Goal: Task Accomplishment & Management: Use online tool/utility

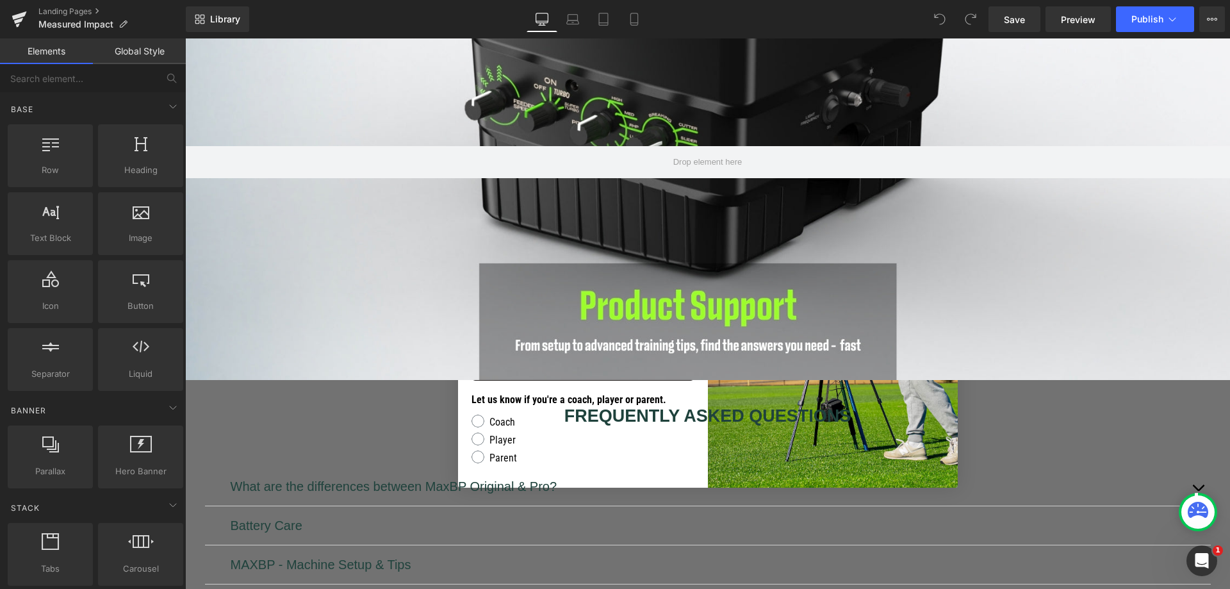
scroll to position [85, 0]
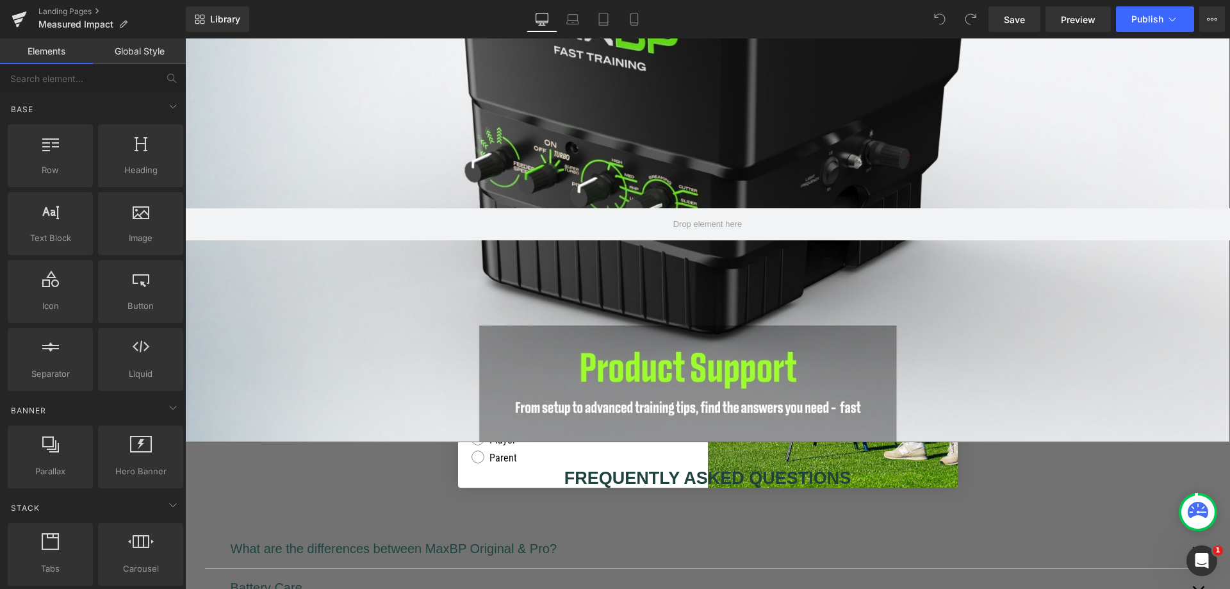
click at [732, 124] on div at bounding box center [707, 223] width 1045 height 435
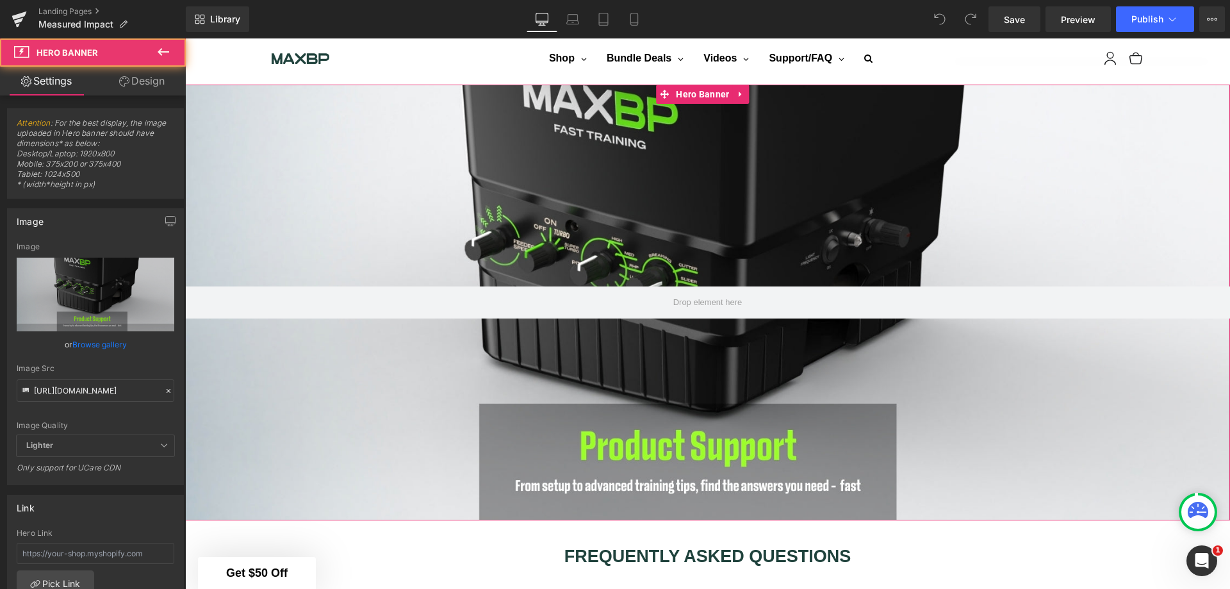
scroll to position [0, 0]
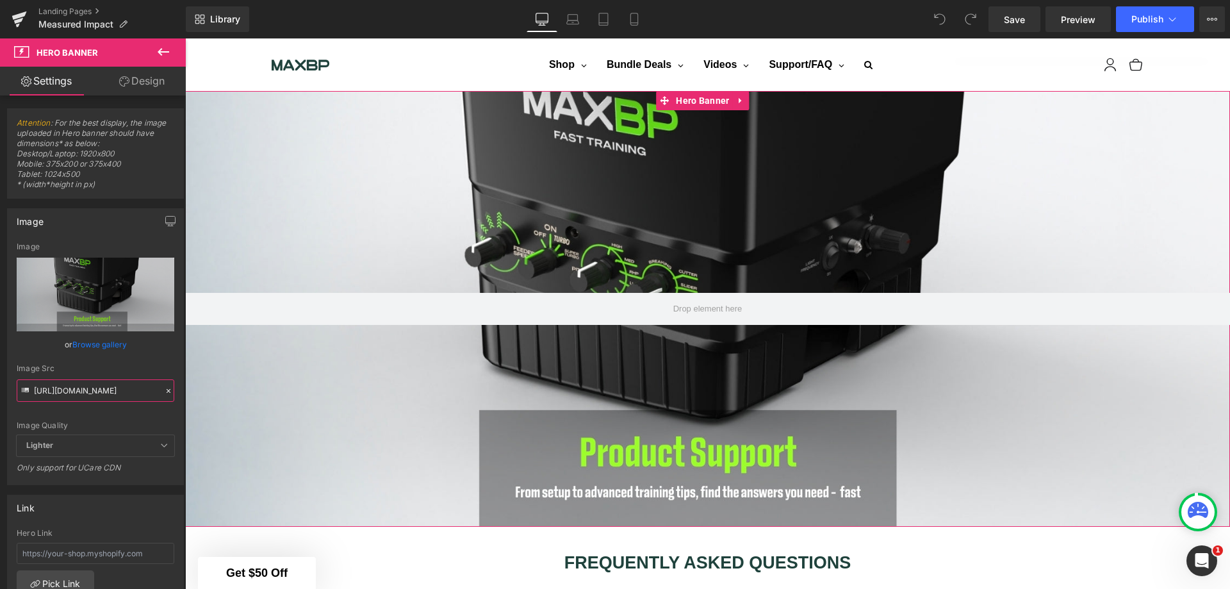
click at [109, 396] on input "https://cdn.shopify.com/s/files/1/1499/9260/files/Product_Support_New.jpg?v=175…" at bounding box center [96, 390] width 158 height 22
type input "https://cdn.shopify.com/s/files/1/1499/9260/files/Measured_impact.jpg?v=1758742…"
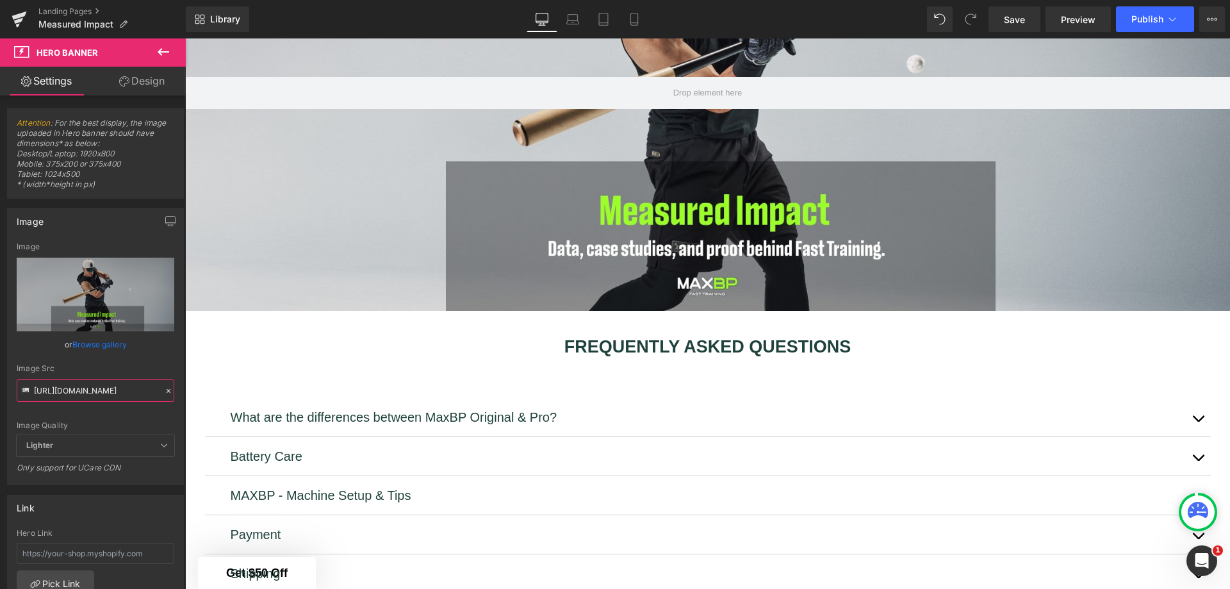
scroll to position [213, 0]
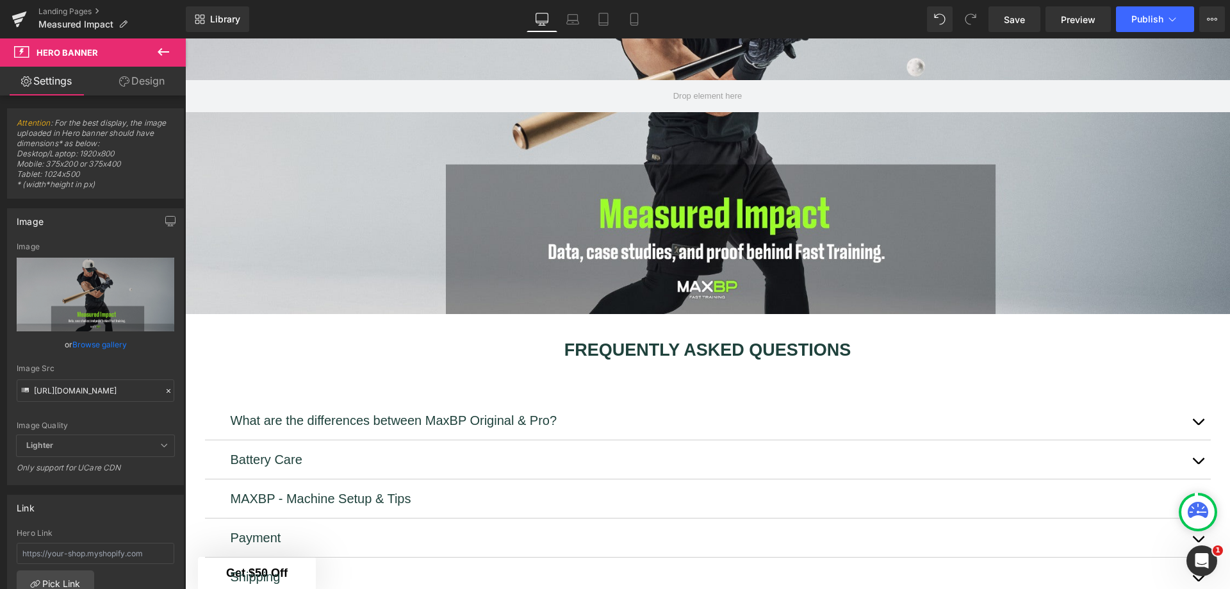
click at [729, 340] on b "FREQUENTLY ASKED QUESTIONS" at bounding box center [707, 349] width 287 height 19
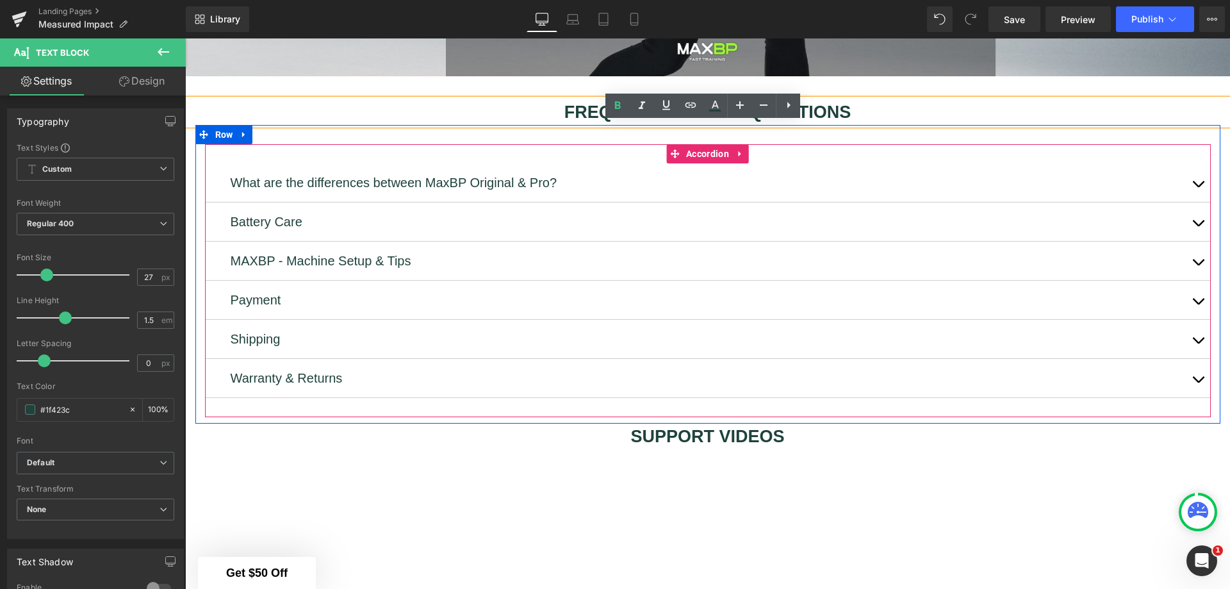
scroll to position [469, 0]
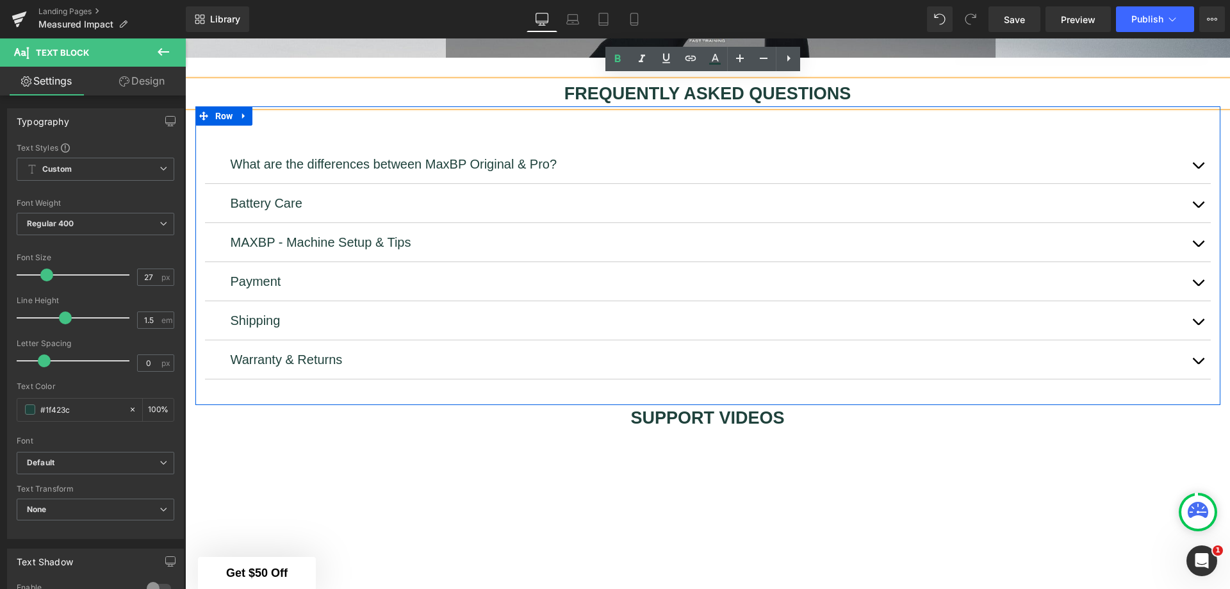
click at [242, 113] on icon at bounding box center [243, 116] width 3 height 6
click at [276, 111] on icon at bounding box center [277, 115] width 9 height 9
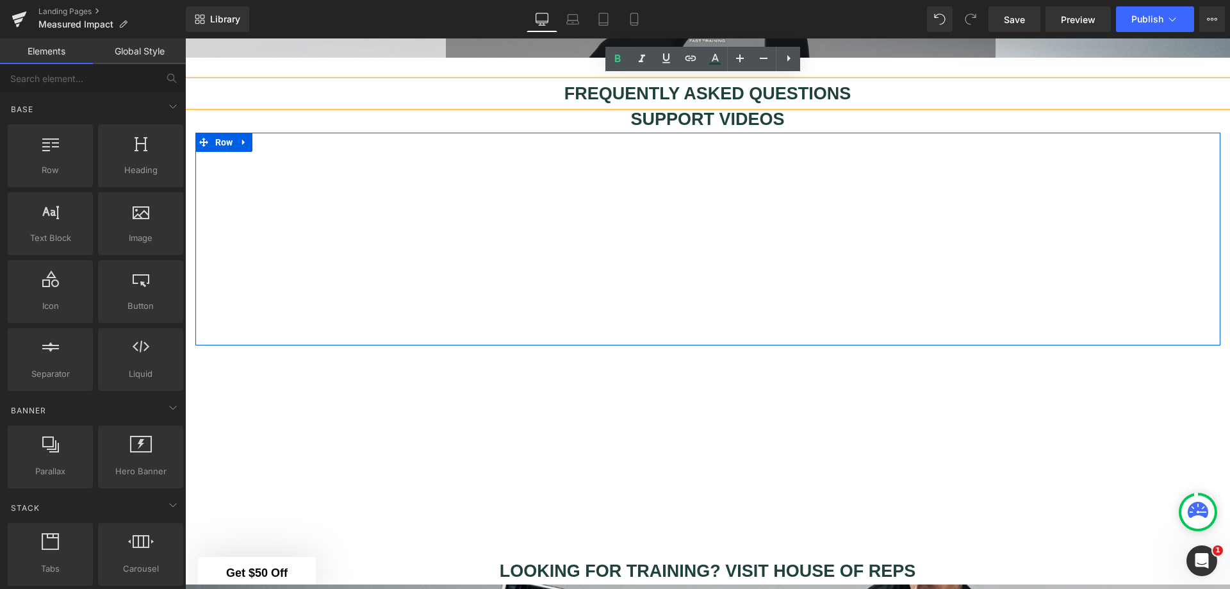
click at [245, 138] on link at bounding box center [244, 142] width 17 height 19
click at [269, 136] on link at bounding box center [277, 142] width 17 height 19
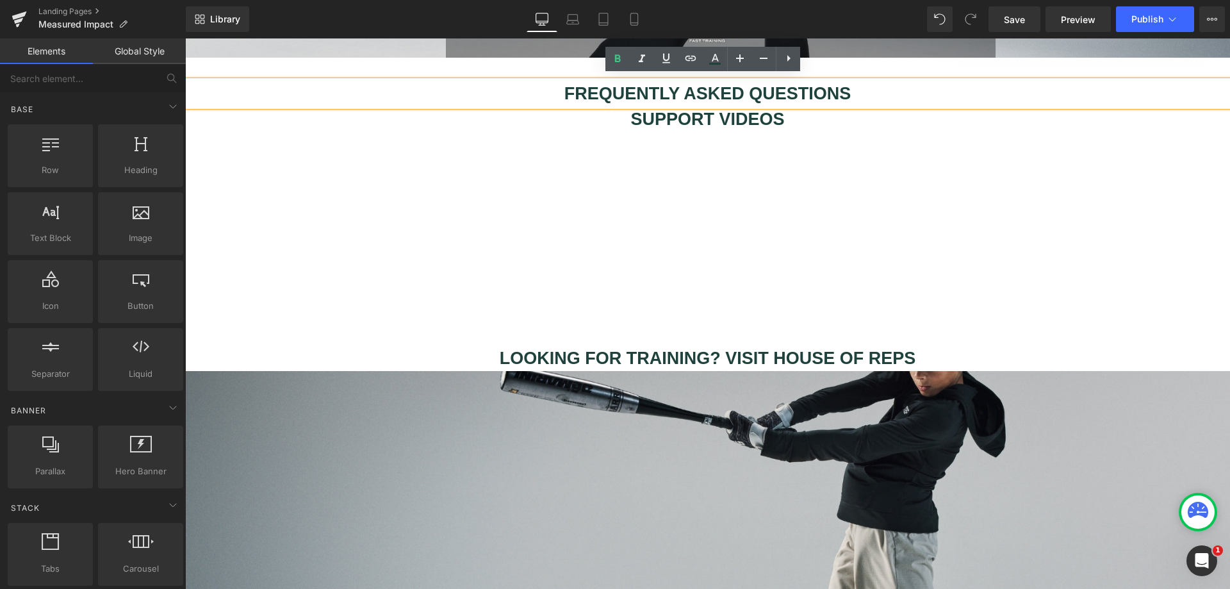
click at [555, 86] on p "FREQUENTLY ASKED QUESTIONS" at bounding box center [707, 94] width 1045 height 26
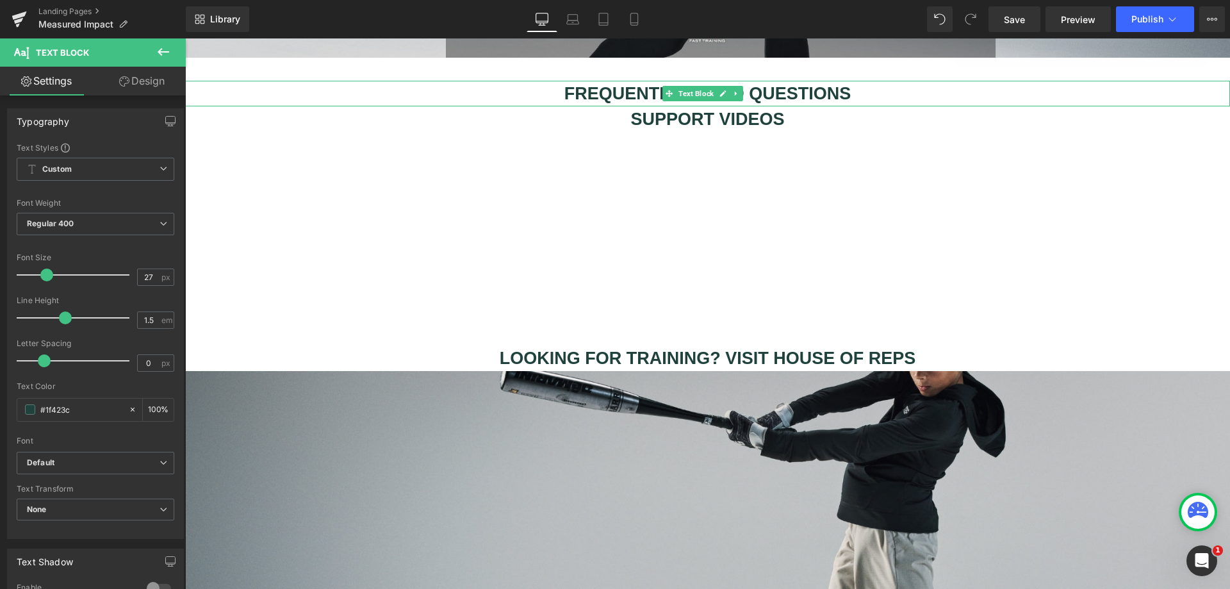
click at [734, 90] on icon at bounding box center [736, 94] width 7 height 8
click at [742, 91] on icon at bounding box center [742, 93] width 7 height 7
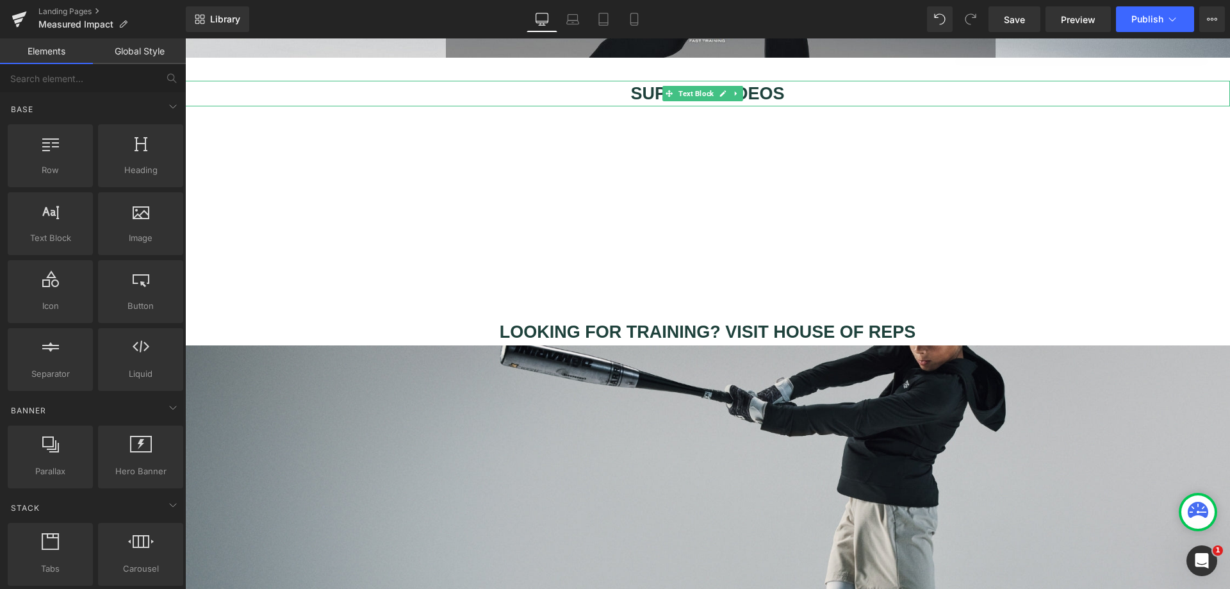
click at [750, 94] on b "SUPPORT VIDEOS" at bounding box center [707, 93] width 154 height 19
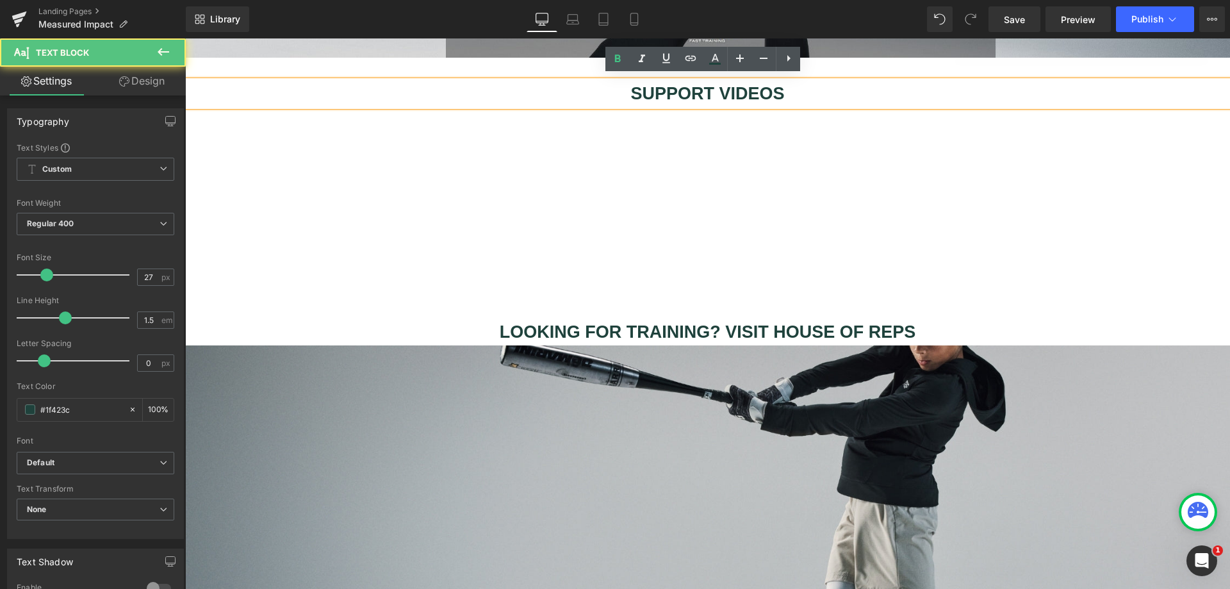
click at [722, 96] on b "SUPPORT VIDEOS" at bounding box center [707, 93] width 154 height 19
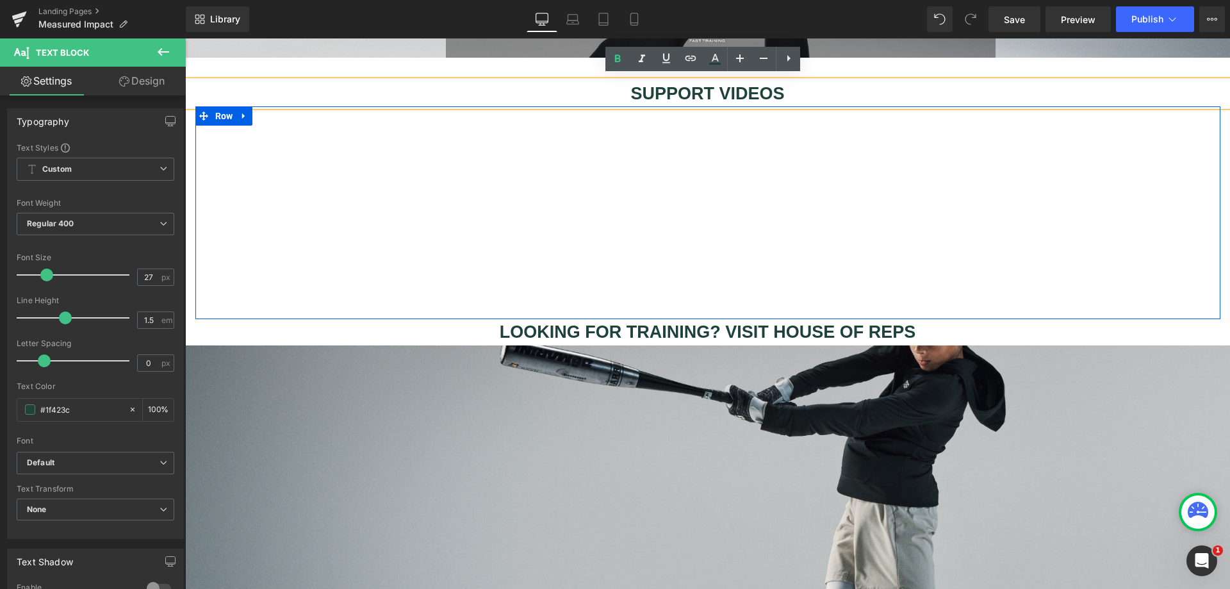
click at [236, 109] on link at bounding box center [244, 115] width 17 height 19
click at [269, 113] on link at bounding box center [277, 115] width 17 height 19
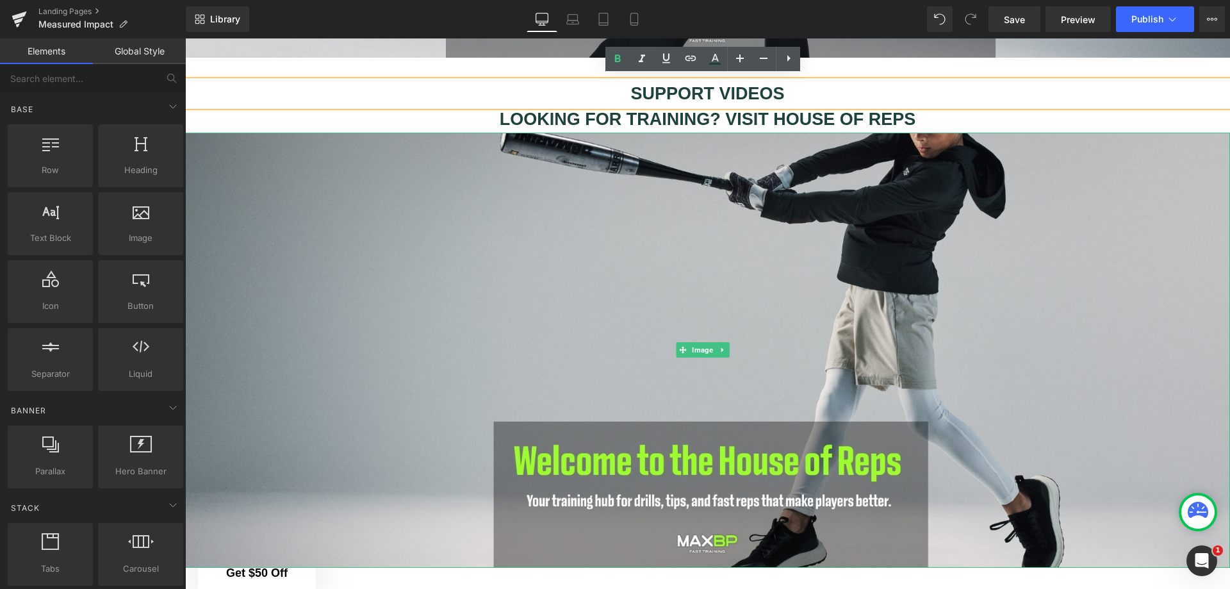
click at [291, 163] on img at bounding box center [707, 350] width 1045 height 435
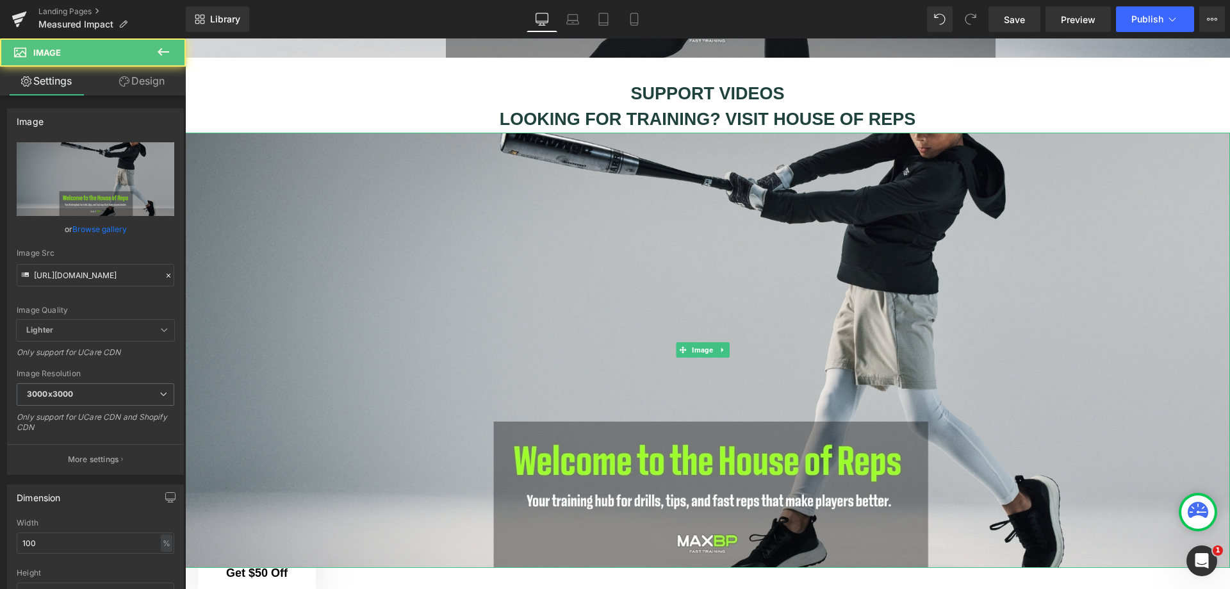
click at [476, 202] on img at bounding box center [707, 350] width 1045 height 435
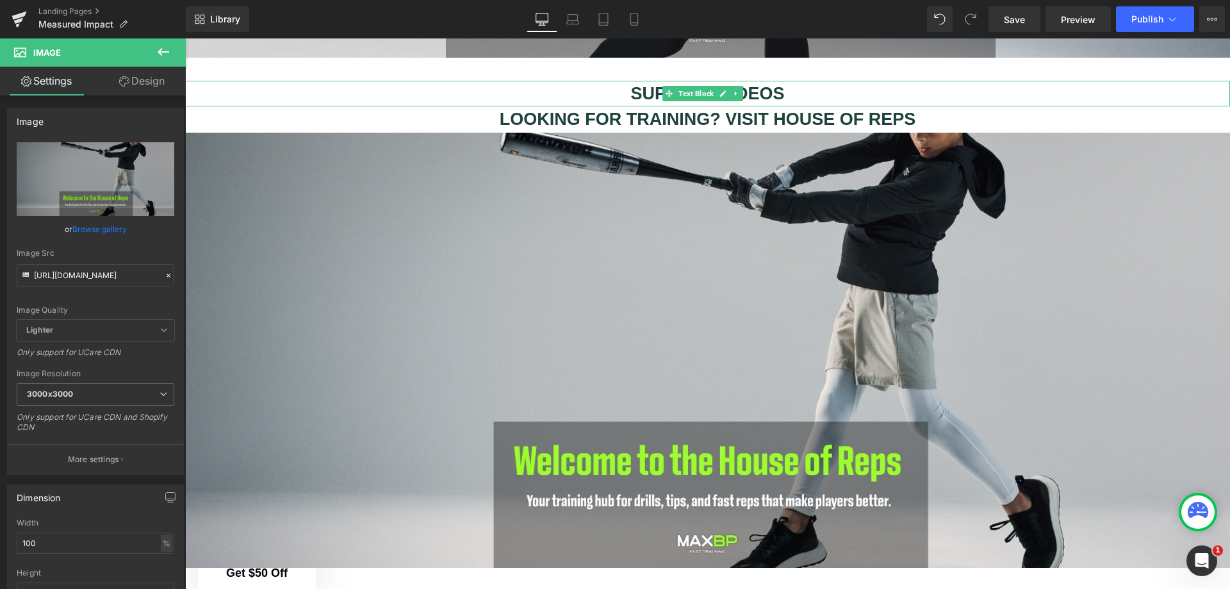
click at [737, 90] on icon at bounding box center [736, 94] width 7 height 8
click at [744, 90] on icon at bounding box center [742, 94] width 7 height 8
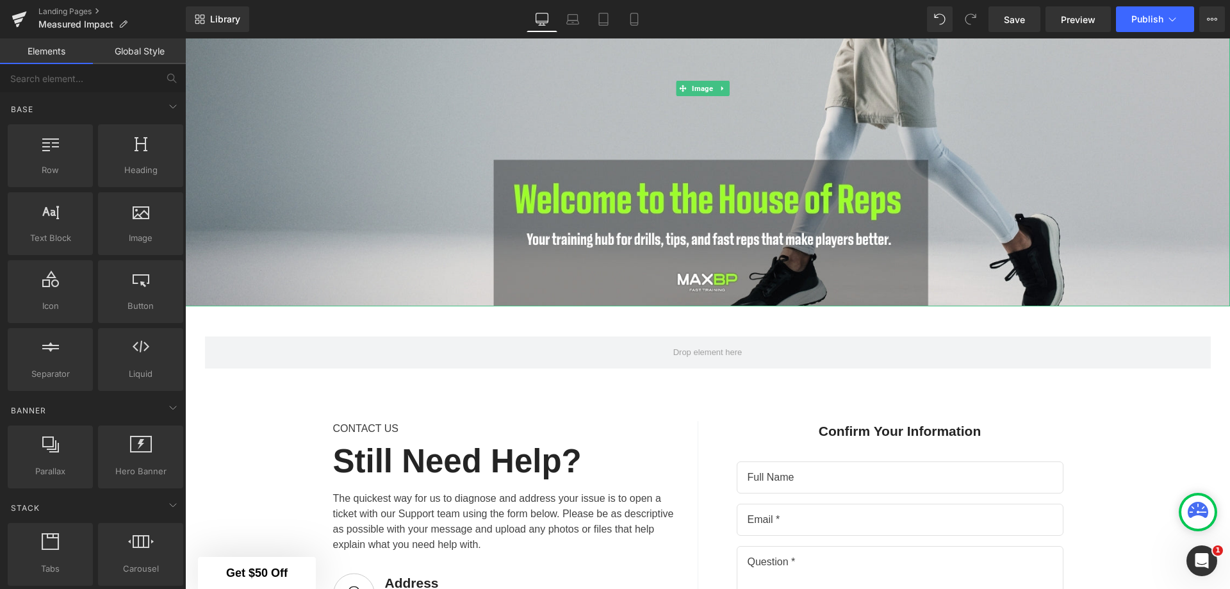
scroll to position [853, 0]
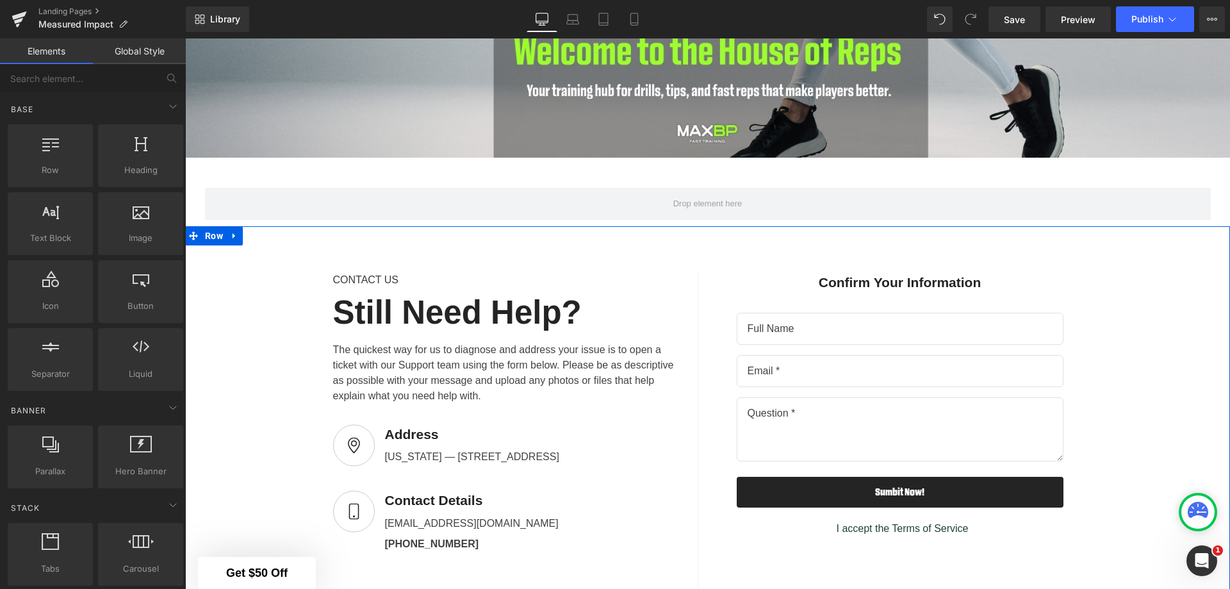
click at [236, 226] on link at bounding box center [234, 235] width 17 height 19
click at [266, 231] on icon at bounding box center [267, 236] width 9 height 10
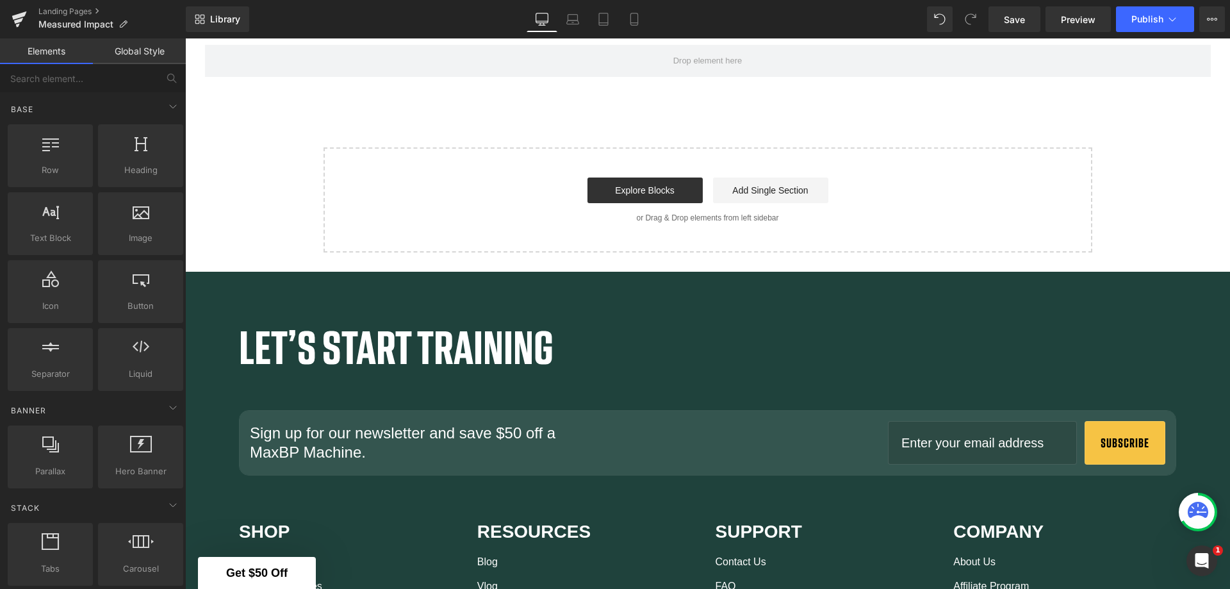
scroll to position [1045, 0]
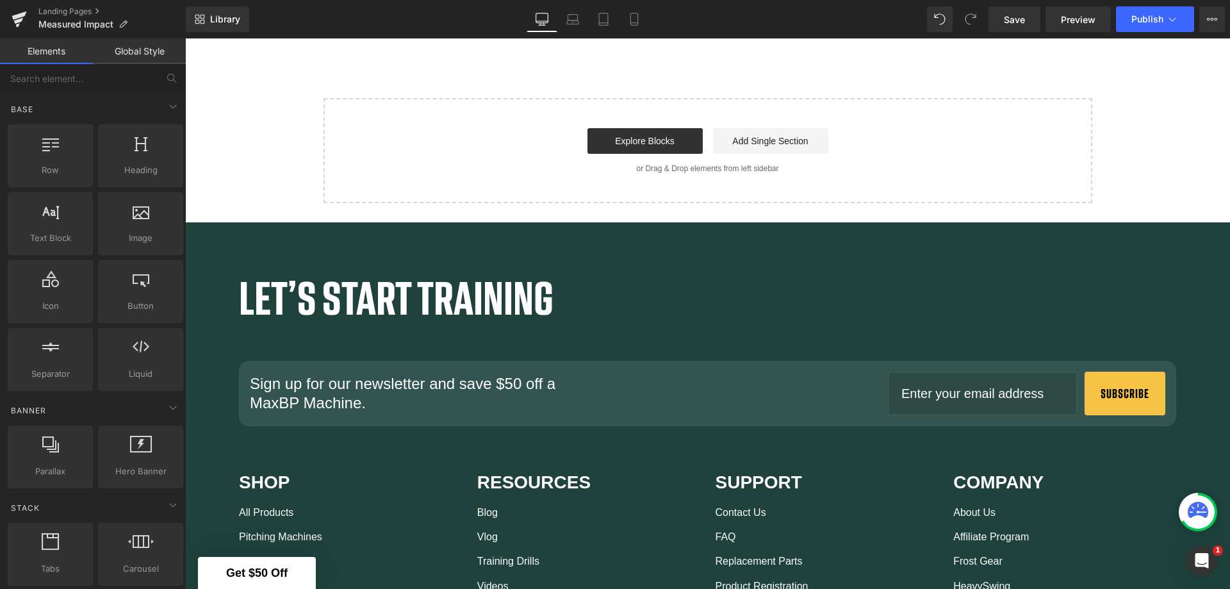
click at [644, 136] on link "Explore Blocks" at bounding box center [644, 141] width 115 height 26
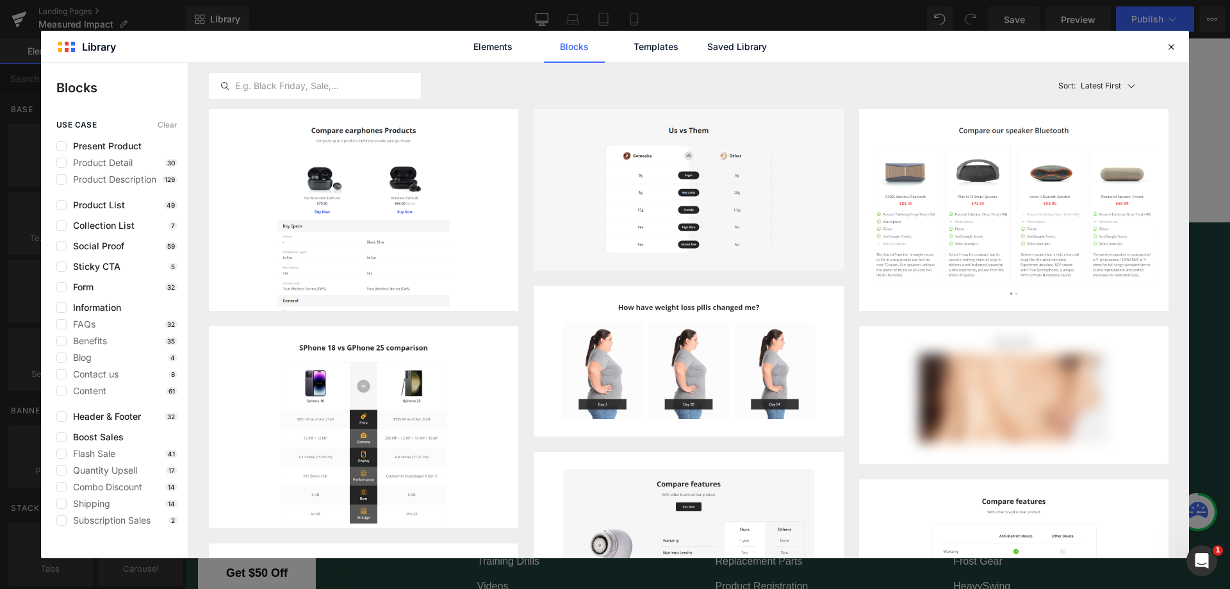
click at [96, 336] on span "Benefits" at bounding box center [87, 341] width 40 height 10
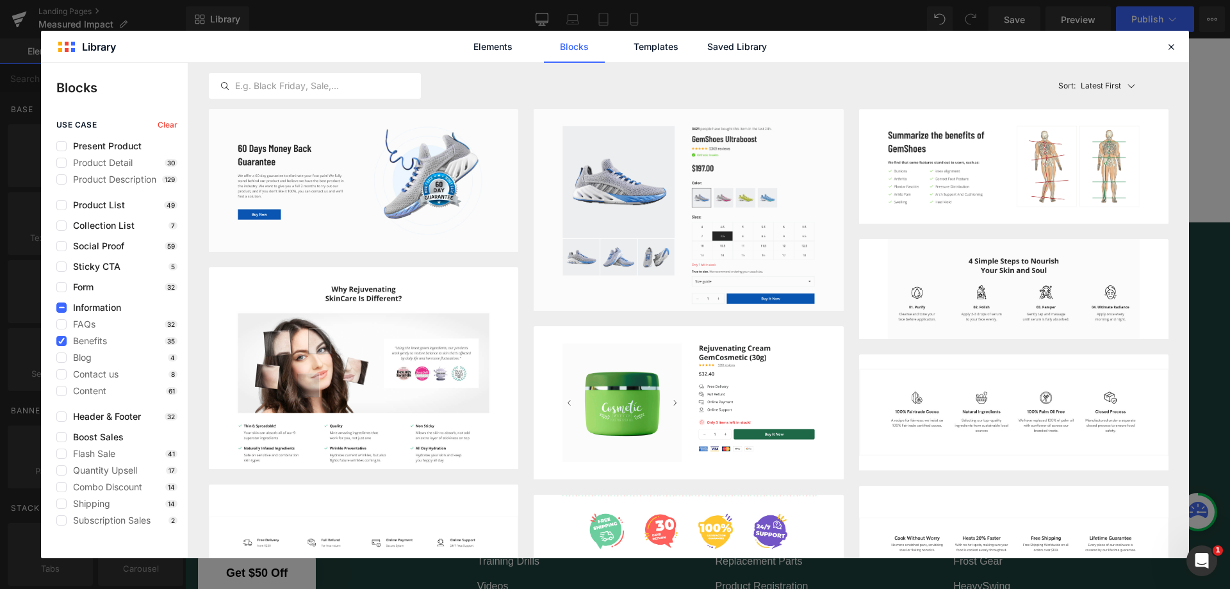
click at [1101, 211] on button "Add to page" at bounding box center [1106, 208] width 104 height 20
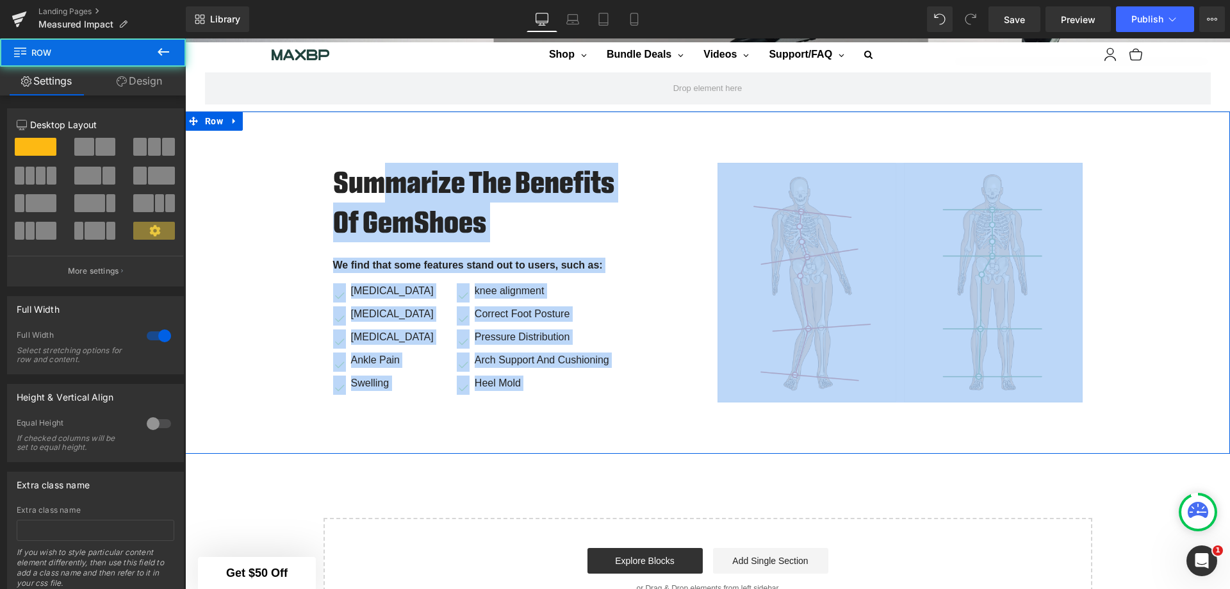
scroll to position [840, 0]
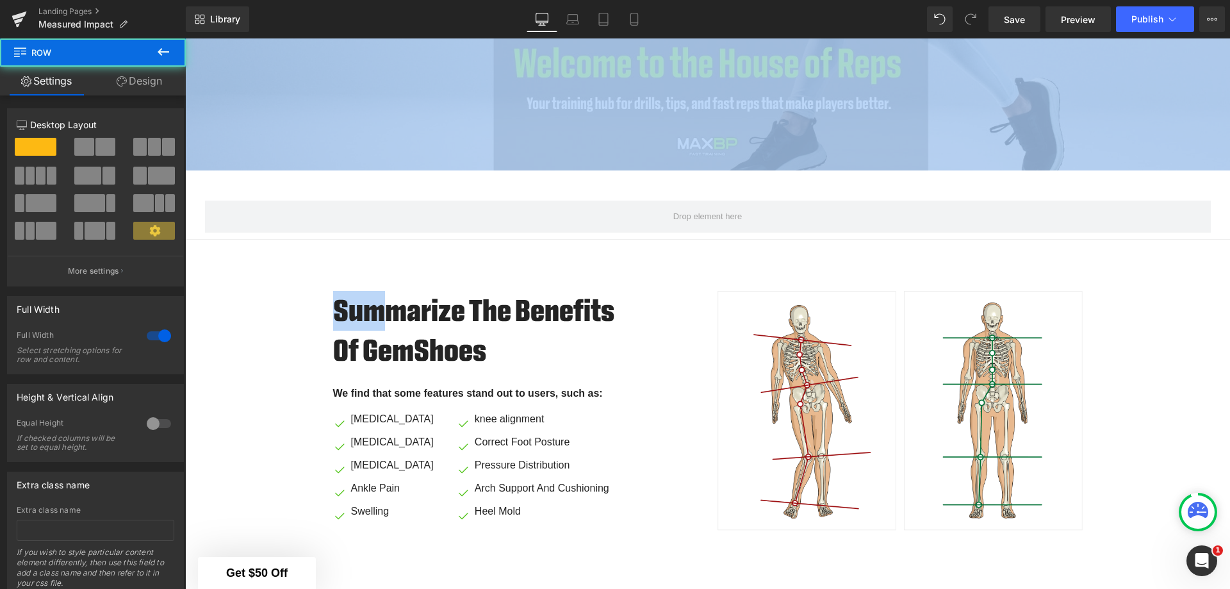
drag, startPoint x: 389, startPoint y: 125, endPoint x: 423, endPoint y: 200, distance: 82.5
click at [390, 122] on div "Hero Banner Separator LOOKING FOR TRAINING? VISIT HOUSE OF REPS Text Block Imag…" at bounding box center [707, 1] width 1045 height 1500
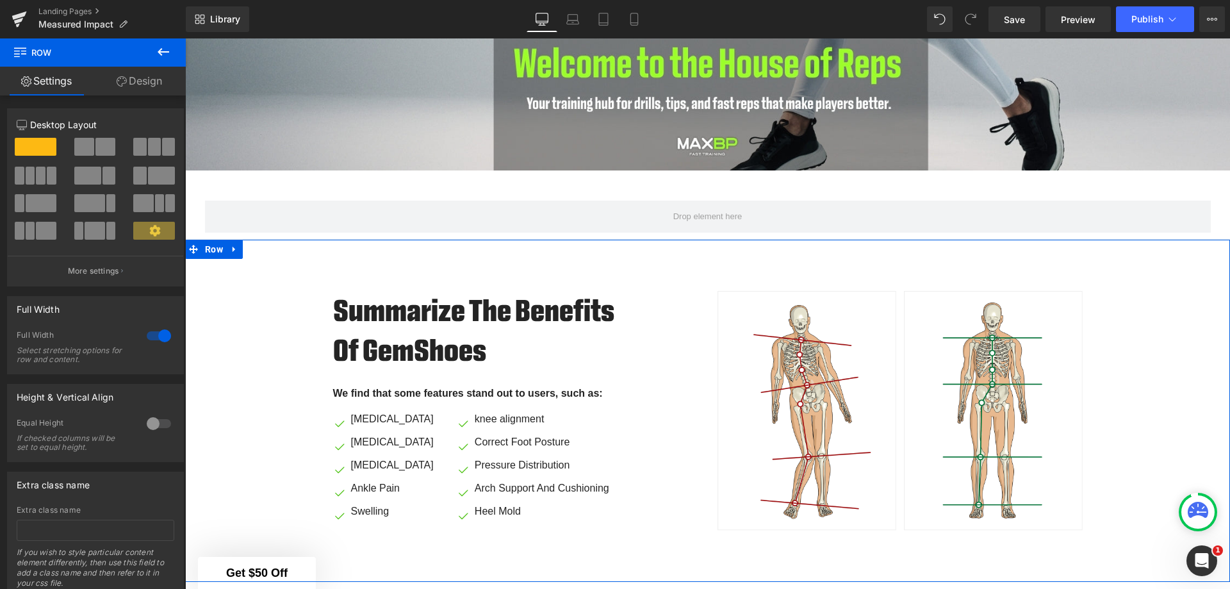
click at [620, 250] on div "Summarize The Benefits Of GemShoes Heading We find that some features stand out…" at bounding box center [707, 410] width 1045 height 343
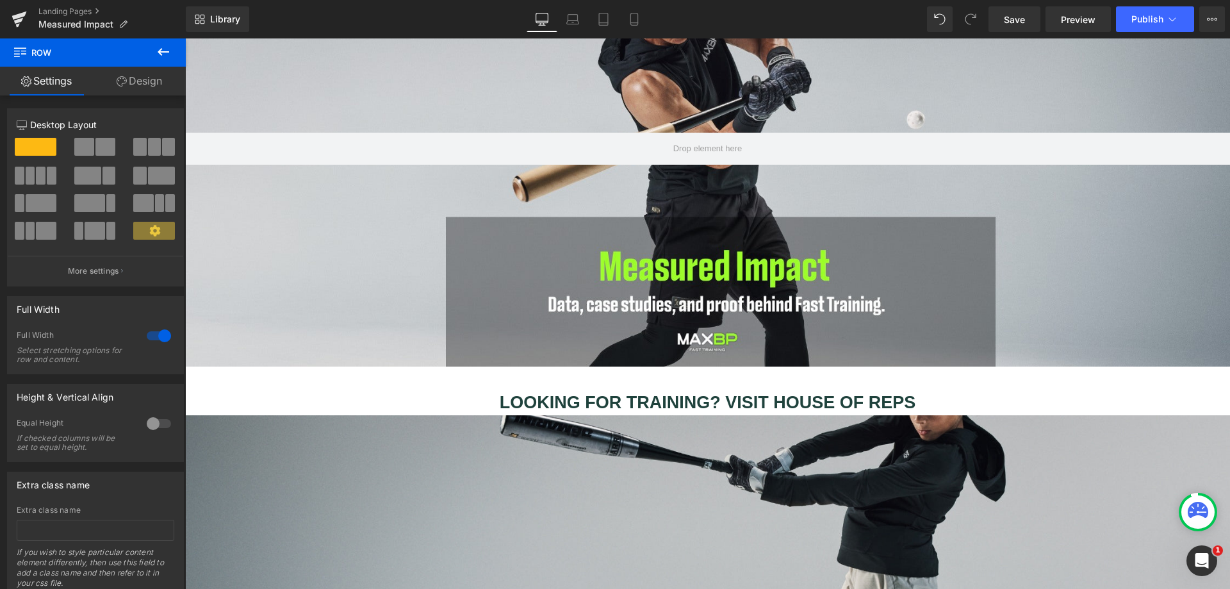
scroll to position [72, 0]
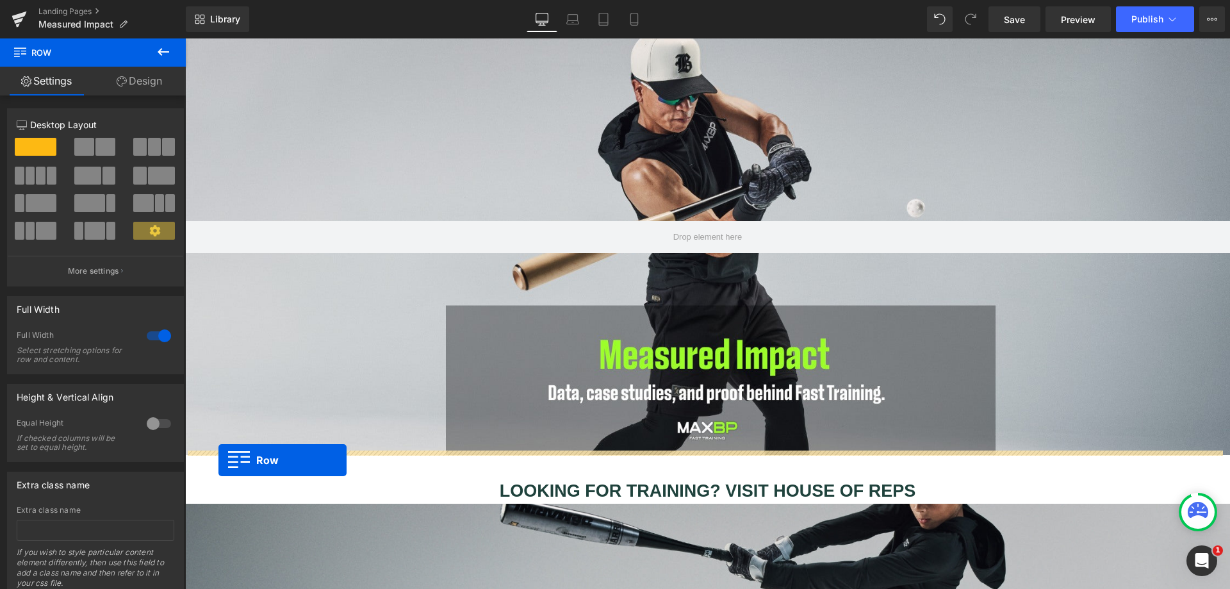
drag, startPoint x: 190, startPoint y: 243, endPoint x: 218, endPoint y: 460, distance: 218.9
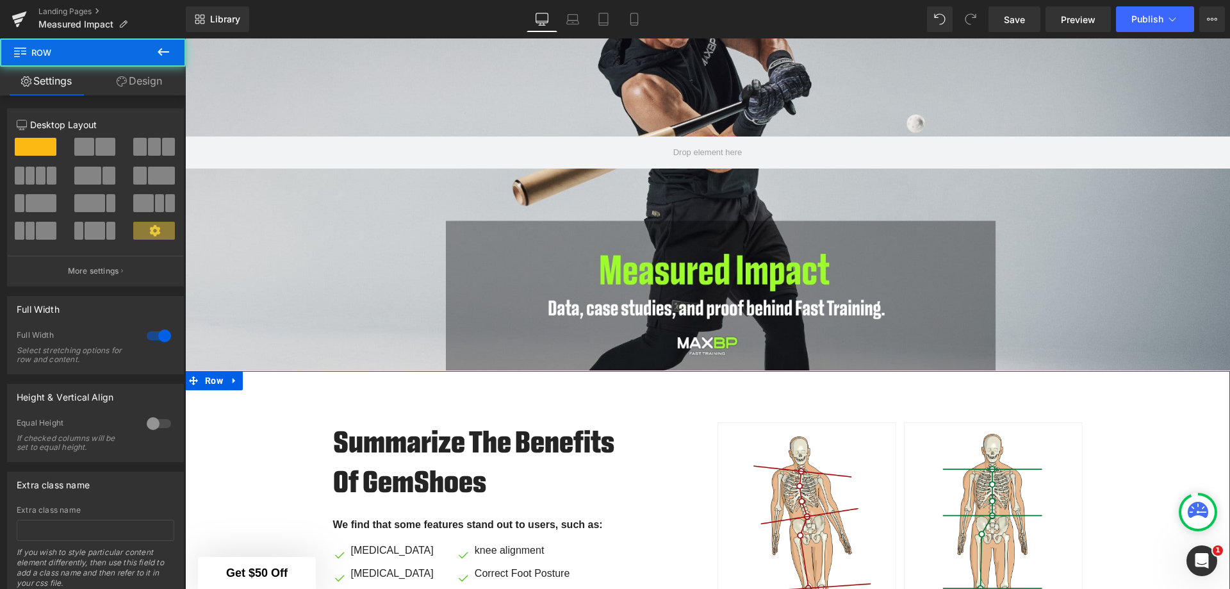
scroll to position [328, 0]
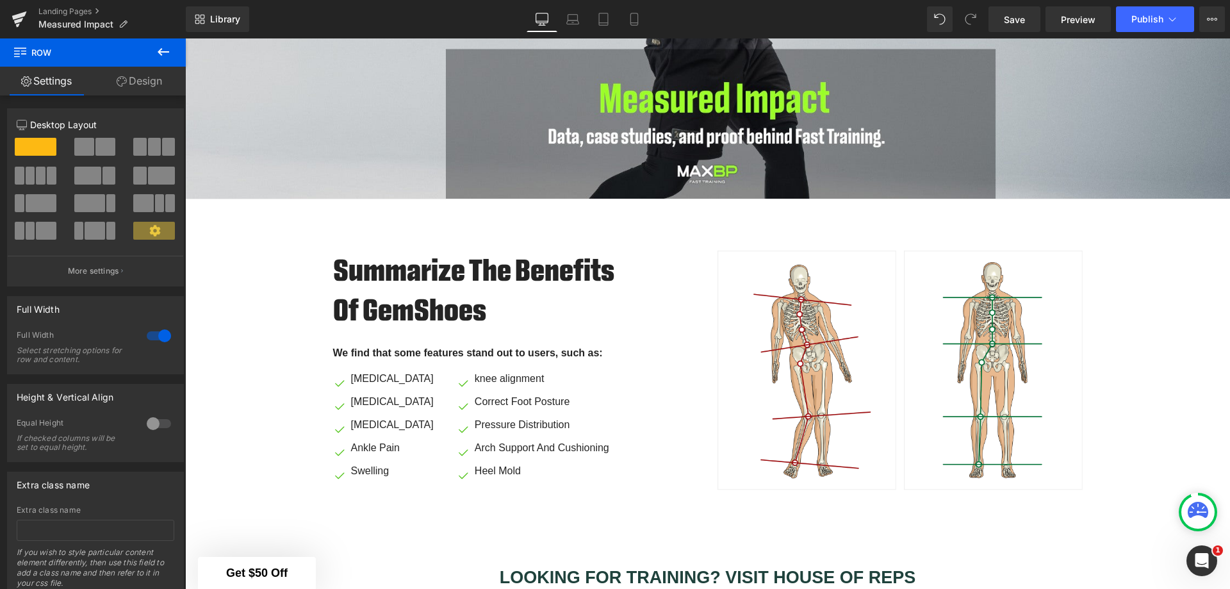
drag, startPoint x: 464, startPoint y: 298, endPoint x: 479, endPoint y: 298, distance: 14.7
click at [464, 298] on h2 "Summarize The Benefits Of GemShoes" at bounding box center [481, 290] width 297 height 80
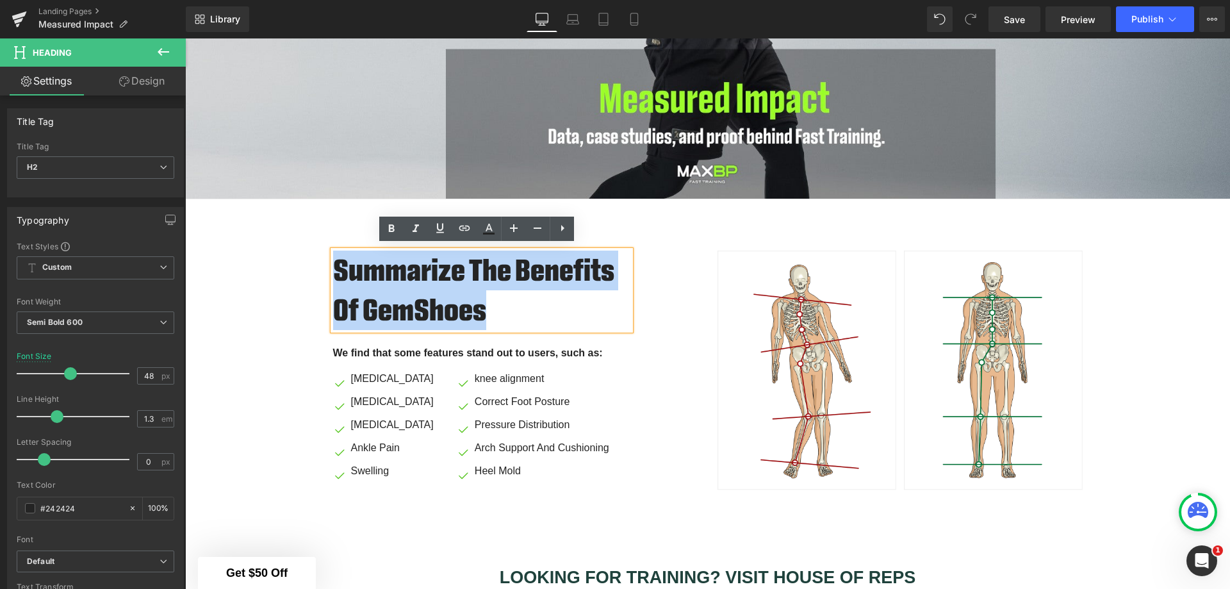
drag, startPoint x: 506, startPoint y: 304, endPoint x: 311, endPoint y: 267, distance: 198.2
click at [311, 267] on div "Summarize The Benefits Of GemShoes Heading We find that some features stand out…" at bounding box center [707, 363] width 1045 height 265
paste div
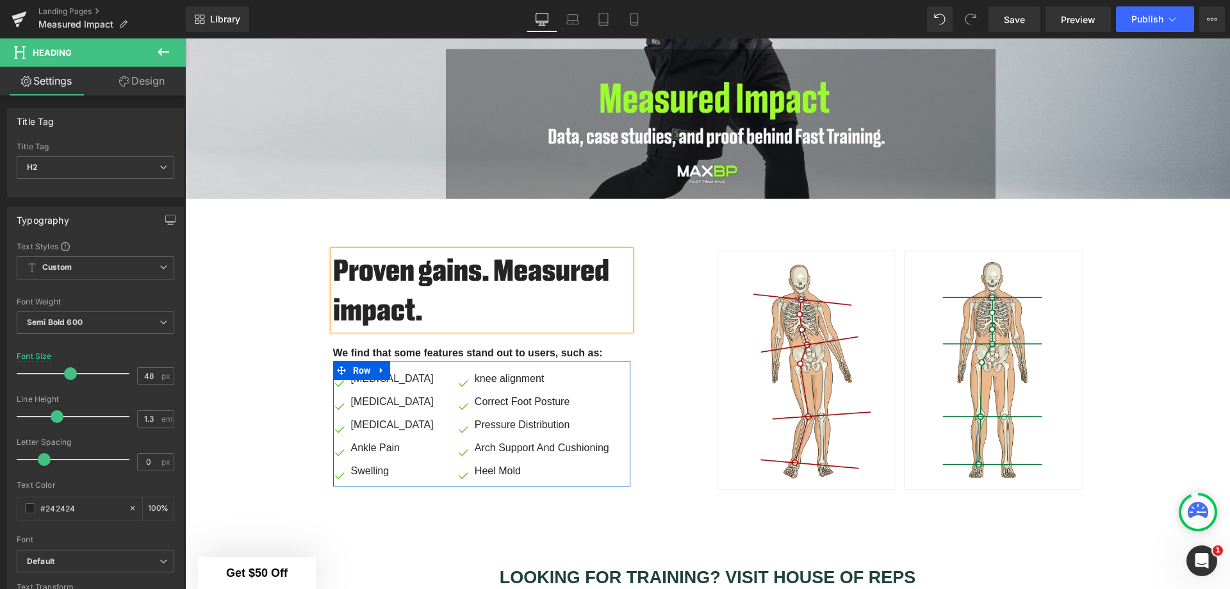
click at [511, 349] on p "We find that some features stand out to users, such as:" at bounding box center [481, 352] width 297 height 15
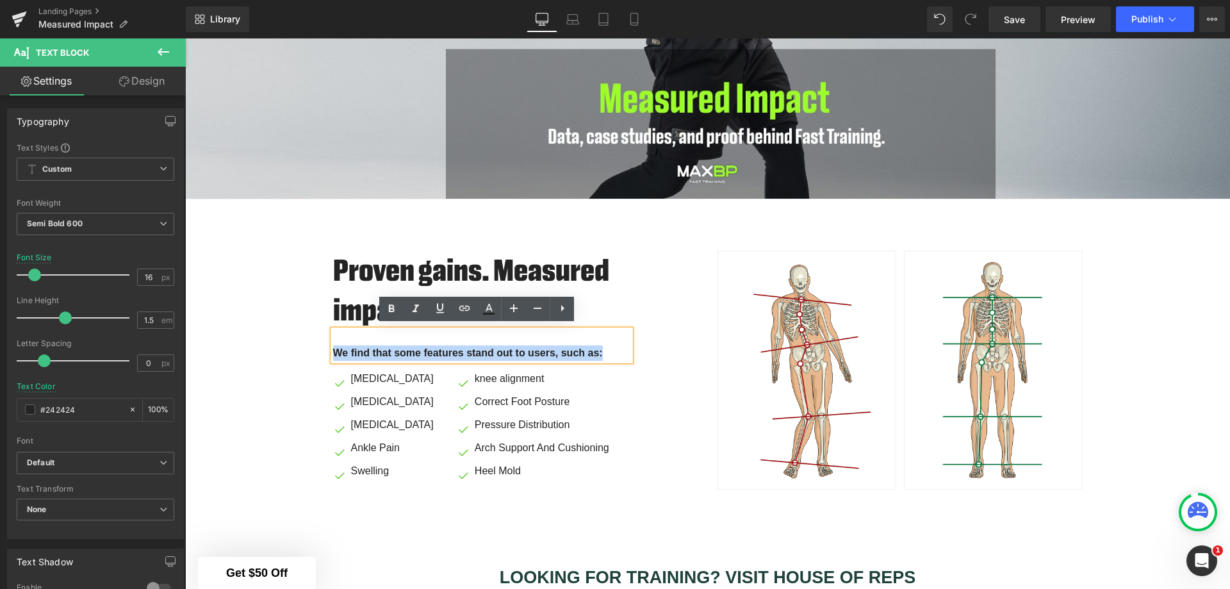
drag, startPoint x: 614, startPoint y: 347, endPoint x: 332, endPoint y: 336, distance: 282.6
click at [333, 336] on div "We find that some features stand out to users, such as:" at bounding box center [481, 345] width 297 height 31
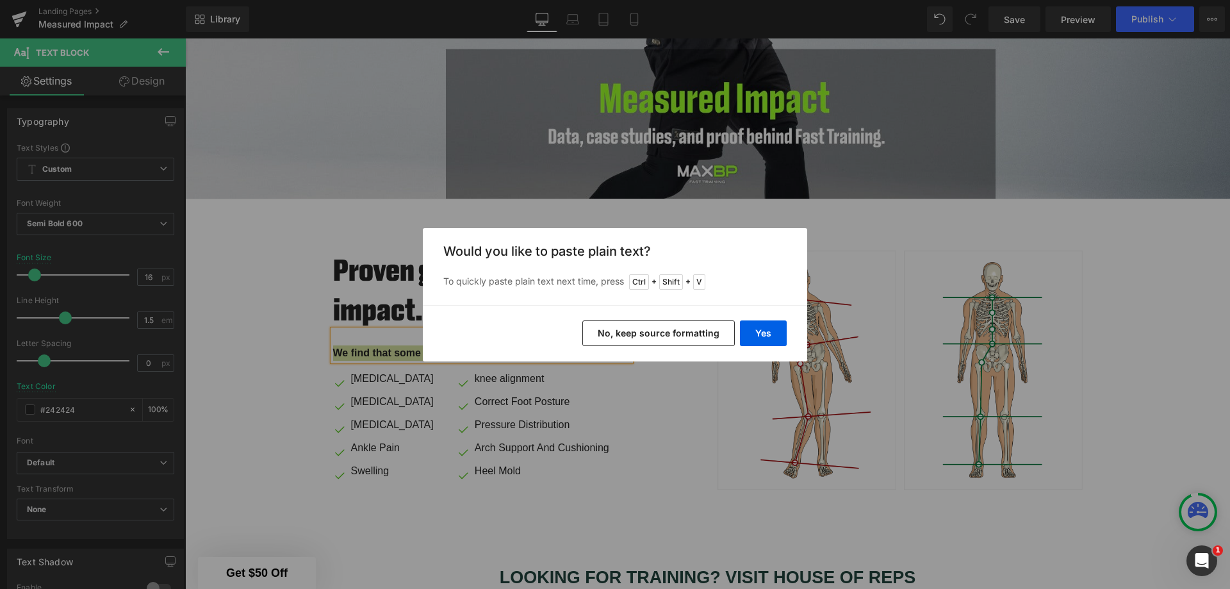
drag, startPoint x: 769, startPoint y: 334, endPoint x: 605, endPoint y: 318, distance: 164.0
click at [769, 334] on button "Yes" at bounding box center [763, 333] width 47 height 26
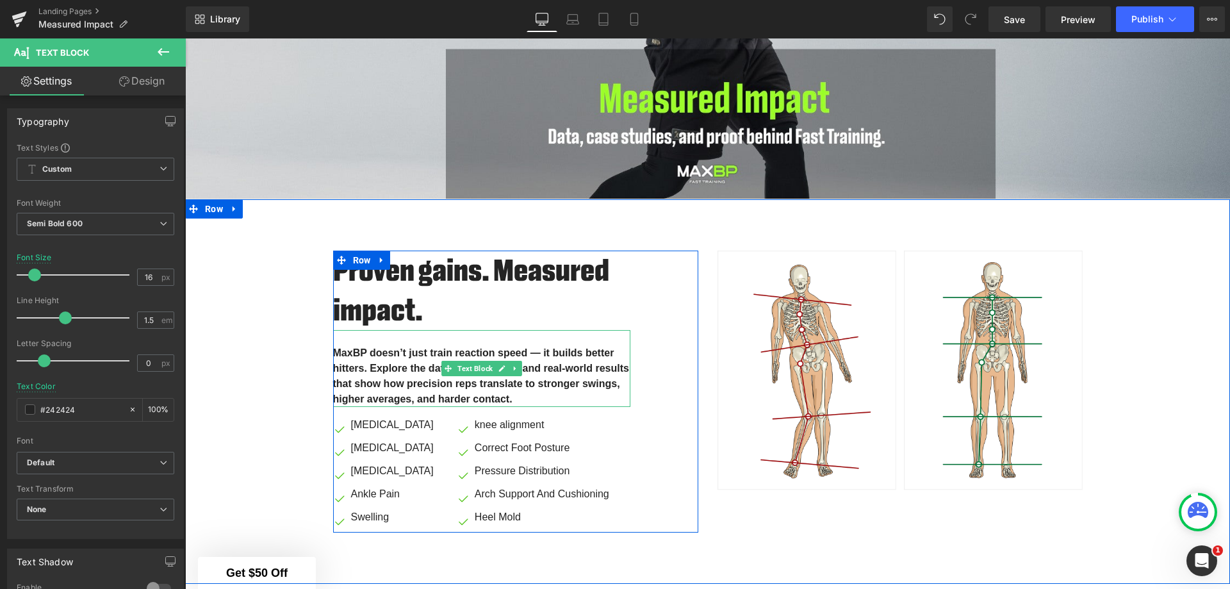
click at [532, 352] on p "MaxBP doesn’t just train reaction speed — it builds better hitters. Explore the…" at bounding box center [481, 375] width 297 height 61
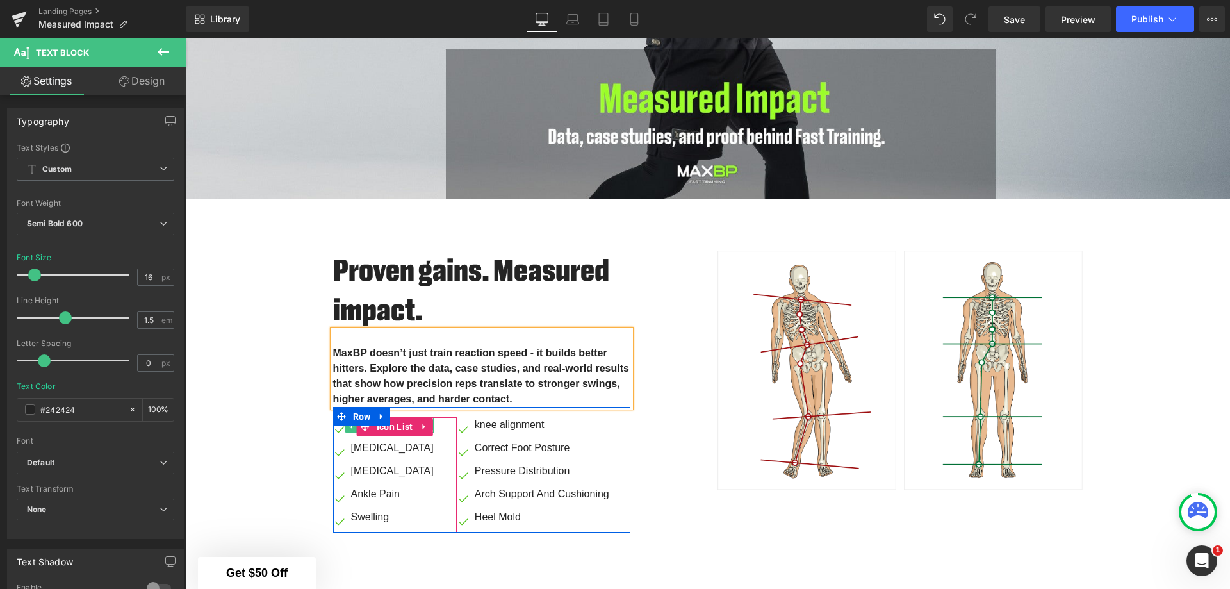
click at [382, 426] on span "Icon List" at bounding box center [394, 426] width 43 height 19
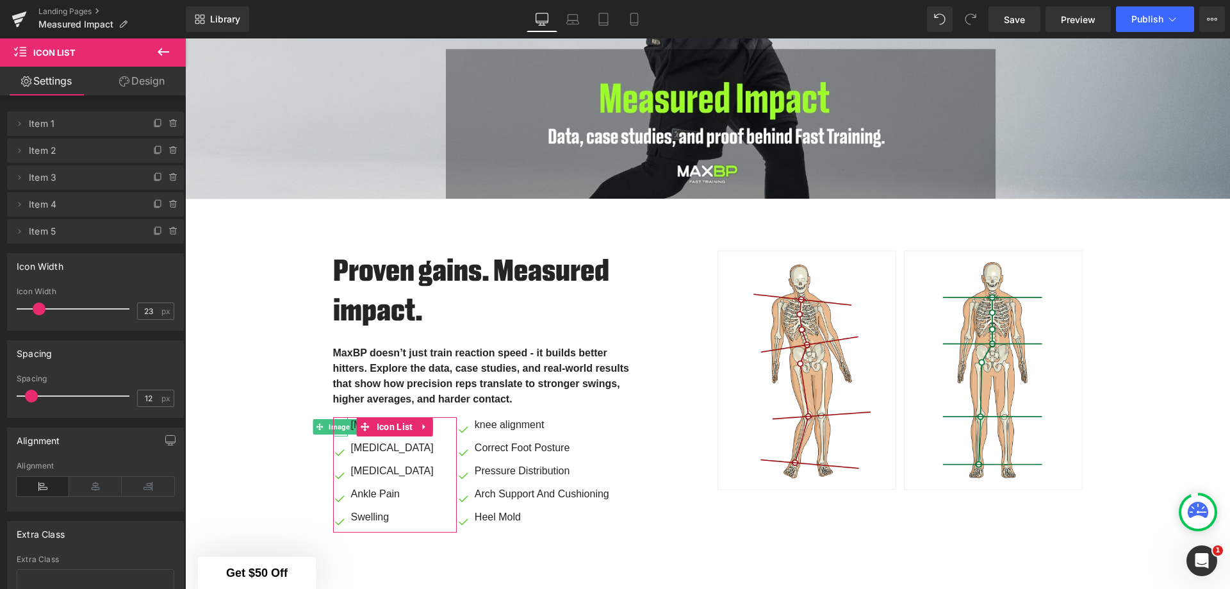
click at [95, 127] on span "Item 1" at bounding box center [83, 123] width 108 height 24
click at [19, 126] on icon at bounding box center [19, 123] width 10 height 10
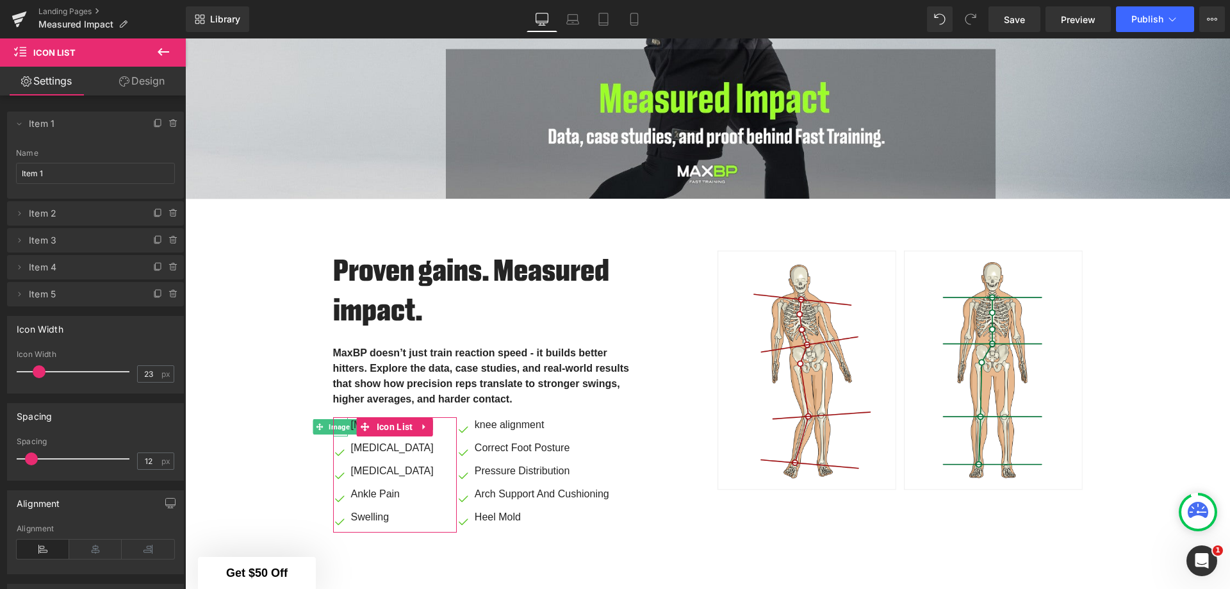
click at [19, 126] on icon at bounding box center [19, 123] width 10 height 10
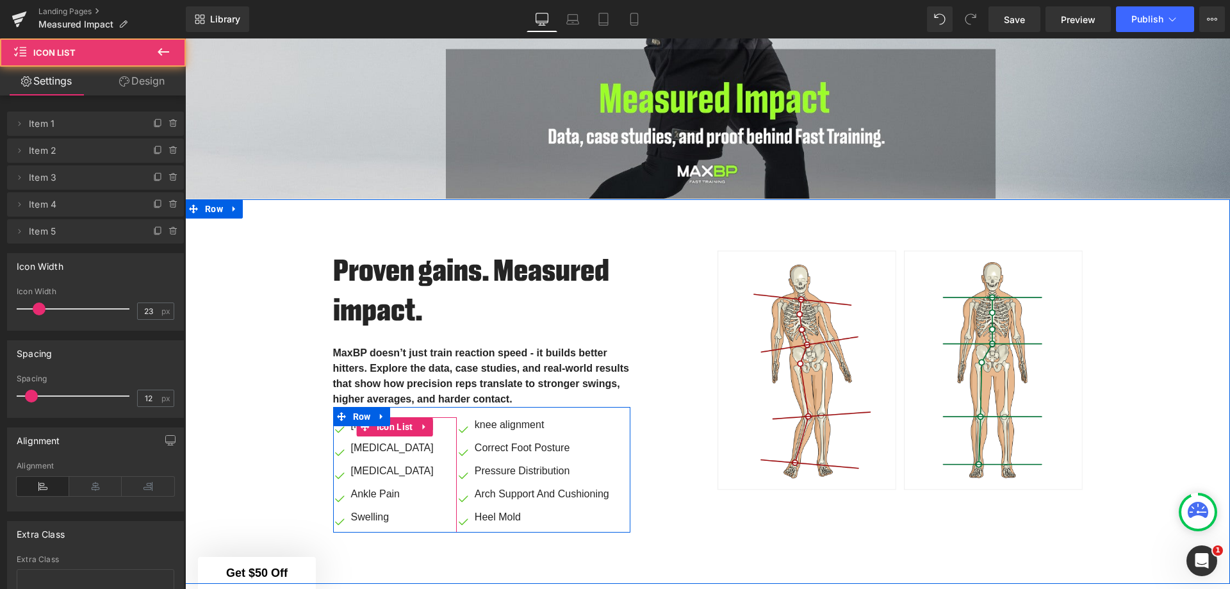
click at [441, 427] on div "Image Bunions Text Block Image Arthritis Text Block Image Plantar Fasciitis Tex…" at bounding box center [395, 474] width 124 height 115
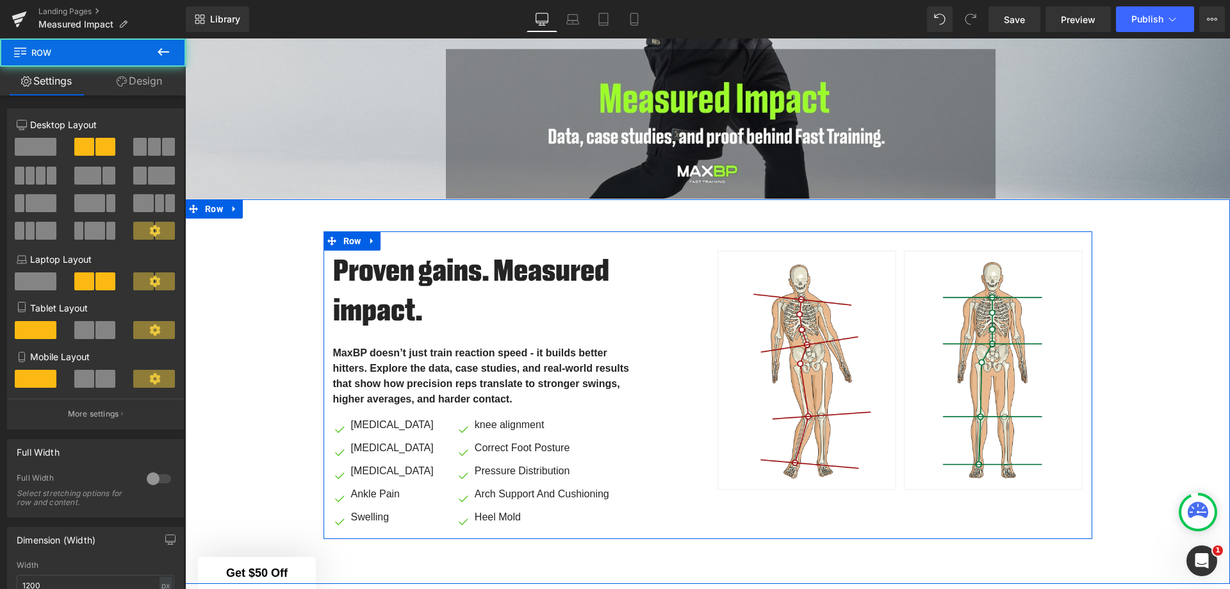
click at [685, 530] on div "Proven gains. Measured impact. Heading MaxBP doesn’t just train reaction speed …" at bounding box center [707, 385] width 769 height 308
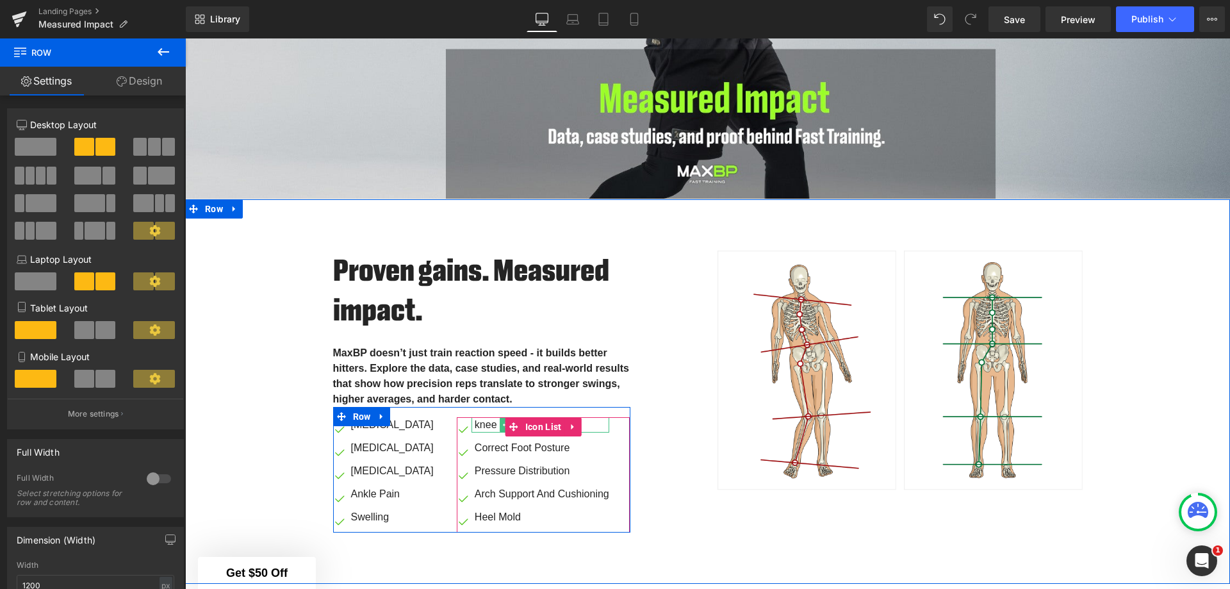
click at [475, 418] on p "knee alignment" at bounding box center [542, 424] width 134 height 15
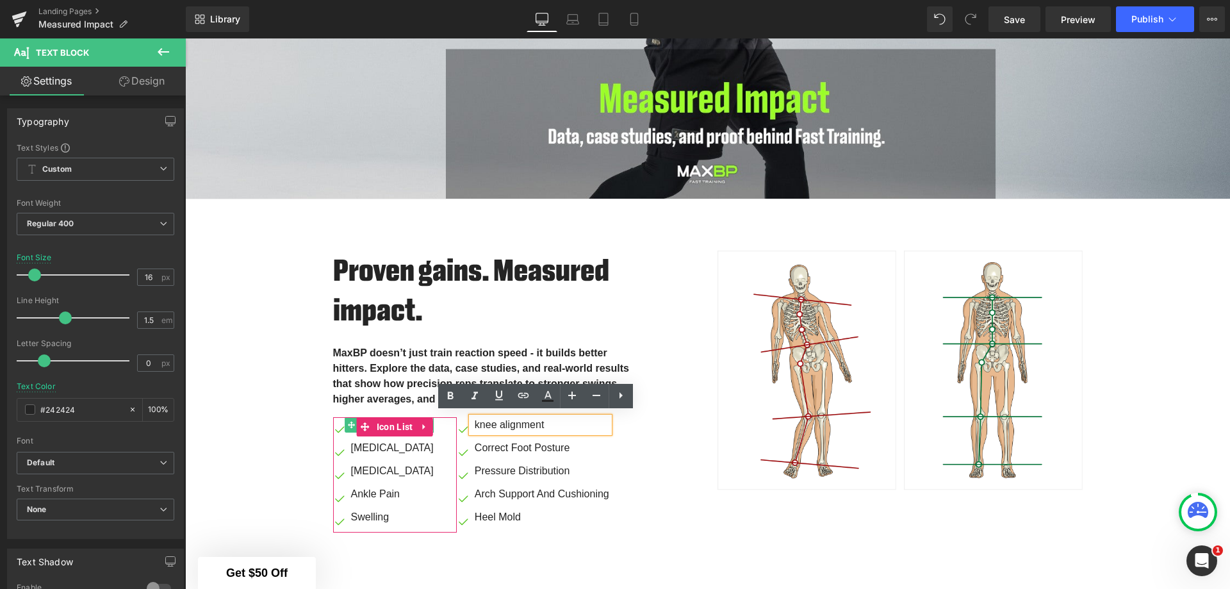
click at [348, 421] on icon at bounding box center [351, 424] width 7 height 7
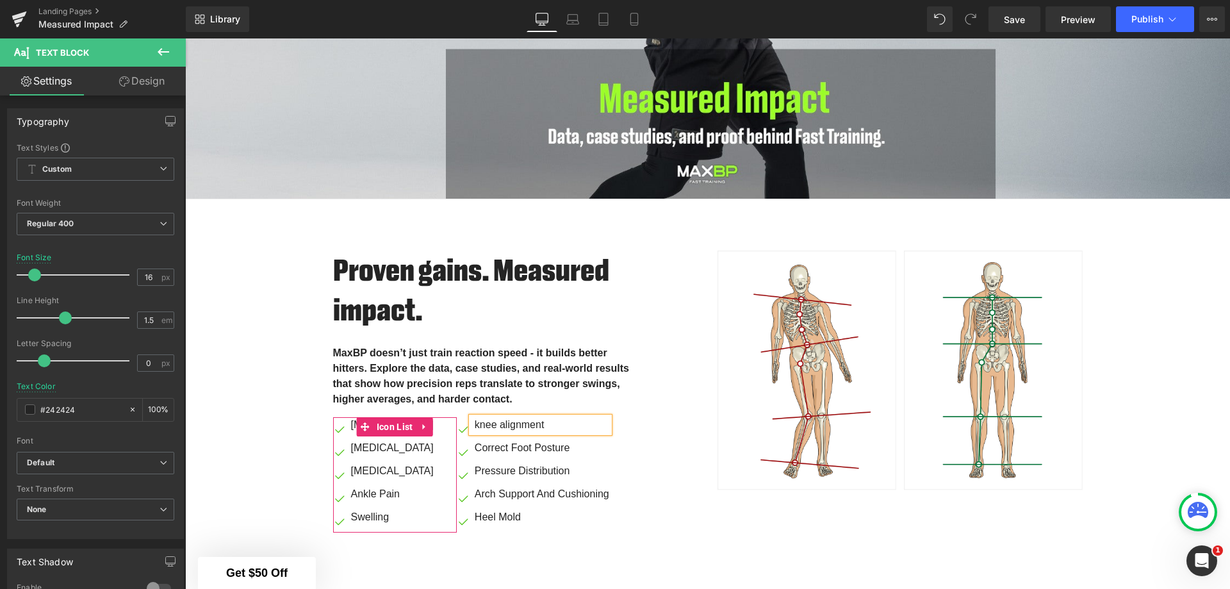
click at [398, 422] on span "Icon List" at bounding box center [394, 426] width 43 height 19
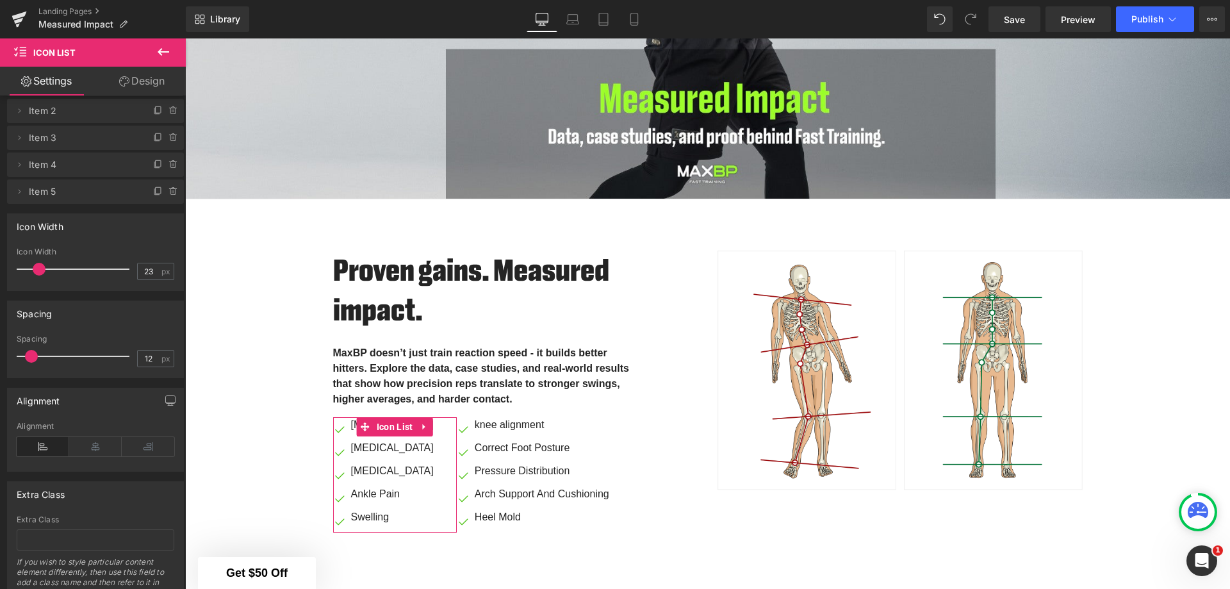
scroll to position [0, 0]
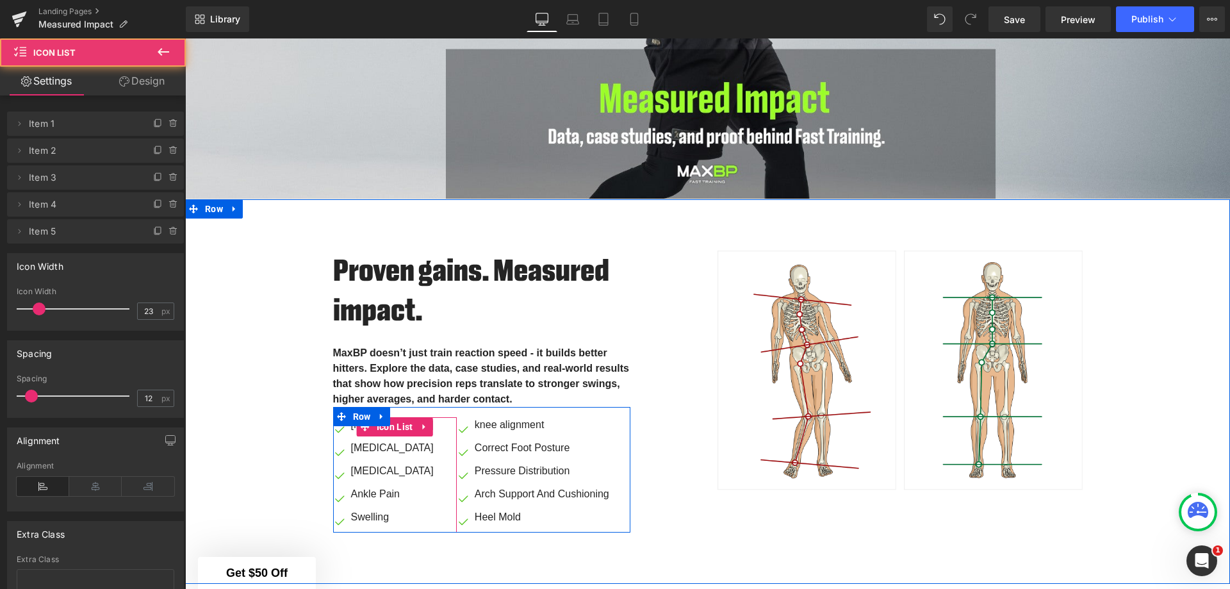
click at [434, 421] on div "Image Bunions Text Block Image Arthritis Text Block Image Plantar Fasciitis Tex…" at bounding box center [395, 474] width 124 height 115
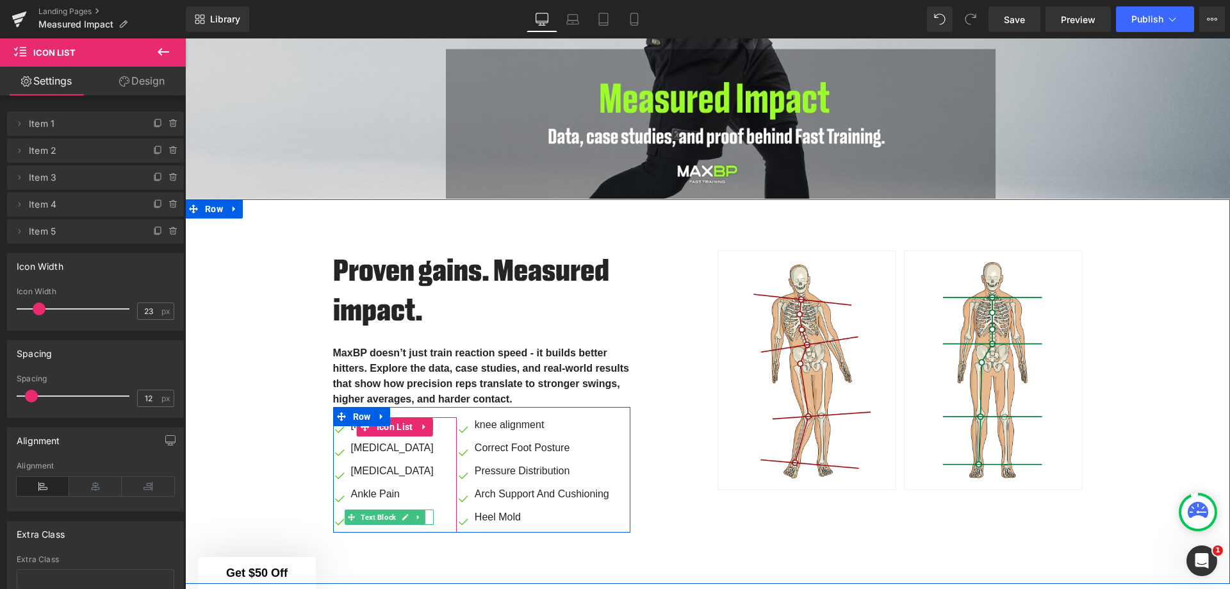
click at [375, 509] on span "Text Block" at bounding box center [378, 516] width 40 height 15
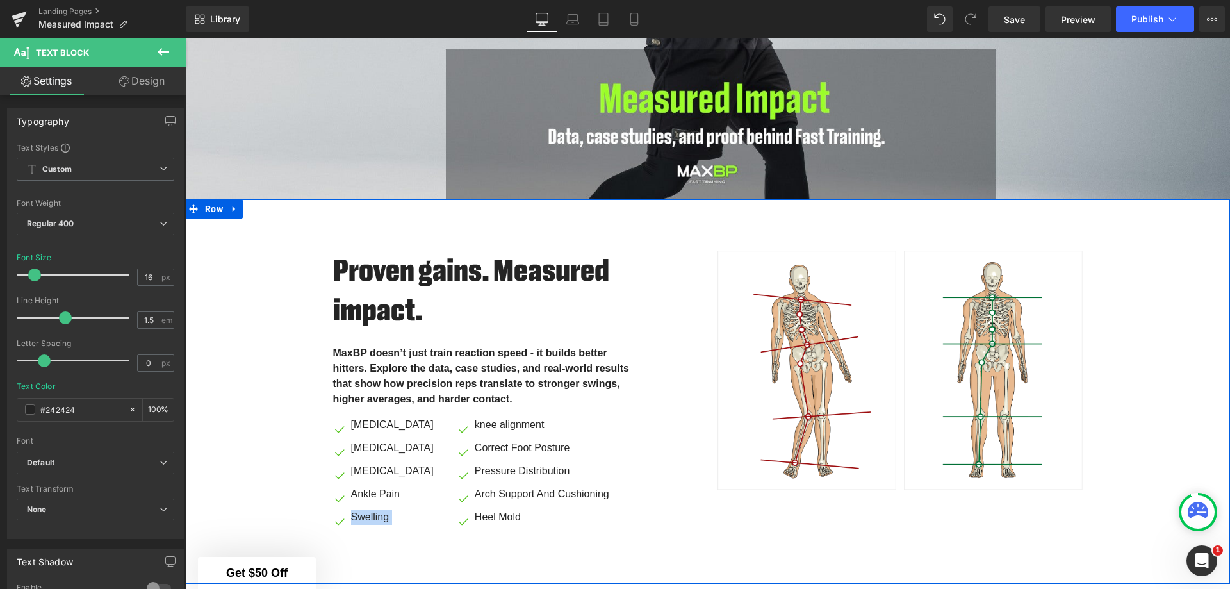
click at [258, 365] on div "Proven gains. Measured impact. Heading MaxBP doesn’t just train reaction speed …" at bounding box center [707, 385] width 1045 height 308
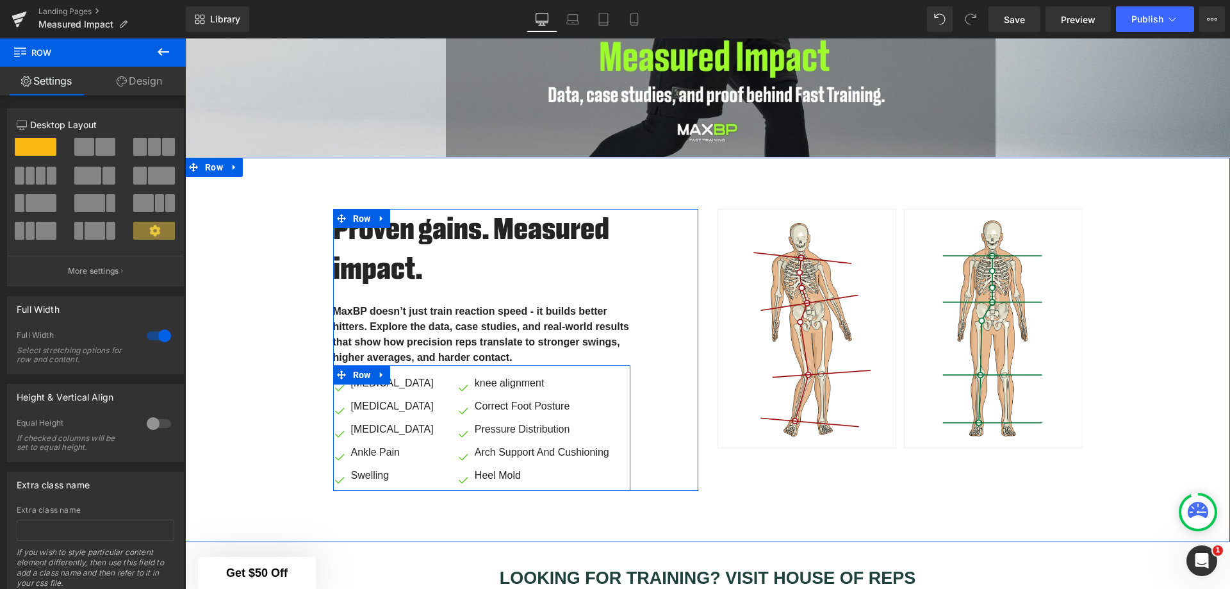
scroll to position [456, 0]
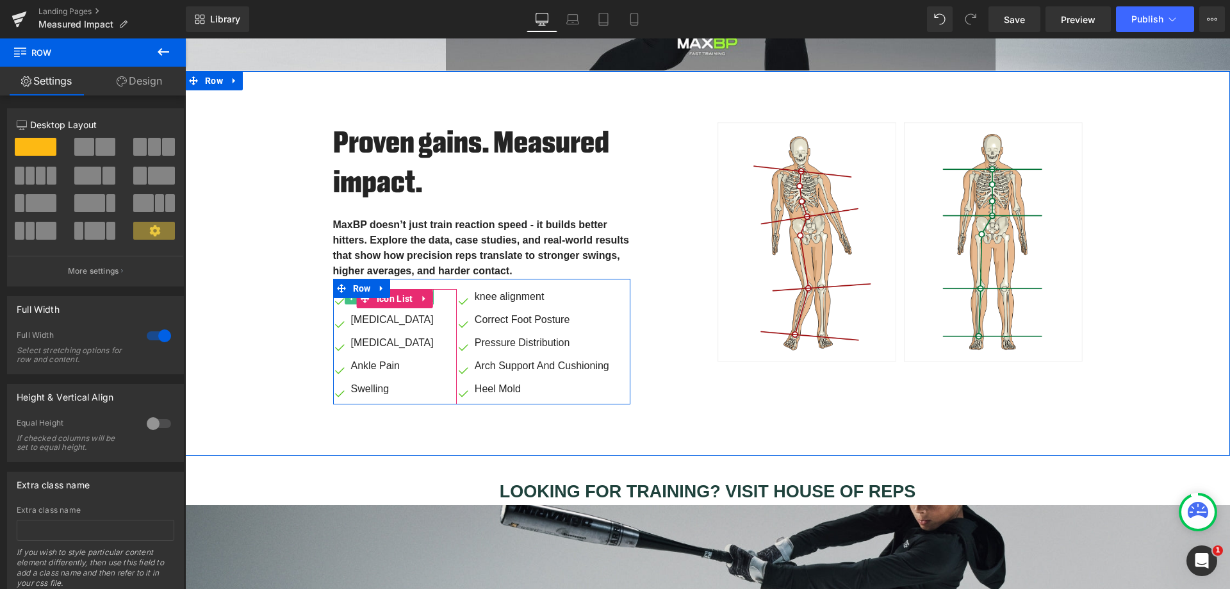
click at [348, 298] on span at bounding box center [351, 296] width 13 height 15
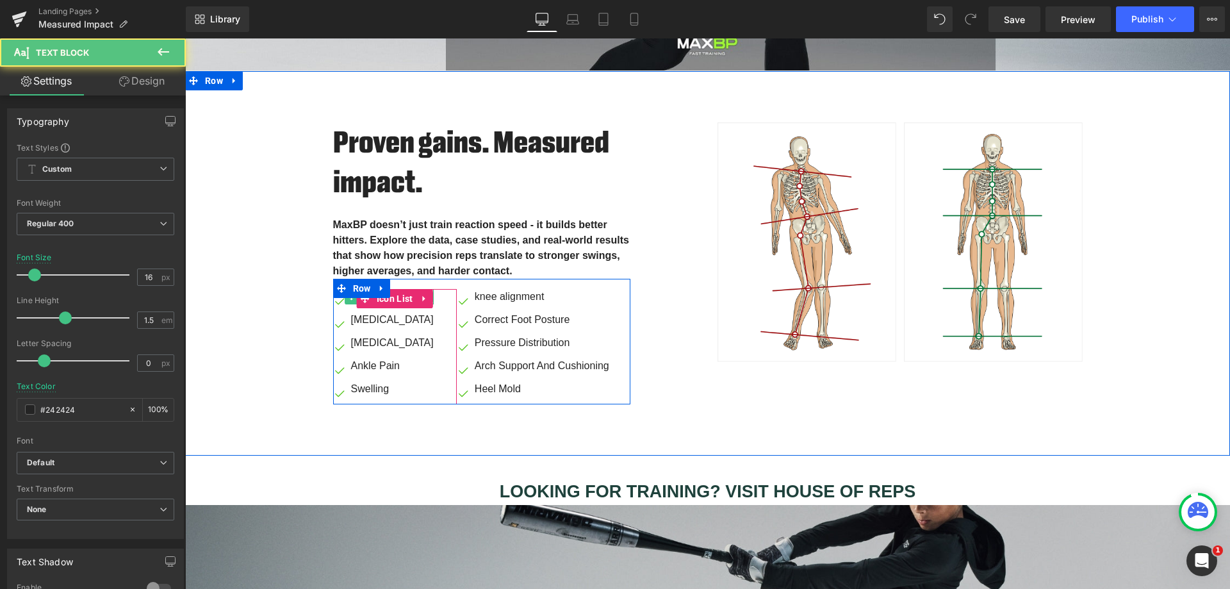
click at [348, 298] on span at bounding box center [351, 296] width 13 height 15
click at [345, 298] on span at bounding box center [351, 296] width 13 height 15
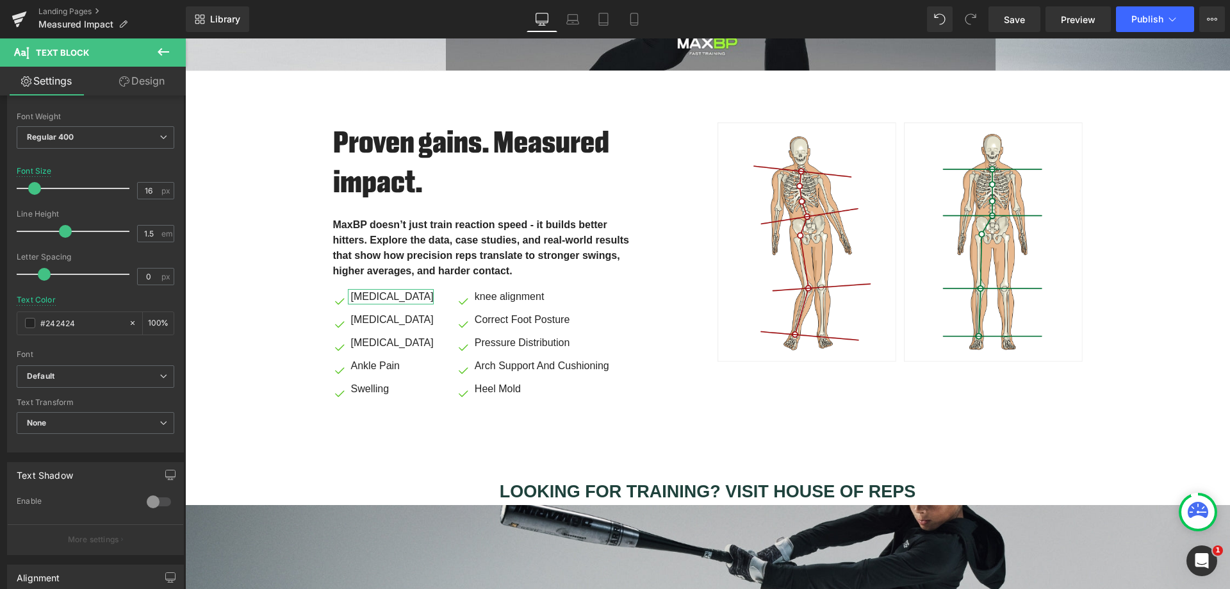
scroll to position [0, 0]
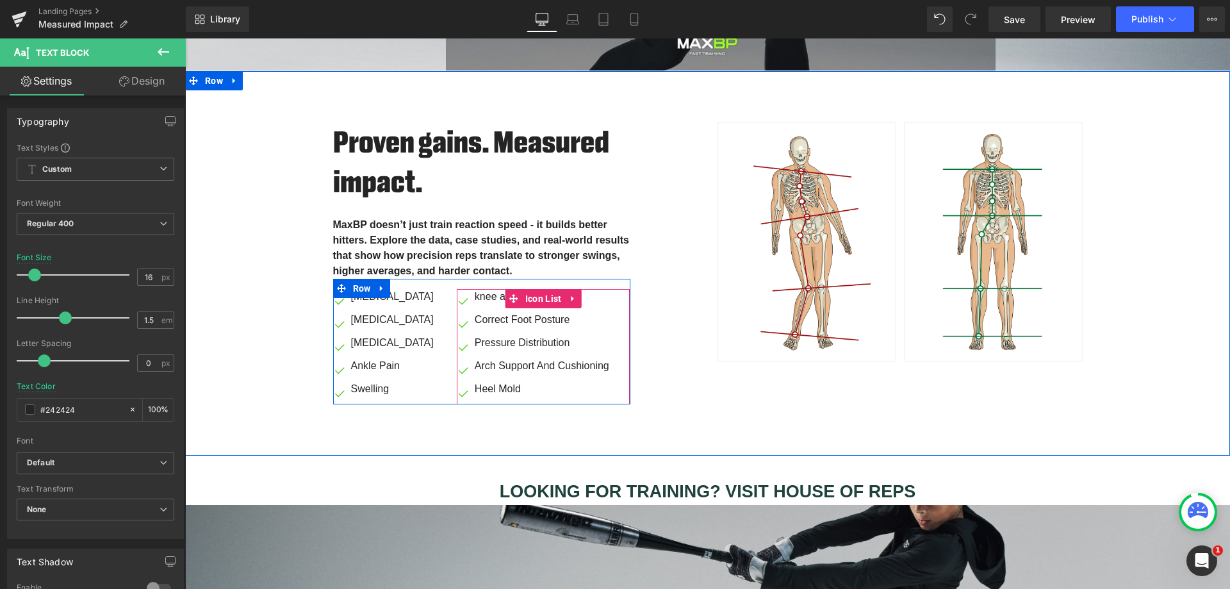
click at [505, 295] on span at bounding box center [513, 298] width 17 height 19
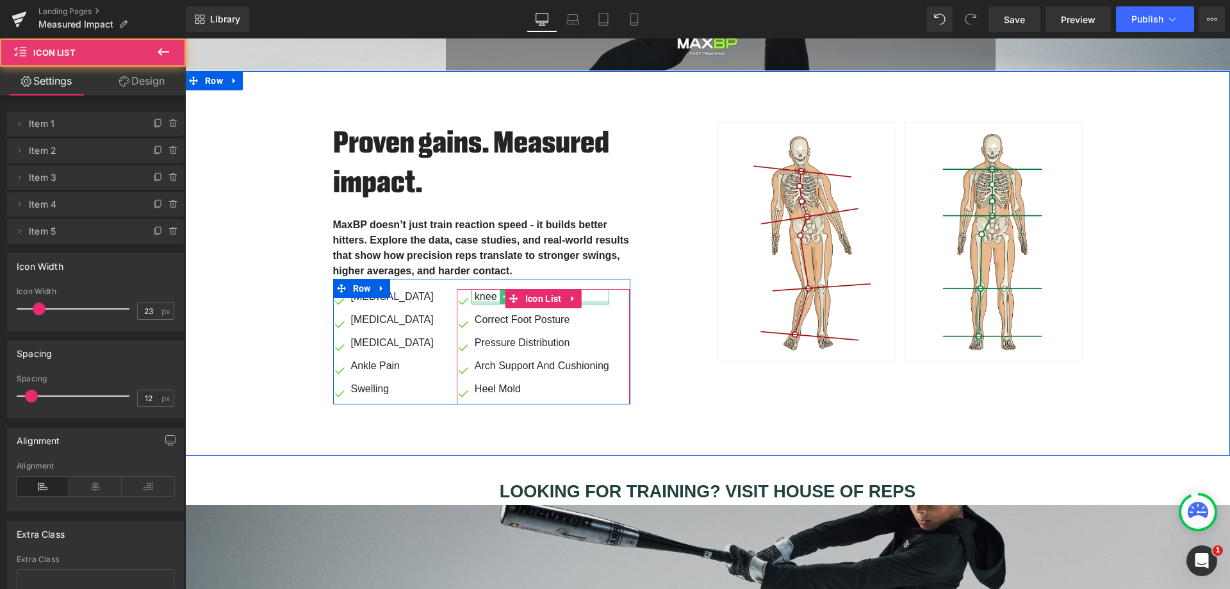
click at [479, 293] on p "knee alignment" at bounding box center [542, 296] width 134 height 15
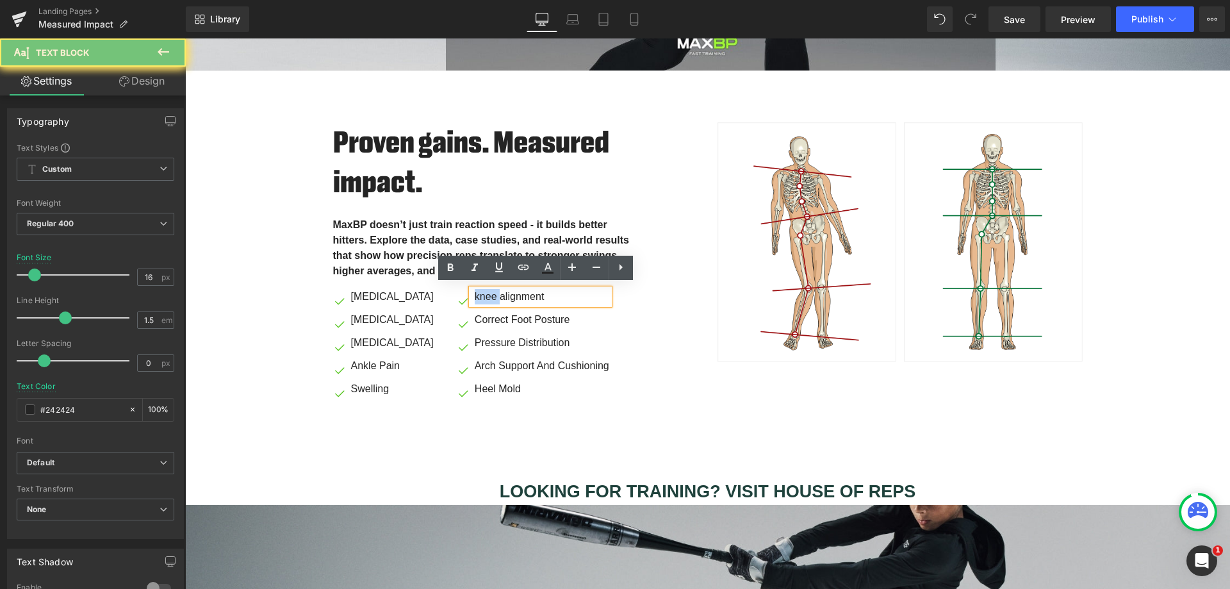
click at [479, 293] on p "knee alignment" at bounding box center [542, 296] width 134 height 15
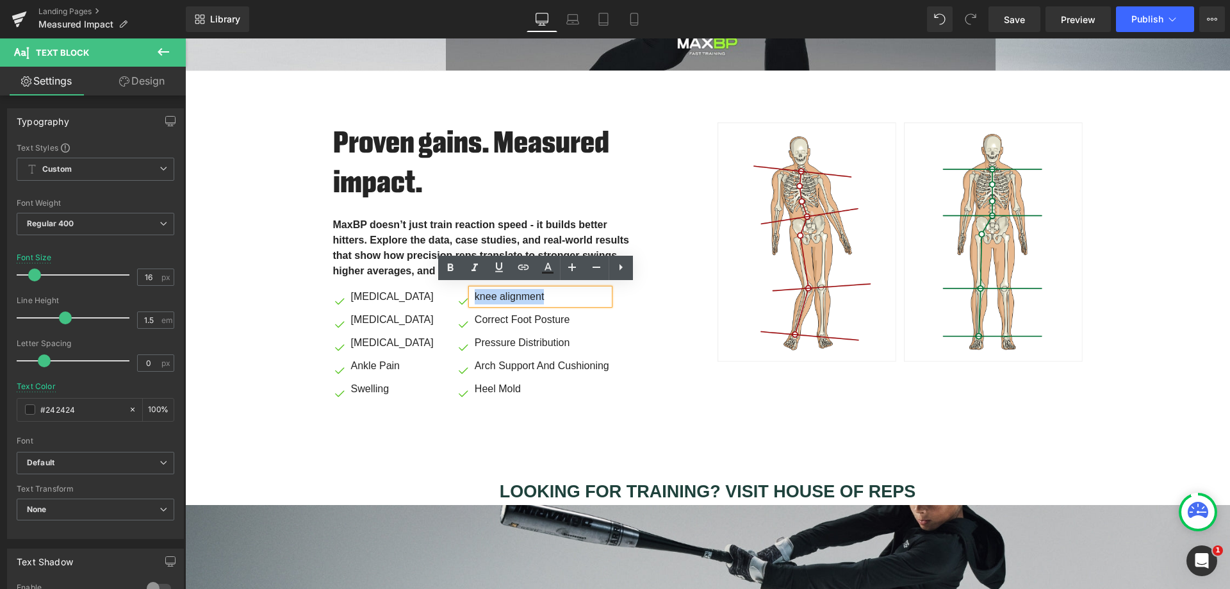
click at [534, 295] on p "knee alignment" at bounding box center [542, 296] width 134 height 15
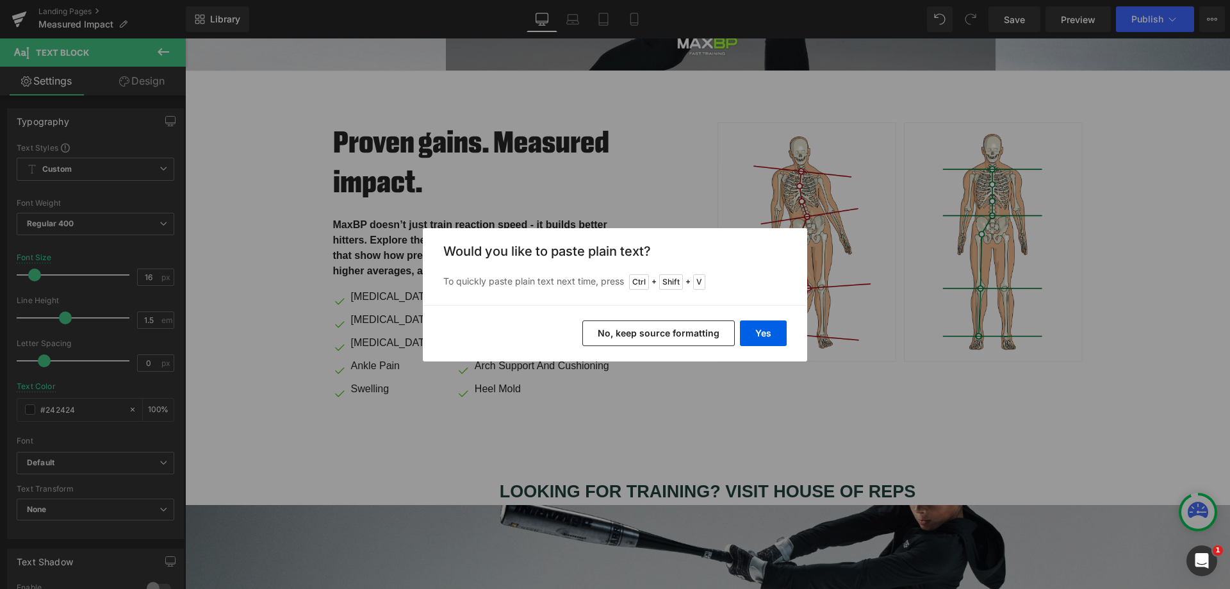
drag, startPoint x: 756, startPoint y: 336, endPoint x: 571, endPoint y: 298, distance: 189.0
click at [756, 336] on button "Yes" at bounding box center [763, 333] width 47 height 26
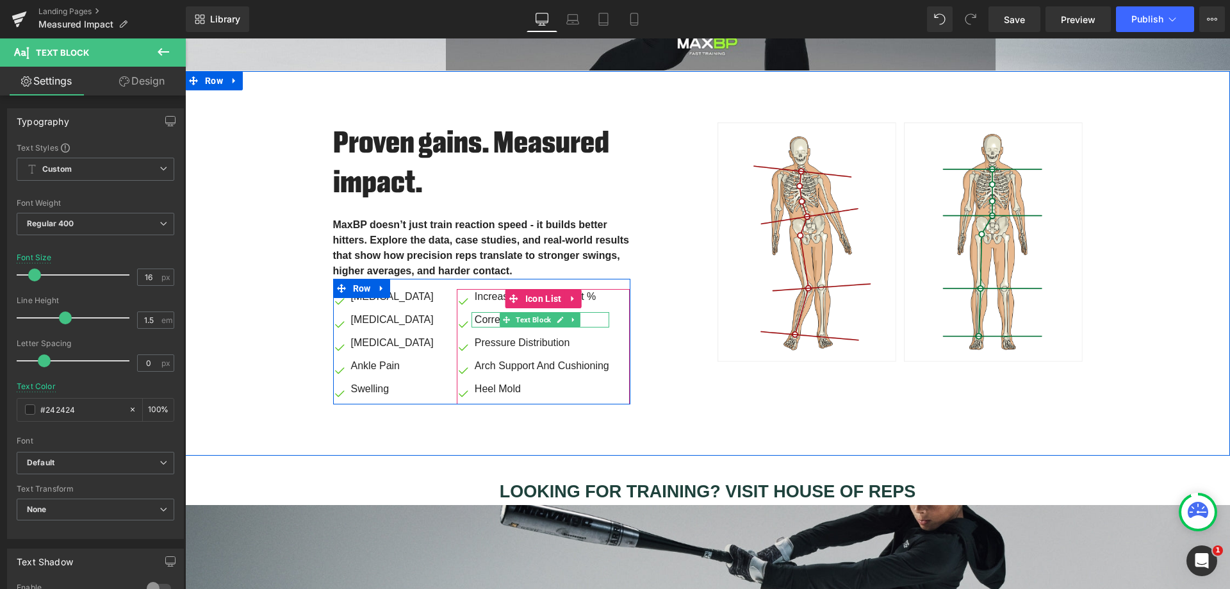
click at [533, 320] on span "Text Block" at bounding box center [533, 319] width 40 height 15
click at [435, 294] on div "Image Bunions Text Block Image Arthritis Text Block Image Plantar Fasciitis Tex…" at bounding box center [395, 346] width 124 height 115
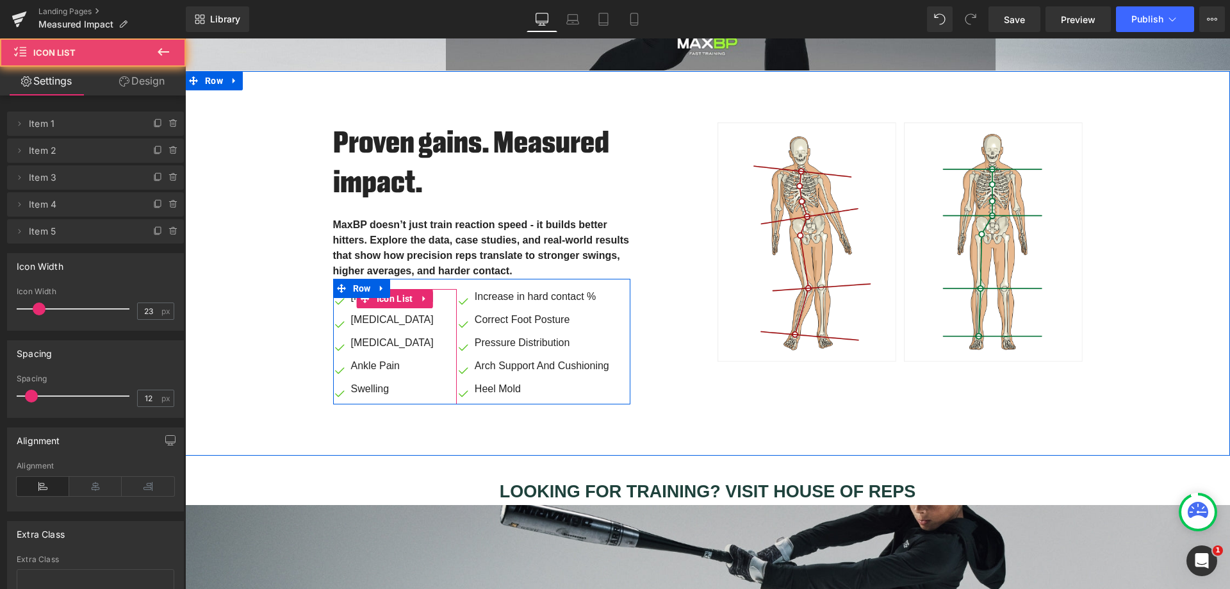
click at [435, 294] on div "Image Bunions Text Block Image Arthritis Text Block Image Plantar Fasciitis Tex…" at bounding box center [395, 346] width 124 height 115
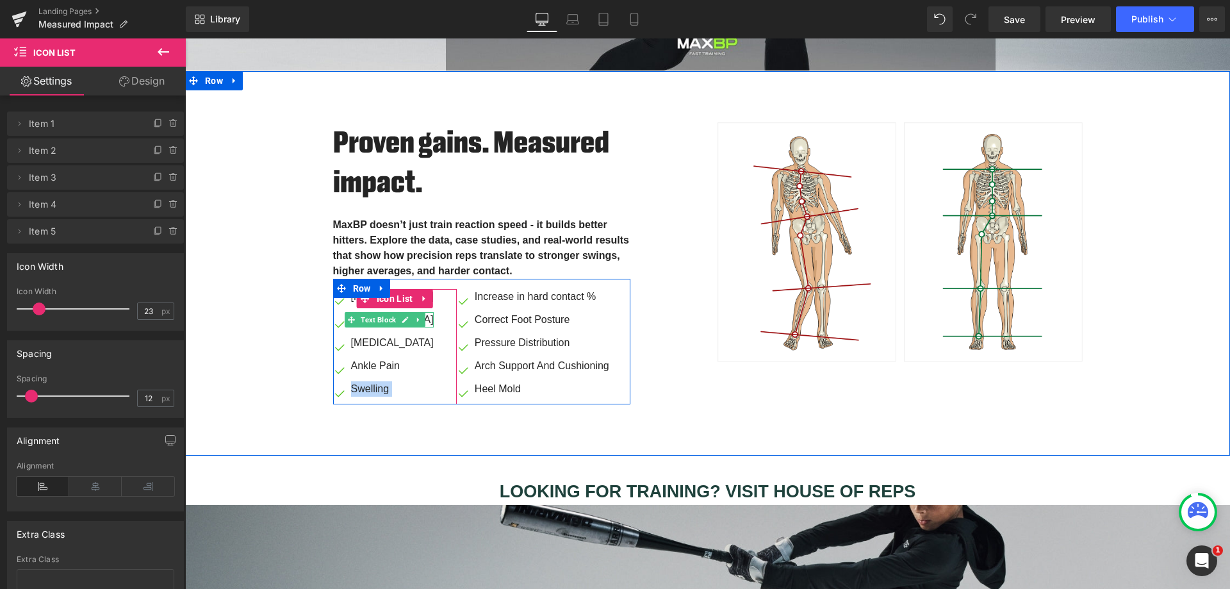
click at [358, 322] on span "Text Block" at bounding box center [378, 319] width 40 height 15
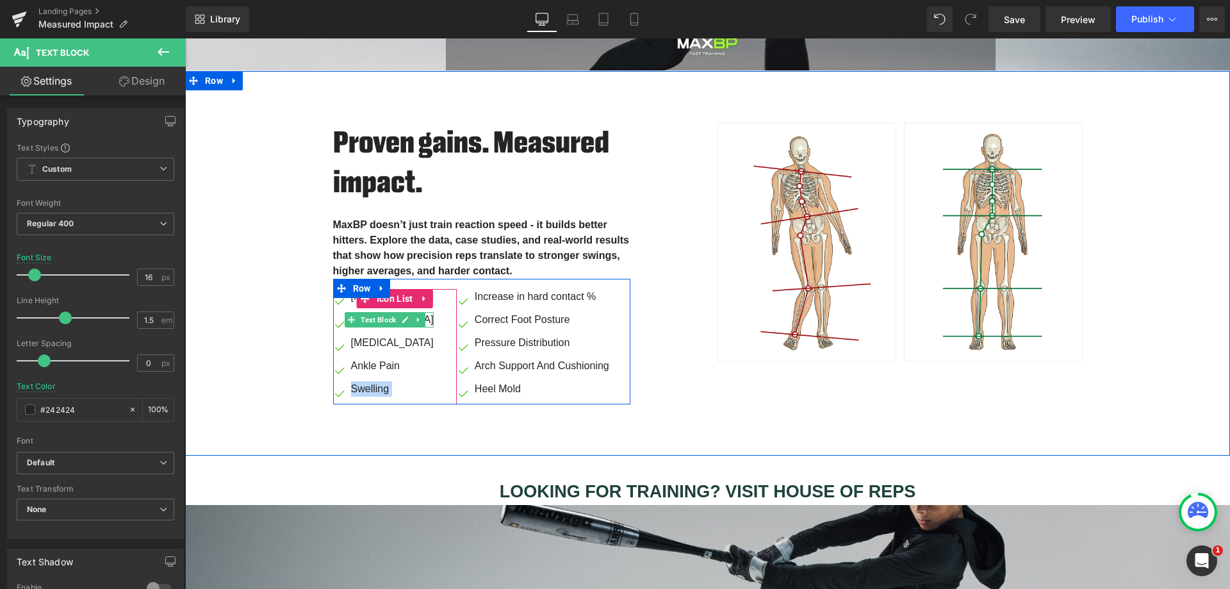
click at [415, 316] on icon at bounding box center [418, 320] width 7 height 8
click at [422, 317] on icon at bounding box center [425, 319] width 7 height 7
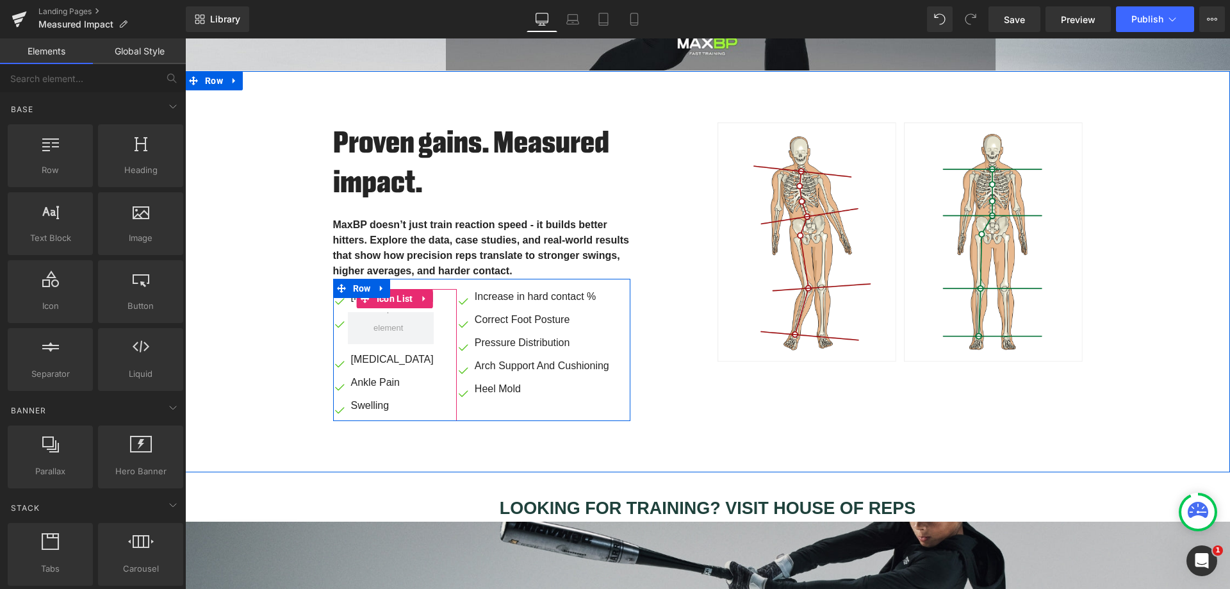
click at [378, 323] on span at bounding box center [390, 328] width 43 height 64
click at [387, 318] on span at bounding box center [390, 328] width 43 height 64
click at [420, 294] on icon at bounding box center [424, 299] width 9 height 10
click at [428, 295] on icon at bounding box center [432, 298] width 9 height 9
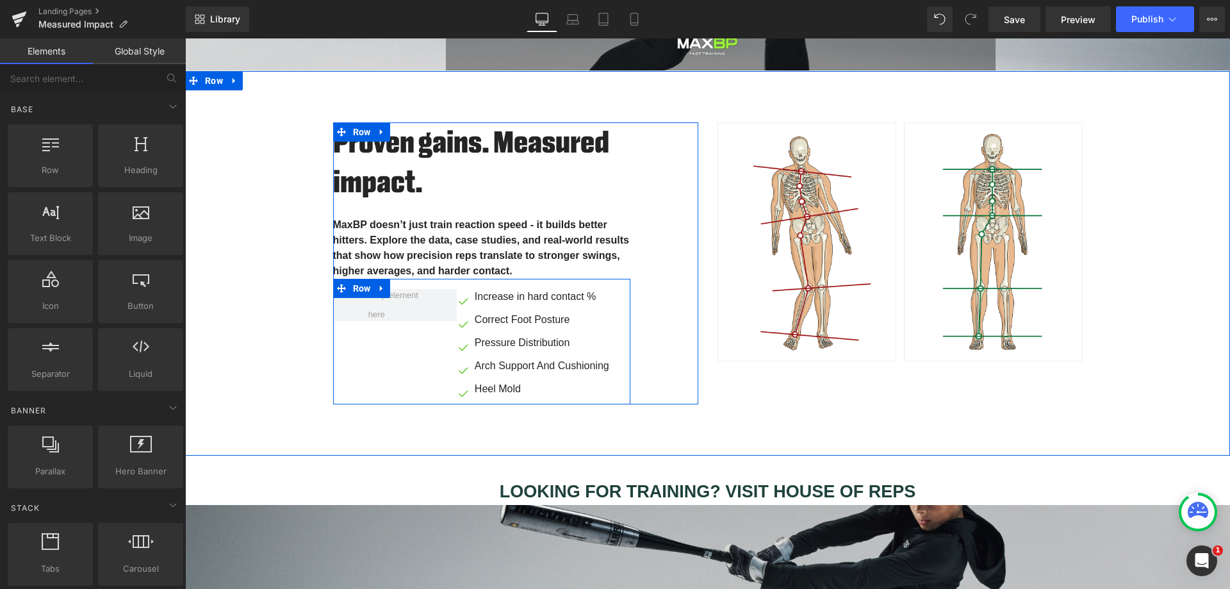
click at [378, 284] on icon at bounding box center [381, 289] width 9 height 10
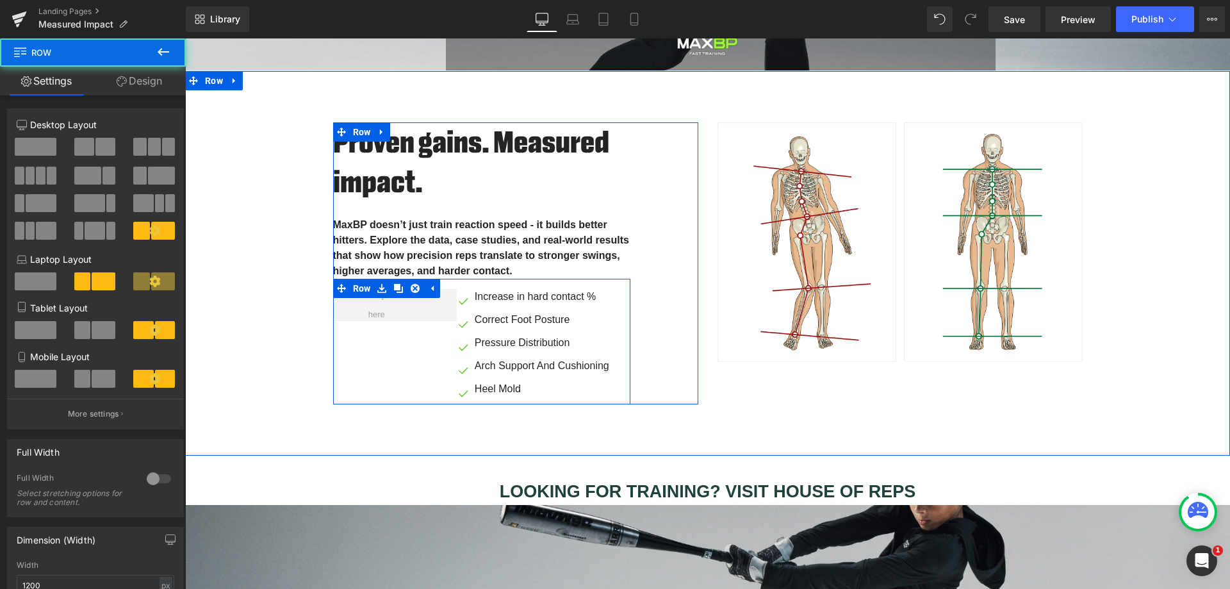
click at [352, 308] on span at bounding box center [395, 305] width 124 height 32
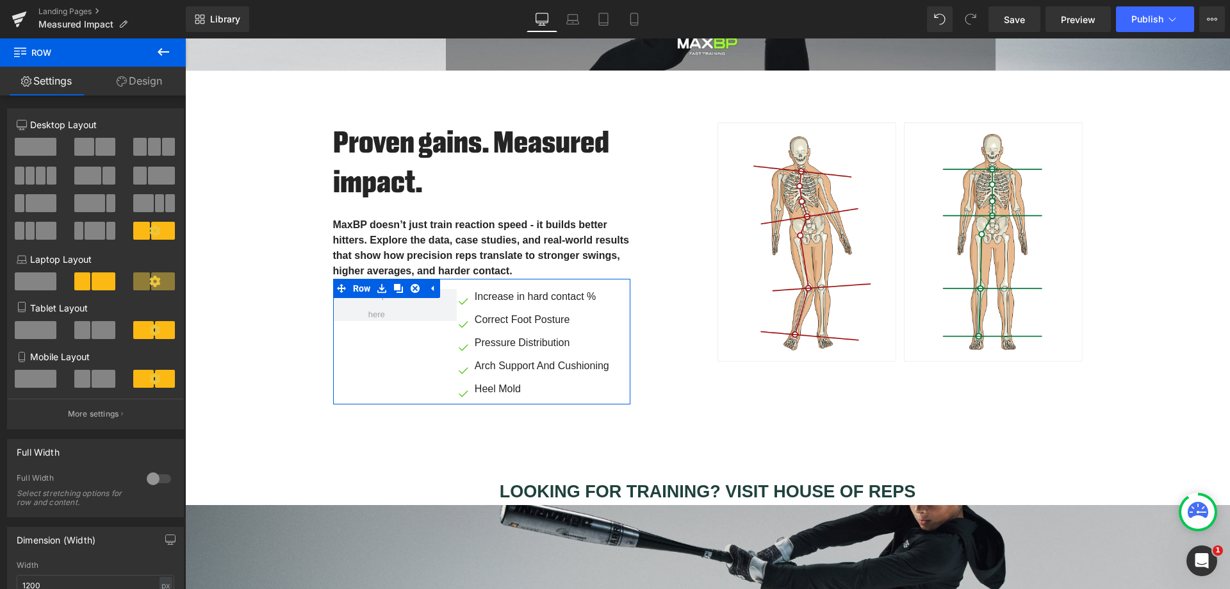
click at [37, 147] on span at bounding box center [36, 147] width 42 height 18
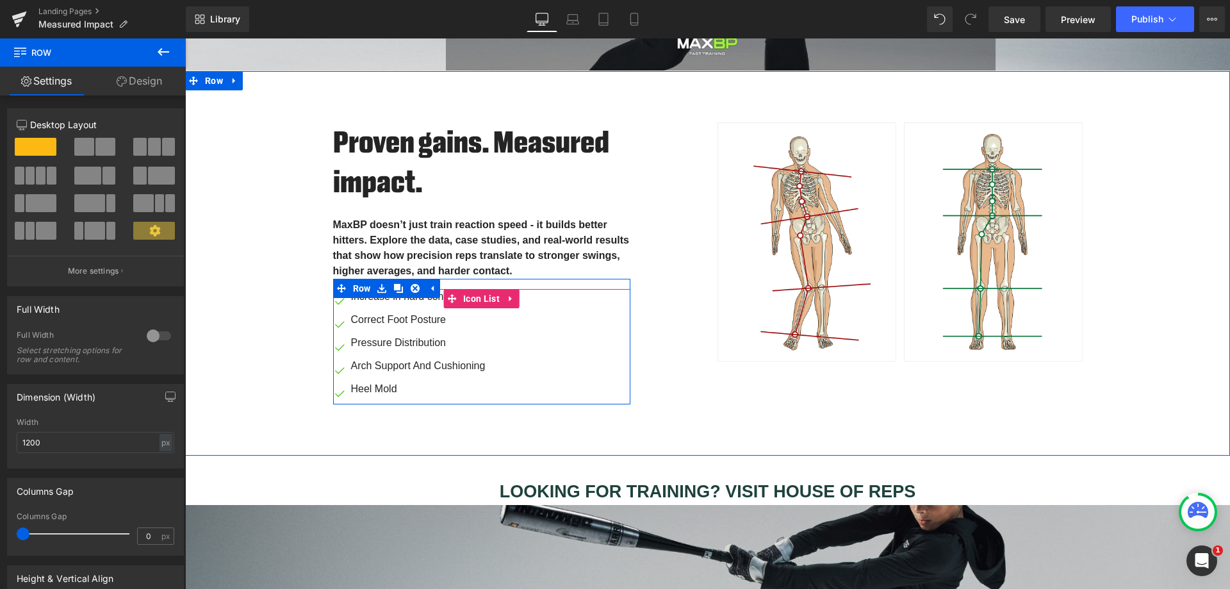
click at [391, 303] on ul "Image Increase in hard contact % Text Block Image Correct Foot Posture Text Blo…" at bounding box center [409, 346] width 152 height 115
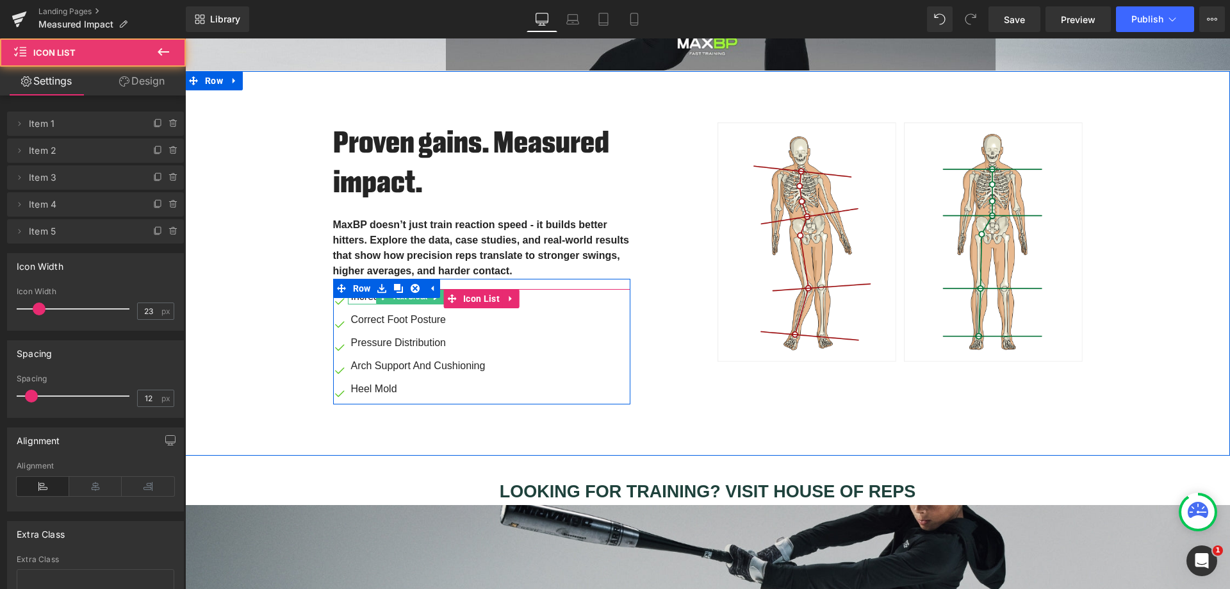
click at [389, 297] on span "Text Block" at bounding box center [409, 296] width 40 height 15
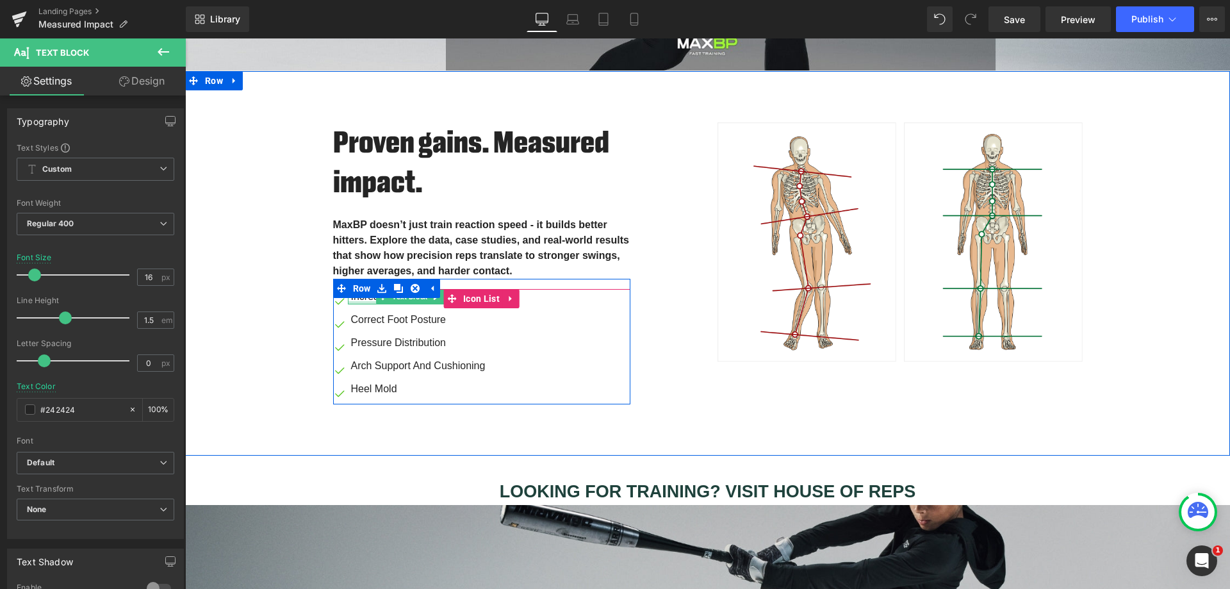
click at [355, 301] on div at bounding box center [417, 302] width 138 height 3
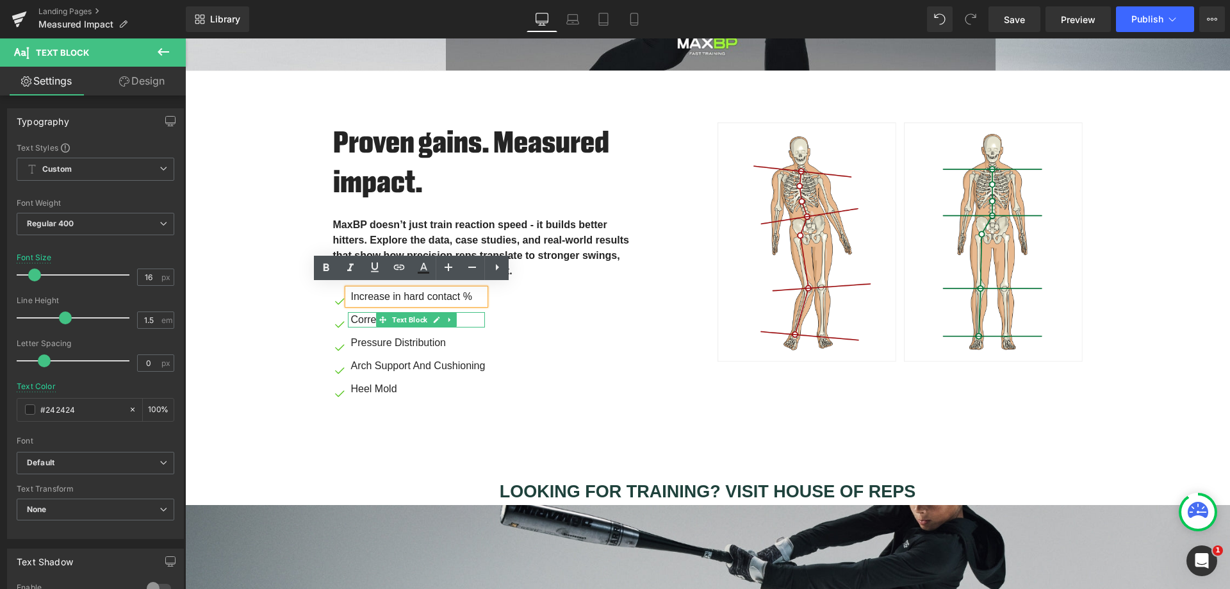
click at [357, 316] on p "Correct Foot Posture" at bounding box center [418, 319] width 134 height 15
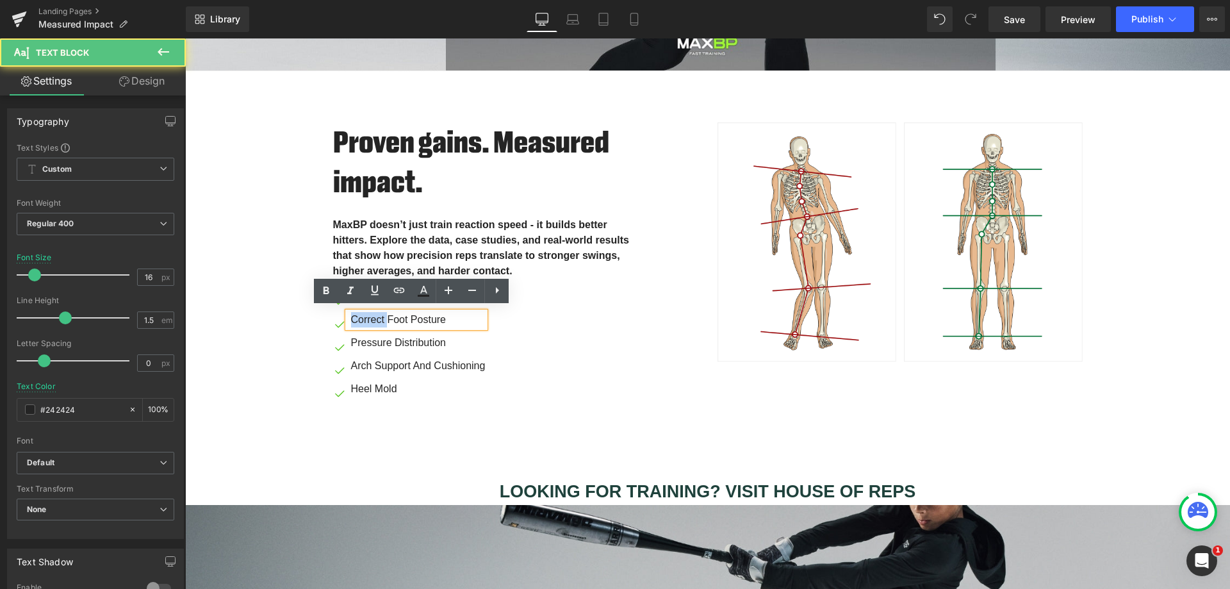
click at [357, 316] on p "Correct Foot Posture" at bounding box center [418, 319] width 134 height 15
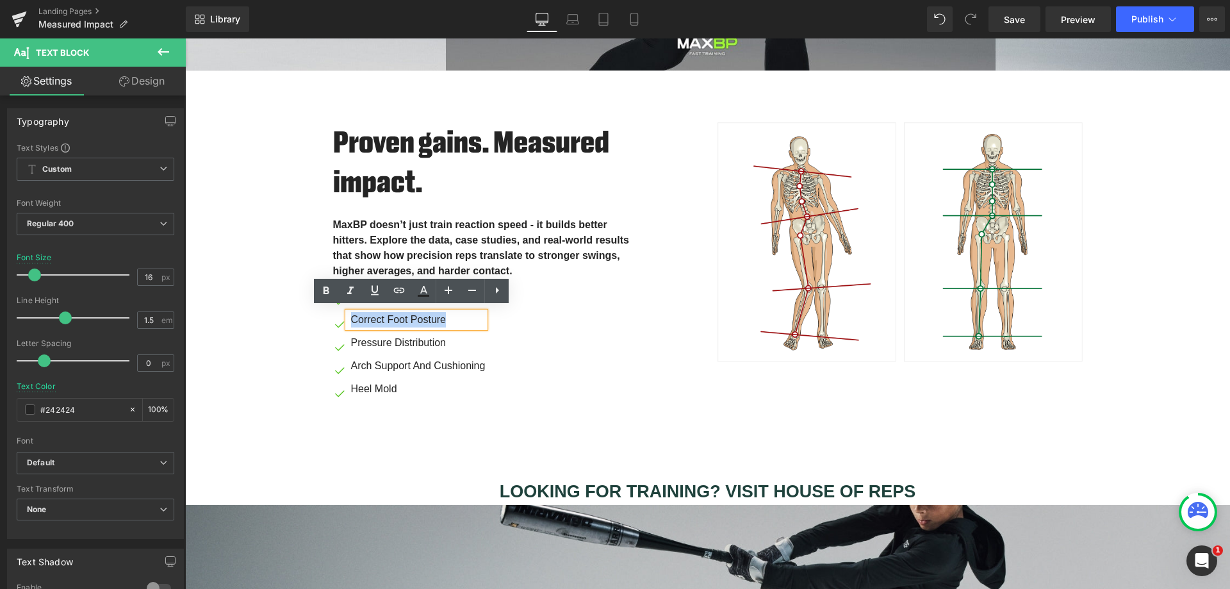
click at [442, 316] on p "Correct Foot Posture" at bounding box center [418, 319] width 134 height 15
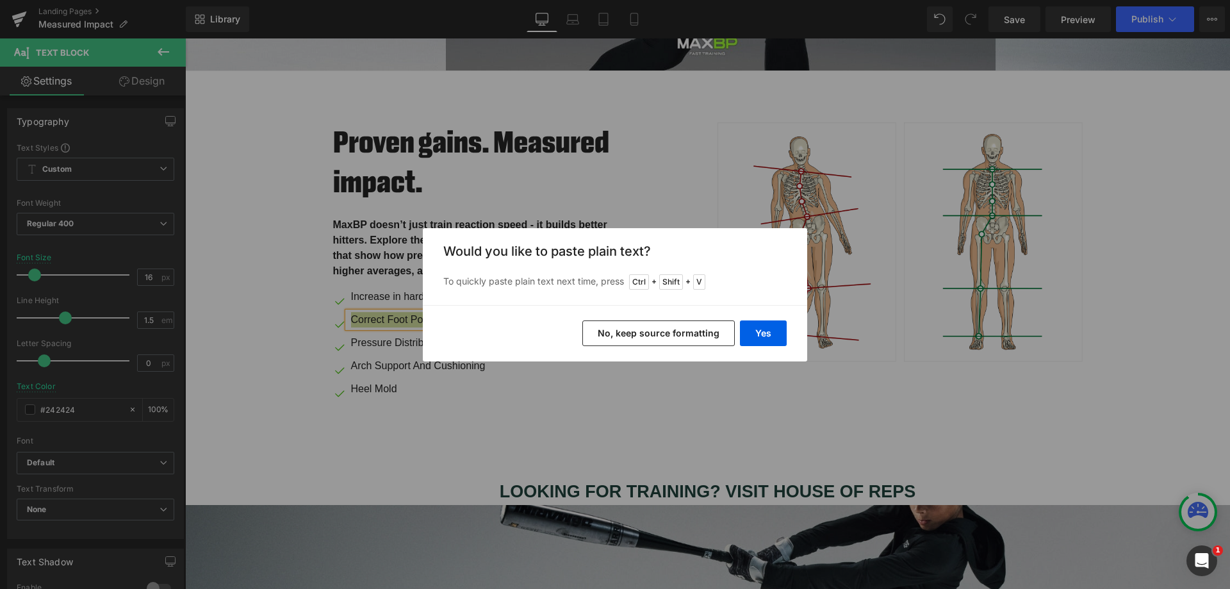
click at [755, 325] on button "Yes" at bounding box center [763, 333] width 47 height 26
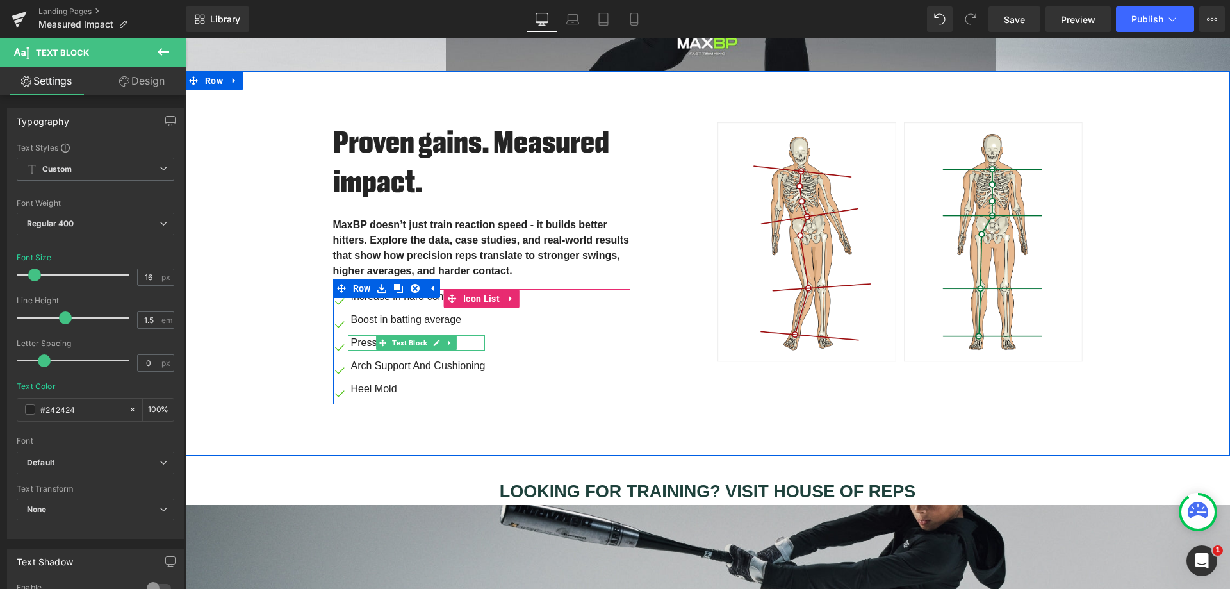
click at [351, 336] on p "Pressure Distribution" at bounding box center [418, 342] width 134 height 15
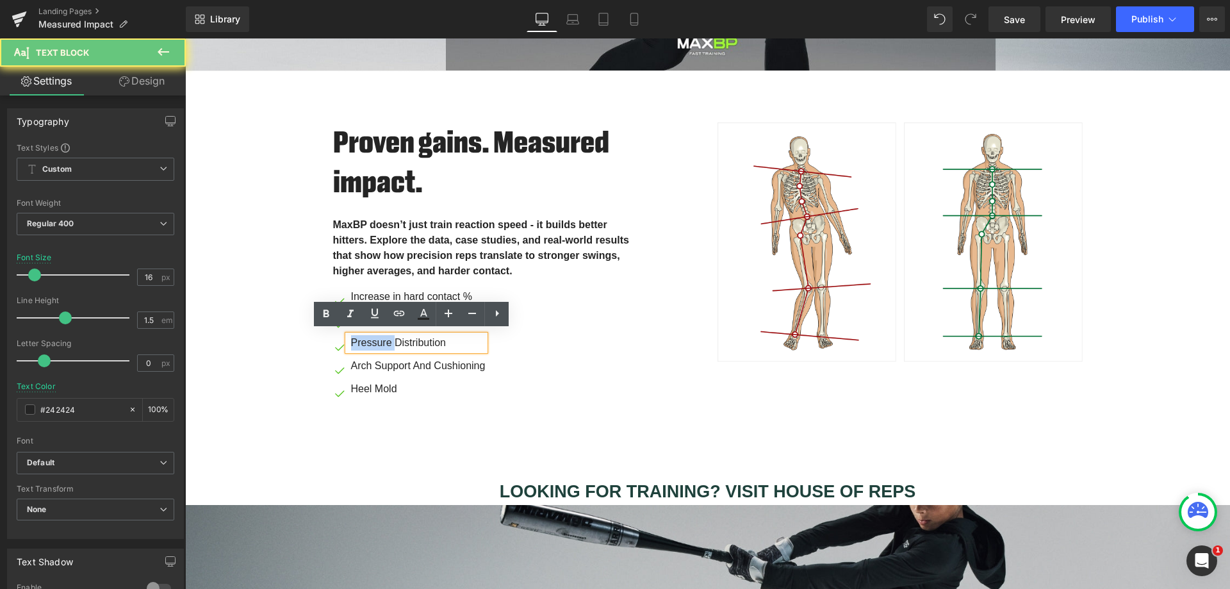
click at [351, 336] on p "Pressure Distribution" at bounding box center [418, 342] width 134 height 15
click at [448, 339] on p "Pressure Distribution" at bounding box center [418, 342] width 134 height 15
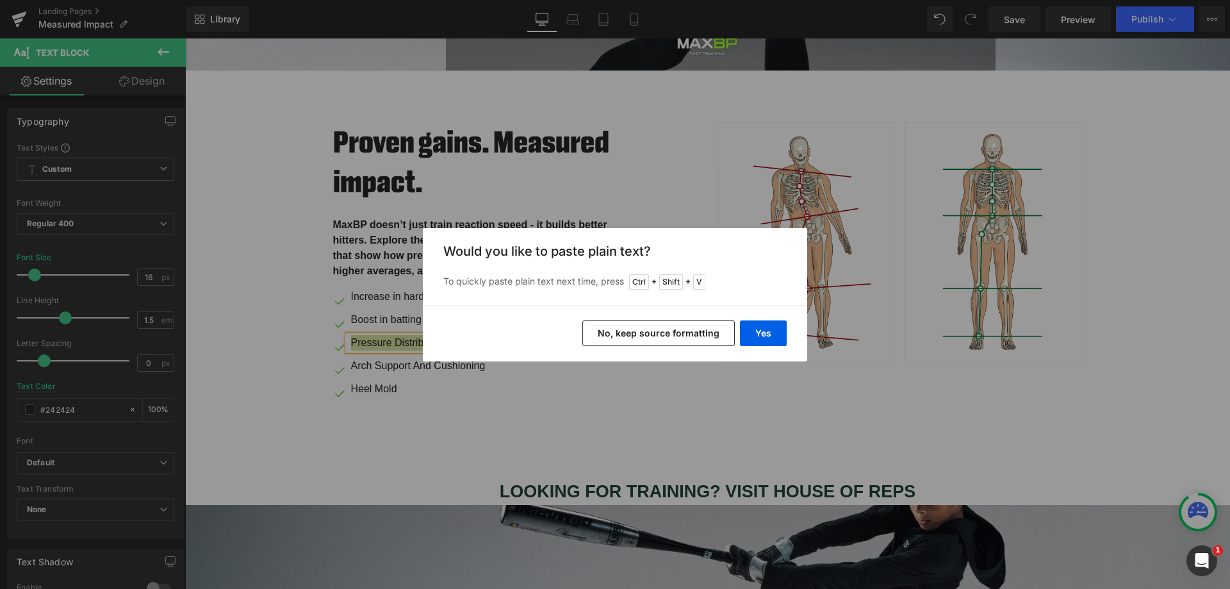
drag, startPoint x: 769, startPoint y: 336, endPoint x: 583, endPoint y: 298, distance: 189.5
click at [769, 336] on button "Yes" at bounding box center [763, 333] width 47 height 26
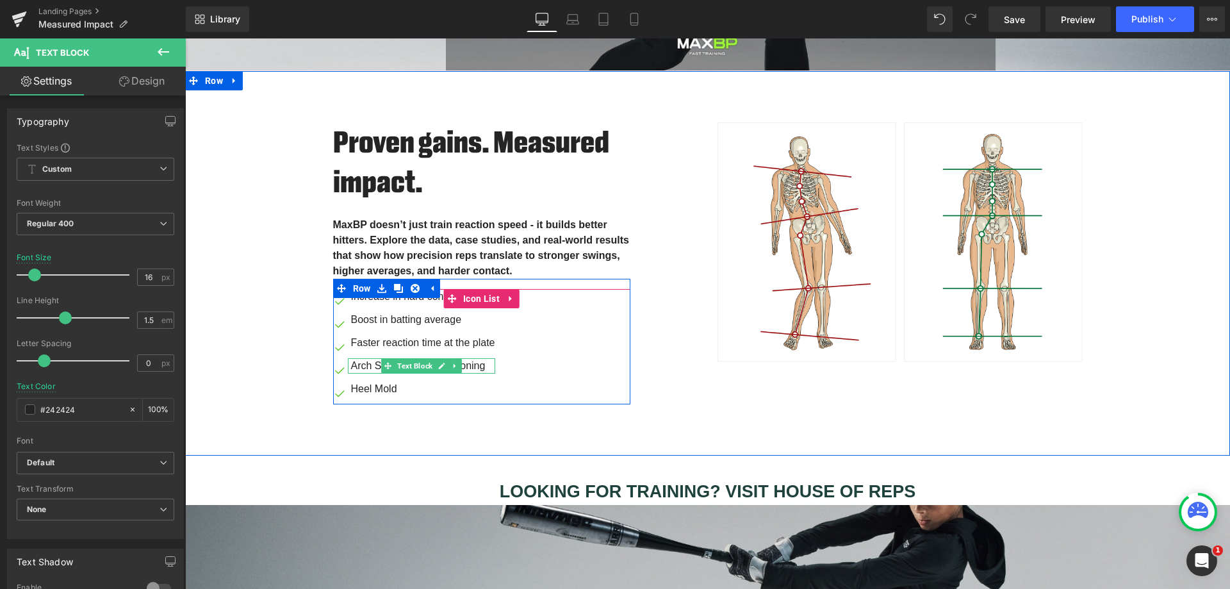
click at [357, 362] on p "Arch Support And Cushioning" at bounding box center [423, 365] width 144 height 15
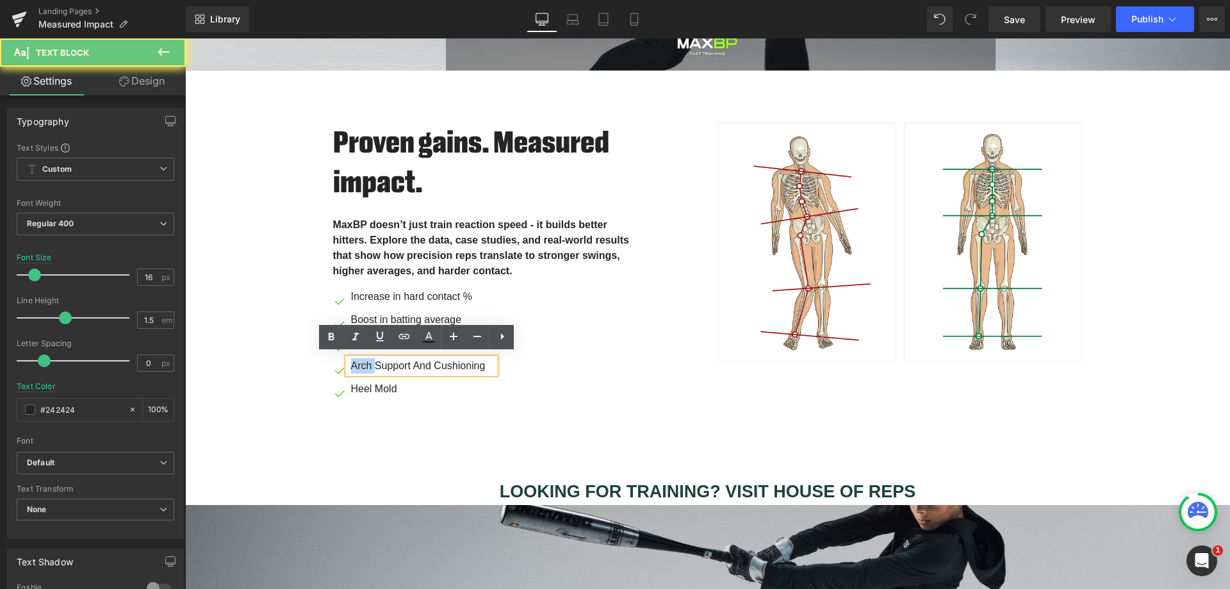
click at [357, 362] on p "Arch Support And Cushioning" at bounding box center [423, 365] width 144 height 15
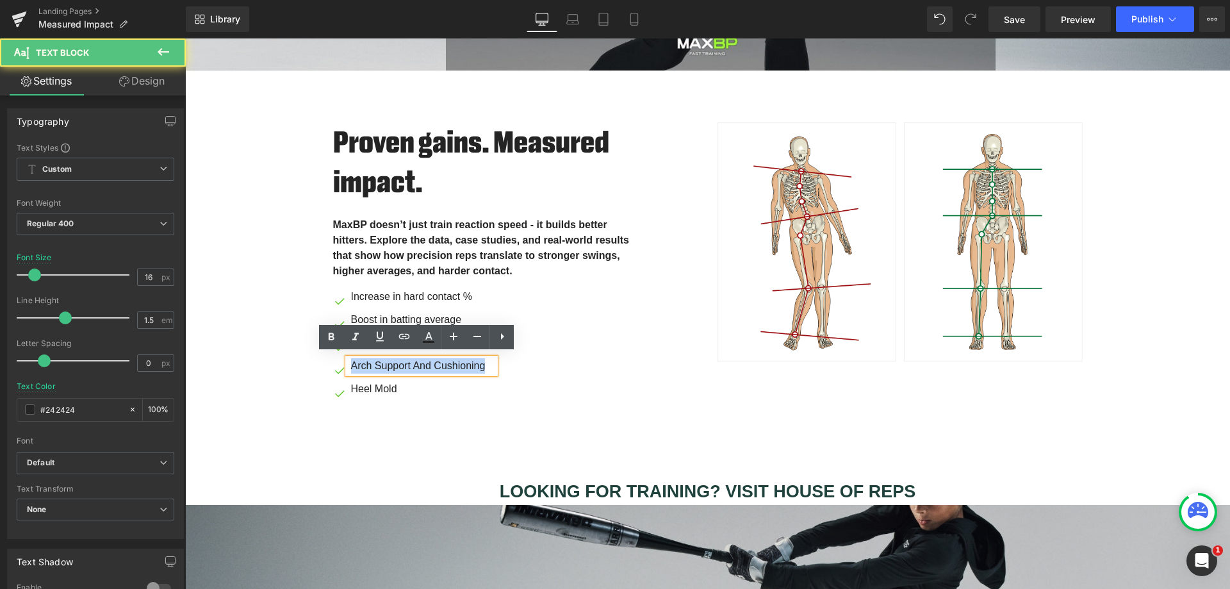
click at [482, 360] on p "Arch Support And Cushioning" at bounding box center [423, 365] width 144 height 15
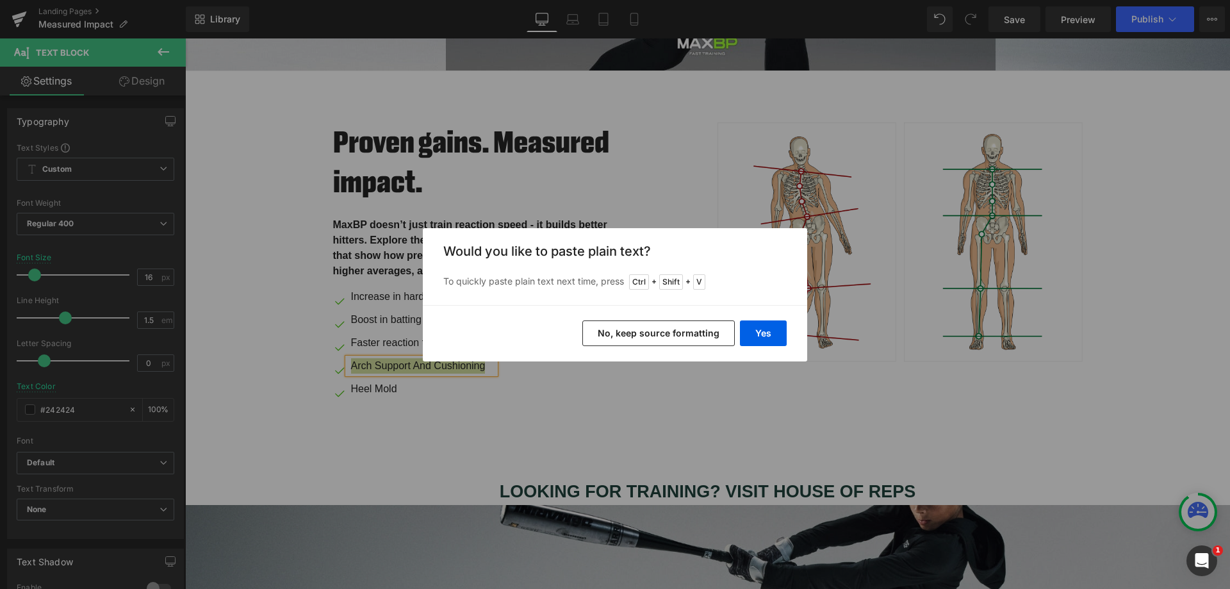
click at [769, 331] on button "Yes" at bounding box center [763, 333] width 47 height 26
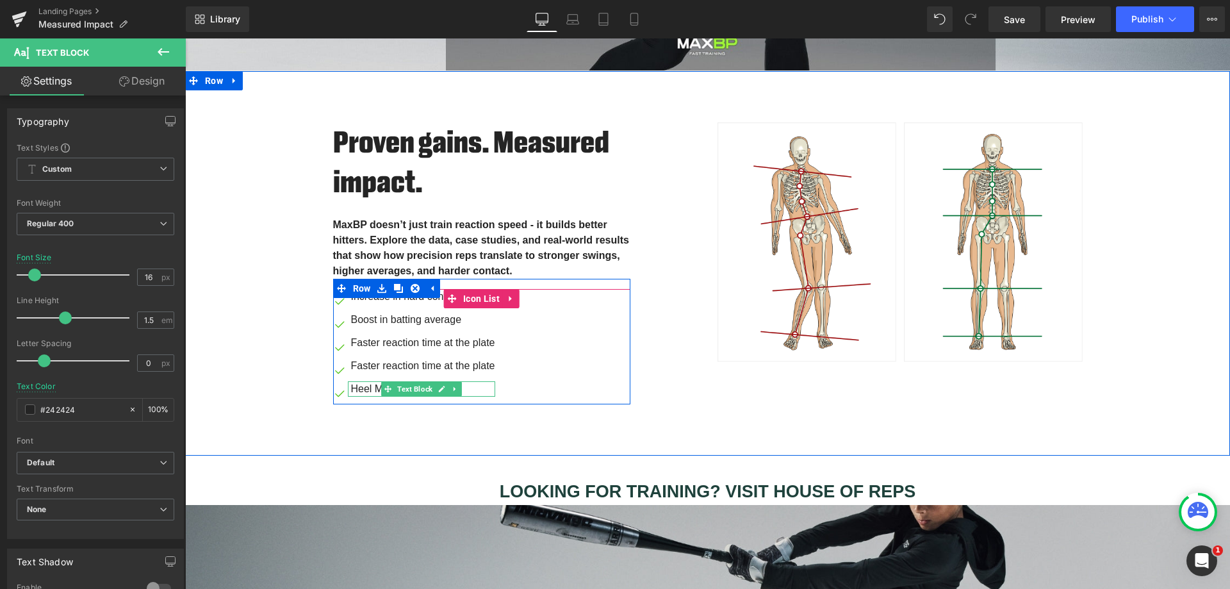
click at [371, 384] on p "Heel Mold" at bounding box center [423, 388] width 144 height 15
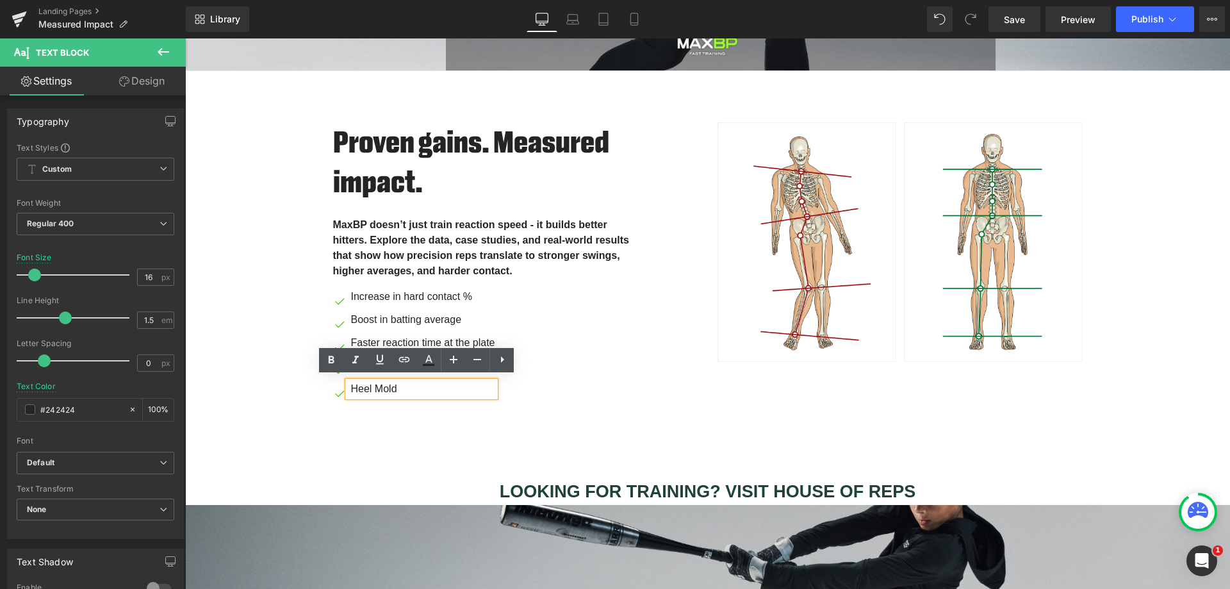
click at [332, 386] on span "Image" at bounding box center [340, 390] width 26 height 15
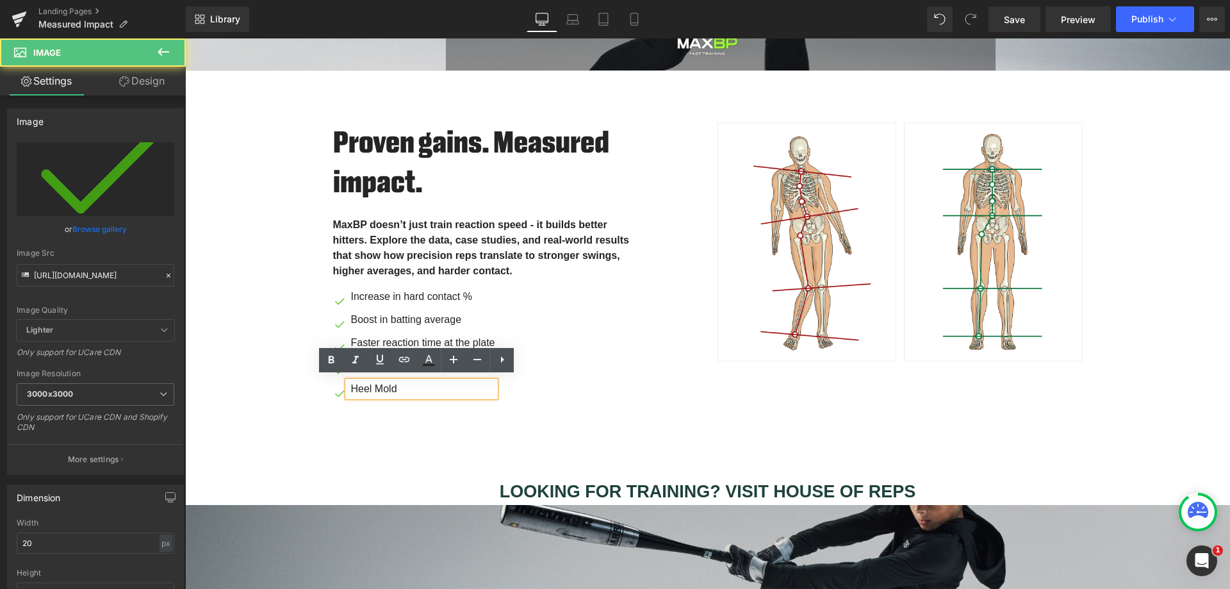
click at [455, 393] on p "Heel Mold" at bounding box center [423, 388] width 144 height 15
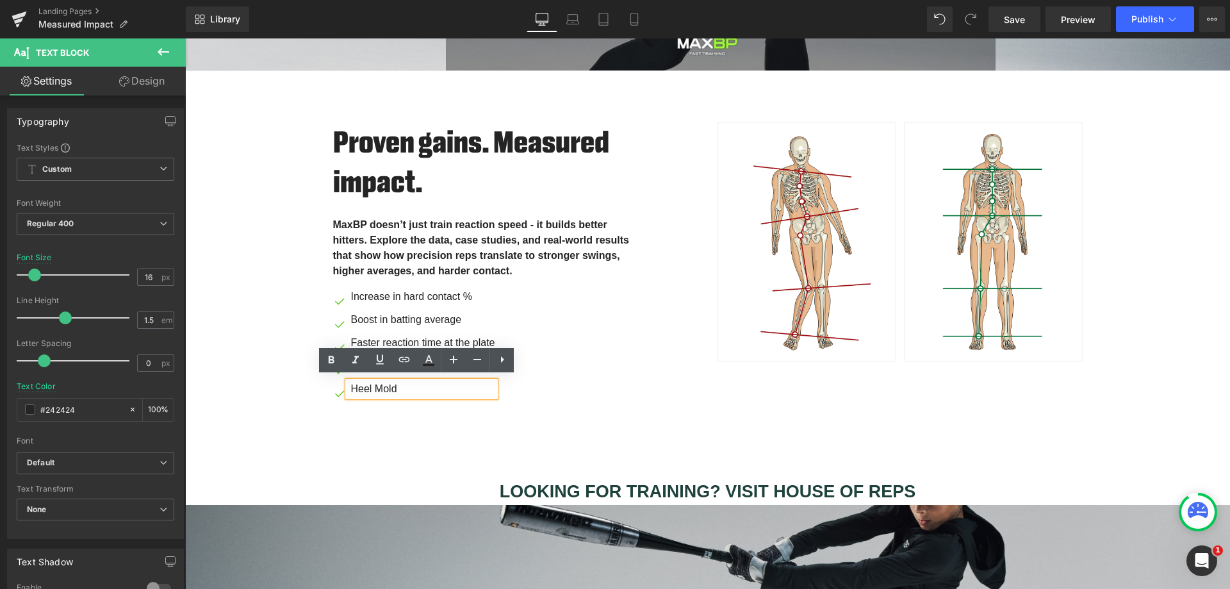
click at [511, 430] on div "Proven gains. Measured impact. Heading MaxBP doesn’t just train reaction speed …" at bounding box center [707, 263] width 1045 height 386
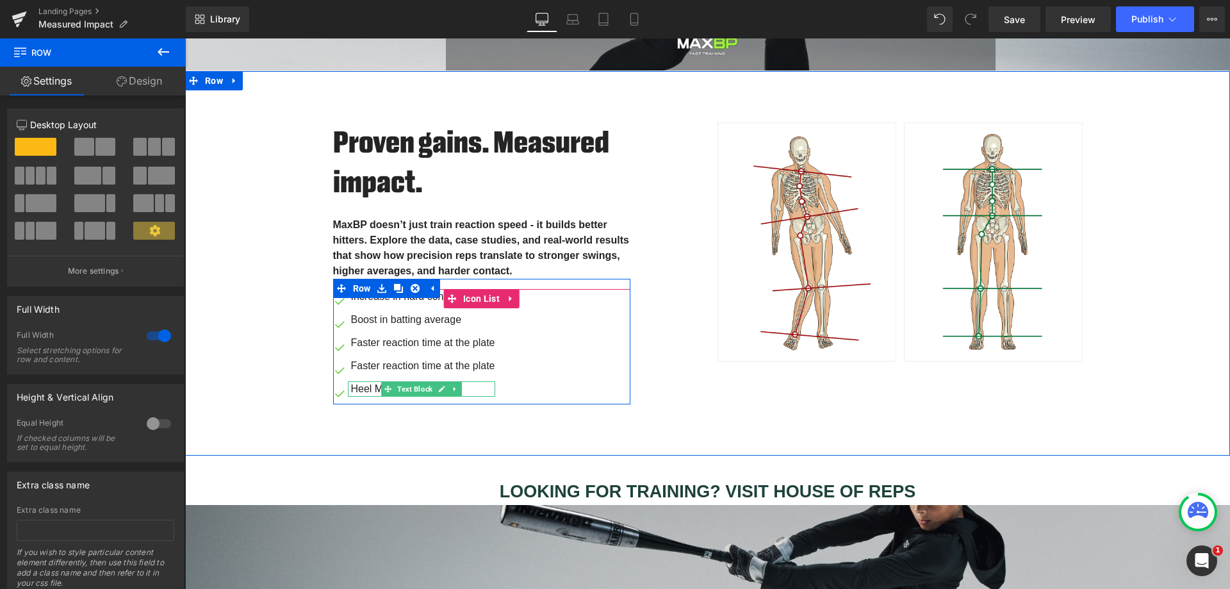
click at [451, 386] on icon at bounding box center [454, 389] width 7 height 8
click at [458, 386] on icon at bounding box center [461, 389] width 7 height 7
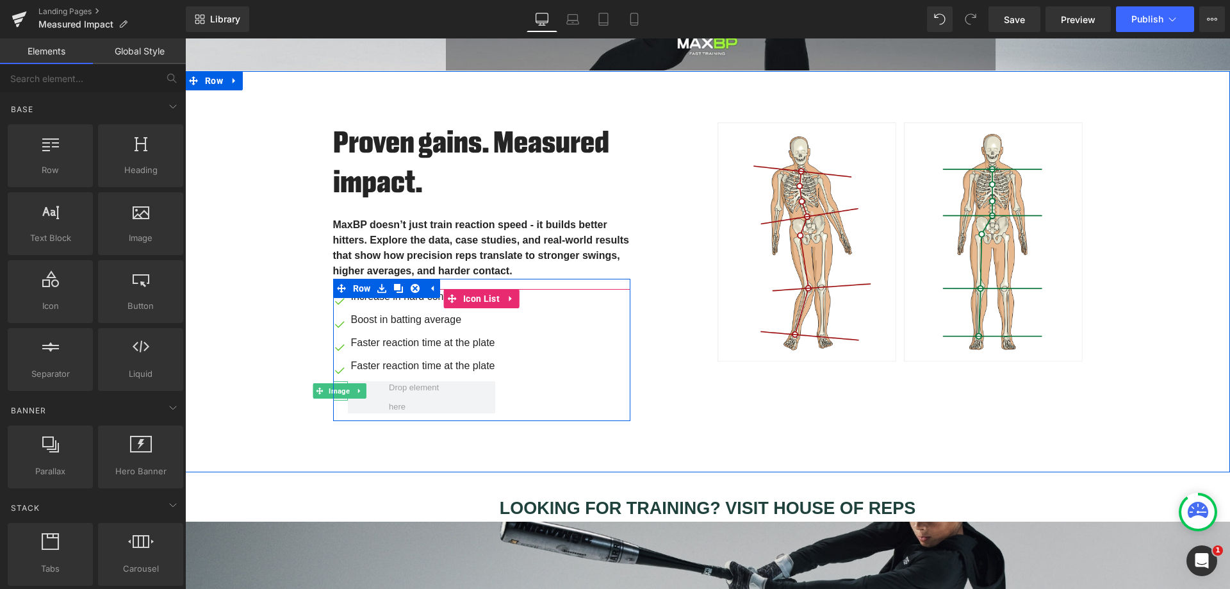
click at [332, 390] on span "Image" at bounding box center [339, 390] width 26 height 15
click at [531, 386] on div "Image Increase in hard contact % Text Block Image Boost in batting average Text…" at bounding box center [481, 355] width 297 height 132
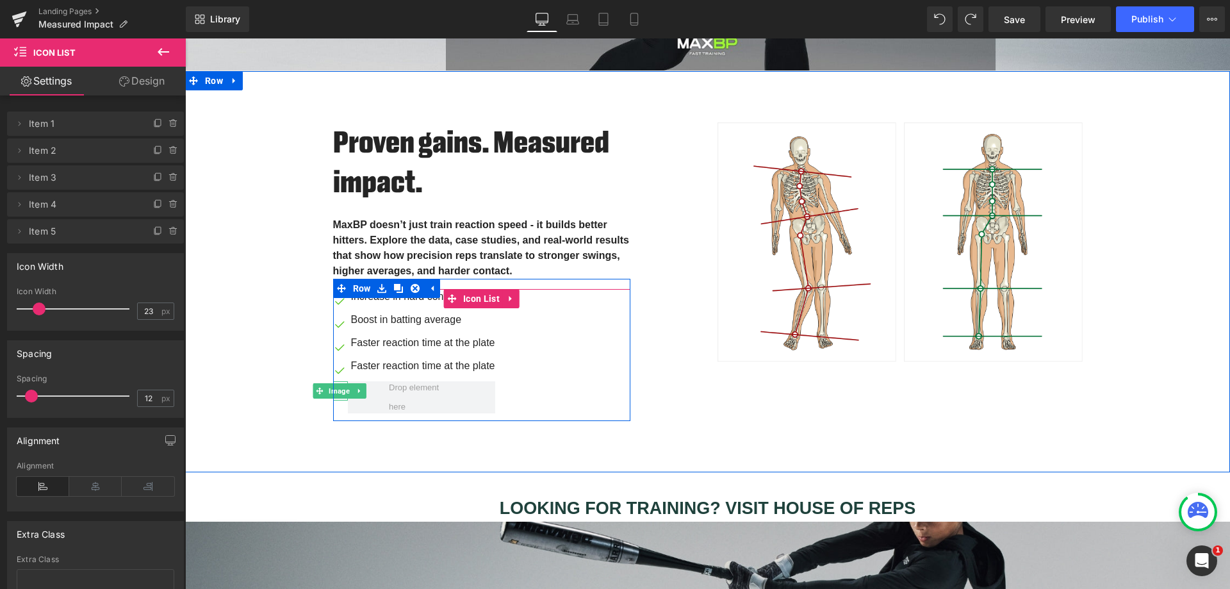
click at [334, 390] on span "Image" at bounding box center [339, 390] width 26 height 15
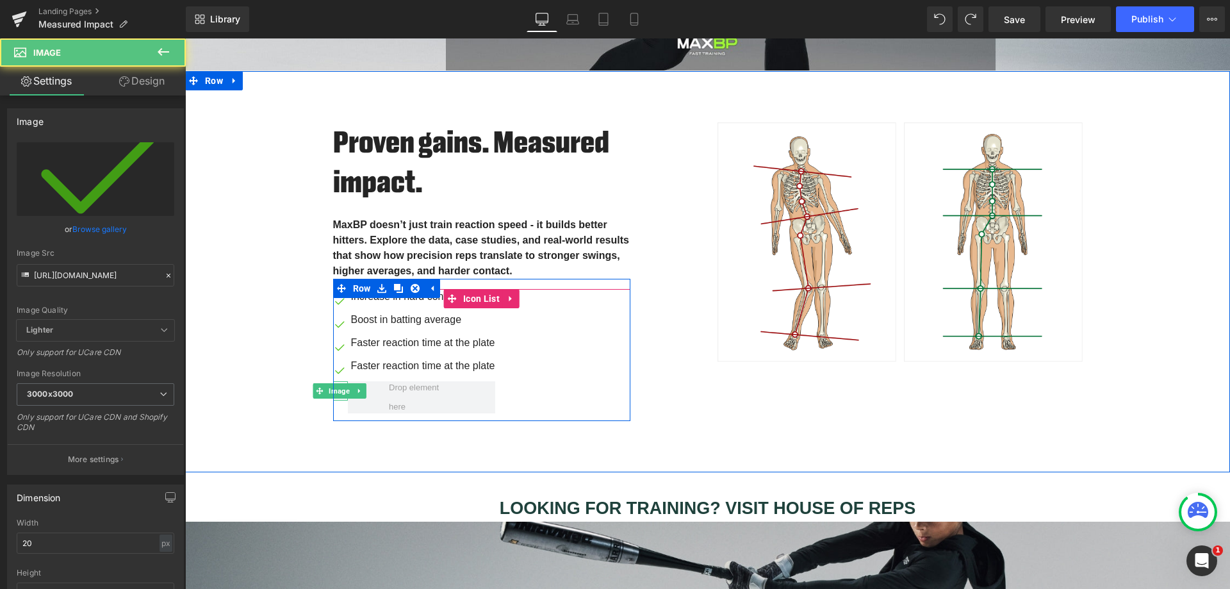
click at [355, 388] on icon at bounding box center [358, 391] width 7 height 8
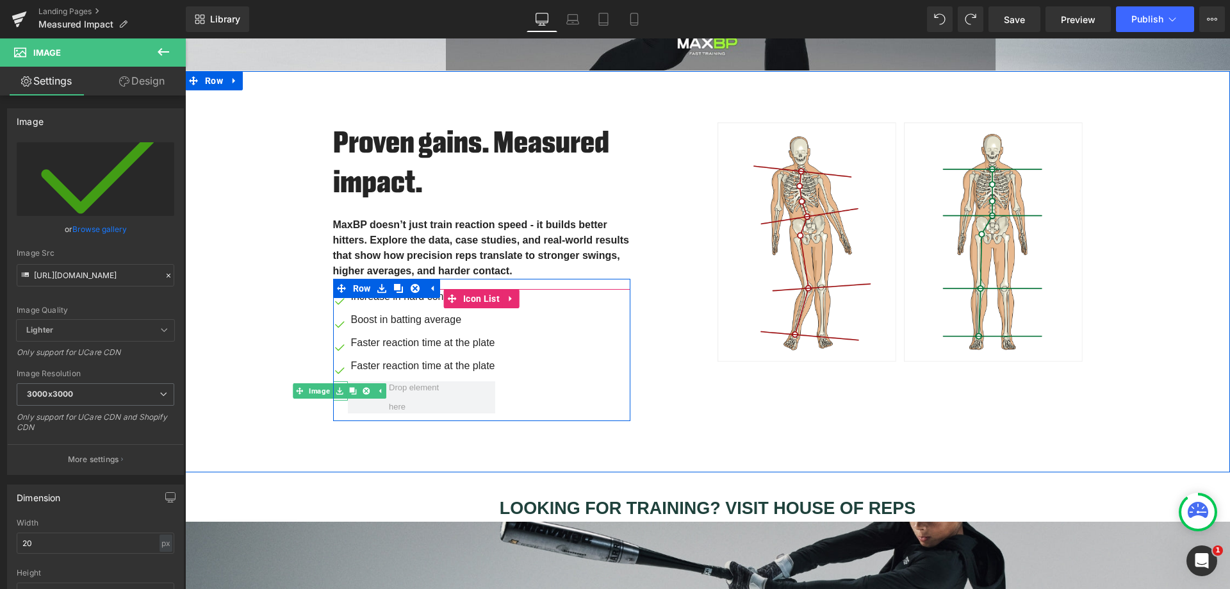
click at [362, 388] on icon at bounding box center [365, 391] width 7 height 8
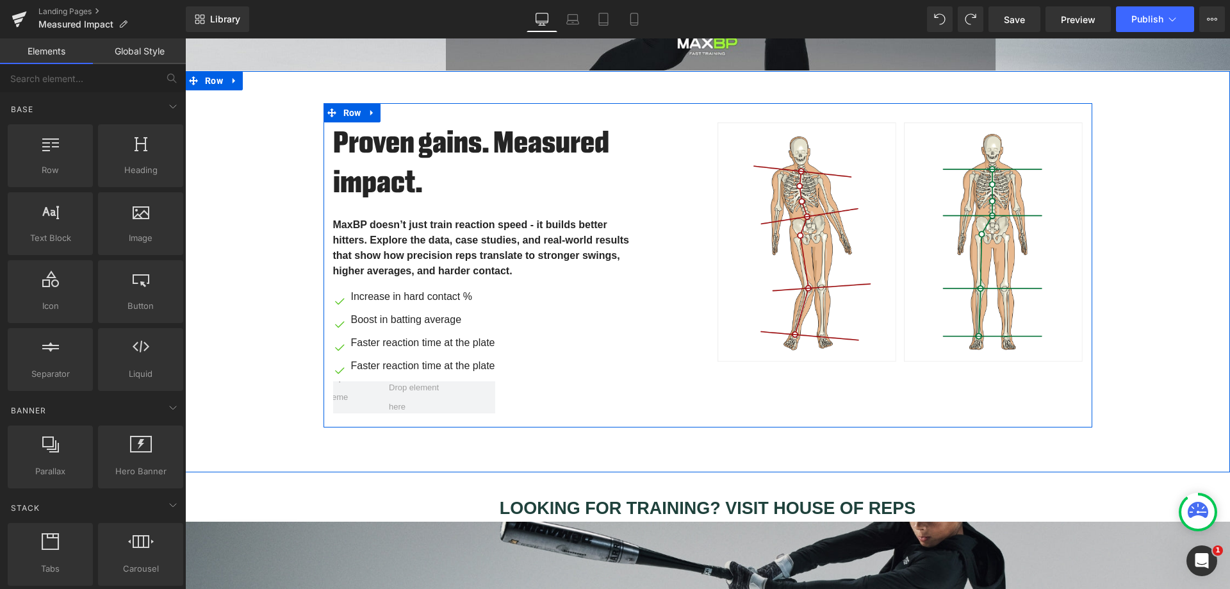
click at [718, 407] on div "Proven gains. Measured impact. Heading MaxBP doesn’t just train reaction speed …" at bounding box center [707, 265] width 769 height 325
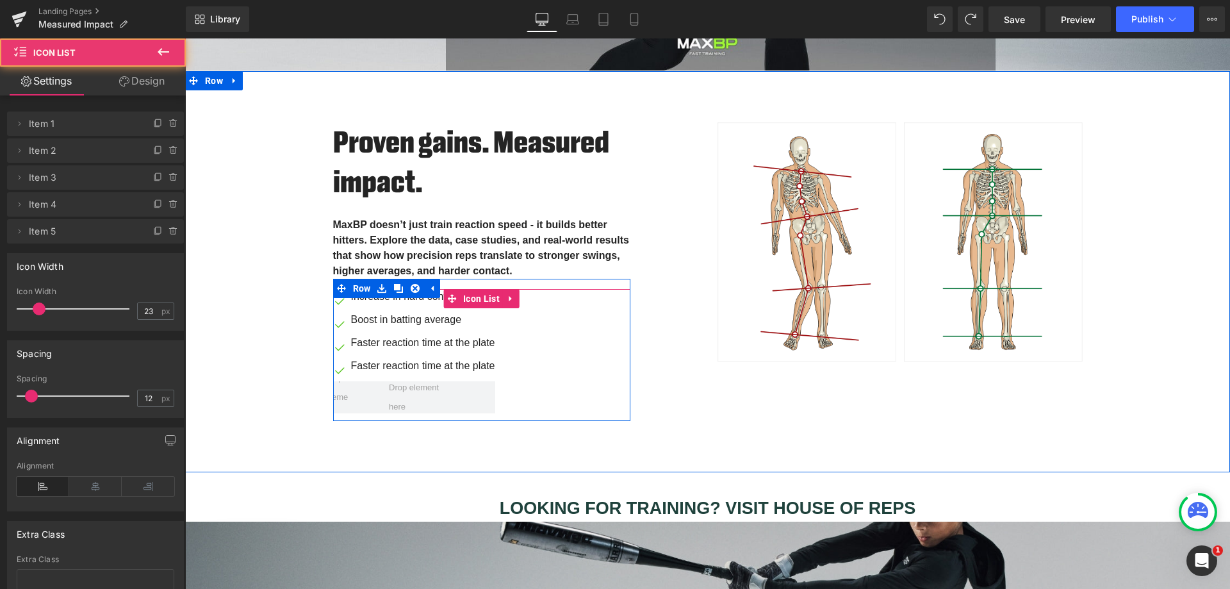
click at [366, 392] on span at bounding box center [421, 397] width 147 height 32
click at [363, 391] on span at bounding box center [421, 397] width 147 height 32
click at [366, 391] on span at bounding box center [421, 397] width 147 height 32
click at [469, 391] on span at bounding box center [421, 397] width 147 height 32
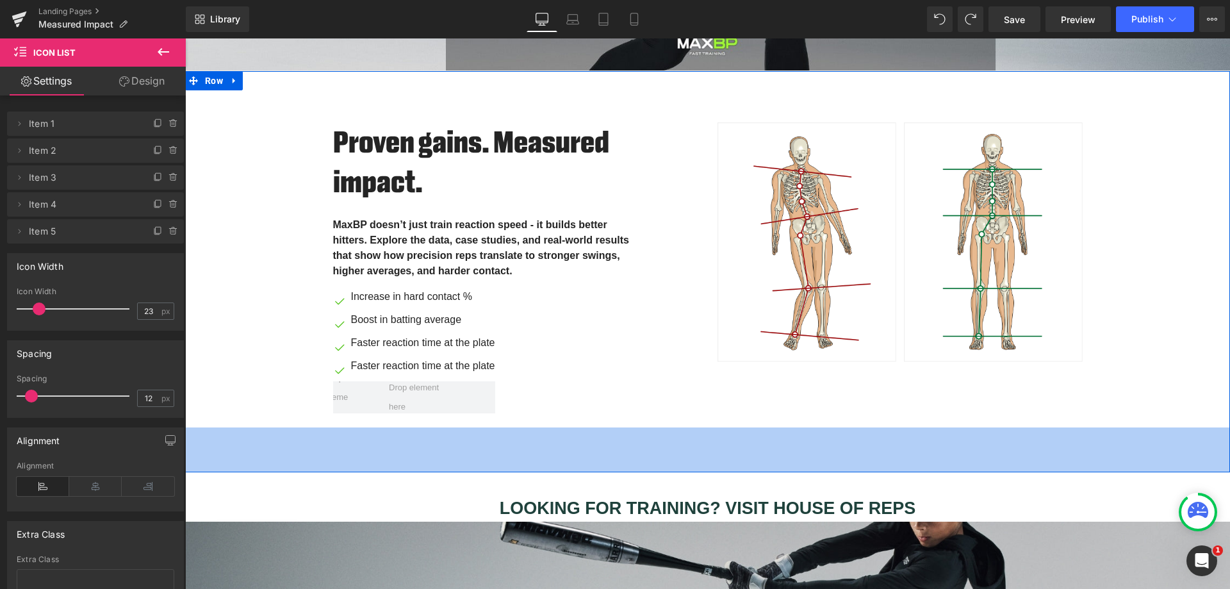
click at [459, 449] on div "70px" at bounding box center [707, 449] width 1045 height 45
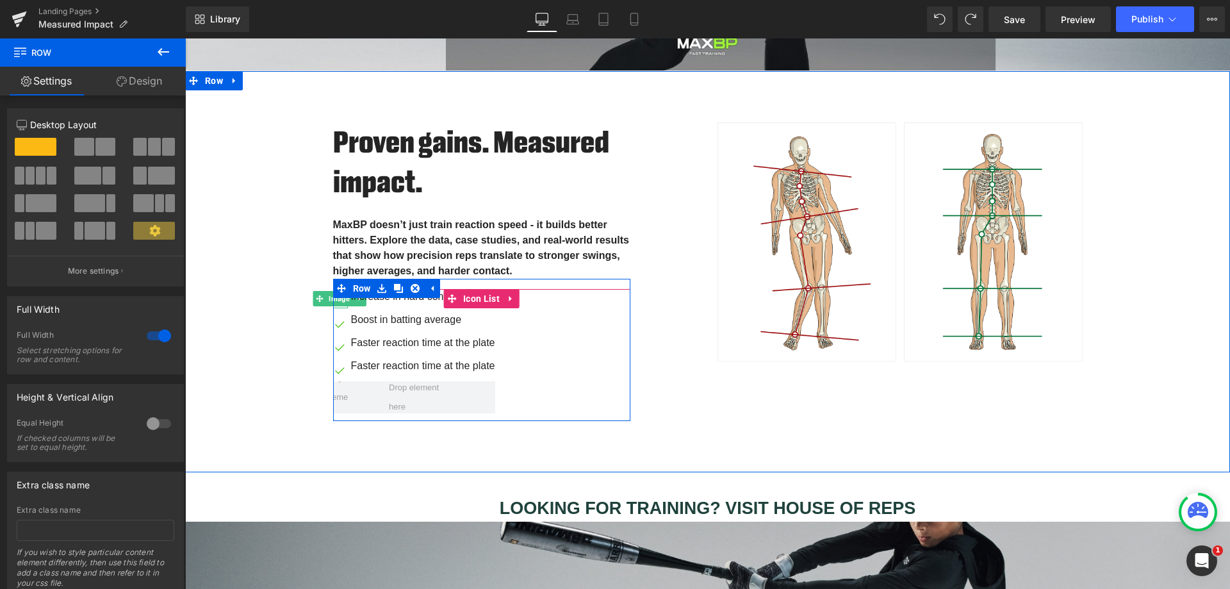
click at [334, 299] on span "Image" at bounding box center [339, 298] width 26 height 15
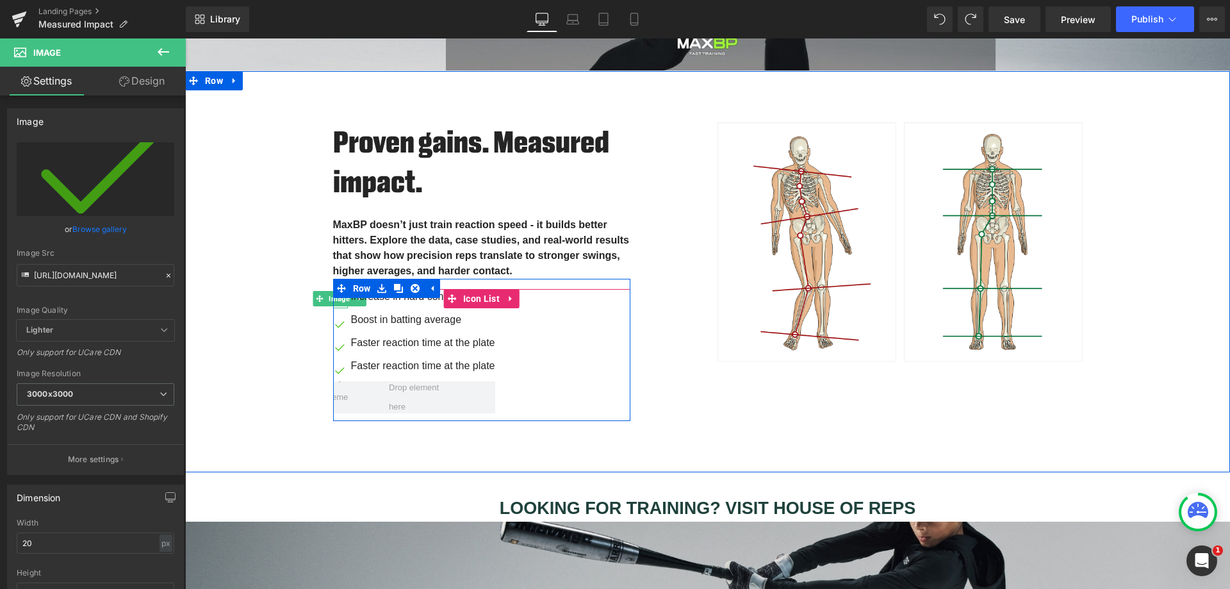
click at [334, 297] on span "Image" at bounding box center [339, 298] width 26 height 15
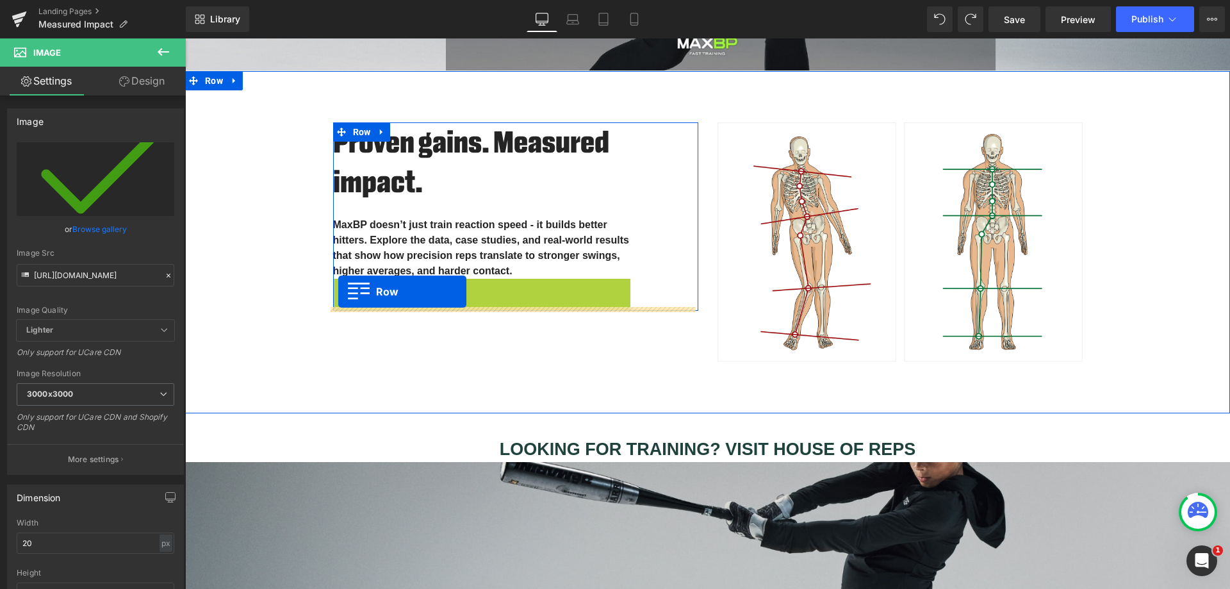
drag, startPoint x: 334, startPoint y: 286, endPoint x: 338, endPoint y: 292, distance: 7.8
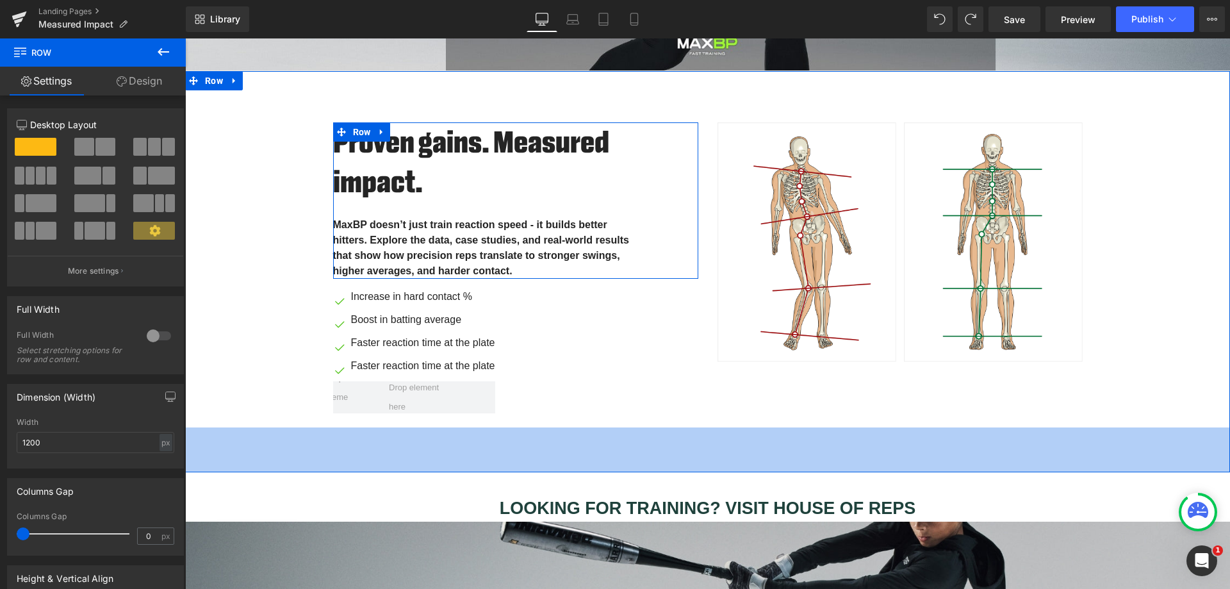
click at [583, 445] on div "70px" at bounding box center [707, 449] width 1045 height 45
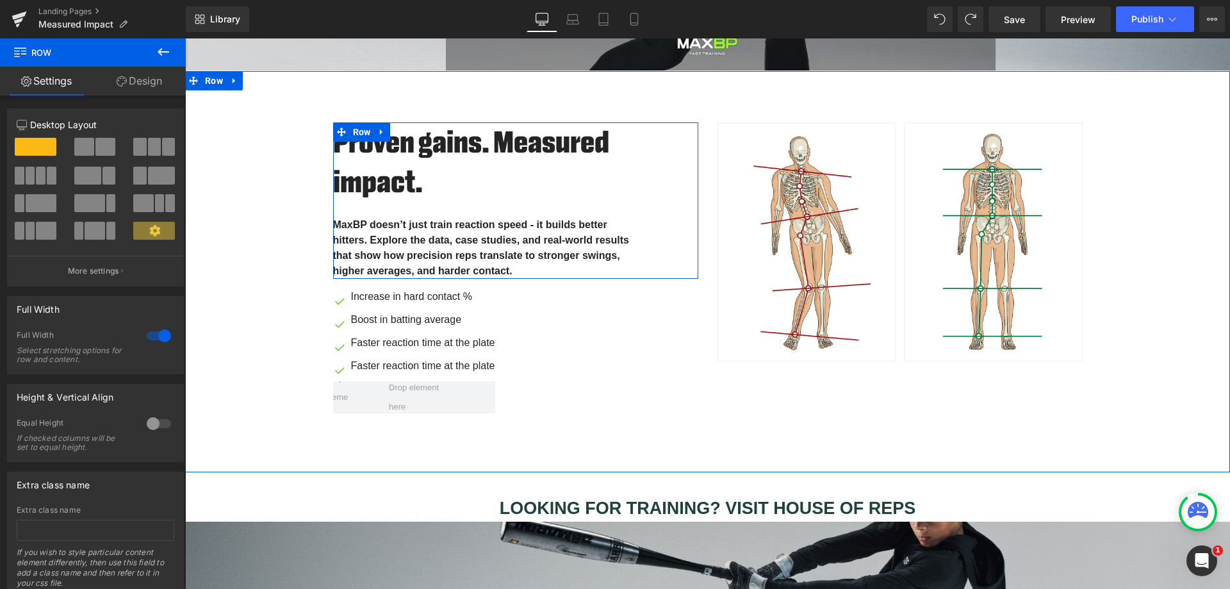
click at [1158, 412] on div "Proven gains. Measured impact. Heading MaxBP doesn’t just train reaction speed …" at bounding box center [707, 265] width 1045 height 325
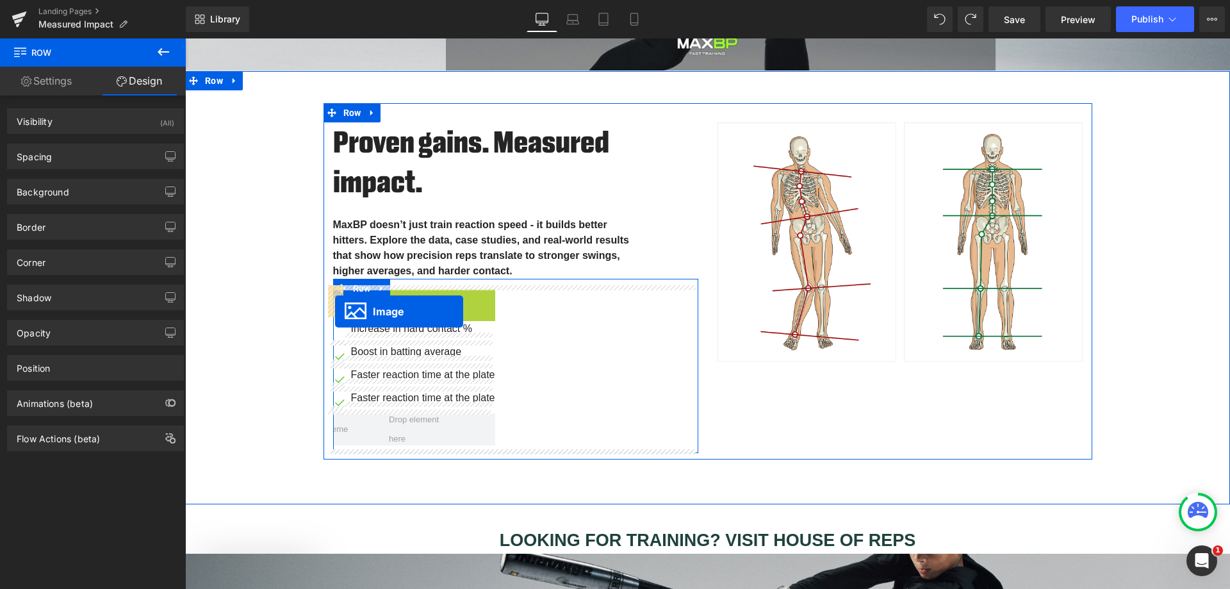
drag, startPoint x: 350, startPoint y: 297, endPoint x: 335, endPoint y: 310, distance: 19.5
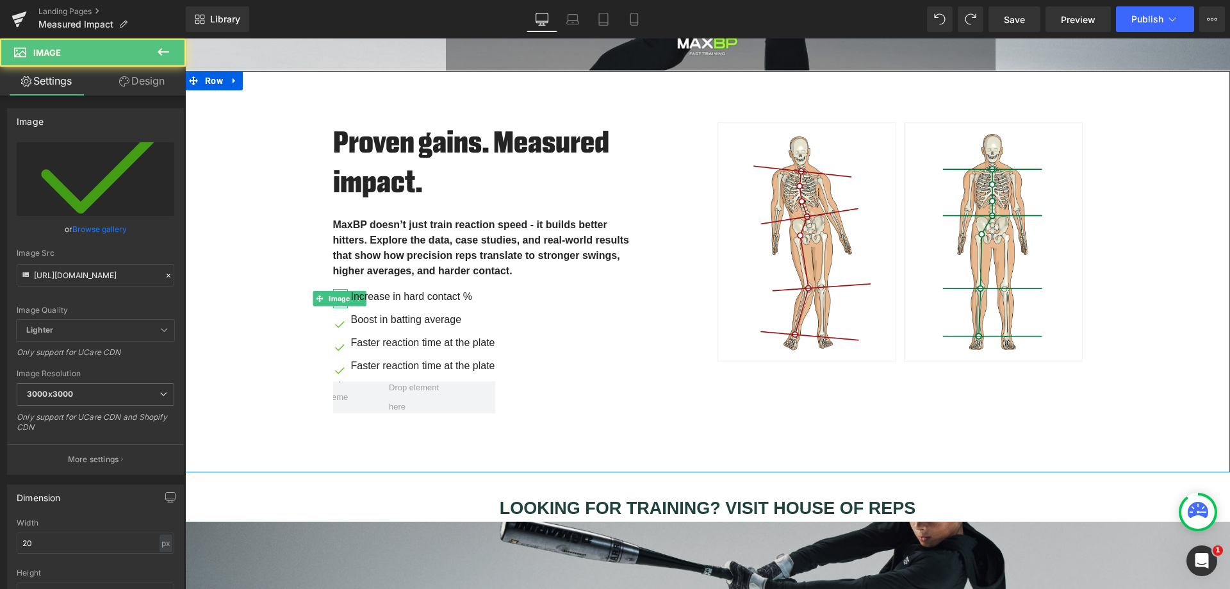
click at [279, 320] on div "Proven gains. Measured impact. Heading MaxBP doesn’t just train reaction speed …" at bounding box center [707, 265] width 1045 height 325
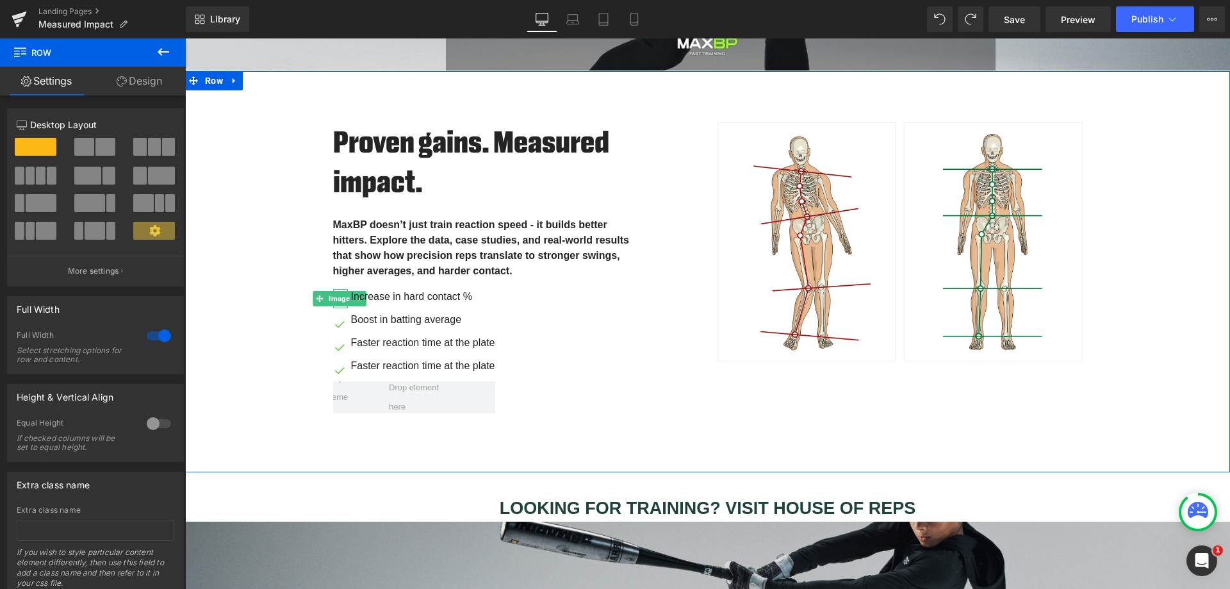
click at [263, 352] on div "Proven gains. Measured impact. Heading MaxBP doesn’t just train reaction speed …" at bounding box center [707, 265] width 1045 height 325
click at [538, 401] on div "Image Increase in hard contact % Text Block Image Boost in batting average Text…" at bounding box center [515, 355] width 365 height 132
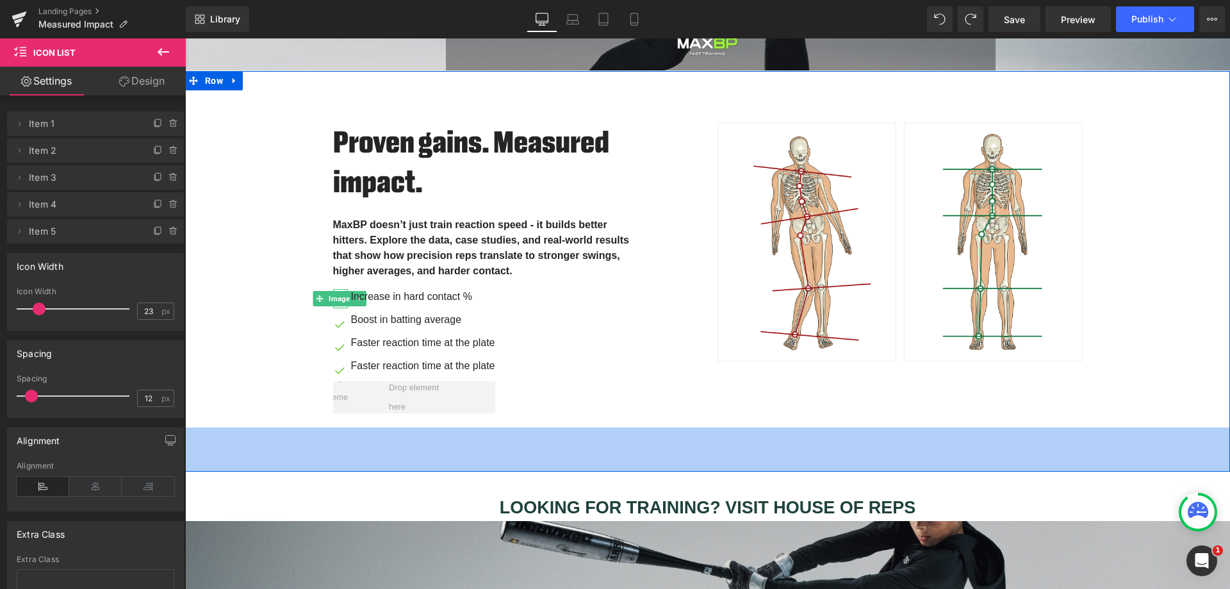
click at [756, 436] on div "69px" at bounding box center [707, 449] width 1045 height 44
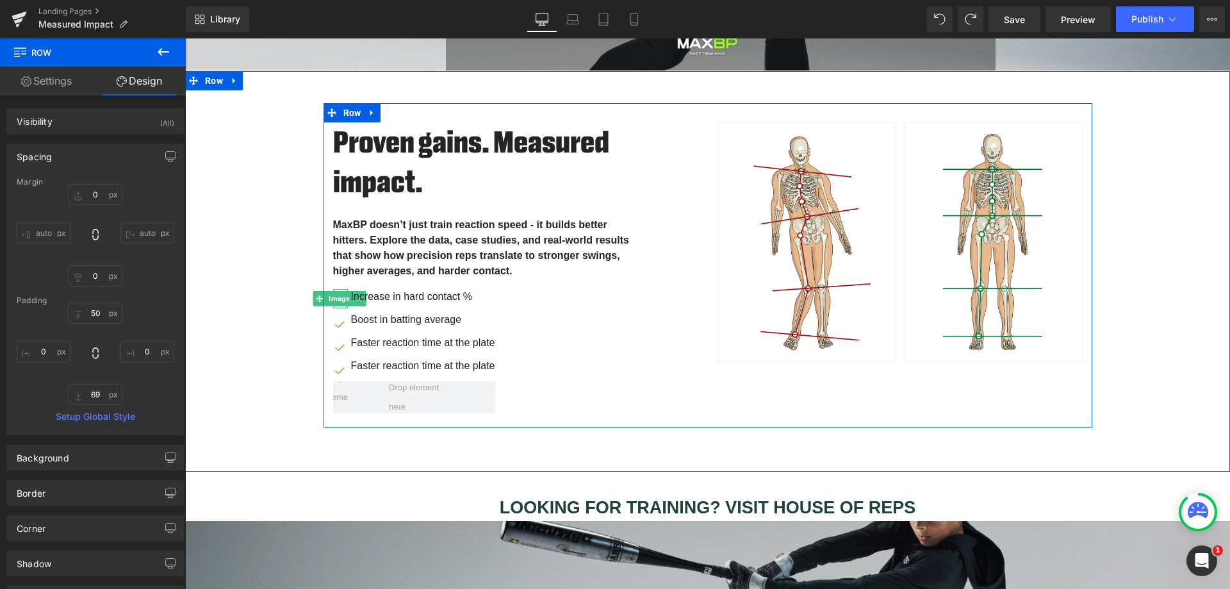
click at [741, 415] on div "Proven gains. Measured impact. Heading MaxBP doesn’t just train reaction speed …" at bounding box center [707, 265] width 769 height 325
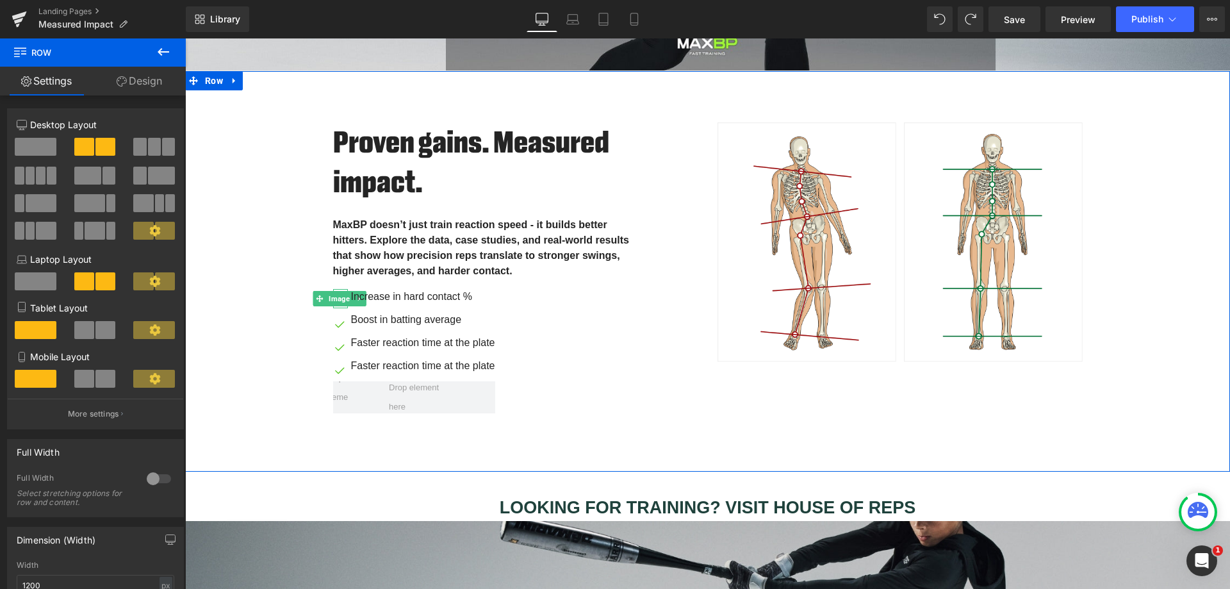
click at [1209, 395] on div "Proven gains. Measured impact. Heading MaxBP doesn’t just train reaction speed …" at bounding box center [707, 265] width 1045 height 325
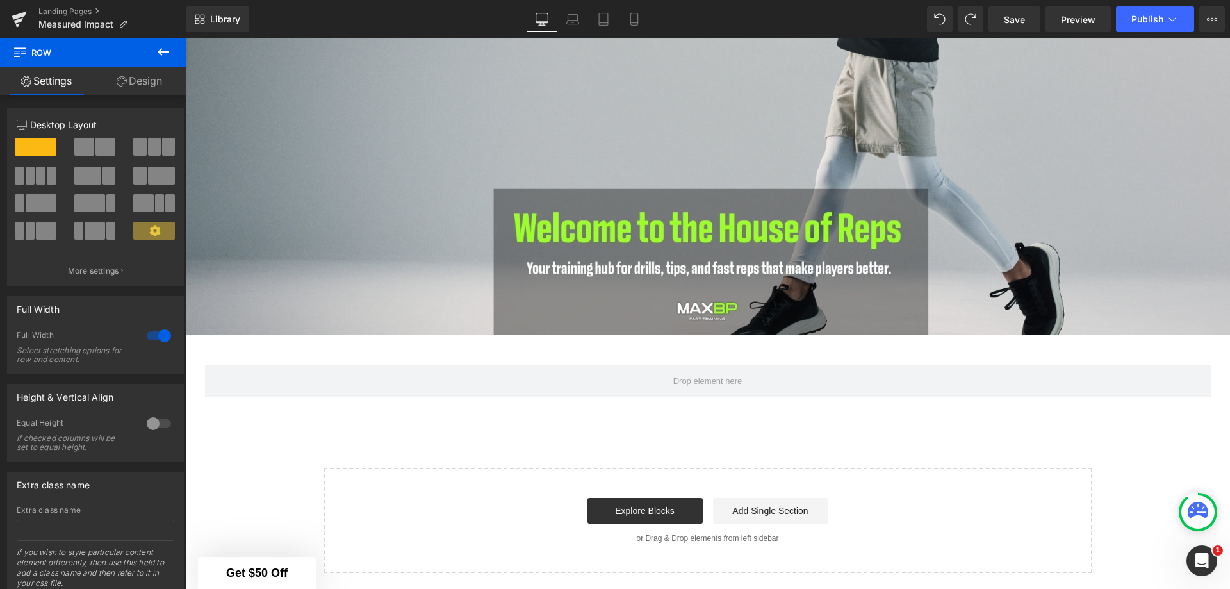
scroll to position [1096, 0]
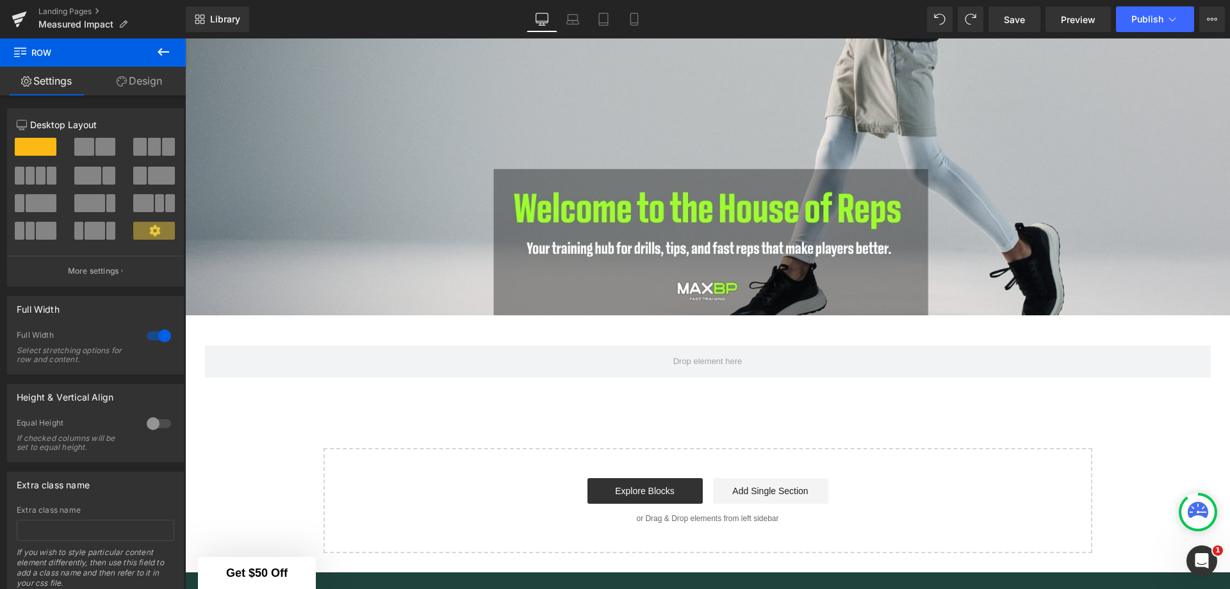
click at [617, 480] on link "Explore Blocks" at bounding box center [644, 491] width 115 height 26
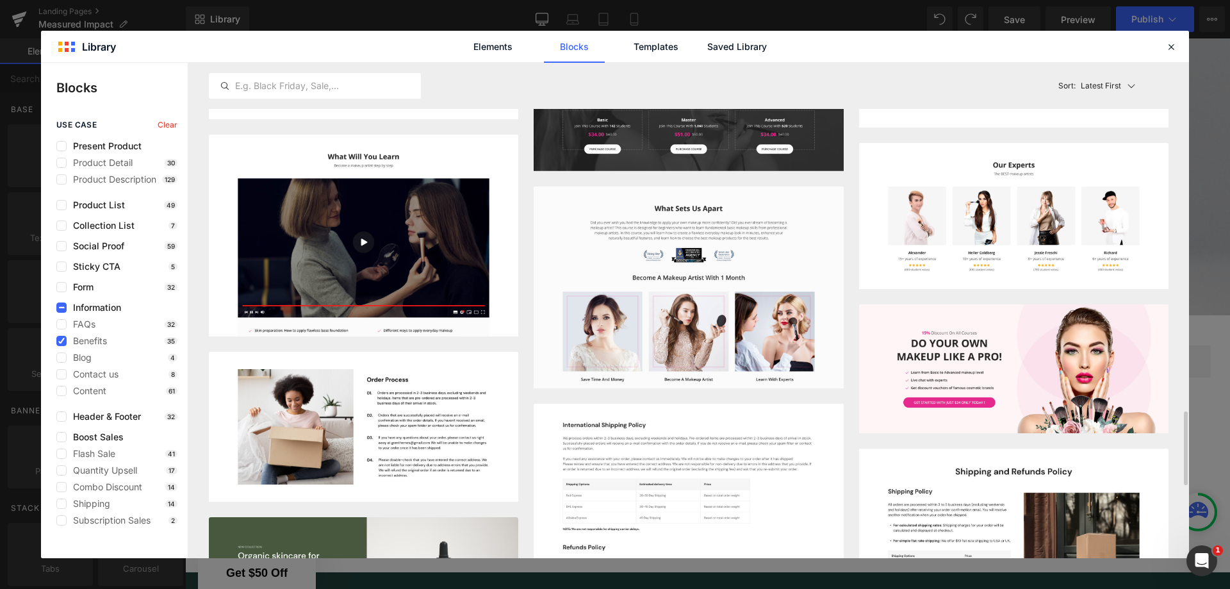
scroll to position [1904, 0]
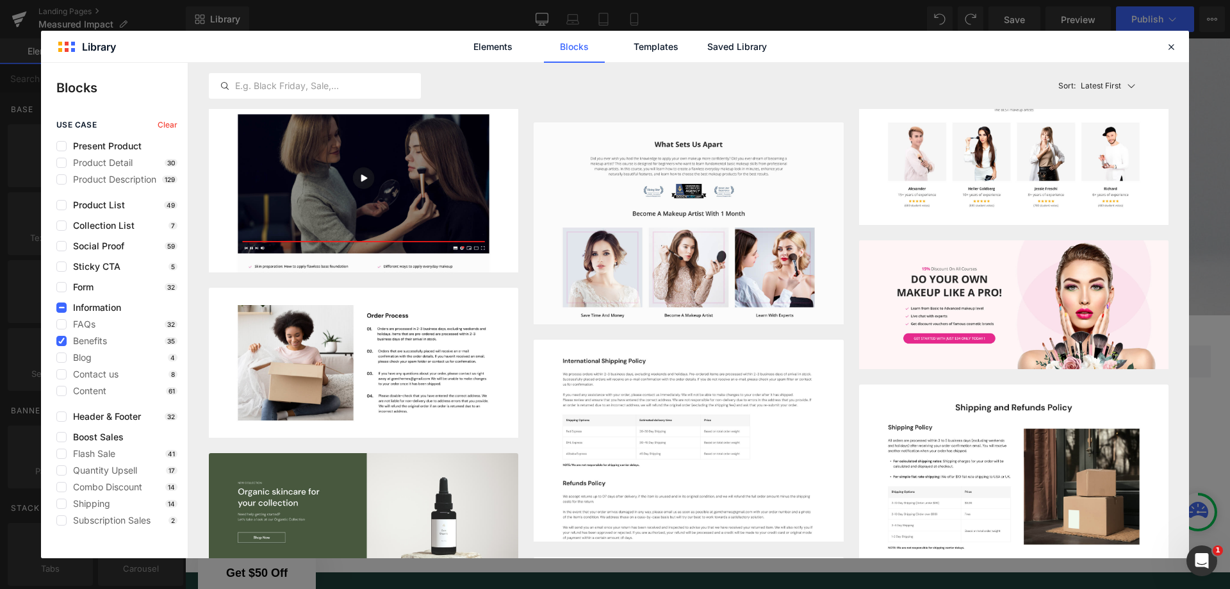
click at [97, 248] on span "Social Proof" at bounding box center [96, 246] width 58 height 10
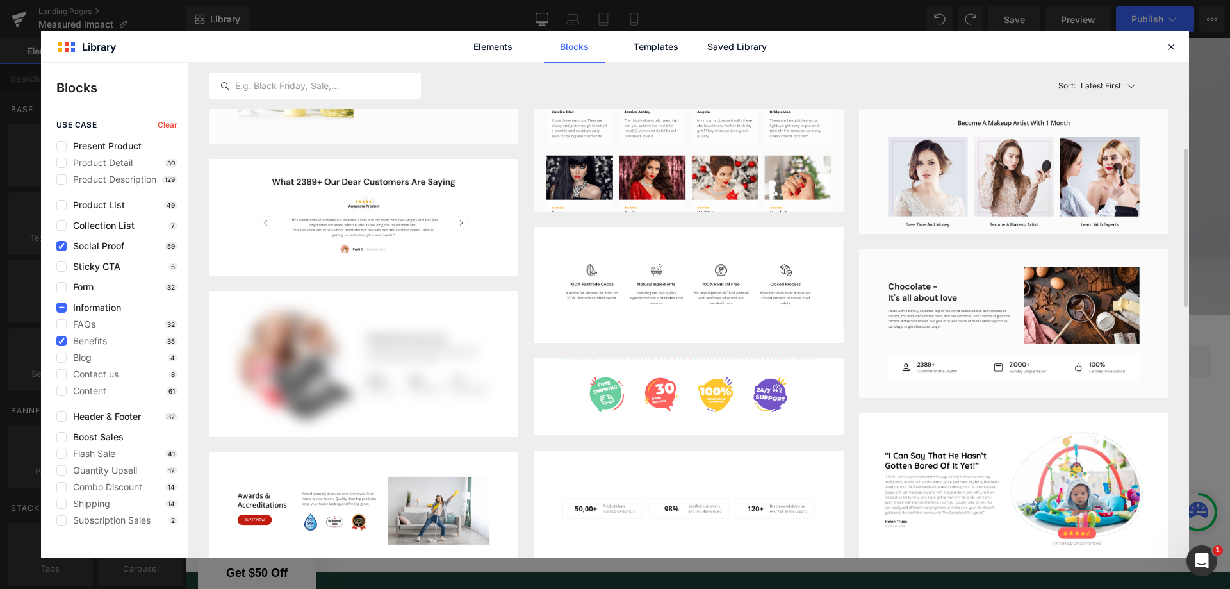
scroll to position [598, 0]
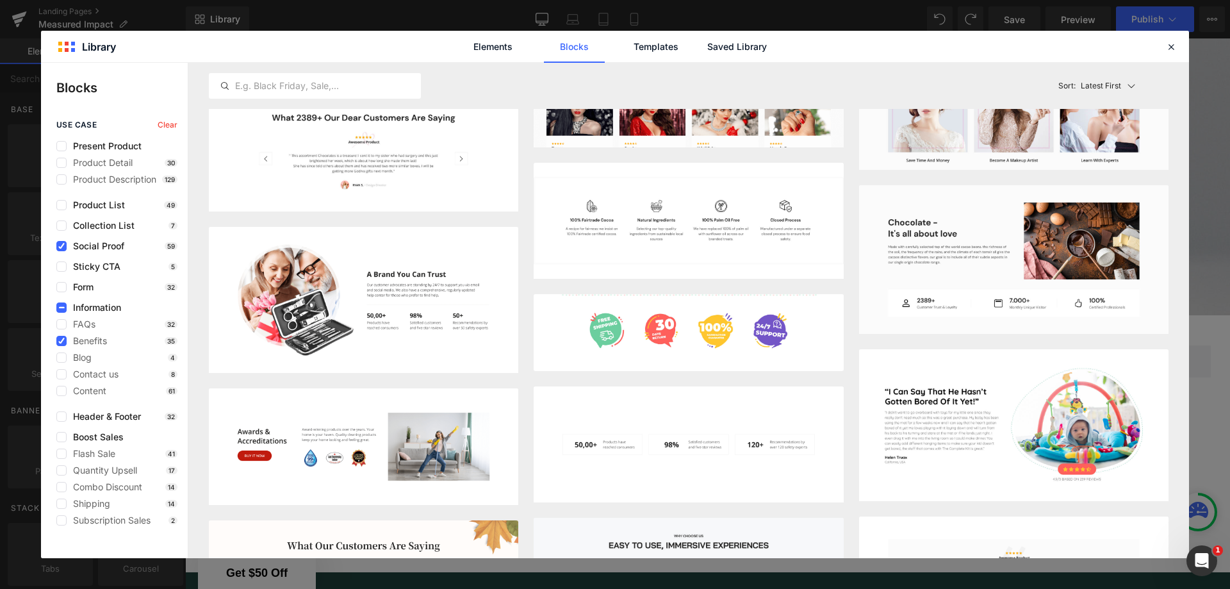
click at [799, 487] on button "Add to page" at bounding box center [781, 486] width 104 height 20
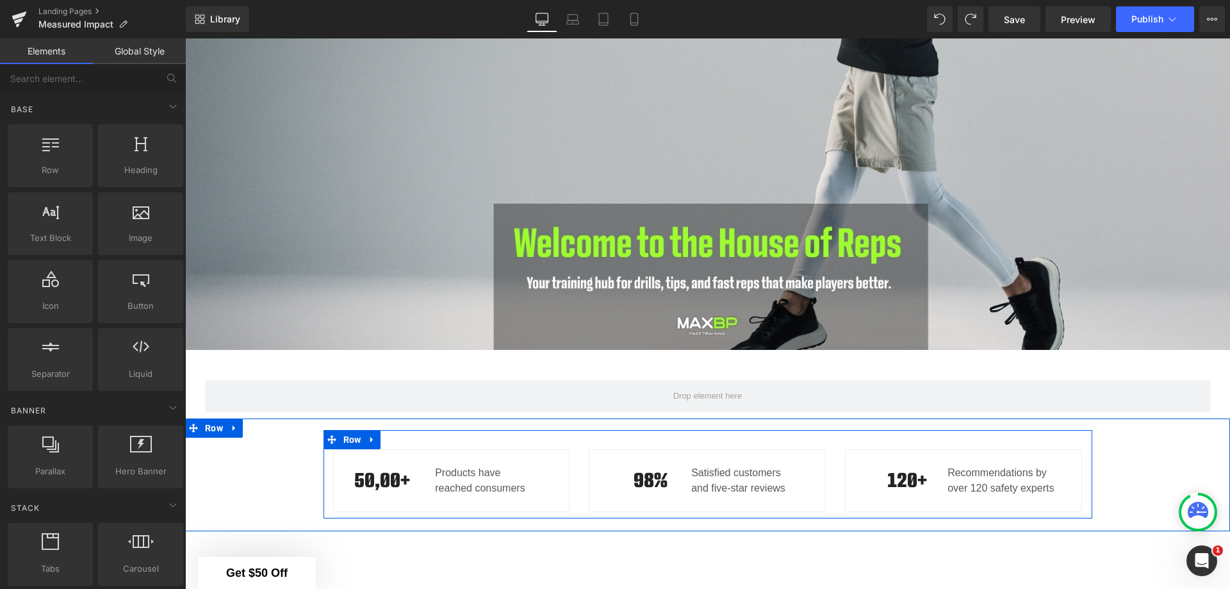
scroll to position [1050, 0]
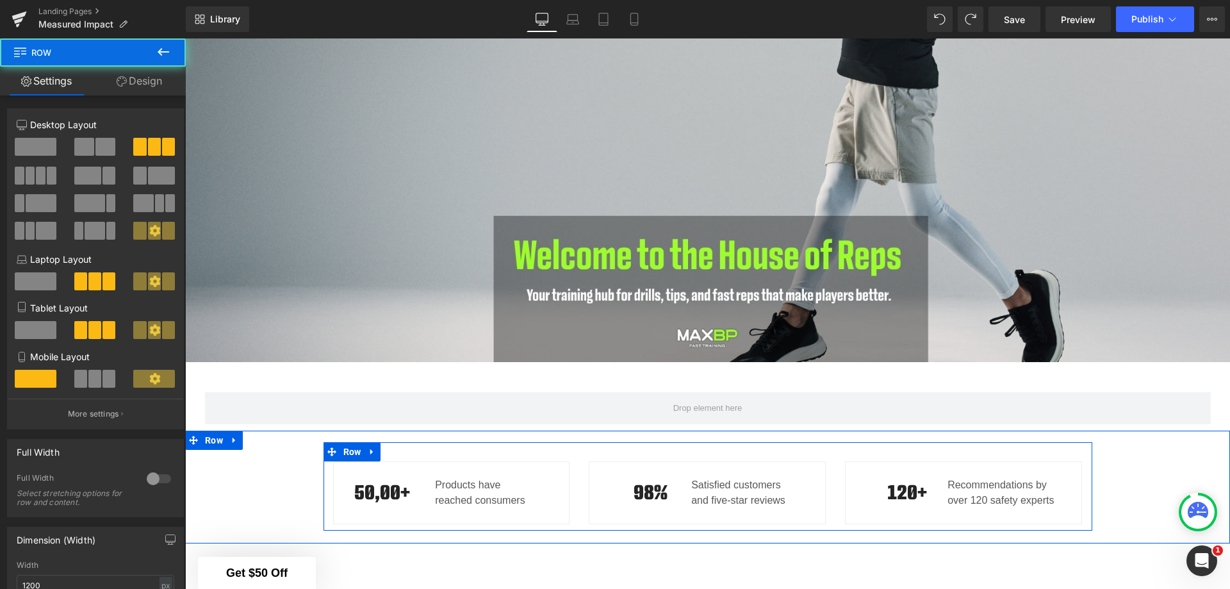
click at [836, 474] on div "120+ Heading Recommendations by over 120 safety experts Text Block Row" at bounding box center [963, 492] width 256 height 63
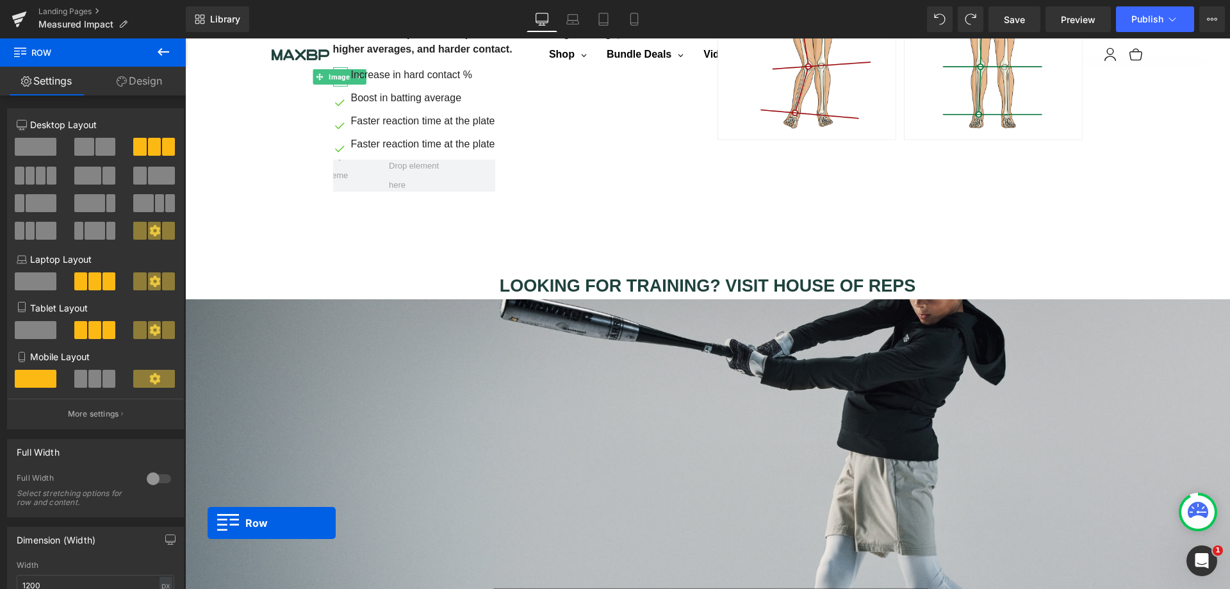
scroll to position [665, 0]
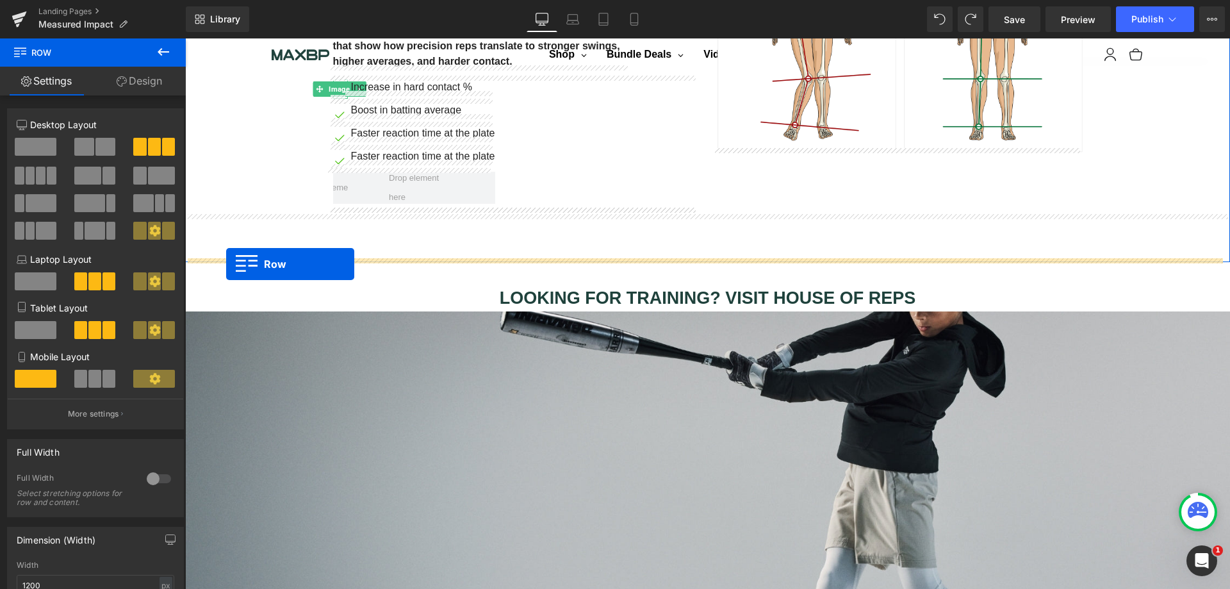
drag, startPoint x: 192, startPoint y: 433, endPoint x: 226, endPoint y: 264, distance: 172.4
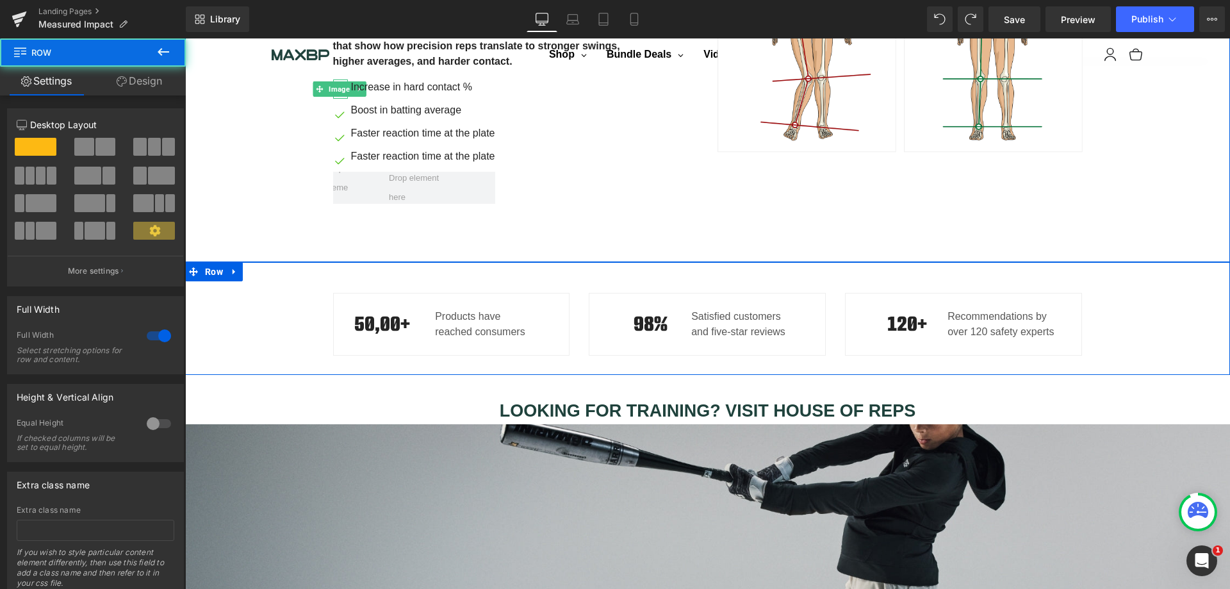
click at [1216, 321] on div "50,00+ Heading Products have reached consumers Text Block Row 98% Heading Satis…" at bounding box center [707, 317] width 1045 height 88
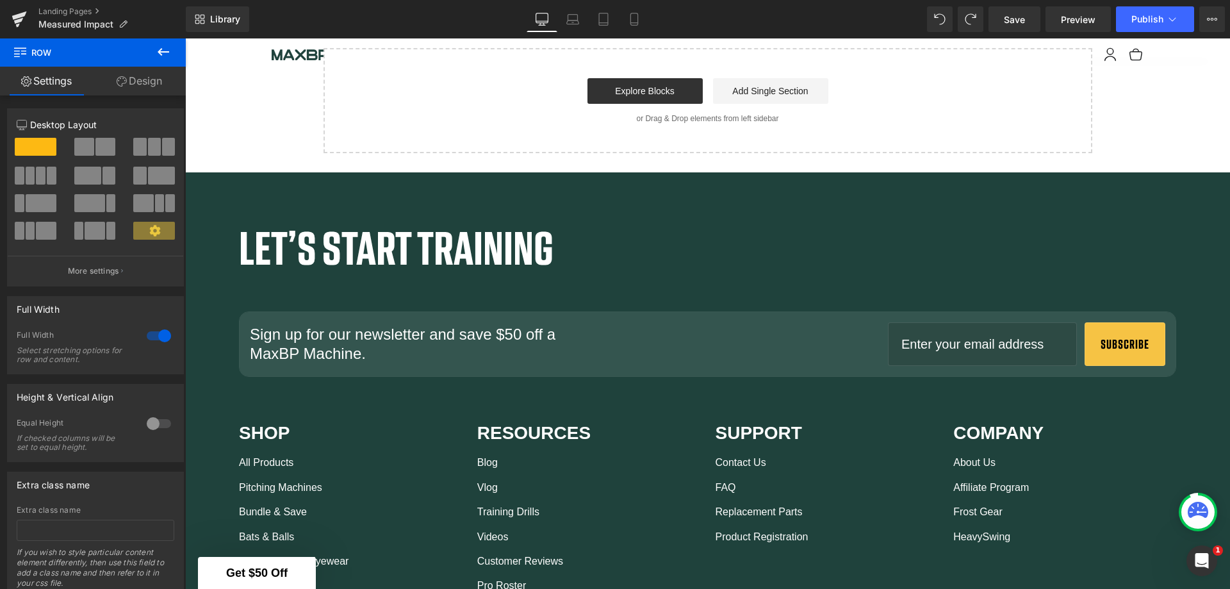
scroll to position [1474, 0]
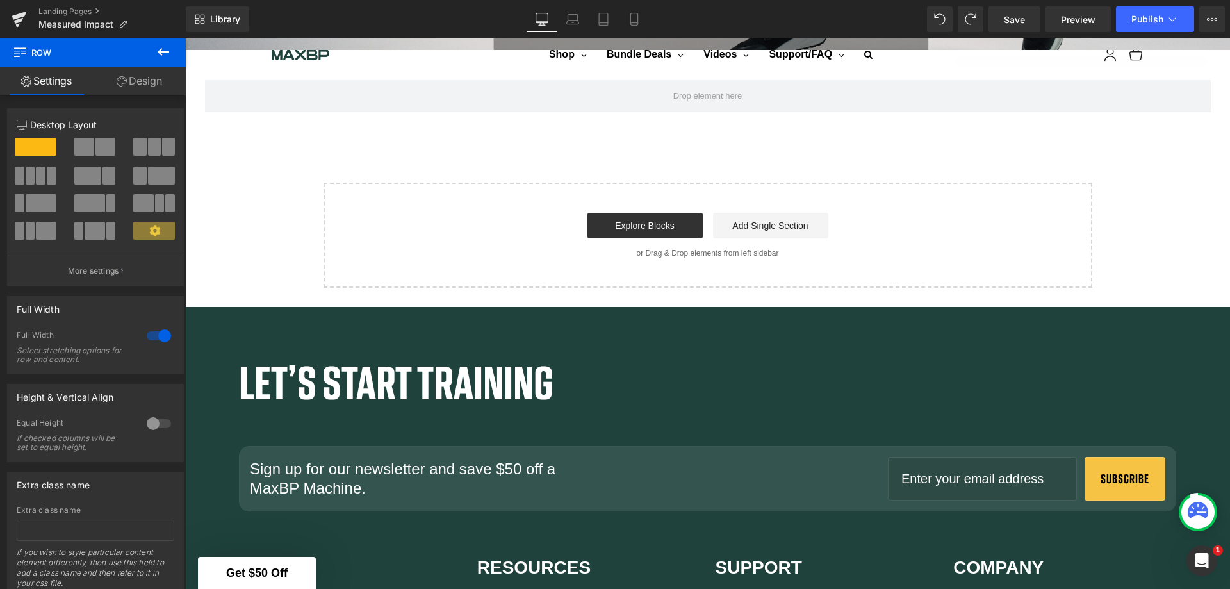
click at [639, 216] on link "Explore Blocks" at bounding box center [644, 226] width 115 height 26
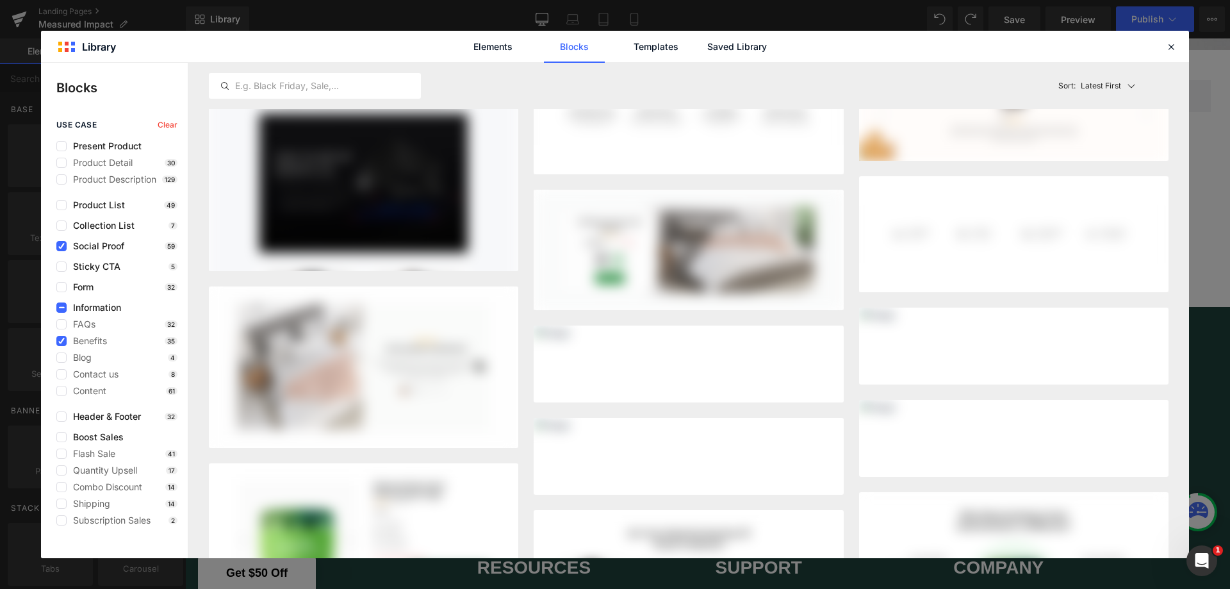
scroll to position [1351, 0]
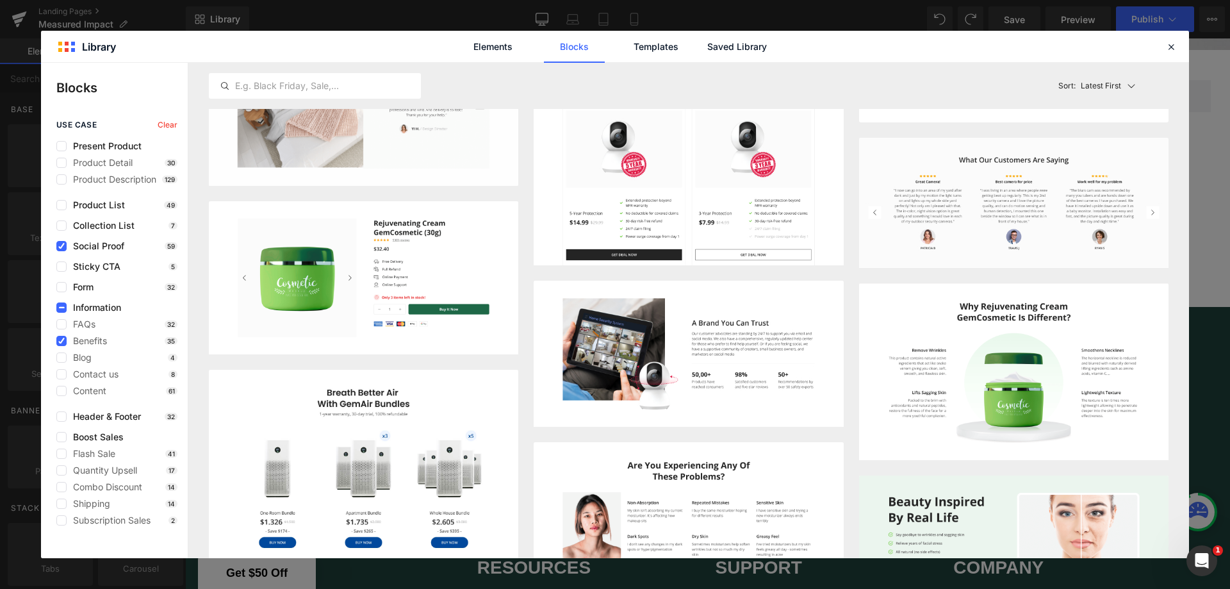
click at [355, 90] on input "text" at bounding box center [314, 85] width 211 height 15
type input "data"
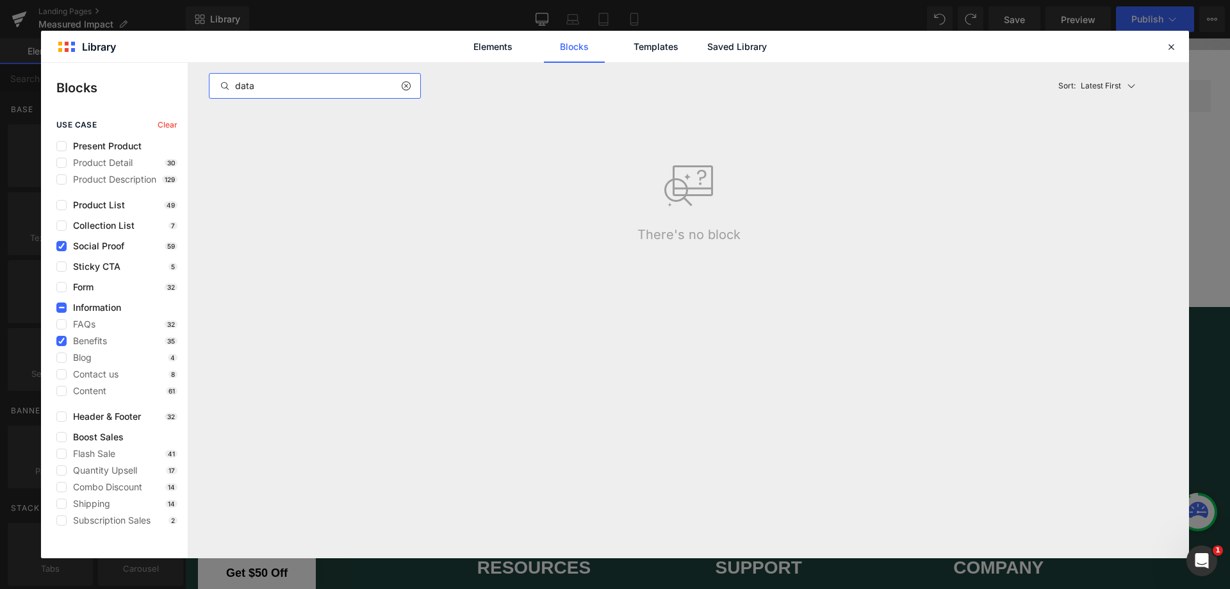
scroll to position [0, 0]
drag, startPoint x: 316, startPoint y: 91, endPoint x: 148, endPoint y: 91, distance: 167.8
click at [148, 91] on div "Blocks use case Clear Present Product Product Detail 30 Product Description 129…" at bounding box center [615, 310] width 1148 height 495
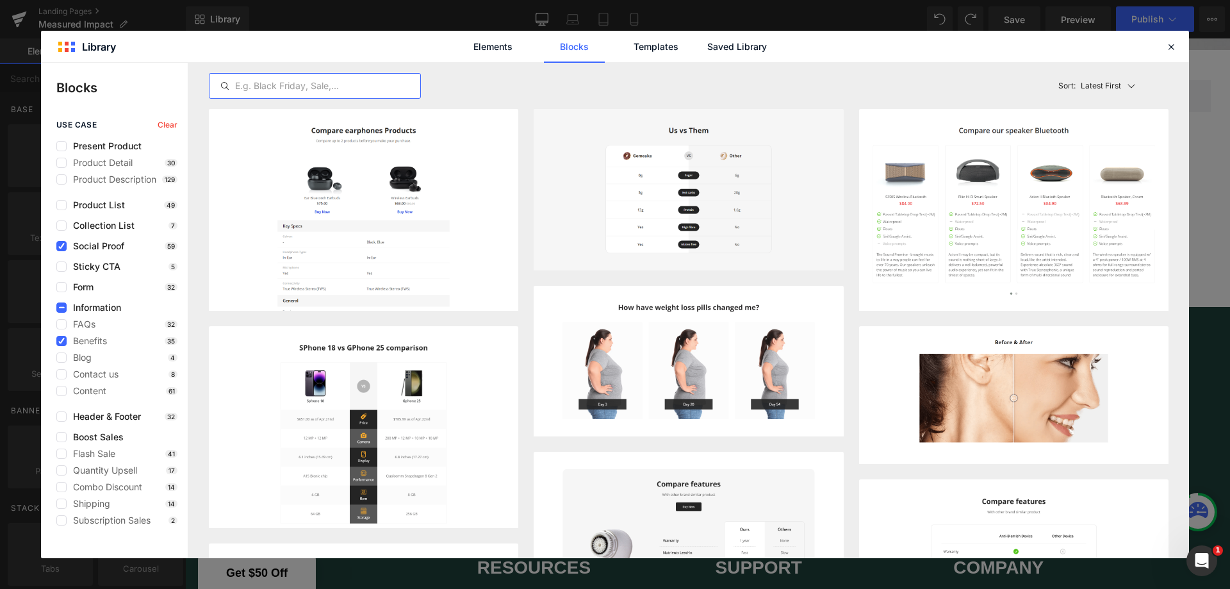
click at [646, 47] on link "Templates" at bounding box center [655, 47] width 61 height 32
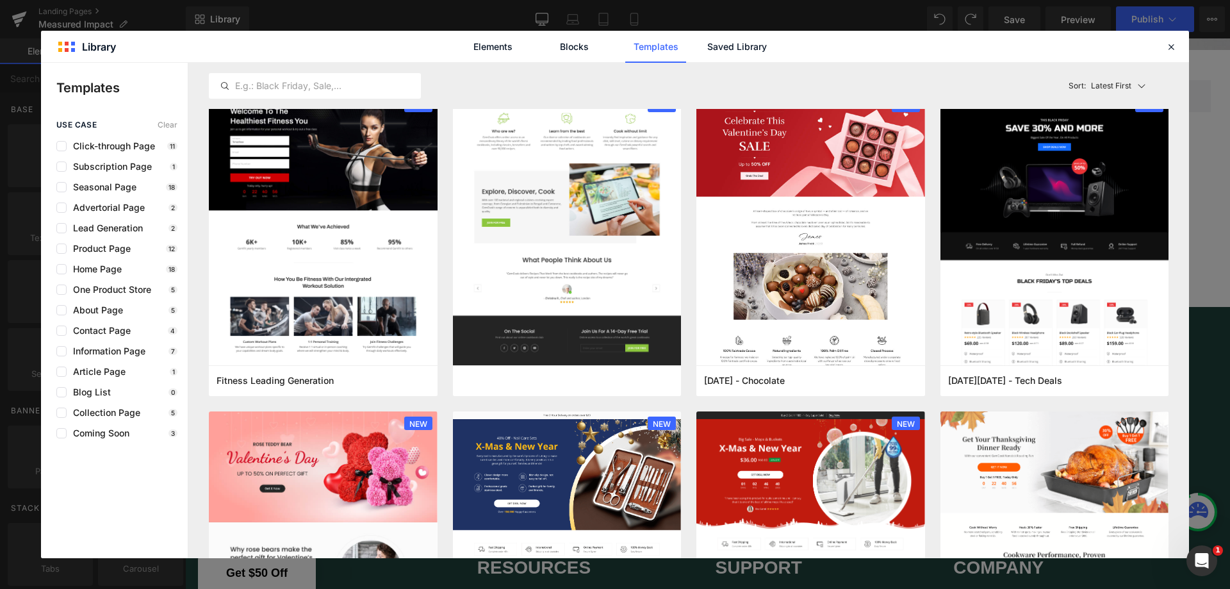
scroll to position [1857, 0]
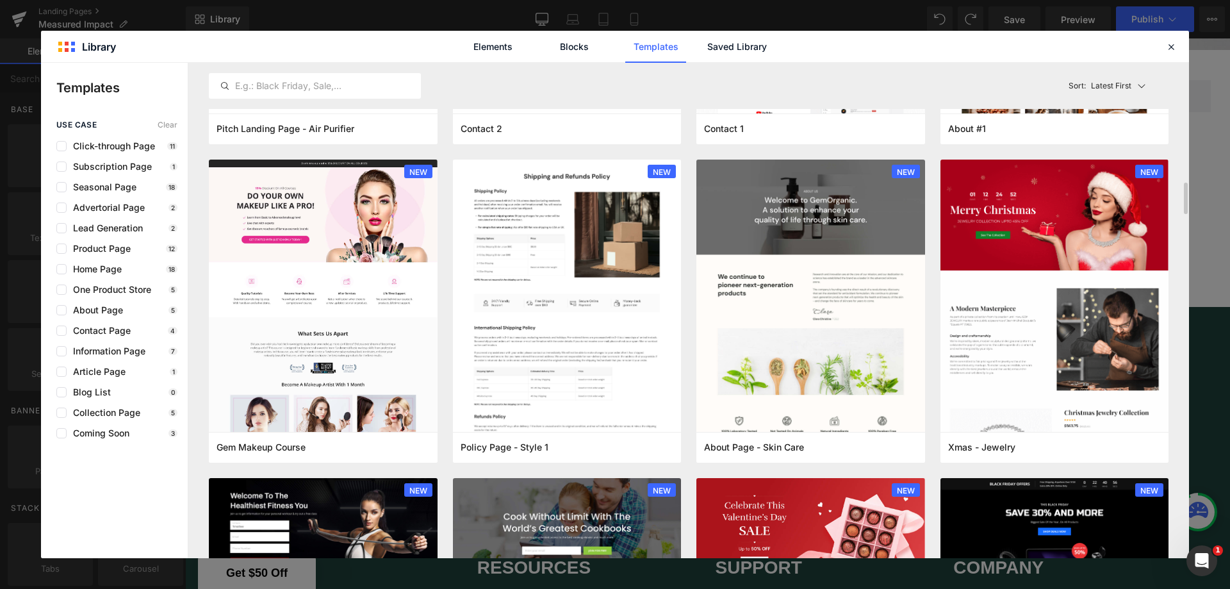
click at [567, 43] on link "Blocks" at bounding box center [574, 47] width 61 height 32
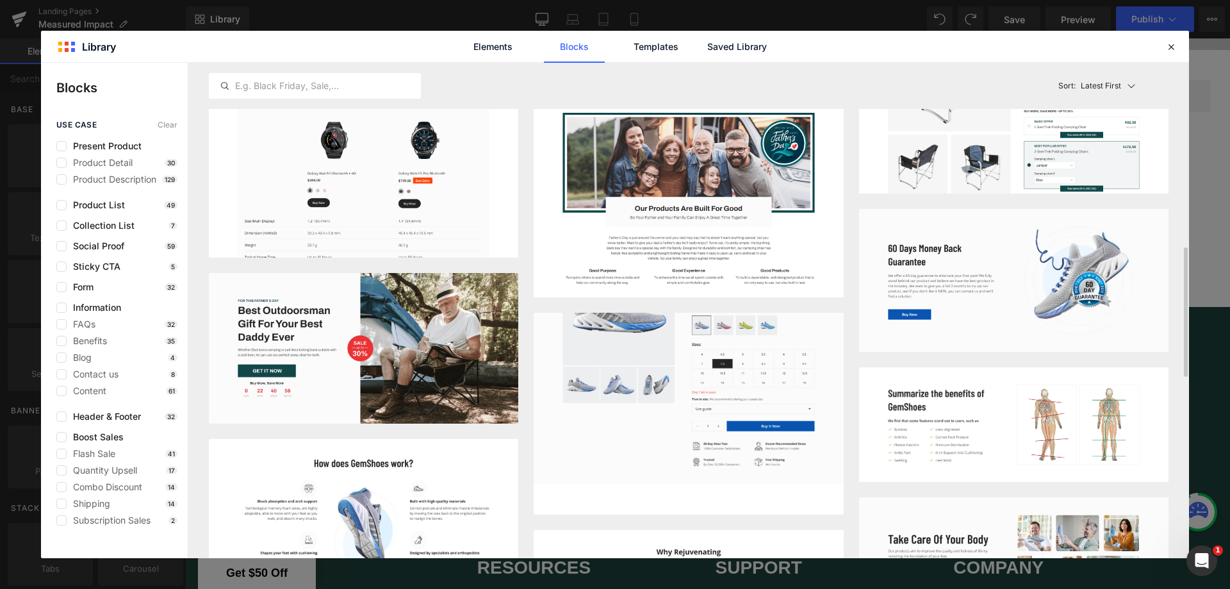
scroll to position [769, 0]
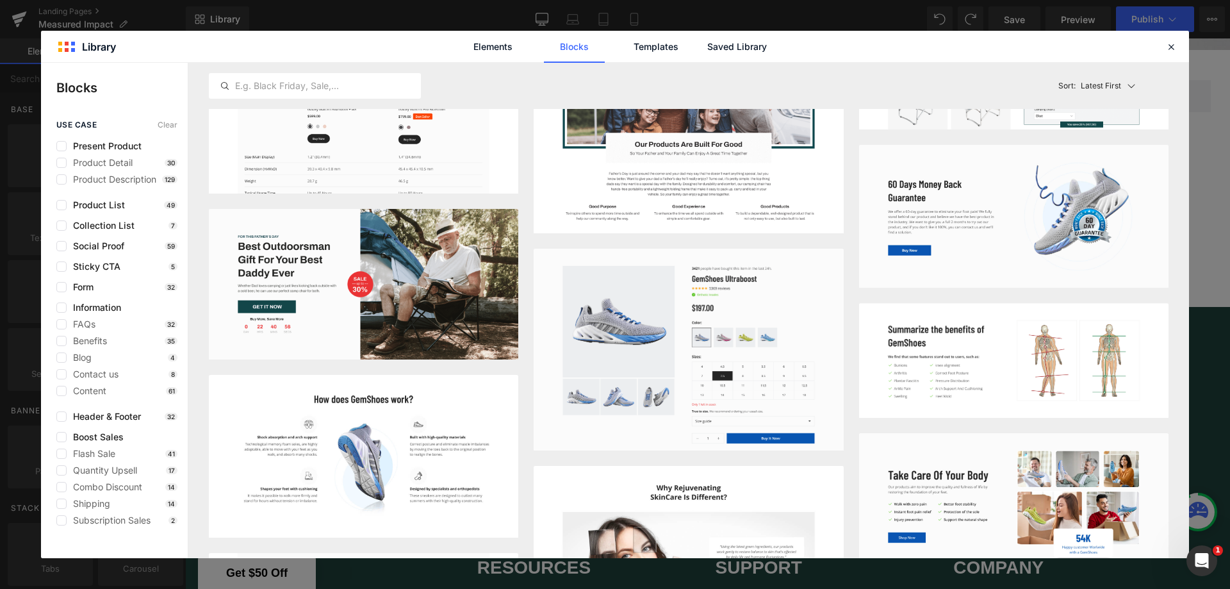
click at [852, 317] on div "Comparison - Style 10 Add to page Comparison - Style 7 Add to page Comparison -…" at bounding box center [688, 252] width 959 height 1825
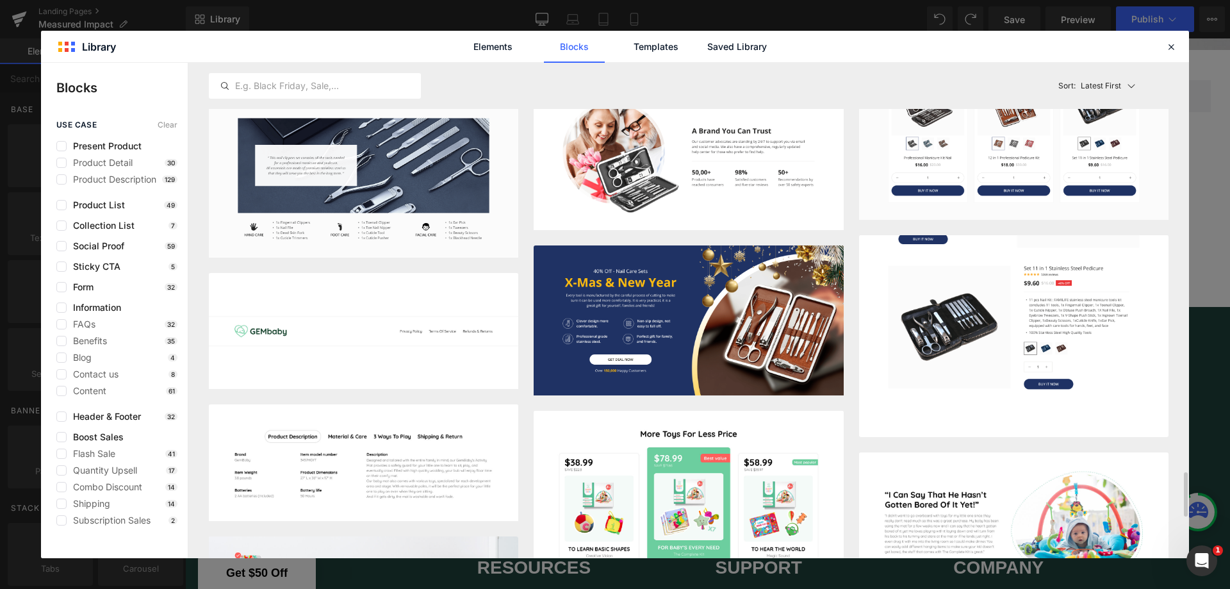
scroll to position [4753, 0]
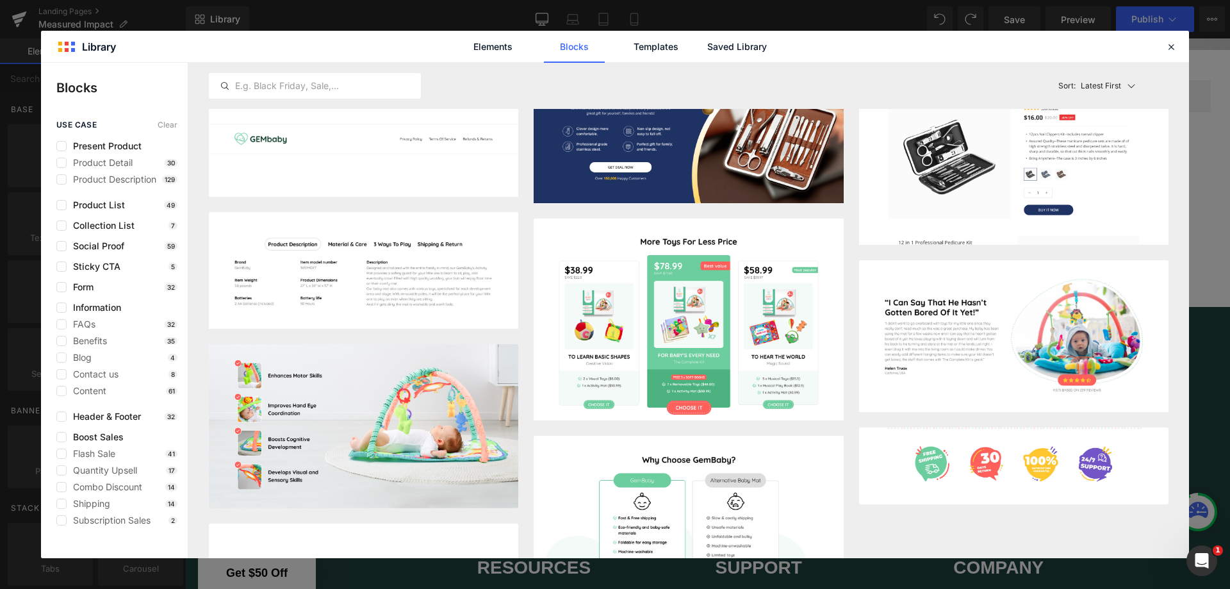
click at [1139, 47] on div "Elements Blocks Templates Saved Library" at bounding box center [615, 46] width 1148 height 31
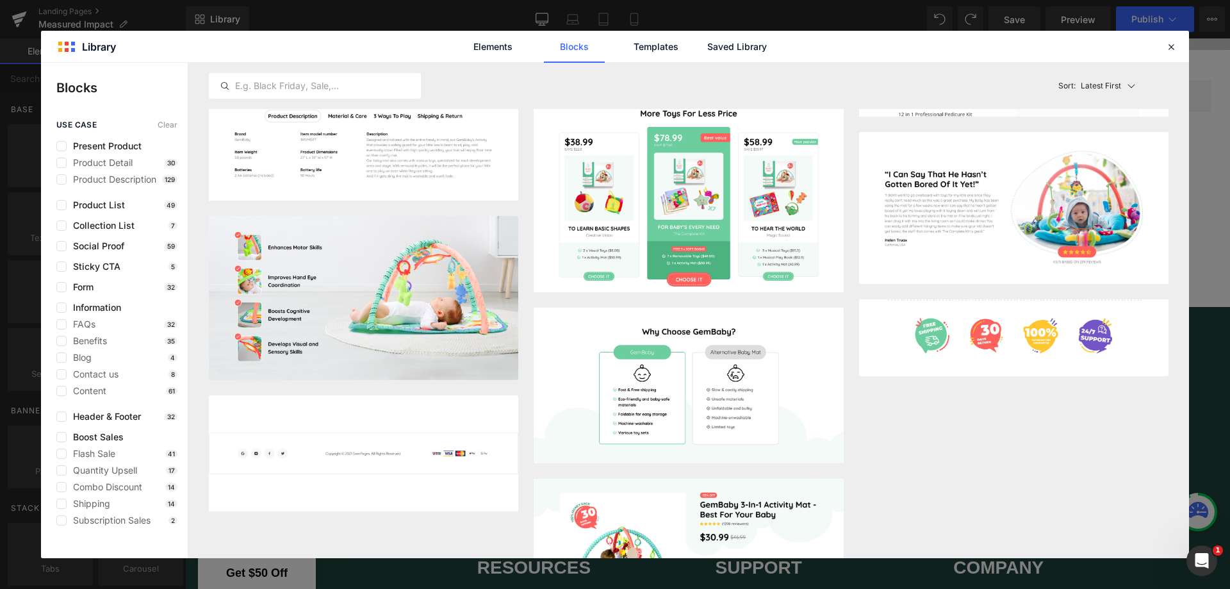
click at [1176, 48] on icon at bounding box center [1171, 47] width 12 height 12
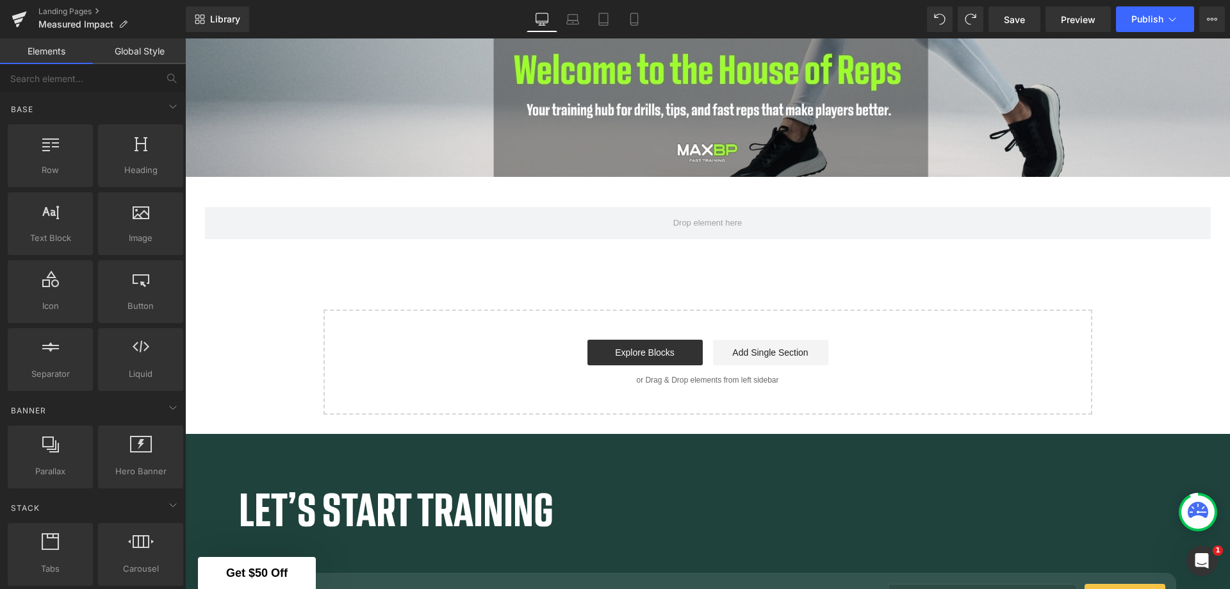
scroll to position [1346, 0]
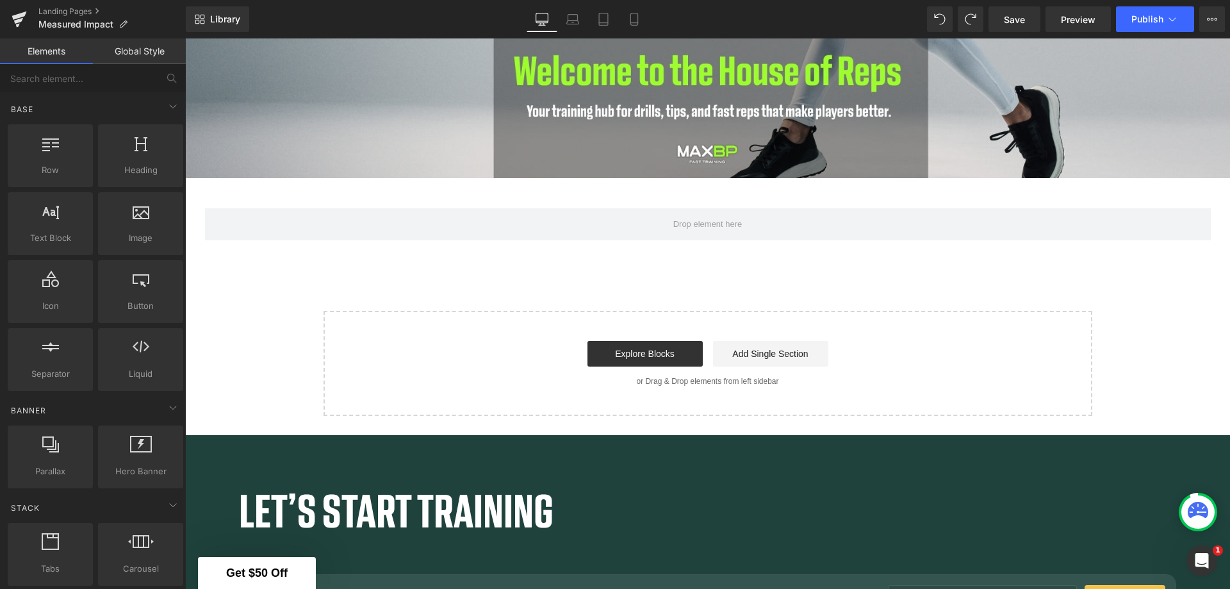
click at [621, 341] on link "Explore Blocks" at bounding box center [644, 354] width 115 height 26
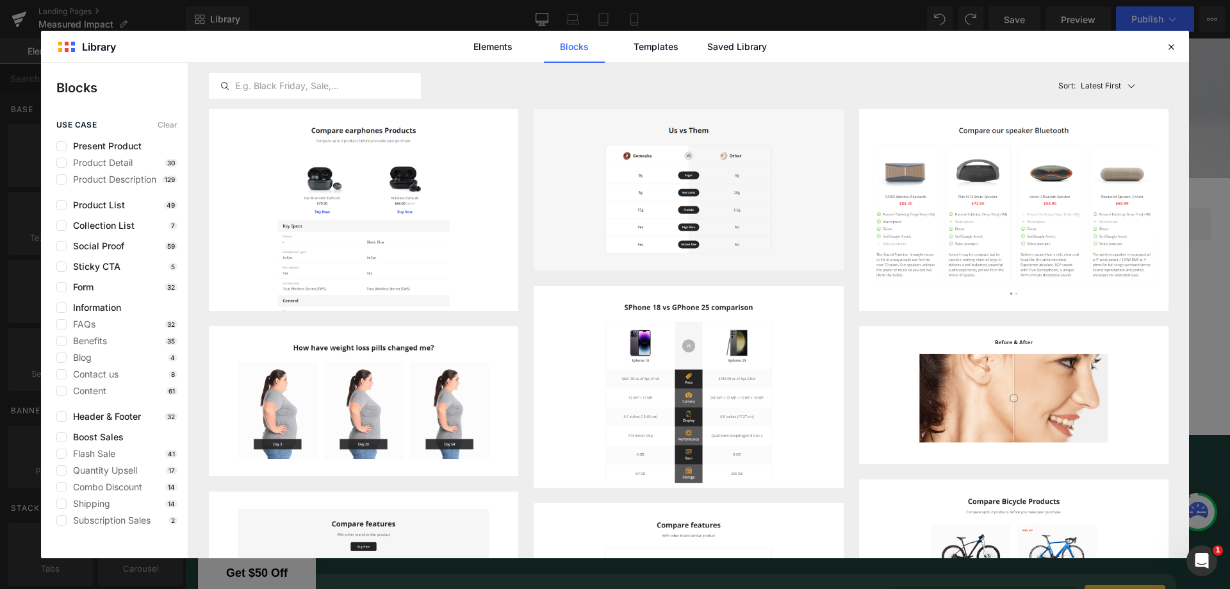
click at [87, 339] on span "Benefits" at bounding box center [87, 341] width 40 height 10
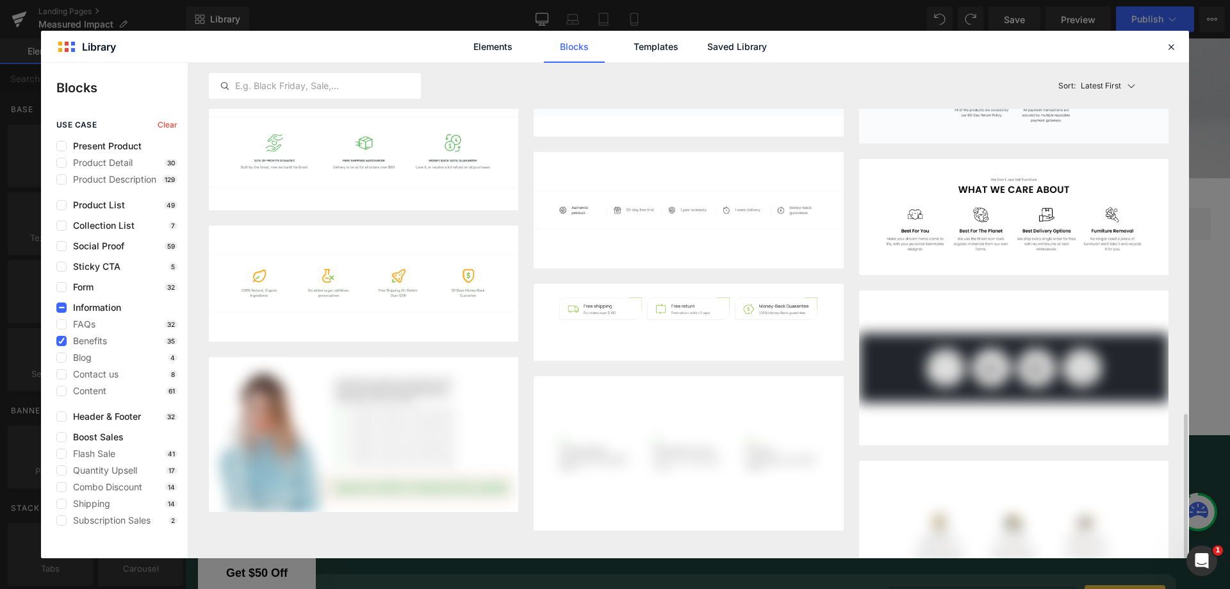
scroll to position [1264, 0]
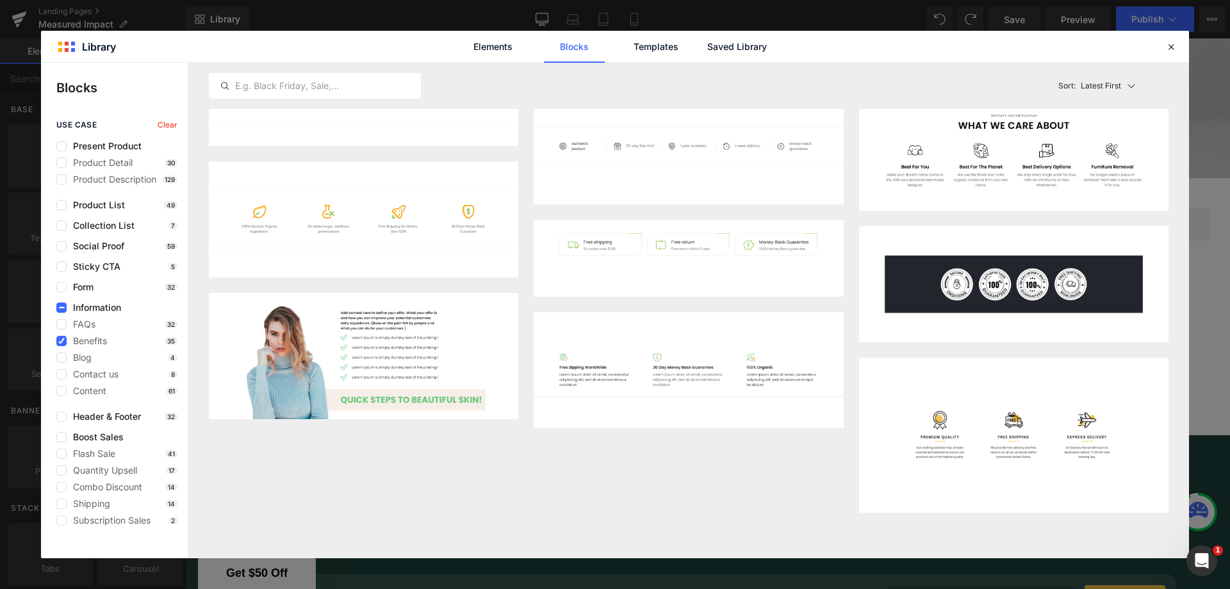
click at [63, 341] on icon at bounding box center [61, 341] width 6 height 0
click at [61, 341] on input "checkbox" at bounding box center [61, 341] width 0 height 0
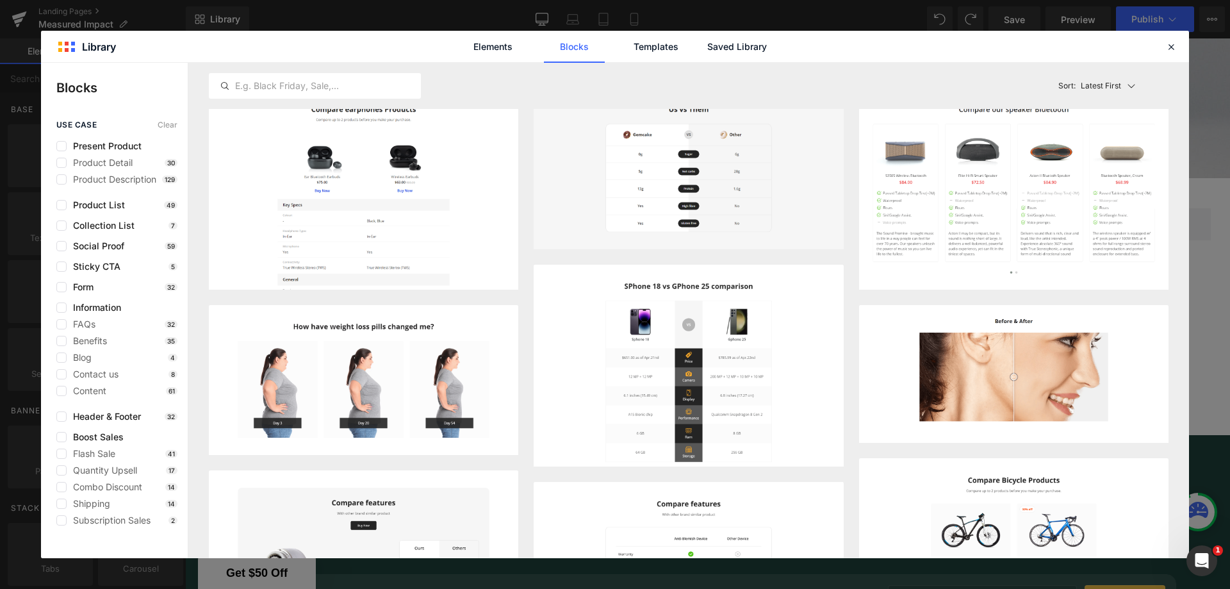
click at [59, 356] on label at bounding box center [61, 357] width 10 height 10
click at [61, 357] on input "checkbox" at bounding box center [61, 357] width 0 height 0
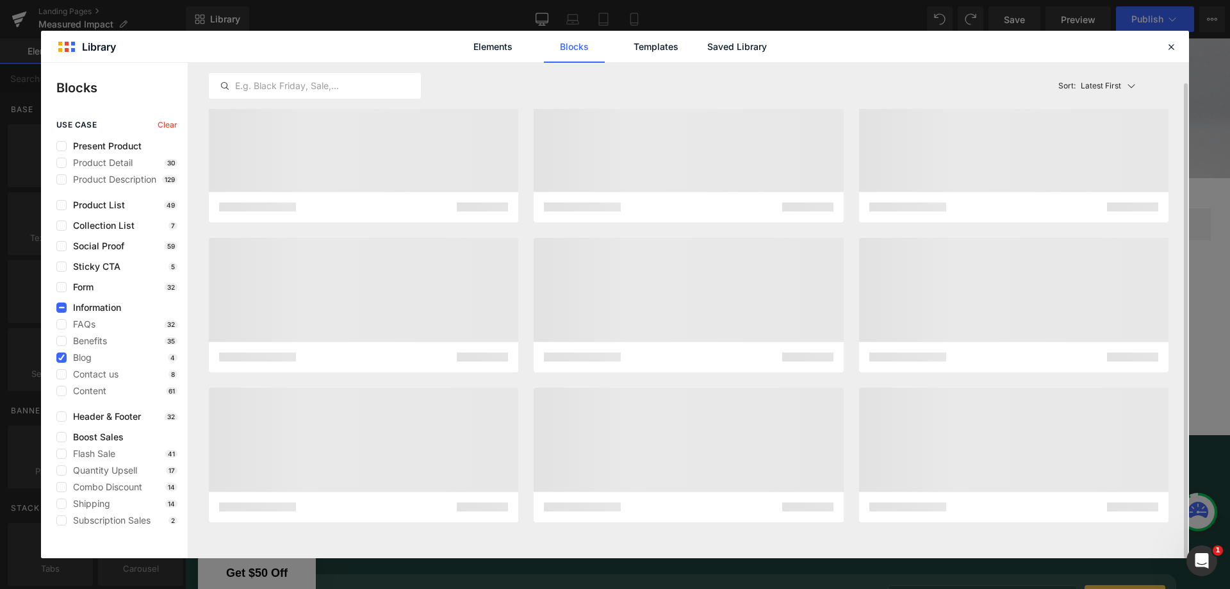
scroll to position [0, 0]
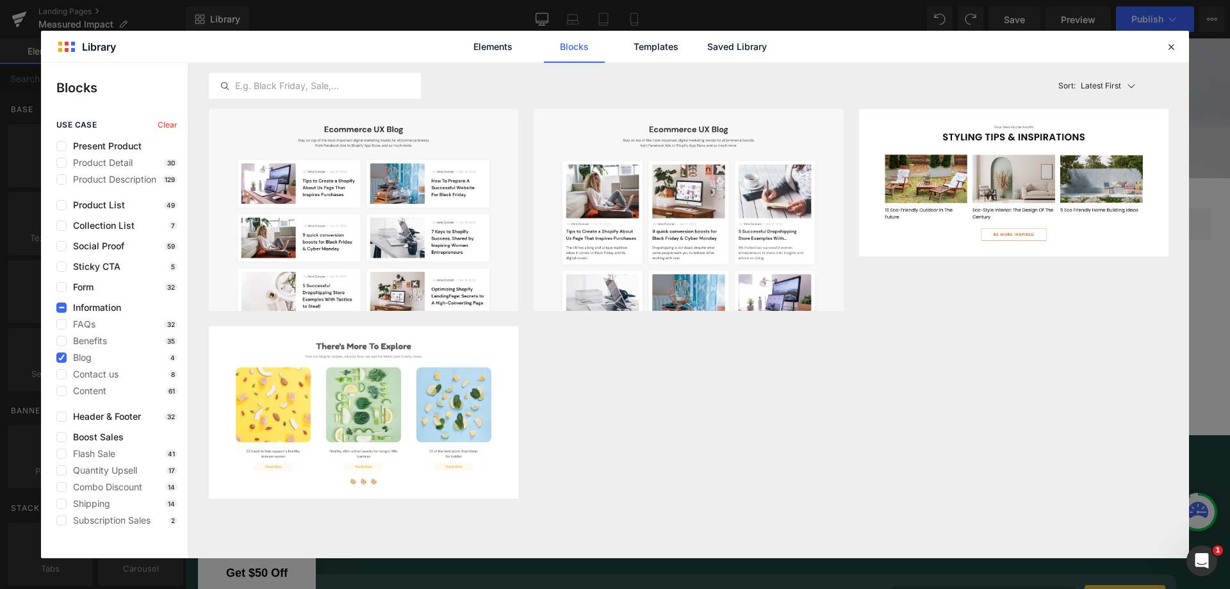
click at [63, 341] on label at bounding box center [61, 341] width 10 height 10
click at [61, 341] on input "checkbox" at bounding box center [61, 341] width 0 height 0
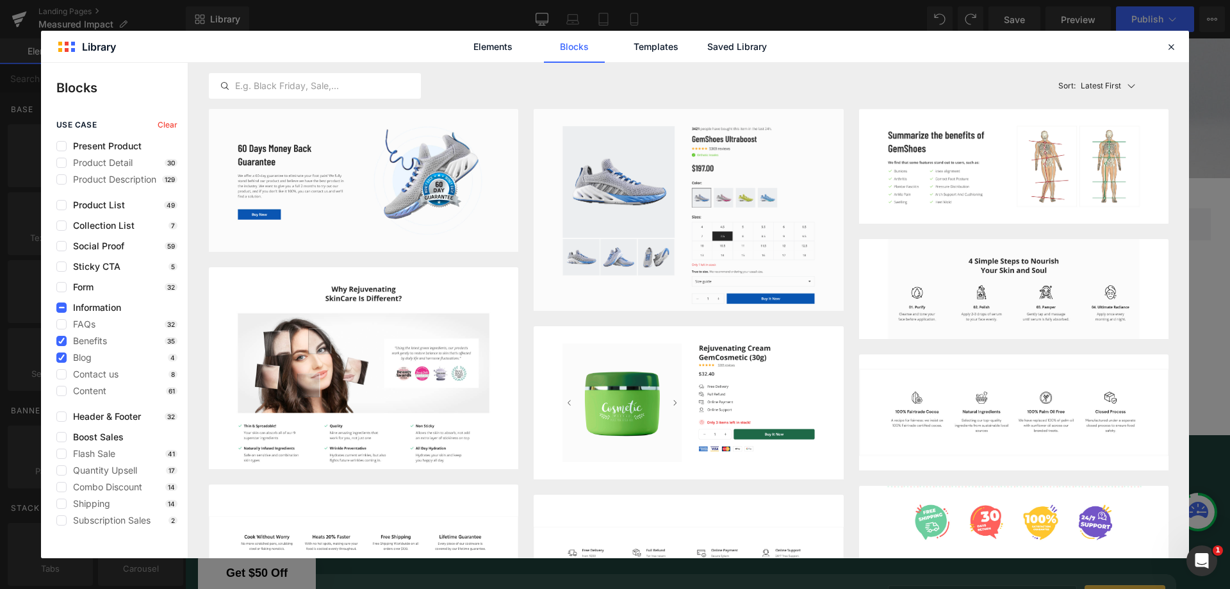
click at [61, 288] on label at bounding box center [61, 287] width 10 height 10
click at [61, 287] on input "checkbox" at bounding box center [61, 287] width 0 height 0
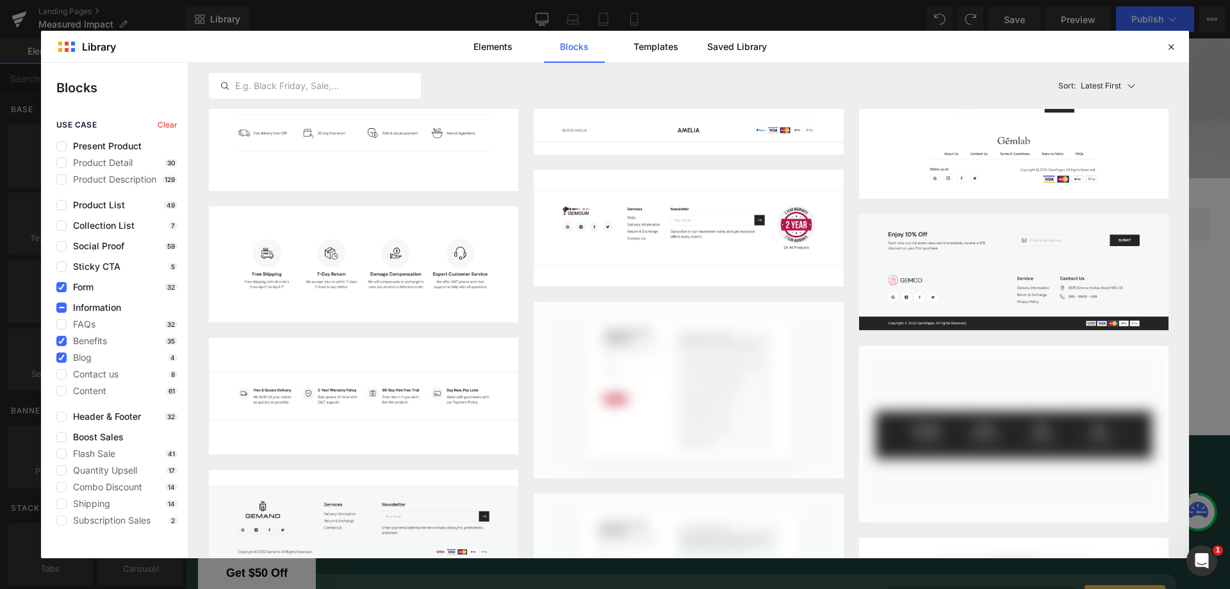
scroll to position [1005, 0]
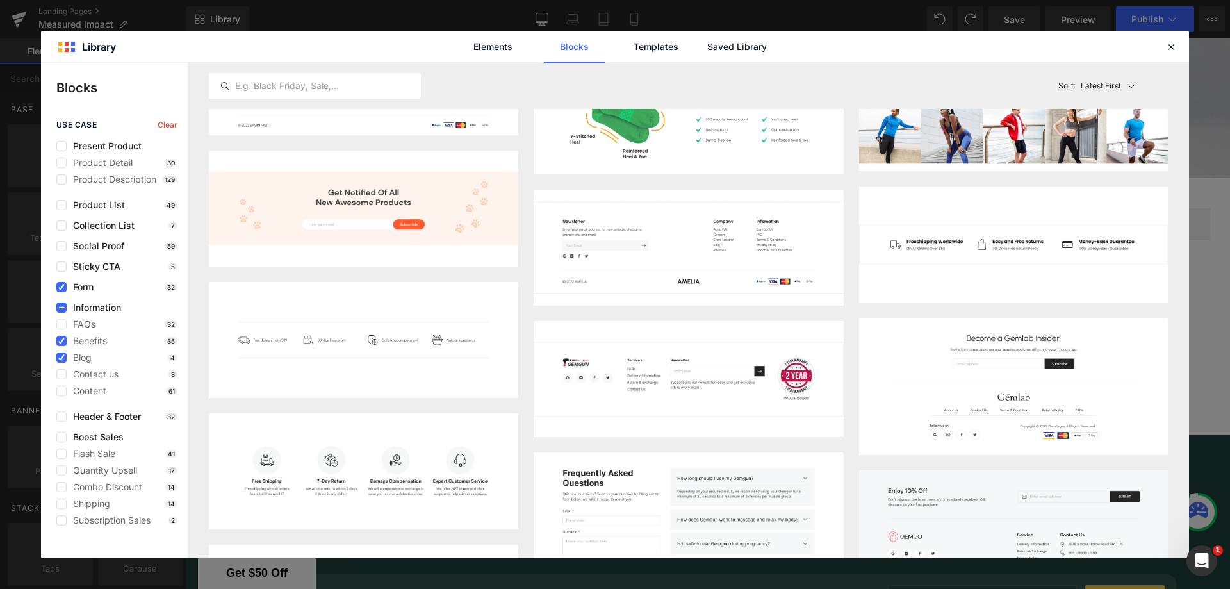
click at [60, 287] on icon at bounding box center [61, 287] width 6 height 0
click at [61, 287] on input "checkbox" at bounding box center [61, 287] width 0 height 0
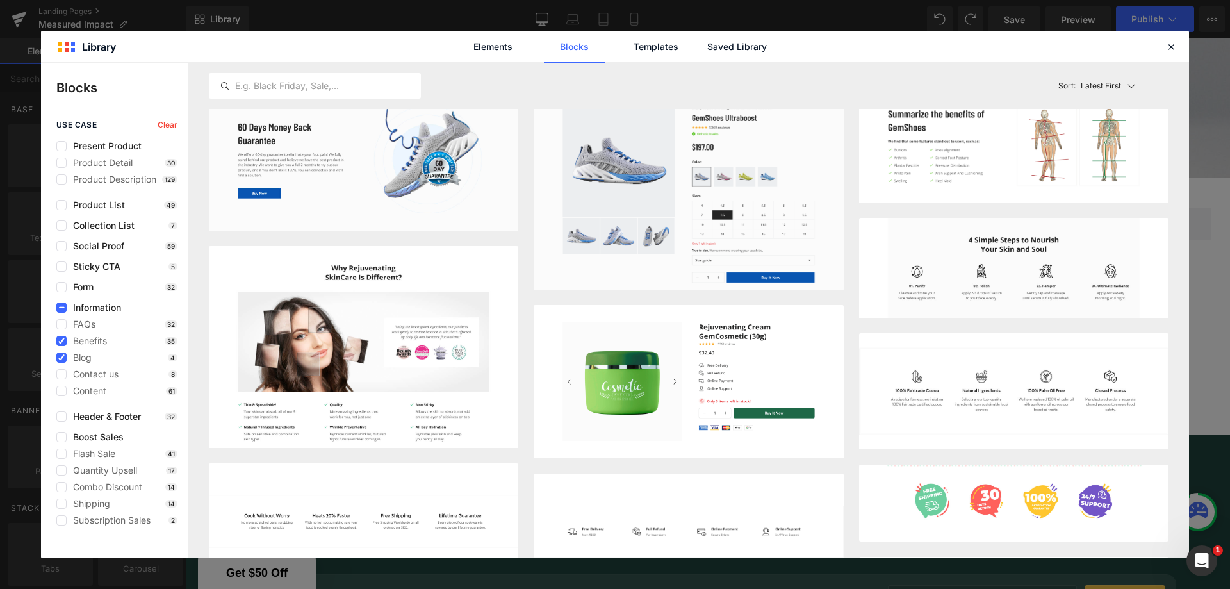
click at [65, 244] on label at bounding box center [61, 246] width 10 height 10
click at [61, 246] on input "checkbox" at bounding box center [61, 246] width 0 height 0
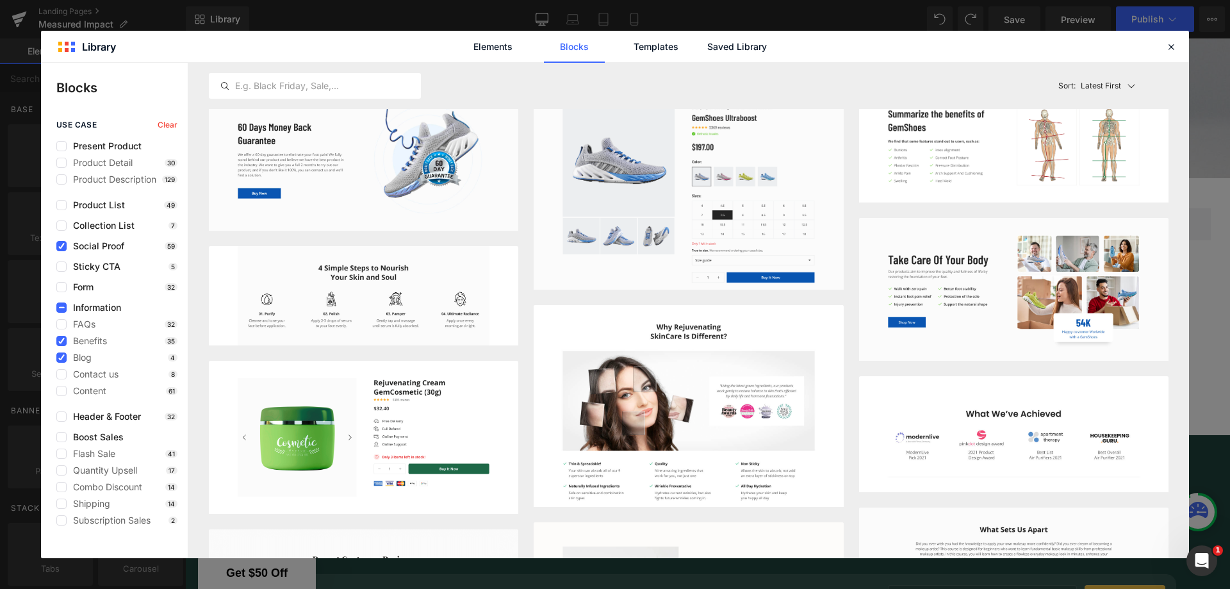
click at [56, 343] on label at bounding box center [61, 341] width 10 height 10
click at [61, 341] on input "checkbox" at bounding box center [61, 341] width 0 height 0
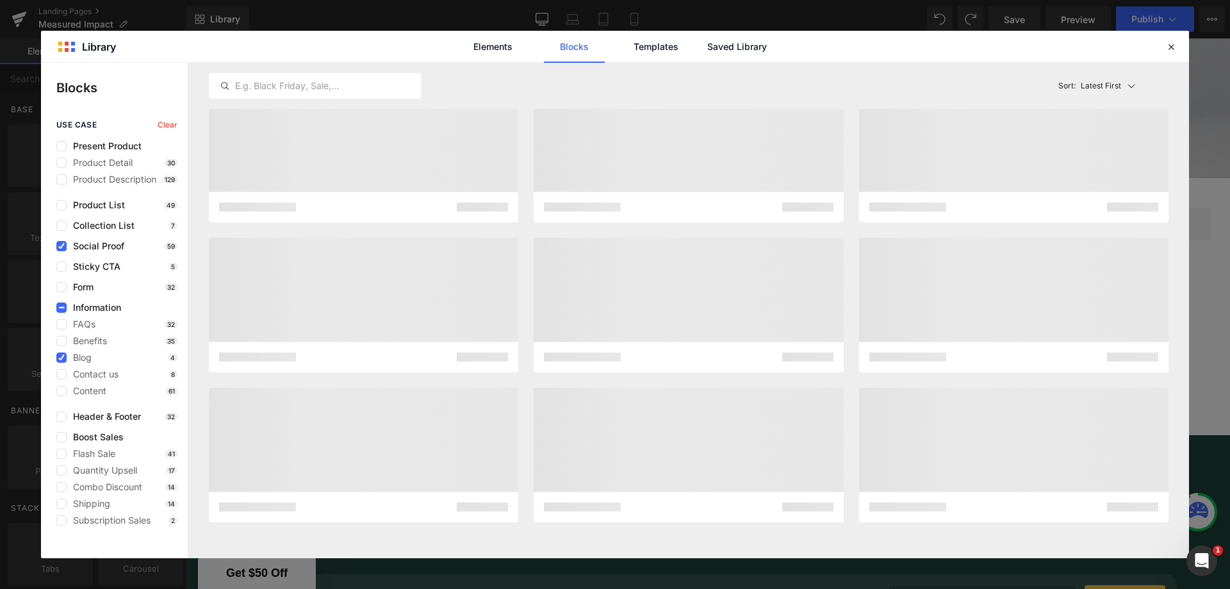
click at [60, 357] on icon at bounding box center [61, 357] width 6 height 0
click at [61, 357] on input "checkbox" at bounding box center [61, 357] width 0 height 0
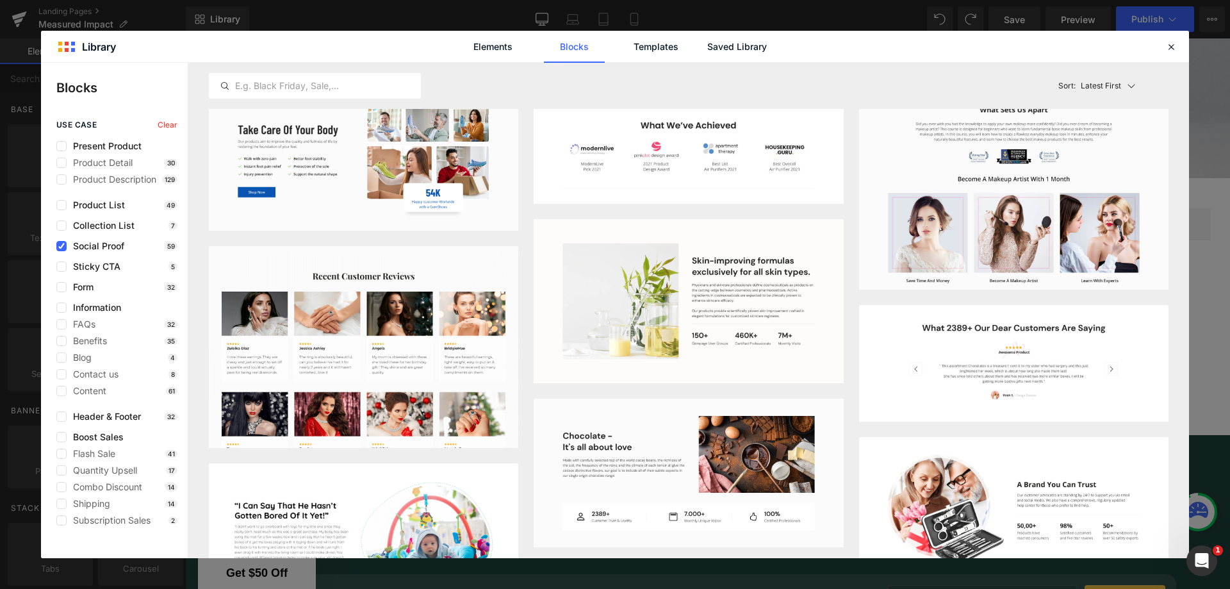
click at [724, 293] on img at bounding box center [687, 301] width 309 height 164
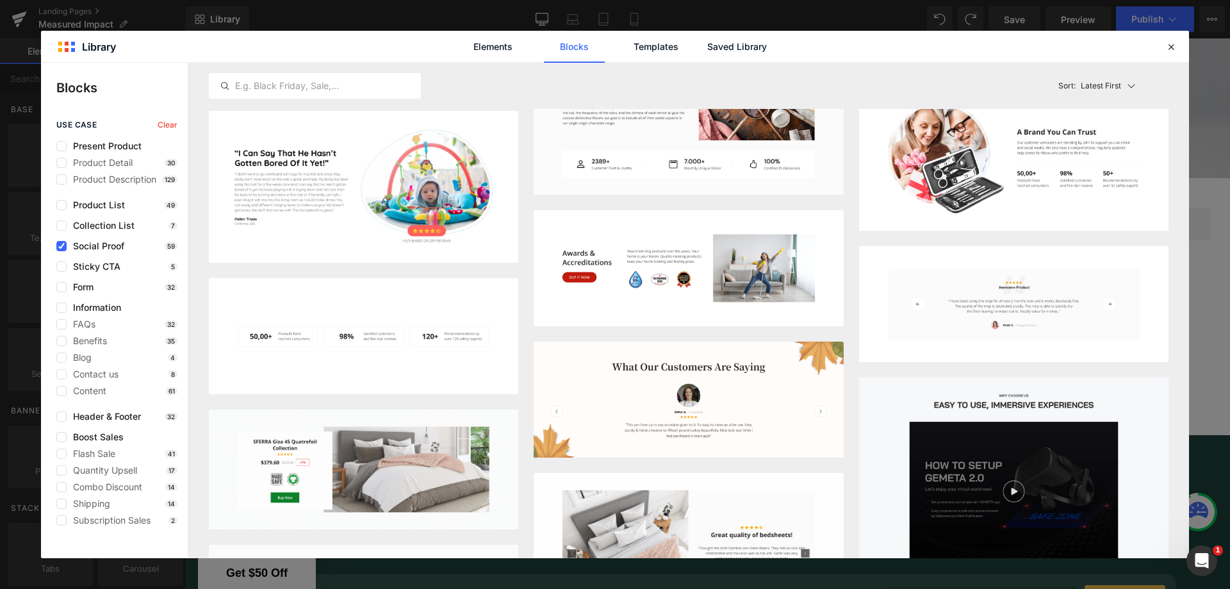
scroll to position [309, 0]
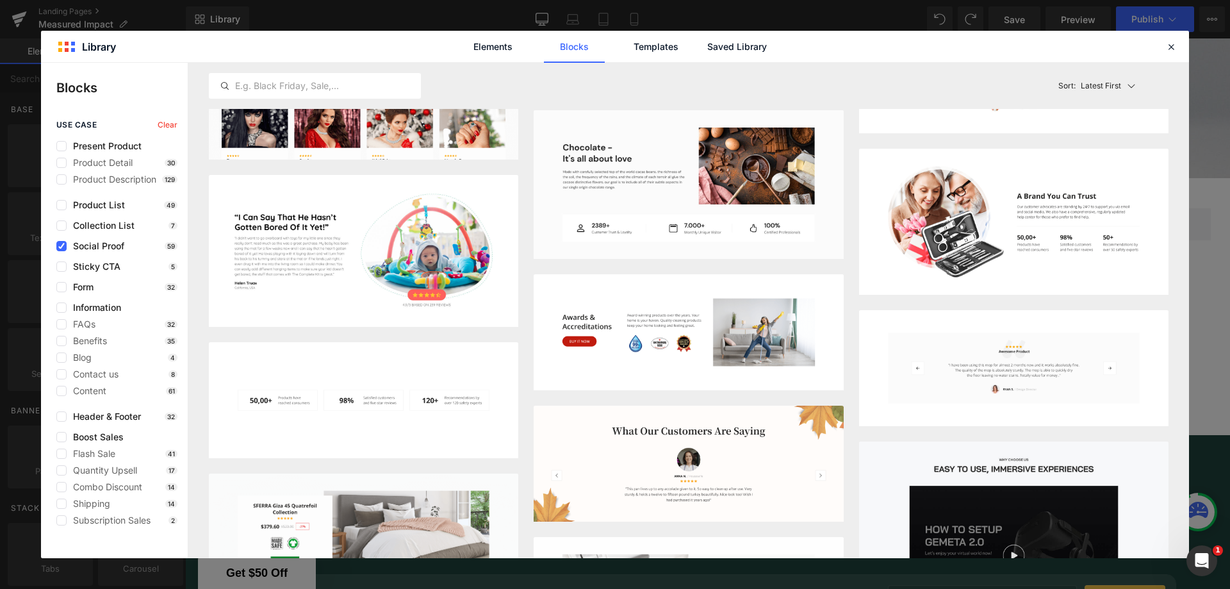
click at [763, 244] on button "Add to page" at bounding box center [781, 243] width 104 height 20
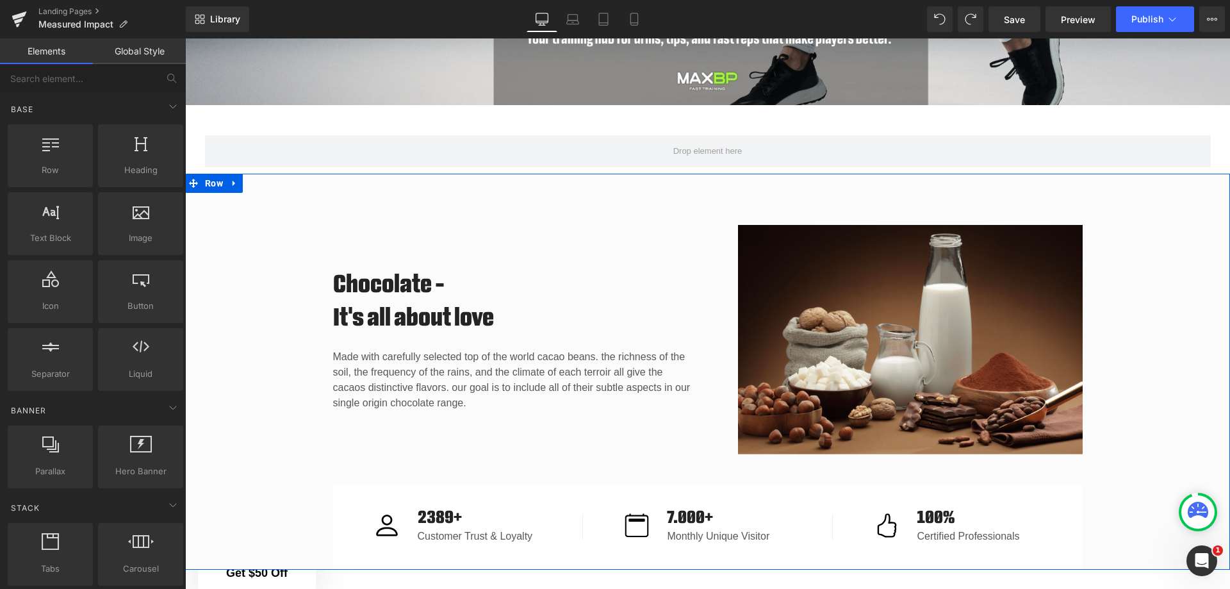
scroll to position [1419, 0]
click at [234, 174] on link at bounding box center [234, 183] width 17 height 19
click at [259, 174] on link at bounding box center [267, 183] width 17 height 19
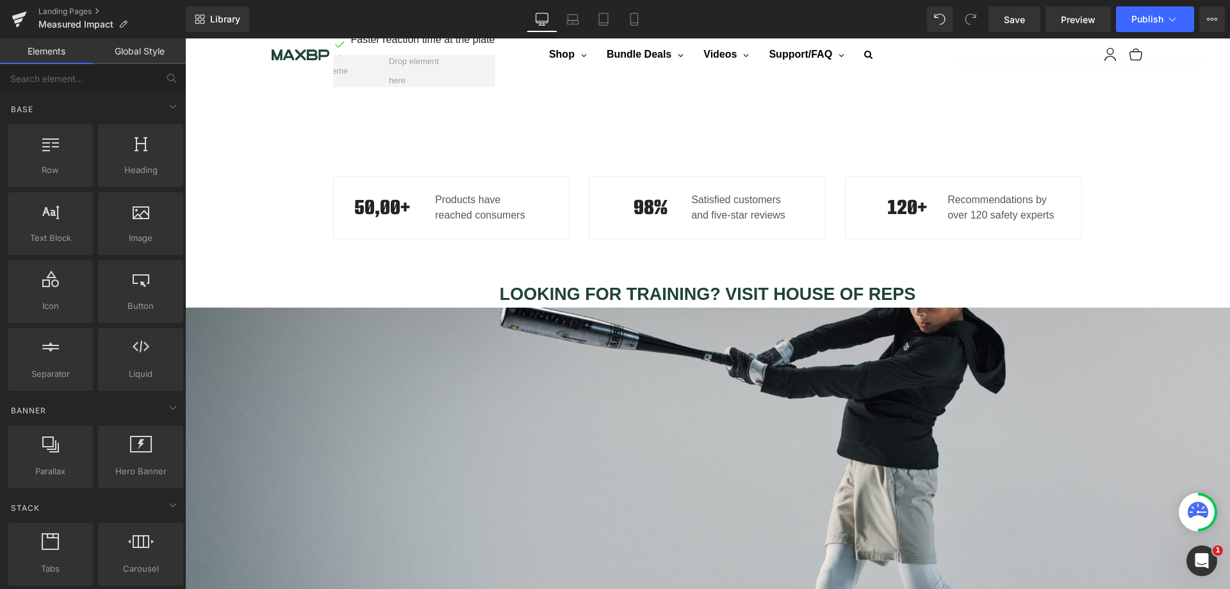
scroll to position [778, 0]
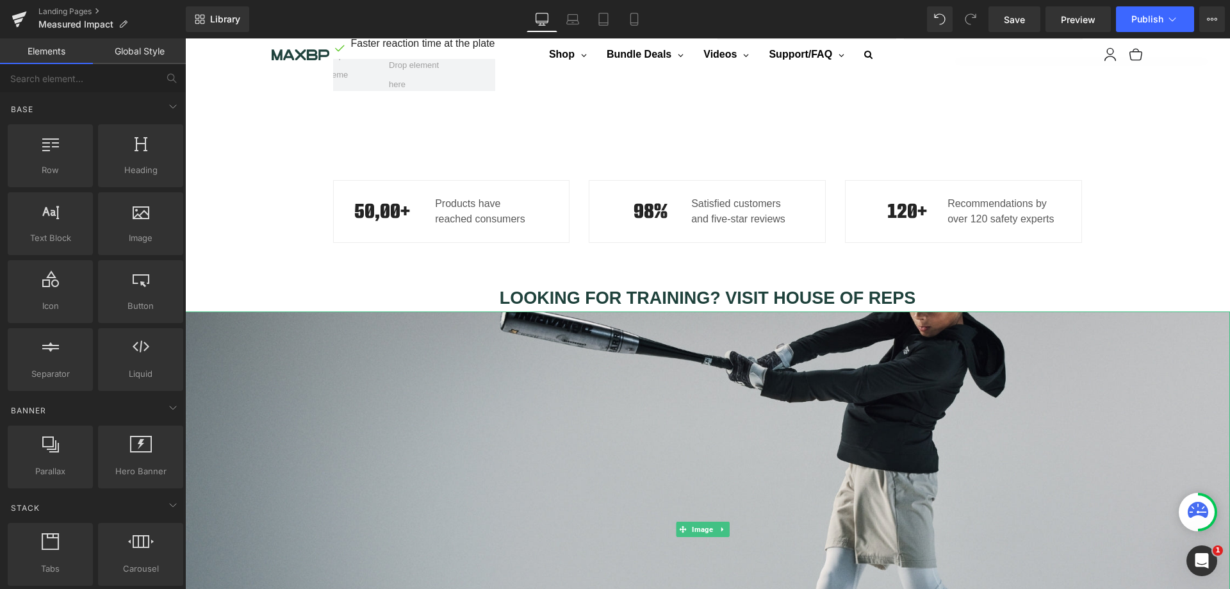
click at [661, 442] on img at bounding box center [707, 528] width 1045 height 435
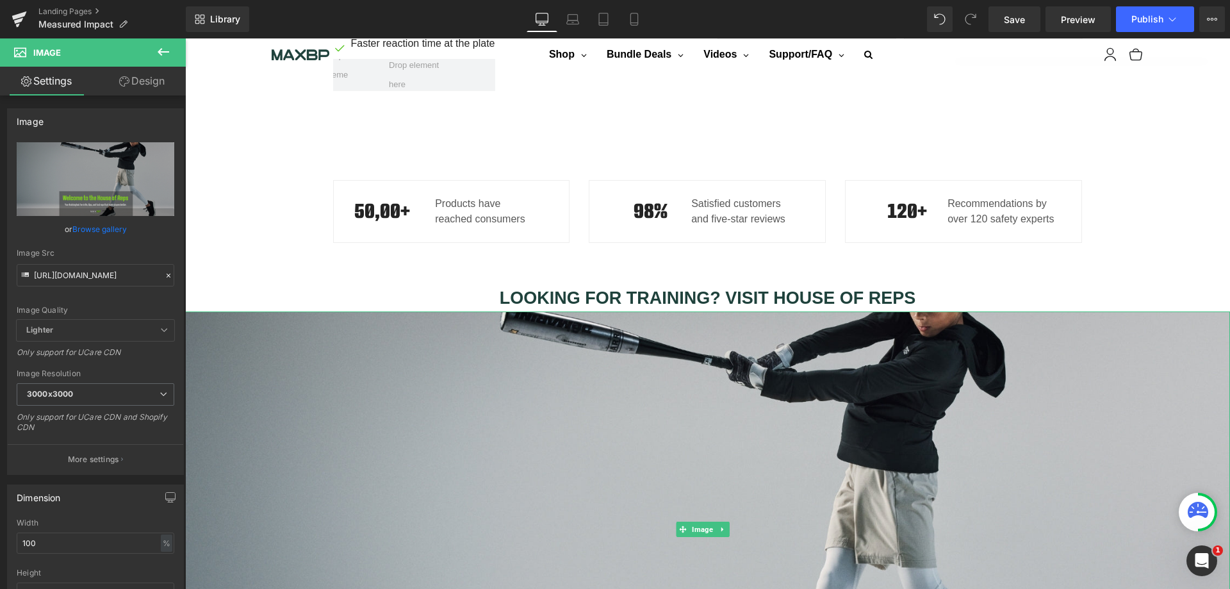
click at [722, 525] on icon at bounding box center [722, 529] width 7 height 8
drag, startPoint x: 724, startPoint y: 523, endPoint x: 728, endPoint y: 516, distance: 7.5
click at [725, 523] on link at bounding box center [728, 528] width 13 height 15
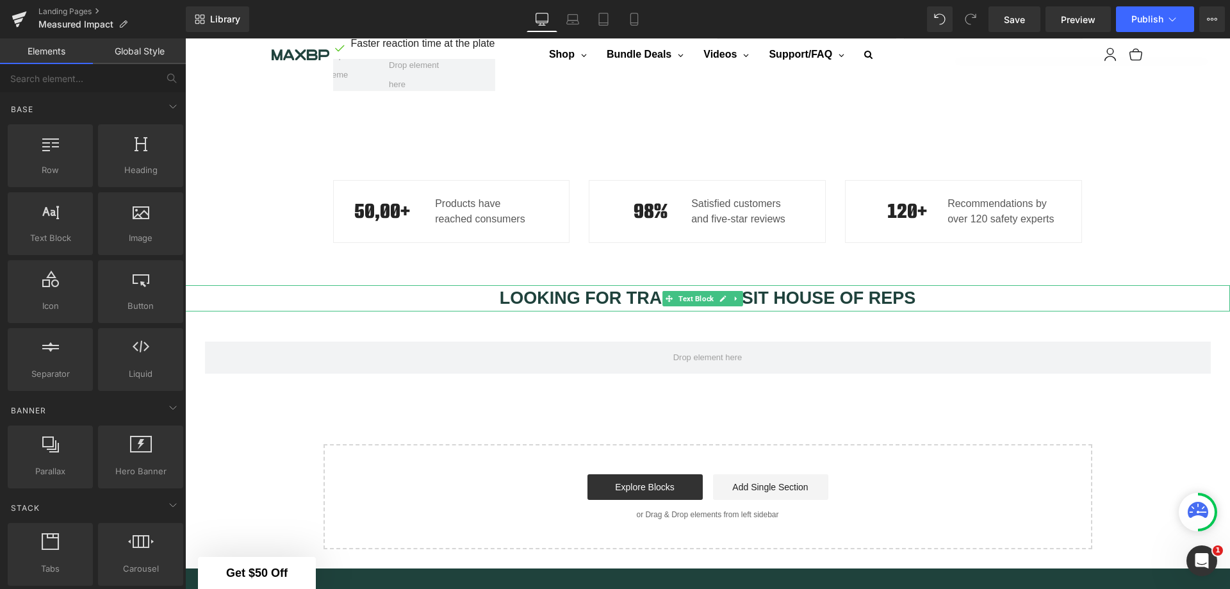
click at [777, 288] on b "LOOKING FOR TRAINING? VISIT HOUSE OF REPS" at bounding box center [708, 297] width 416 height 19
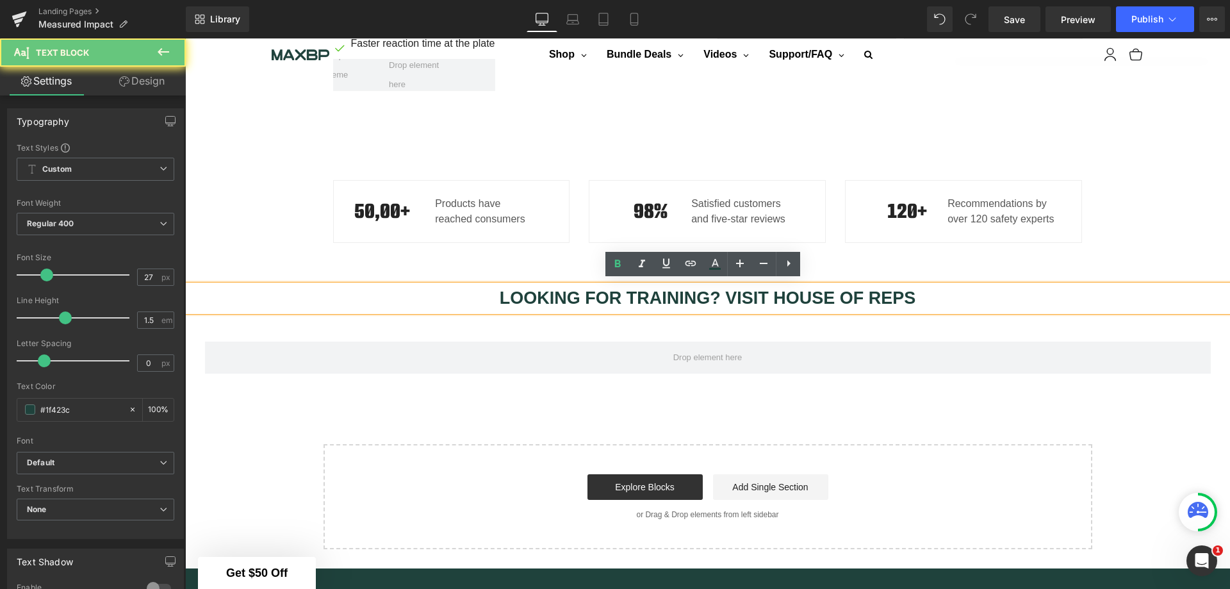
click at [738, 298] on b "LOOKING FOR TRAINING? VISIT HOUSE OF REPS" at bounding box center [708, 297] width 416 height 19
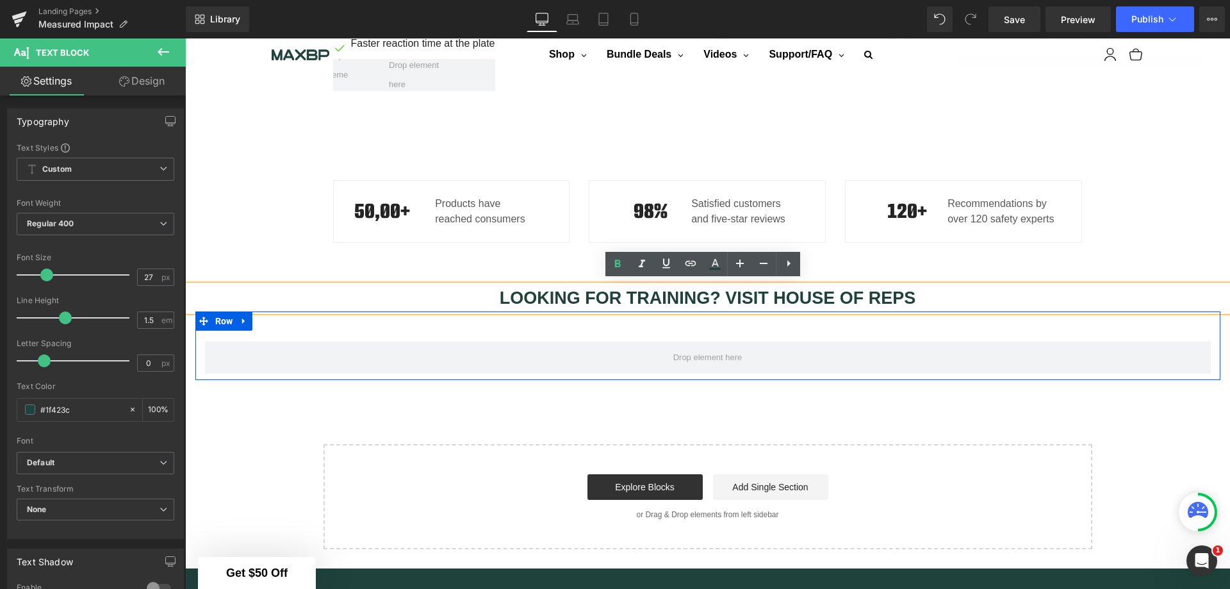
click at [781, 323] on div "Row" at bounding box center [707, 345] width 1025 height 69
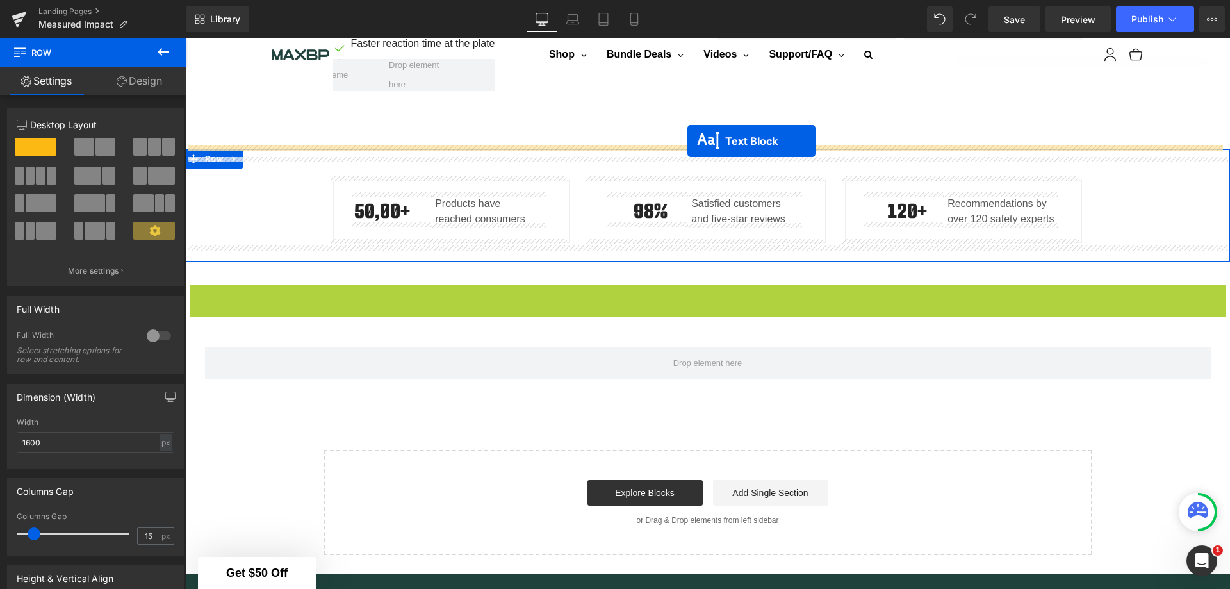
drag, startPoint x: 670, startPoint y: 291, endPoint x: 687, endPoint y: 141, distance: 150.9
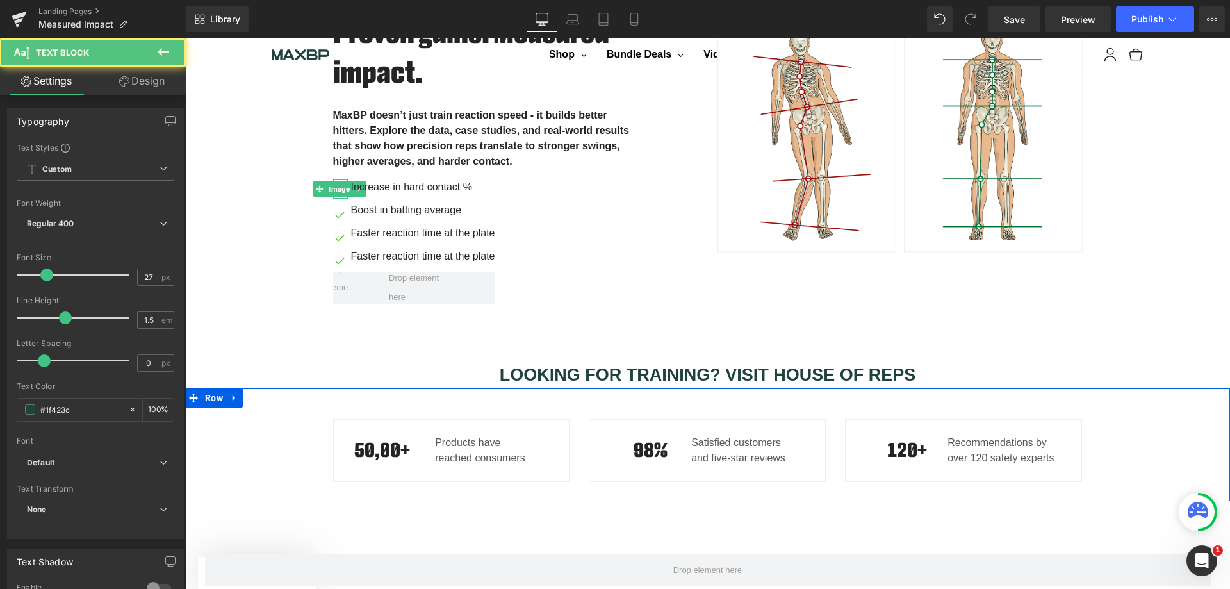
scroll to position [522, 0]
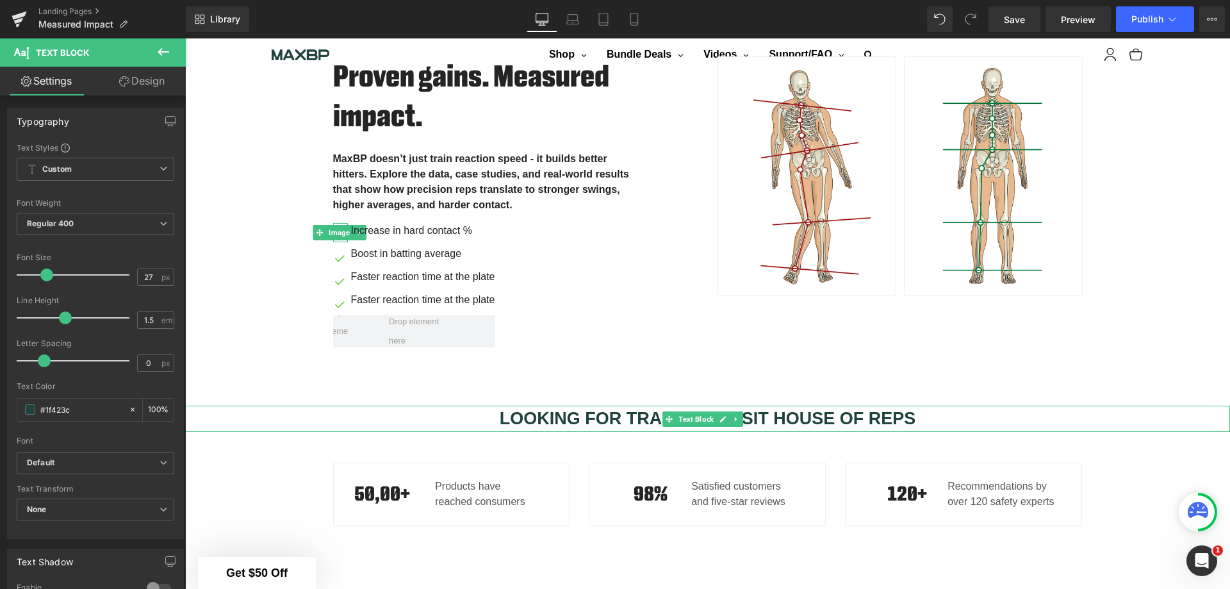
click at [852, 419] on b "LOOKING FOR TRAINING? VISIT HOUSE OF REPS" at bounding box center [708, 418] width 416 height 19
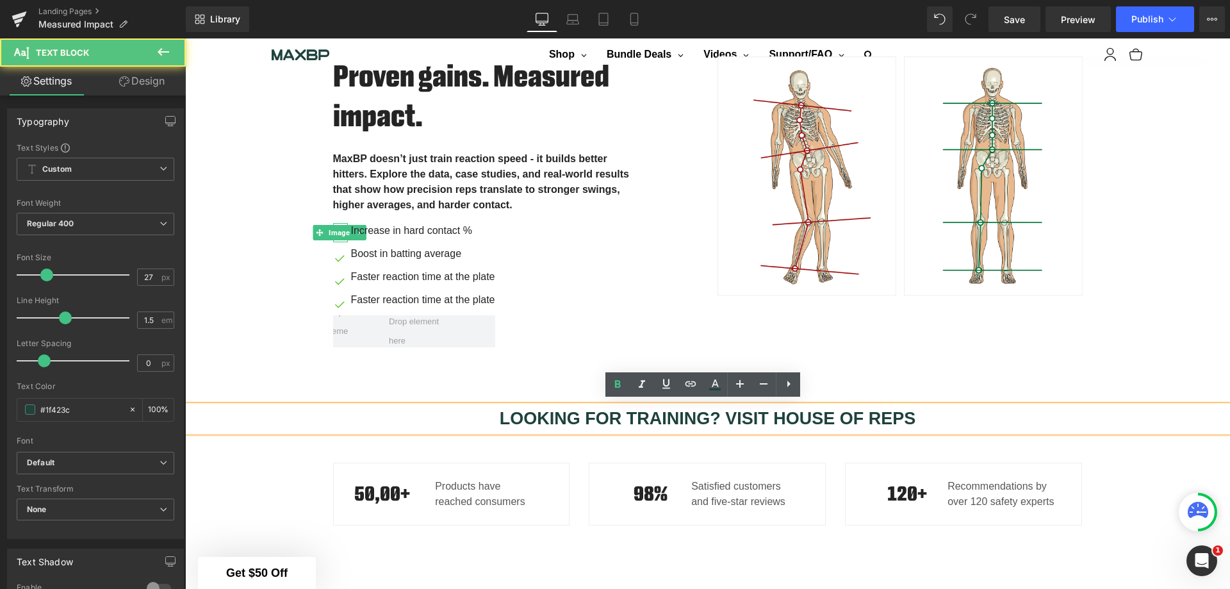
drag, startPoint x: 886, startPoint y: 418, endPoint x: 897, endPoint y: 418, distance: 10.9
click at [886, 418] on b "LOOKING FOR TRAINING? VISIT HOUSE OF REPS" at bounding box center [708, 418] width 416 height 19
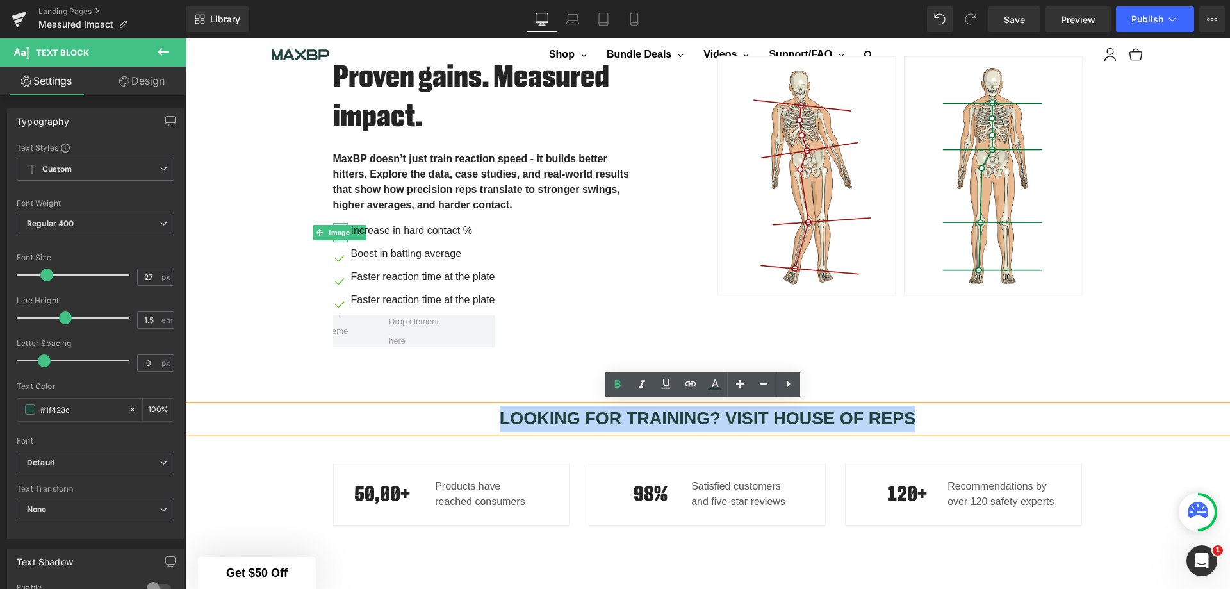
drag, startPoint x: 936, startPoint y: 409, endPoint x: 459, endPoint y: 415, distance: 477.8
click at [459, 415] on p "LOOKING FOR TRAINING? VISIT HOUSE OF REPS" at bounding box center [707, 418] width 1045 height 26
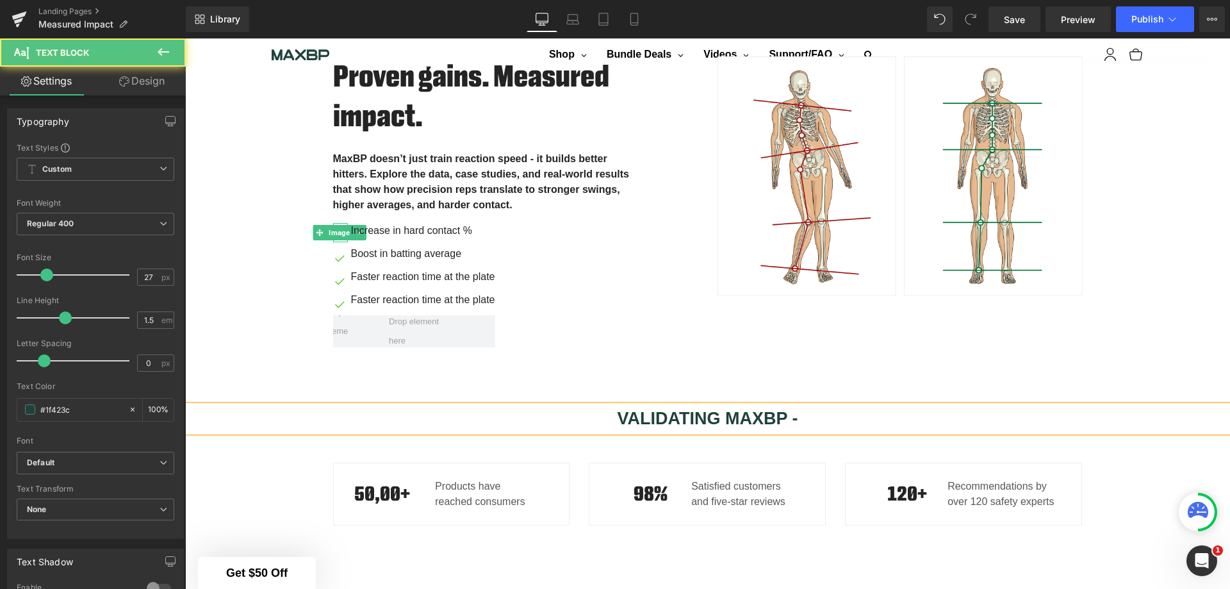
click at [818, 416] on p "VALIDATING MAXBP -" at bounding box center [707, 418] width 1045 height 26
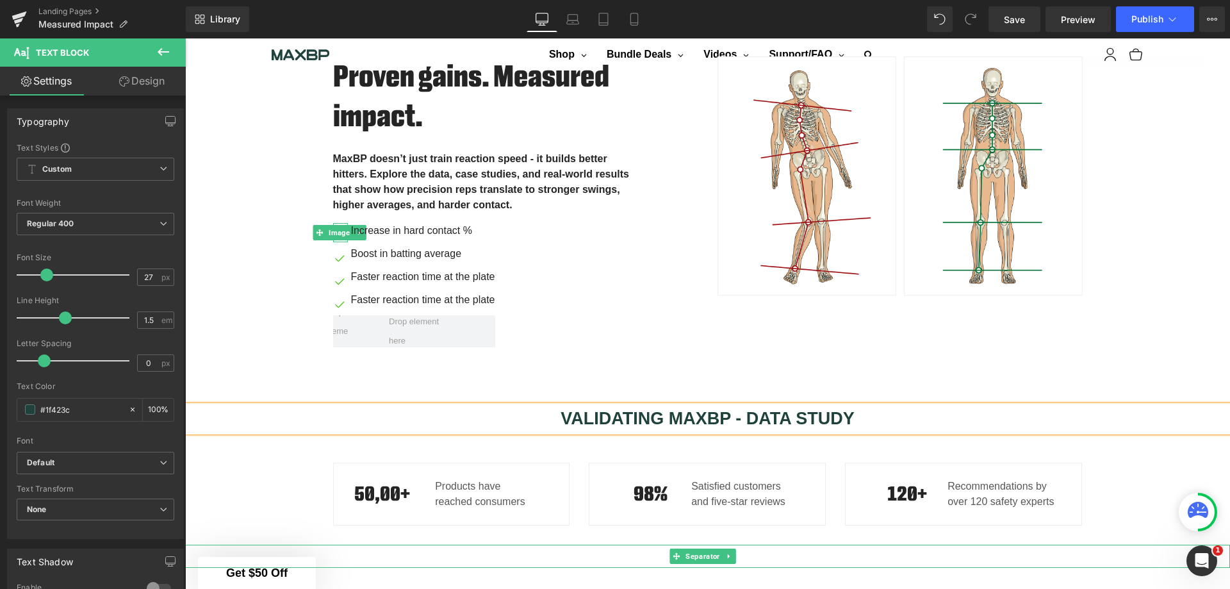
click at [732, 548] on link at bounding box center [728, 555] width 13 height 15
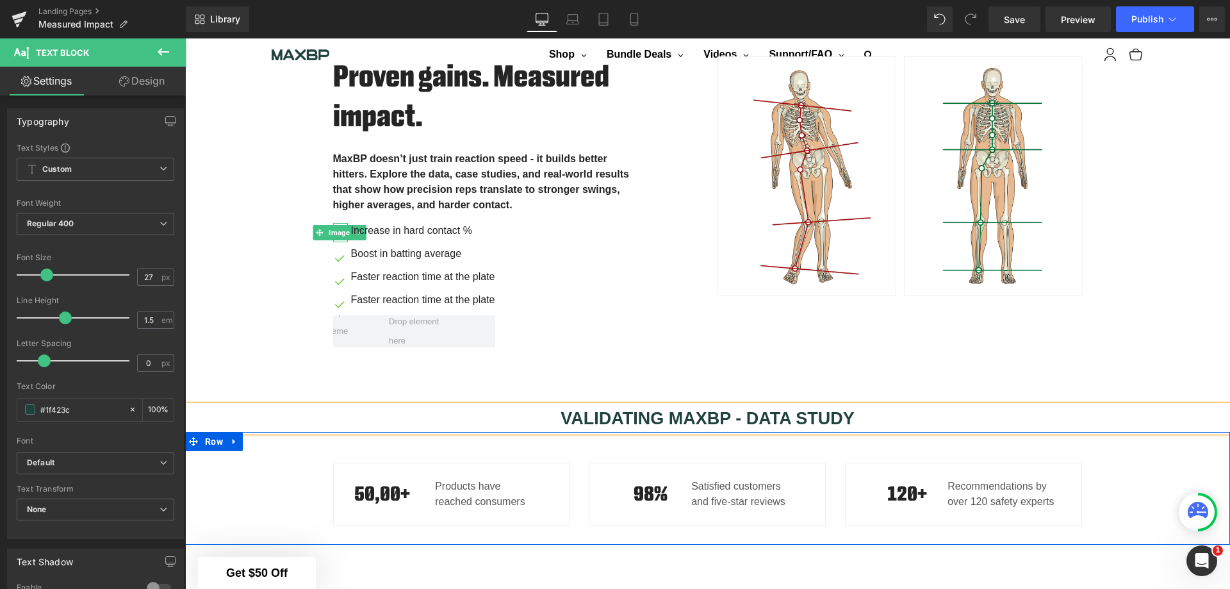
click at [1153, 443] on div "50,00+ Heading Products have reached consumers Text Block Row 98% Heading Satis…" at bounding box center [707, 487] width 1045 height 88
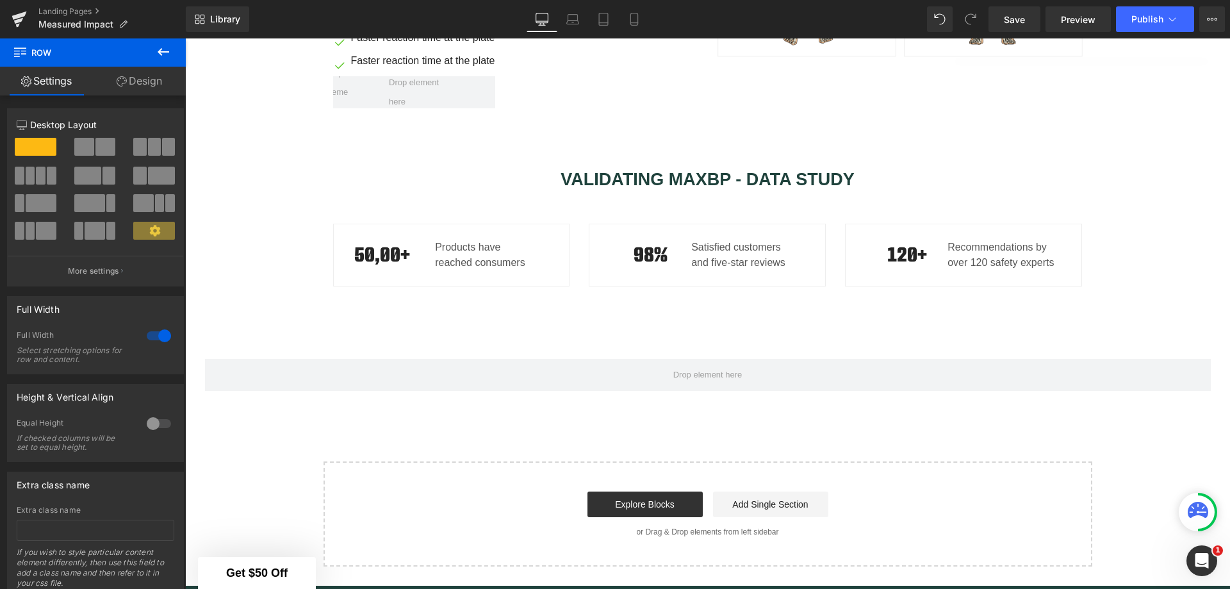
scroll to position [778, 0]
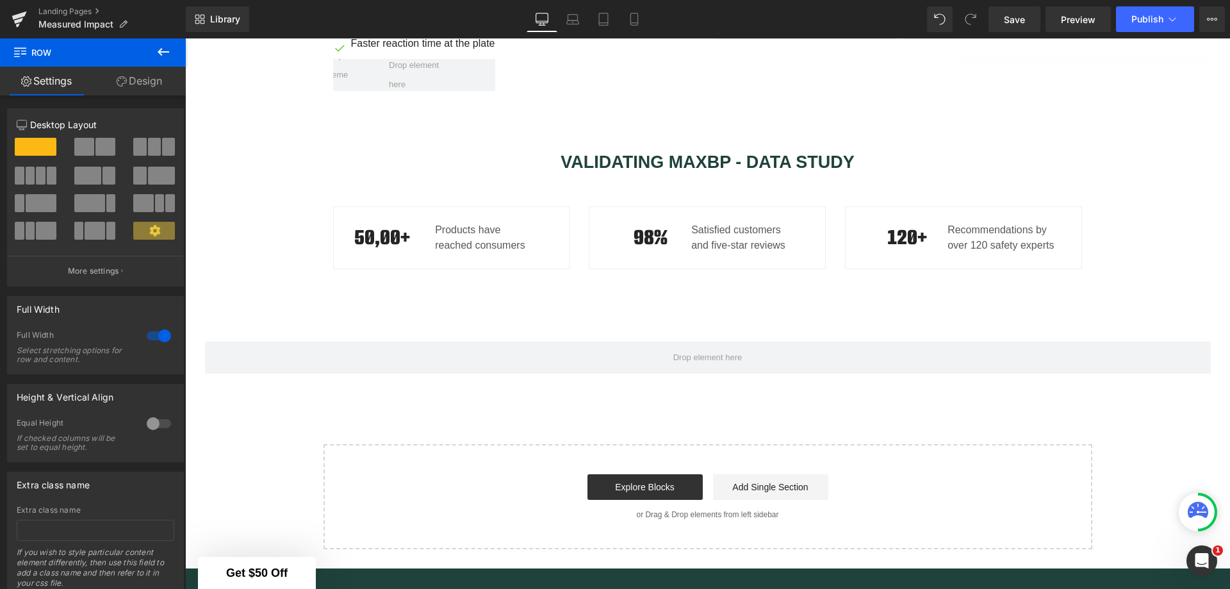
click at [667, 481] on link "Explore Blocks" at bounding box center [644, 487] width 115 height 26
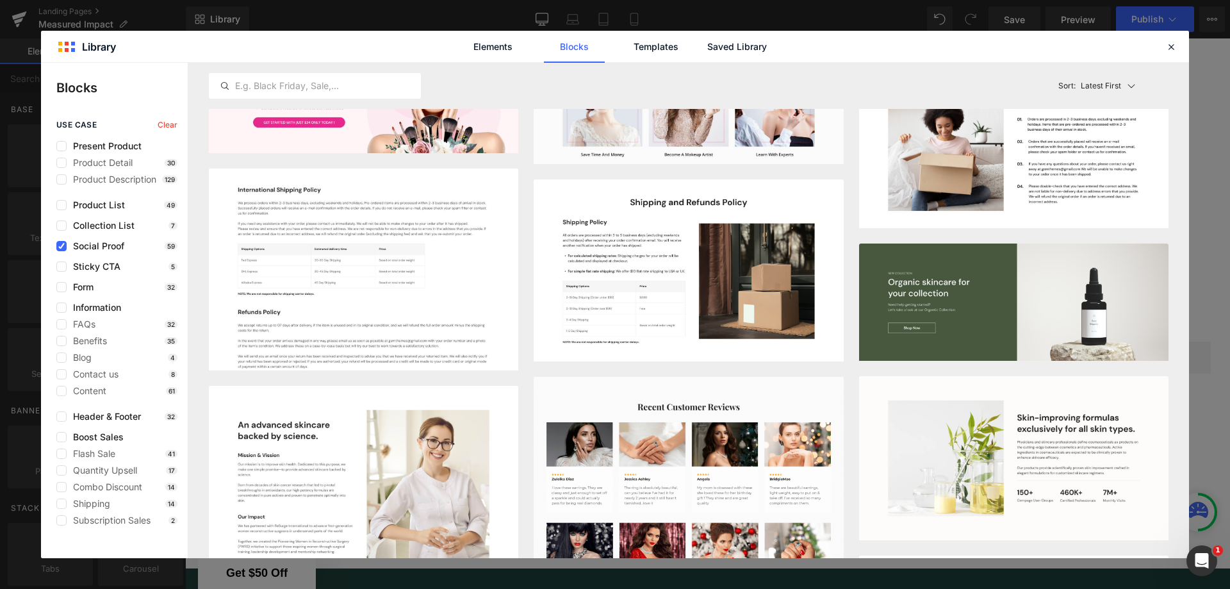
scroll to position [2477, 0]
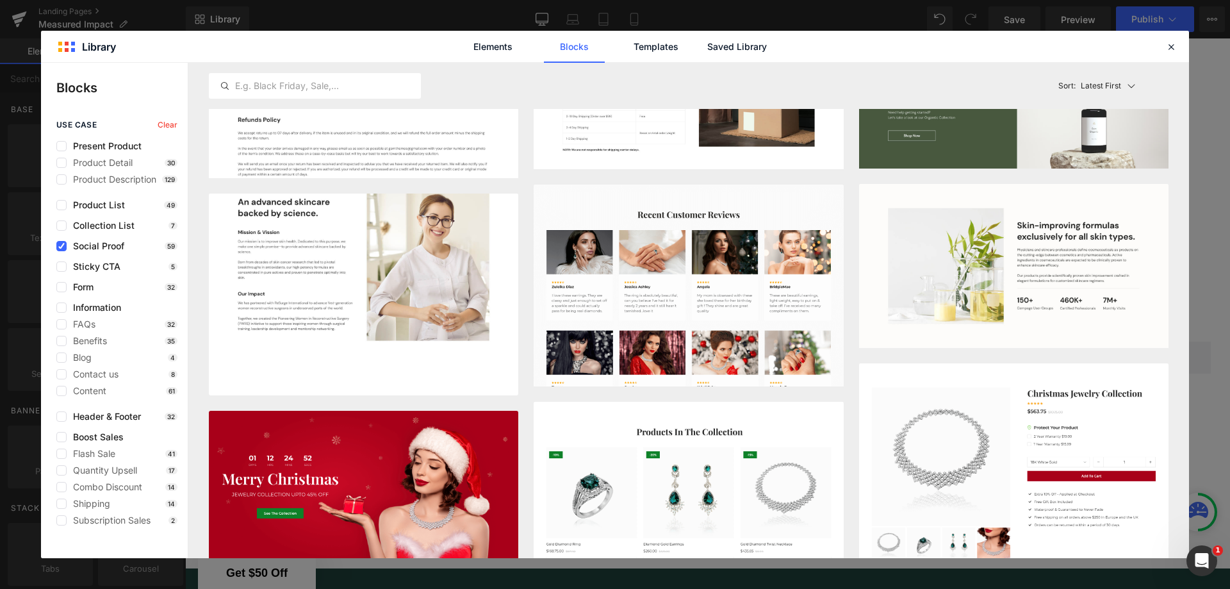
click at [338, 289] on img at bounding box center [363, 264] width 309 height 202
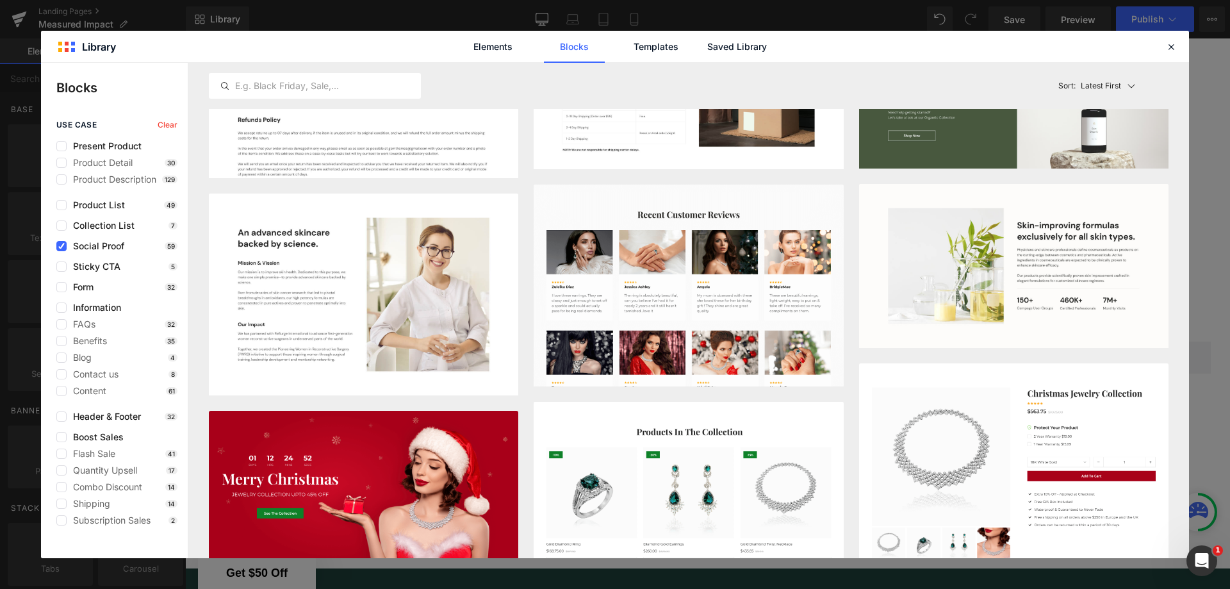
click at [453, 379] on button "Add to page" at bounding box center [455, 380] width 104 height 20
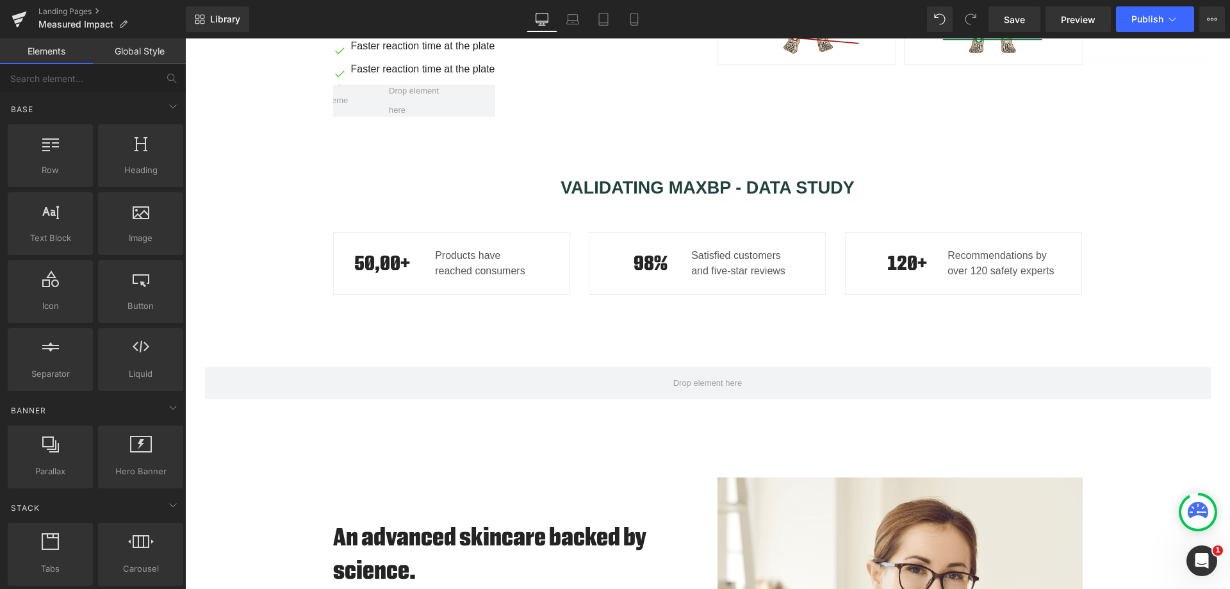
scroll to position [859, 0]
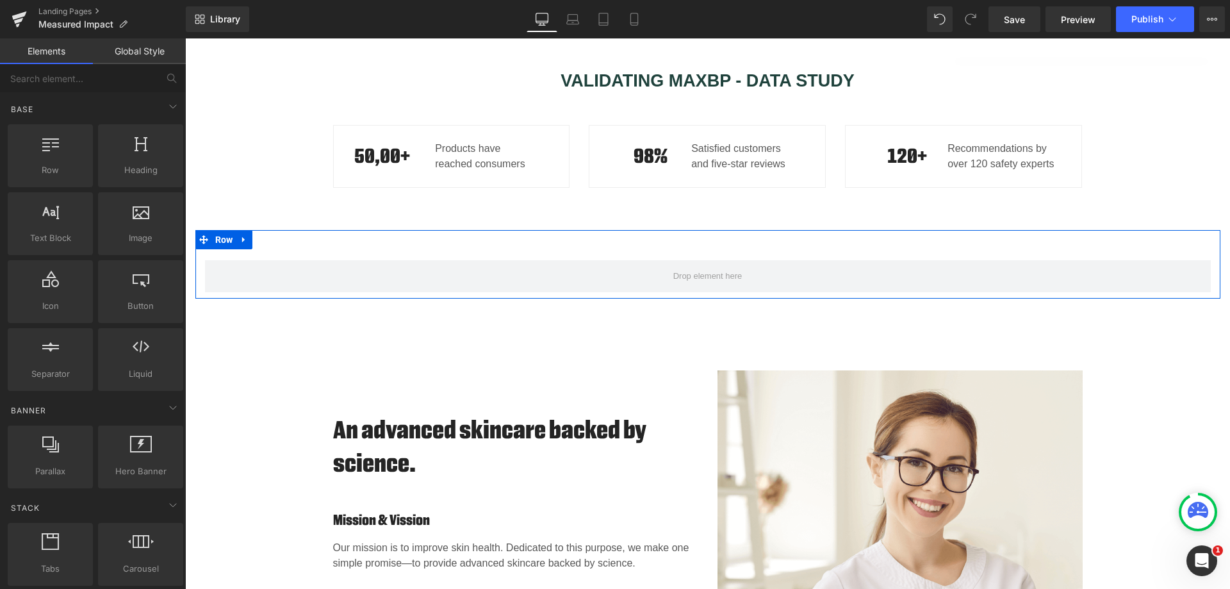
click at [242, 238] on icon at bounding box center [244, 239] width 9 height 10
click at [275, 238] on icon at bounding box center [277, 239] width 9 height 10
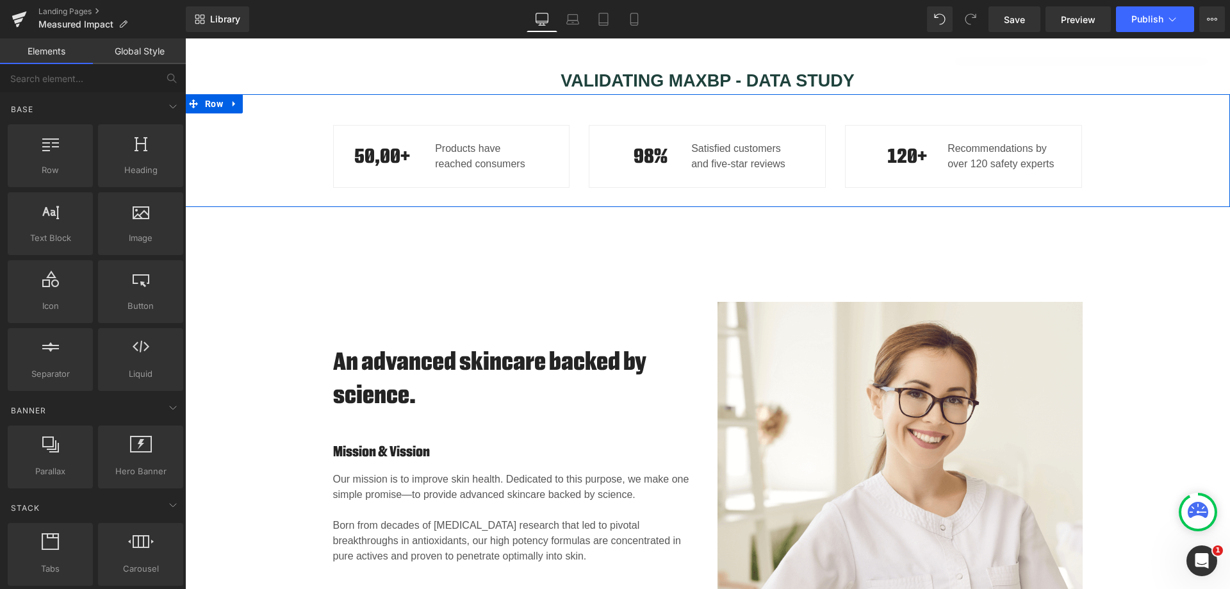
click at [231, 101] on icon at bounding box center [234, 104] width 9 height 10
click at [263, 101] on icon at bounding box center [267, 103] width 9 height 9
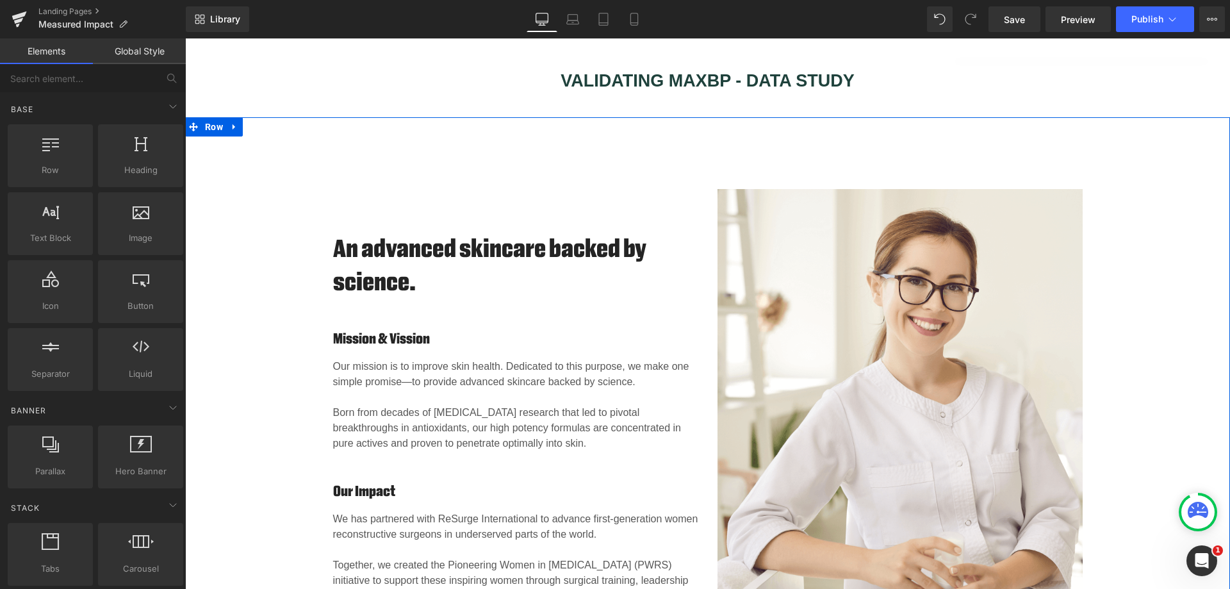
click at [232, 122] on icon at bounding box center [234, 127] width 9 height 10
click at [263, 122] on icon at bounding box center [267, 126] width 9 height 9
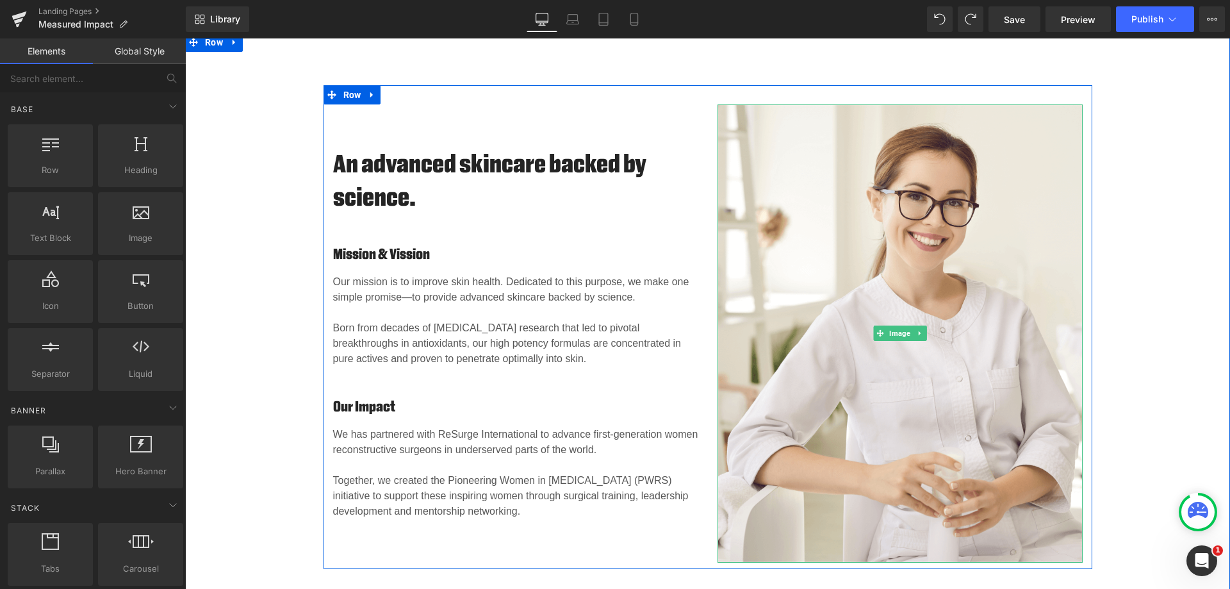
scroll to position [988, 0]
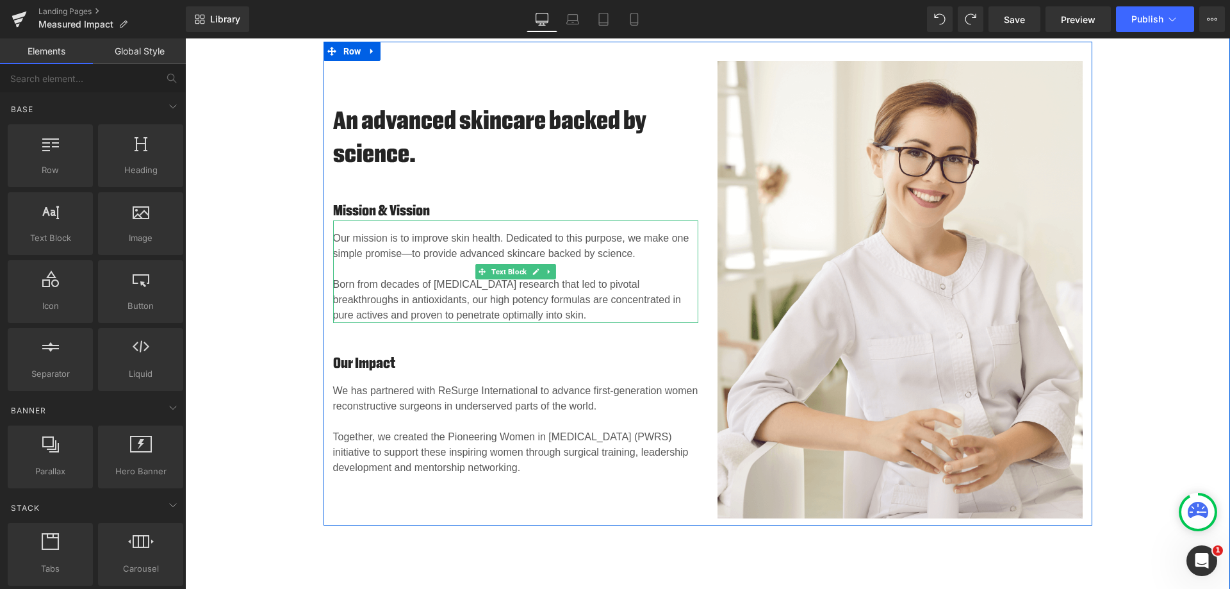
drag, startPoint x: 508, startPoint y: 304, endPoint x: 514, endPoint y: 307, distance: 7.2
click at [508, 304] on p "Born from decades of skin cancer research that led to pivotal breakthroughs in …" at bounding box center [515, 300] width 365 height 46
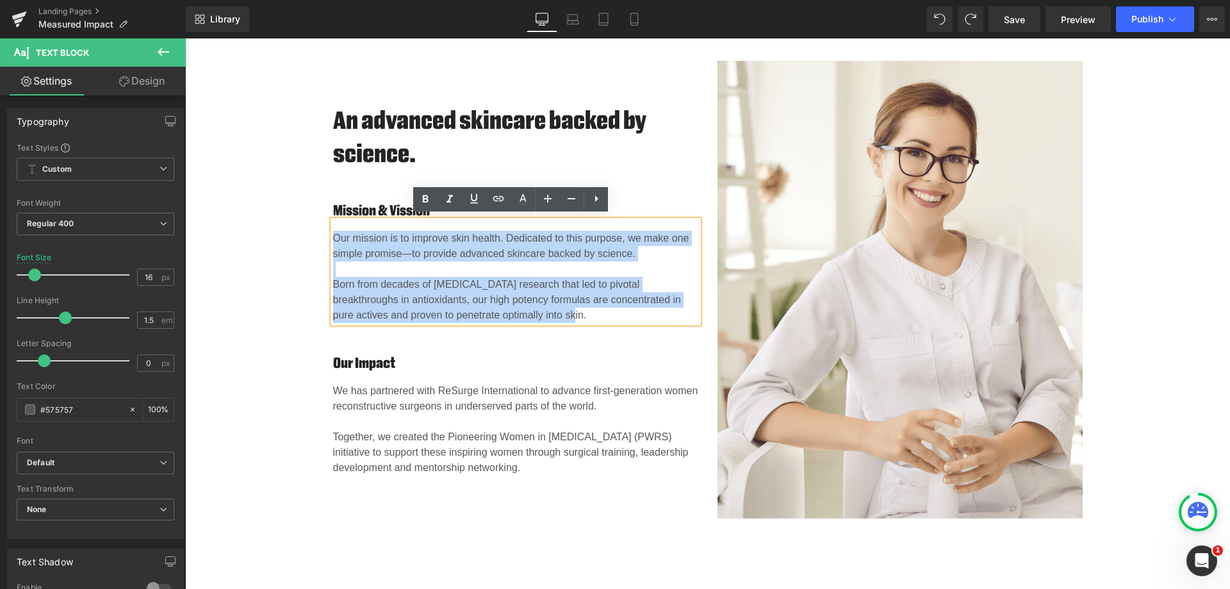
drag, startPoint x: 514, startPoint y: 307, endPoint x: 328, endPoint y: 227, distance: 202.8
click at [333, 227] on div "Our mission is to improve skin health. Dedicated to this purpose, we make one s…" at bounding box center [515, 271] width 365 height 102
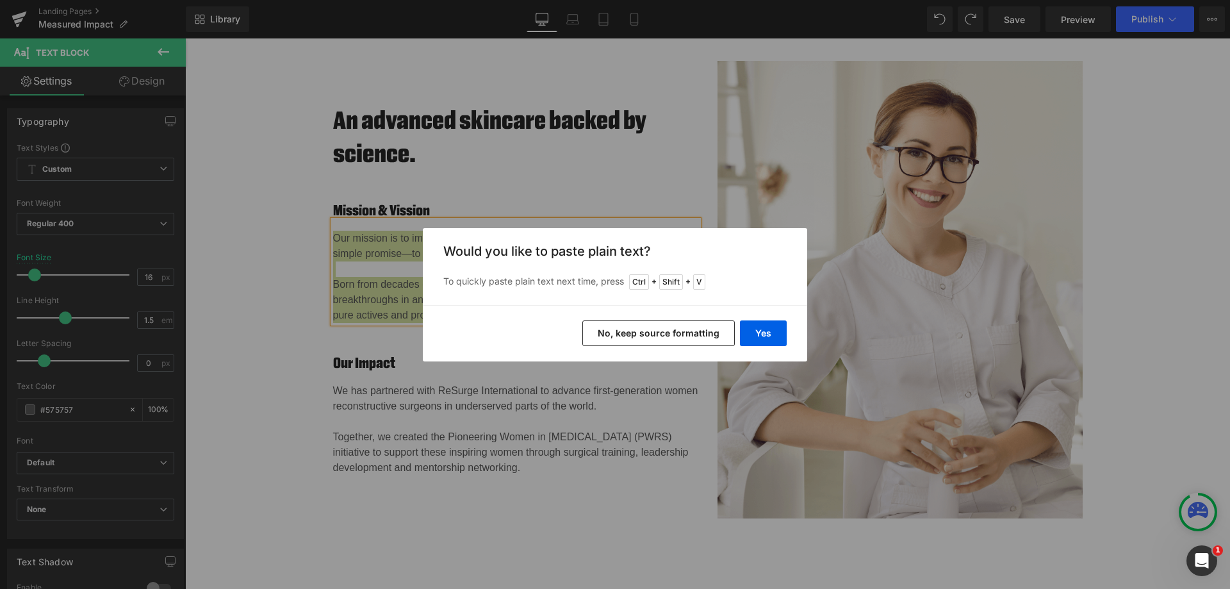
click at [752, 334] on button "Yes" at bounding box center [763, 333] width 47 height 26
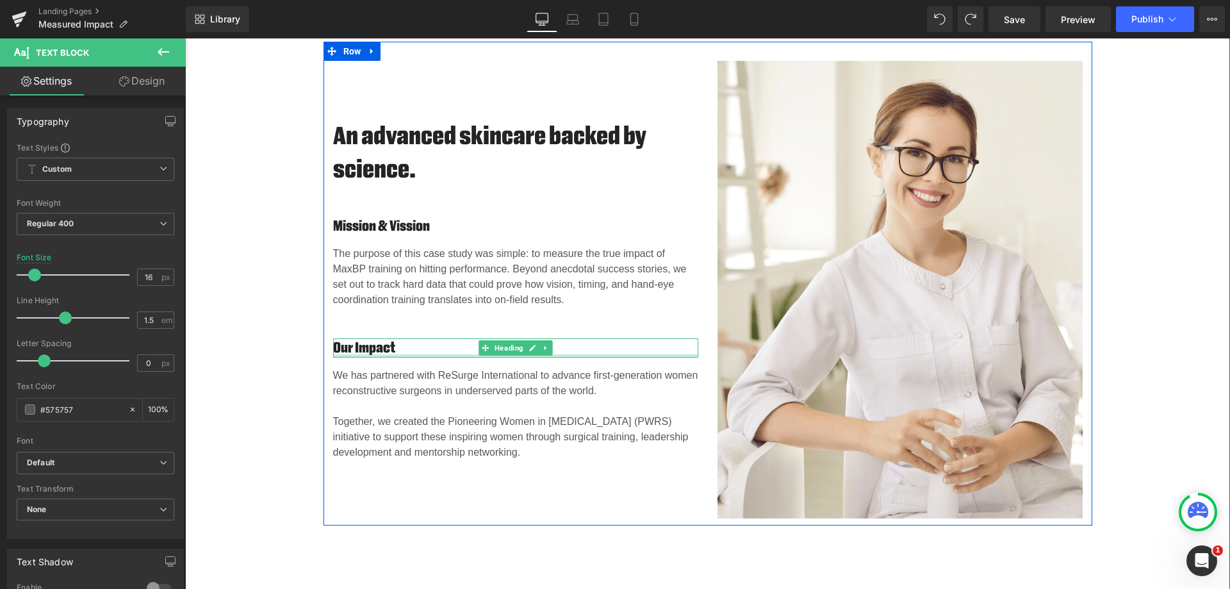
click at [452, 403] on p at bounding box center [515, 405] width 365 height 15
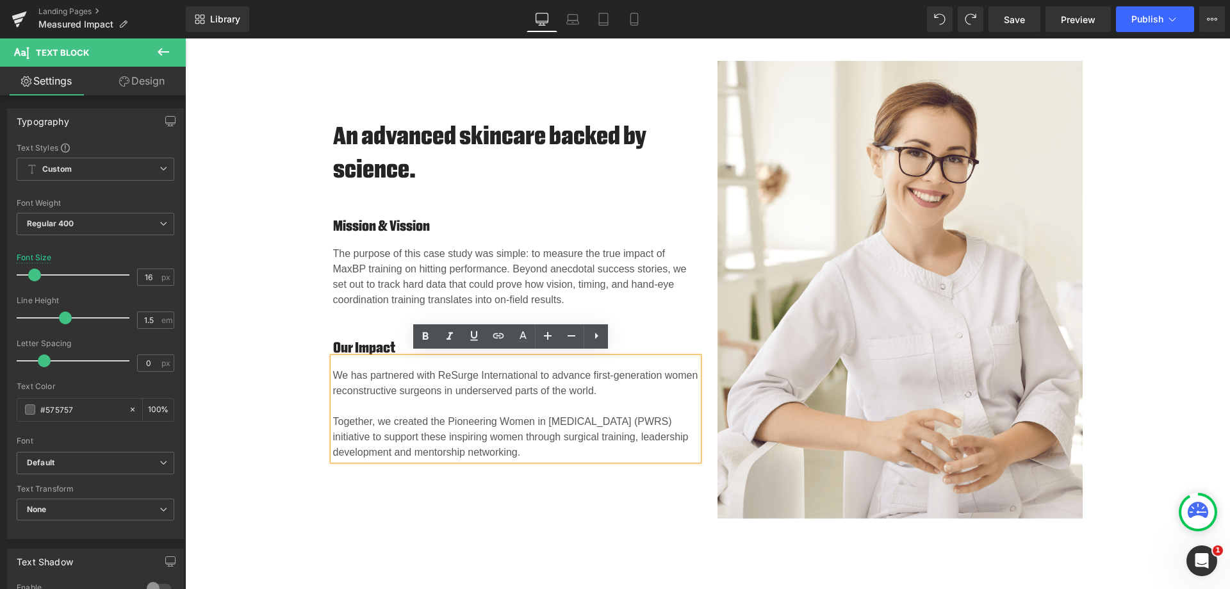
drag, startPoint x: 528, startPoint y: 447, endPoint x: 321, endPoint y: 376, distance: 219.3
click at [323, 376] on div "An advanced skincare backed by science. Heading Mission & Vission Heading The p…" at bounding box center [515, 290] width 384 height 458
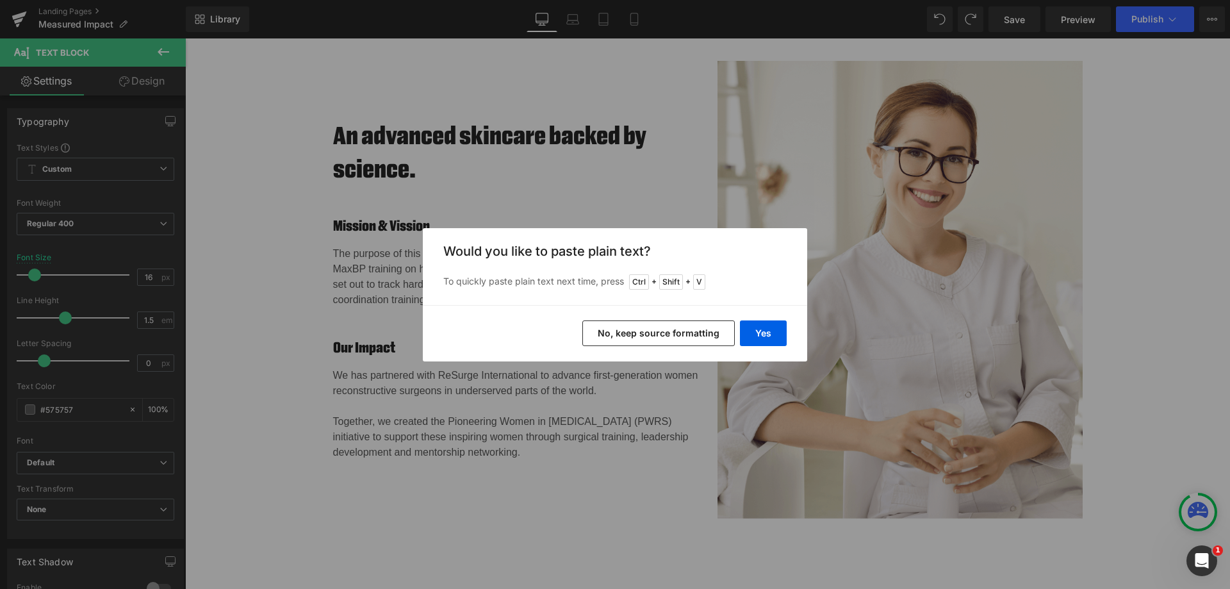
click at [788, 330] on div "Yes No, keep source formatting" at bounding box center [615, 333] width 384 height 56
click at [774, 335] on button "Yes" at bounding box center [763, 333] width 47 height 26
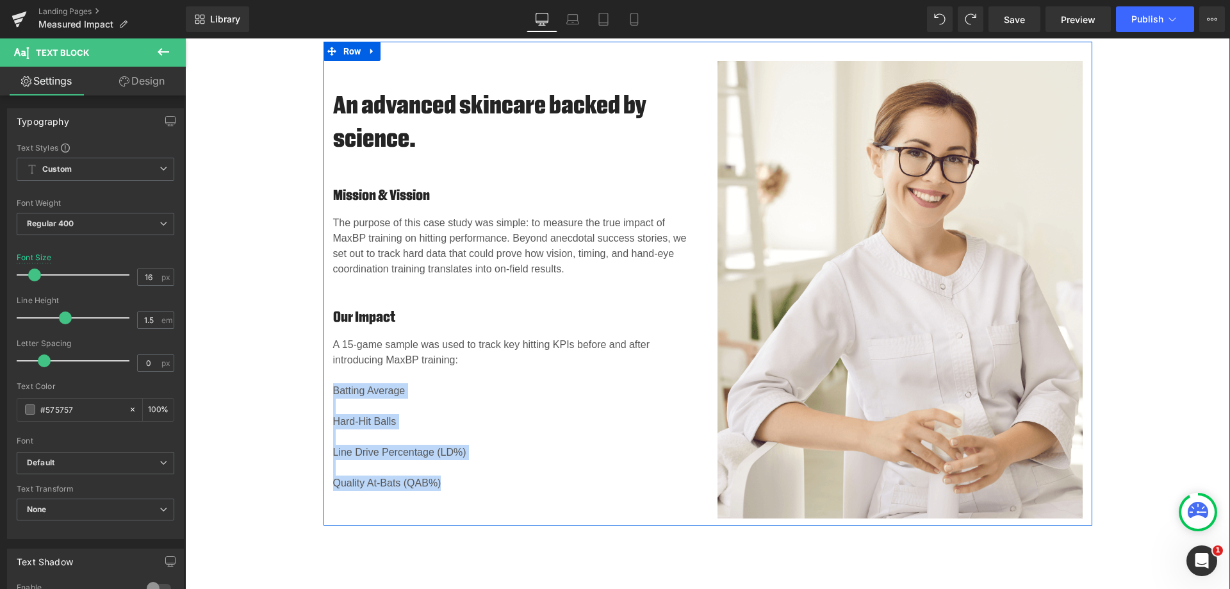
drag, startPoint x: 448, startPoint y: 477, endPoint x: 327, endPoint y: 391, distance: 148.4
click at [327, 391] on div "An advanced skincare backed by science. Heading Mission & Vission Heading The p…" at bounding box center [515, 290] width 384 height 458
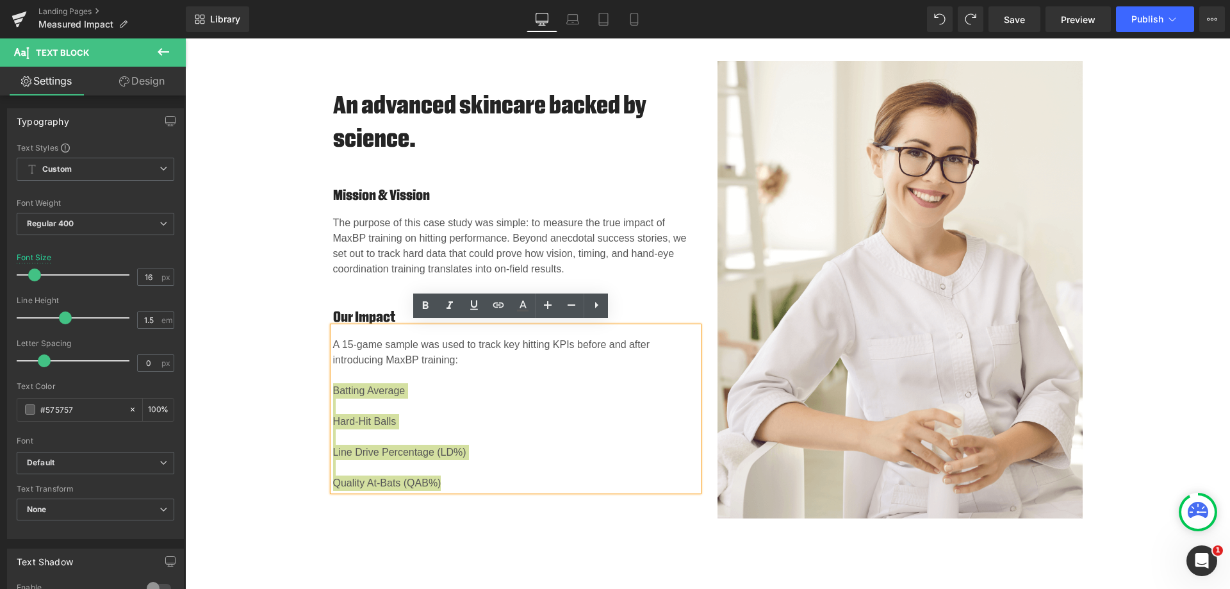
click at [599, 305] on icon at bounding box center [596, 304] width 15 height 15
click at [592, 310] on icon at bounding box center [595, 304] width 15 height 15
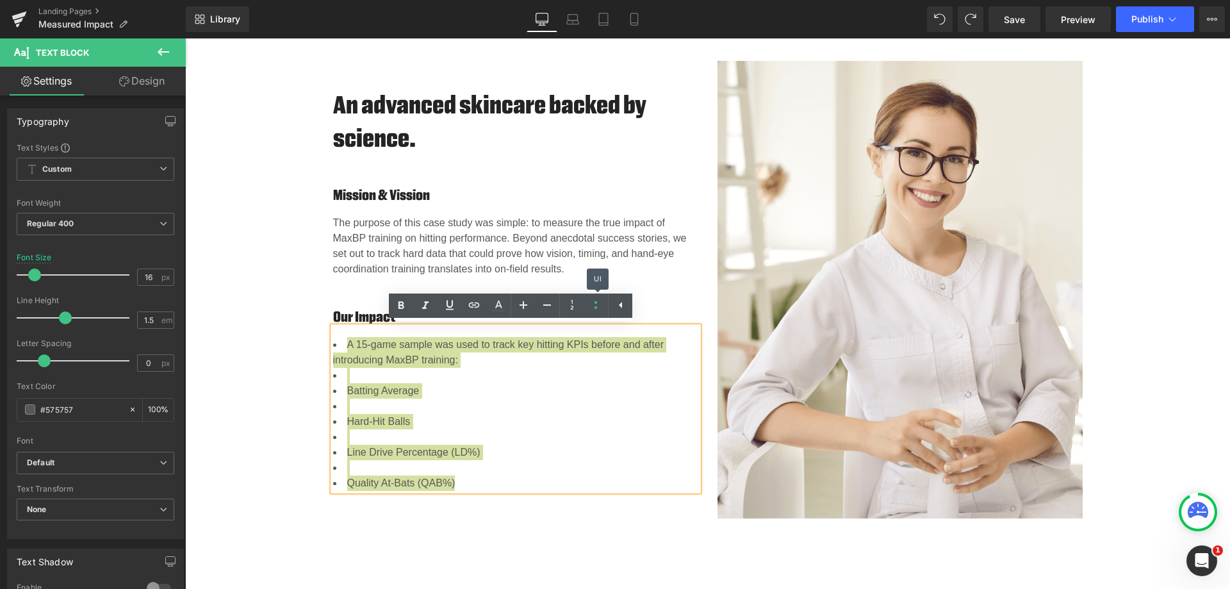
click at [592, 310] on icon at bounding box center [595, 304] width 15 height 15
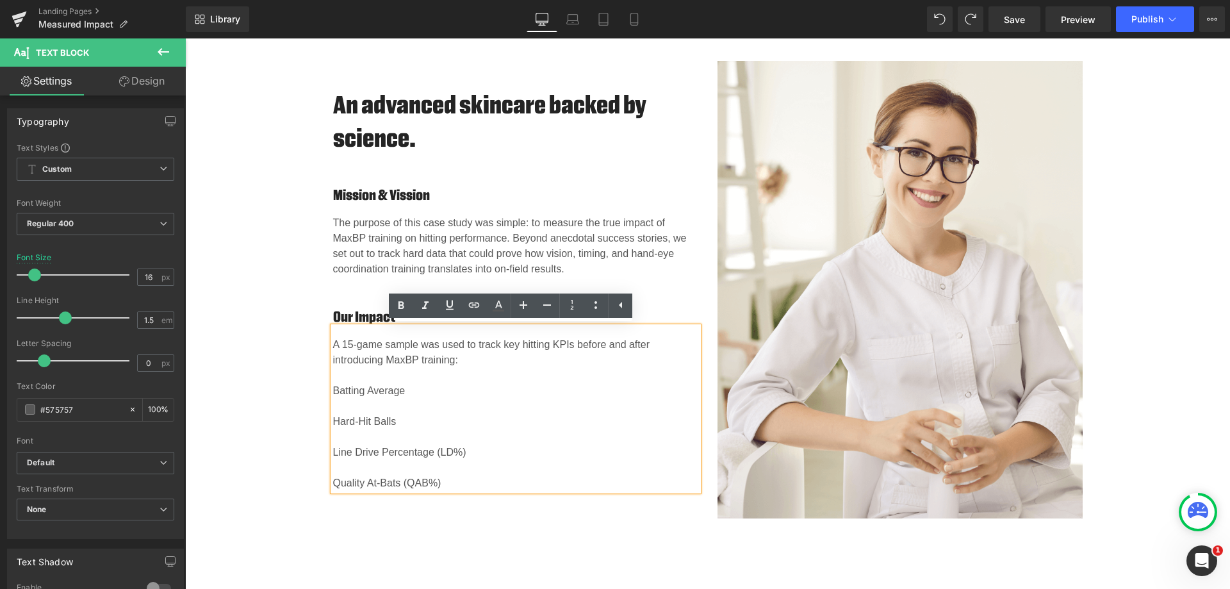
click at [506, 366] on p "A 15-game sample was used to track key hitting KPIs before and after introducin…" at bounding box center [515, 414] width 365 height 154
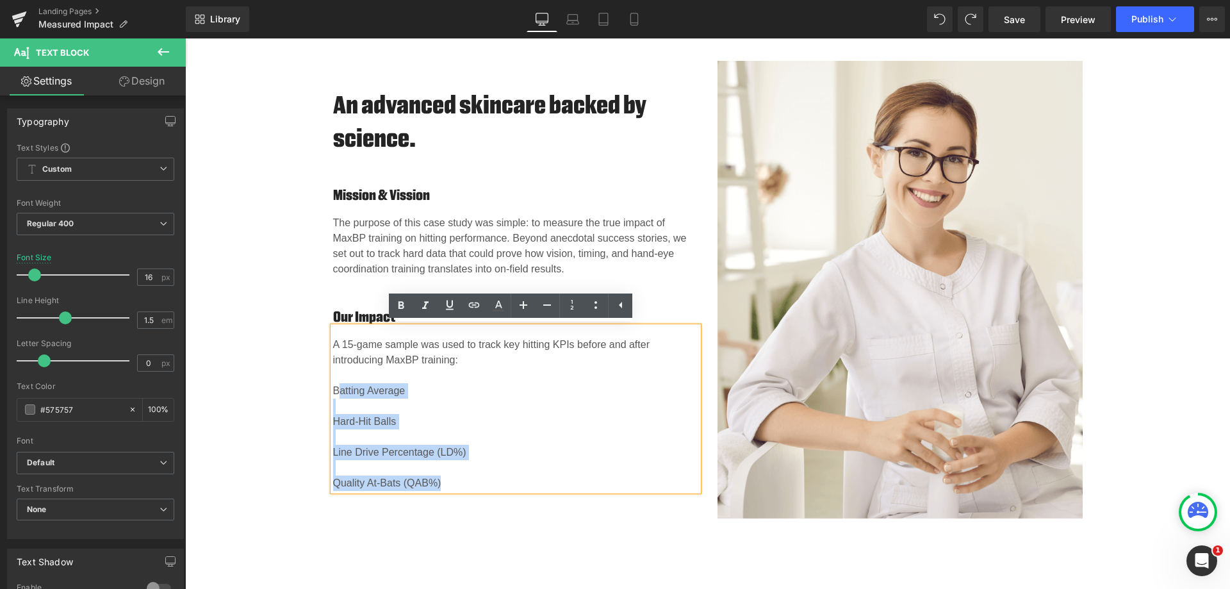
drag, startPoint x: 450, startPoint y: 476, endPoint x: 332, endPoint y: 388, distance: 147.3
click at [333, 388] on p "A 15-game sample was used to track key hitting KPIs before and after introducin…" at bounding box center [515, 414] width 365 height 154
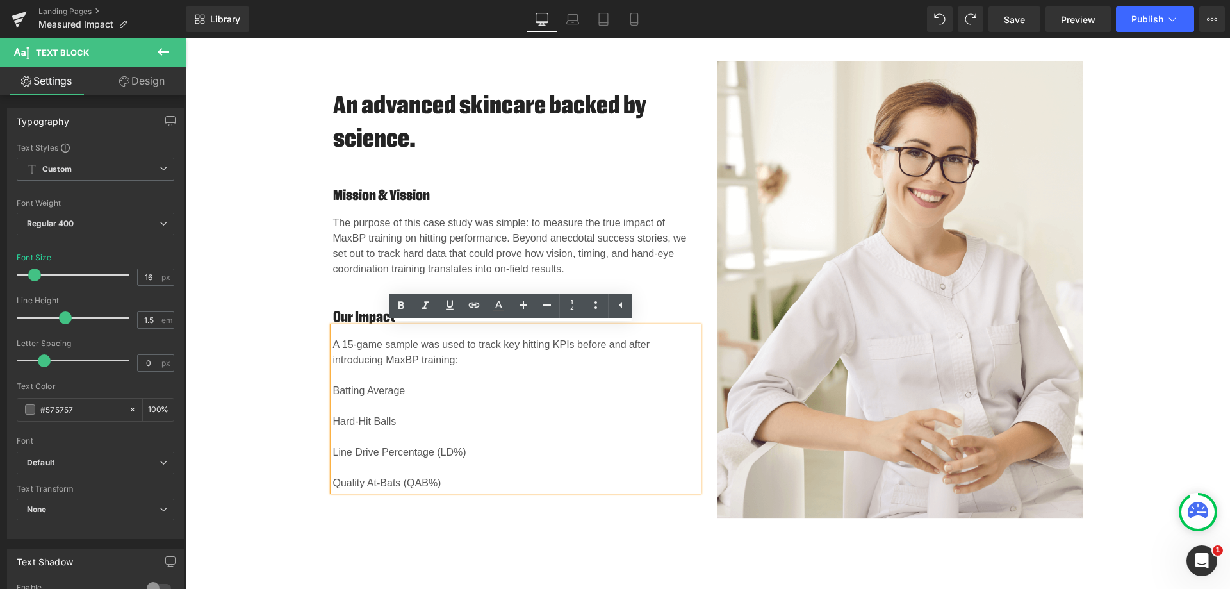
click at [333, 386] on span "Batting Average" at bounding box center [369, 390] width 72 height 11
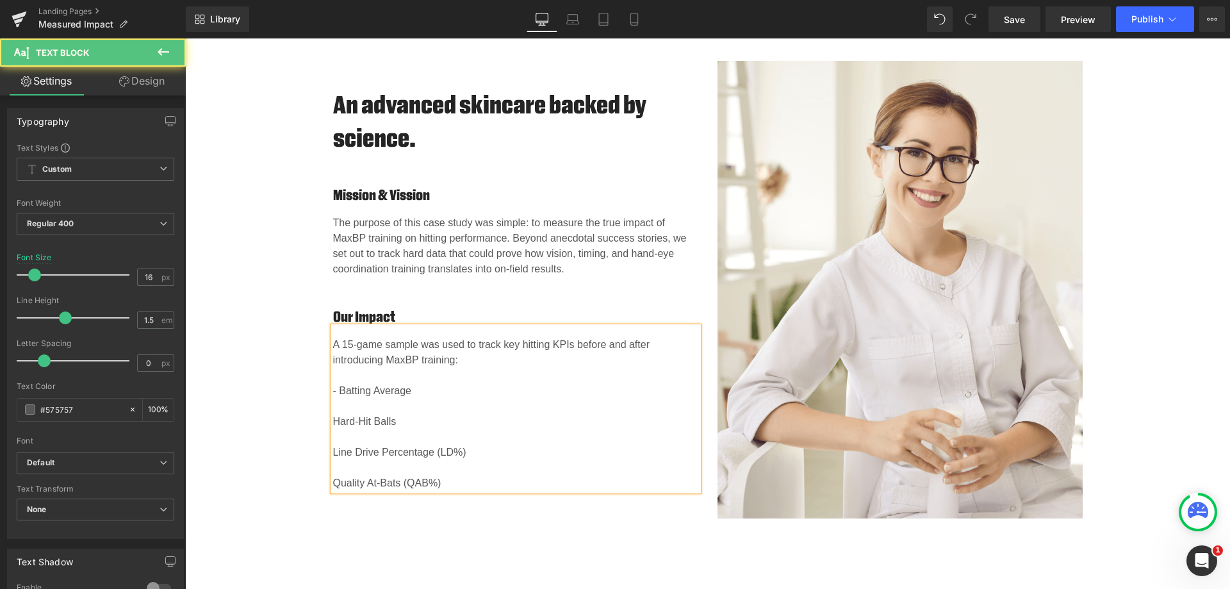
click at [333, 416] on span "Hard-Hit Balls" at bounding box center [364, 421] width 63 height 11
click at [333, 450] on span "Line Drive Percentage (LD%)" at bounding box center [399, 451] width 133 height 11
click at [333, 477] on span "Quality At-Bats (QAB%)" at bounding box center [387, 482] width 108 height 11
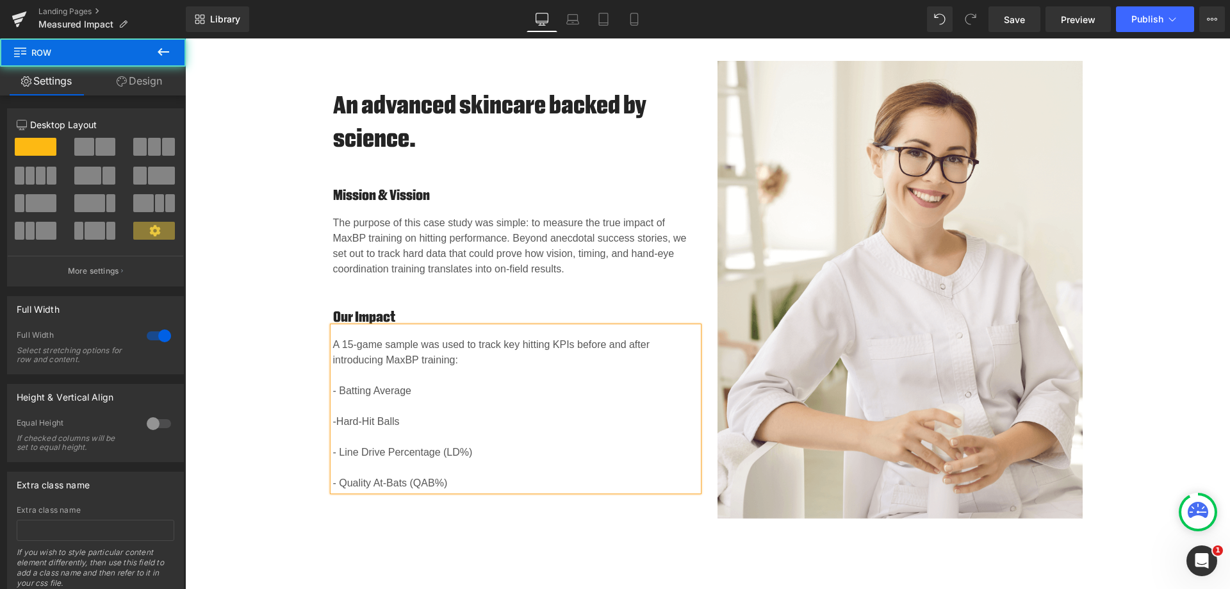
click at [489, 538] on div "An advanced skincare backed by science. Heading Mission & Vission Heading The p…" at bounding box center [707, 289] width 1045 height 601
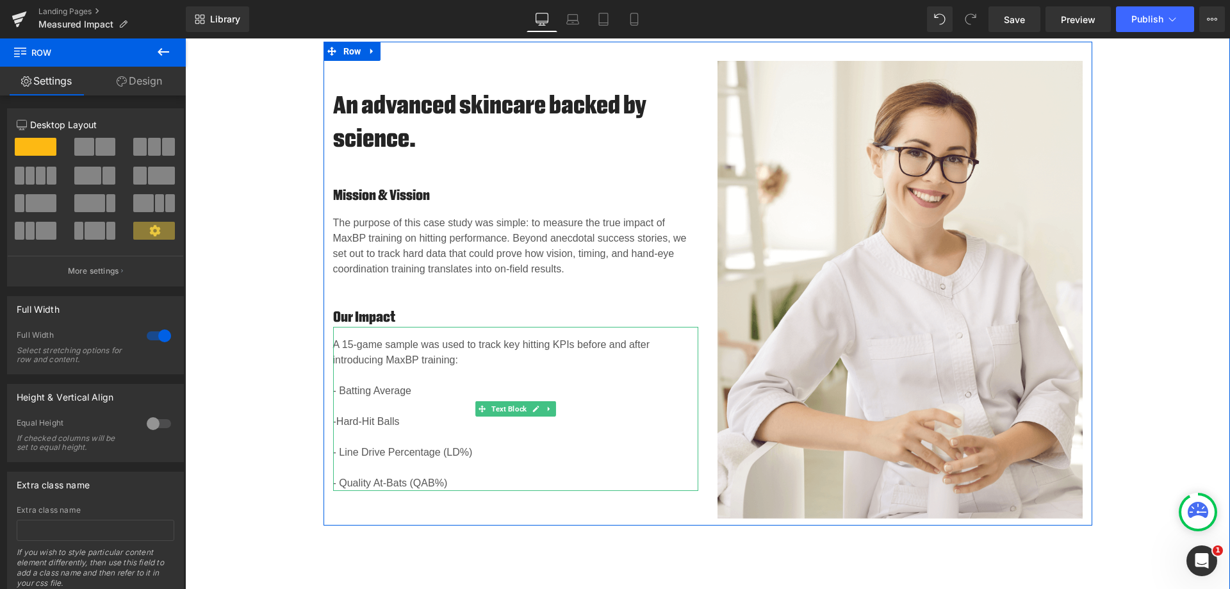
click at [338, 417] on span "-Hard-Hit Balls" at bounding box center [366, 421] width 67 height 11
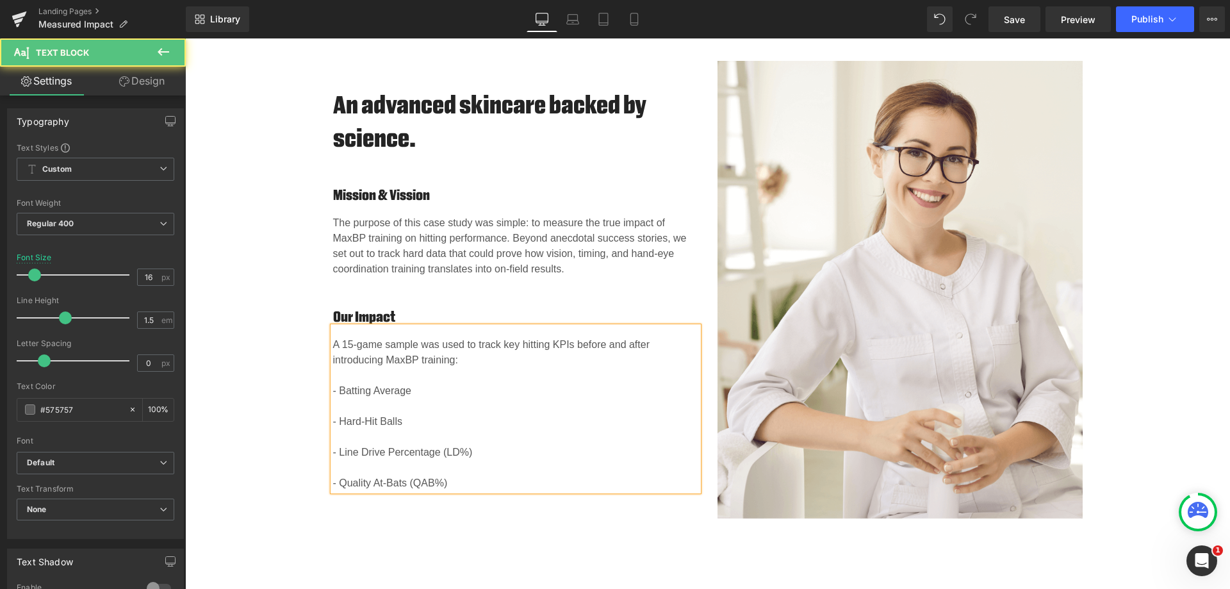
click at [441, 414] on p "A 15-game sample was used to track key hitting KPIs before and after introducin…" at bounding box center [515, 414] width 365 height 154
click at [432, 389] on p "A 15-game sample was used to track key hitting KPIs before and after introducin…" at bounding box center [515, 414] width 365 height 154
click at [1002, 553] on div "An advanced skincare backed by science. Heading Mission & Vission Heading The p…" at bounding box center [707, 289] width 1045 height 601
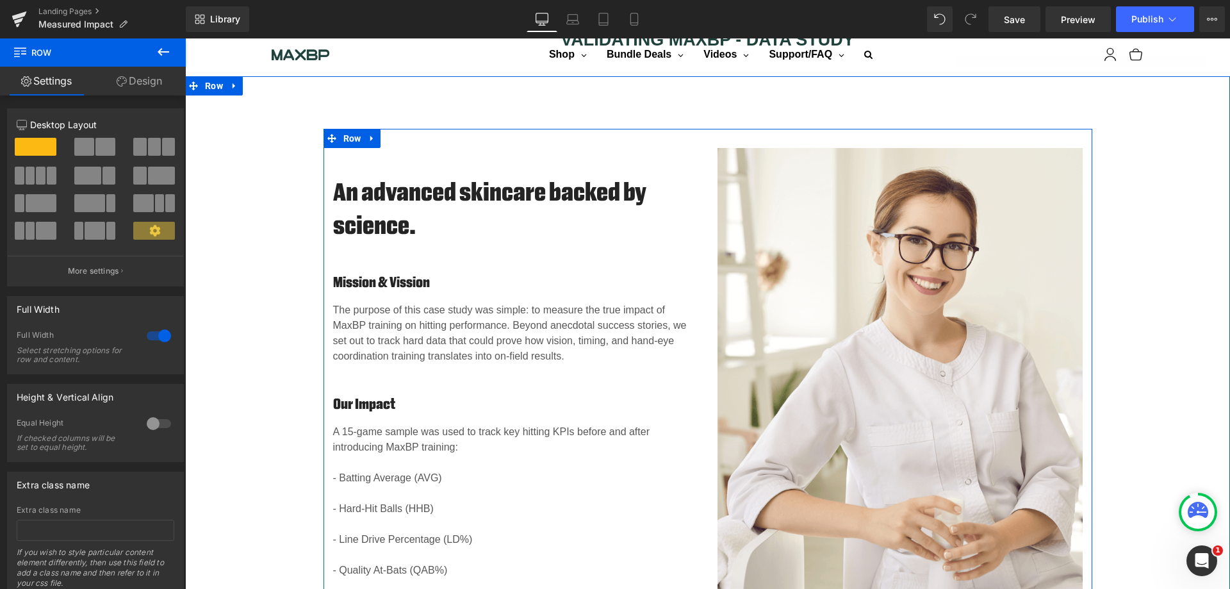
scroll to position [859, 0]
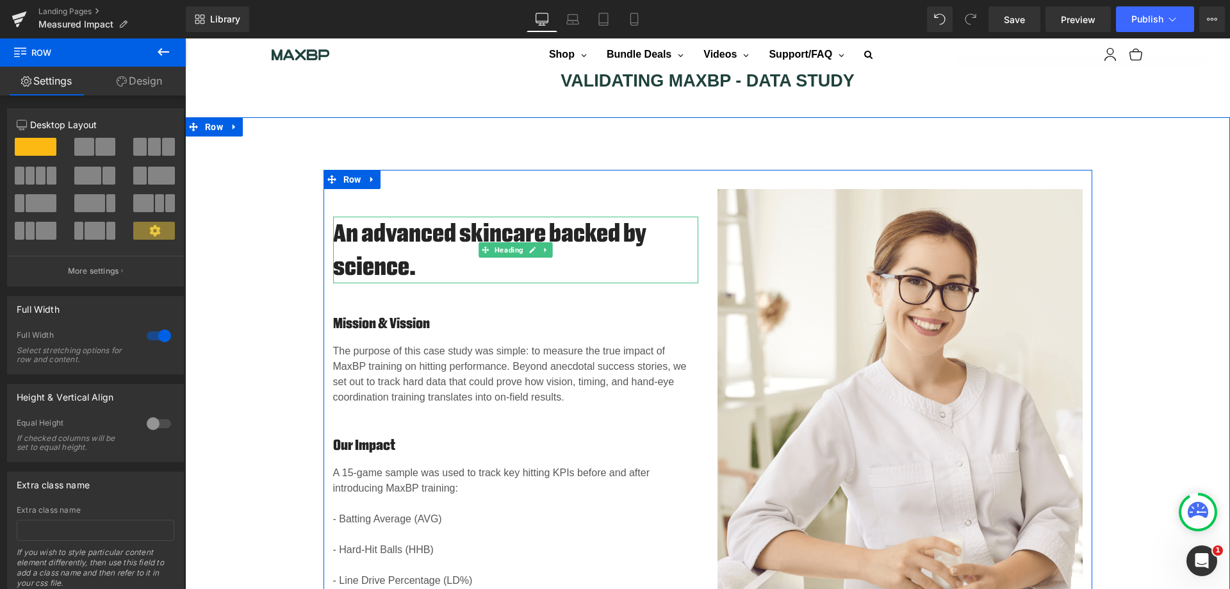
drag, startPoint x: 400, startPoint y: 270, endPoint x: 418, endPoint y: 266, distance: 17.7
click at [400, 270] on h2 "An advanced skincare backed by science." at bounding box center [515, 249] width 365 height 67
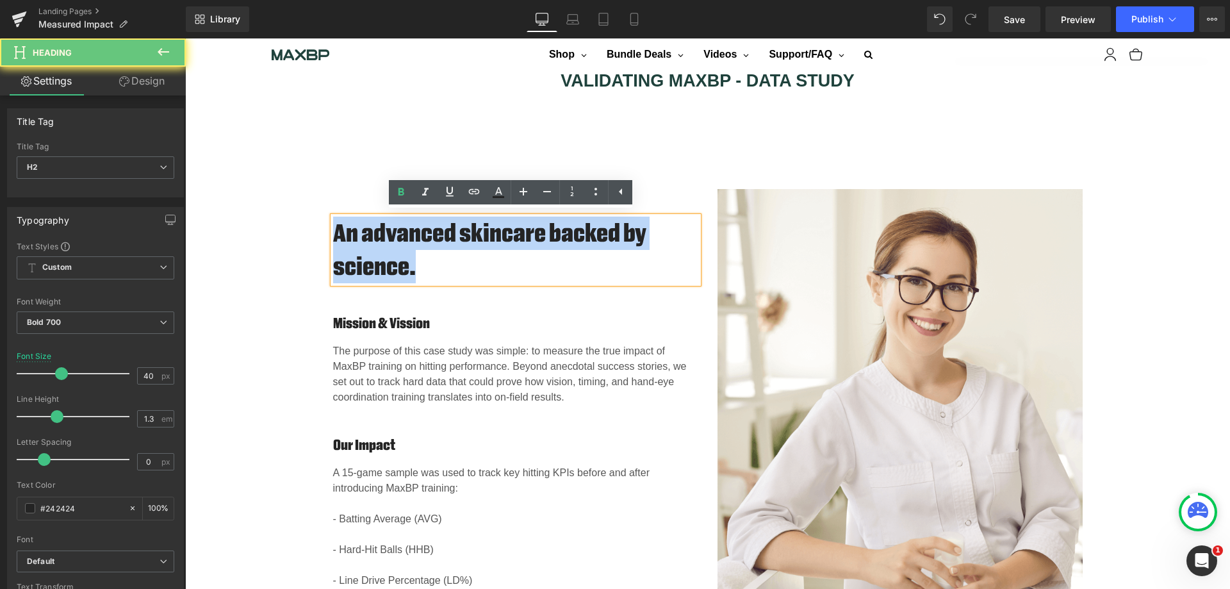
drag, startPoint x: 420, startPoint y: 265, endPoint x: 309, endPoint y: 242, distance: 113.8
click at [309, 242] on div "An advanced skincare backed by science. Heading Mission & Vission Heading The p…" at bounding box center [707, 412] width 1045 height 484
paste div
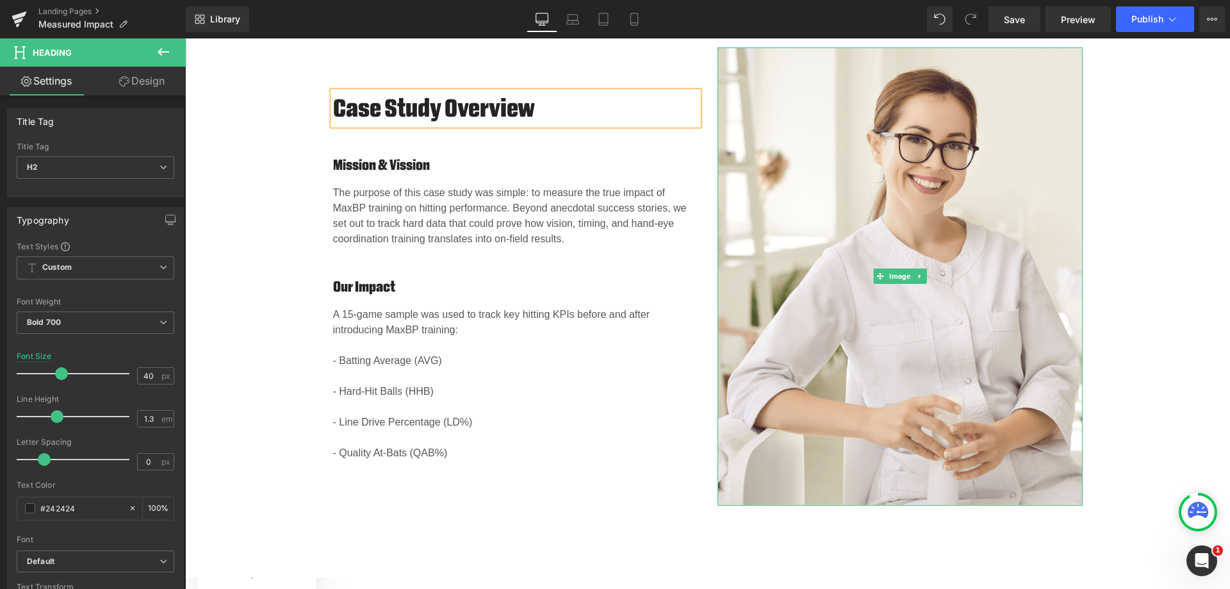
scroll to position [1004, 0]
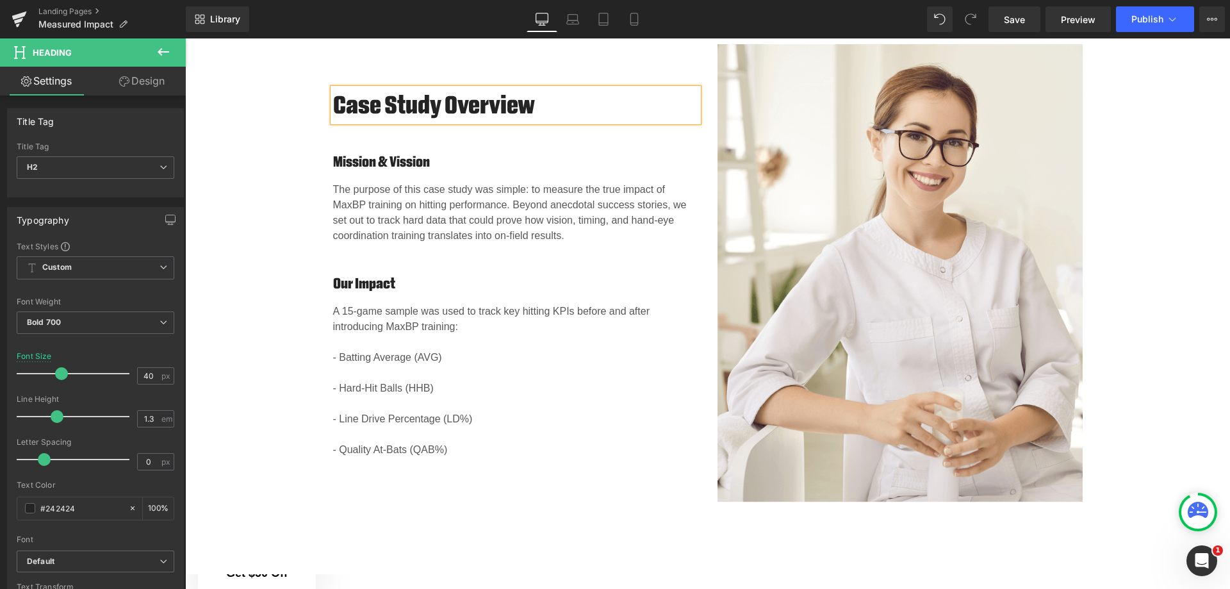
click at [1136, 361] on div "Case Study Overview Heading Mission & Vission Heading The purpose of this case …" at bounding box center [707, 267] width 1045 height 484
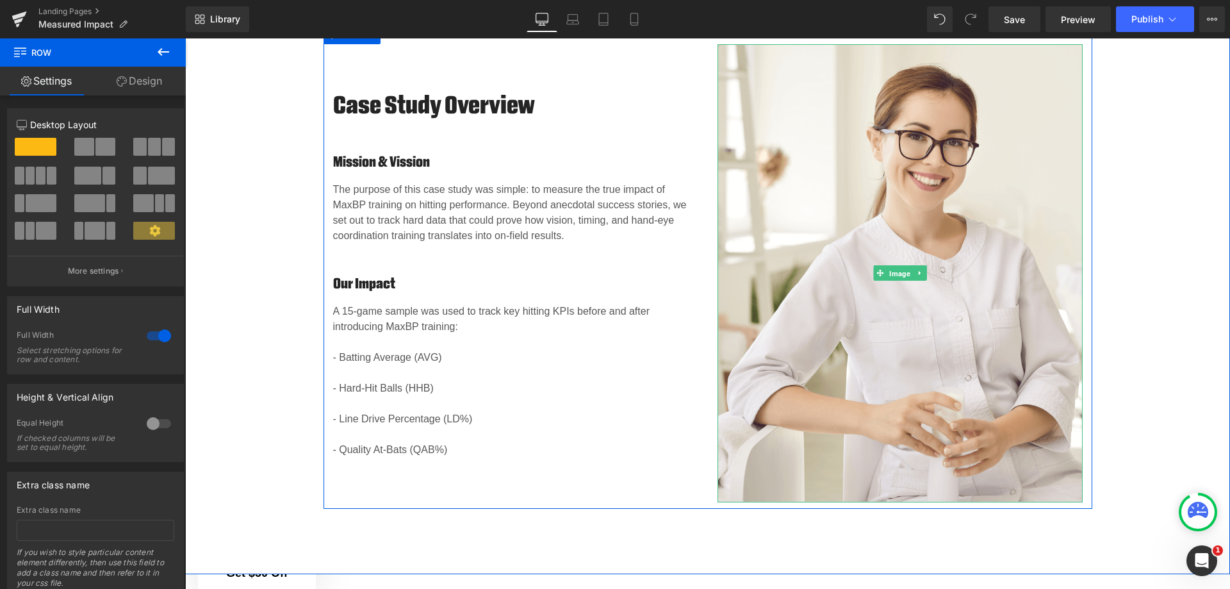
click at [892, 270] on span "Image" at bounding box center [899, 273] width 26 height 15
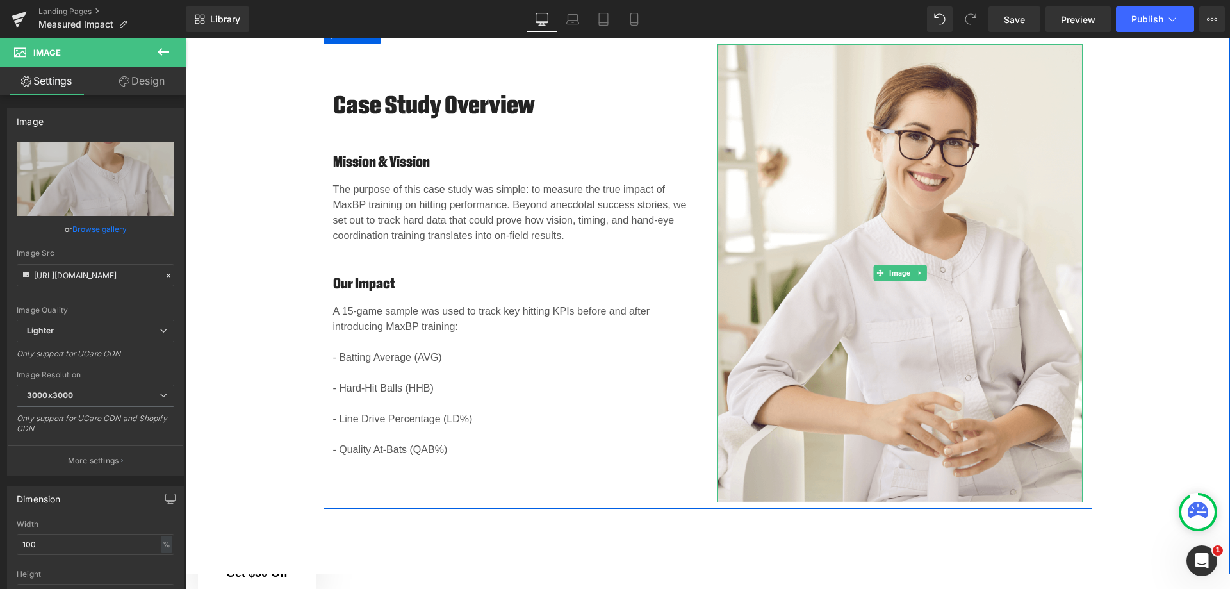
click at [920, 271] on link at bounding box center [919, 272] width 13 height 15
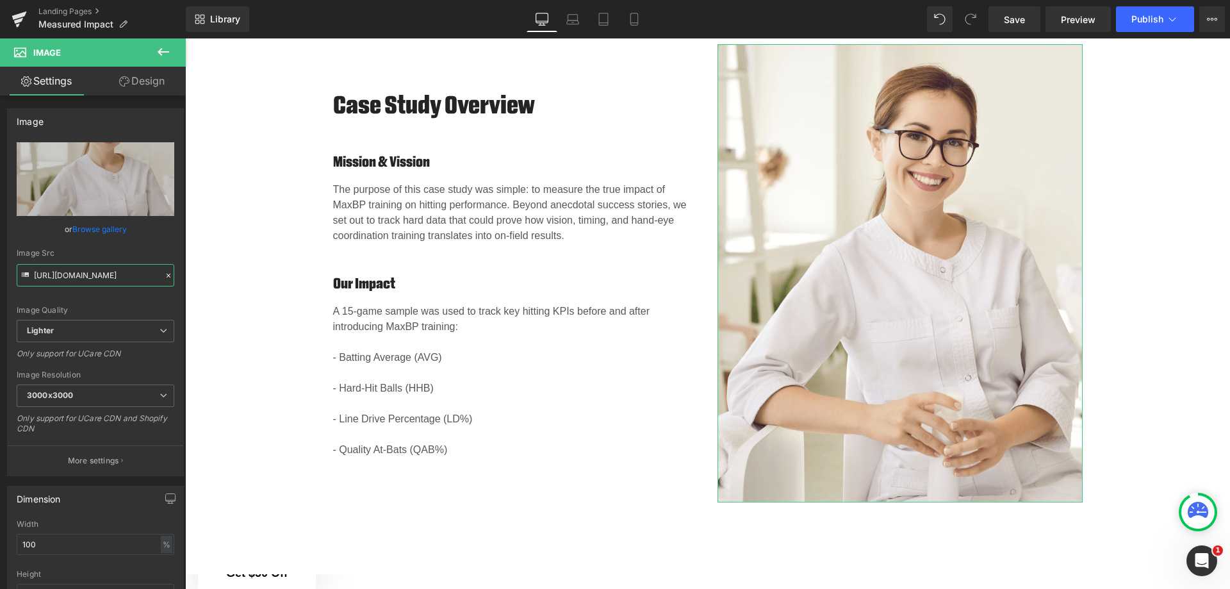
click at [136, 277] on input "https://ucarecdn.com/e4aee65b-cae2-41f9-9f0d-addcfbee9470/-/format/auto/-/previ…" at bounding box center [96, 275] width 158 height 22
paste input "cdn.shopify.com/s/files/1/1499/9260/files/MaxBP-Brand-CollegeBaseball-00434.jpg…"
type input "https://cdn.shopify.com/s/files/1/1499/9260/files/MaxBP-Brand-CollegeBaseball-0…"
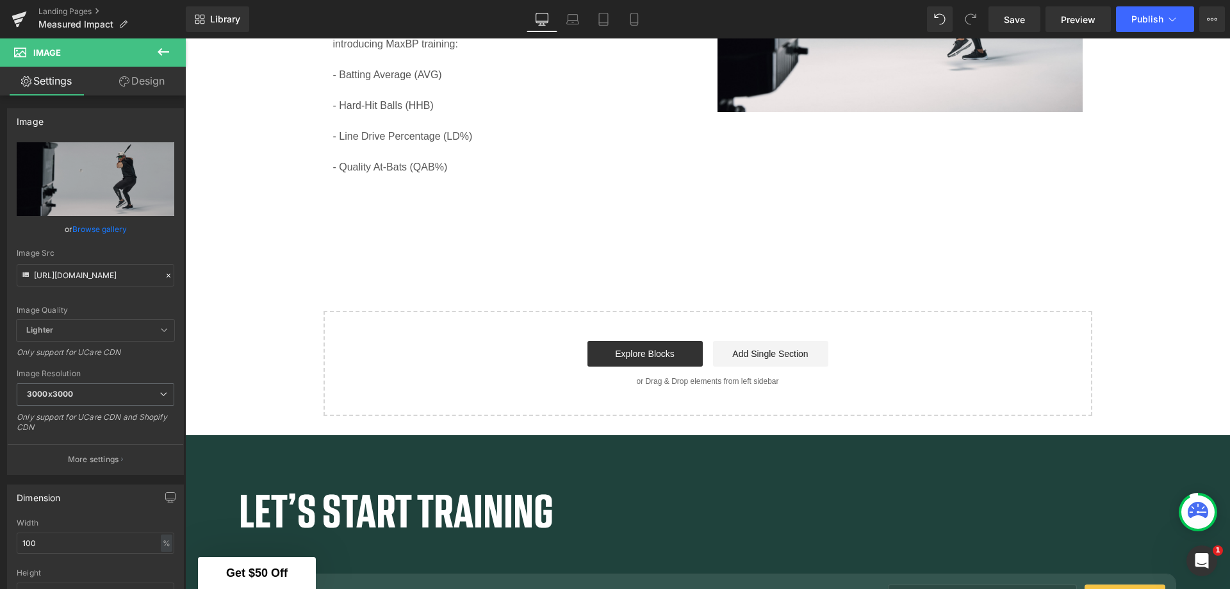
scroll to position [0, 0]
click at [653, 346] on link "Explore Blocks" at bounding box center [644, 354] width 115 height 26
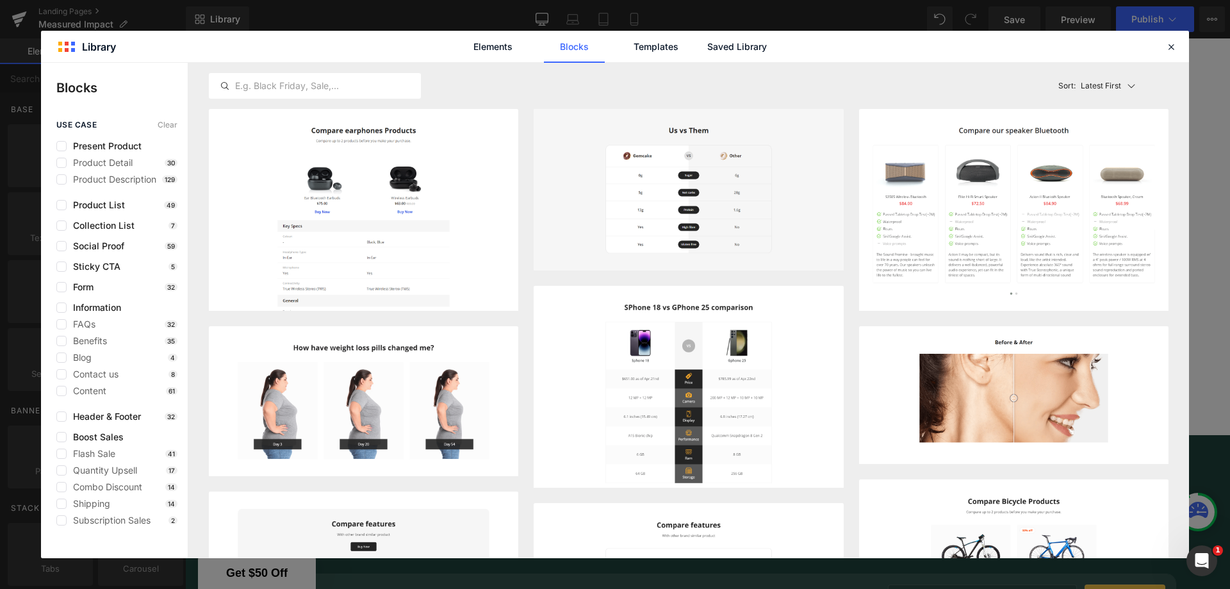
click at [1165, 44] on icon at bounding box center [1171, 47] width 12 height 12
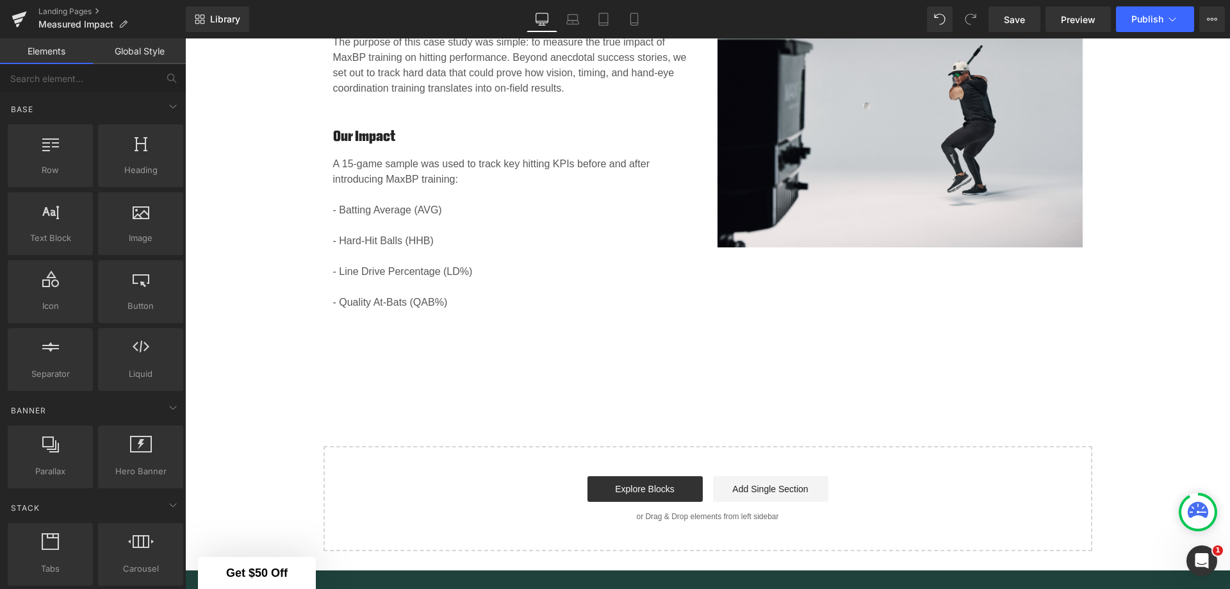
scroll to position [1114, 0]
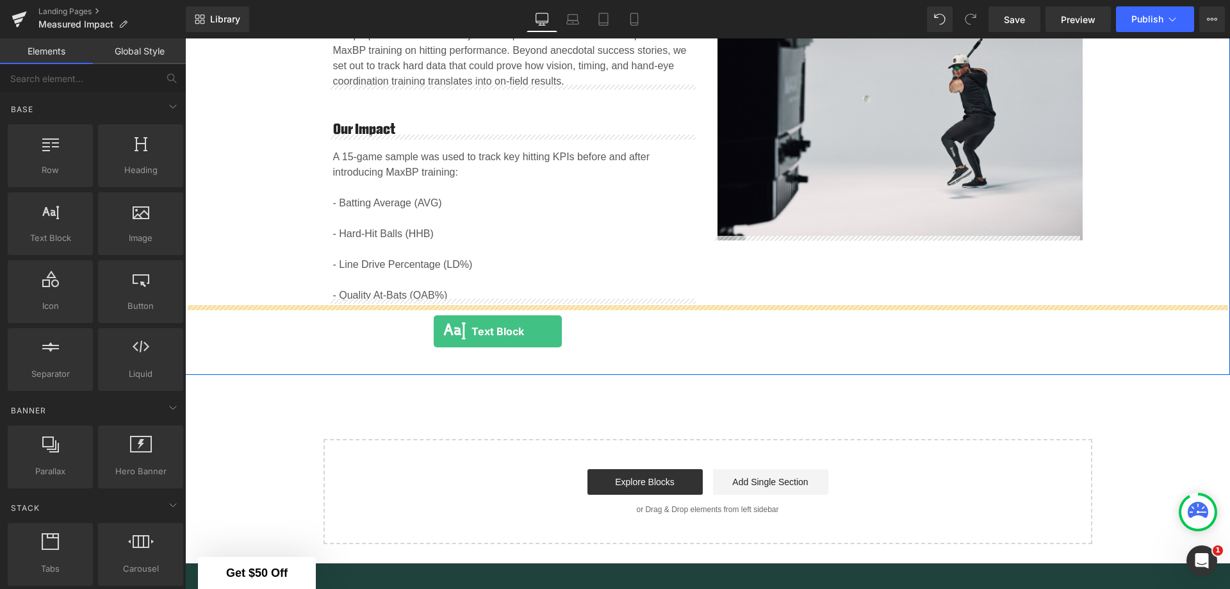
drag, startPoint x: 236, startPoint y: 277, endPoint x: 434, endPoint y: 331, distance: 204.5
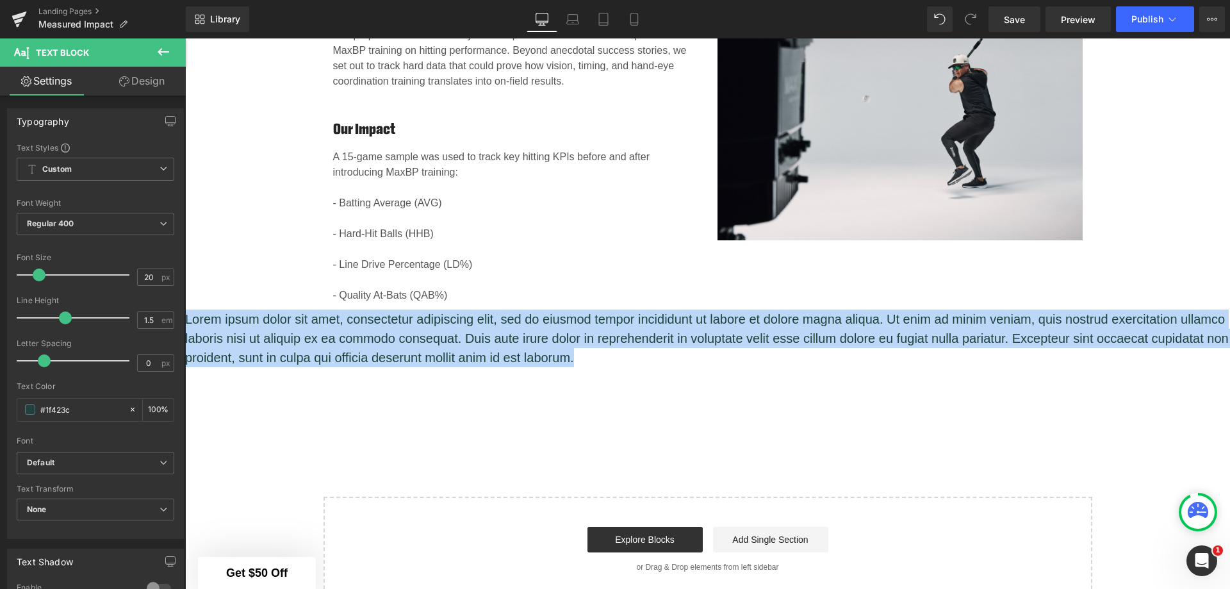
drag, startPoint x: 612, startPoint y: 359, endPoint x: 154, endPoint y: 313, distance: 459.5
click at [185, 313] on html "Skip to content All Categories Accessories Accessories,All Products Accessories…" at bounding box center [707, 45] width 1045 height 2242
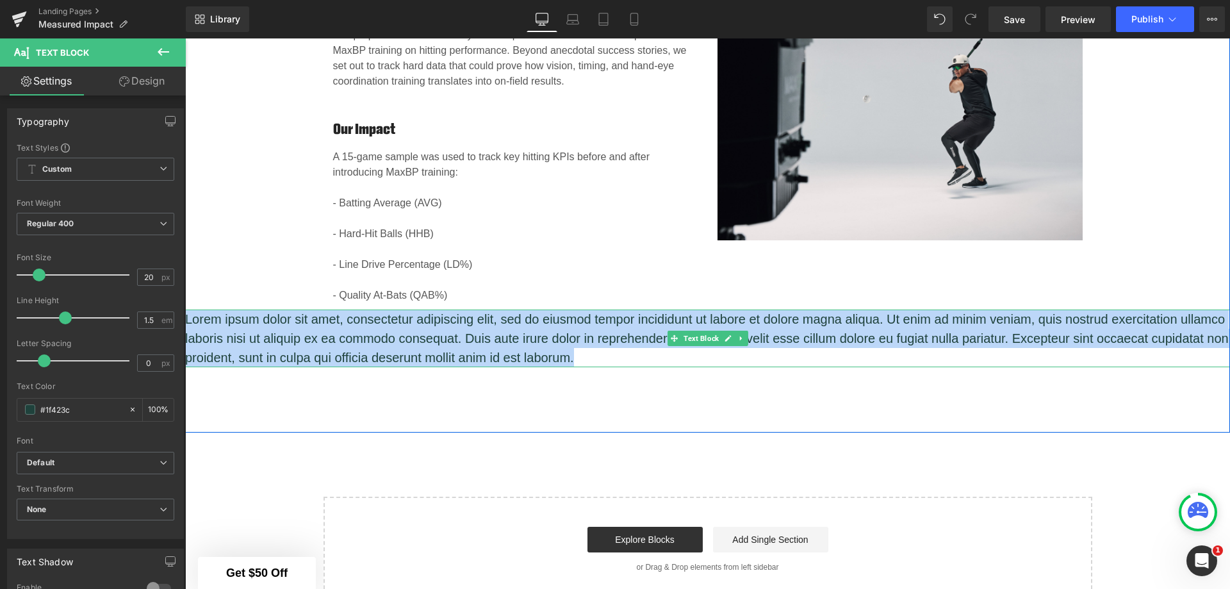
paste div
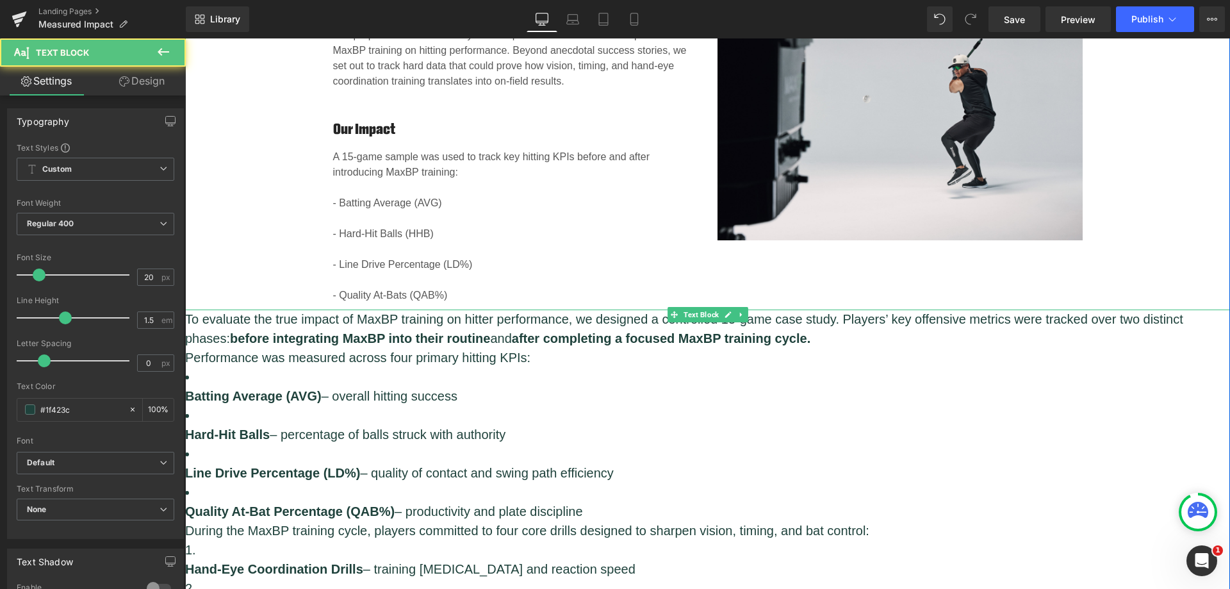
click at [437, 418] on li "Hard-Hit Balls – percentage of balls struck with authority" at bounding box center [707, 424] width 1045 height 38
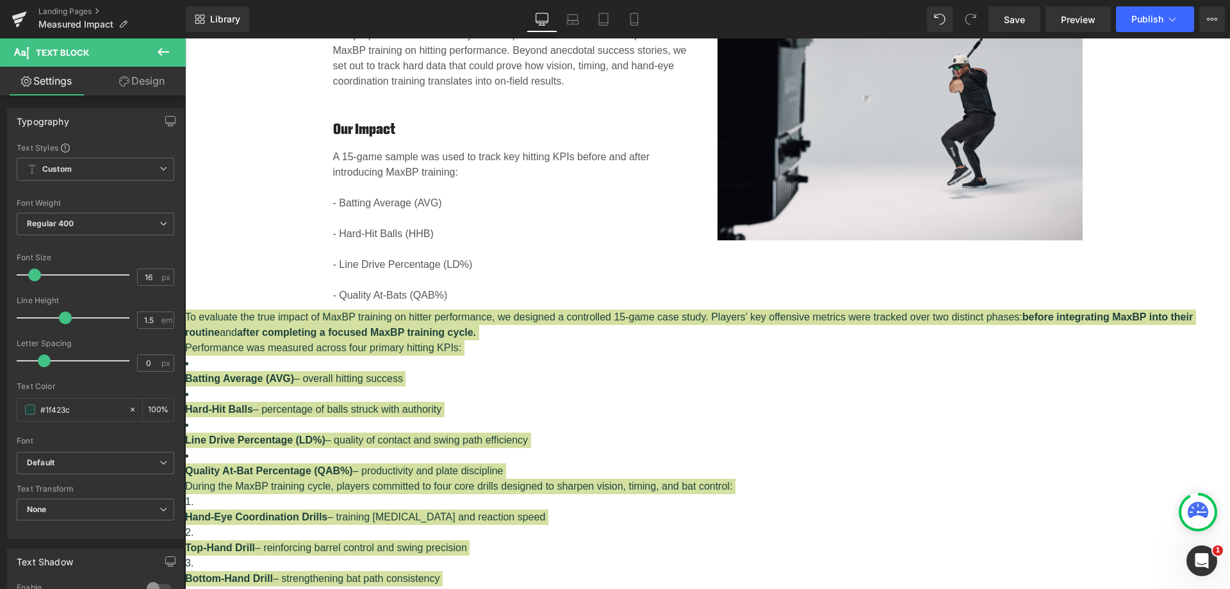
click at [30, 275] on span at bounding box center [34, 274] width 13 height 13
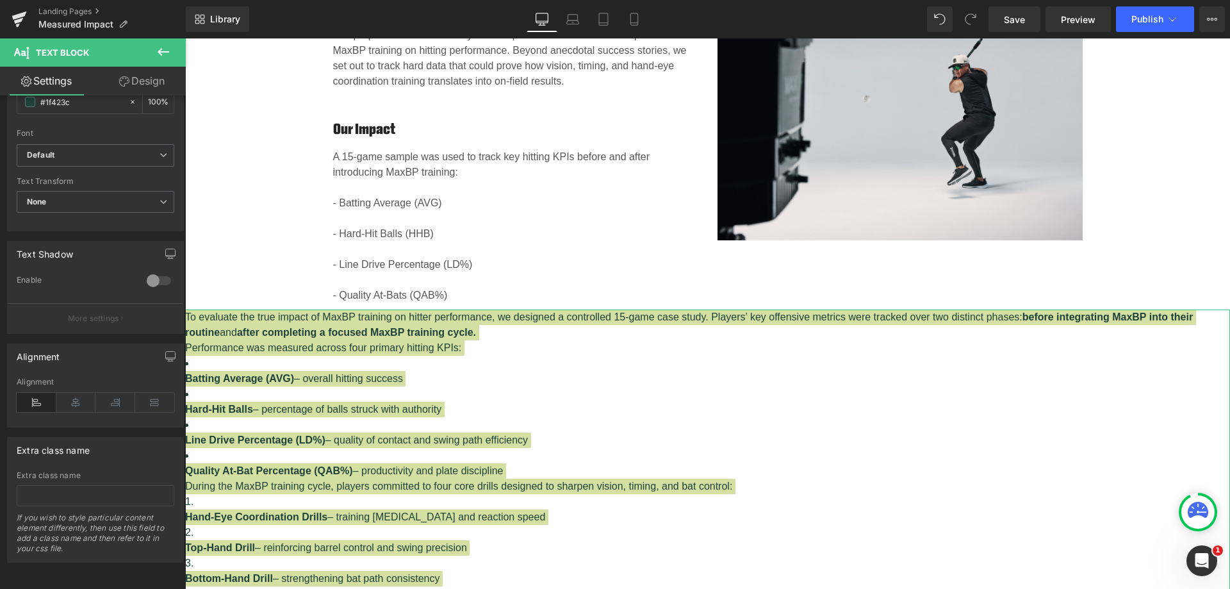
scroll to position [317, 0]
click at [76, 398] on icon at bounding box center [76, 402] width 40 height 19
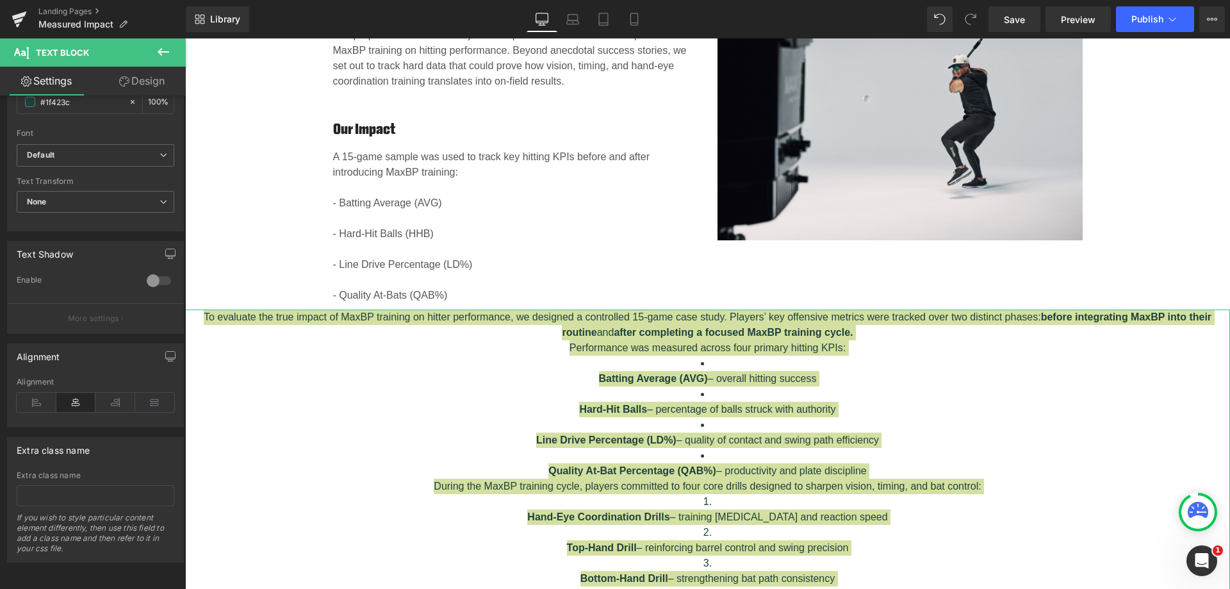
click at [33, 393] on icon at bounding box center [37, 402] width 40 height 19
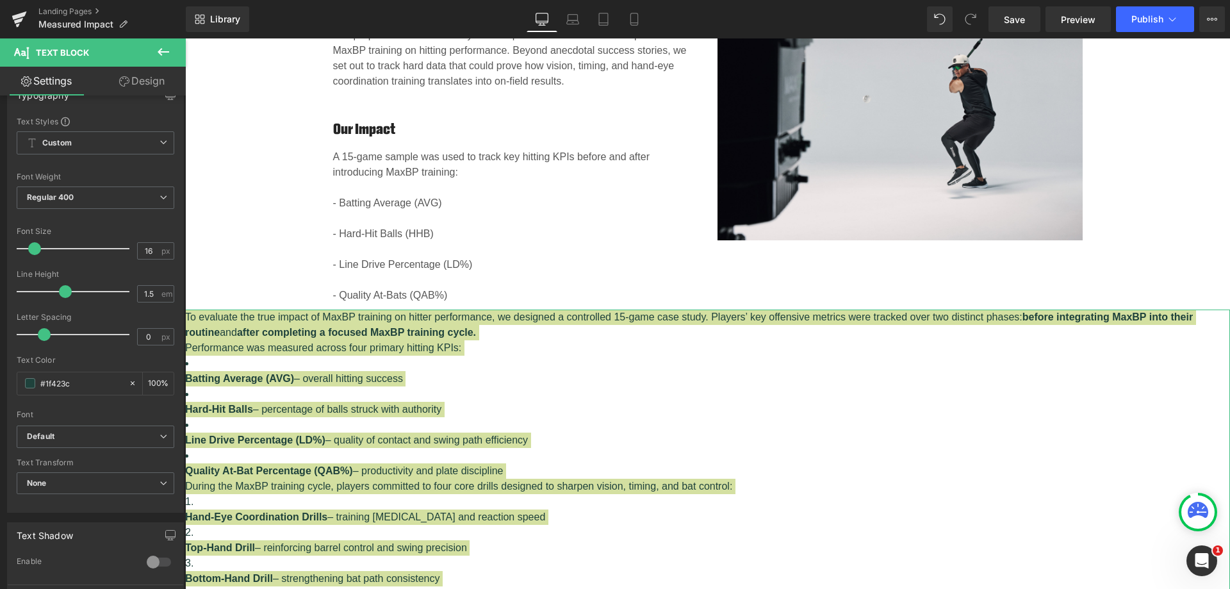
scroll to position [0, 0]
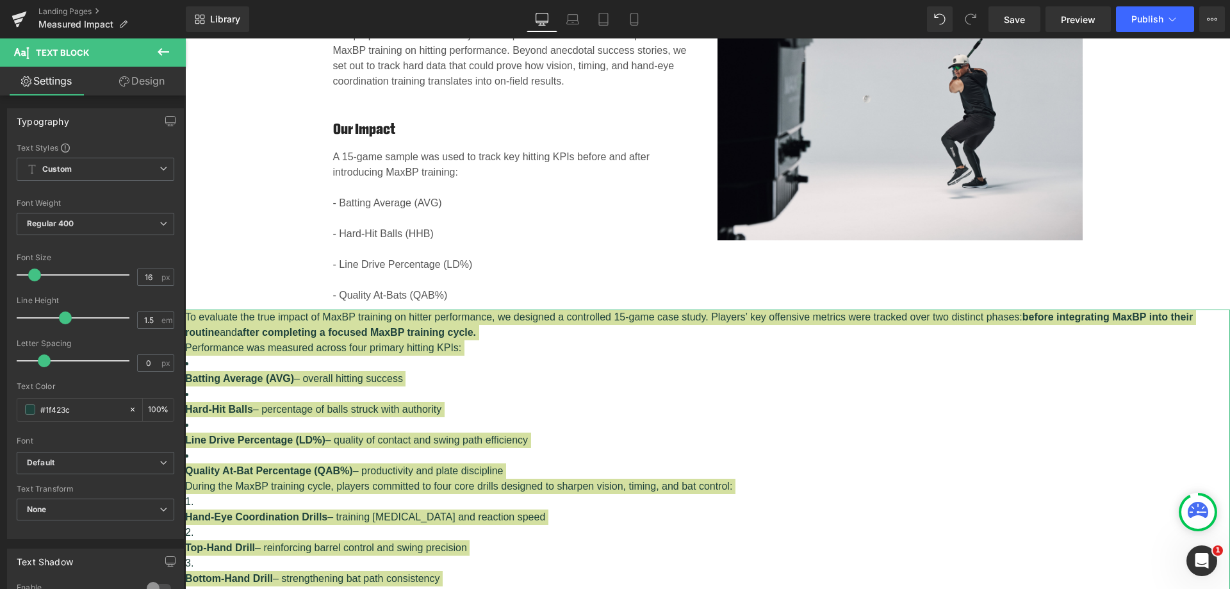
click at [125, 168] on span "Custom Setup Global Style" at bounding box center [96, 169] width 158 height 23
click at [125, 168] on span "Custom Setup Global Style" at bounding box center [93, 169] width 152 height 23
type input "20"
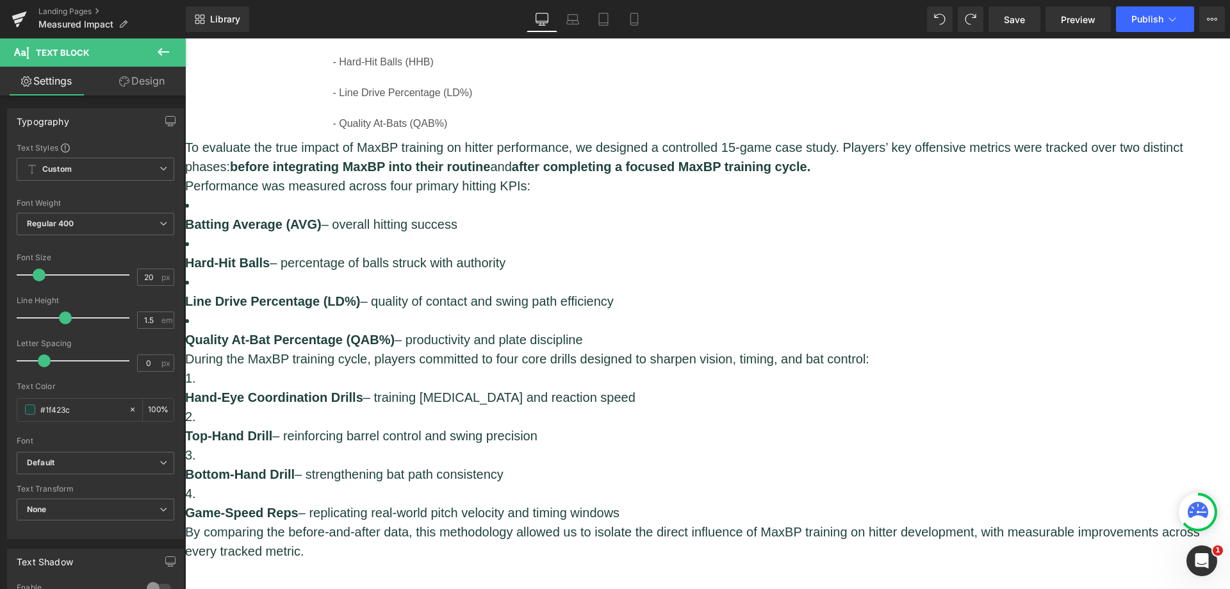
scroll to position [1461, 0]
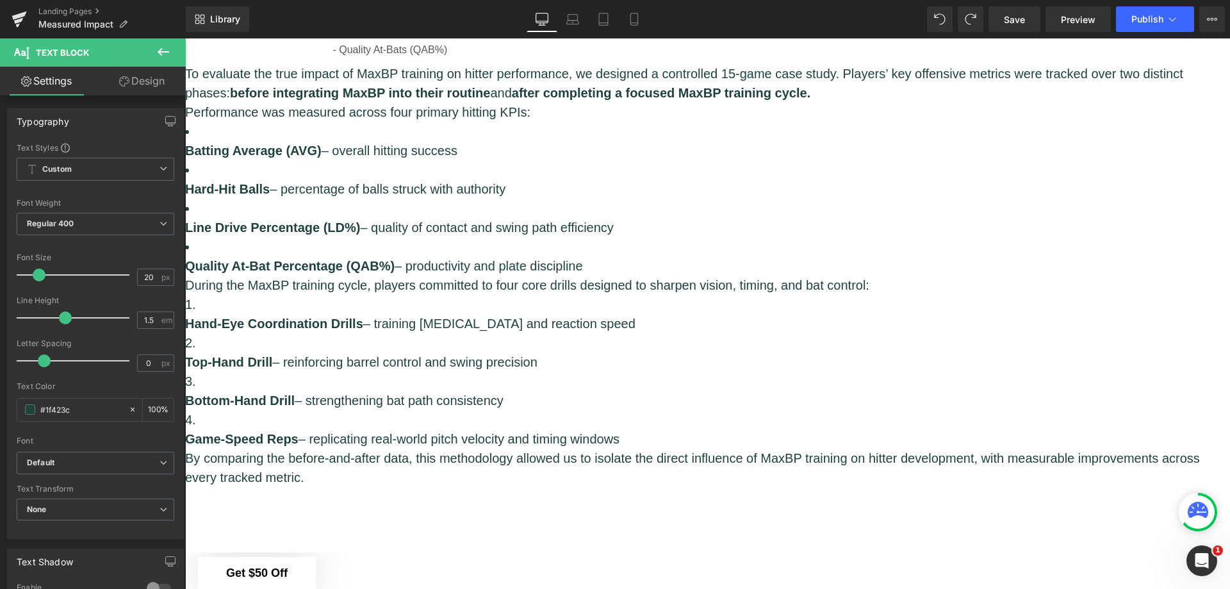
click at [740, 343] on li "Top-Hand Drill – reinforcing barrel control and swing precision" at bounding box center [707, 352] width 1045 height 38
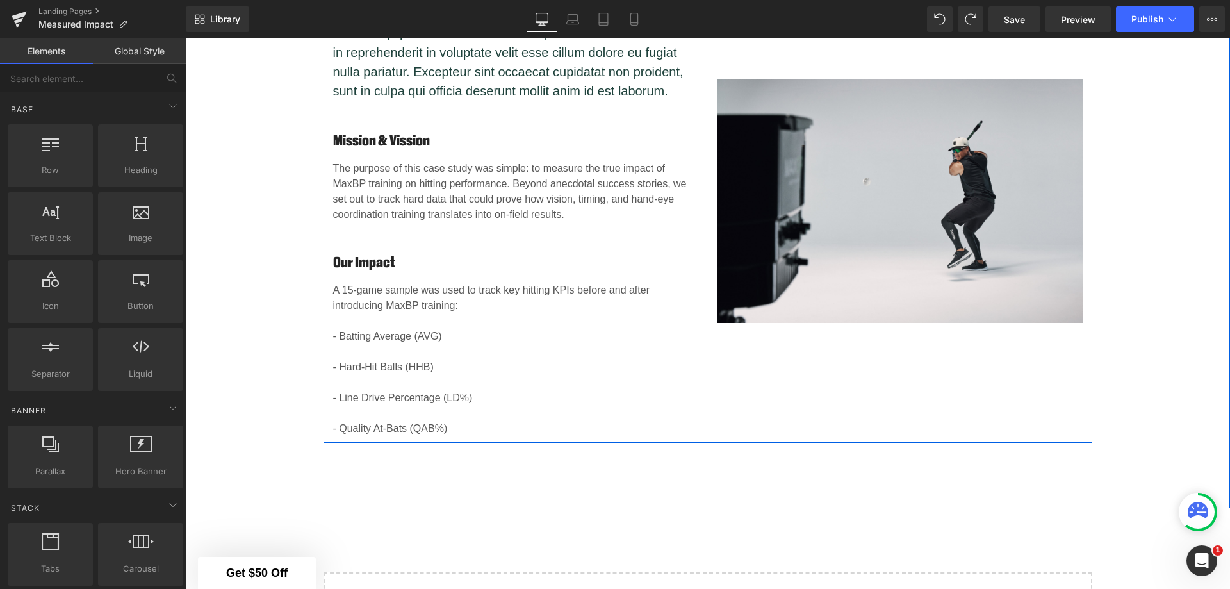
scroll to position [1205, 0]
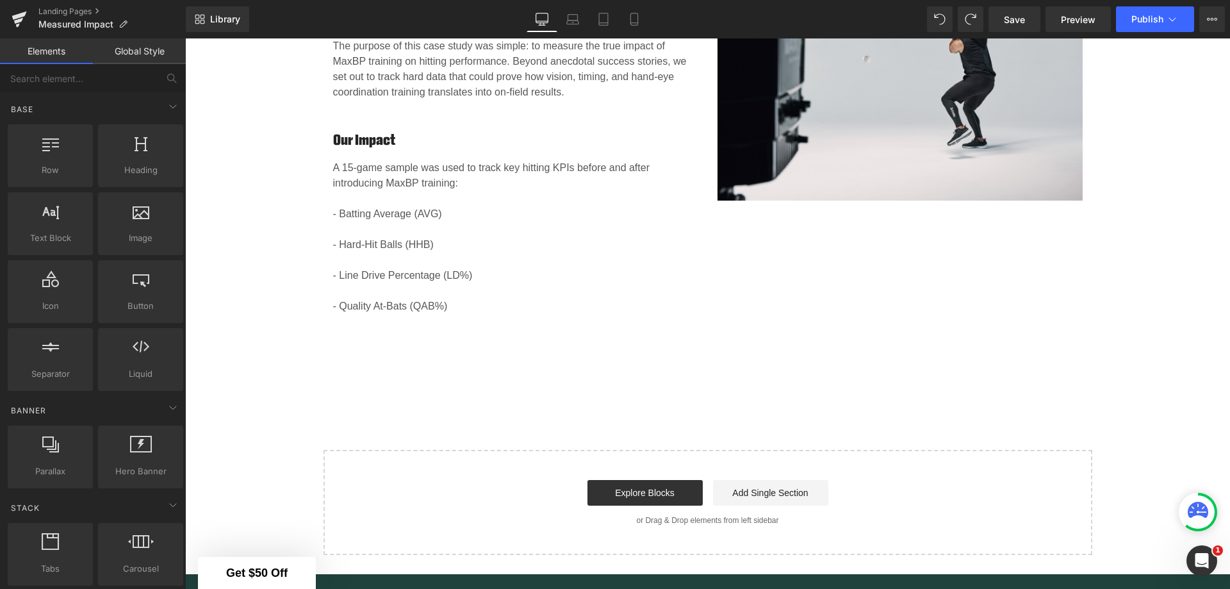
click at [656, 487] on link "Explore Blocks" at bounding box center [644, 493] width 115 height 26
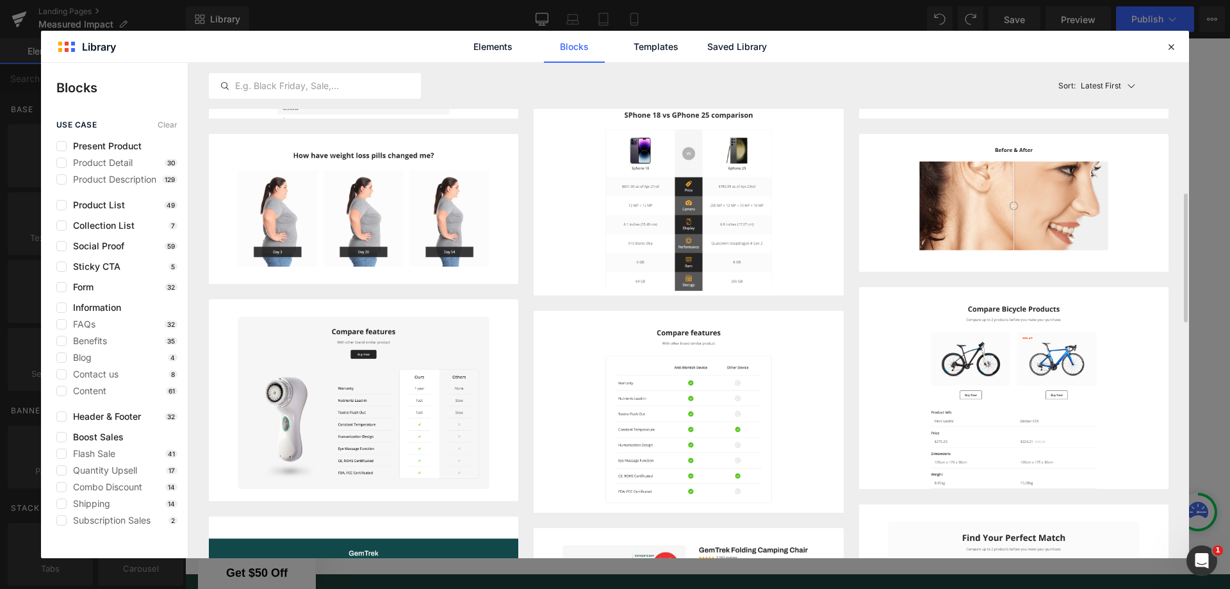
scroll to position [256, 0]
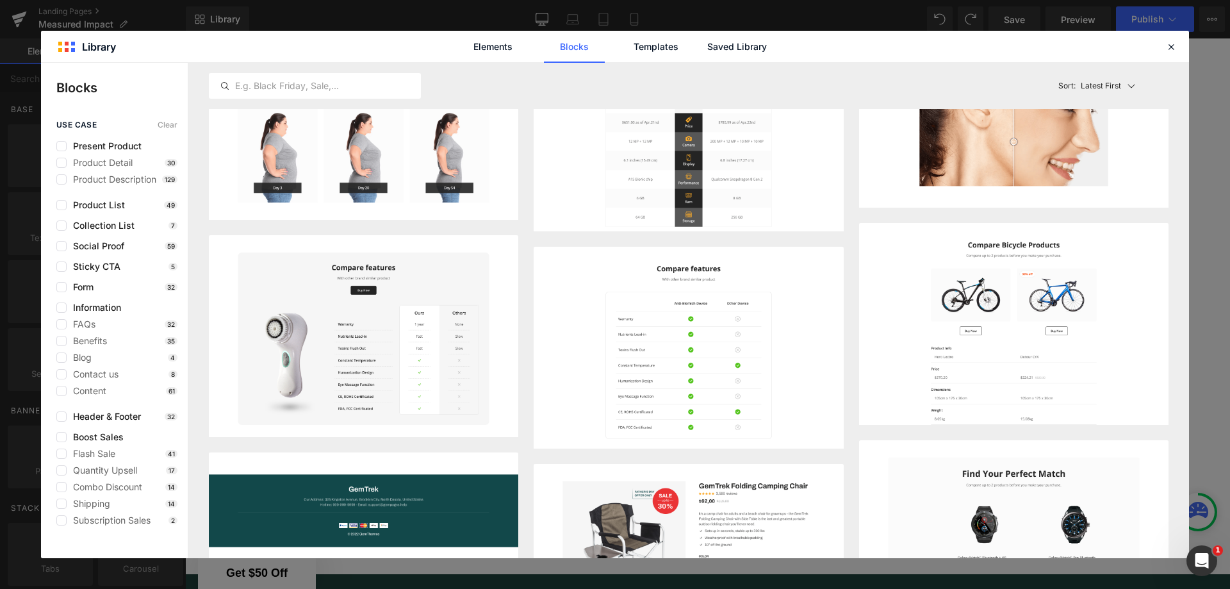
click at [63, 325] on label at bounding box center [61, 324] width 10 height 10
click at [61, 324] on input "checkbox" at bounding box center [61, 324] width 0 height 0
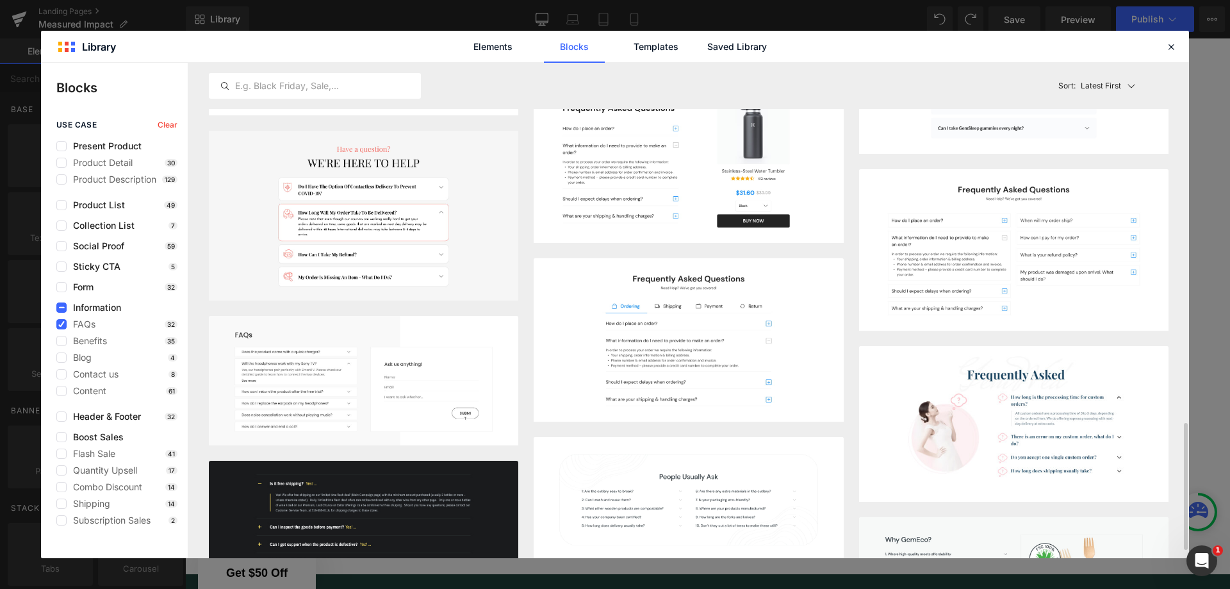
scroll to position [1281, 0]
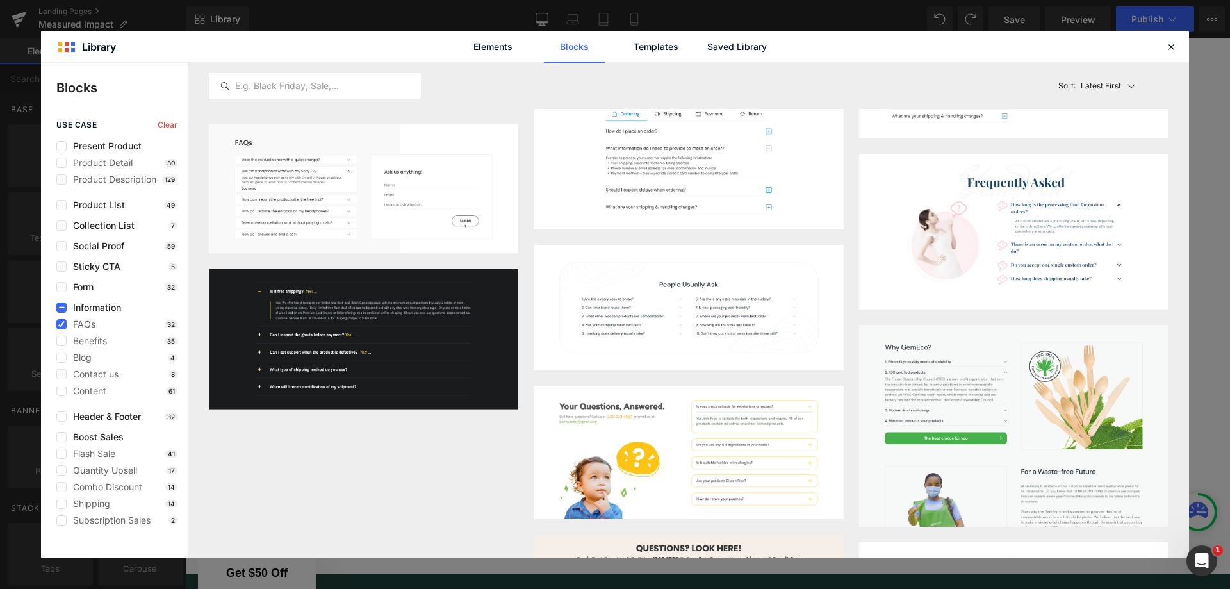
click at [438, 396] on button "Add to page" at bounding box center [455, 394] width 104 height 20
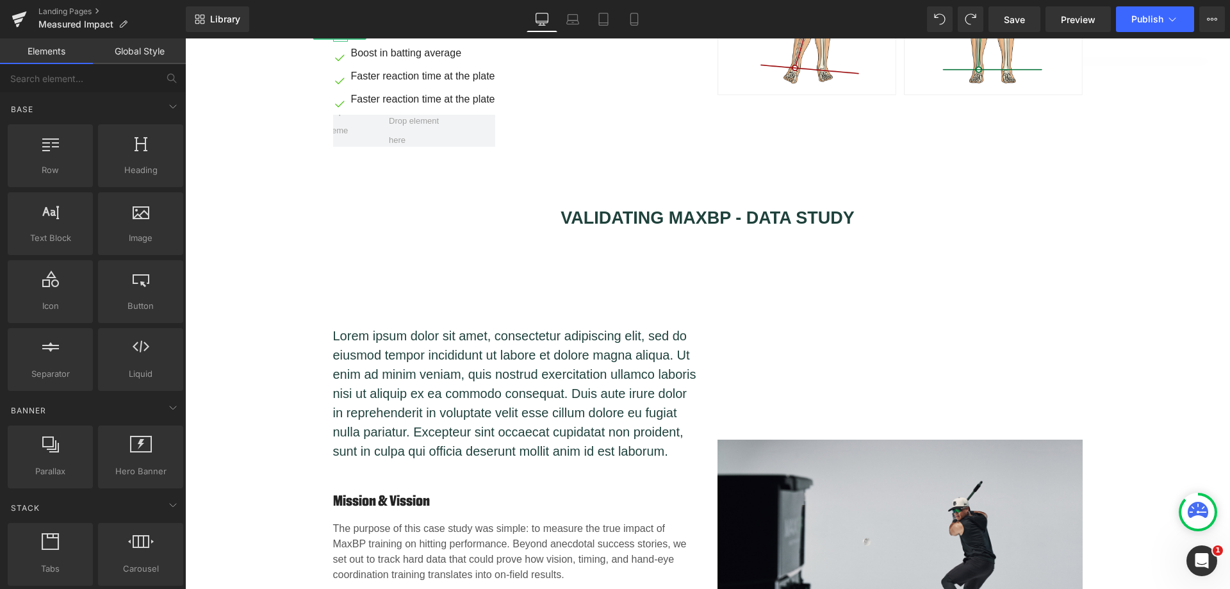
scroll to position [843, 0]
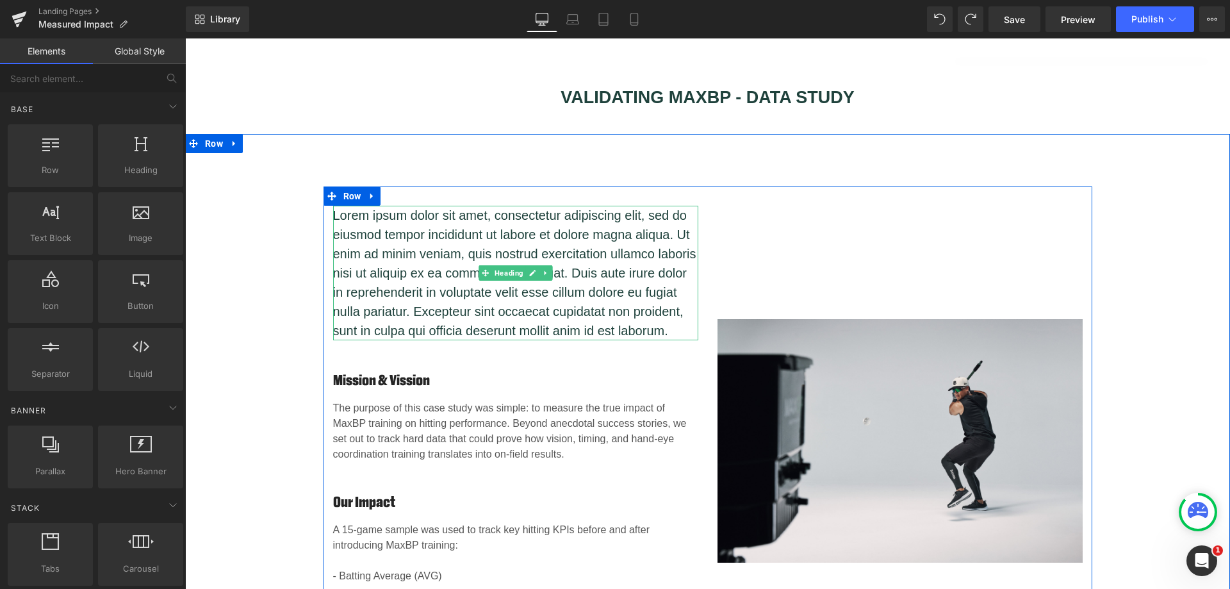
click at [546, 270] on link at bounding box center [545, 272] width 13 height 15
click at [672, 330] on p "Lorem ipsum dolor sit amet, consectetur adipiscing elit, sed do eiusmod tempor …" at bounding box center [515, 273] width 365 height 134
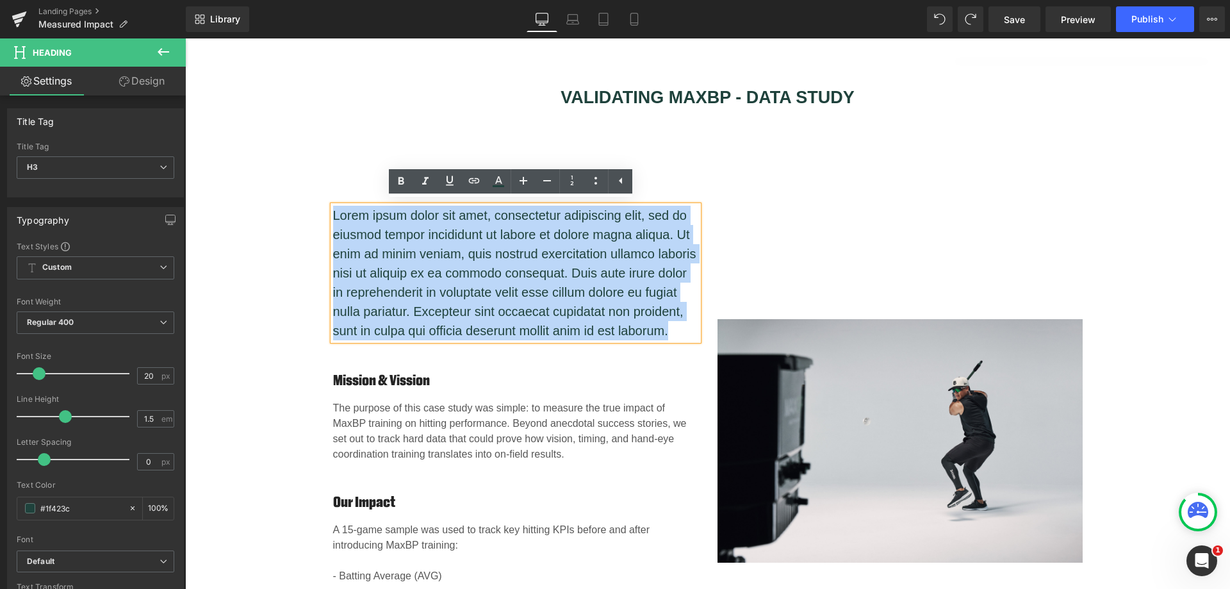
drag, startPoint x: 672, startPoint y: 330, endPoint x: 321, endPoint y: 212, distance: 370.2
click at [323, 212] on div "Lorem ipsum dolor sit amet, consectetur adipiscing elit, sed do eiusmod tempor …" at bounding box center [515, 441] width 384 height 470
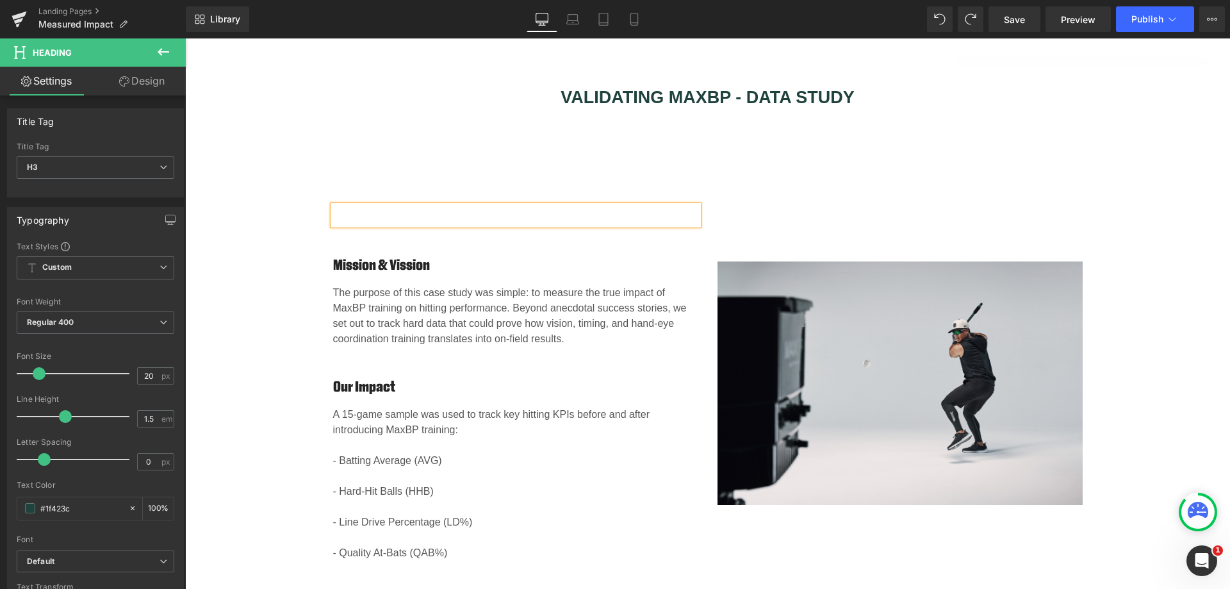
click at [380, 209] on p at bounding box center [515, 215] width 365 height 19
click at [447, 258] on h4 "Mission & Vission" at bounding box center [515, 265] width 365 height 19
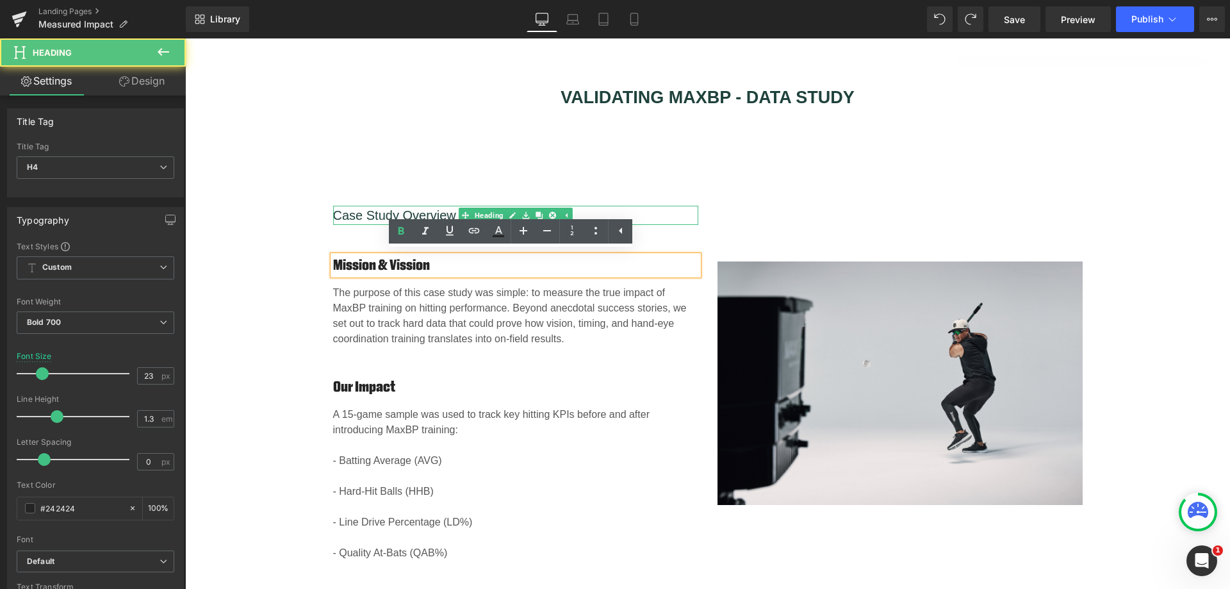
click at [440, 208] on p "Case Study Overview" at bounding box center [515, 215] width 365 height 19
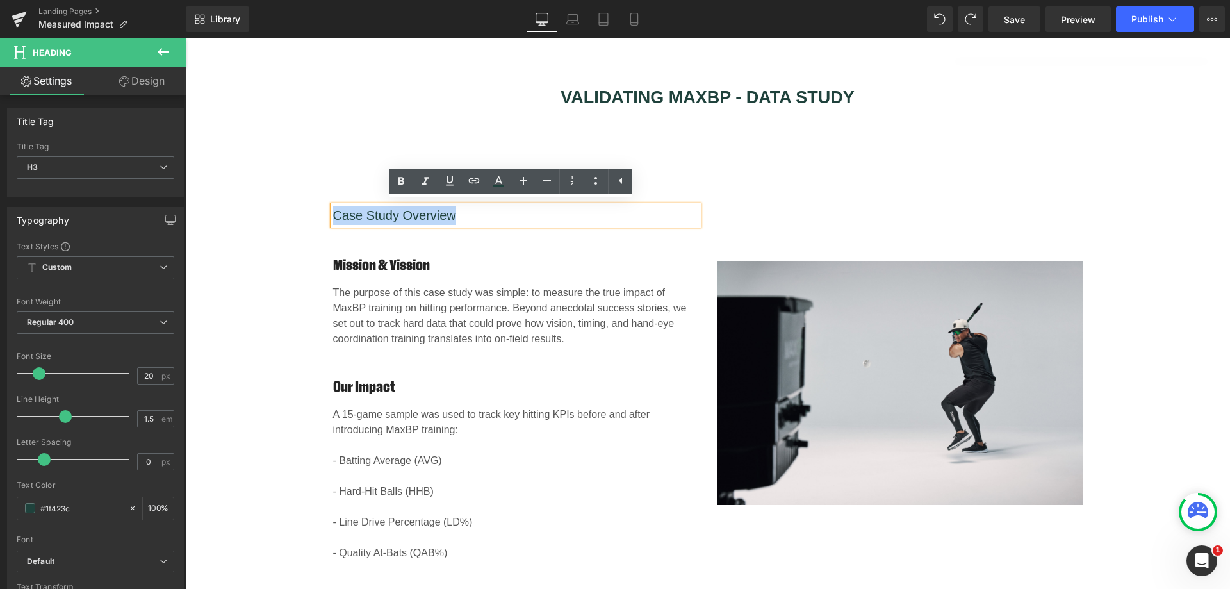
drag, startPoint x: 455, startPoint y: 211, endPoint x: 292, endPoint y: 211, distance: 163.3
click at [292, 211] on div "Case Study Overview Heading Mission & Vission Heading The purpose of this case …" at bounding box center [707, 376] width 1045 height 380
click at [521, 178] on icon at bounding box center [523, 180] width 15 height 15
click at [523, 178] on icon at bounding box center [523, 180] width 15 height 15
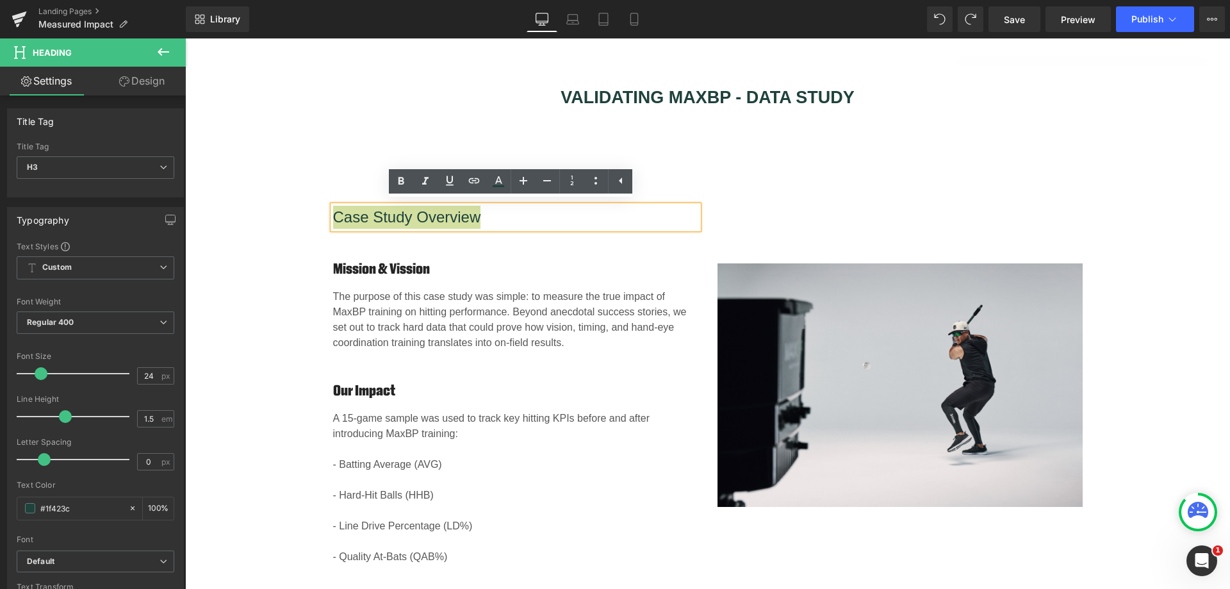
click at [523, 178] on icon at bounding box center [523, 181] width 8 height 8
type input "26"
click at [403, 181] on icon at bounding box center [401, 181] width 6 height 8
click at [233, 208] on div "Case Study Overview Heading Mission & Vission Heading The purpose of this case …" at bounding box center [707, 379] width 1045 height 386
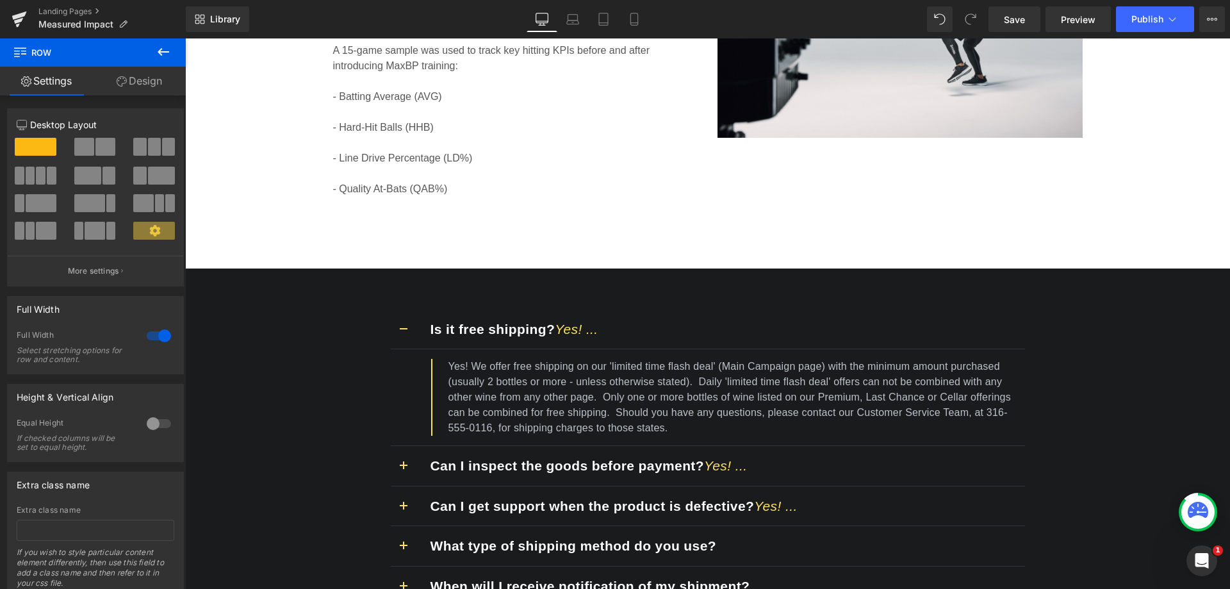
scroll to position [1355, 0]
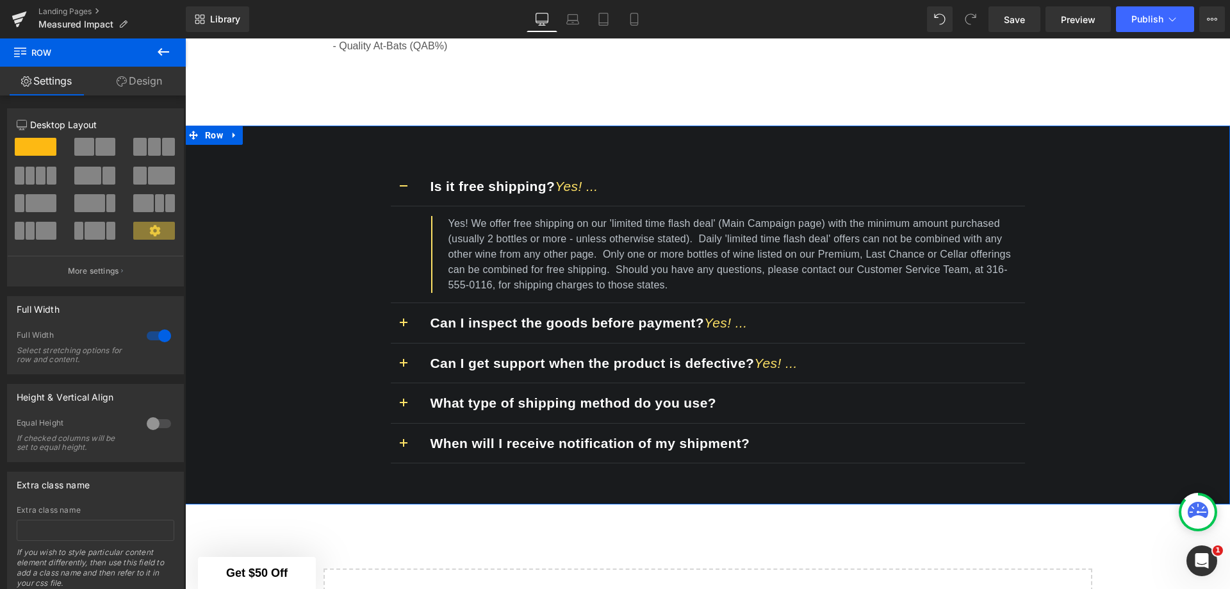
click at [1144, 255] on div "Is it free shipping? Yes! ... Text Block Yes! We offer free shipping on our 'li…" at bounding box center [707, 308] width 1045 height 323
click at [230, 130] on icon at bounding box center [234, 135] width 9 height 10
click at [263, 134] on icon at bounding box center [267, 135] width 9 height 9
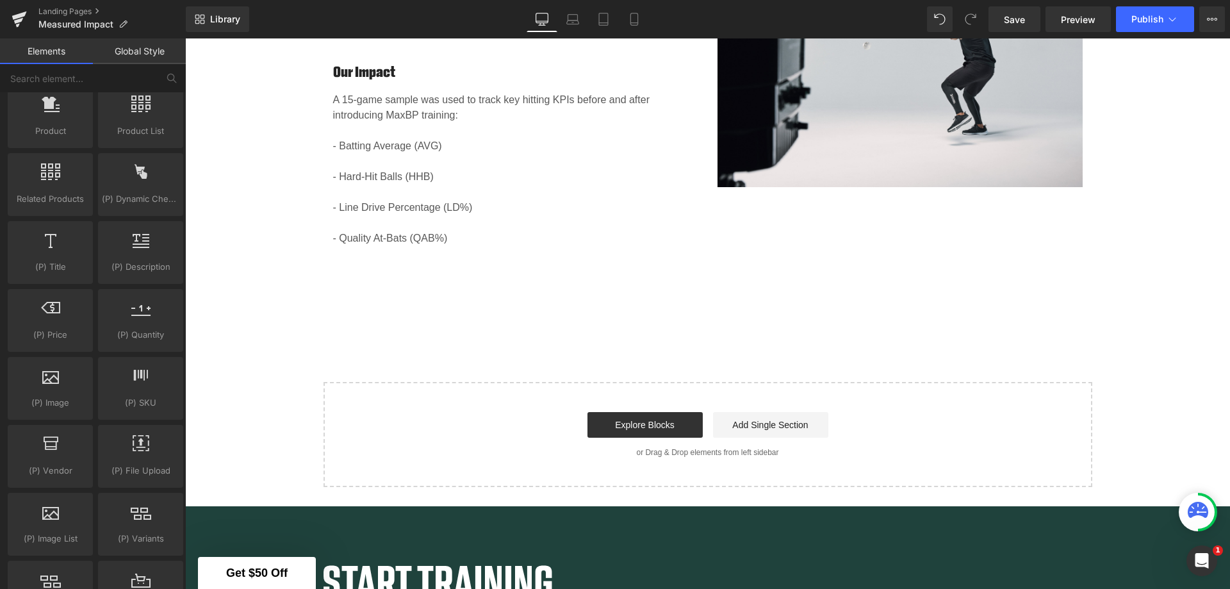
scroll to position [1089, 0]
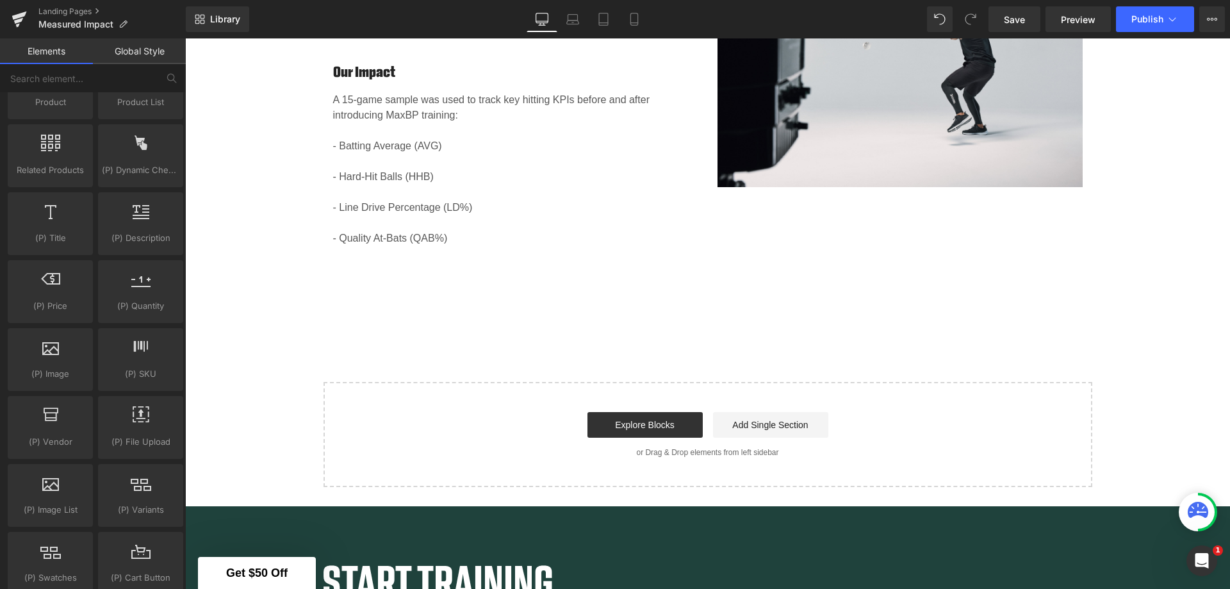
click at [144, 234] on span "(P) Description" at bounding box center [140, 237] width 77 height 13
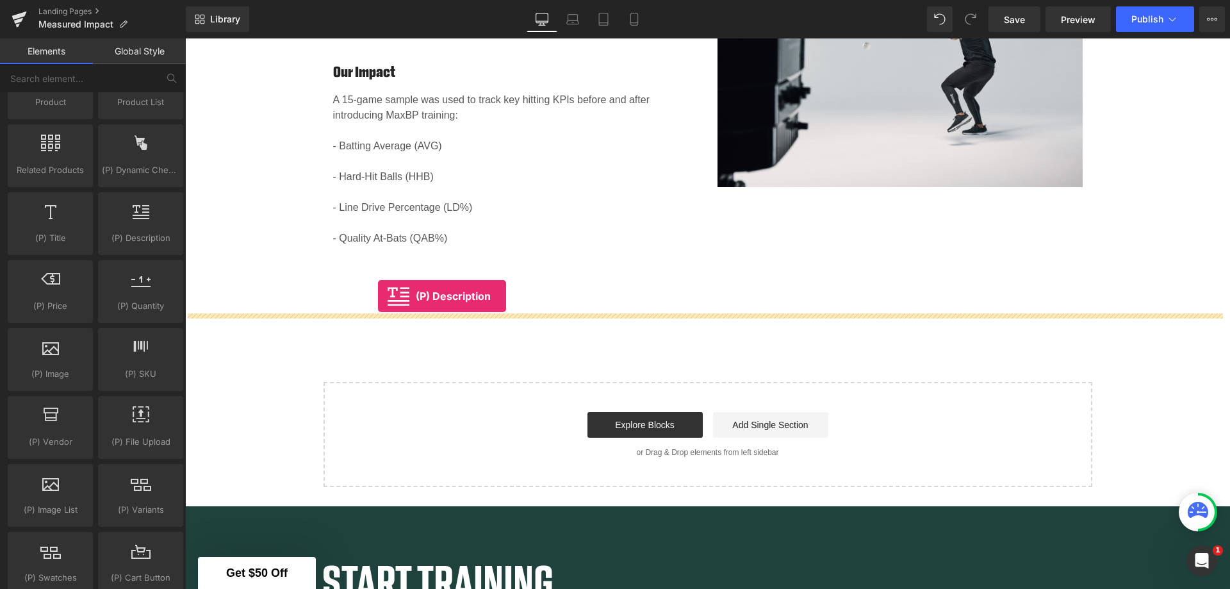
drag, startPoint x: 329, startPoint y: 272, endPoint x: 378, endPoint y: 296, distance: 54.1
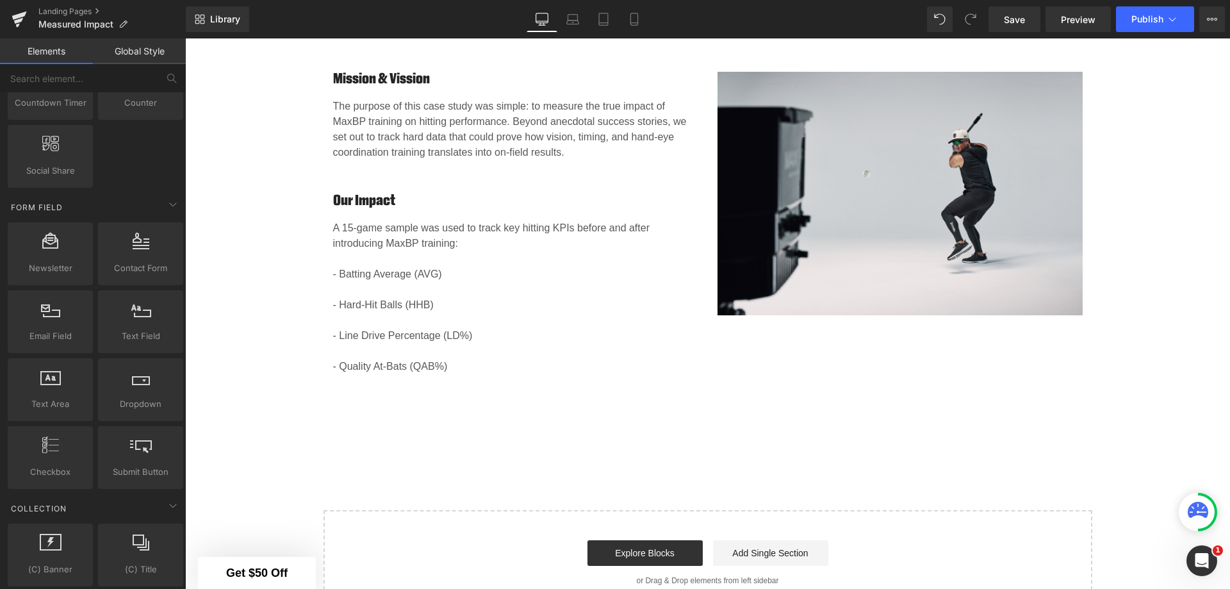
scroll to position [1729, 0]
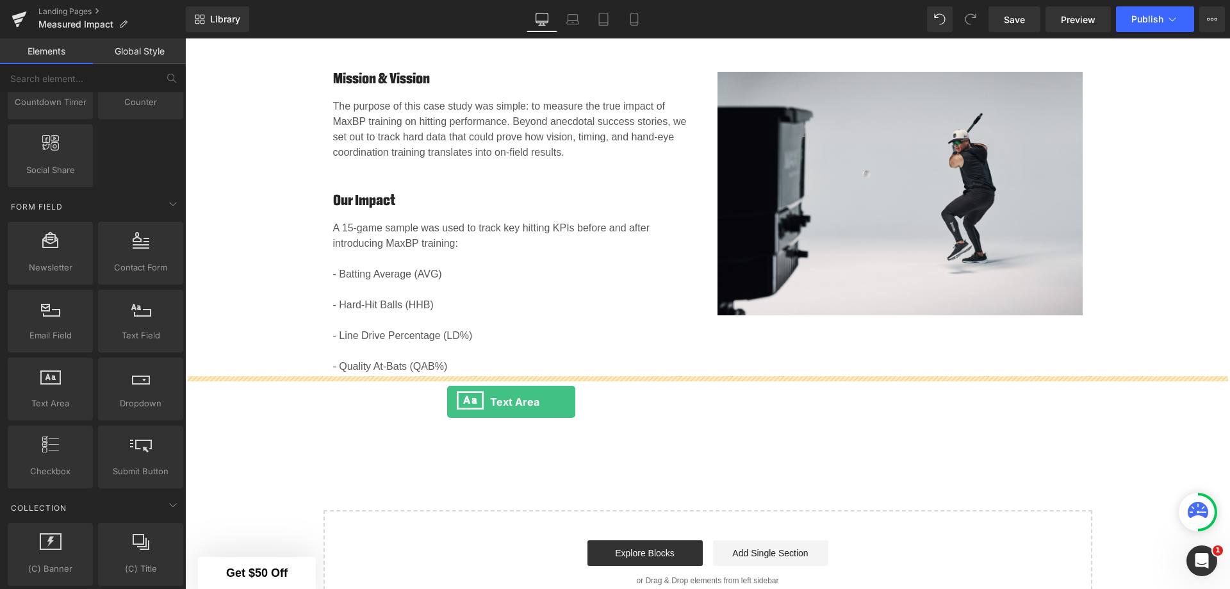
drag, startPoint x: 241, startPoint y: 450, endPoint x: 447, endPoint y: 402, distance: 211.3
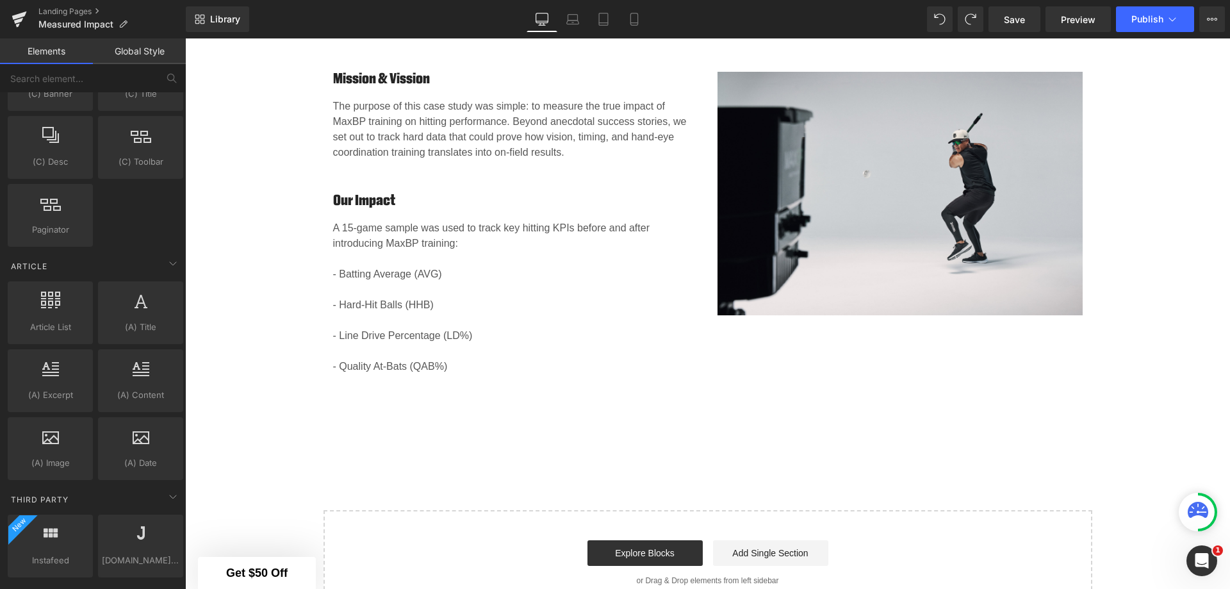
scroll to position [2242, 0]
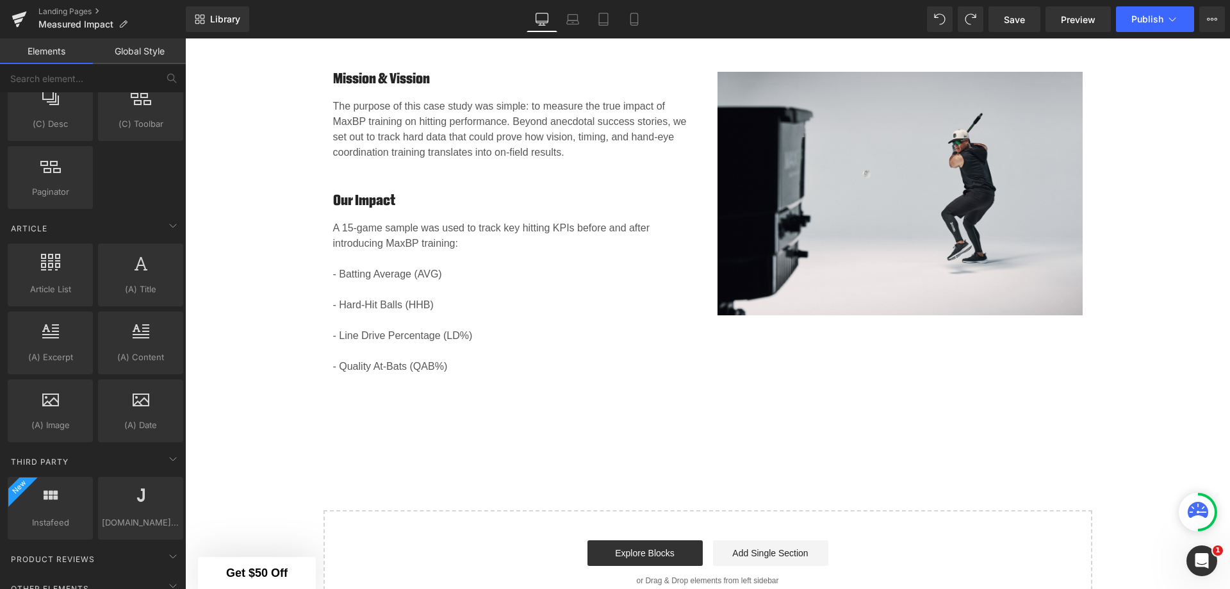
click at [133, 357] on span "(A) Content" at bounding box center [140, 356] width 77 height 13
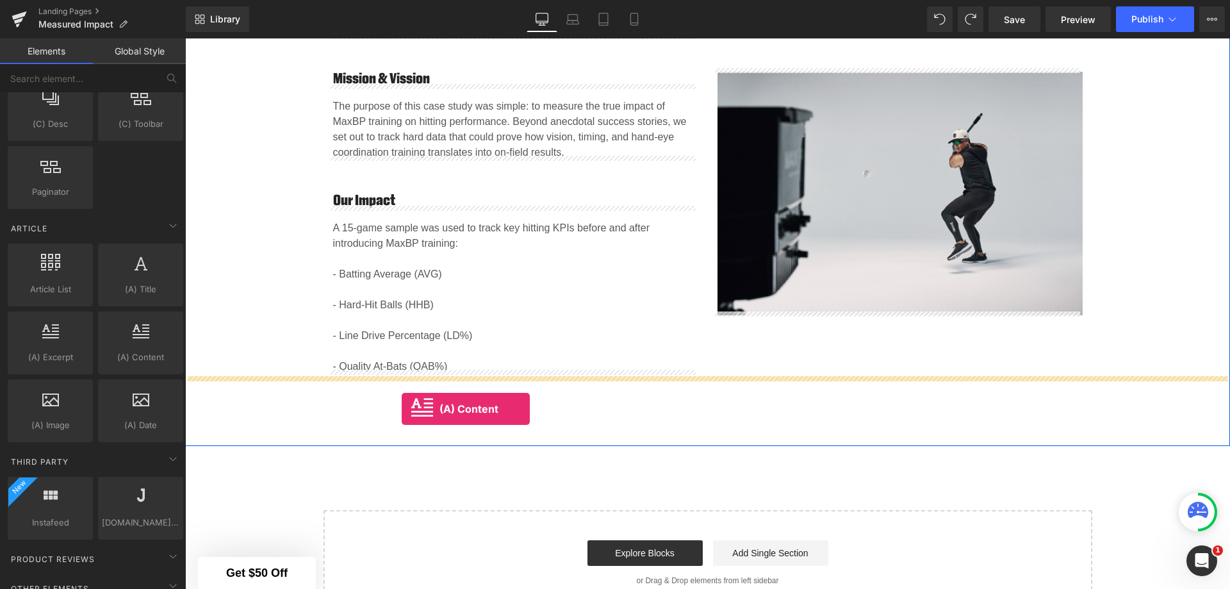
drag, startPoint x: 318, startPoint y: 395, endPoint x: 402, endPoint y: 409, distance: 84.3
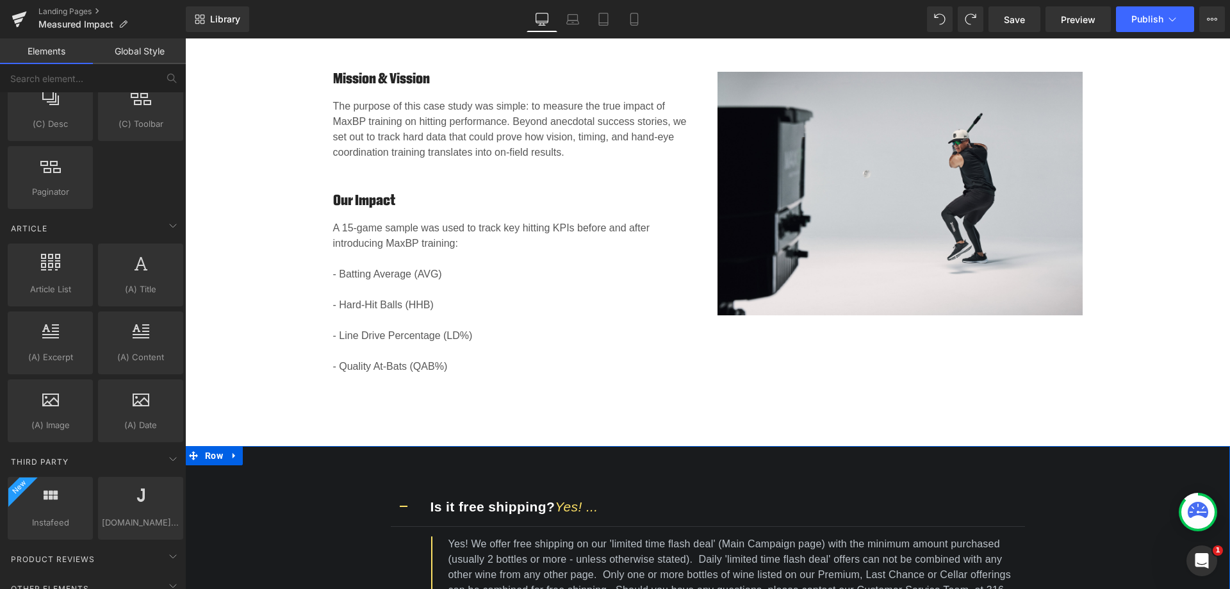
click at [234, 452] on link at bounding box center [234, 455] width 17 height 19
click at [263, 451] on icon at bounding box center [267, 455] width 9 height 9
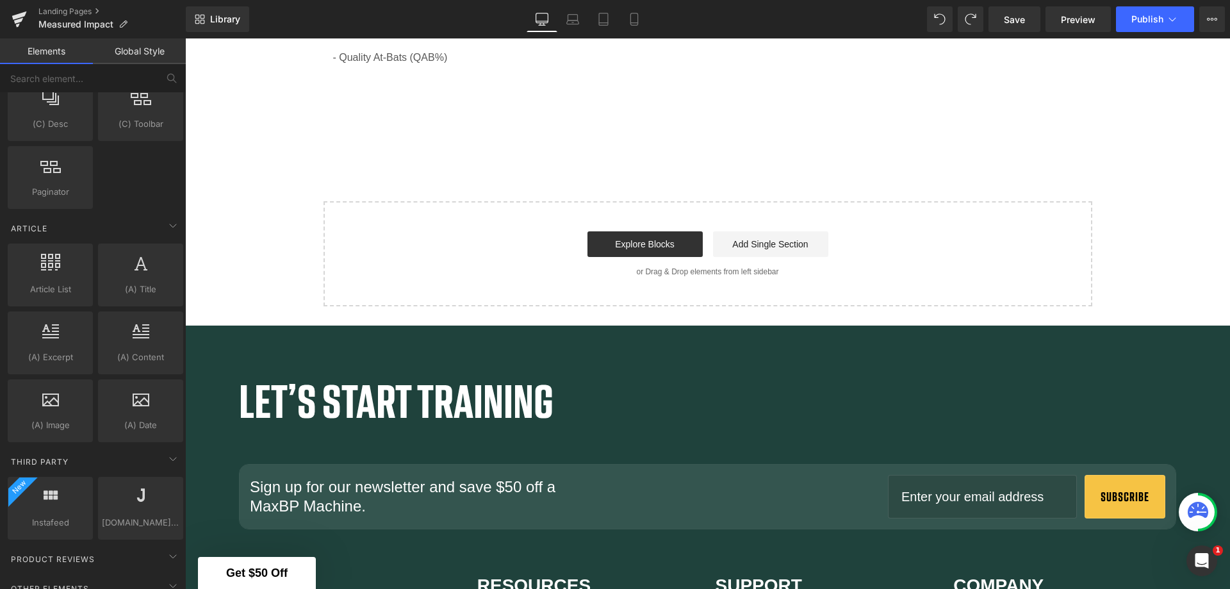
scroll to position [1355, 0]
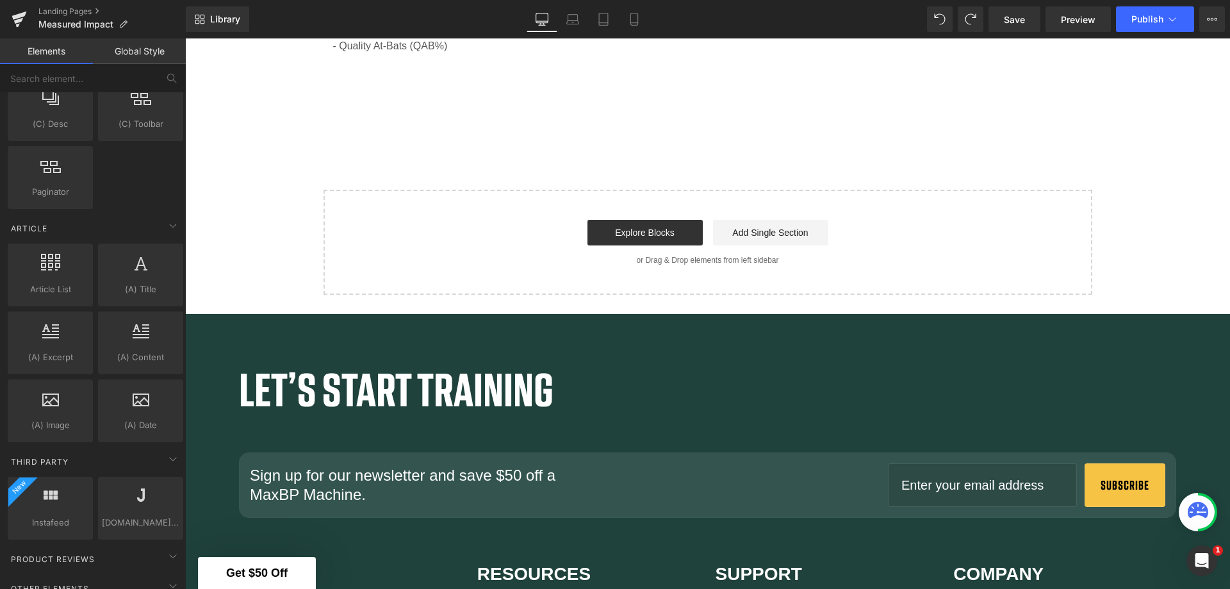
click at [627, 221] on link "Explore Blocks" at bounding box center [644, 233] width 115 height 26
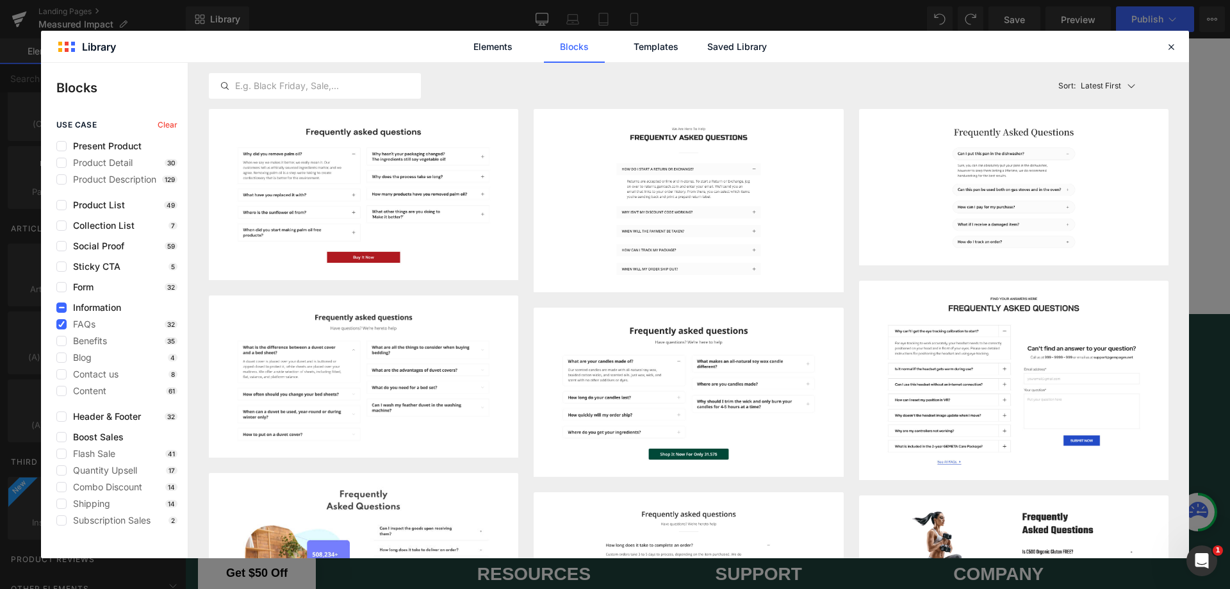
click at [65, 245] on label at bounding box center [61, 246] width 10 height 10
click at [61, 246] on input "checkbox" at bounding box center [61, 246] width 0 height 0
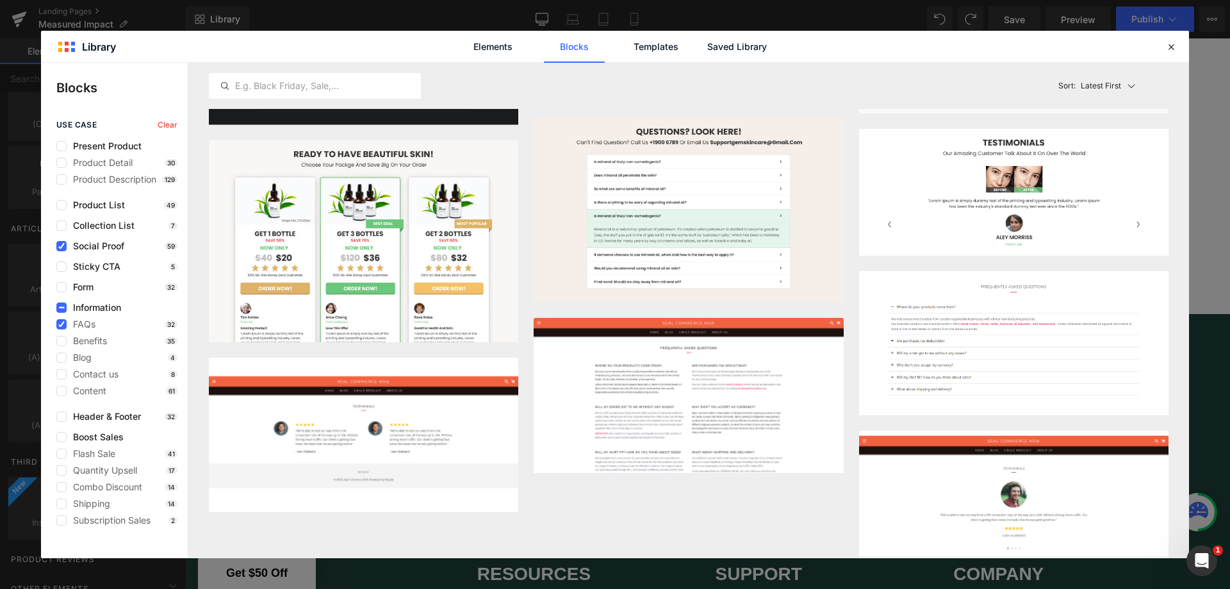
scroll to position [4755, 0]
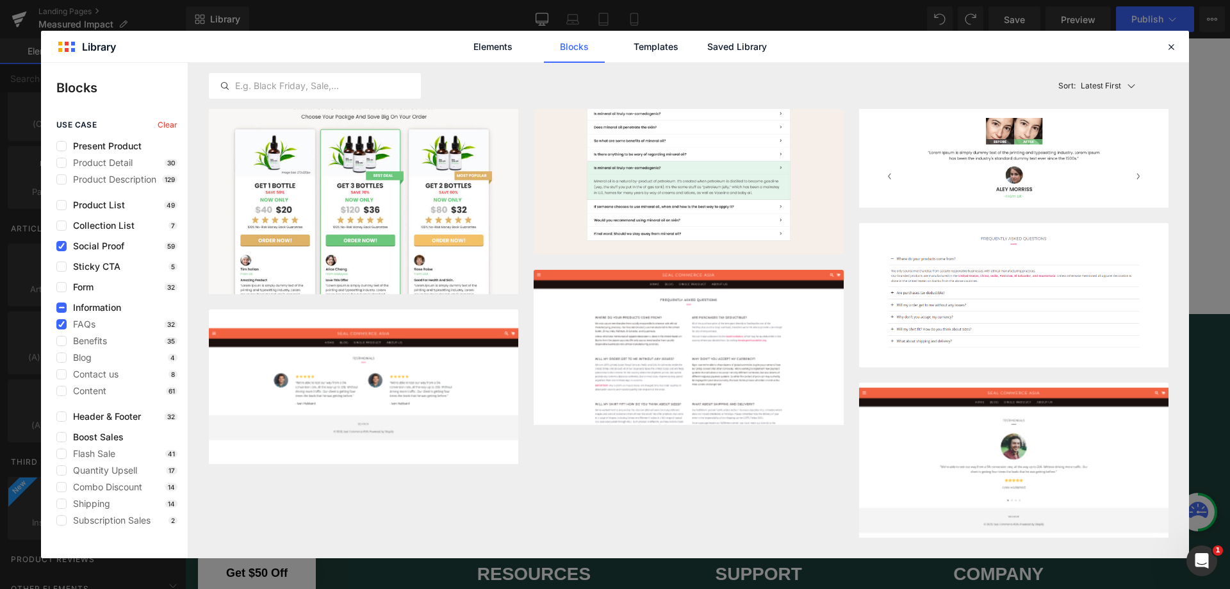
click at [65, 339] on label at bounding box center [61, 341] width 10 height 10
click at [61, 341] on input "checkbox" at bounding box center [61, 341] width 0 height 0
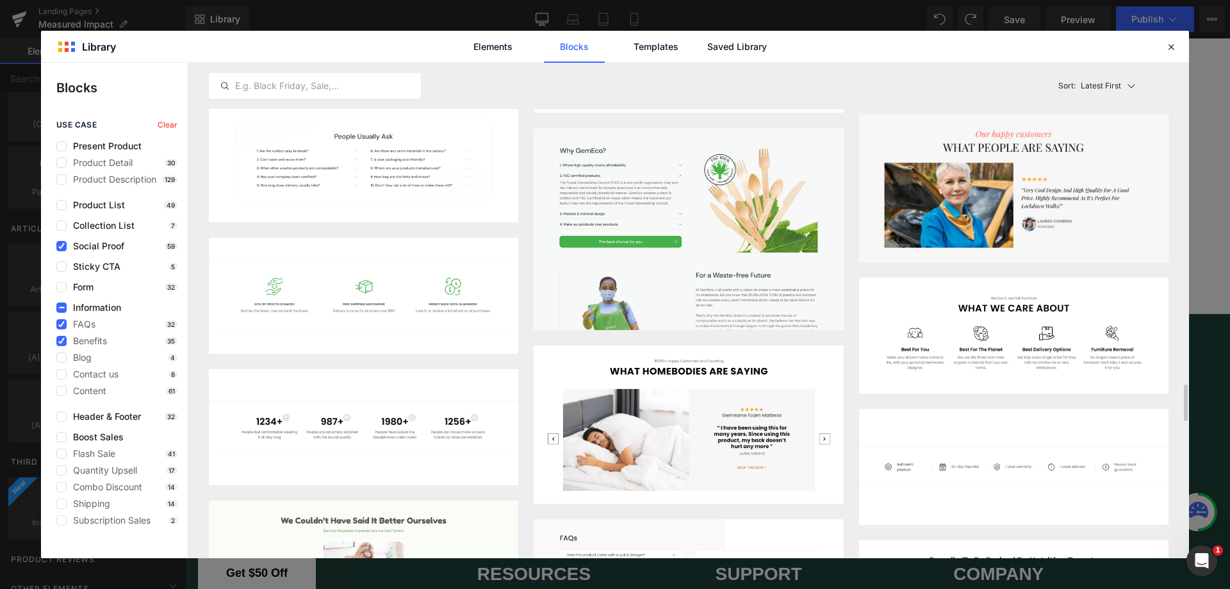
scroll to position [5174, 0]
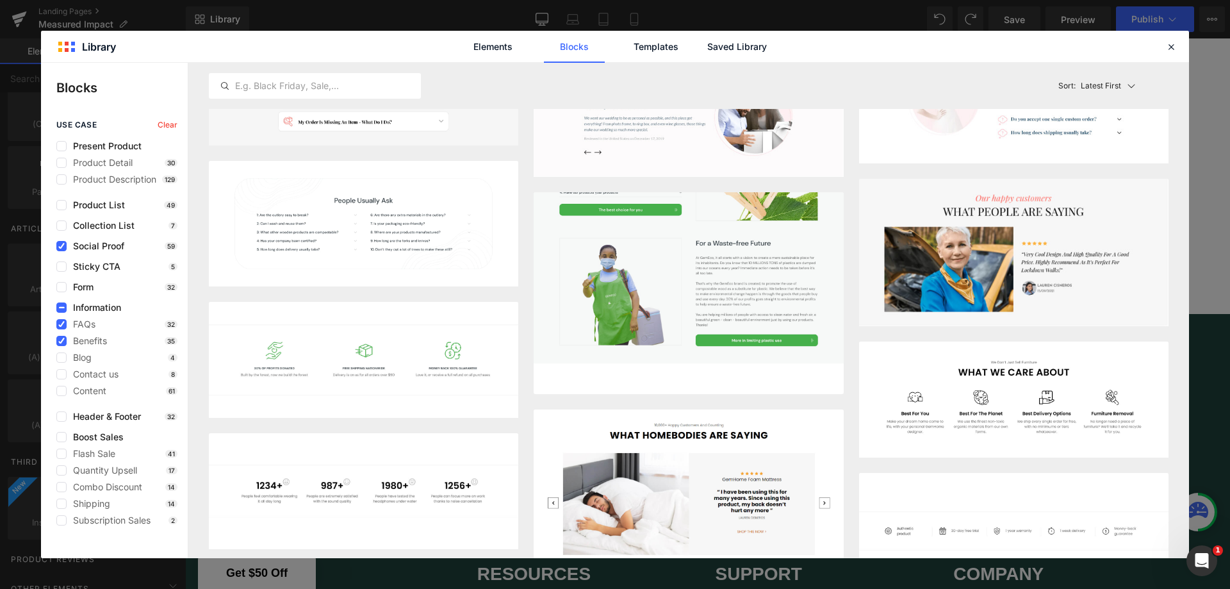
click at [795, 355] on img at bounding box center [687, 229] width 309 height 267
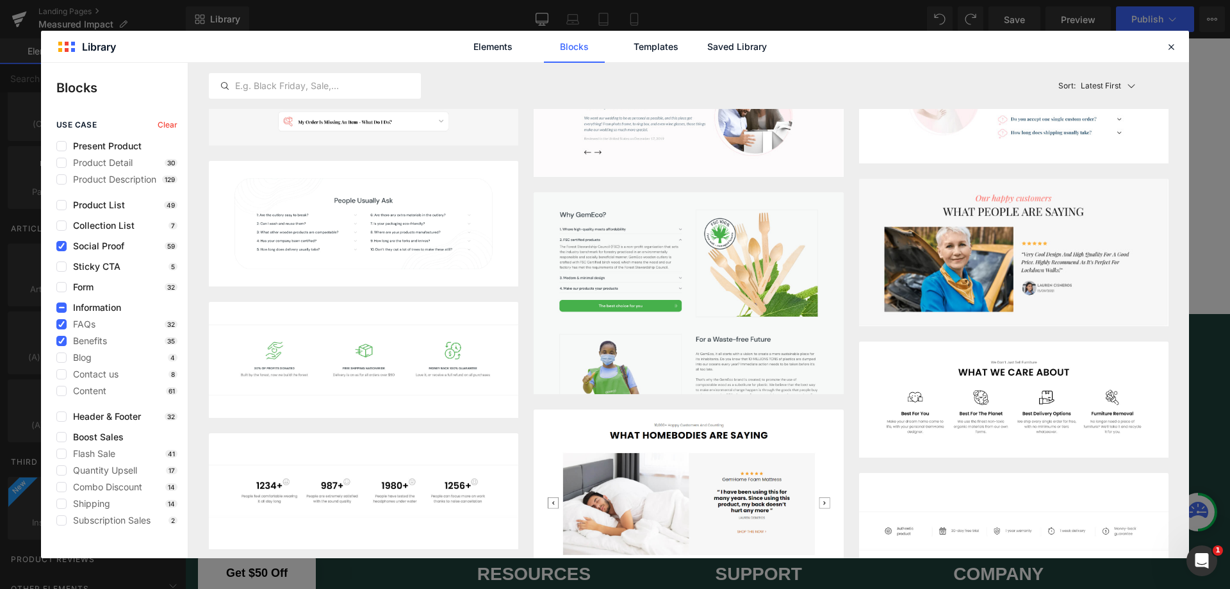
click at [790, 382] on button "Add to page" at bounding box center [781, 378] width 104 height 20
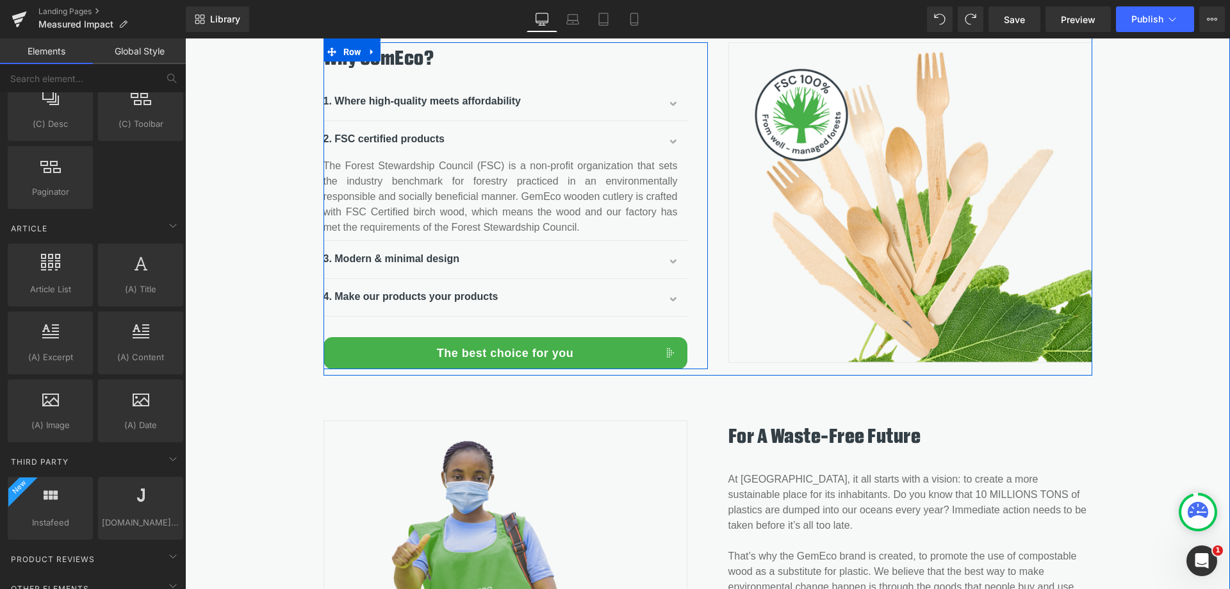
scroll to position [1374, 0]
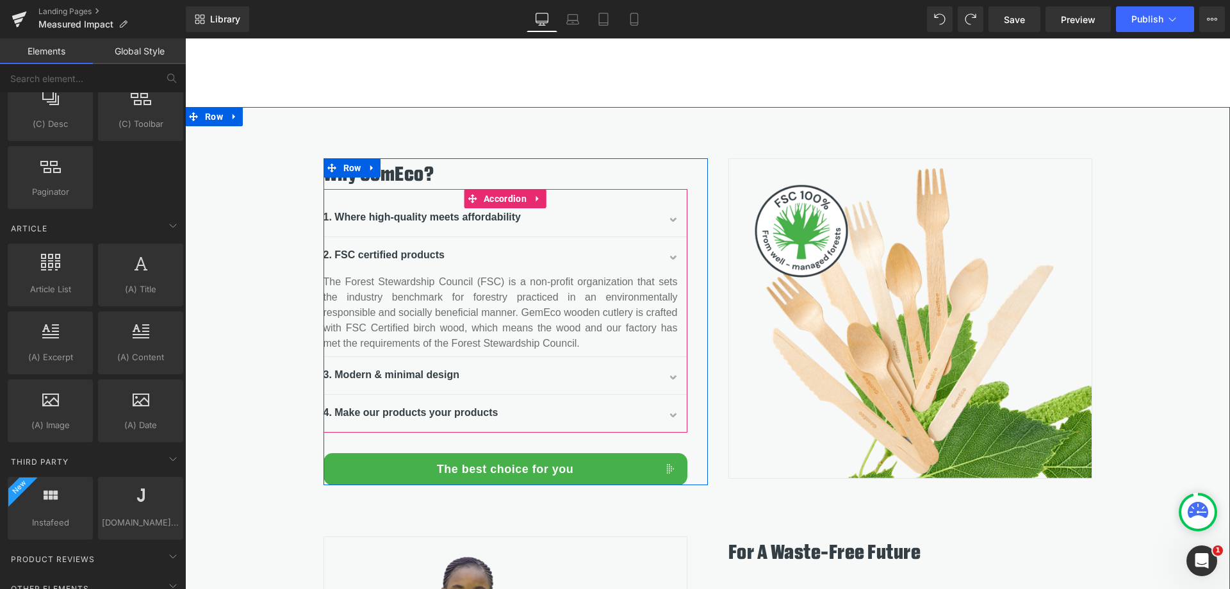
click at [503, 189] on span "Accordion" at bounding box center [504, 198] width 49 height 19
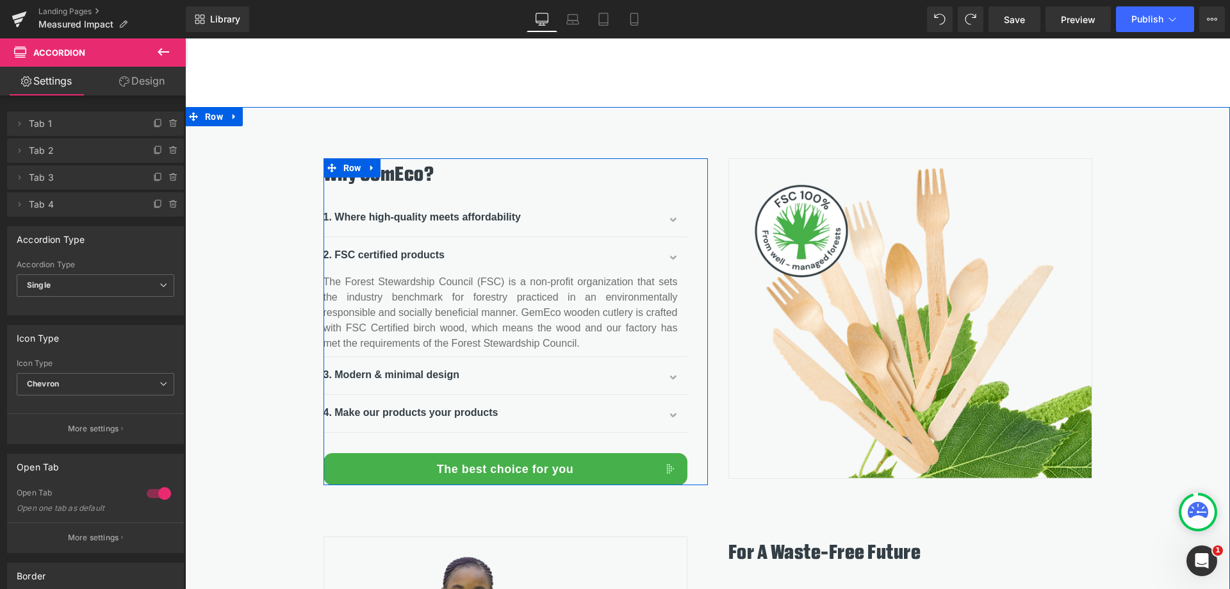
click at [368, 163] on icon at bounding box center [372, 168] width 9 height 10
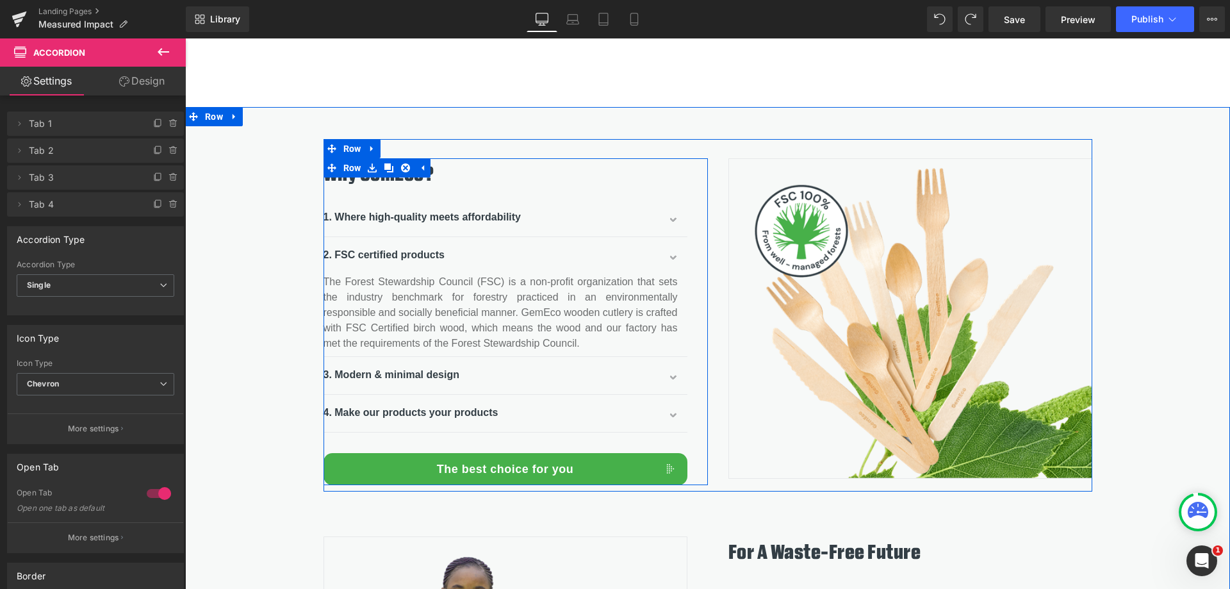
click at [402, 167] on icon at bounding box center [405, 167] width 9 height 9
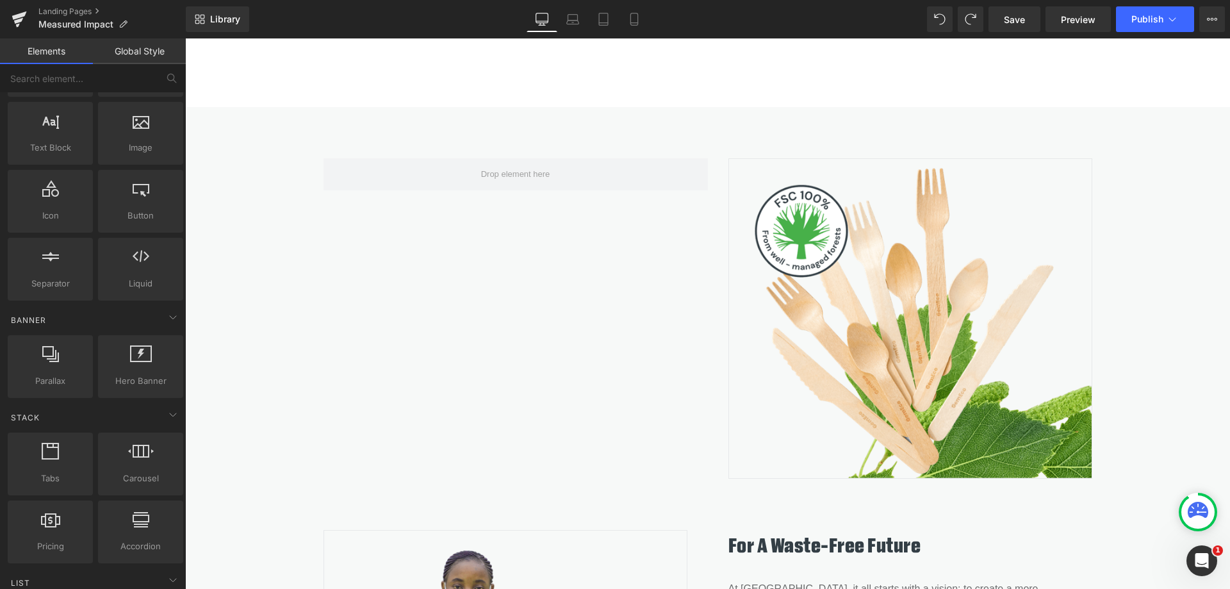
scroll to position [0, 0]
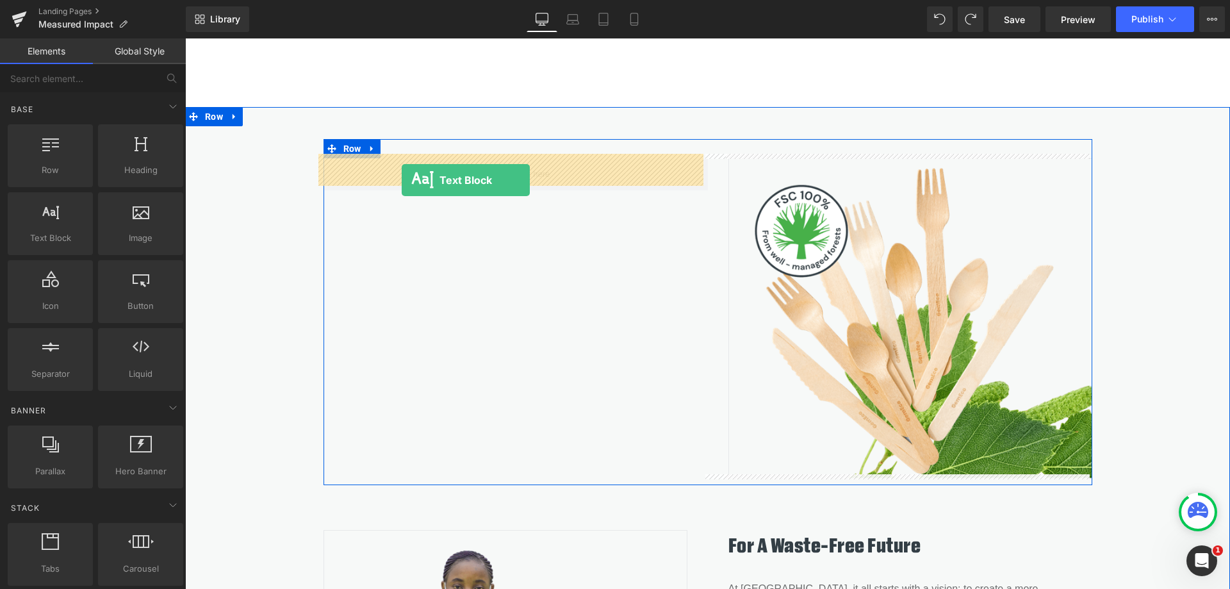
drag, startPoint x: 253, startPoint y: 268, endPoint x: 402, endPoint y: 180, distance: 172.9
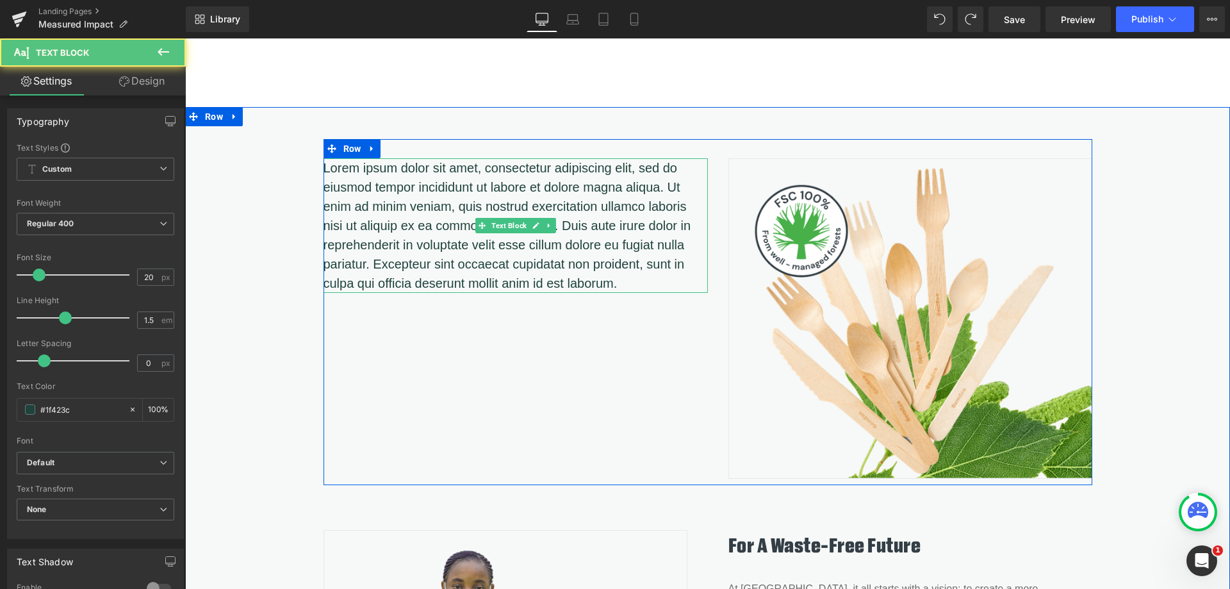
click at [650, 263] on p "Lorem ipsum dolor sit amet, consectetur adipiscing elit, sed do eiusmod tempor …" at bounding box center [515, 225] width 384 height 134
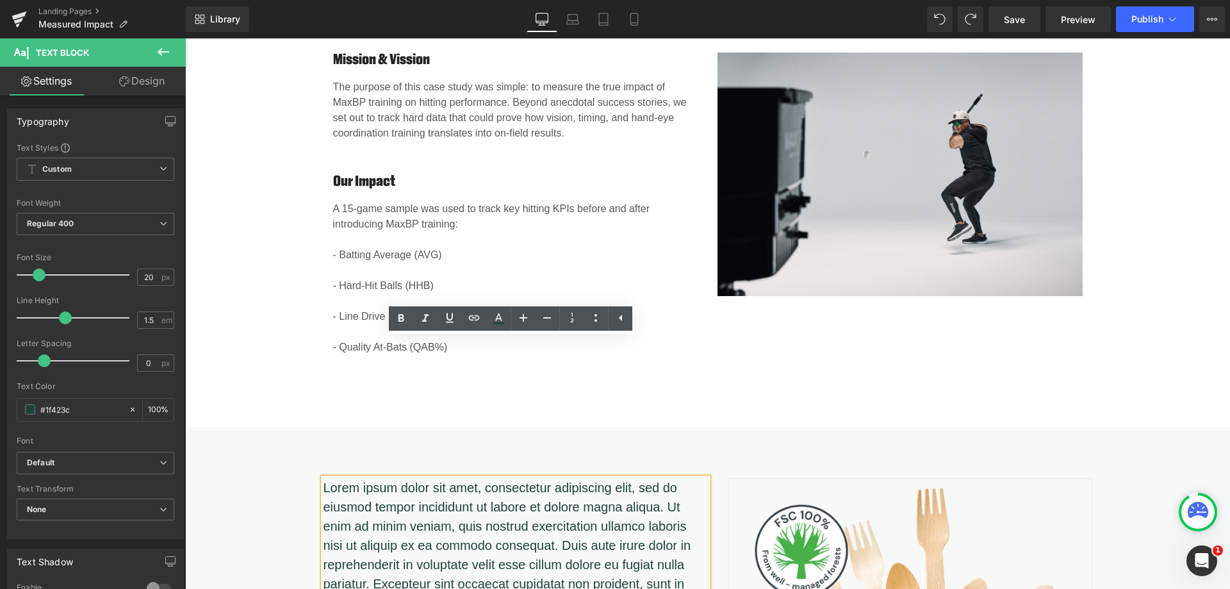
scroll to position [1054, 0]
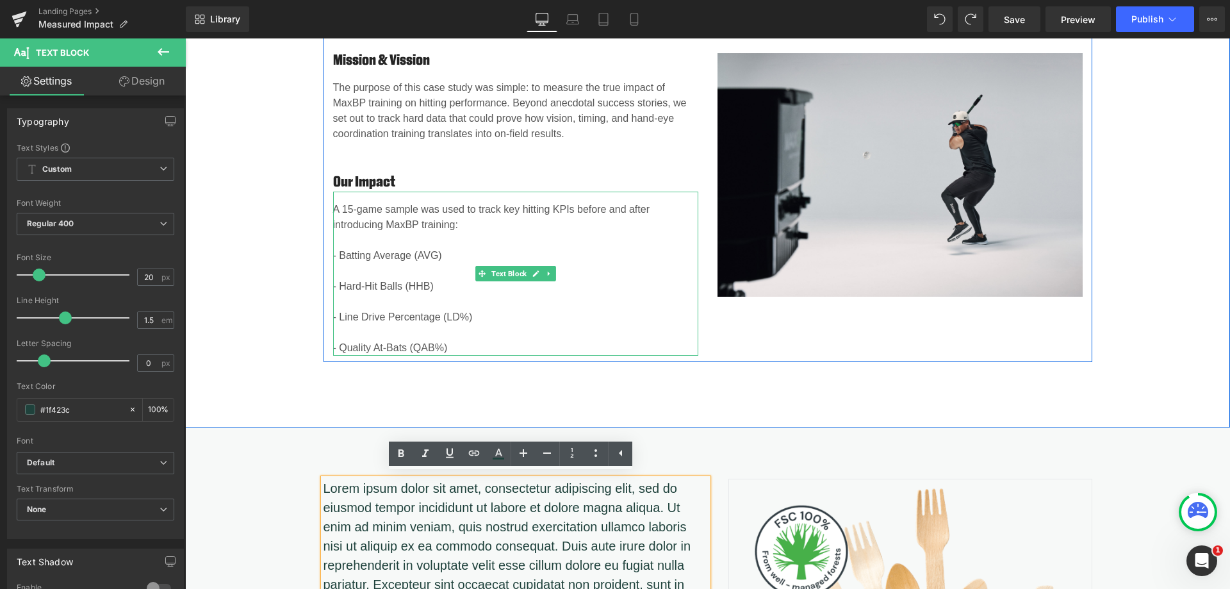
drag, startPoint x: 350, startPoint y: 203, endPoint x: 393, endPoint y: 211, distance: 44.3
click at [350, 204] on span "A 15-game sample was used to track key hitting KPIs before and after introducin…" at bounding box center [491, 217] width 316 height 26
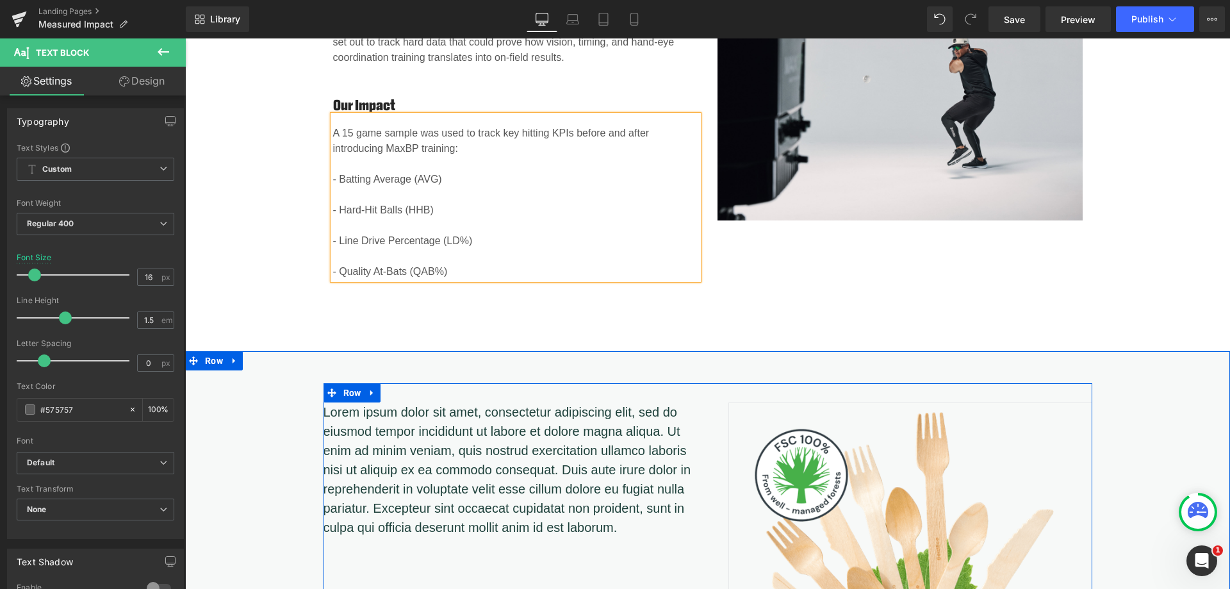
scroll to position [1246, 0]
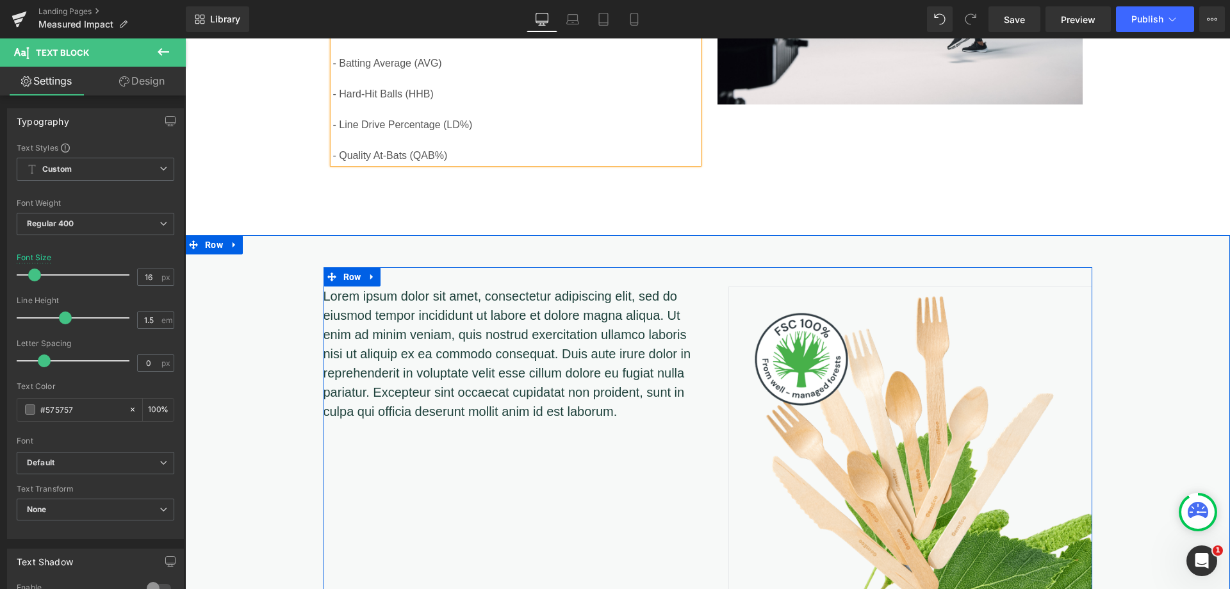
click at [581, 405] on p "Lorem ipsum dolor sit amet, consectetur adipiscing elit, sed do eiusmod tempor …" at bounding box center [515, 353] width 384 height 134
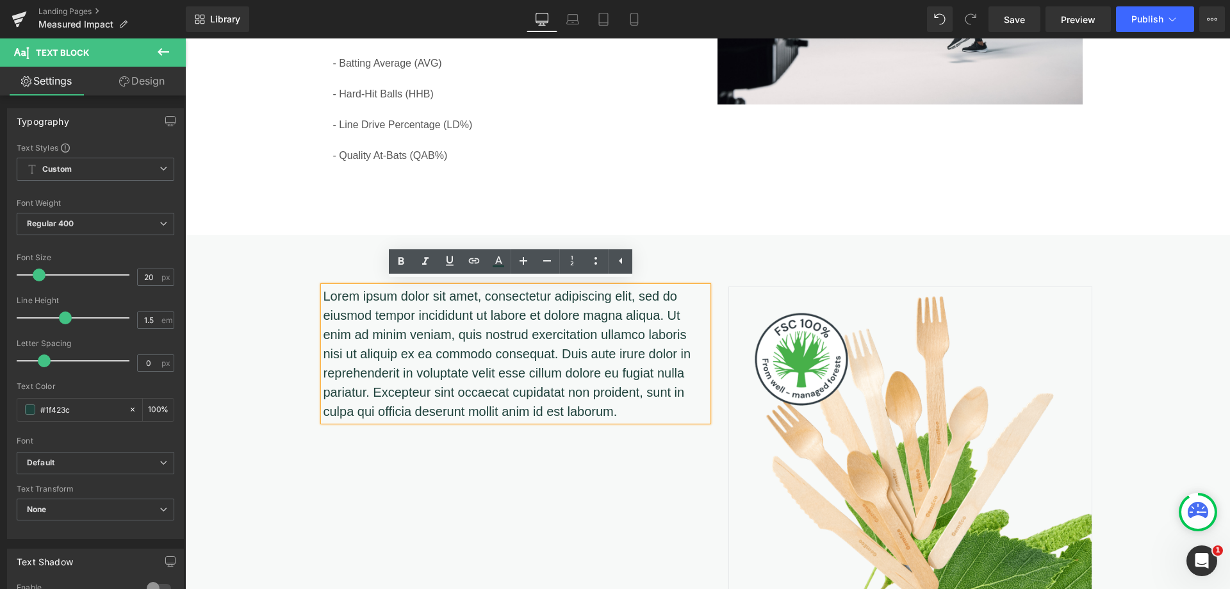
drag, startPoint x: 626, startPoint y: 407, endPoint x: 318, endPoint y: 297, distance: 328.0
click at [323, 297] on div "Lorem ipsum dolor sit amet, consectetur adipiscing elit, sed do eiusmod tempor …" at bounding box center [515, 353] width 384 height 134
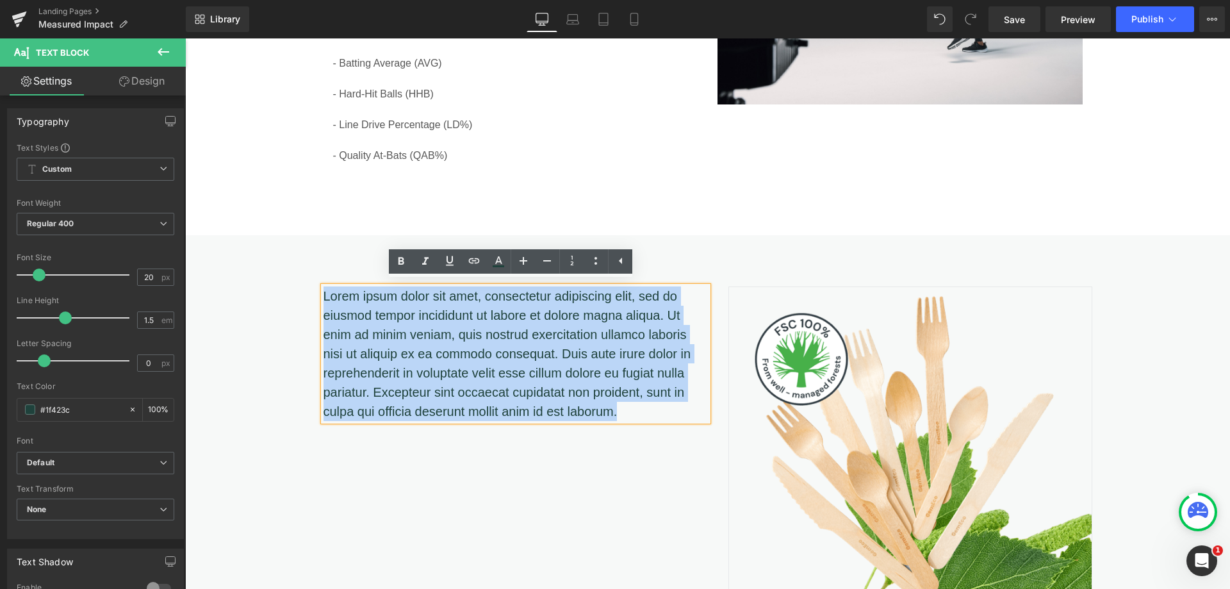
drag, startPoint x: 318, startPoint y: 294, endPoint x: 315, endPoint y: 278, distance: 16.2
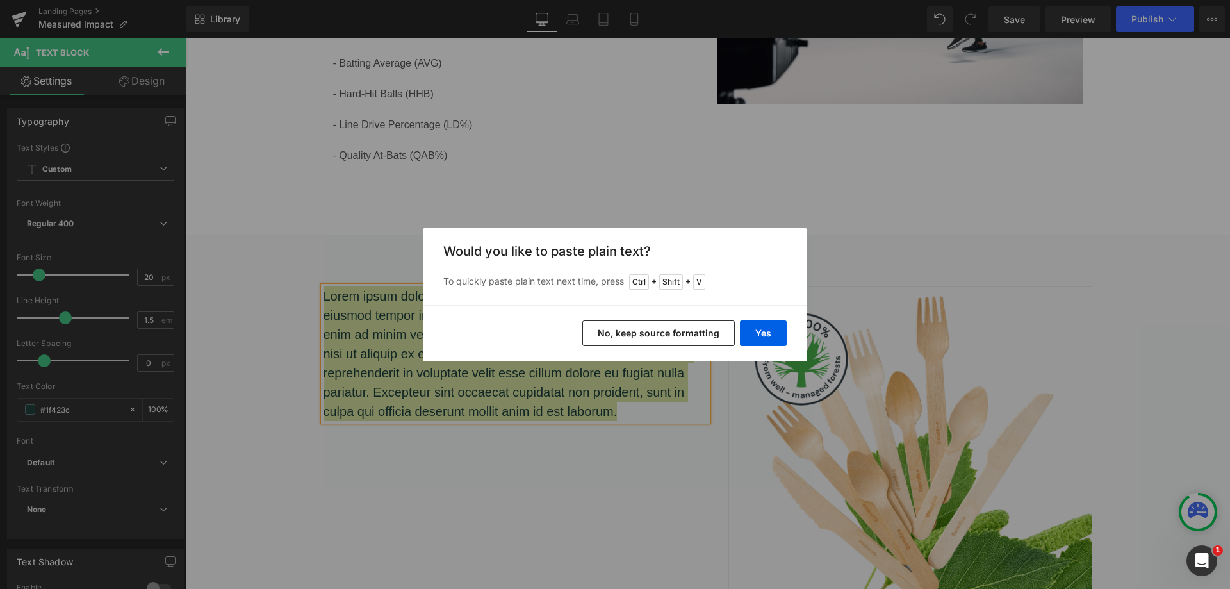
click at [760, 332] on button "Yes" at bounding box center [763, 333] width 47 height 26
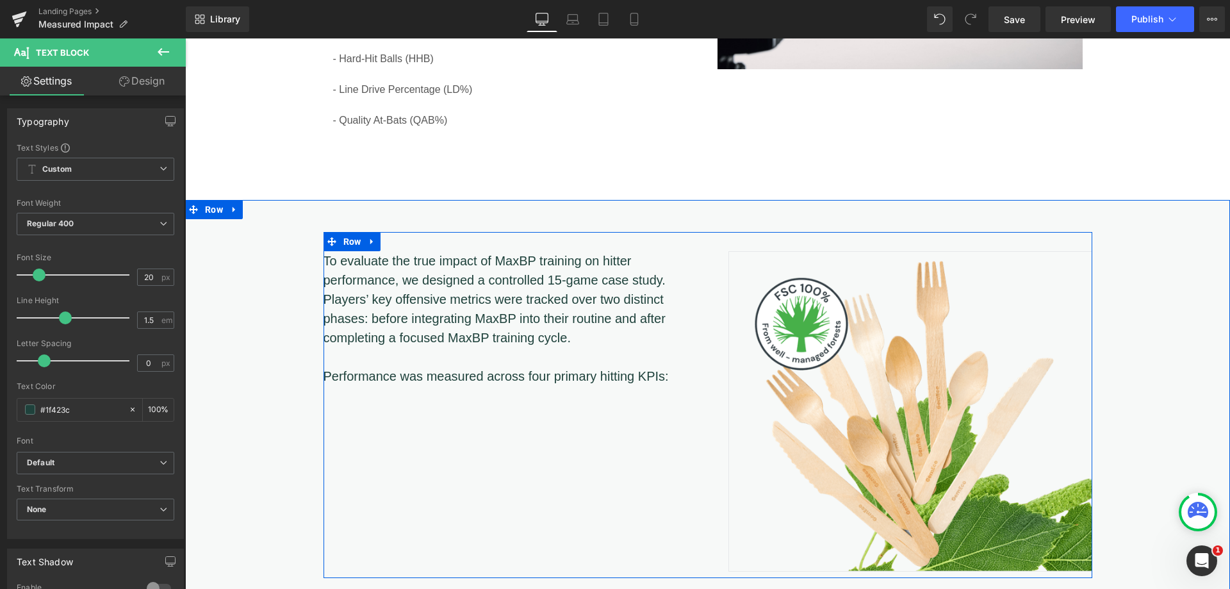
scroll to position [1310, 0]
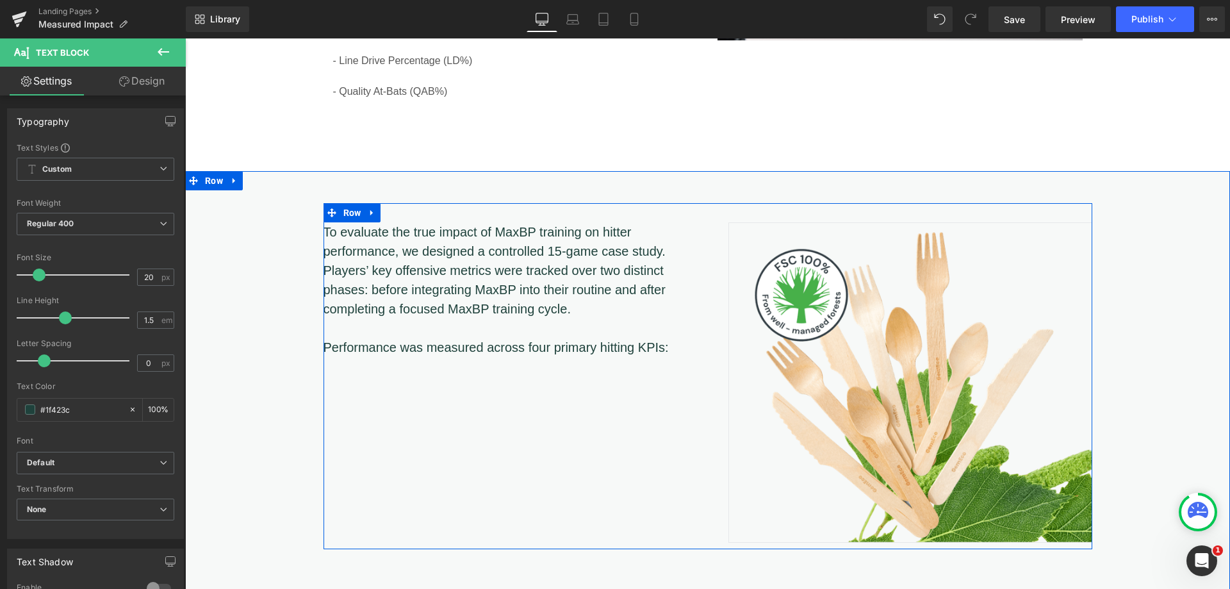
click at [462, 393] on div "To evaluate the true impact of MaxBP training on hitter performance, we designe…" at bounding box center [707, 376] width 769 height 346
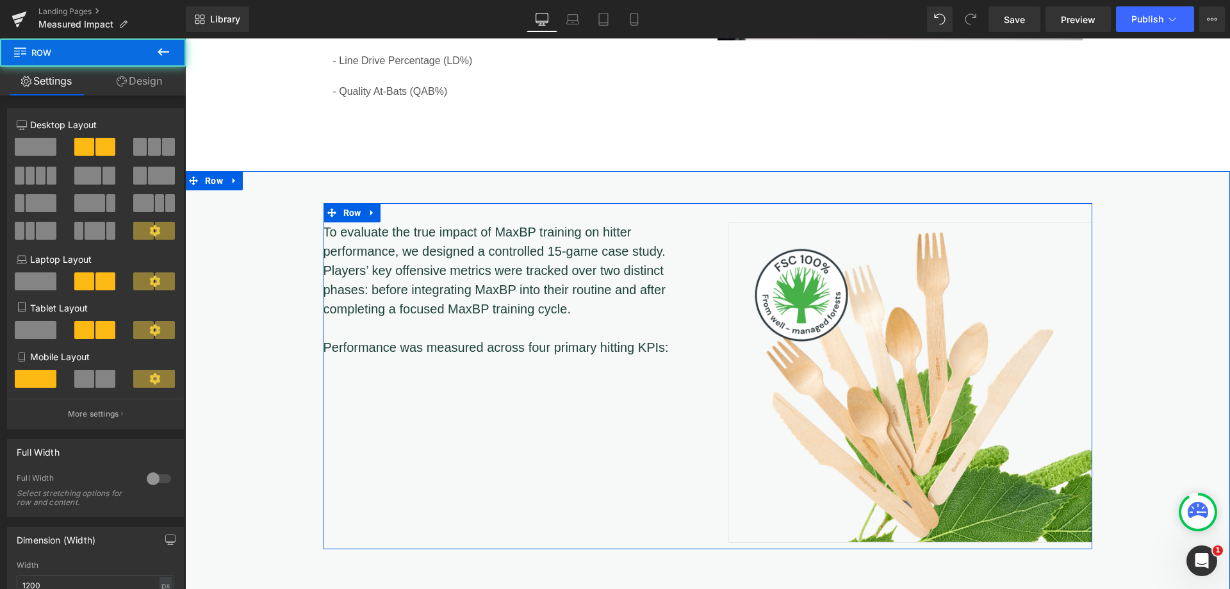
click at [377, 380] on div "To evaluate the true impact of MaxBP training on hitter performance, we designe…" at bounding box center [707, 376] width 769 height 346
click at [672, 344] on p "Performance was measured across four primary hitting KPIs:" at bounding box center [515, 347] width 384 height 19
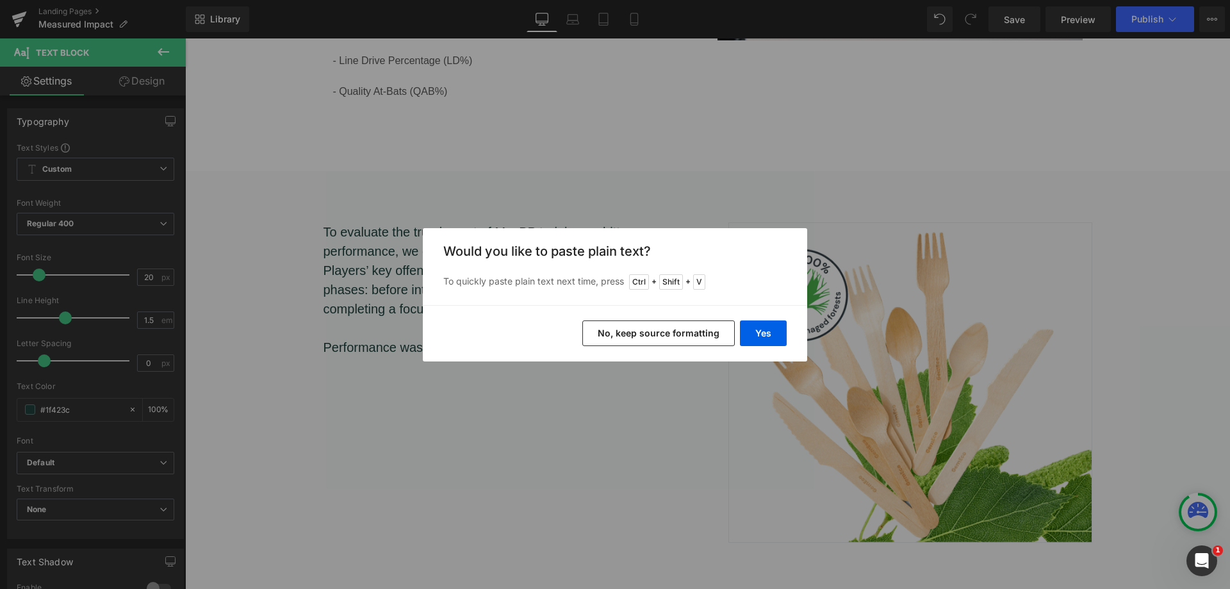
click at [760, 337] on button "Yes" at bounding box center [763, 333] width 47 height 26
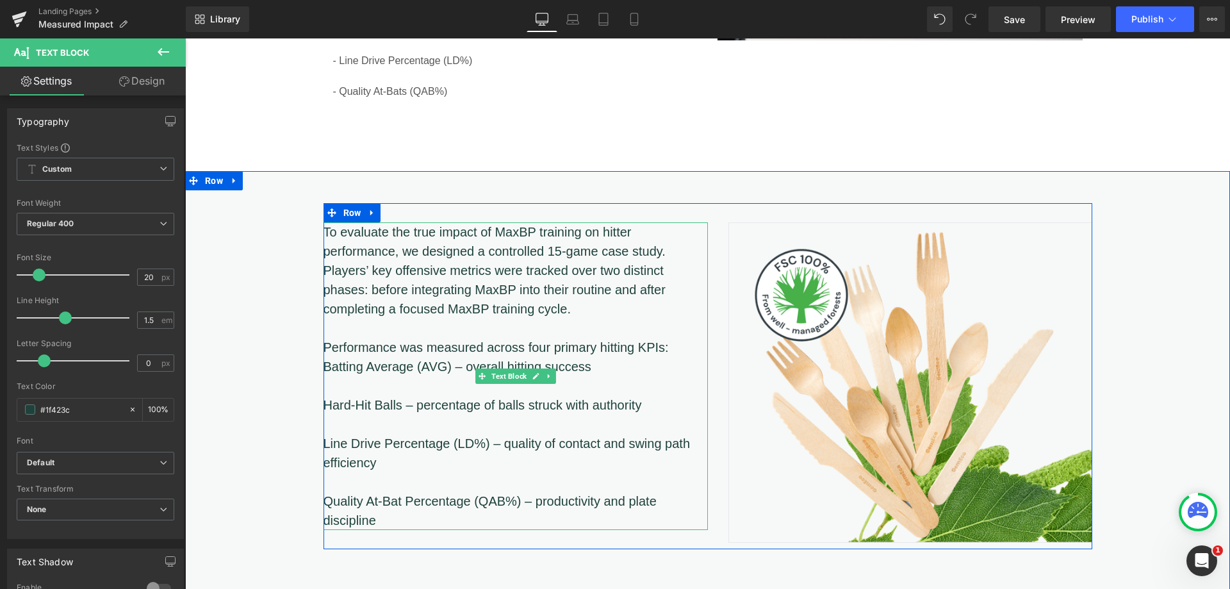
click at [672, 345] on p "Performance was measured across four primary hitting KPIs:" at bounding box center [515, 347] width 384 height 19
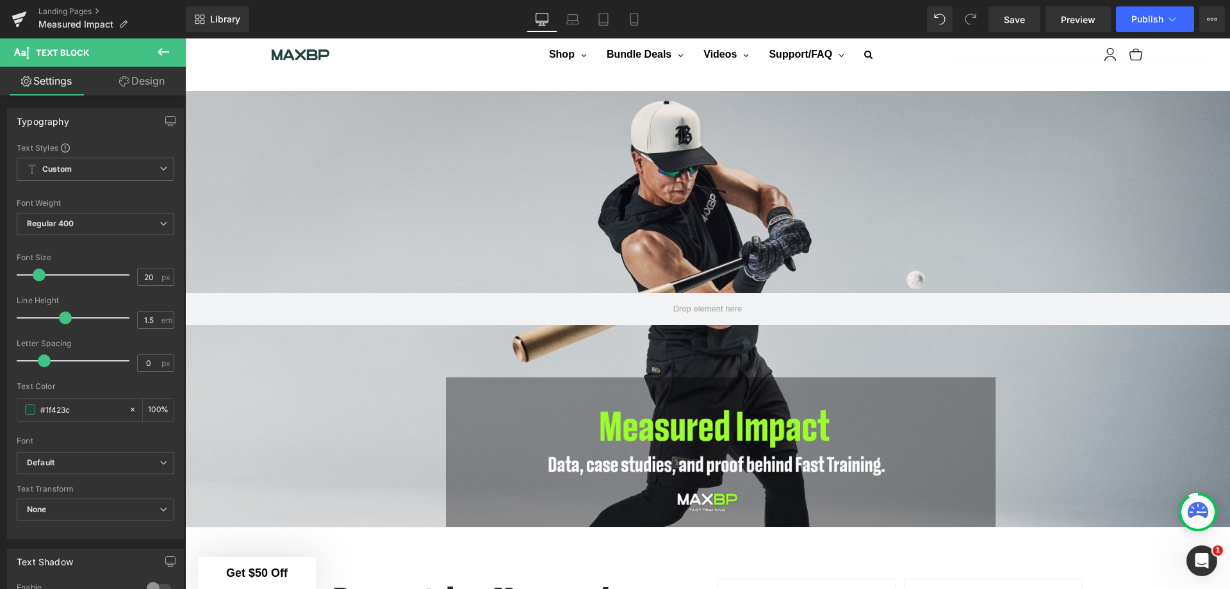
scroll to position [1428, 0]
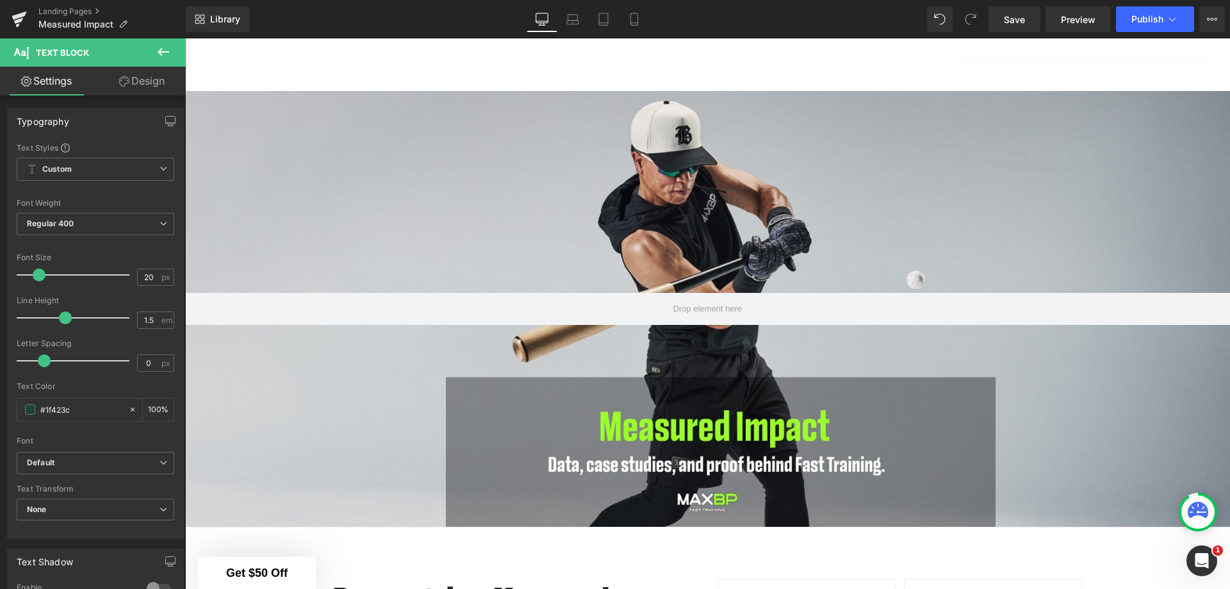
scroll to position [1235, 0]
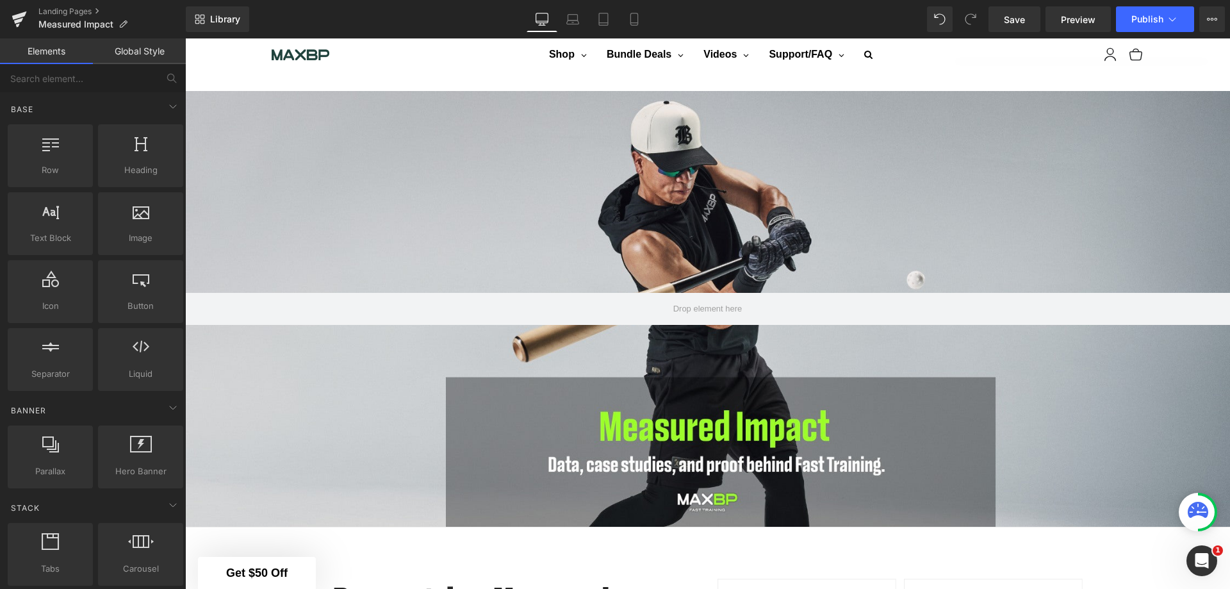
scroll to position [915, 0]
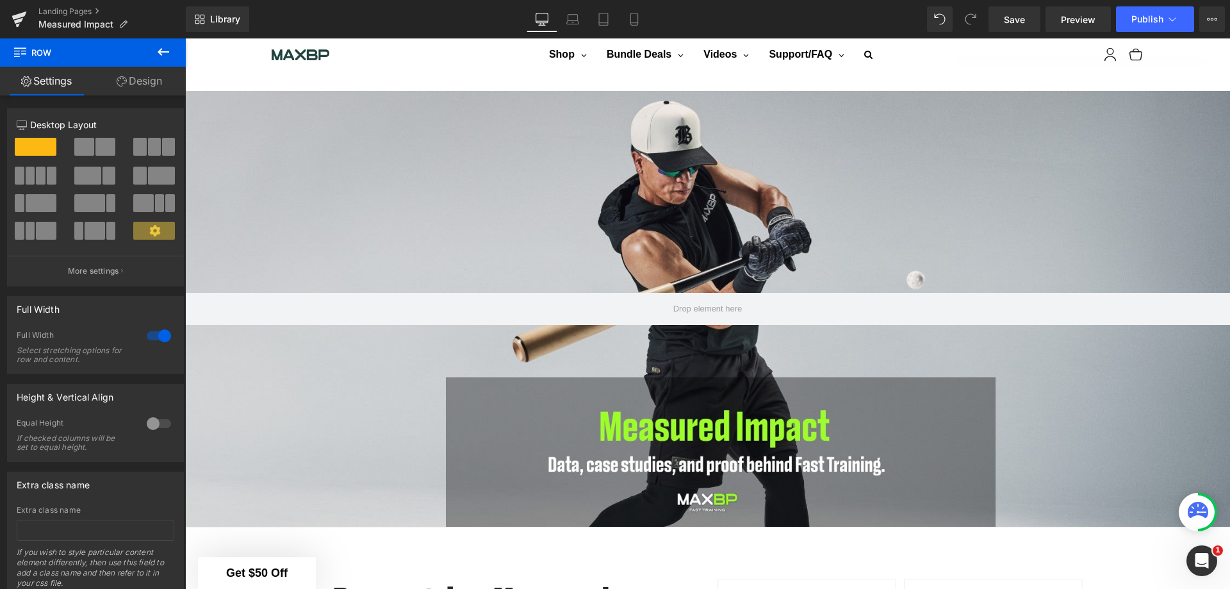
scroll to position [787, 0]
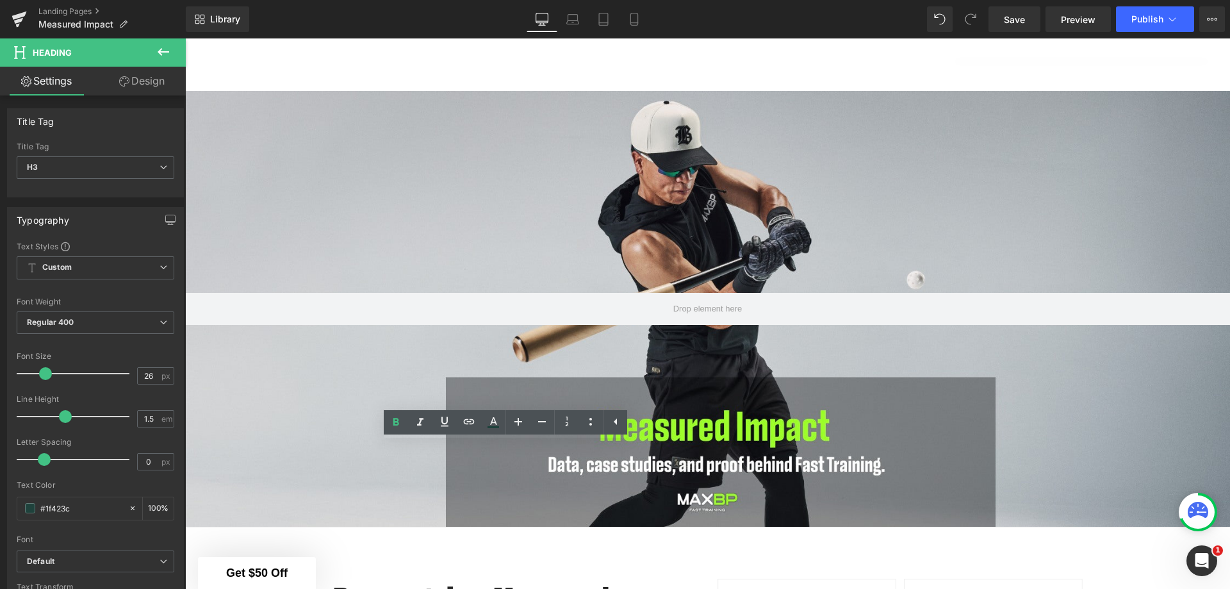
scroll to position [1194, 0]
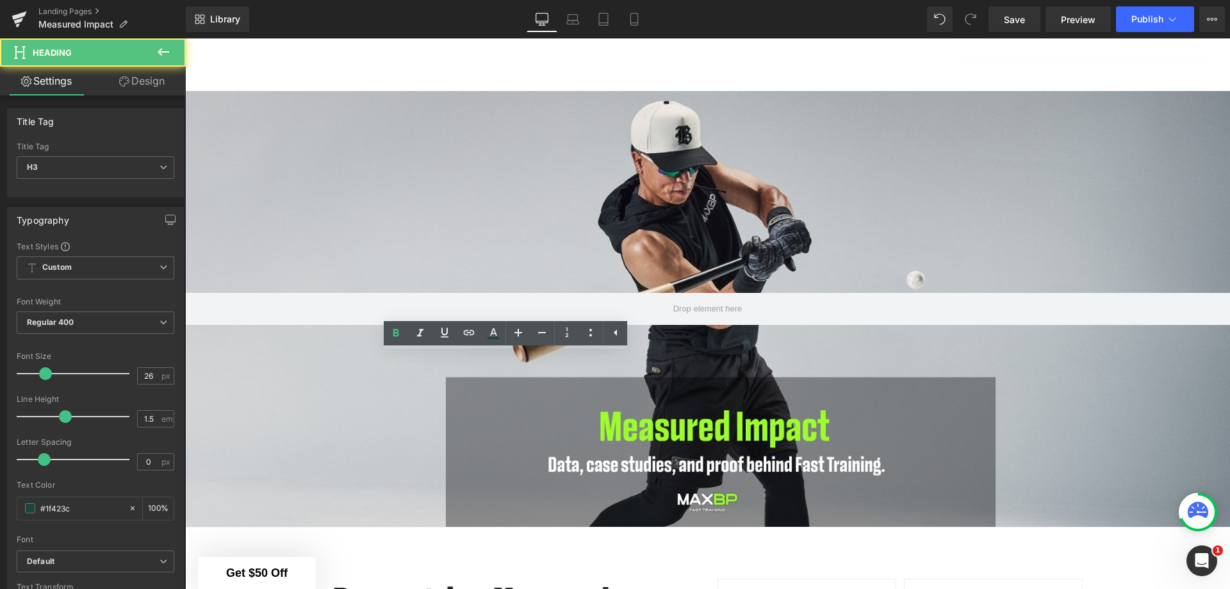
drag, startPoint x: 384, startPoint y: 365, endPoint x: 270, endPoint y: 365, distance: 113.4
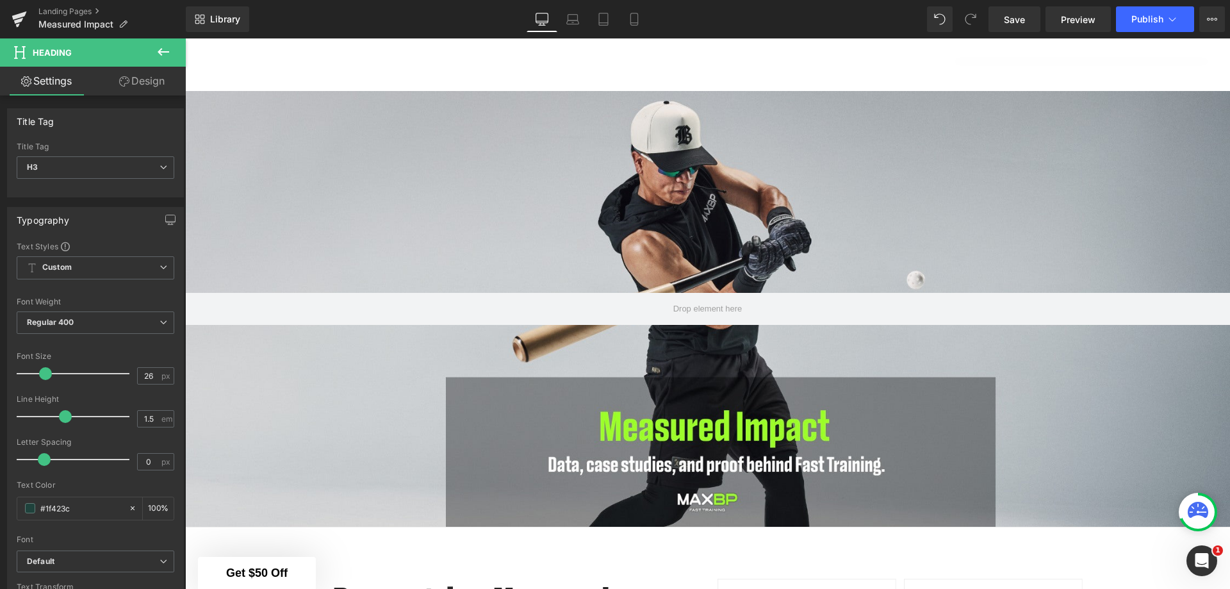
scroll to position [1387, 0]
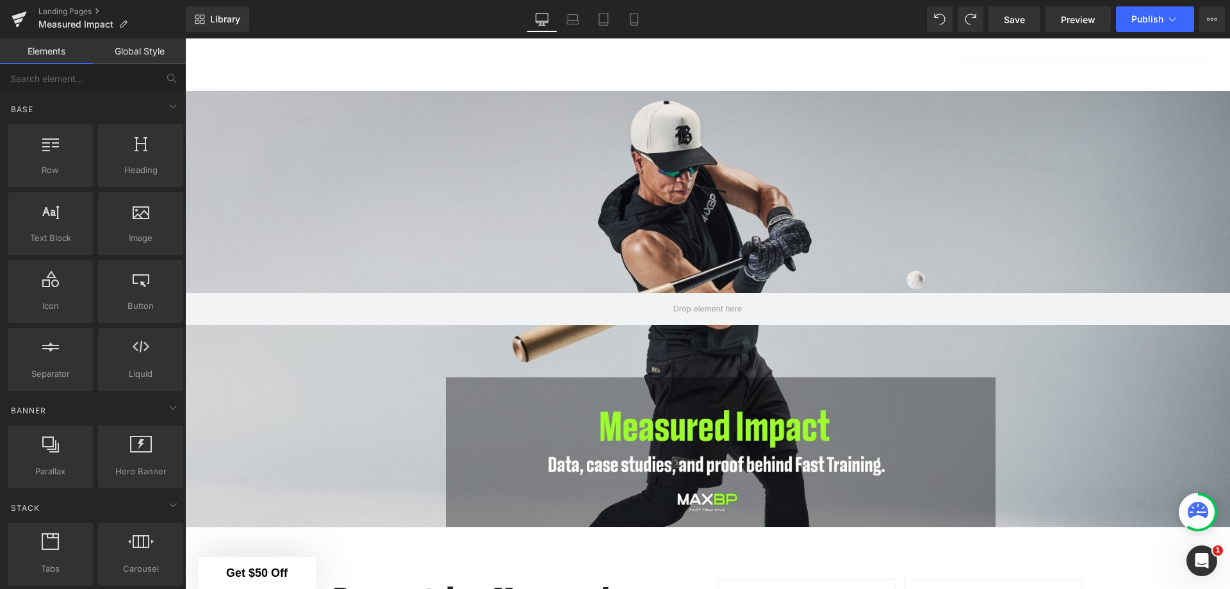
scroll to position [1451, 0]
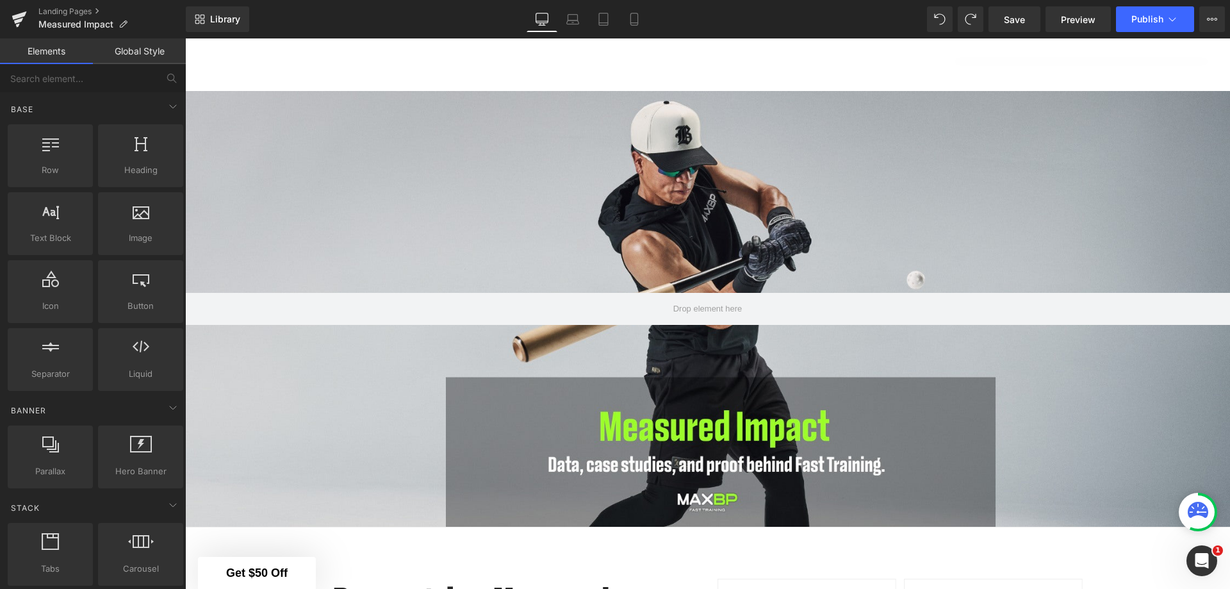
scroll to position [1258, 0]
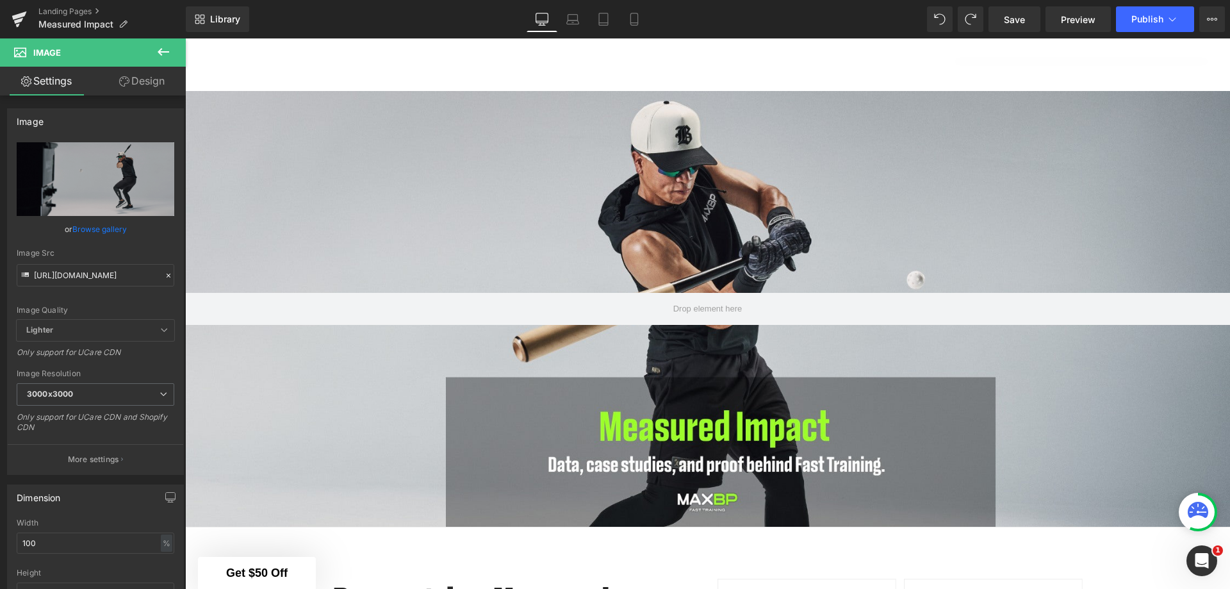
click at [172, 50] on button at bounding box center [163, 52] width 45 height 28
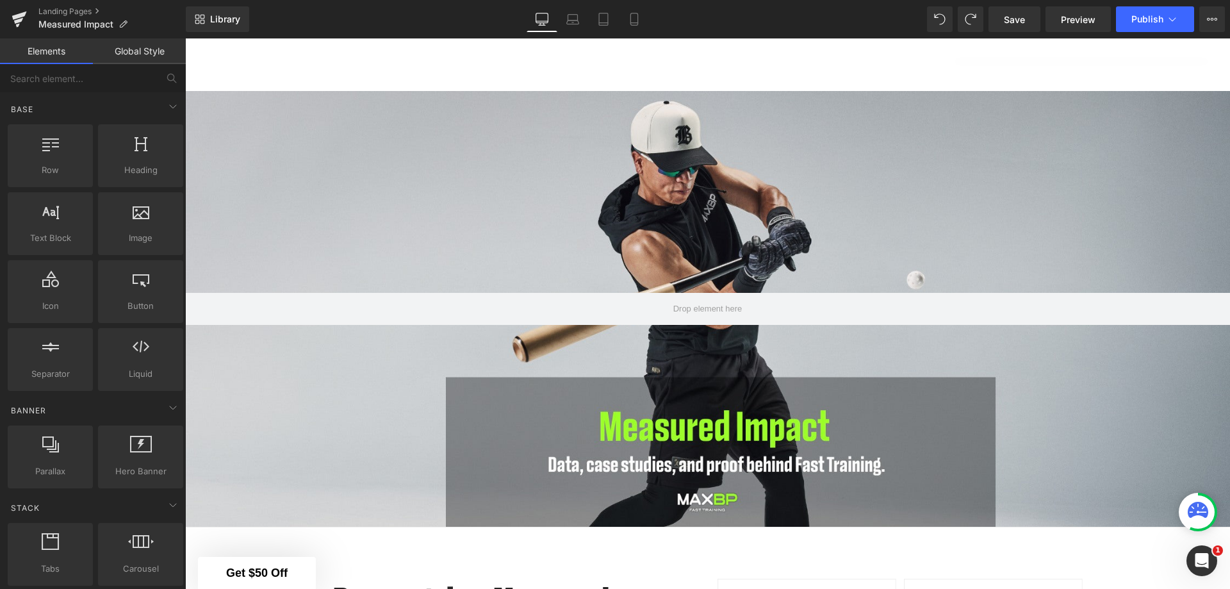
click at [69, 154] on div at bounding box center [50, 148] width 77 height 29
click at [52, 151] on div at bounding box center [50, 148] width 77 height 29
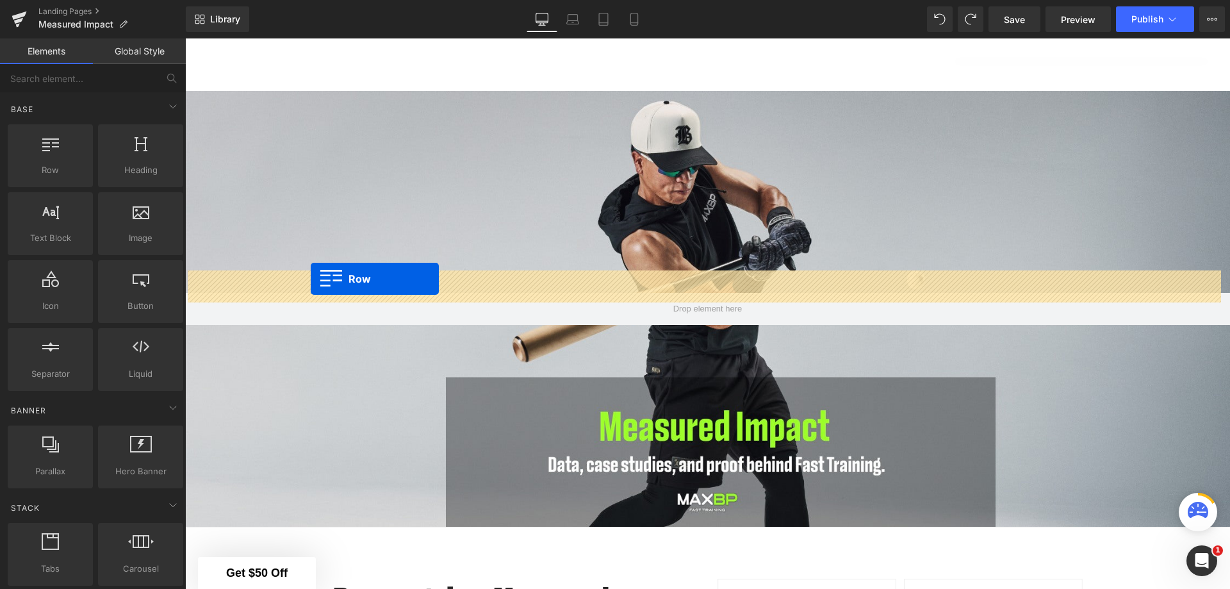
drag, startPoint x: 237, startPoint y: 190, endPoint x: 311, endPoint y: 279, distance: 115.5
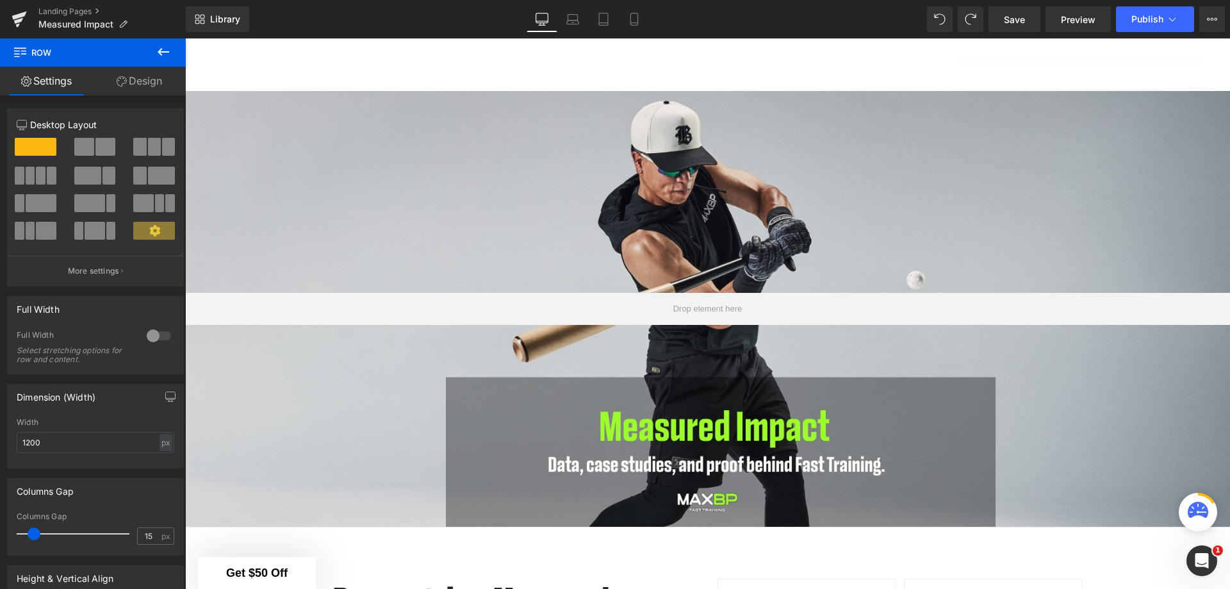
click at [90, 144] on span at bounding box center [84, 147] width 20 height 18
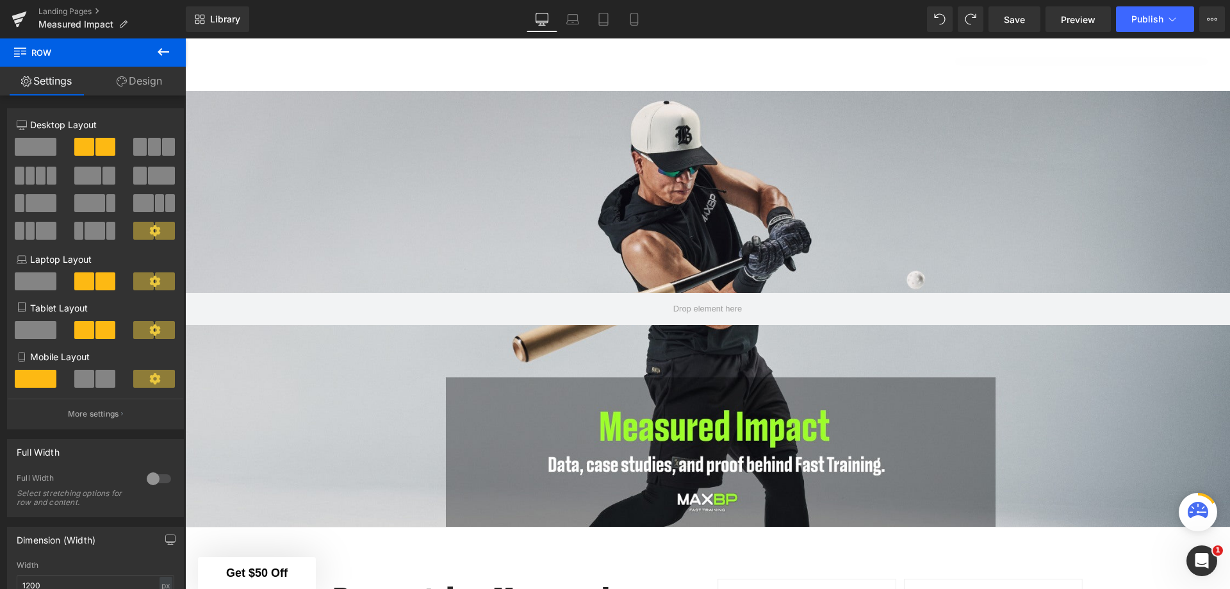
click at [165, 52] on icon at bounding box center [164, 52] width 12 height 8
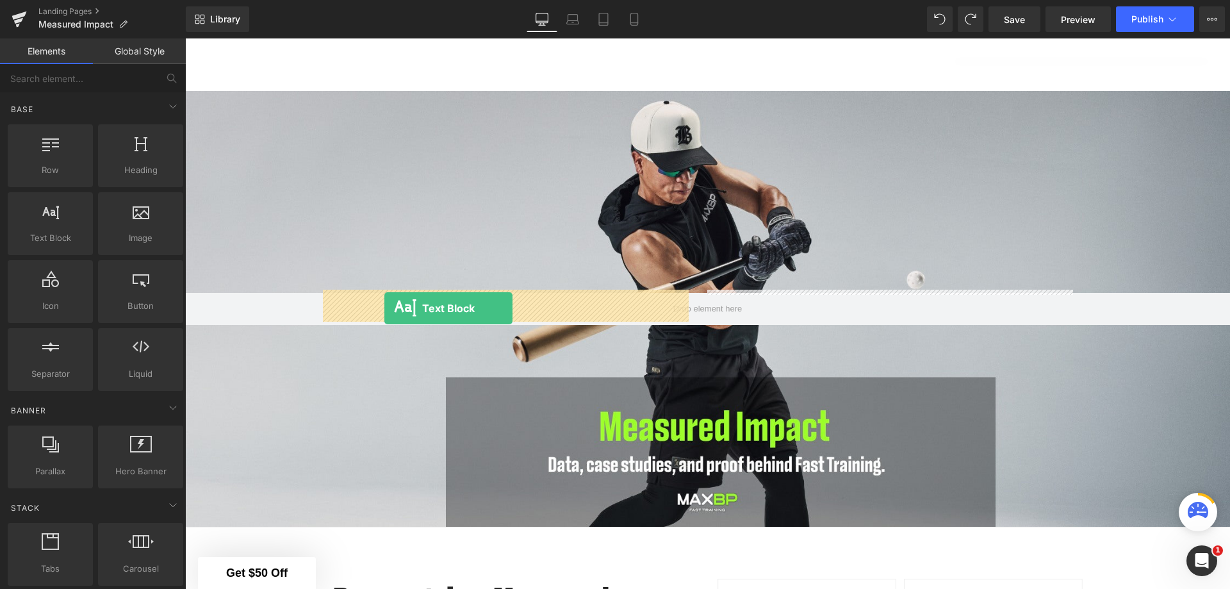
drag, startPoint x: 241, startPoint y: 260, endPoint x: 385, endPoint y: 309, distance: 151.5
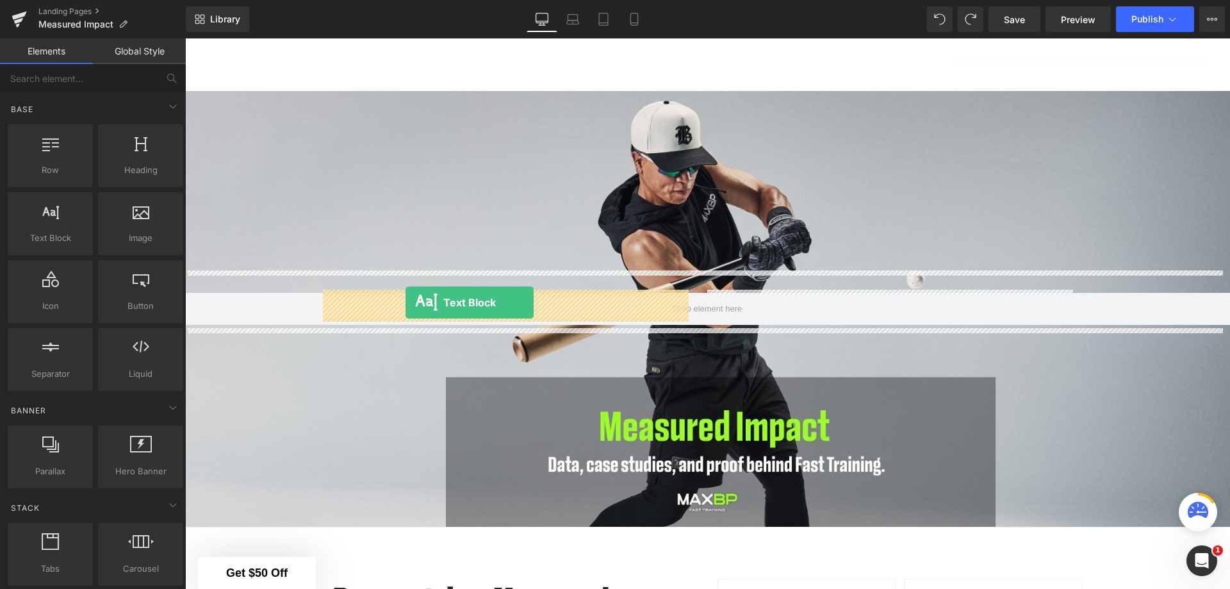
drag, startPoint x: 241, startPoint y: 260, endPoint x: 405, endPoint y: 302, distance: 169.9
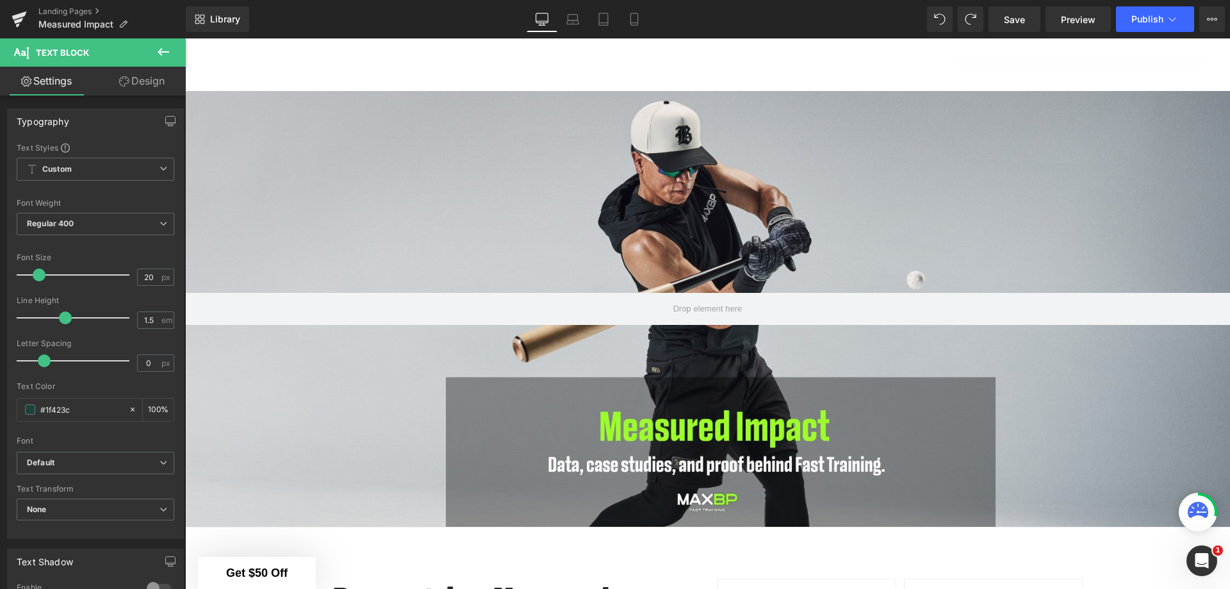
scroll to position [1130, 0]
drag, startPoint x: 415, startPoint y: 220, endPoint x: 324, endPoint y: 129, distance: 129.1
drag, startPoint x: 665, startPoint y: 414, endPoint x: 311, endPoint y: 305, distance: 371.3
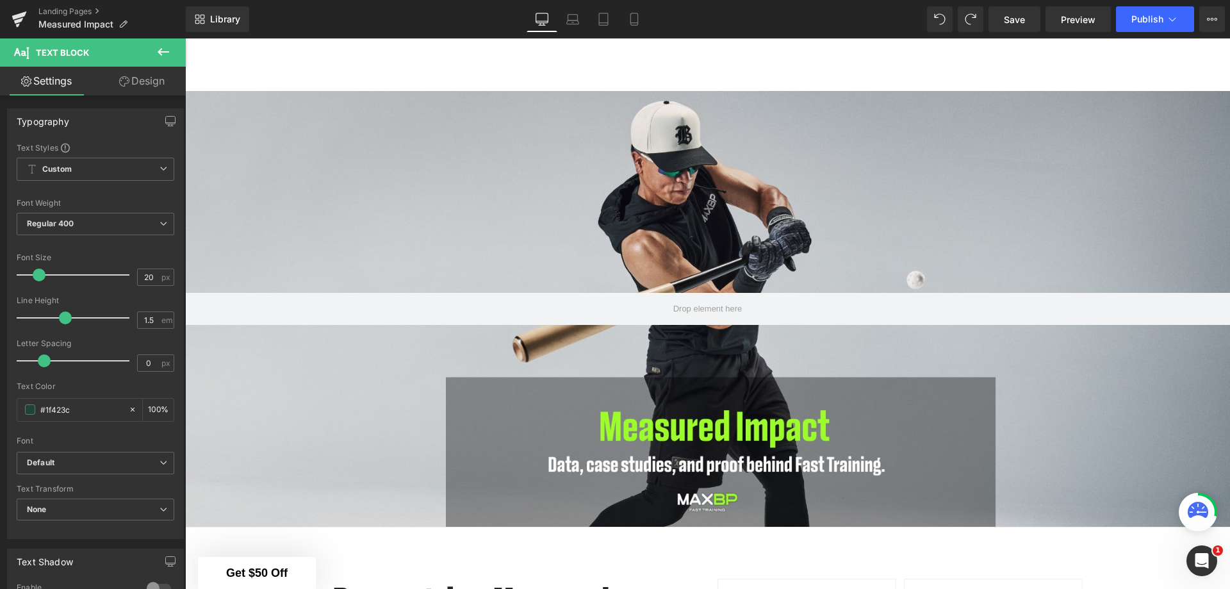
paste div
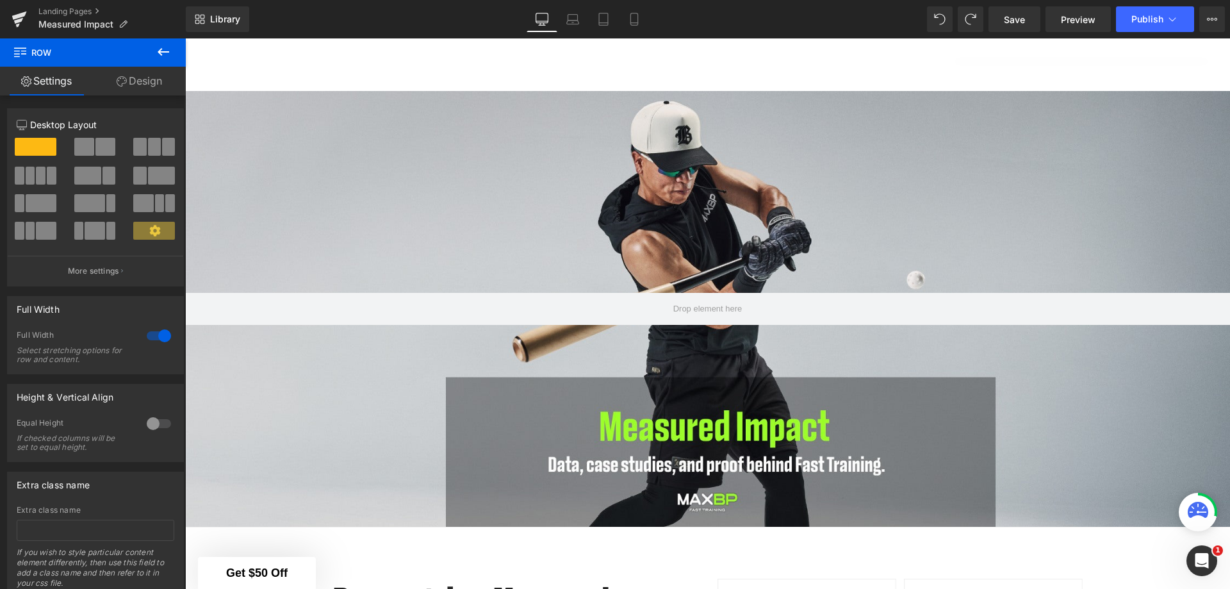
click at [38, 143] on span at bounding box center [36, 147] width 42 height 18
click at [38, 142] on span at bounding box center [36, 147] width 42 height 18
click at [88, 149] on span at bounding box center [84, 147] width 20 height 18
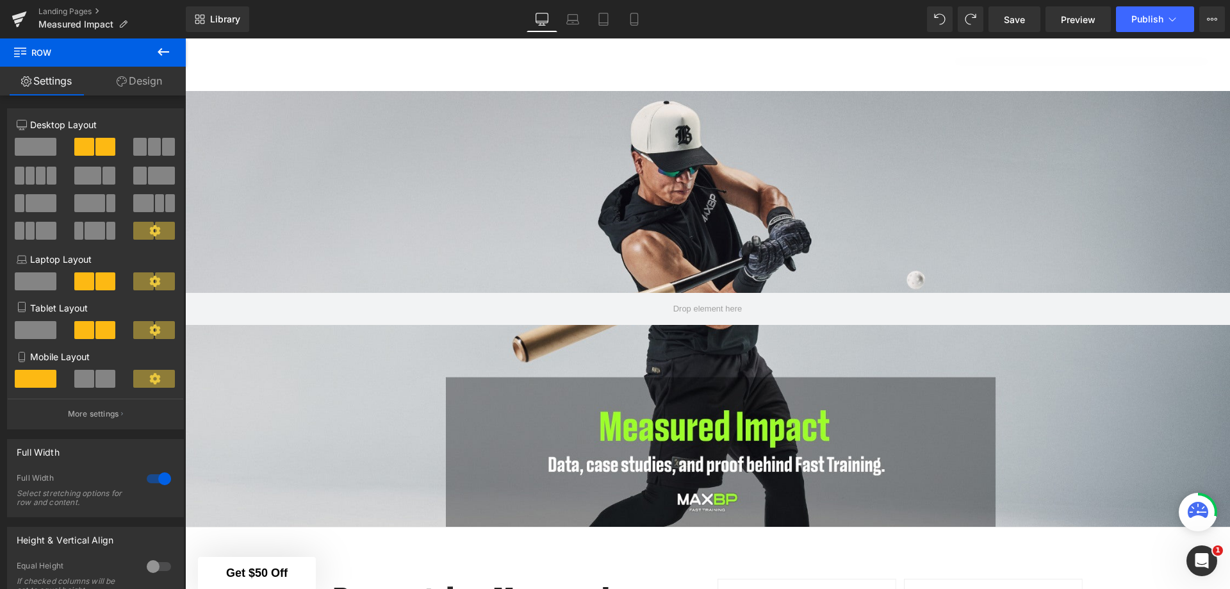
click at [26, 142] on span at bounding box center [36, 147] width 42 height 18
click at [35, 146] on span at bounding box center [36, 147] width 42 height 18
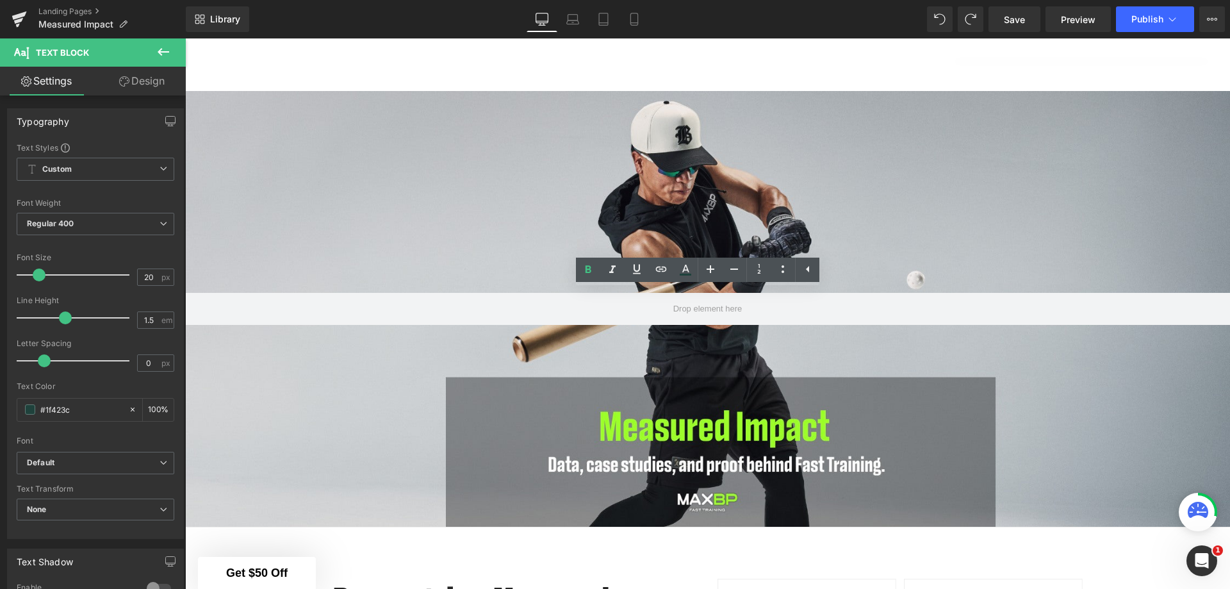
drag, startPoint x: 626, startPoint y: 339, endPoint x: 642, endPoint y: 322, distance: 24.0
drag, startPoint x: 703, startPoint y: 338, endPoint x: 643, endPoint y: 317, distance: 63.6
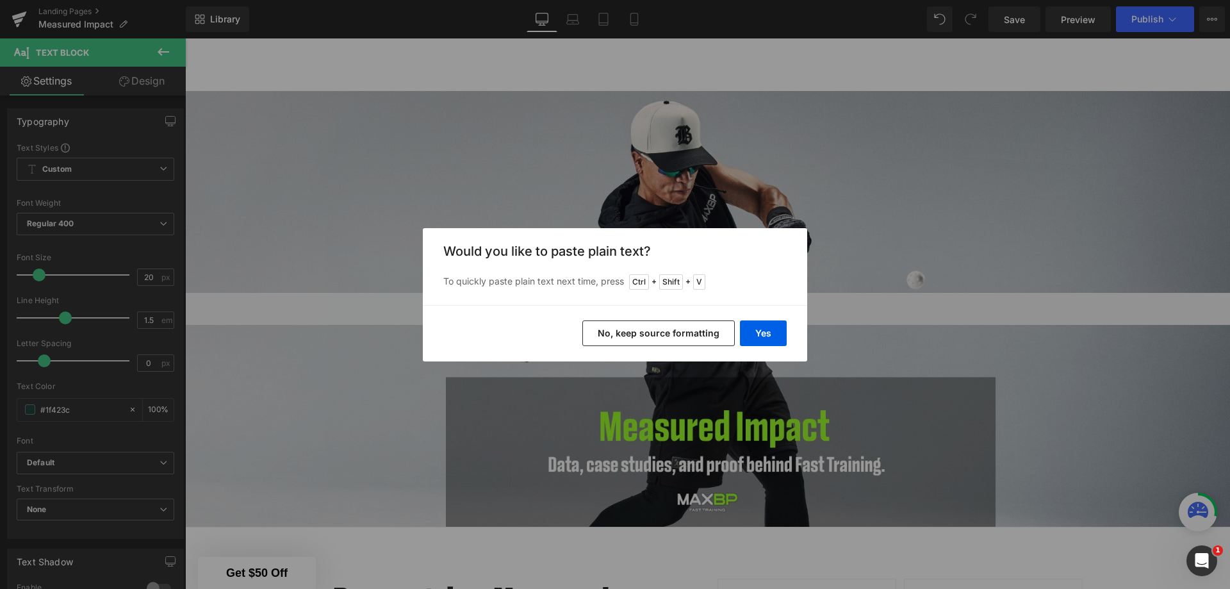
click at [762, 332] on button "Yes" at bounding box center [763, 333] width 47 height 26
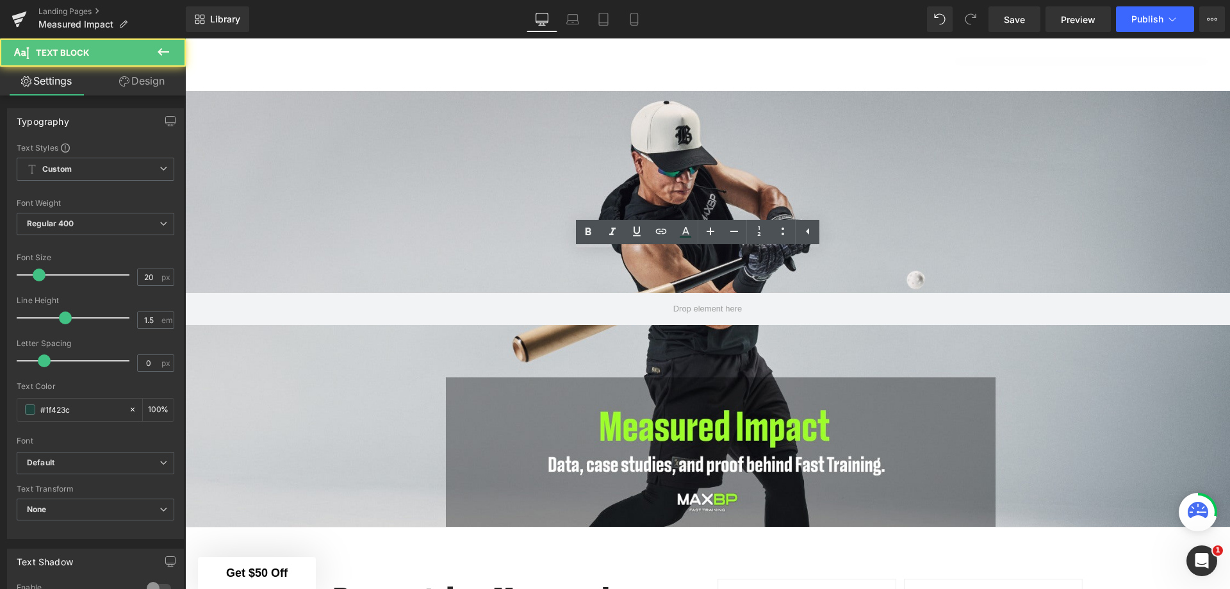
scroll to position [1205, 0]
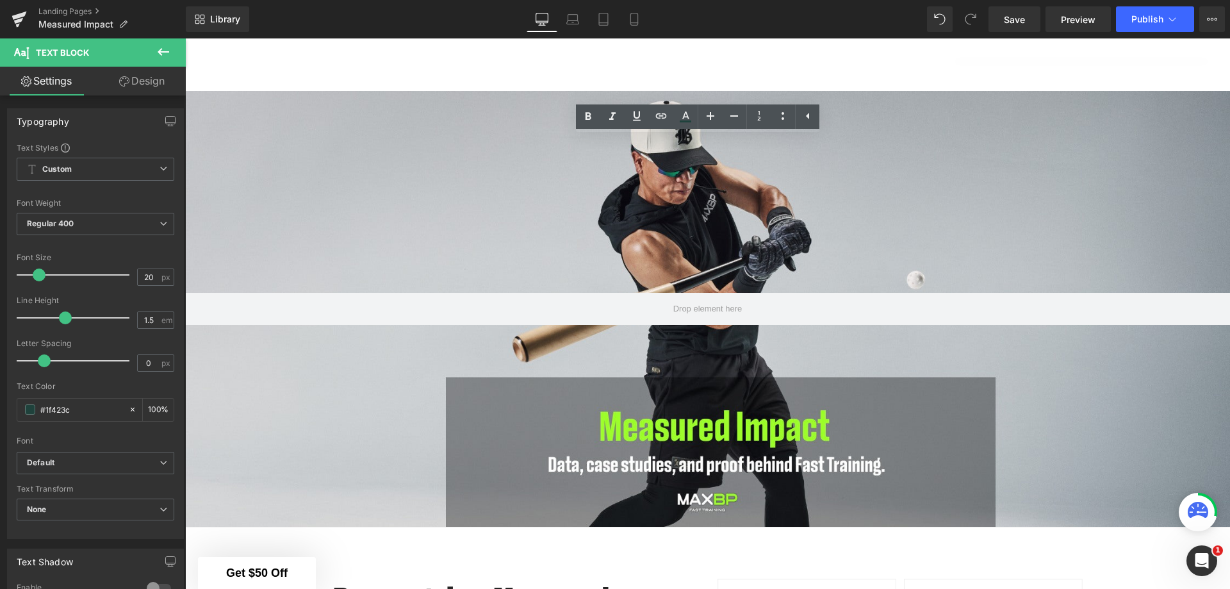
scroll to position [1333, 0]
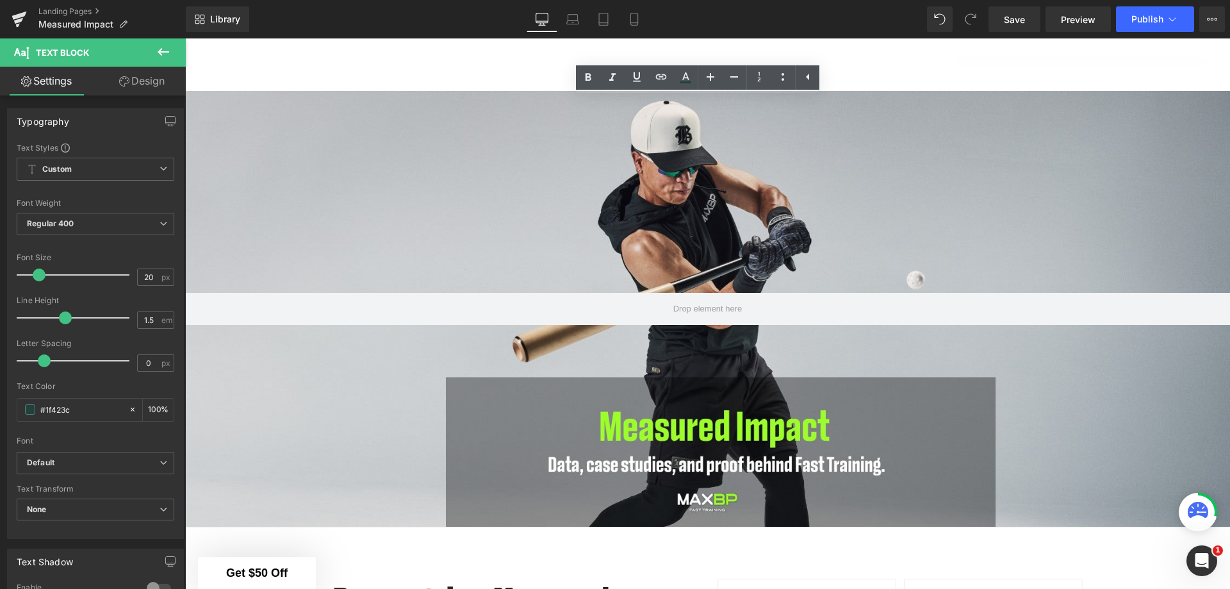
drag, startPoint x: 702, startPoint y: 329, endPoint x: 326, endPoint y: 188, distance: 401.2
click at [763, 77] on icon at bounding box center [758, 76] width 15 height 15
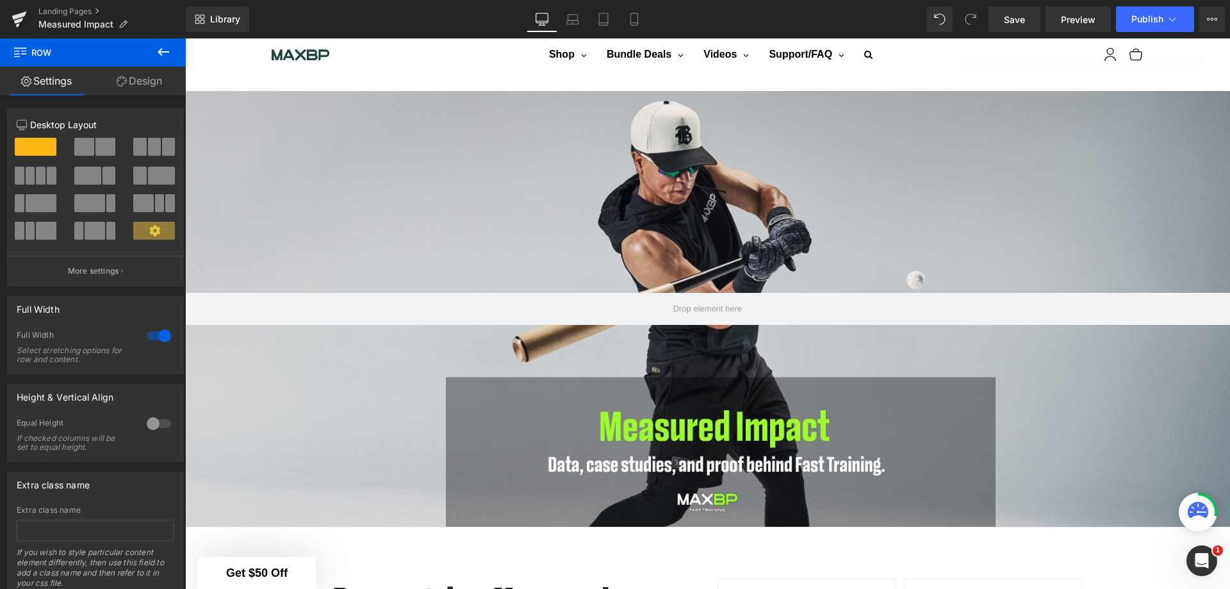
scroll to position [1141, 0]
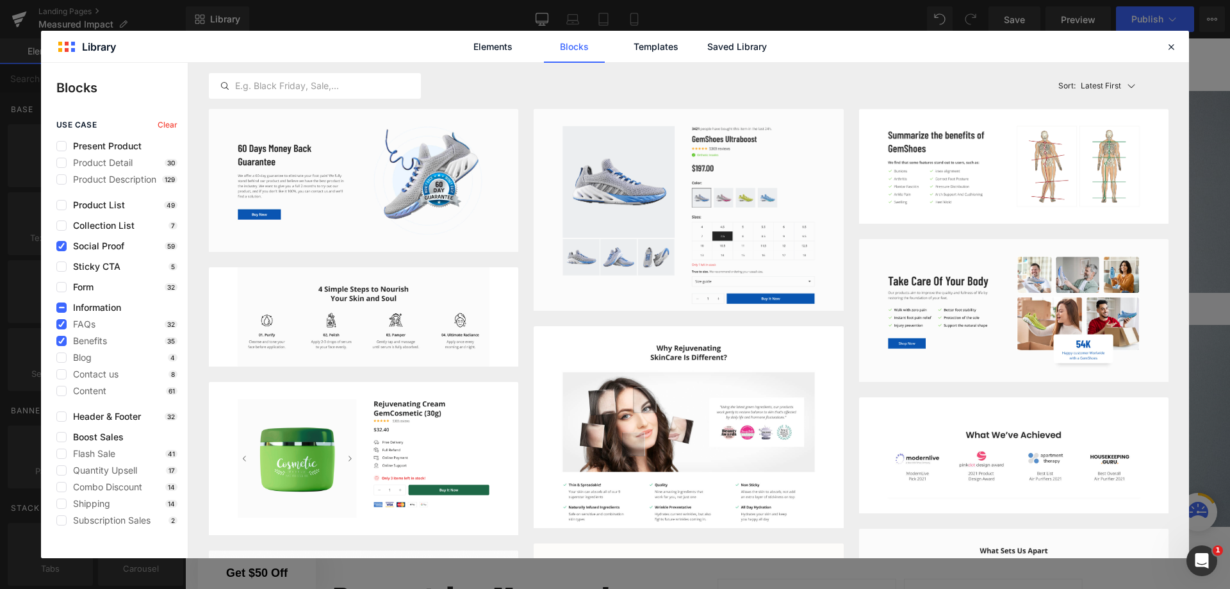
click at [443, 310] on img at bounding box center [363, 316] width 309 height 99
click at [459, 350] on button "Add to page" at bounding box center [455, 351] width 104 height 20
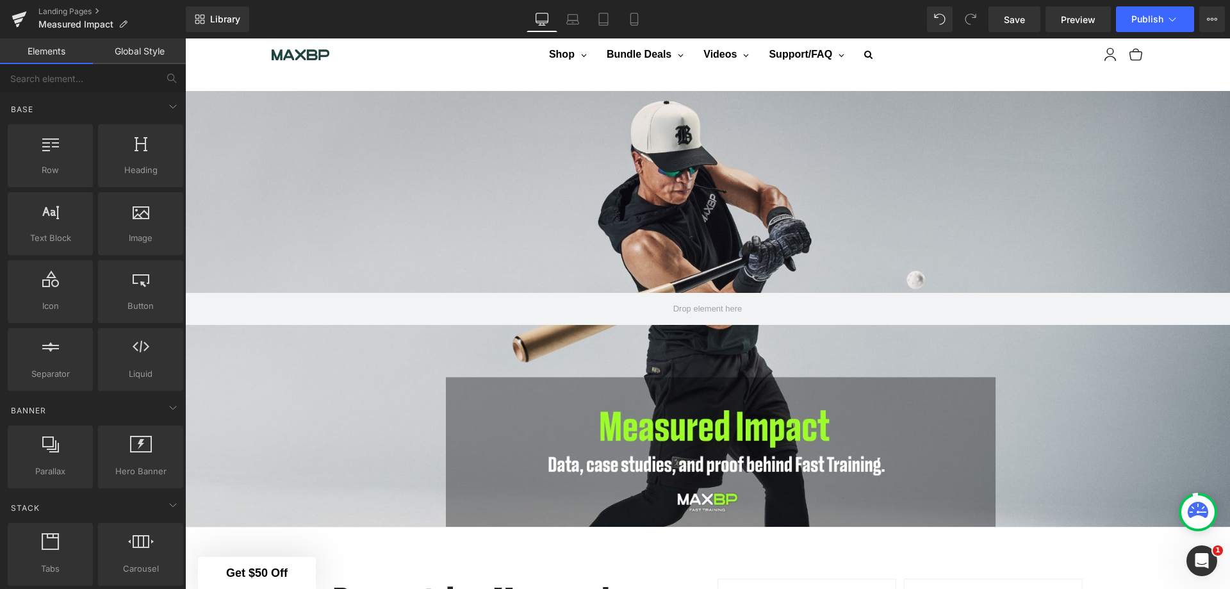
scroll to position [1193, 0]
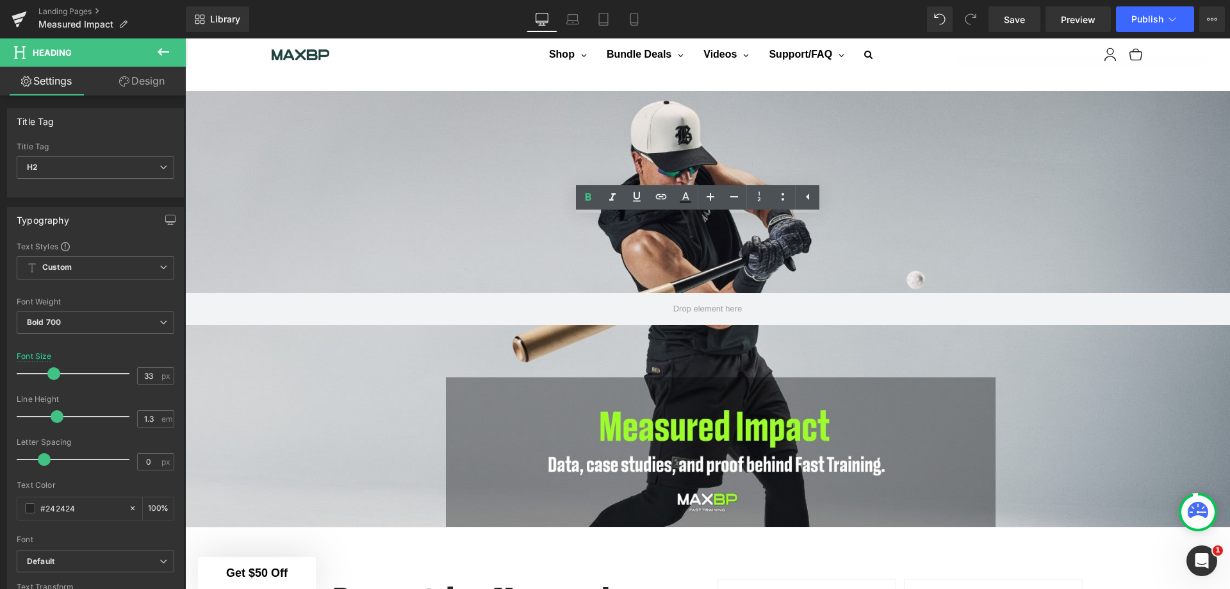
drag, startPoint x: 731, startPoint y: 254, endPoint x: 548, endPoint y: 221, distance: 186.7
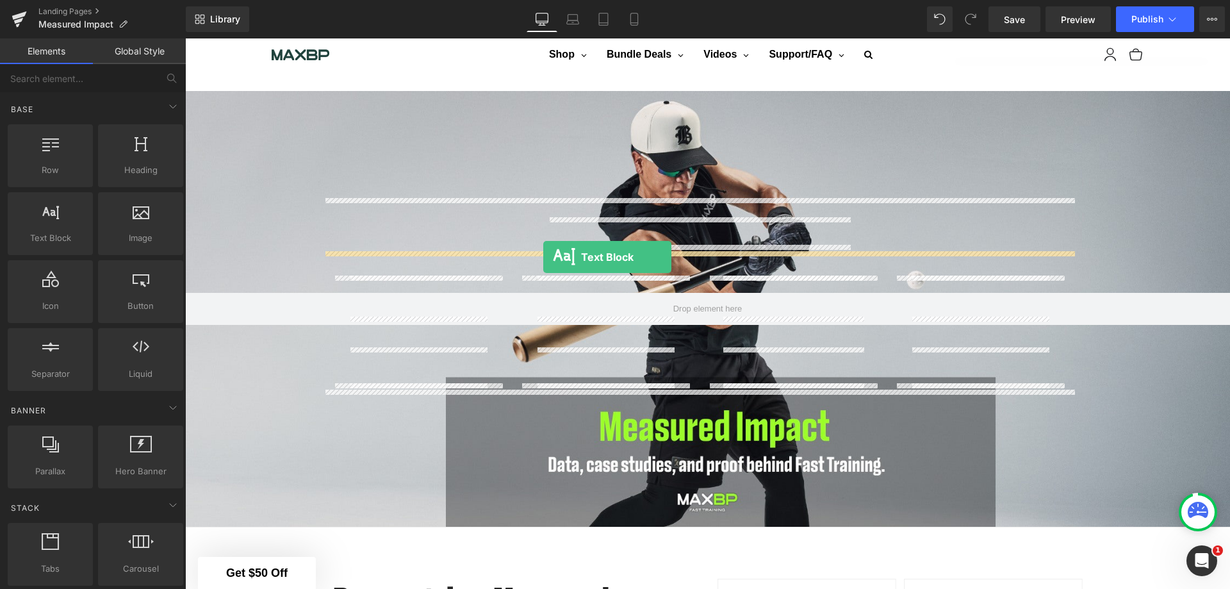
drag, startPoint x: 250, startPoint y: 257, endPoint x: 543, endPoint y: 257, distance: 292.7
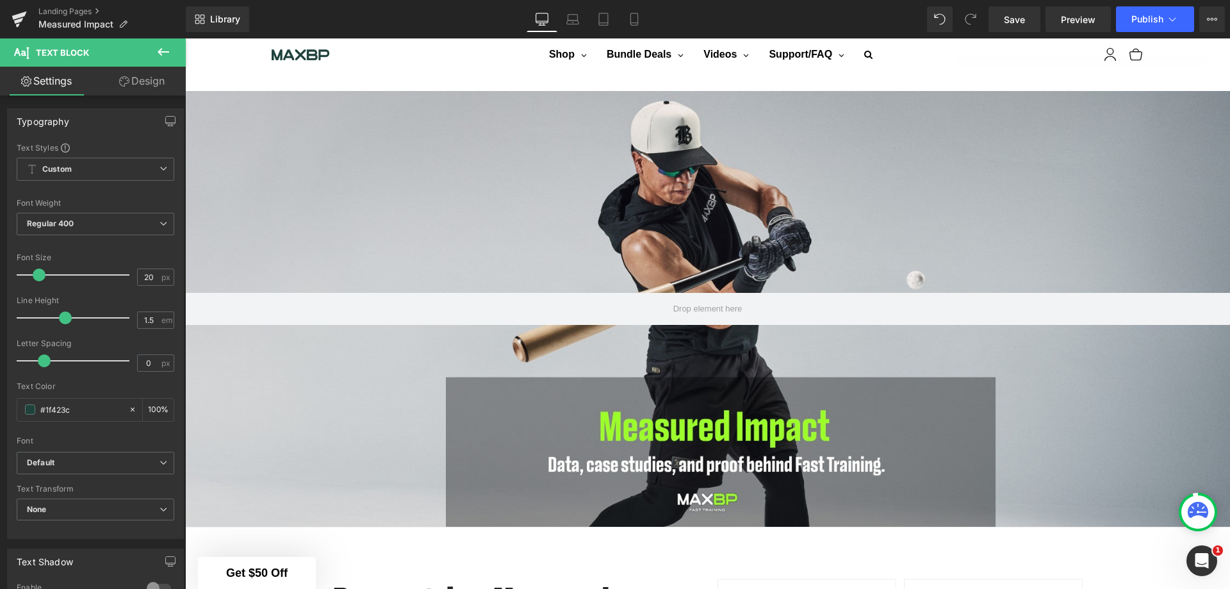
drag, startPoint x: 624, startPoint y: 317, endPoint x: 314, endPoint y: 260, distance: 315.2
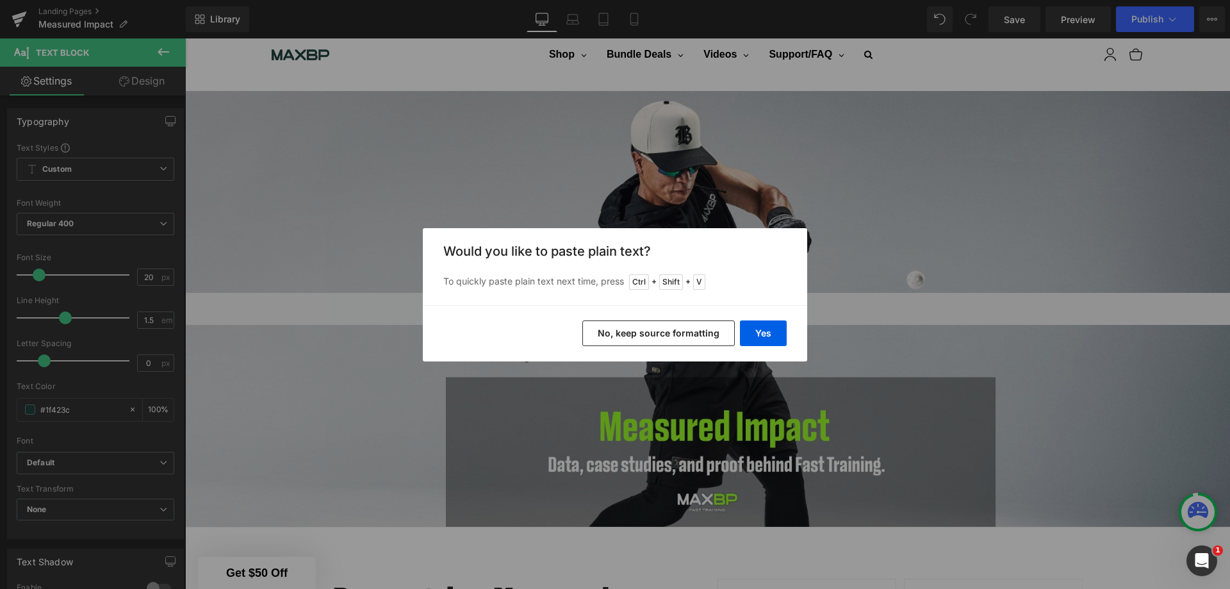
click at [771, 327] on button "Yes" at bounding box center [763, 333] width 47 height 26
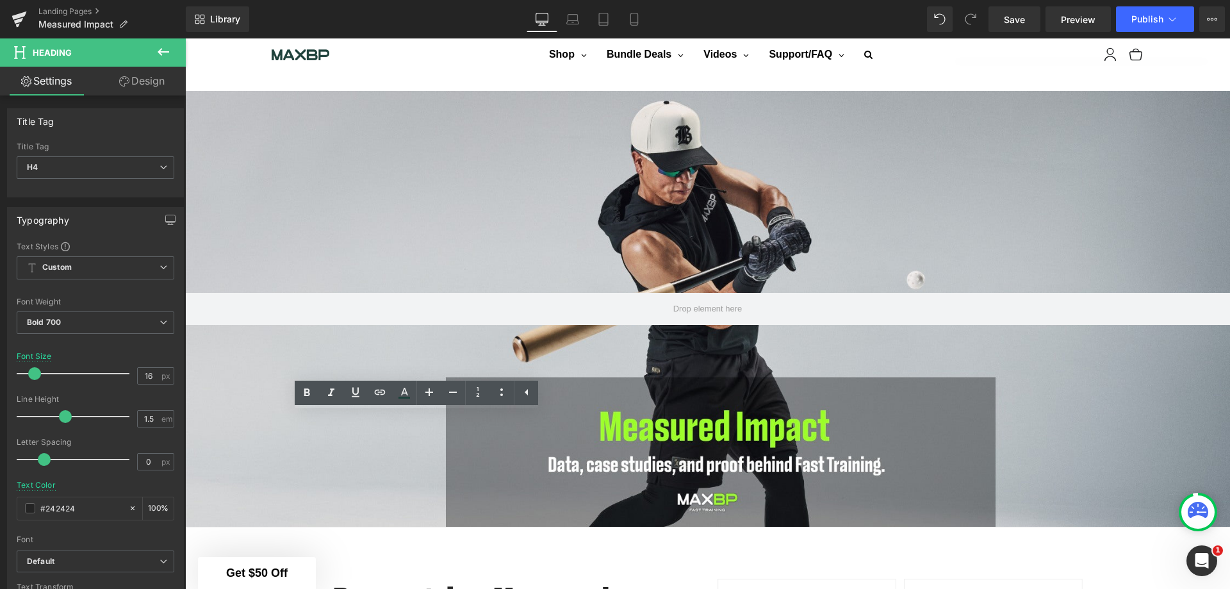
drag, startPoint x: 435, startPoint y: 436, endPoint x: 386, endPoint y: 434, distance: 49.4
drag, startPoint x: 437, startPoint y: 434, endPoint x: 412, endPoint y: 435, distance: 25.0
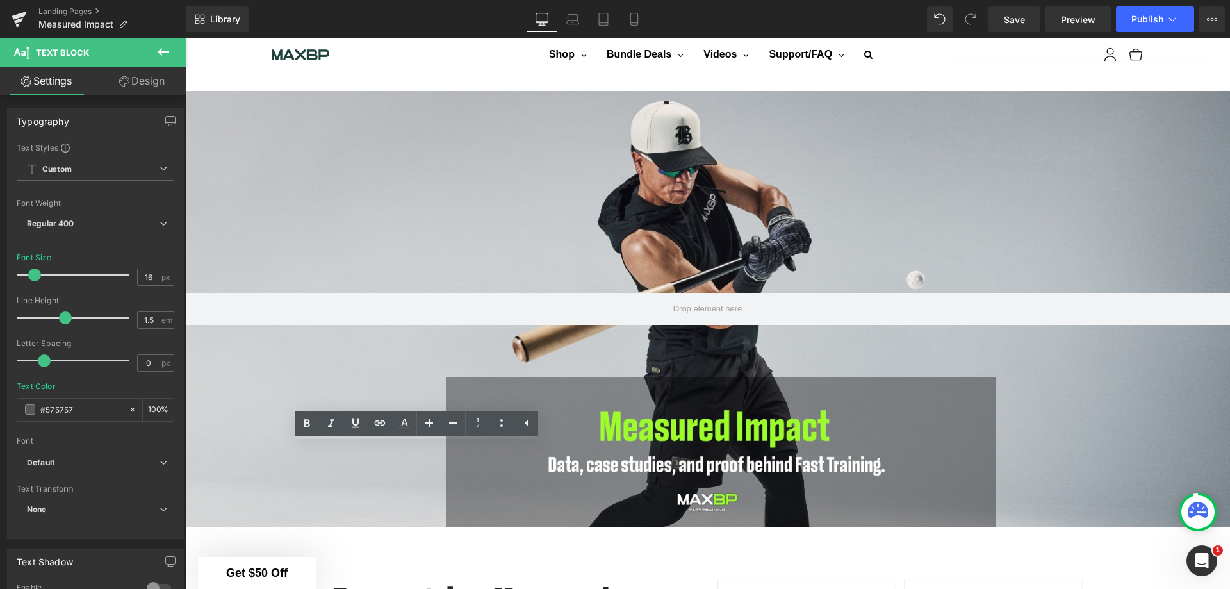
drag, startPoint x: 459, startPoint y: 471, endPoint x: 357, endPoint y: 453, distance: 102.8
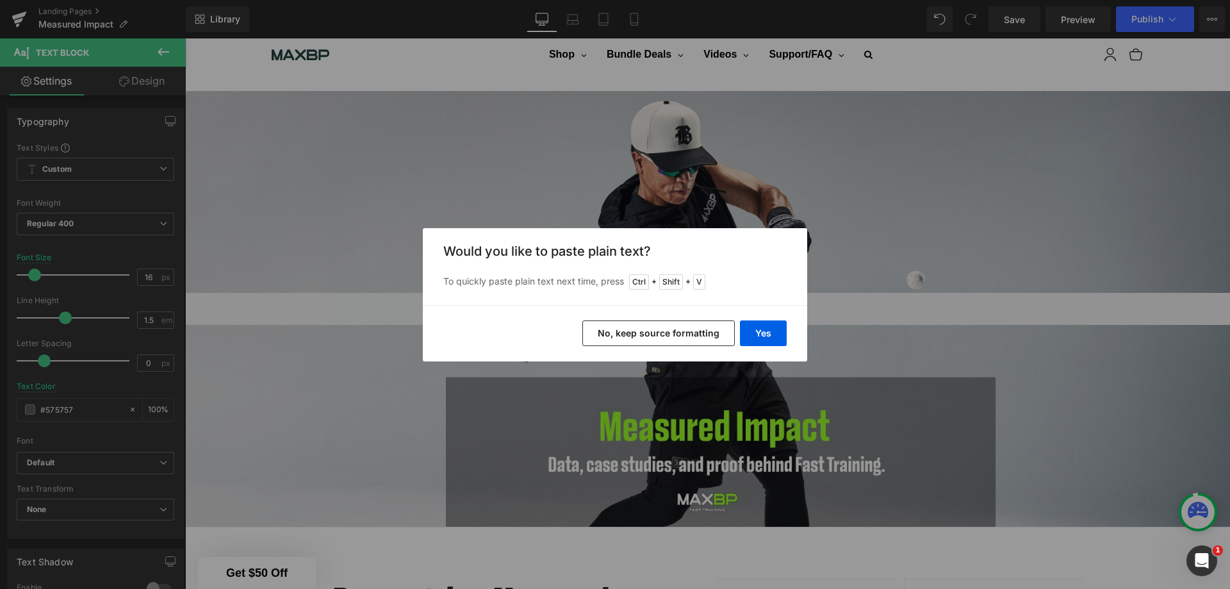
click at [757, 329] on button "Yes" at bounding box center [763, 333] width 47 height 26
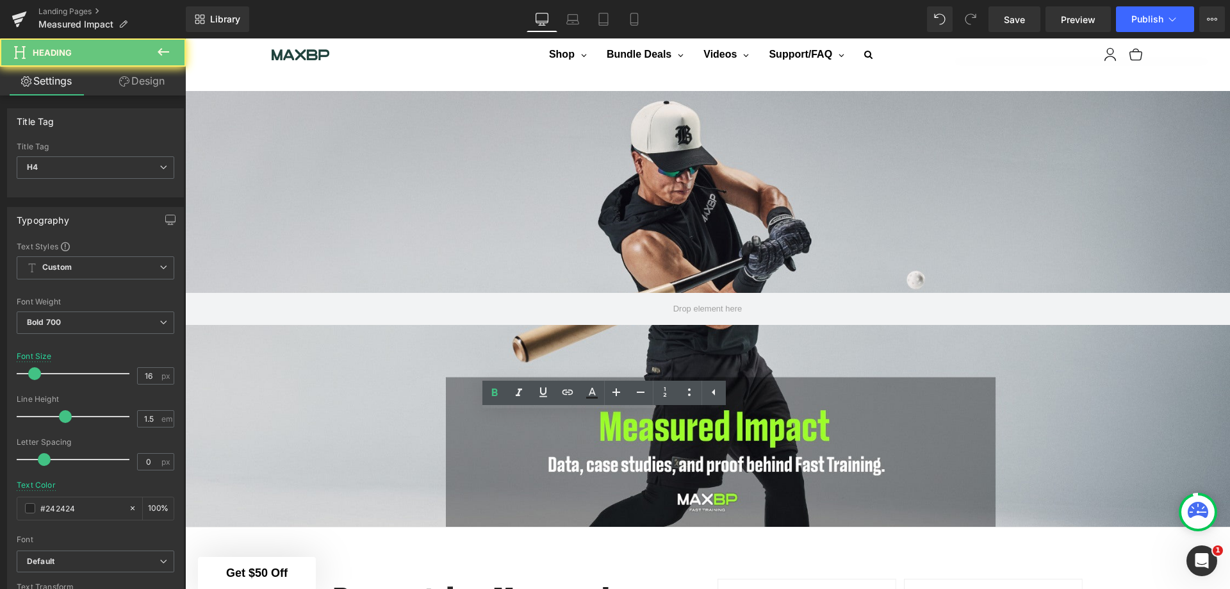
drag, startPoint x: 624, startPoint y: 439, endPoint x: 599, endPoint y: 437, distance: 25.0
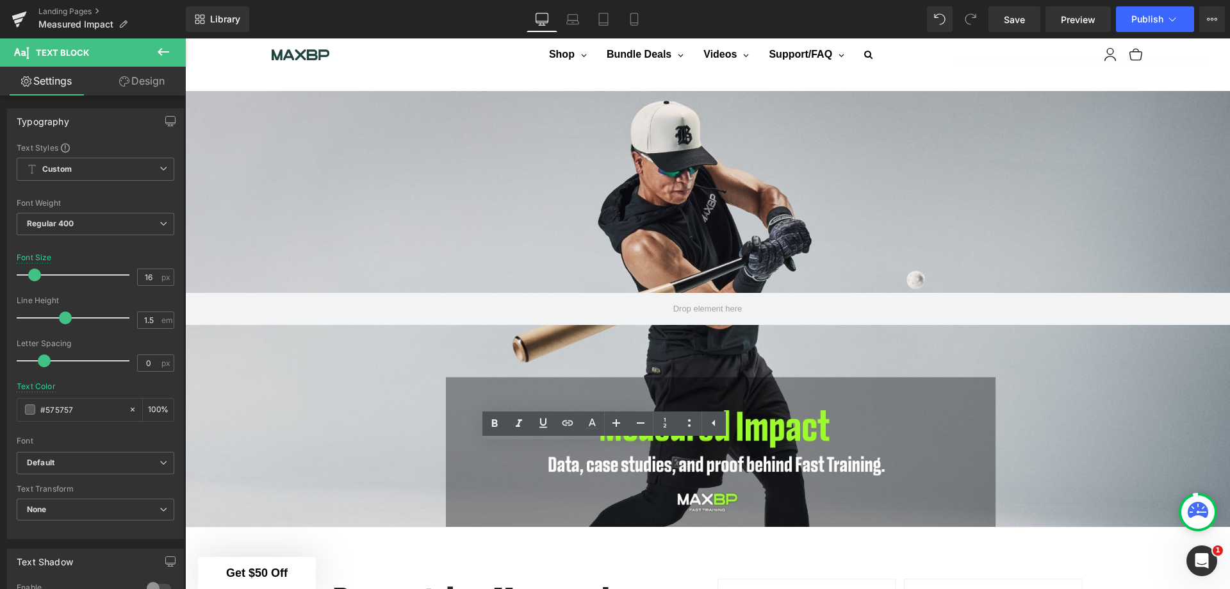
drag, startPoint x: 647, startPoint y: 472, endPoint x: 527, endPoint y: 457, distance: 121.4
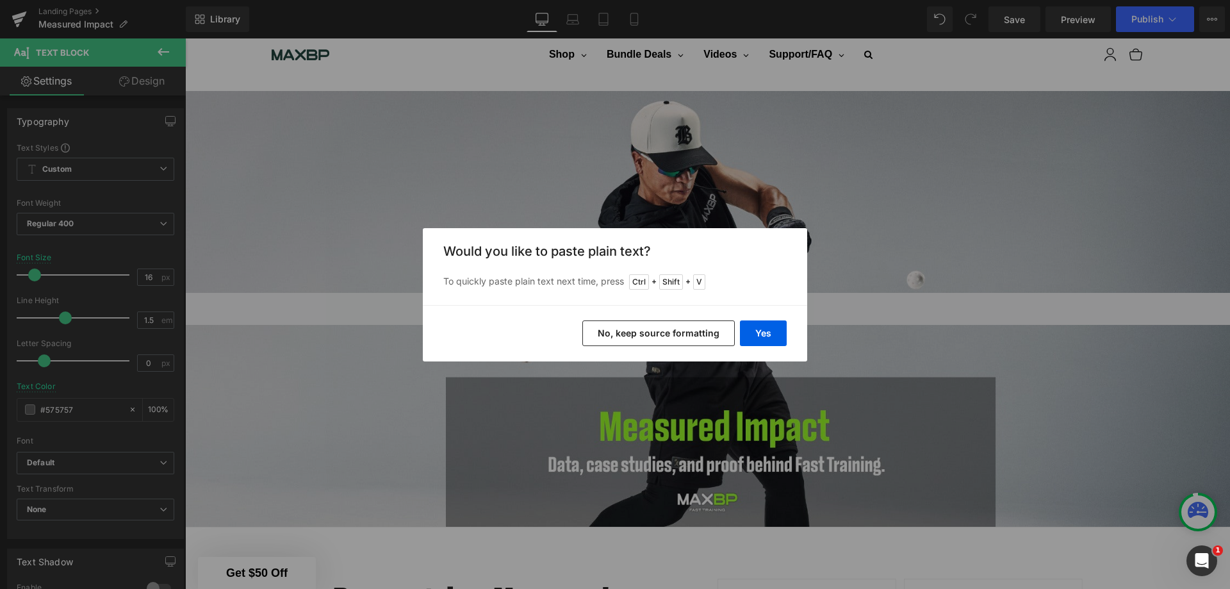
click at [760, 334] on button "Yes" at bounding box center [763, 333] width 47 height 26
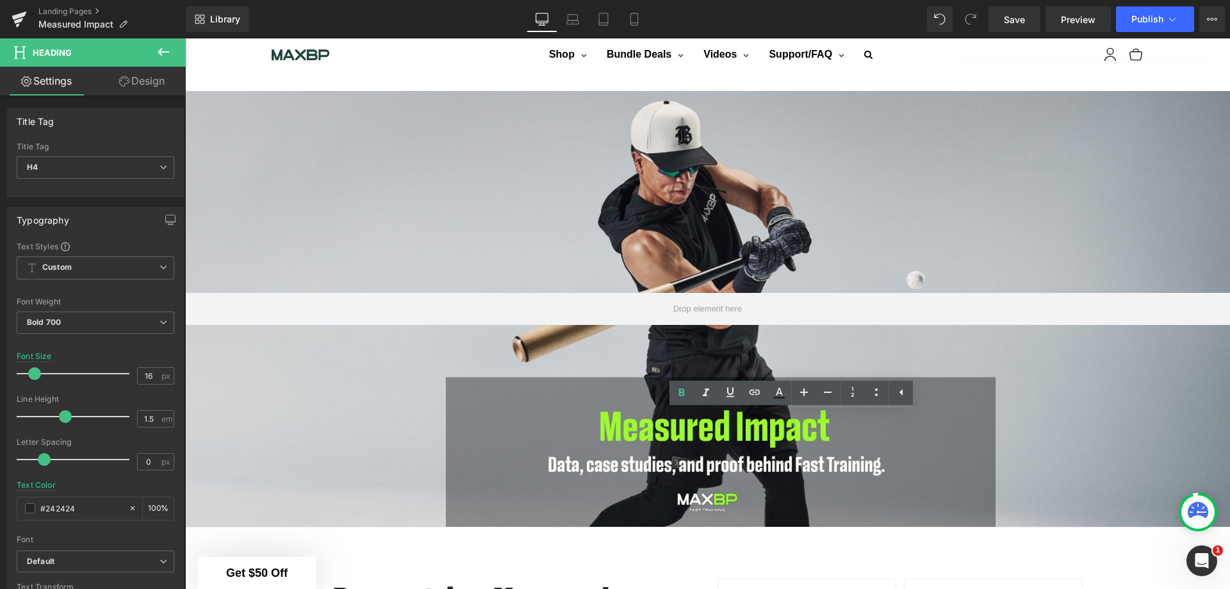
drag, startPoint x: 816, startPoint y: 439, endPoint x: 785, endPoint y: 439, distance: 31.4
paste div
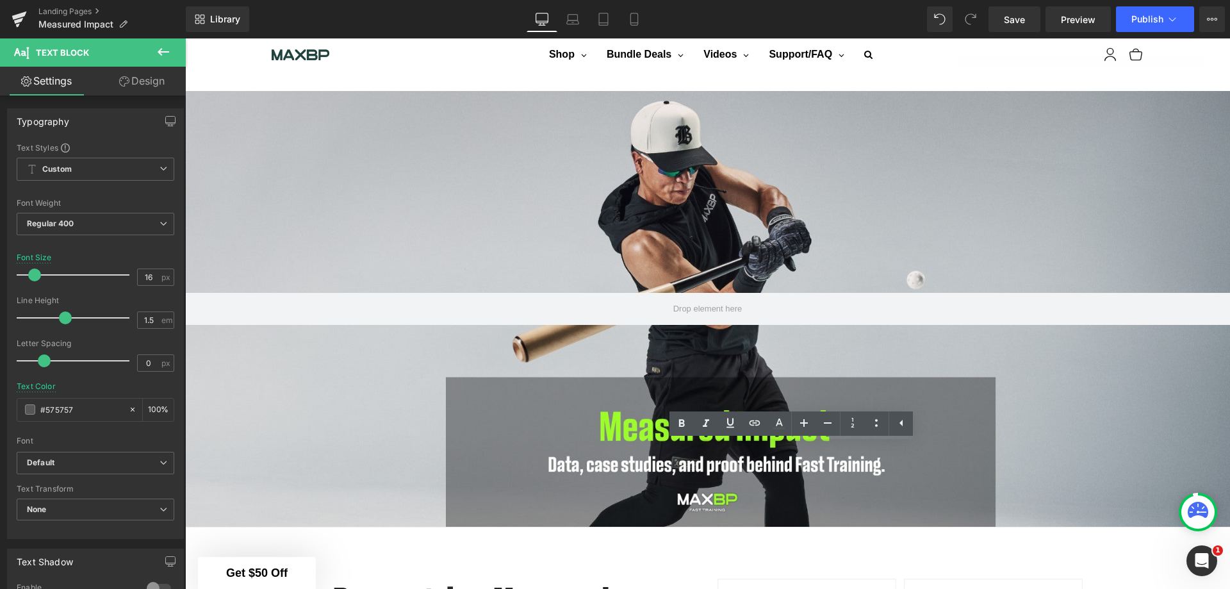
drag, startPoint x: 845, startPoint y: 471, endPoint x: 704, endPoint y: 450, distance: 143.1
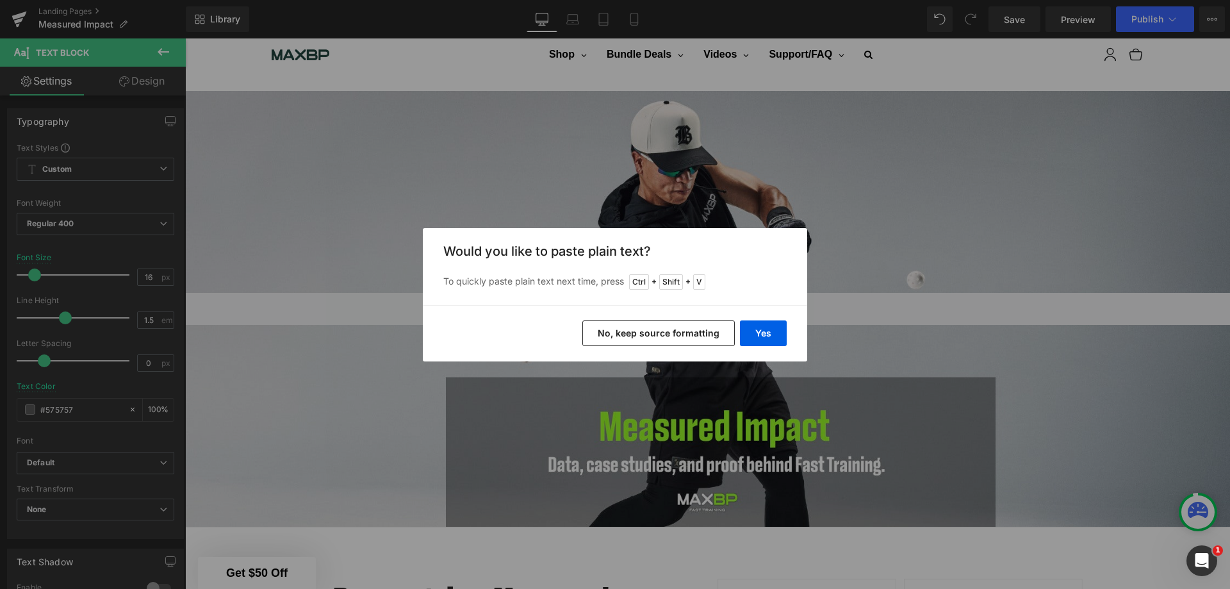
click at [749, 329] on button "Yes" at bounding box center [763, 333] width 47 height 26
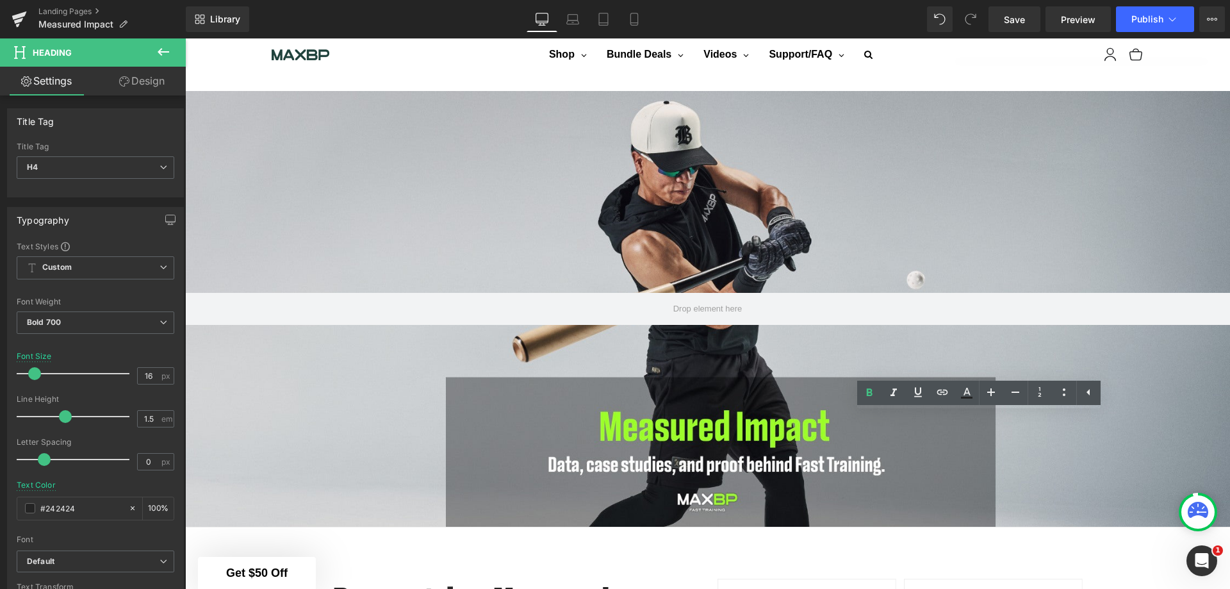
drag, startPoint x: 1027, startPoint y: 435, endPoint x: 952, endPoint y: 435, distance: 74.9
paste div
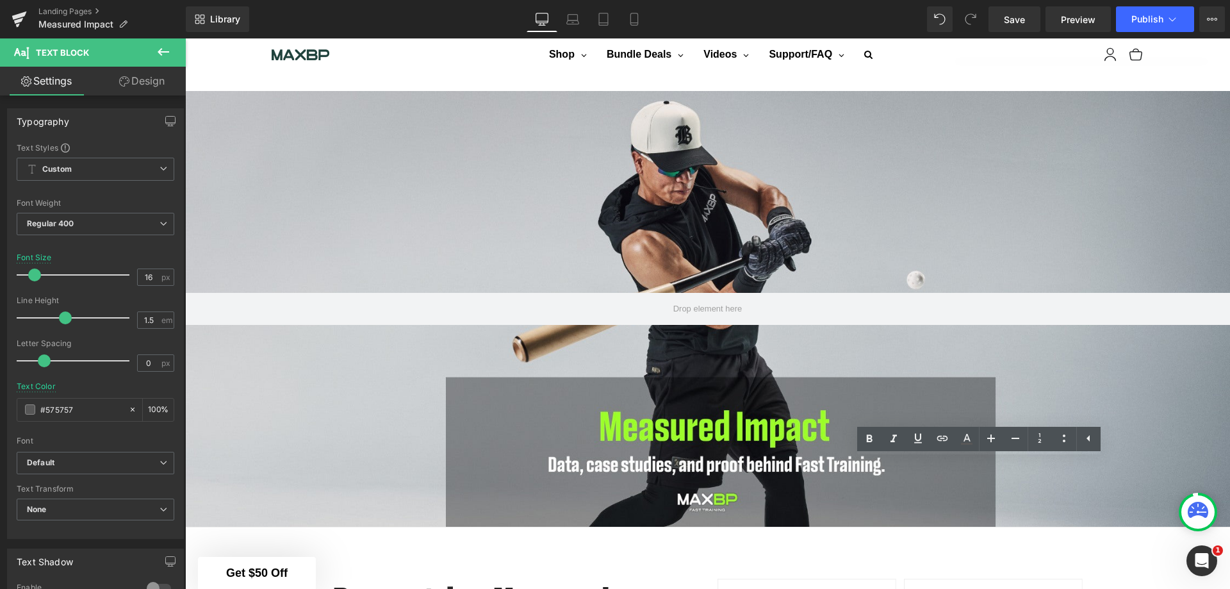
drag, startPoint x: 1005, startPoint y: 489, endPoint x: 915, endPoint y: 474, distance: 91.5
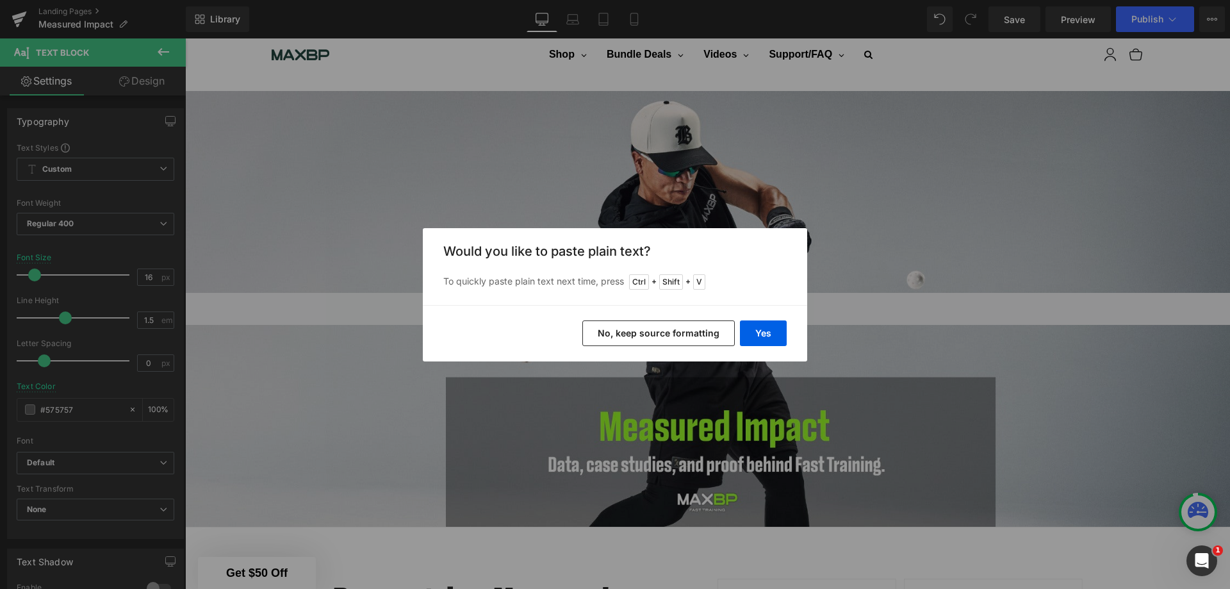
click at [766, 336] on button "Yes" at bounding box center [763, 333] width 47 height 26
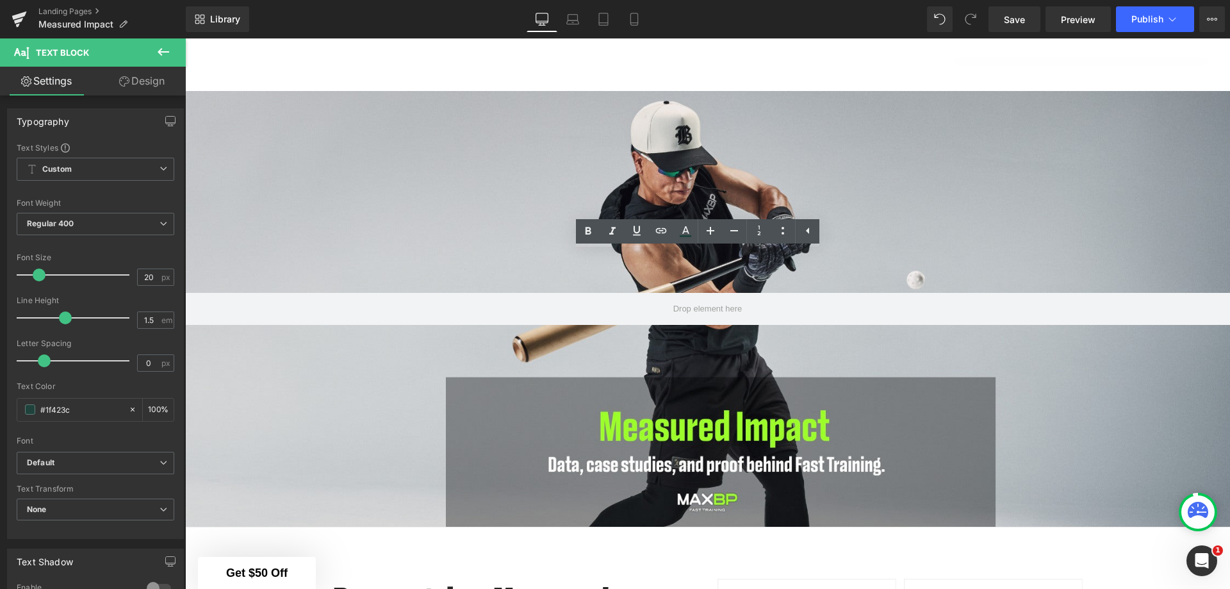
scroll to position [1257, 0]
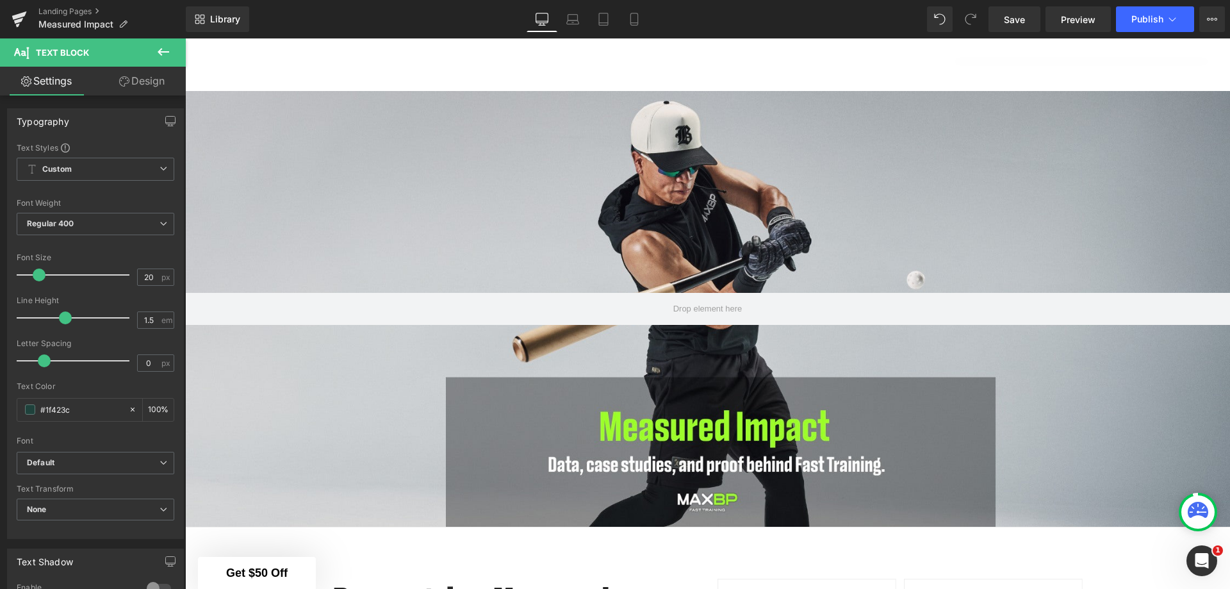
scroll to position [1321, 0]
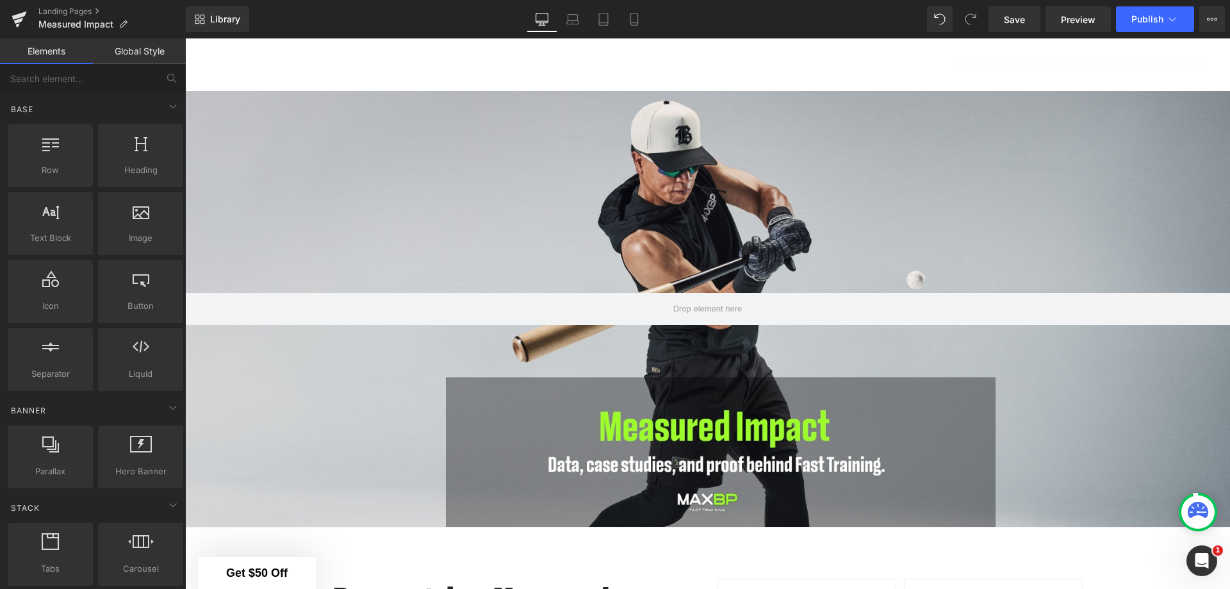
scroll to position [1193, 0]
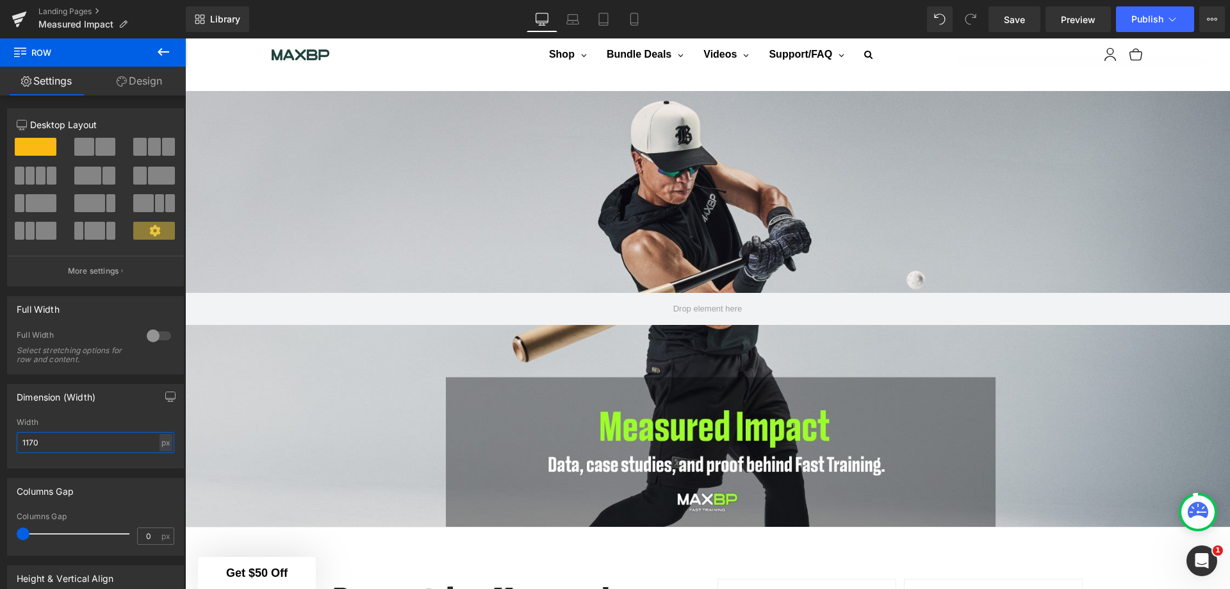
drag, startPoint x: 42, startPoint y: 443, endPoint x: 13, endPoint y: 443, distance: 28.2
click at [13, 443] on div "1170px Width 1170 px % px" at bounding box center [95, 443] width 175 height 50
type input "1400"
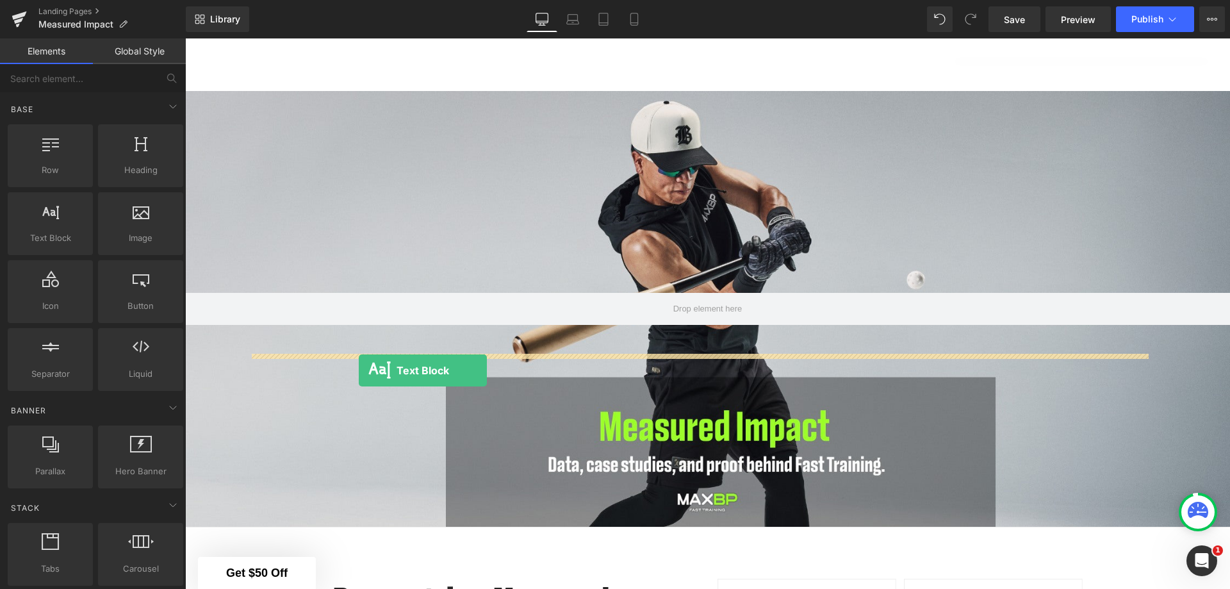
drag, startPoint x: 248, startPoint y: 260, endPoint x: 359, endPoint y: 370, distance: 155.8
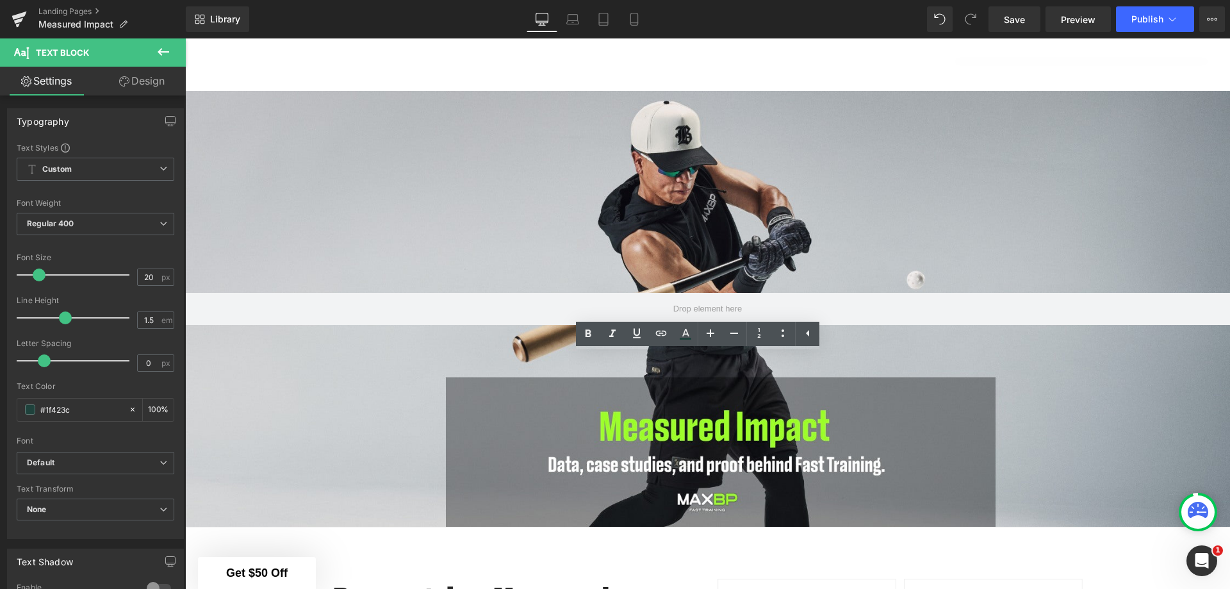
drag, startPoint x: 997, startPoint y: 401, endPoint x: 225, endPoint y: 354, distance: 772.5
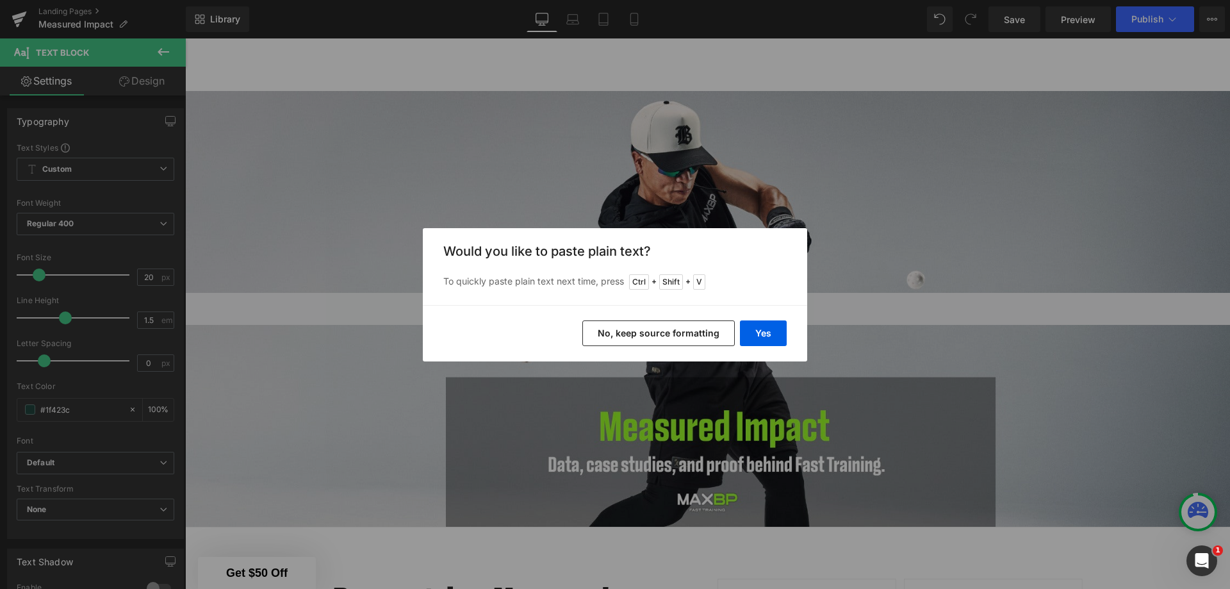
click at [767, 330] on button "Yes" at bounding box center [763, 333] width 47 height 26
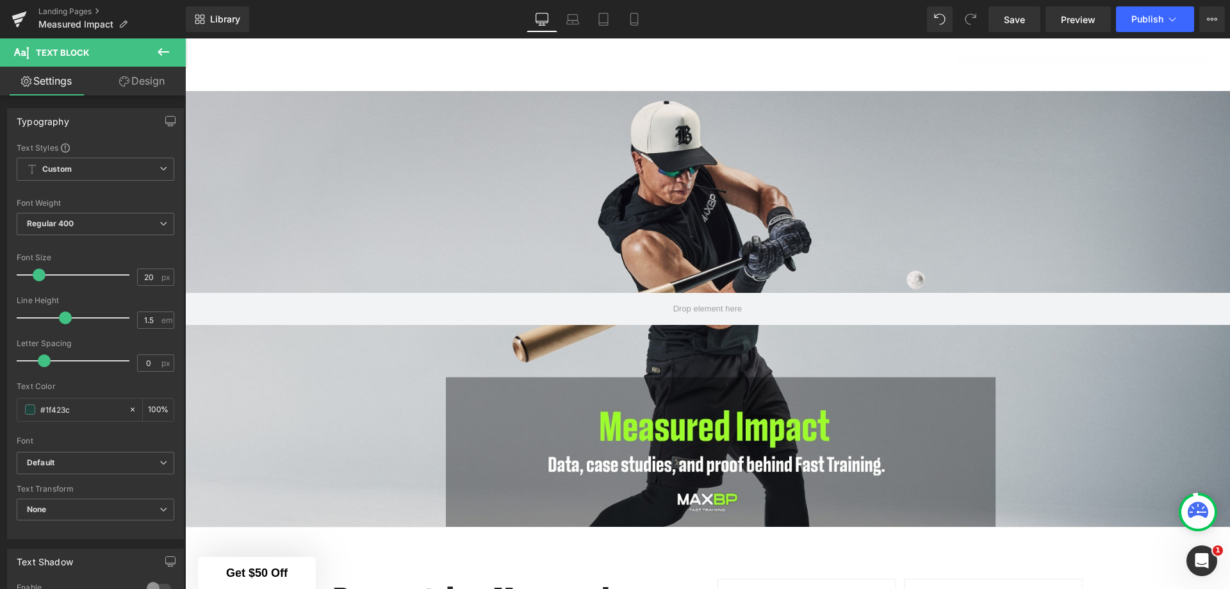
drag, startPoint x: 704, startPoint y: 517, endPoint x: 251, endPoint y: 363, distance: 478.2
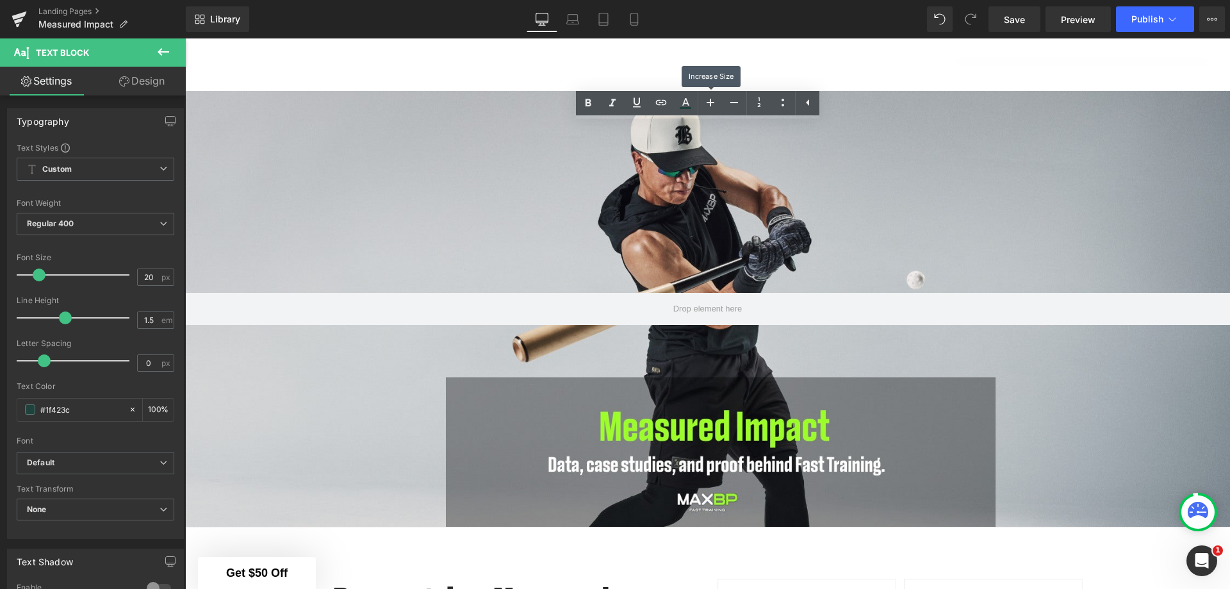
click at [715, 102] on icon at bounding box center [710, 102] width 15 height 15
click at [728, 102] on icon at bounding box center [733, 102] width 15 height 15
click at [711, 102] on icon at bounding box center [710, 103] width 8 height 8
click at [727, 103] on icon at bounding box center [733, 102] width 15 height 15
type input "20"
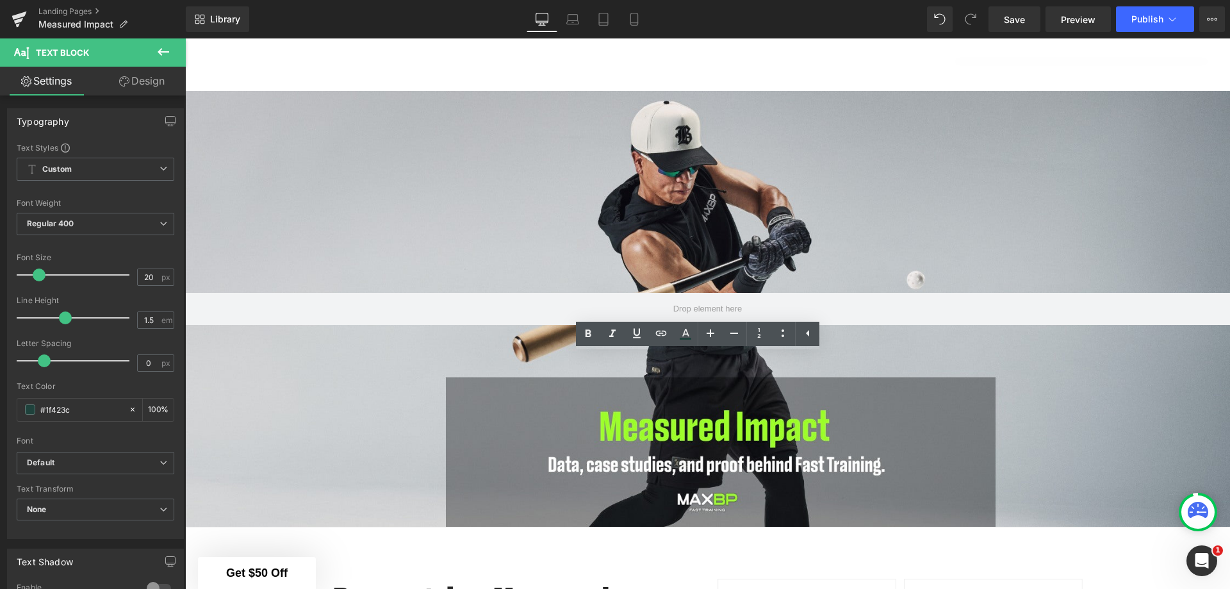
drag, startPoint x: 687, startPoint y: 517, endPoint x: 250, endPoint y: 359, distance: 464.3
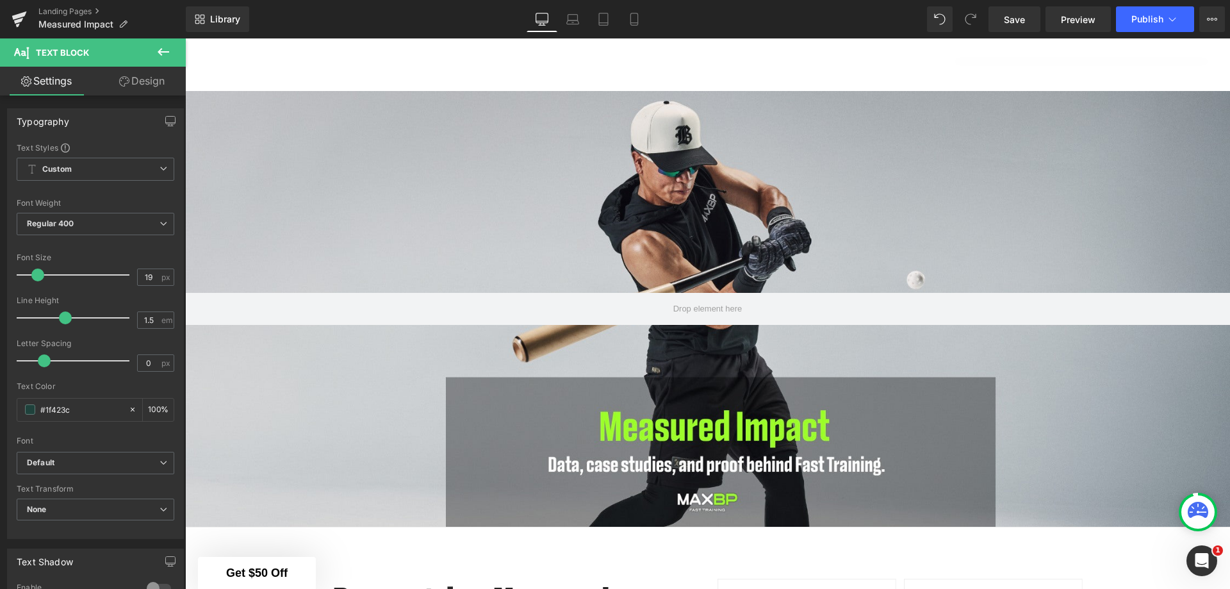
type input "20"
click at [40, 275] on span at bounding box center [39, 274] width 13 height 13
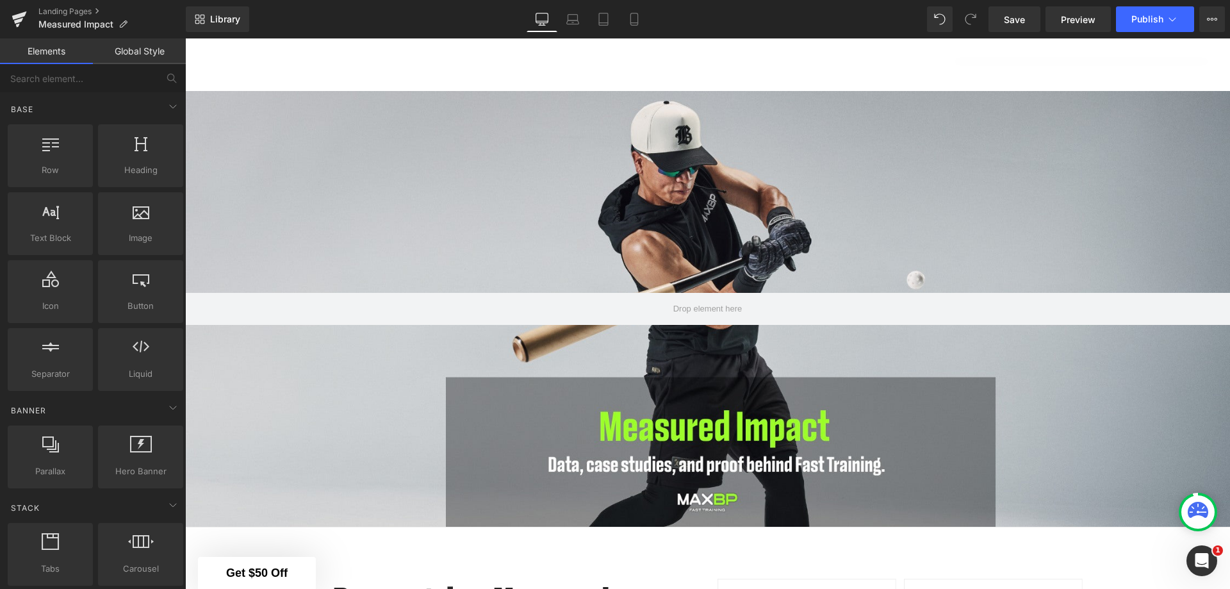
drag, startPoint x: 432, startPoint y: 423, endPoint x: 475, endPoint y: 427, distance: 42.4
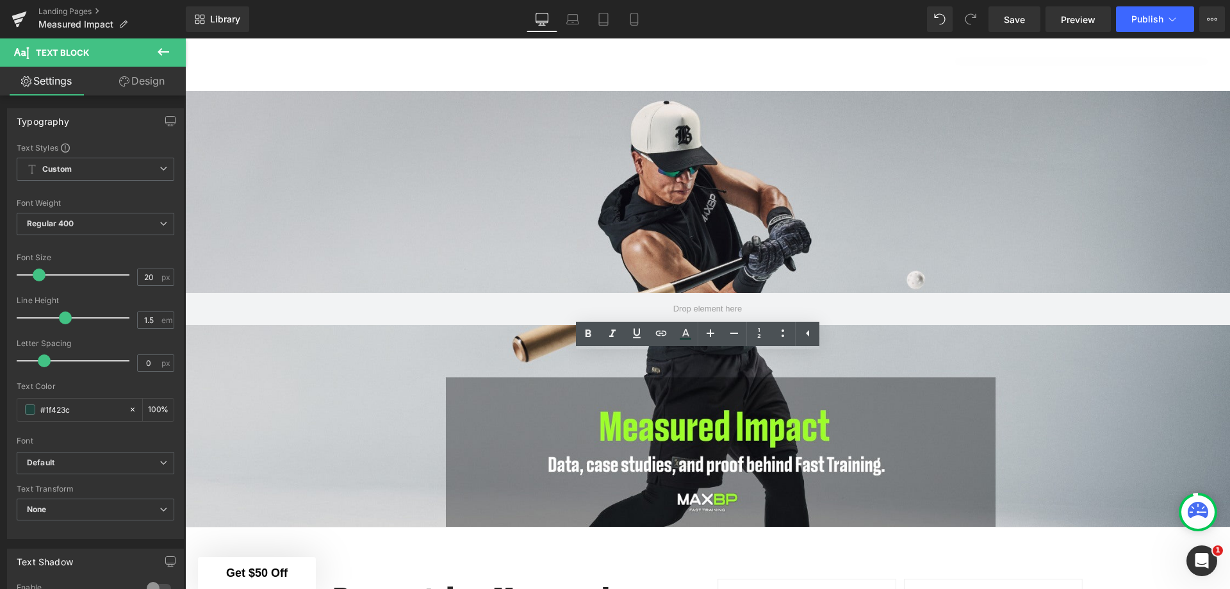
drag, startPoint x: 701, startPoint y: 517, endPoint x: 248, endPoint y: 361, distance: 478.2
drag, startPoint x: 249, startPoint y: 362, endPoint x: 687, endPoint y: 515, distance: 464.0
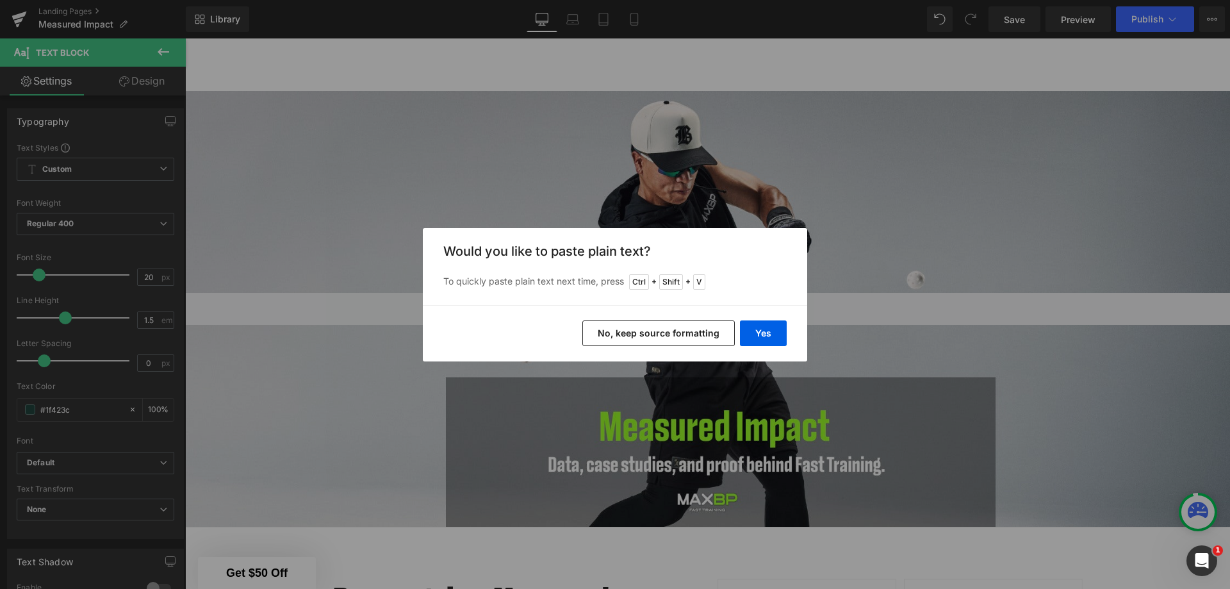
click at [753, 335] on button "Yes" at bounding box center [763, 333] width 47 height 26
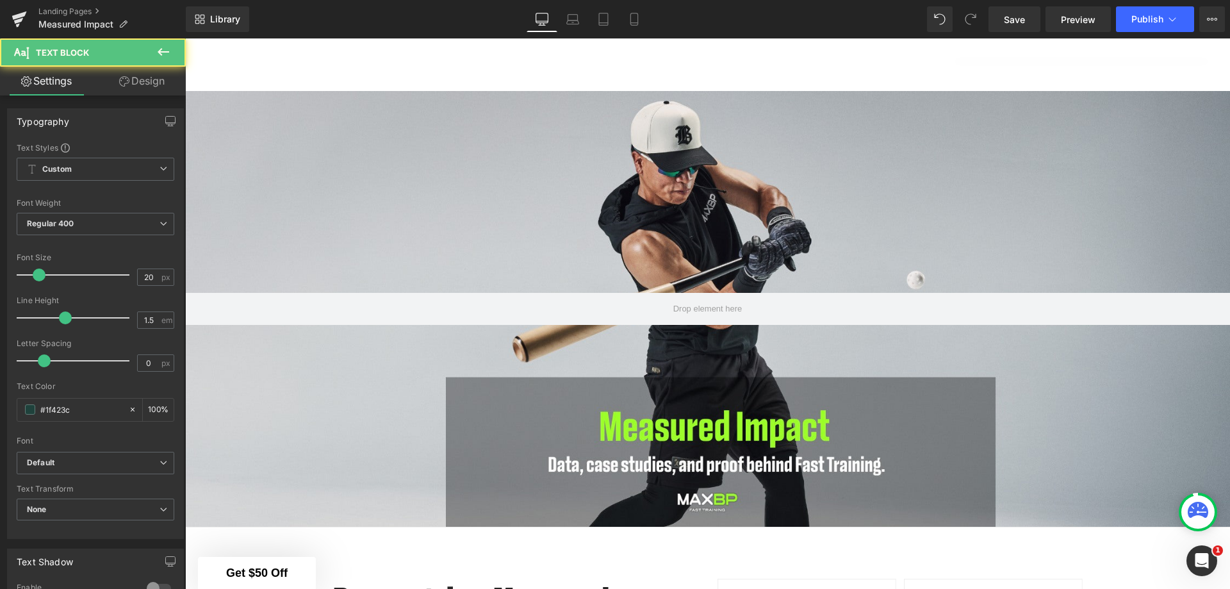
drag, startPoint x: 435, startPoint y: 421, endPoint x: 231, endPoint y: 421, distance: 204.9
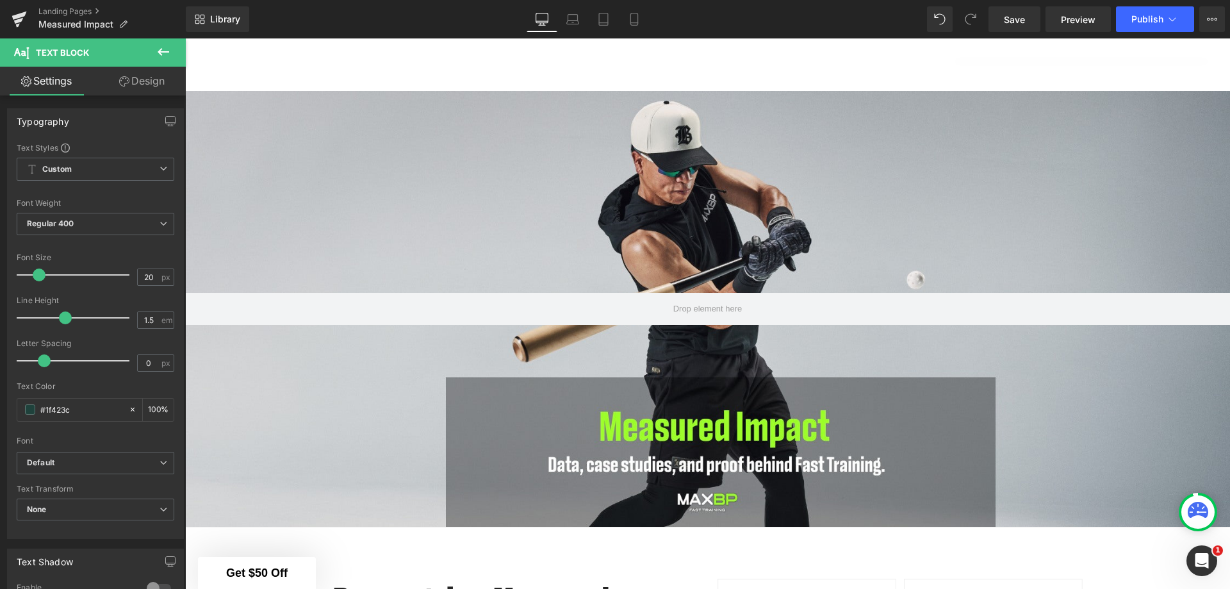
scroll to position [1449, 0]
drag, startPoint x: 355, startPoint y: 392, endPoint x: 245, endPoint y: 389, distance: 110.2
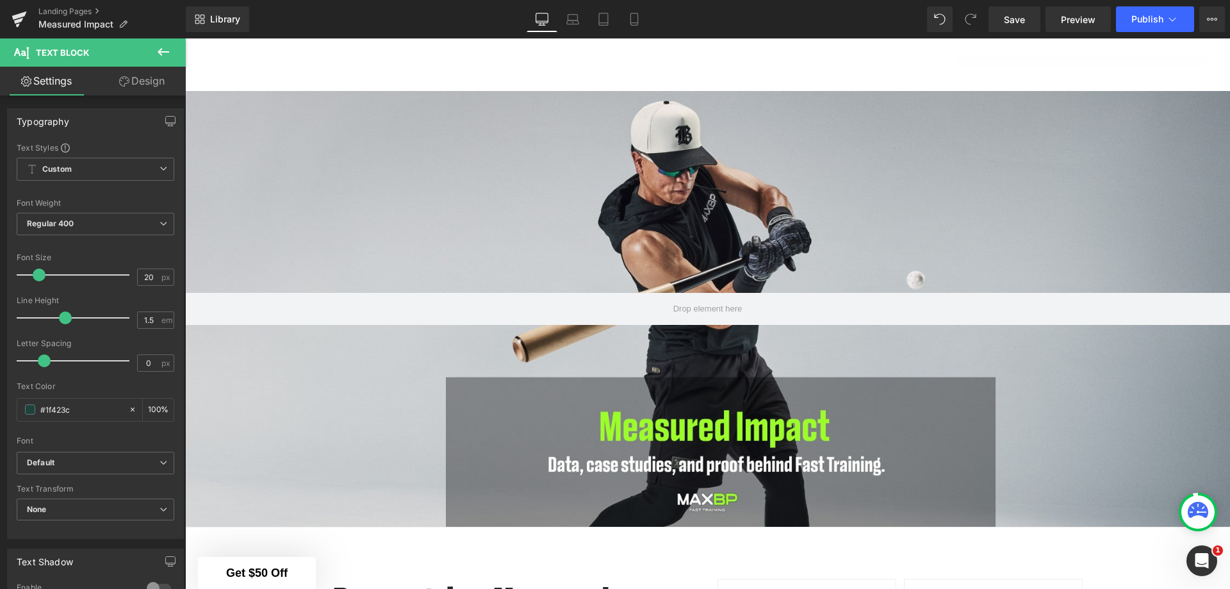
scroll to position [1513, 0]
drag, startPoint x: 357, startPoint y: 403, endPoint x: 249, endPoint y: 404, distance: 108.2
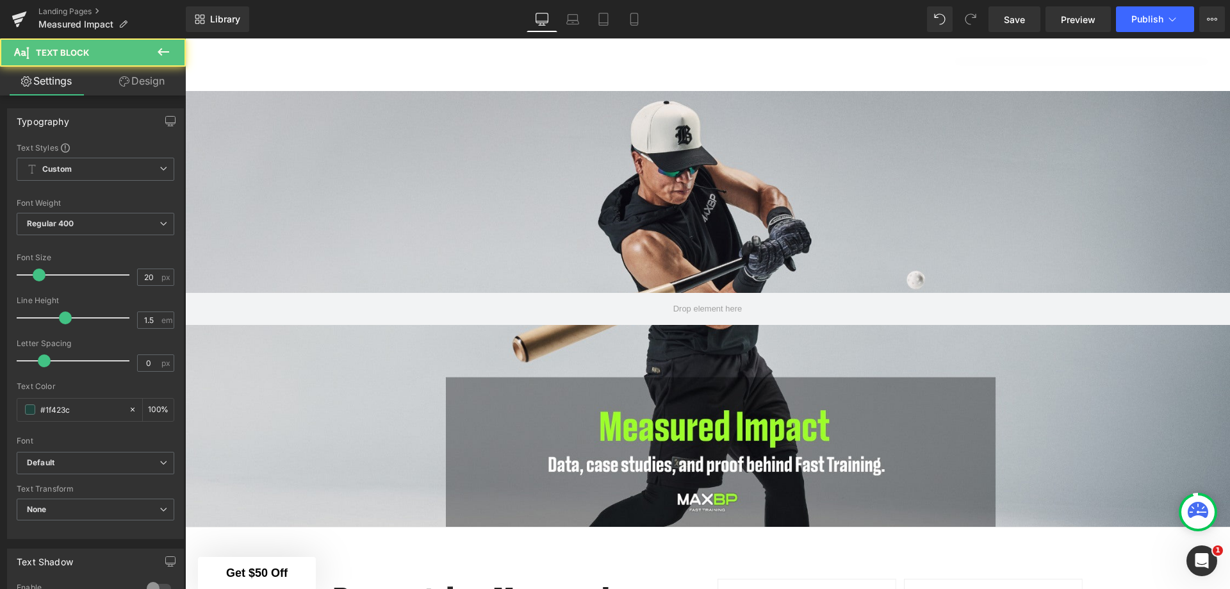
drag, startPoint x: 369, startPoint y: 479, endPoint x: 241, endPoint y: 482, distance: 127.5
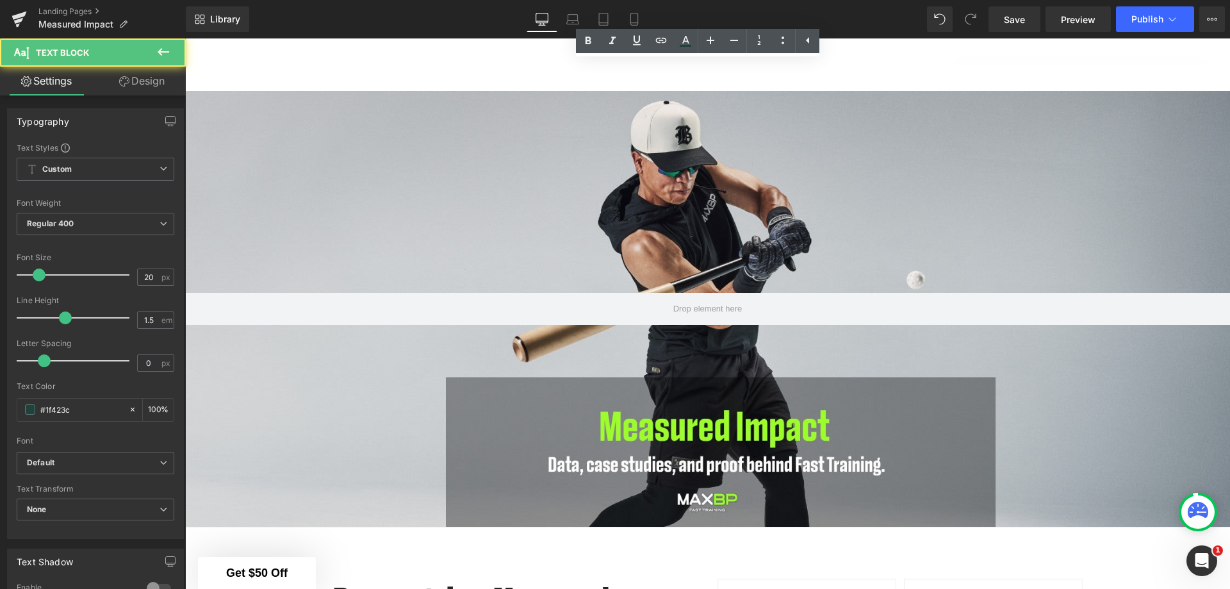
scroll to position [1641, 0]
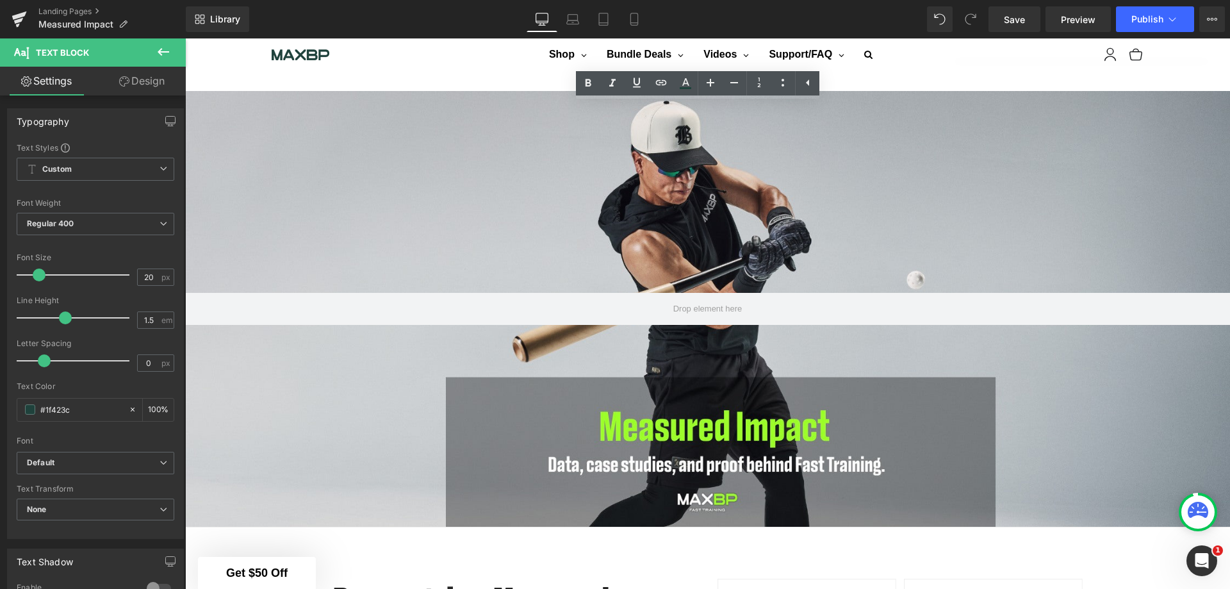
scroll to position [1513, 0]
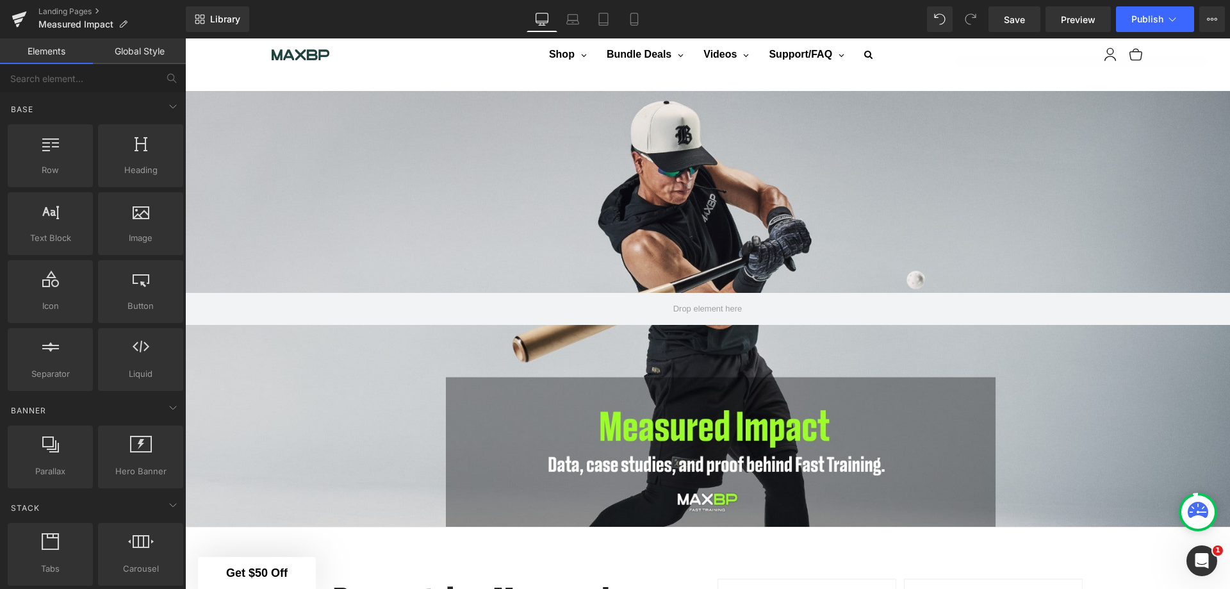
scroll to position [1129, 0]
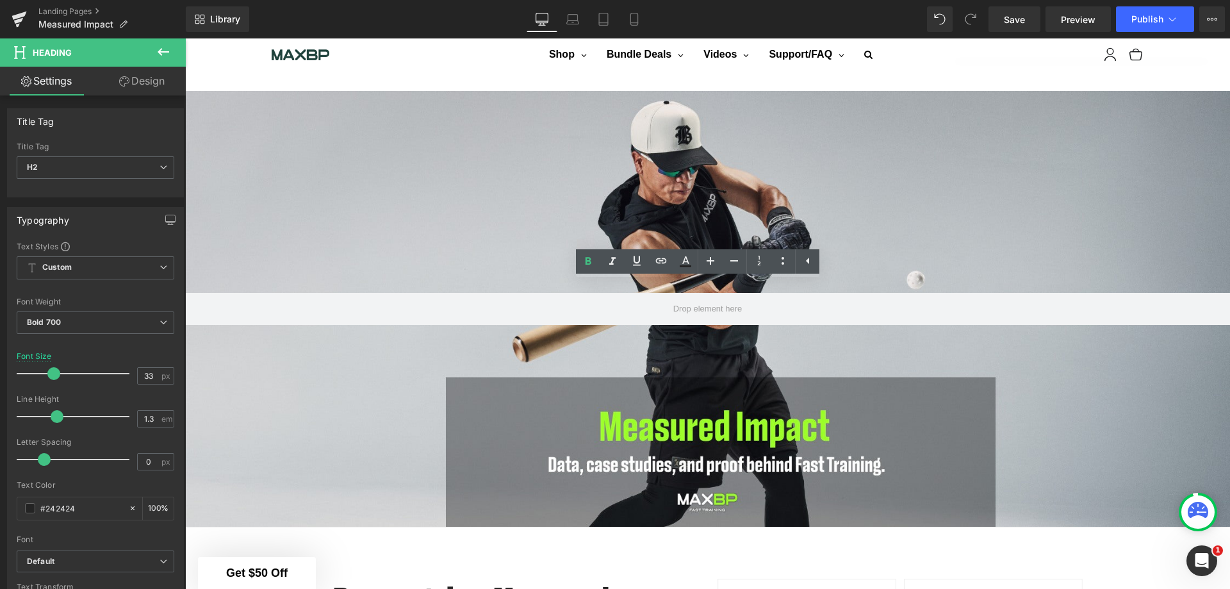
drag, startPoint x: 754, startPoint y: 292, endPoint x: 643, endPoint y: 292, distance: 111.4
click at [712, 264] on icon at bounding box center [710, 260] width 15 height 15
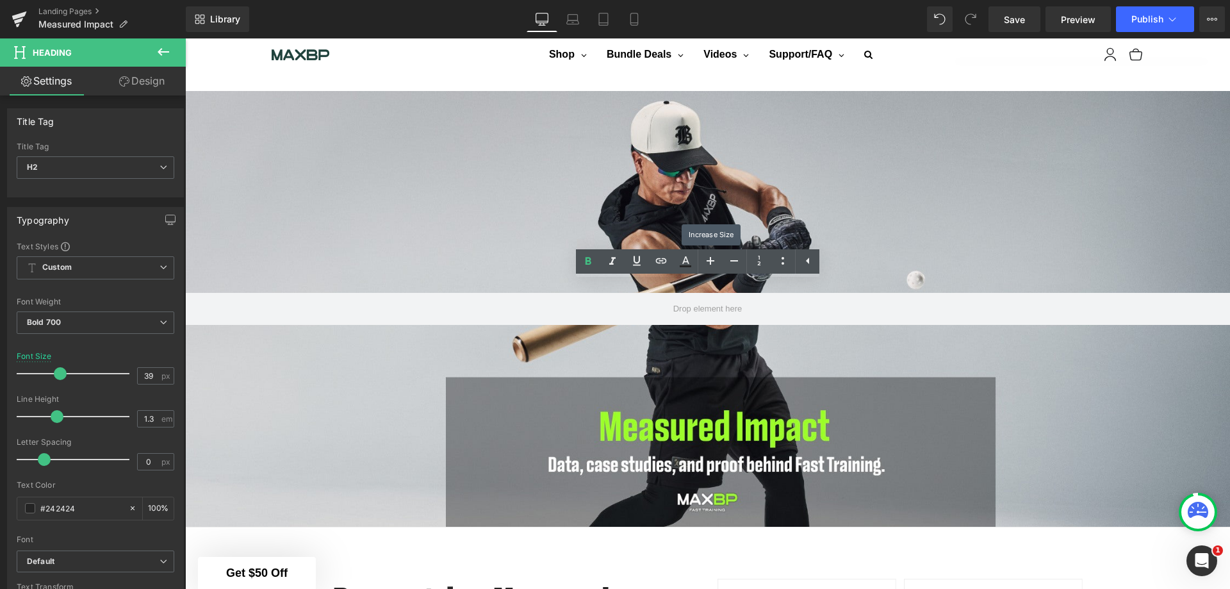
click at [712, 264] on icon at bounding box center [710, 260] width 15 height 15
type input "43"
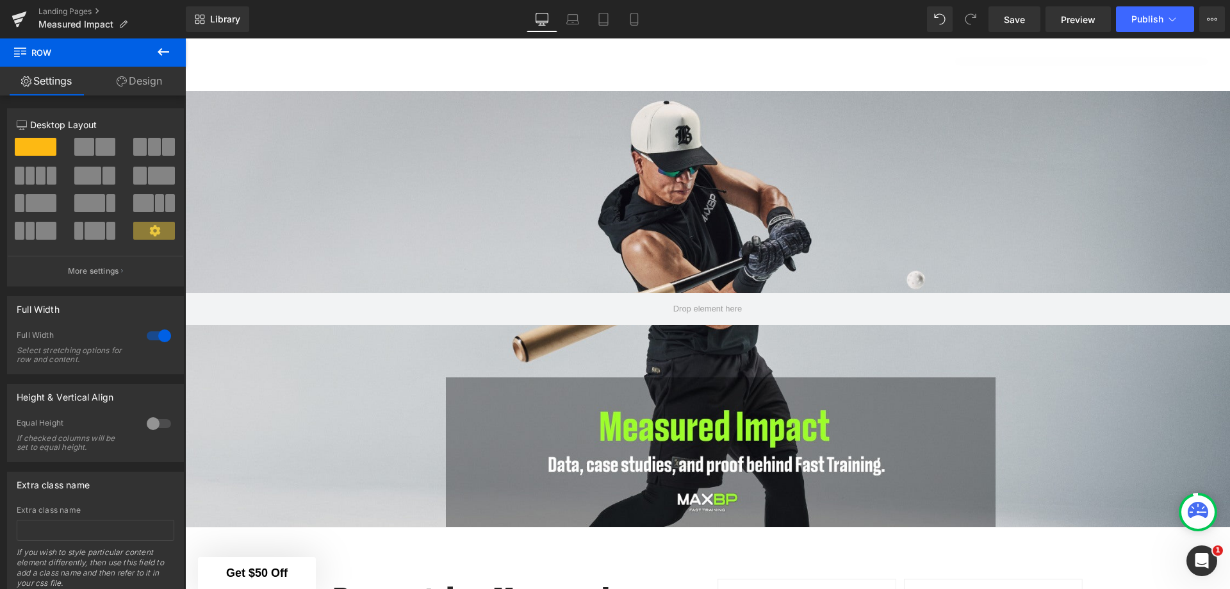
click at [185, 38] on div at bounding box center [185, 38] width 0 height 0
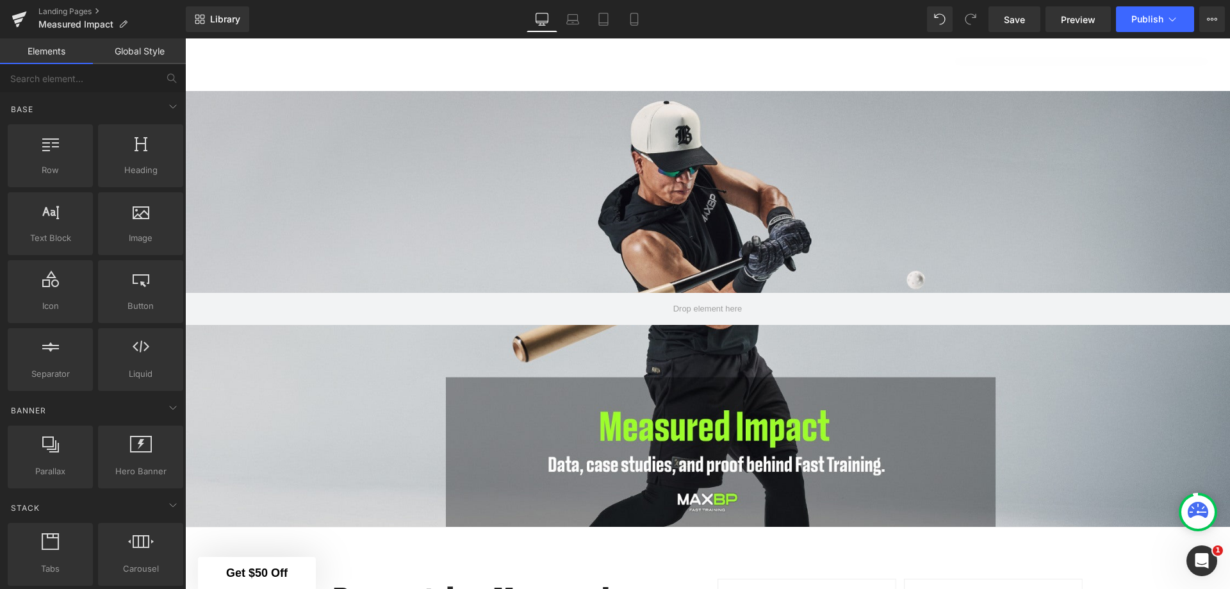
scroll to position [1237, 0]
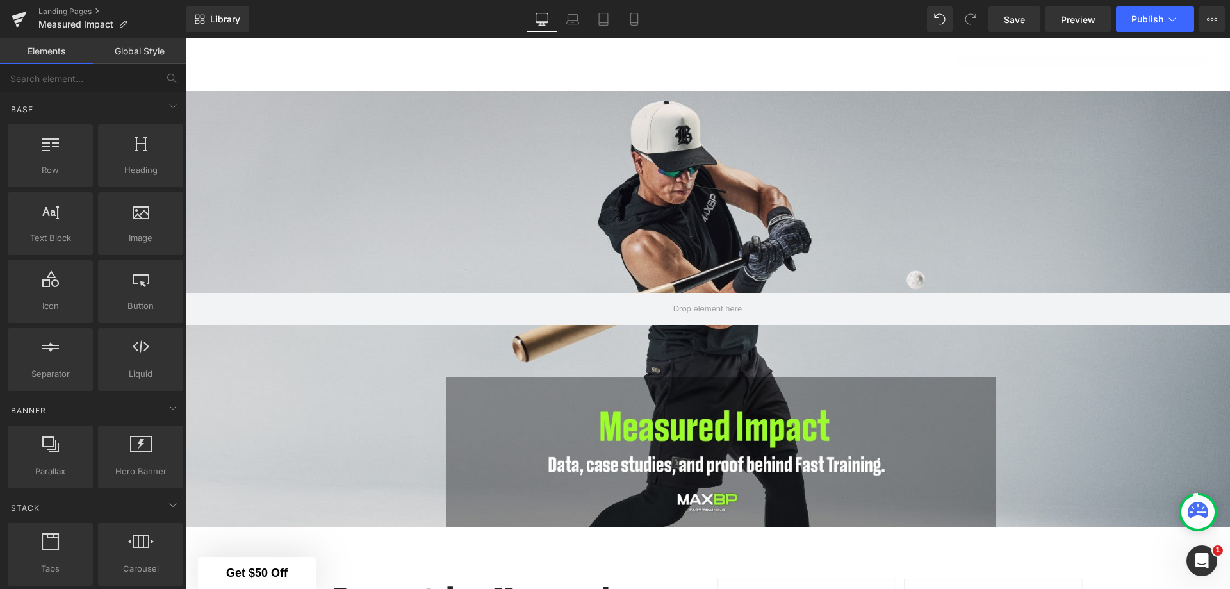
scroll to position [1750, 0]
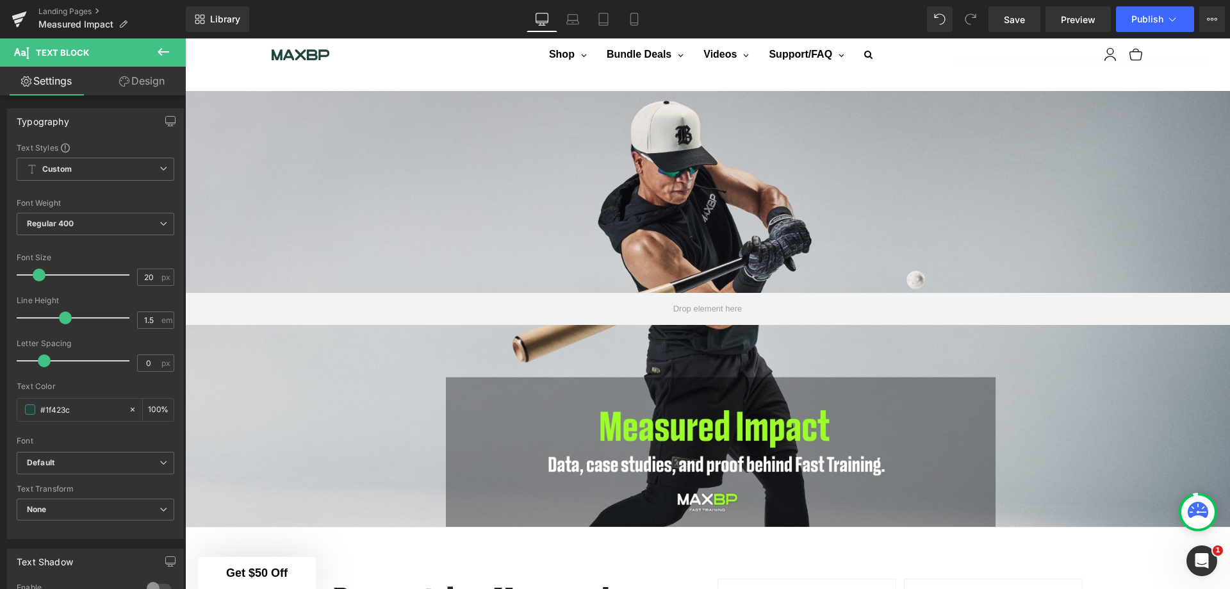
scroll to position [1237, 0]
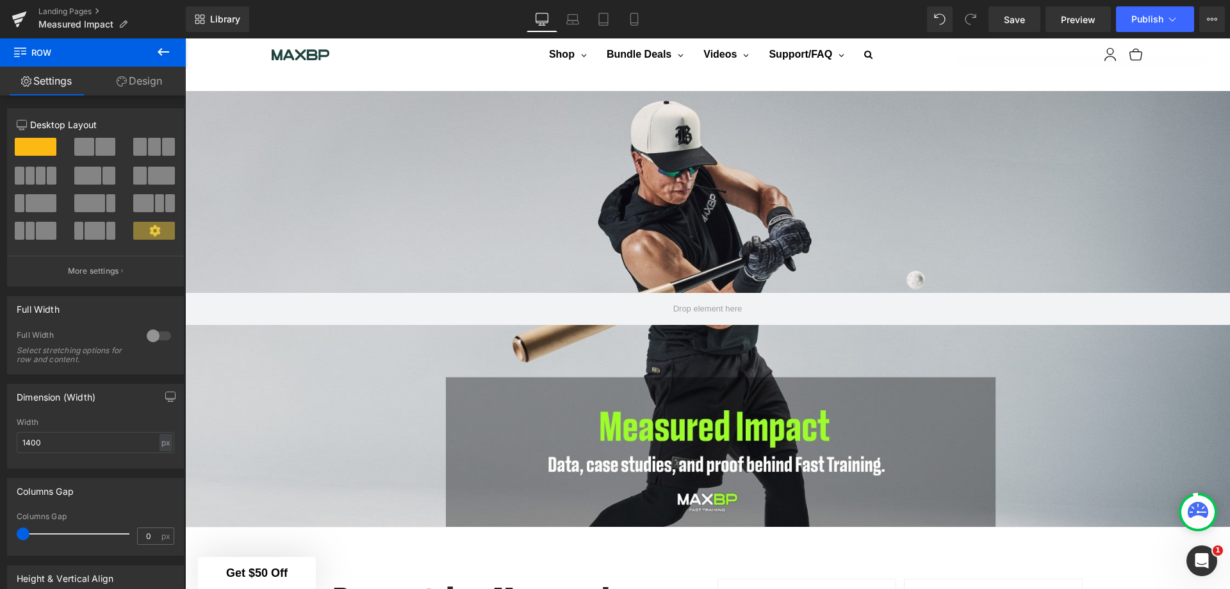
scroll to position [1237, 0]
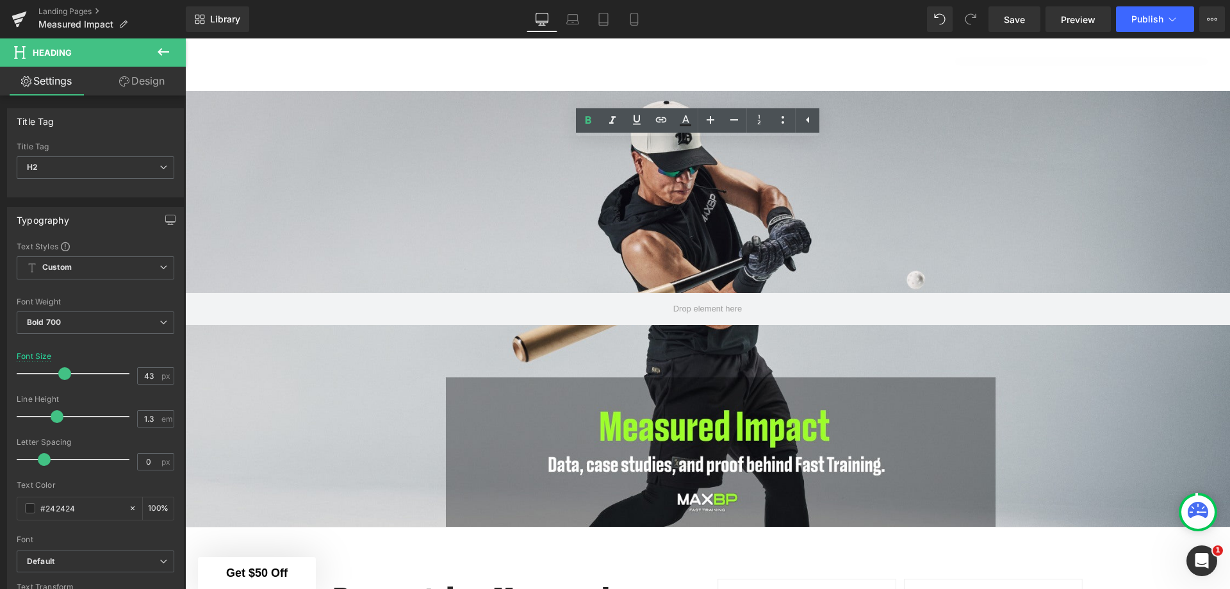
drag, startPoint x: 770, startPoint y: 161, endPoint x: 633, endPoint y: 162, distance: 136.4
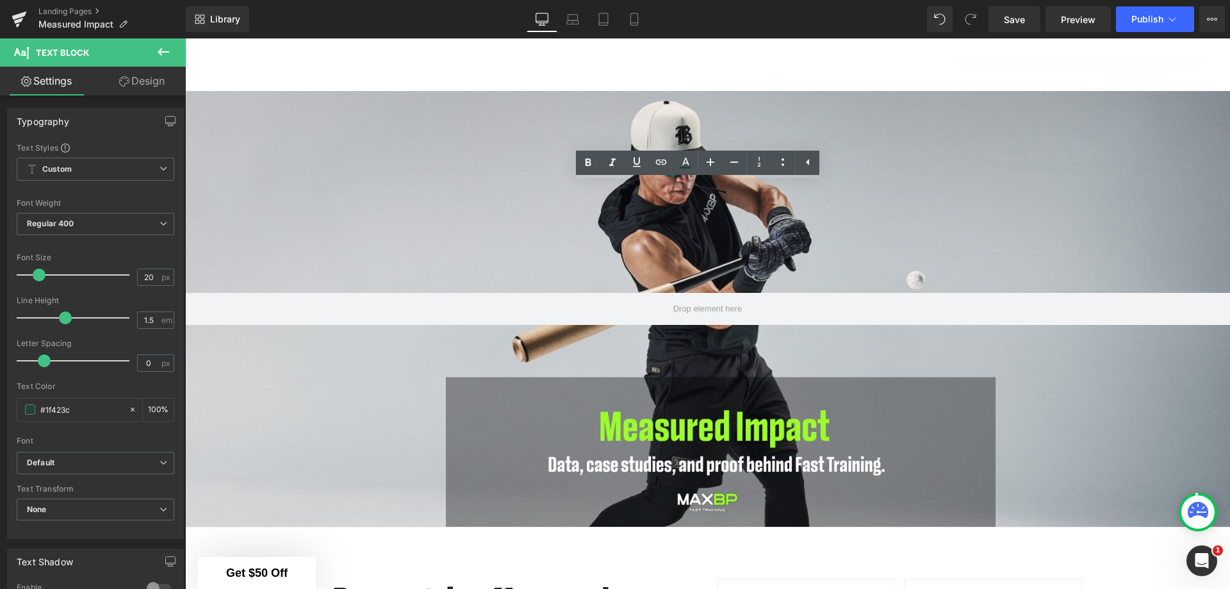
drag, startPoint x: 561, startPoint y: 225, endPoint x: 252, endPoint y: 195, distance: 310.8
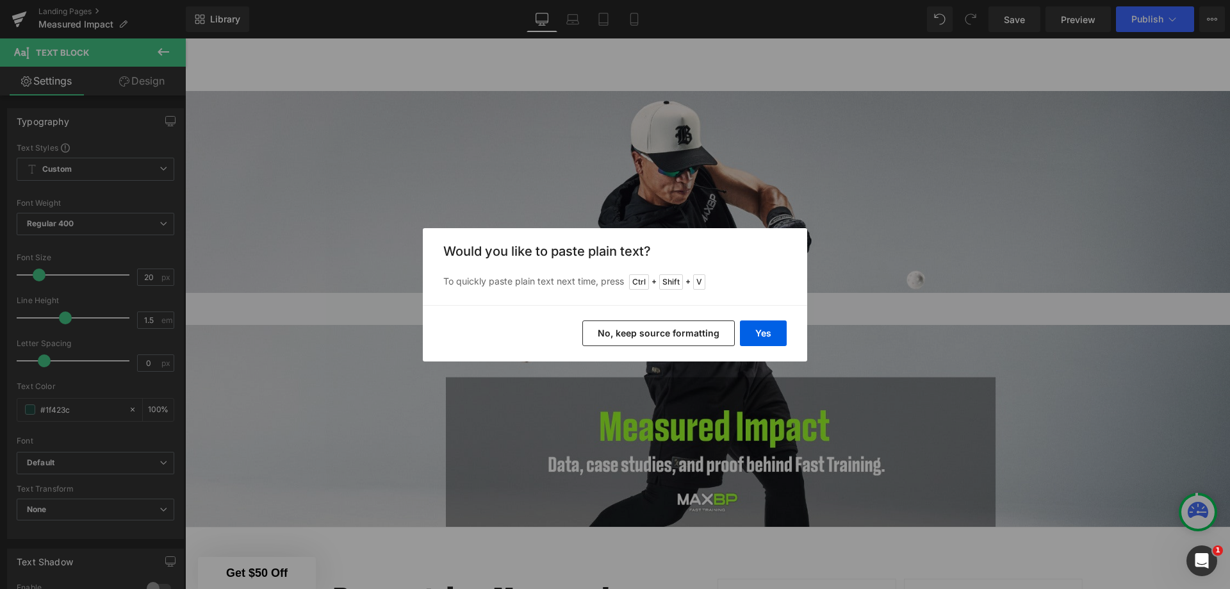
click at [772, 329] on button "Yes" at bounding box center [763, 333] width 47 height 26
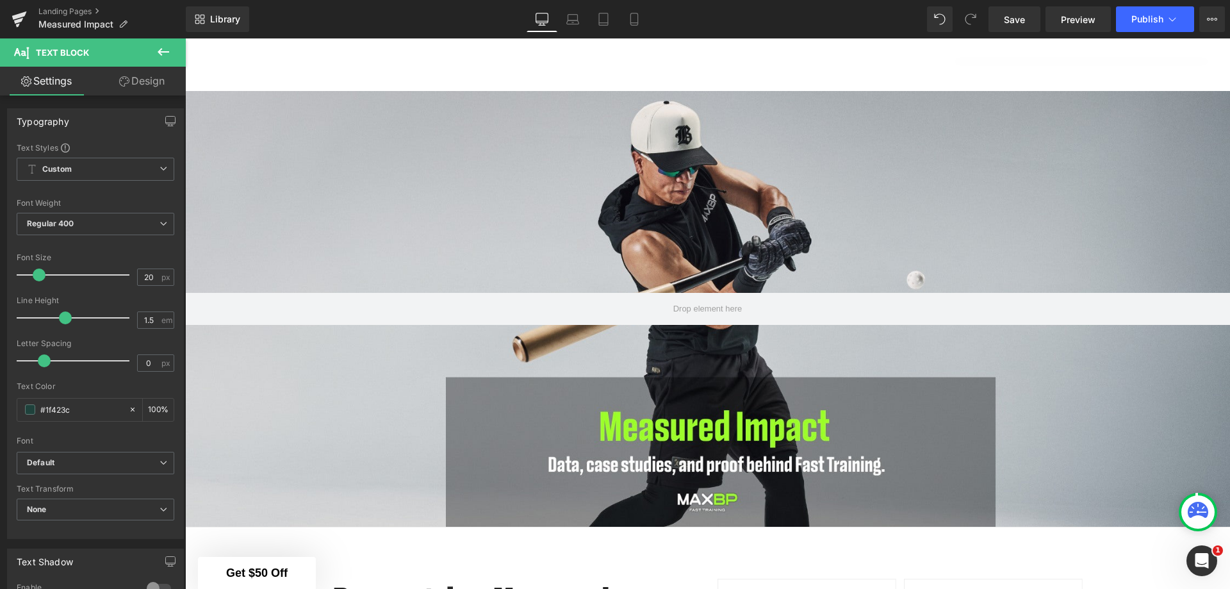
drag, startPoint x: 603, startPoint y: 250, endPoint x: 243, endPoint y: 254, distance: 359.9
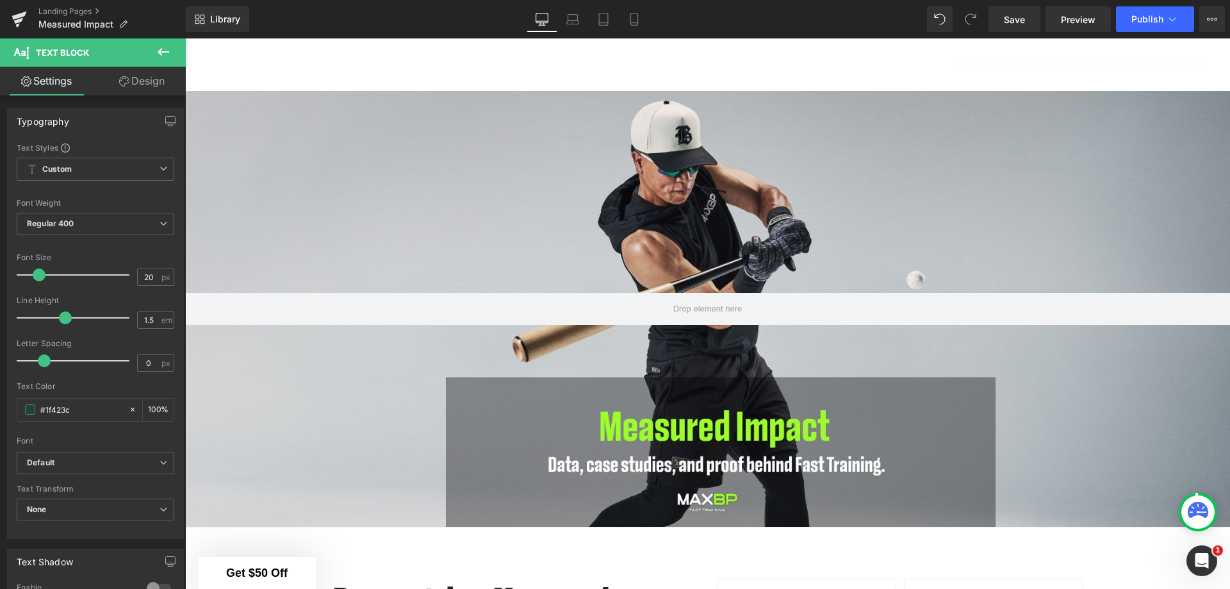
drag, startPoint x: 590, startPoint y: 193, endPoint x: 783, endPoint y: 191, distance: 193.4
copy p "followed by 15 game training cycle"
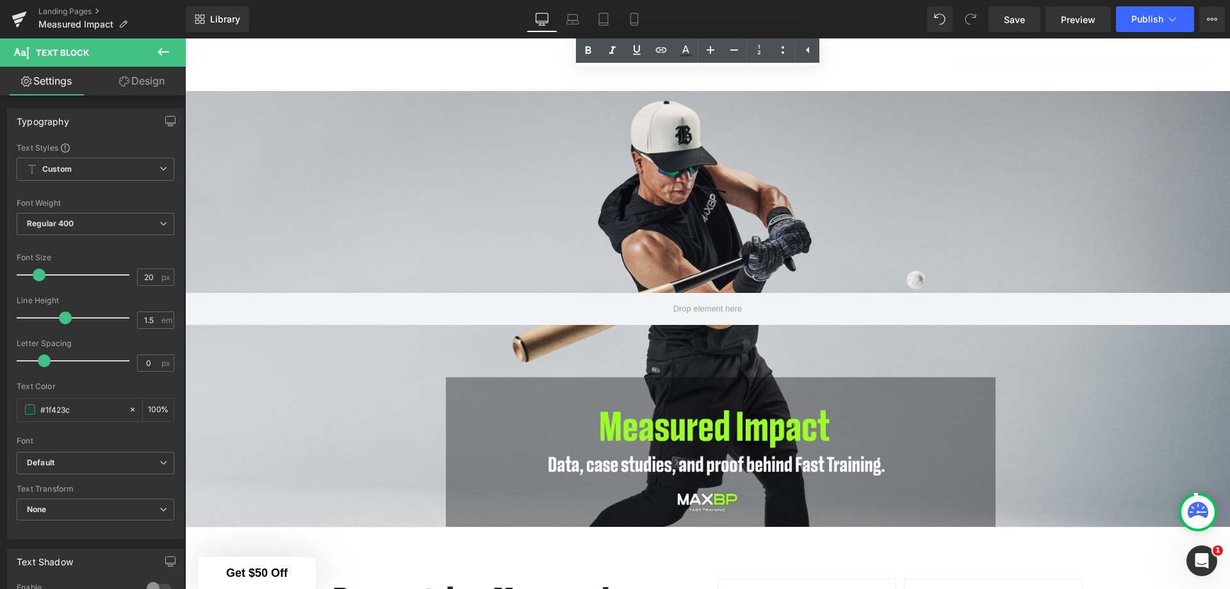
scroll to position [2503, 0]
drag, startPoint x: 252, startPoint y: 248, endPoint x: 763, endPoint y: 306, distance: 514.3
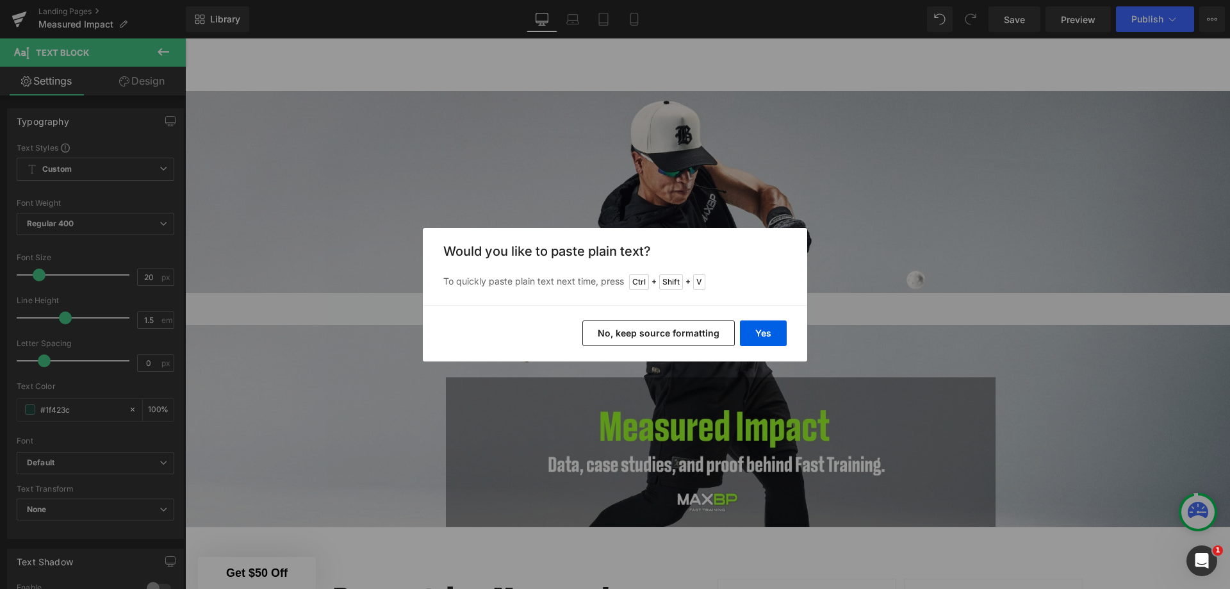
click at [777, 330] on button "Yes" at bounding box center [763, 333] width 47 height 26
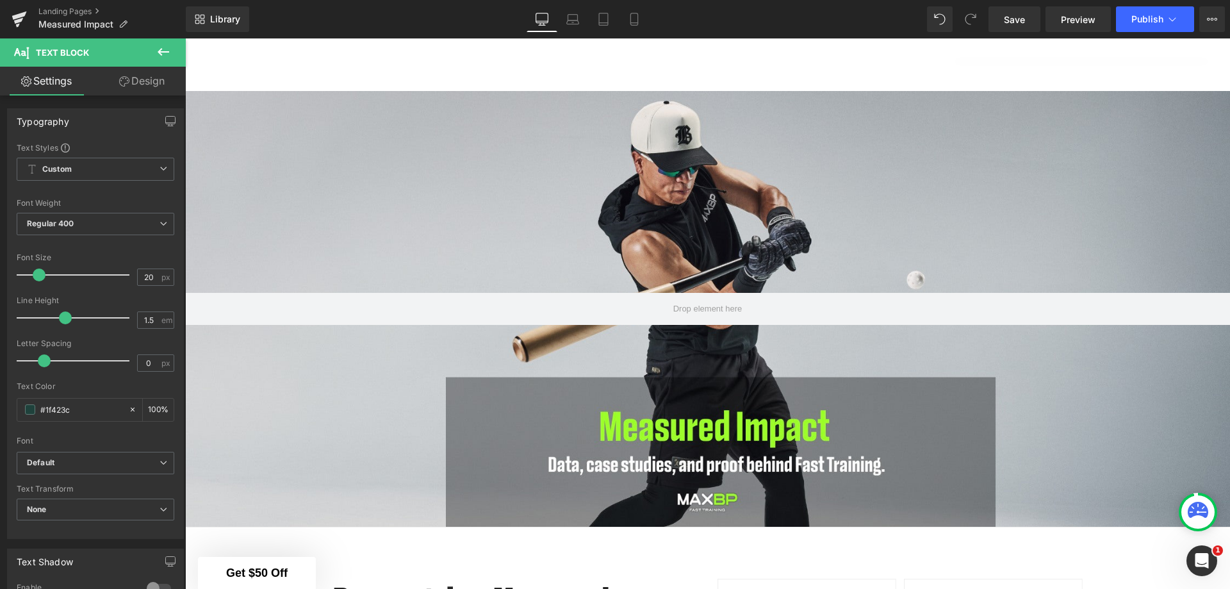
scroll to position [1972, 0]
drag, startPoint x: 444, startPoint y: 492, endPoint x: 253, endPoint y: 403, distance: 210.3
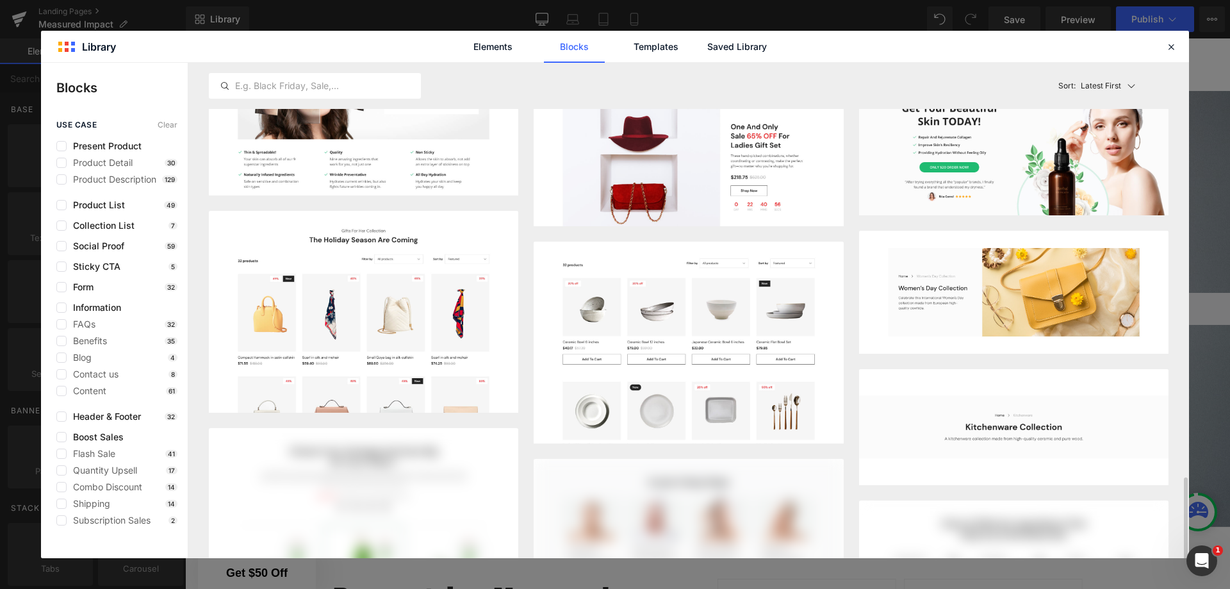
scroll to position [1345, 0]
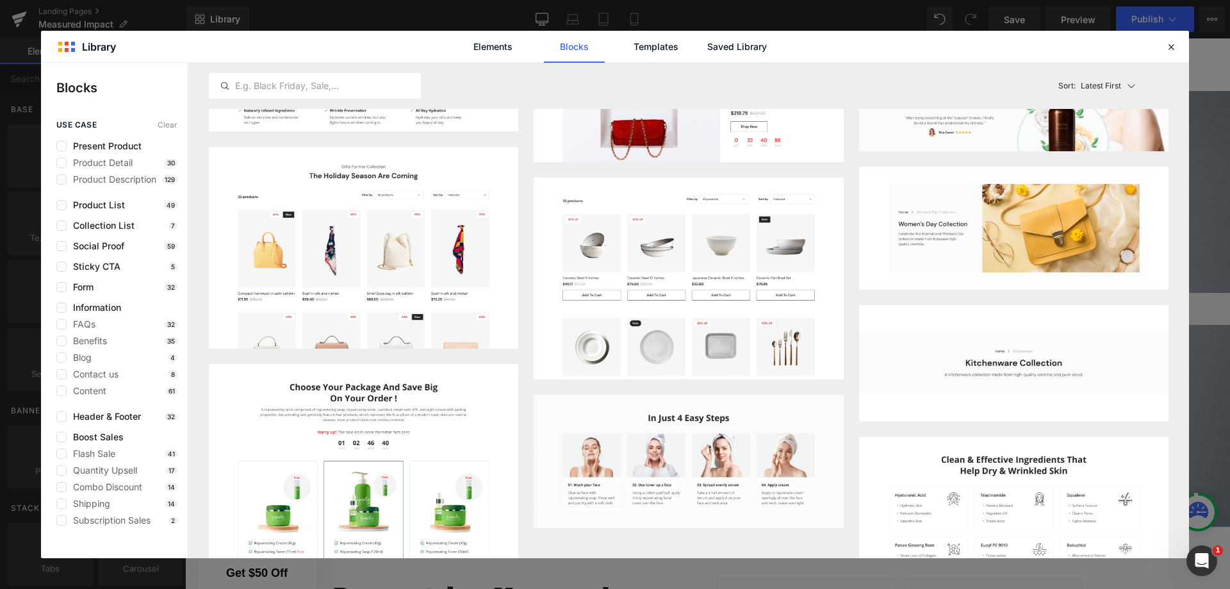
click at [102, 342] on span "Benefits" at bounding box center [87, 341] width 40 height 10
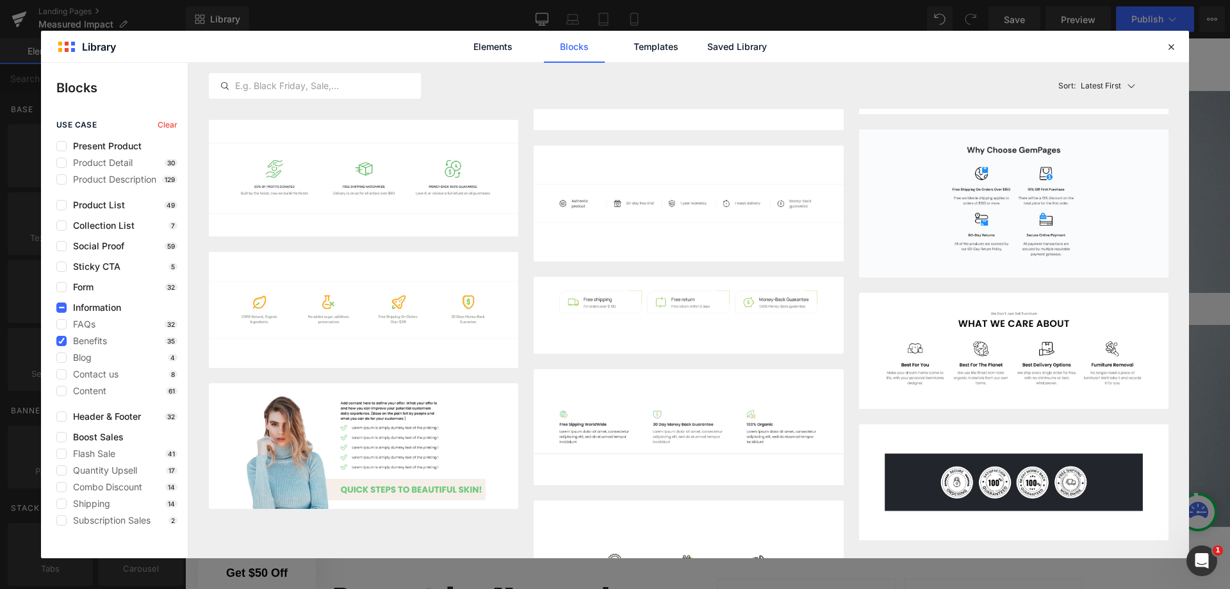
scroll to position [1271, 0]
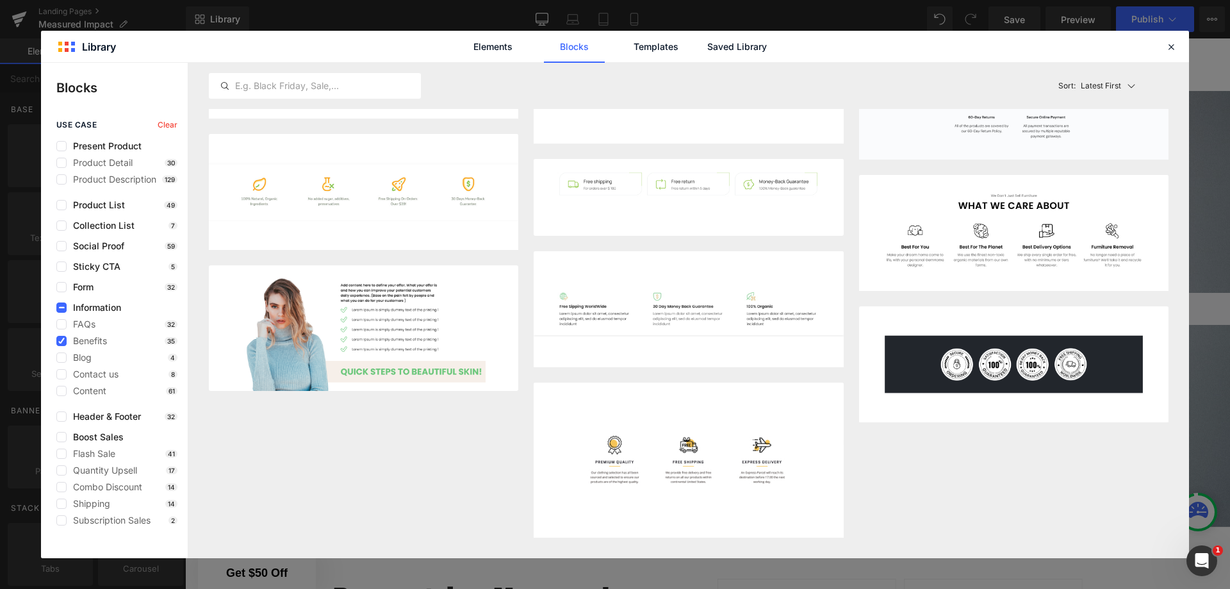
click at [58, 341] on label at bounding box center [61, 341] width 10 height 10
click at [61, 341] on input "checkbox" at bounding box center [61, 341] width 0 height 0
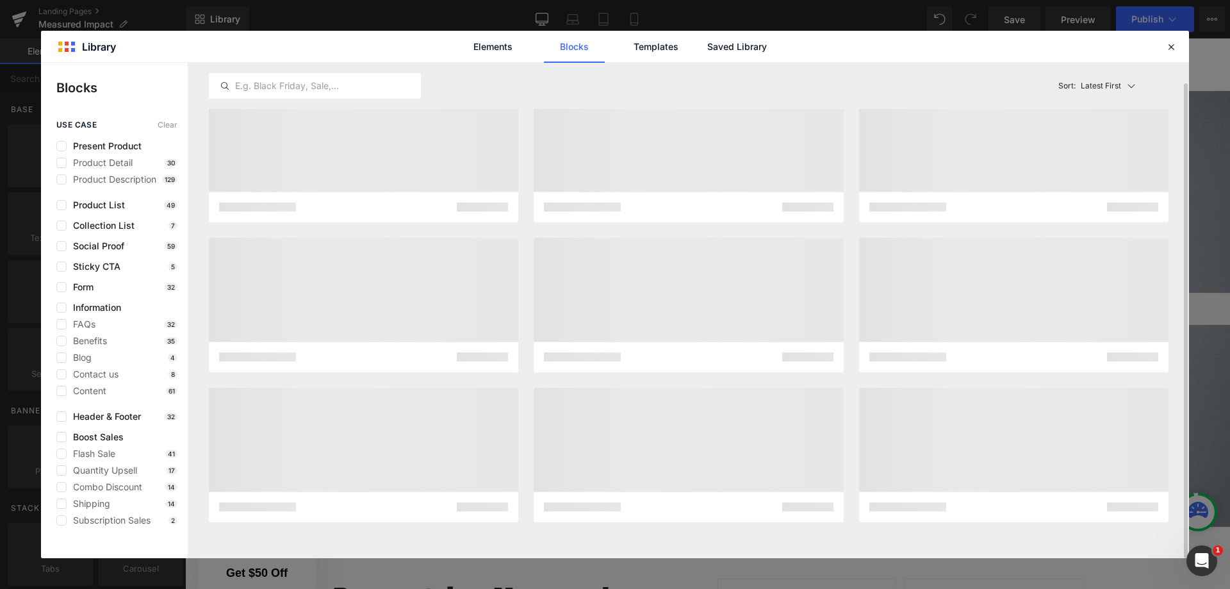
scroll to position [21, 0]
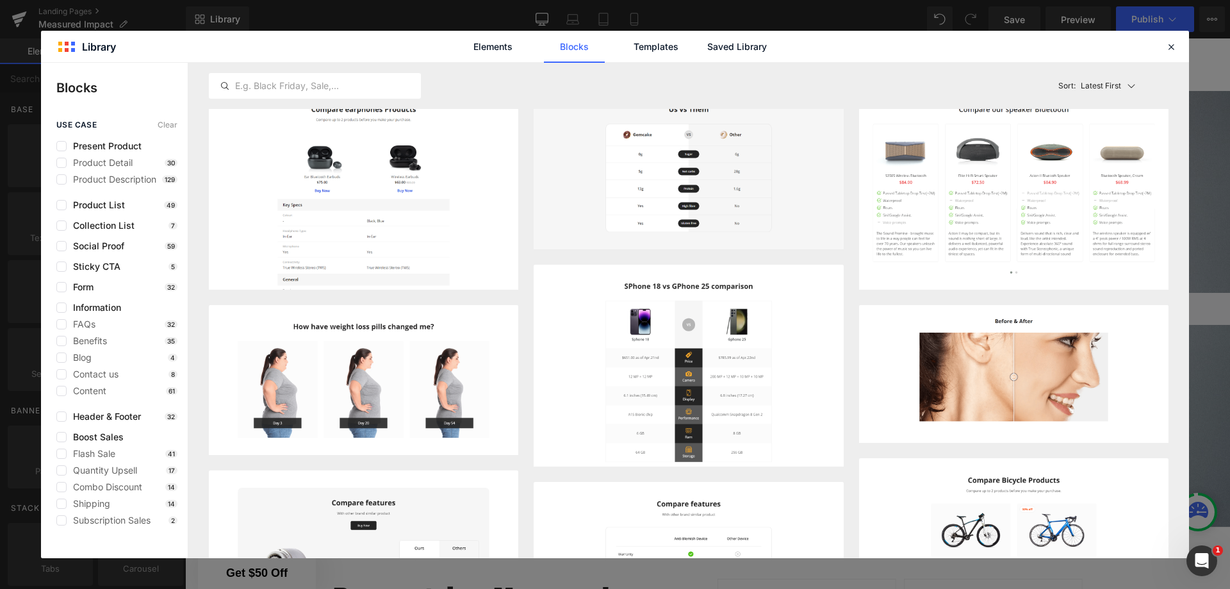
click at [61, 391] on label at bounding box center [61, 391] width 10 height 10
click at [61, 391] on input "checkbox" at bounding box center [61, 391] width 0 height 0
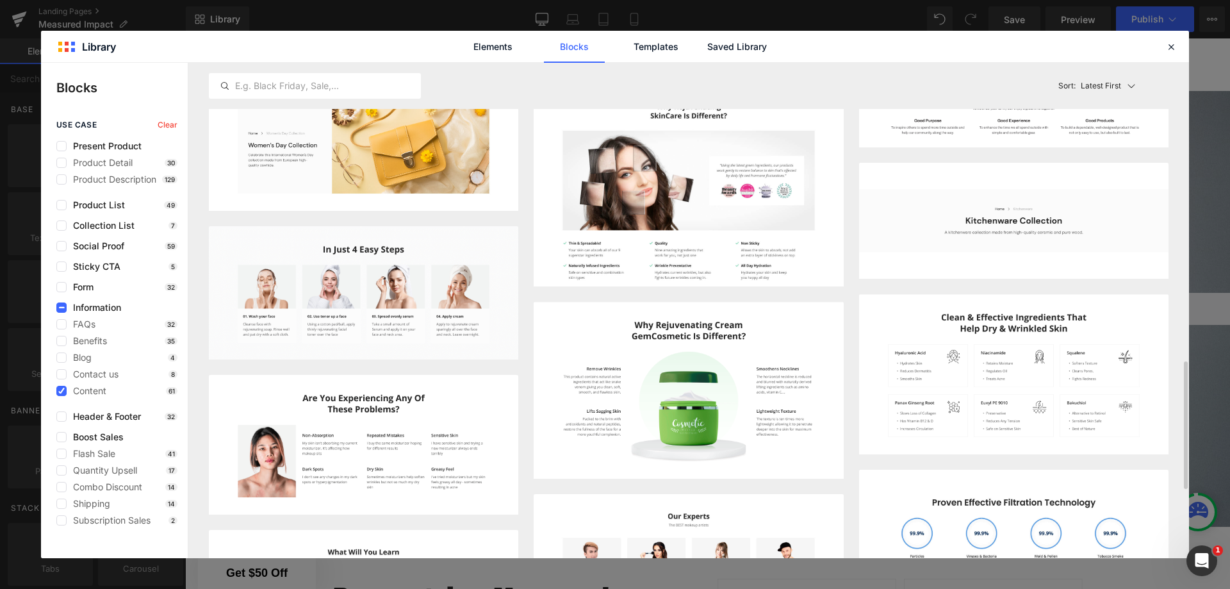
scroll to position [726, 0]
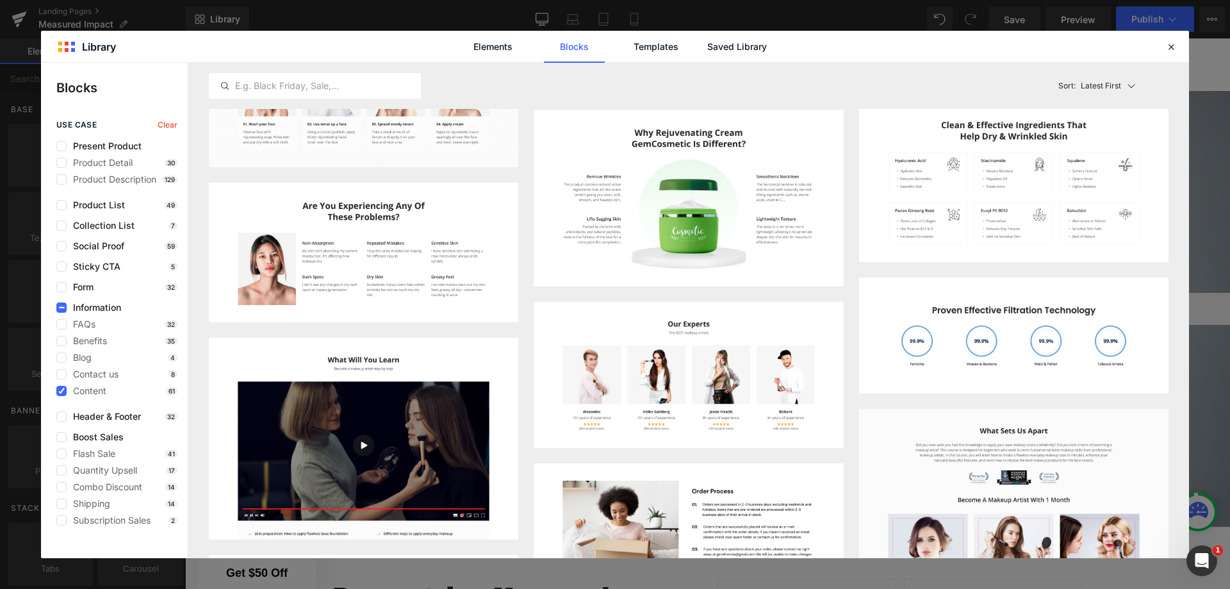
click at [1121, 384] on button "Add to page" at bounding box center [1106, 378] width 104 height 20
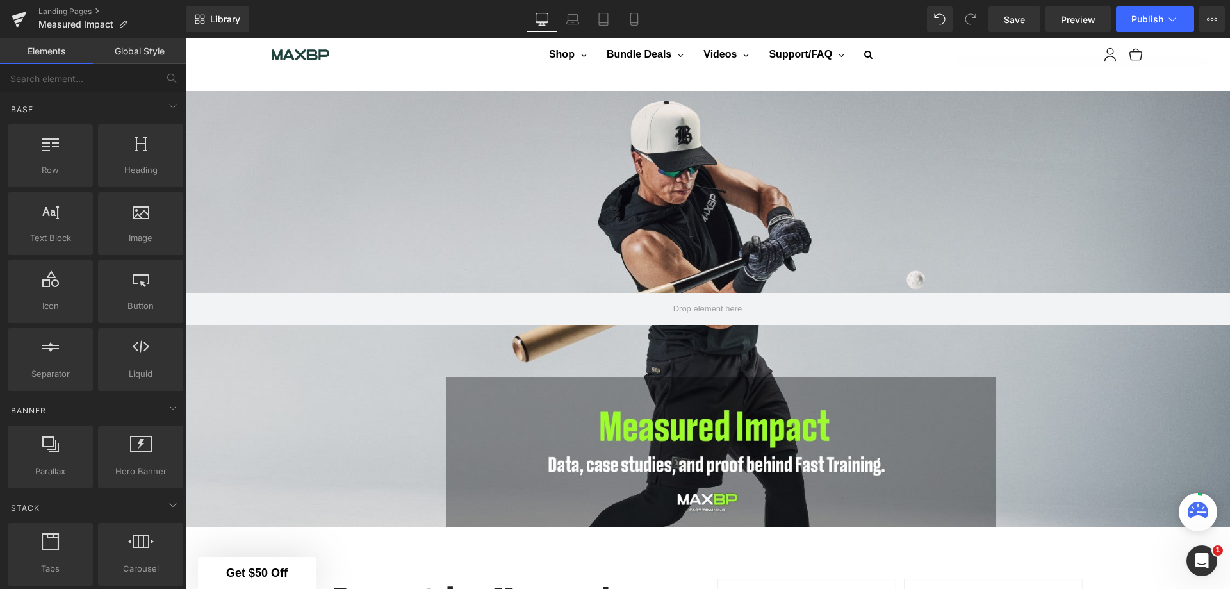
scroll to position [2065, 0]
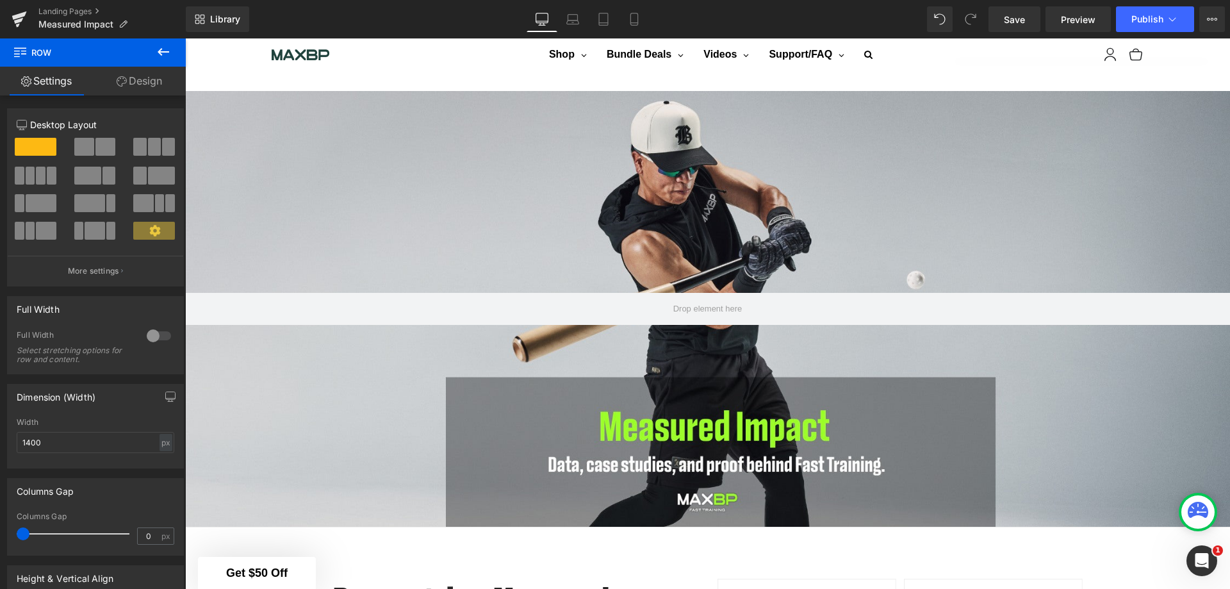
drag, startPoint x: 701, startPoint y: 337, endPoint x: 537, endPoint y: 339, distance: 164.6
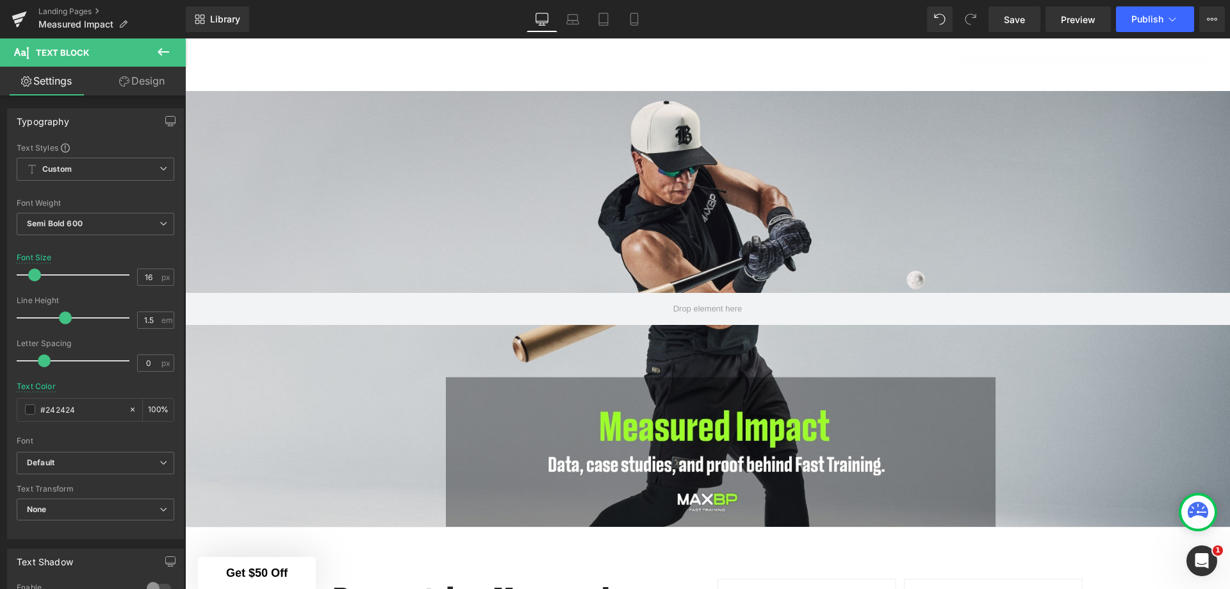
scroll to position [2194, 0]
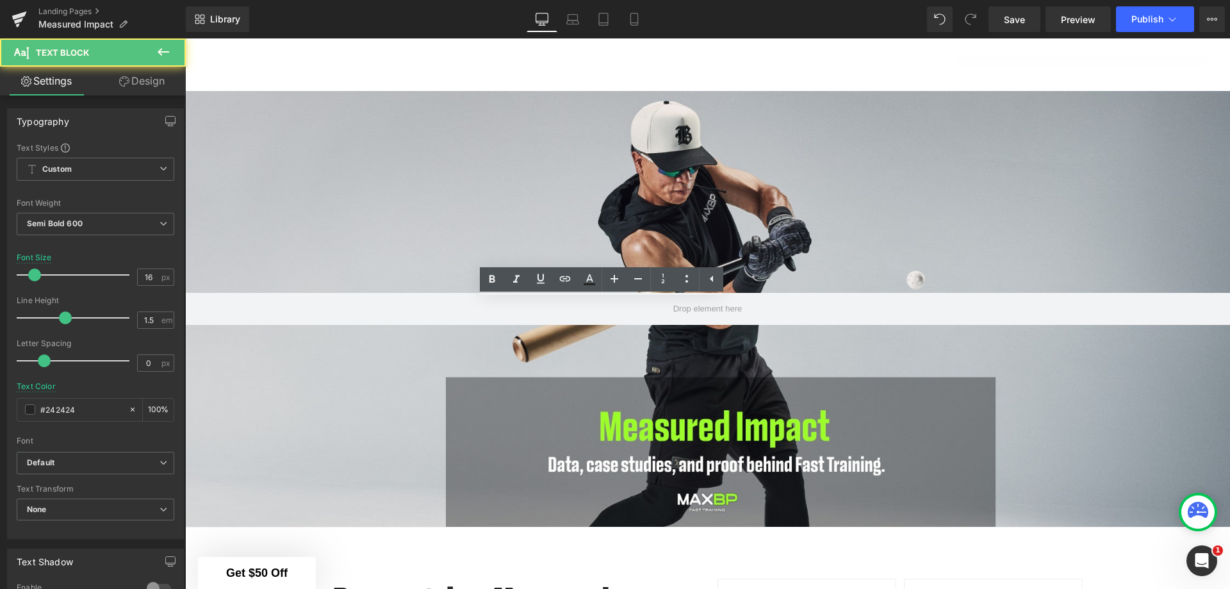
drag, startPoint x: 603, startPoint y: 322, endPoint x: 545, endPoint y: 321, distance: 57.6
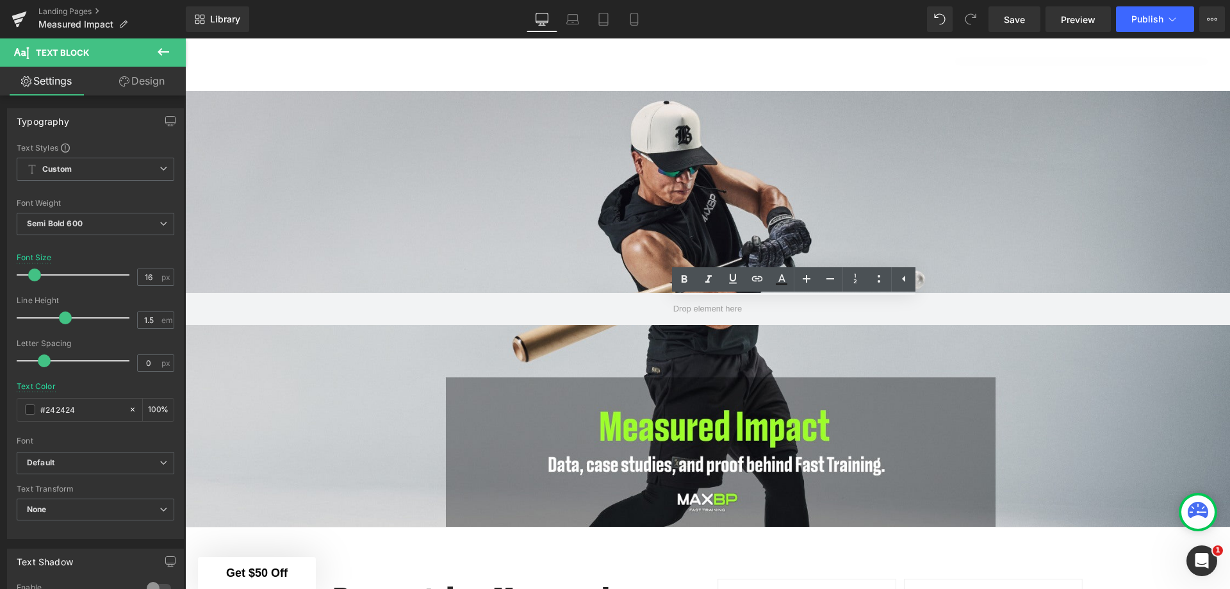
drag, startPoint x: 833, startPoint y: 320, endPoint x: 730, endPoint y: 319, distance: 103.1
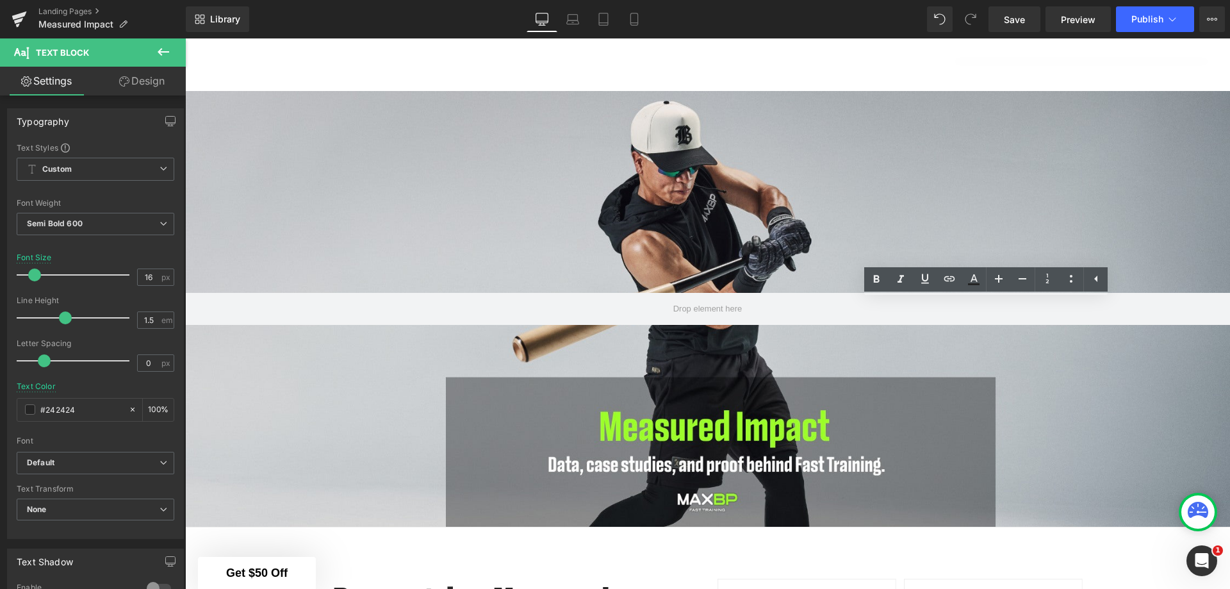
drag, startPoint x: 1029, startPoint y: 325, endPoint x: 945, endPoint y: 325, distance: 83.9
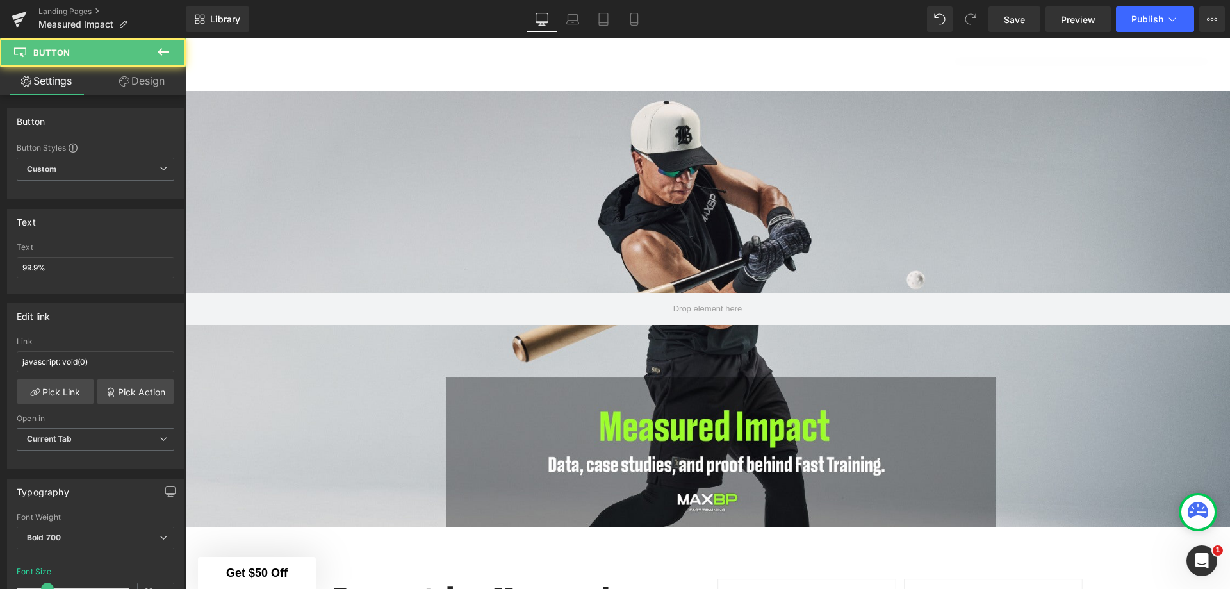
drag, startPoint x: 10, startPoint y: 265, endPoint x: 0, endPoint y: 265, distance: 9.6
click at [0, 265] on div "Text 99.9% Text 99.9%" at bounding box center [95, 246] width 191 height 94
type input "+.210"
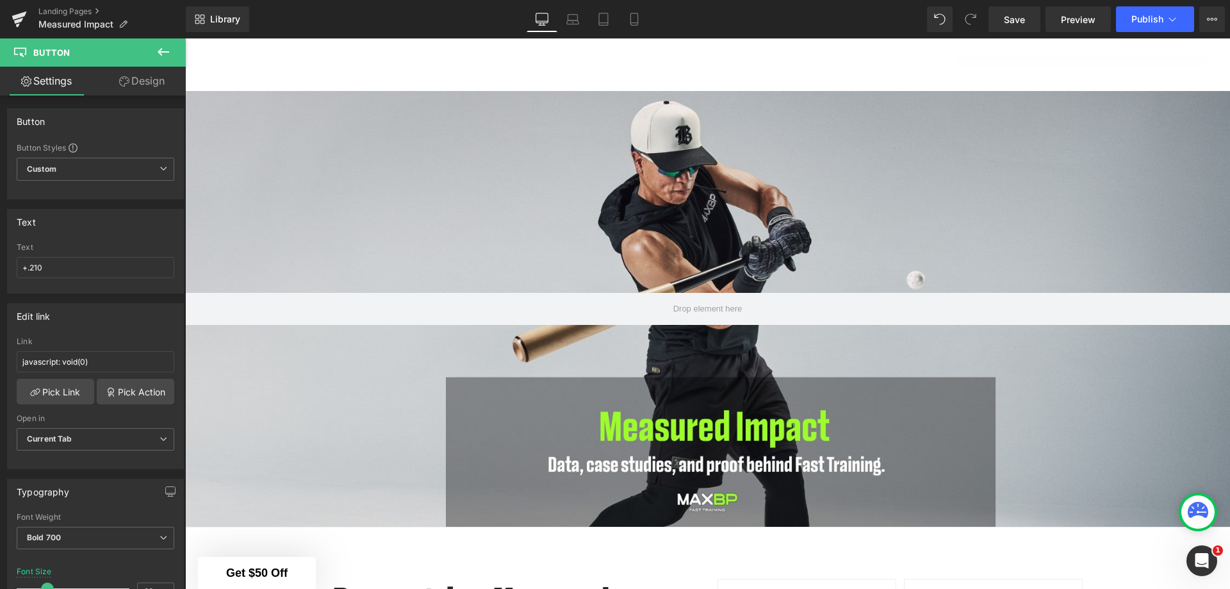
drag, startPoint x: 30, startPoint y: 266, endPoint x: 6, endPoint y: 266, distance: 23.7
click at [6, 266] on div "Text 99.9% Text 99.9%" at bounding box center [95, 246] width 191 height 94
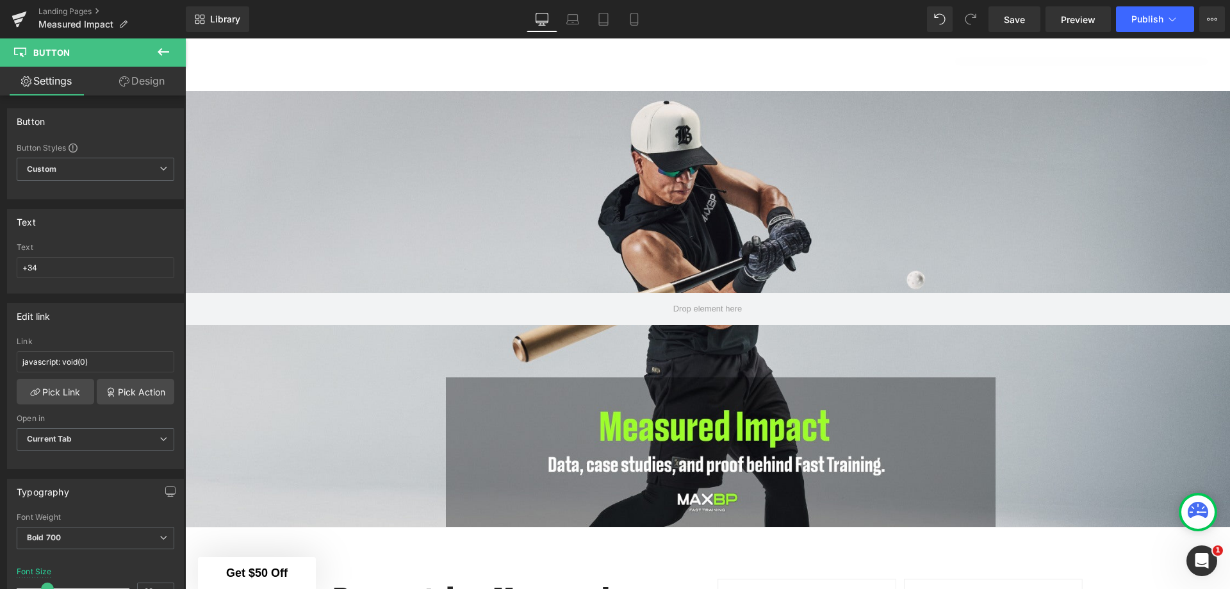
type input "+34%"
drag, startPoint x: 86, startPoint y: 272, endPoint x: 0, endPoint y: 266, distance: 86.6
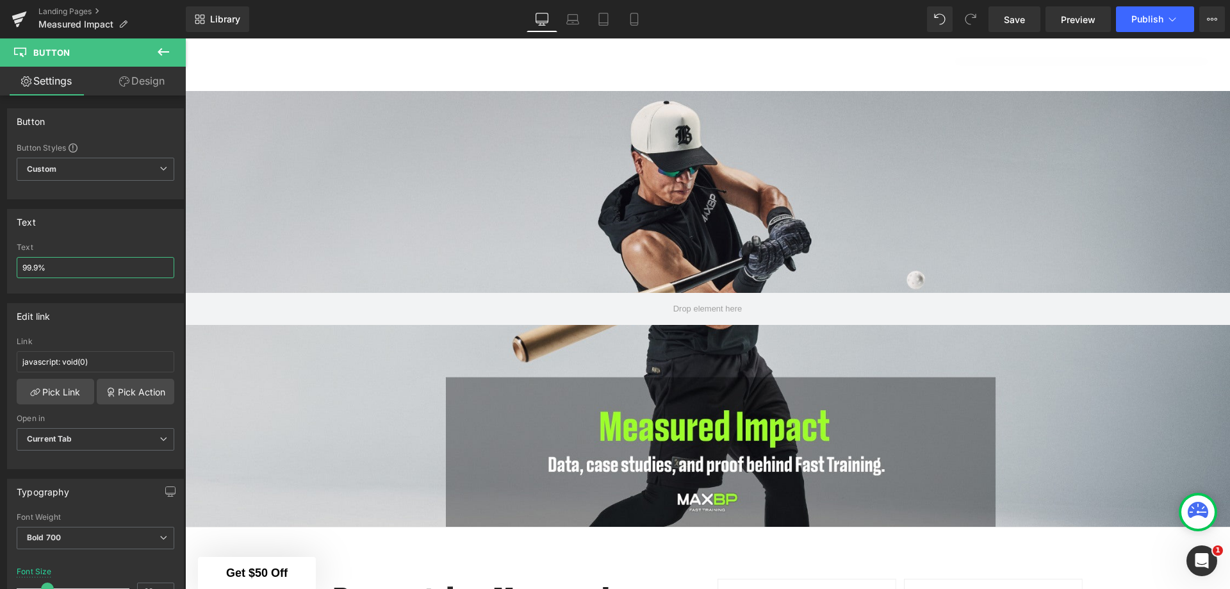
click at [0, 266] on div "Text 99.9% Text 99.9%" at bounding box center [95, 246] width 191 height 94
type input "+23%"
drag, startPoint x: 83, startPoint y: 277, endPoint x: 32, endPoint y: 268, distance: 51.4
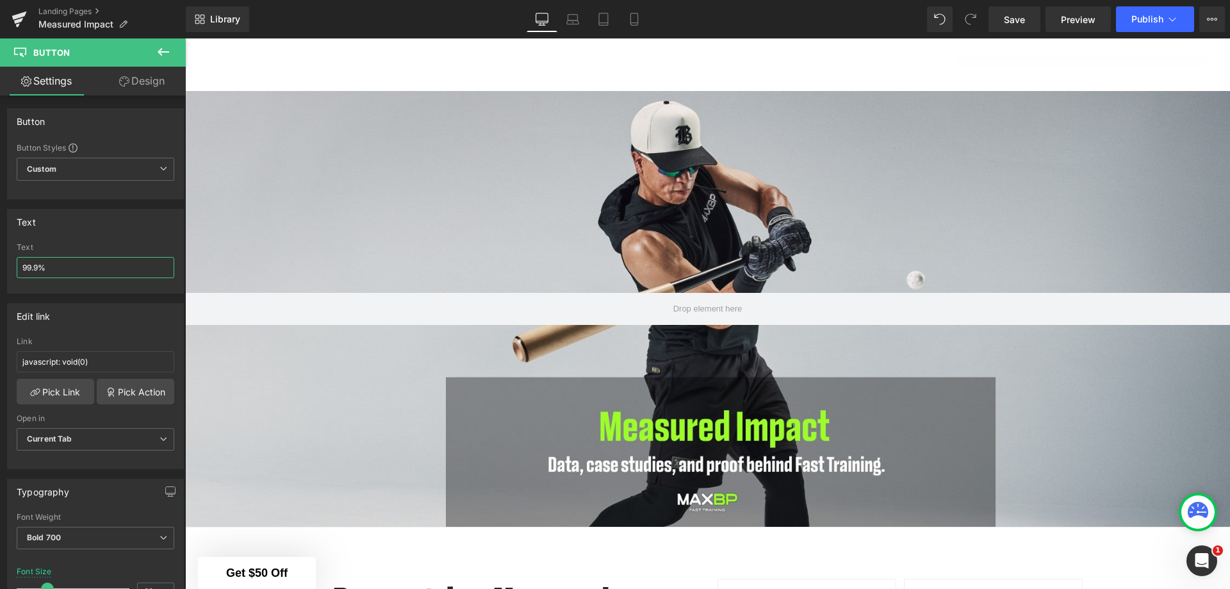
click at [32, 268] on input "99.9%" at bounding box center [96, 267] width 158 height 21
click at [52, 268] on input "99.9%" at bounding box center [96, 267] width 158 height 21
drag, startPoint x: 72, startPoint y: 268, endPoint x: 0, endPoint y: 265, distance: 71.8
click at [0, 265] on div "Text 99.9% Text 99.9%" at bounding box center [95, 246] width 191 height 94
type input "+36%"
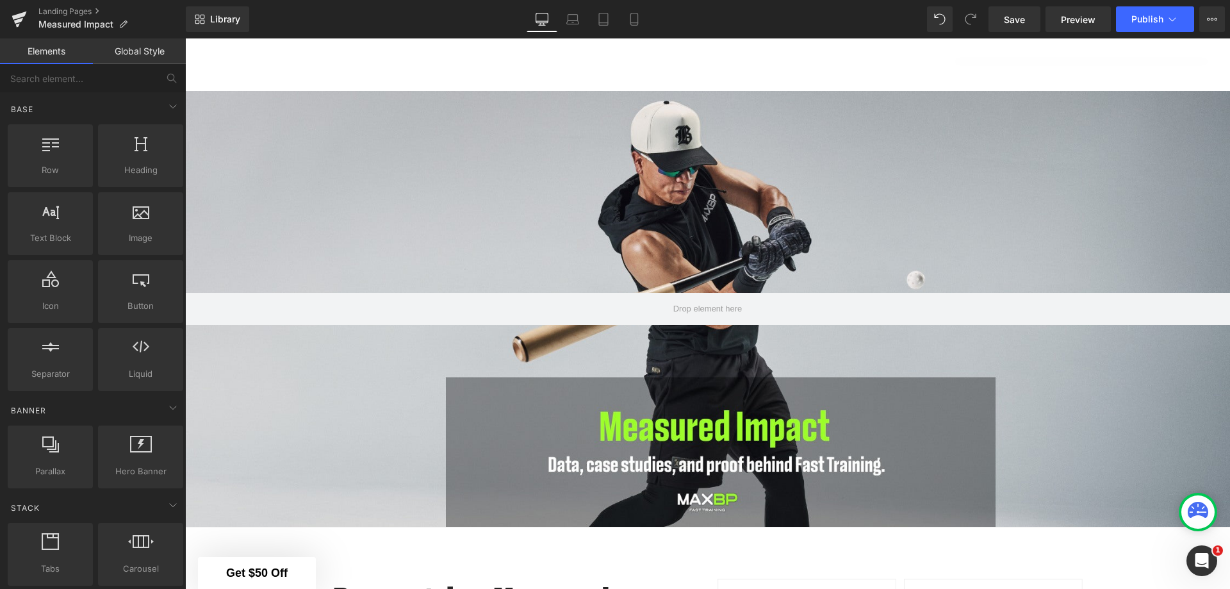
scroll to position [2065, 0]
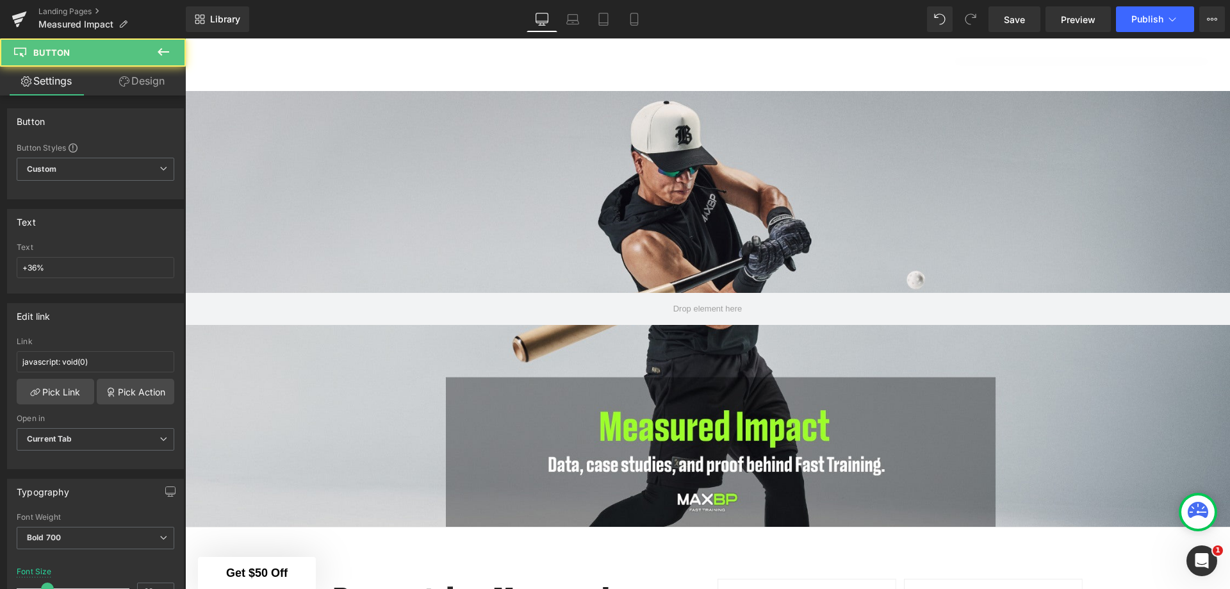
click at [144, 90] on link "Design" at bounding box center [141, 81] width 93 height 29
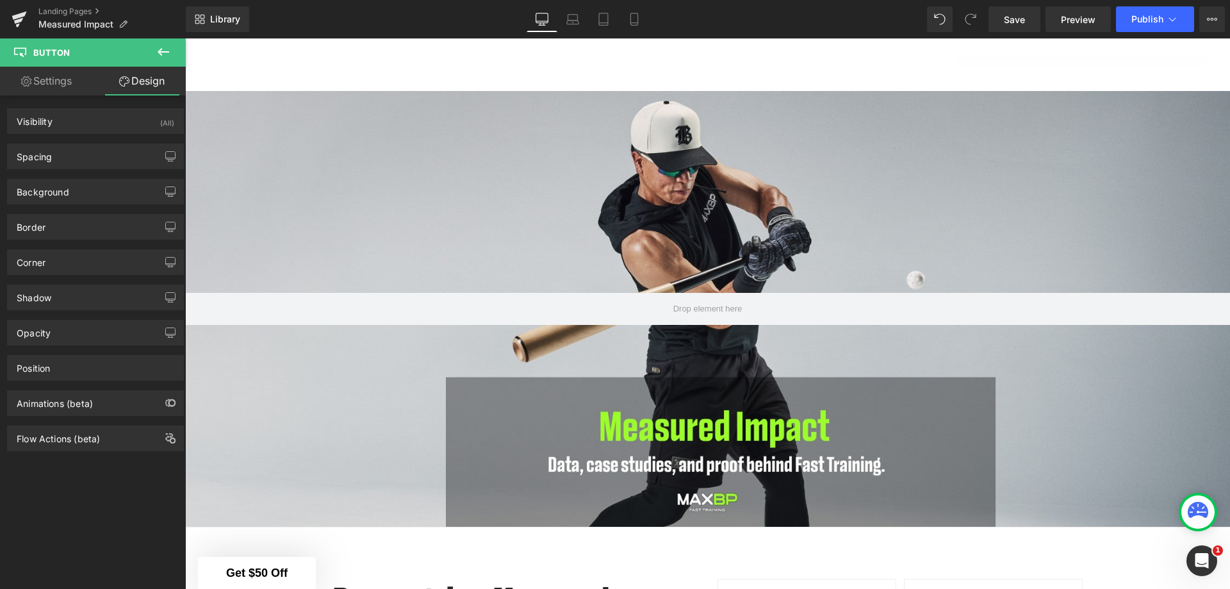
click at [33, 88] on link "Settings" at bounding box center [46, 81] width 93 height 29
type input "100"
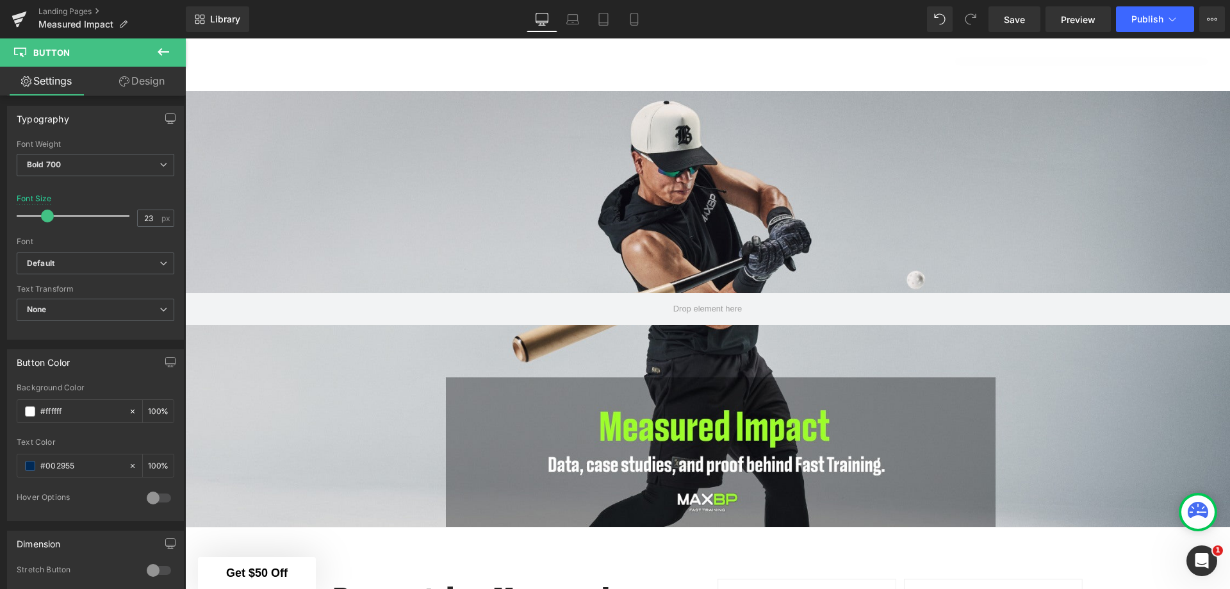
scroll to position [384, 0]
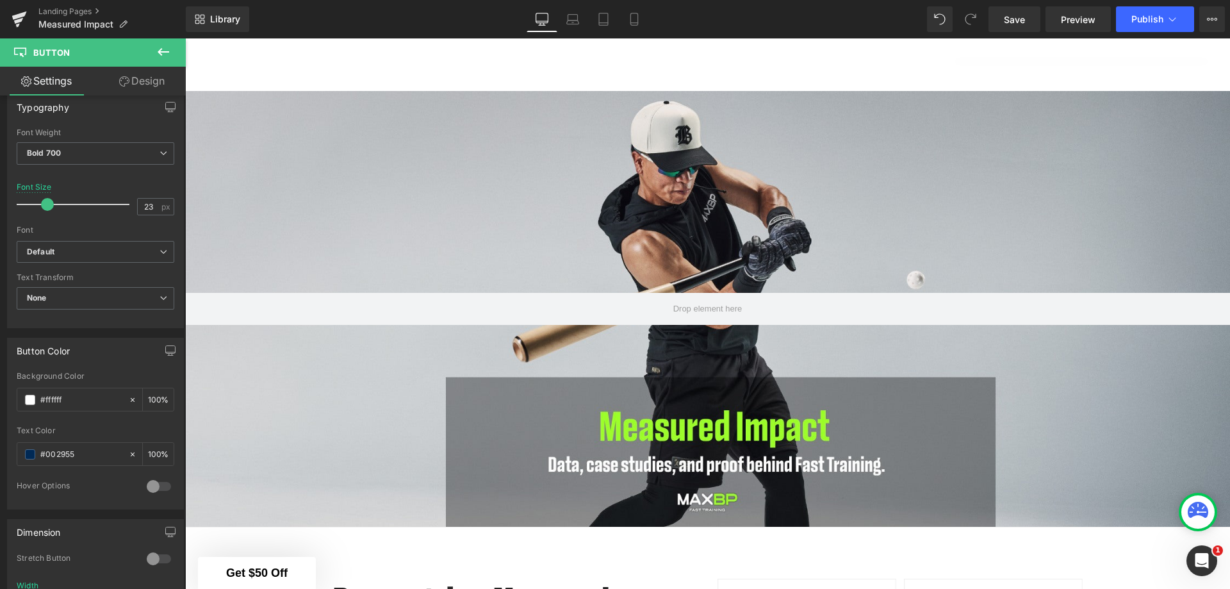
click at [98, 452] on input "#002955" at bounding box center [81, 454] width 82 height 14
click at [28, 455] on span at bounding box center [30, 454] width 10 height 10
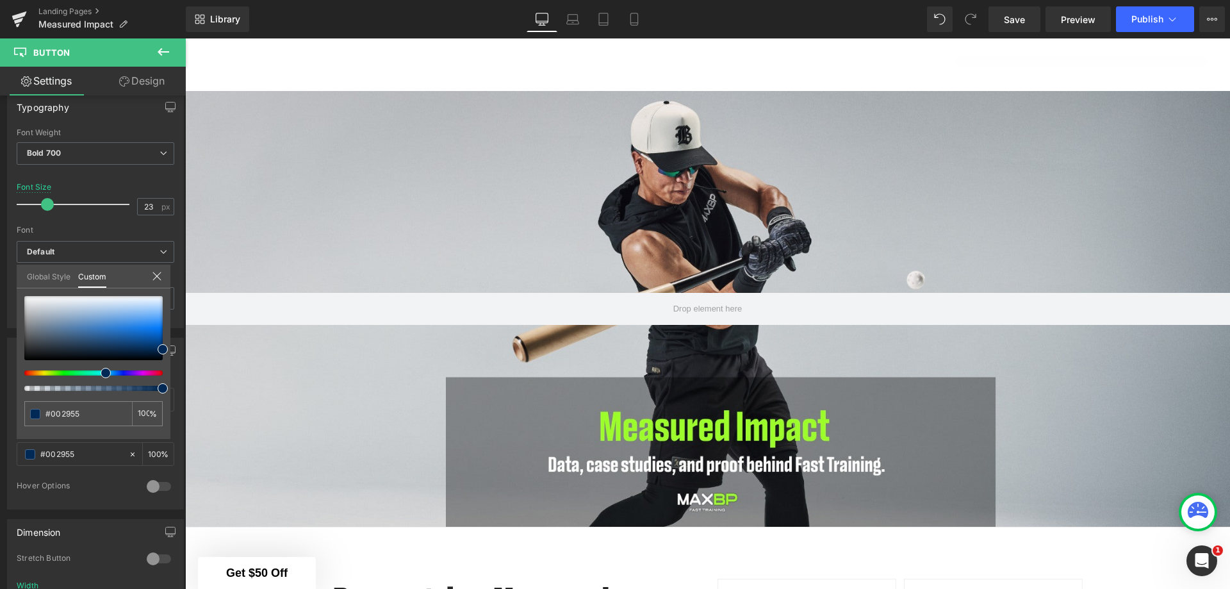
type input "#001b56"
type input "#00564e"
type input "#00562c"
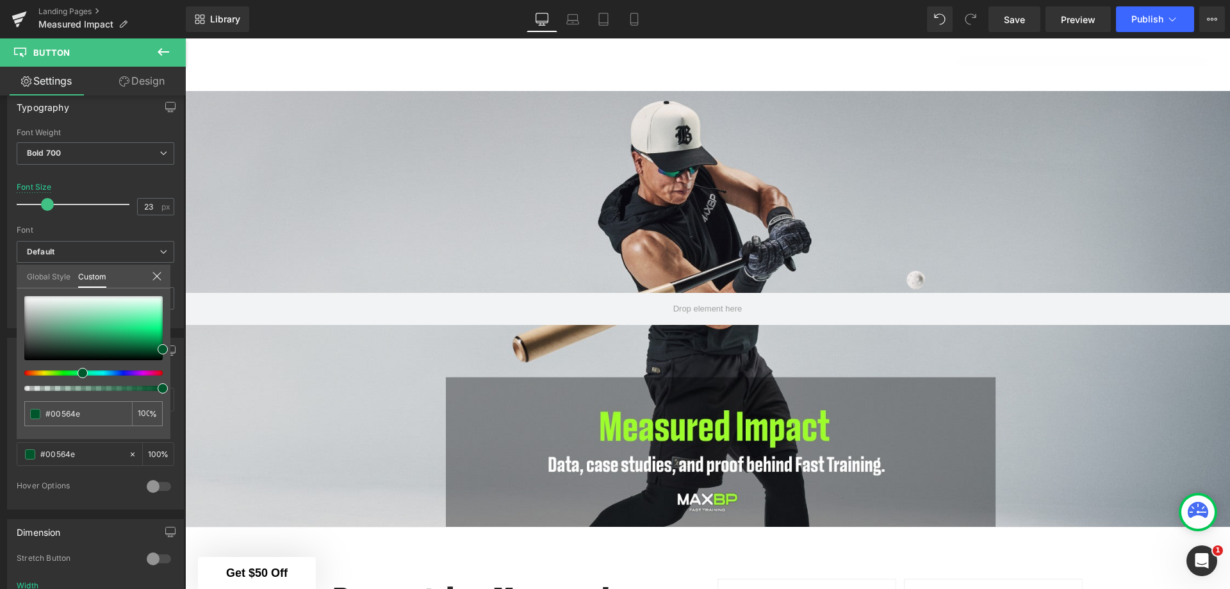
type input "#00562c"
type input "#005625"
type input "#005622"
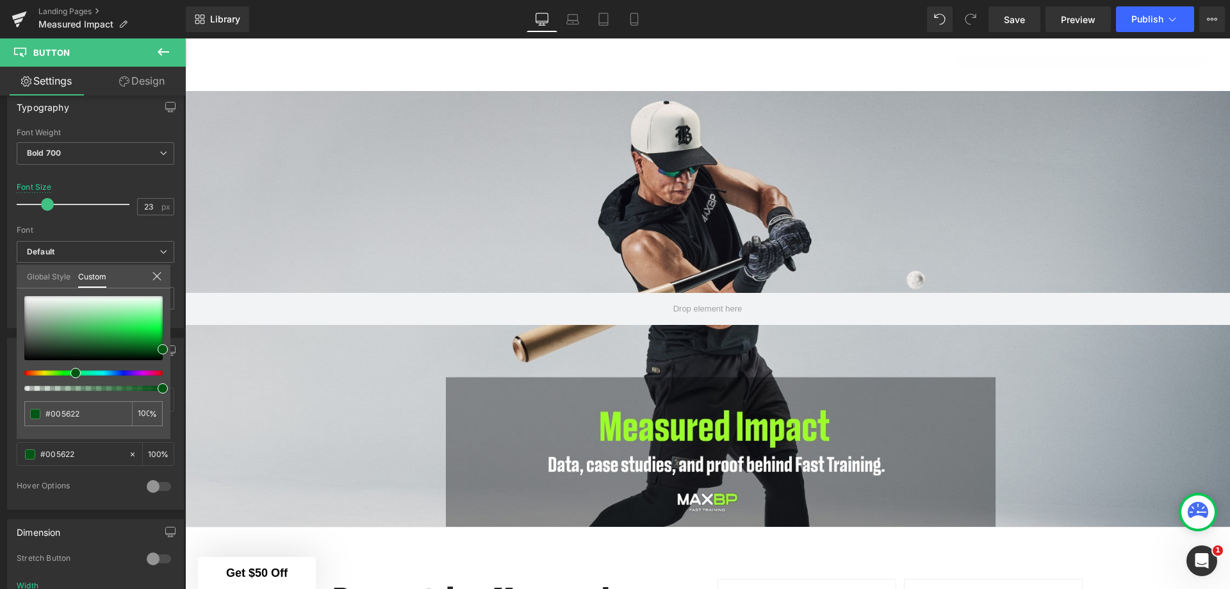
type input "#005617"
type input "#055600"
drag, startPoint x: 102, startPoint y: 371, endPoint x: 61, endPoint y: 371, distance: 41.0
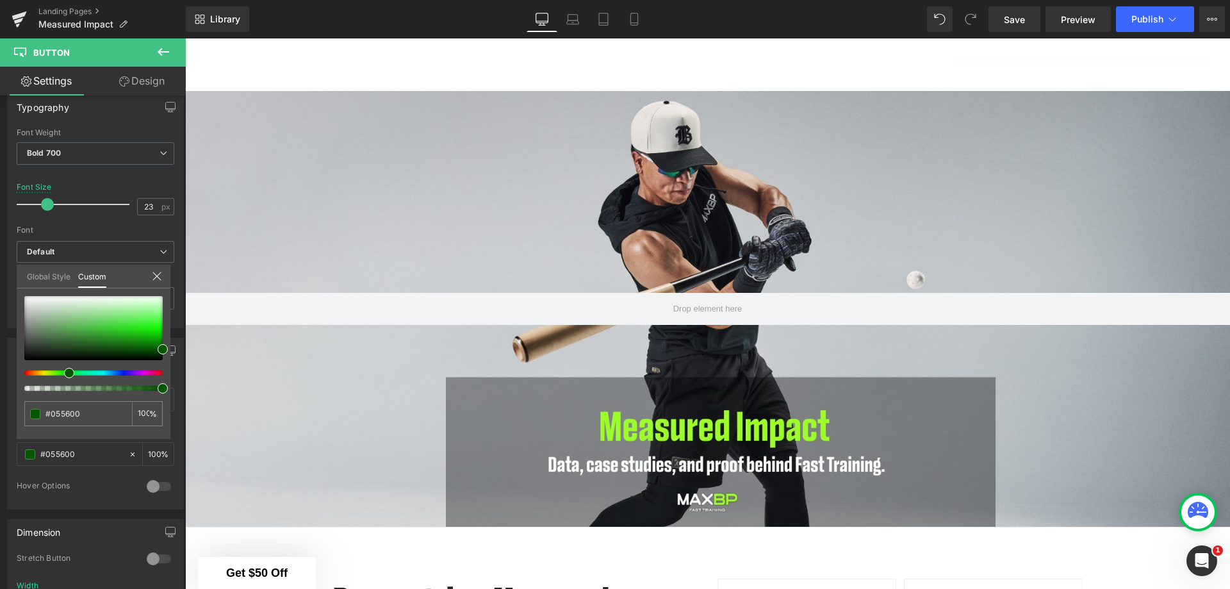
click at [61, 371] on div at bounding box center [88, 372] width 138 height 5
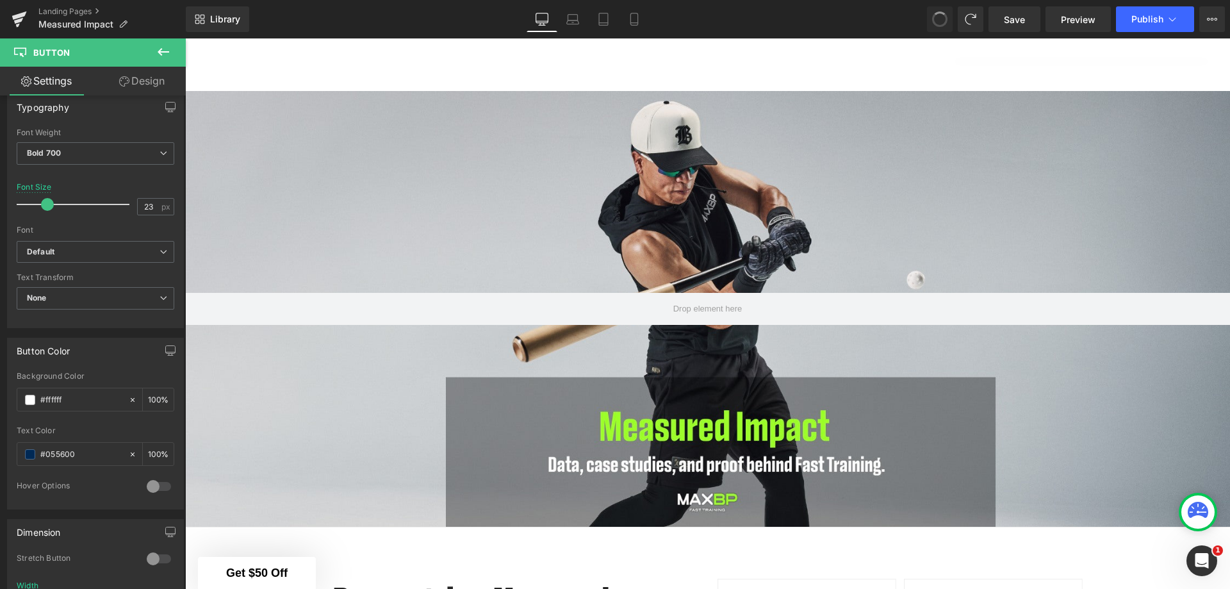
type input "#002955"
type input "100"
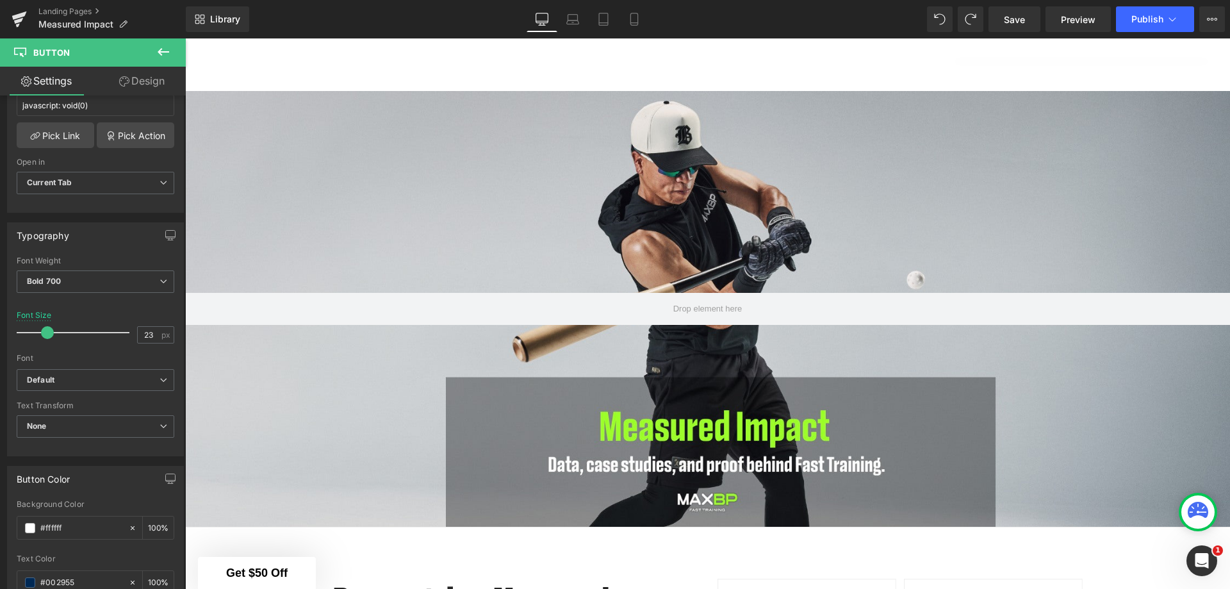
scroll to position [2258, 0]
click at [29, 528] on span at bounding box center [30, 528] width 10 height 10
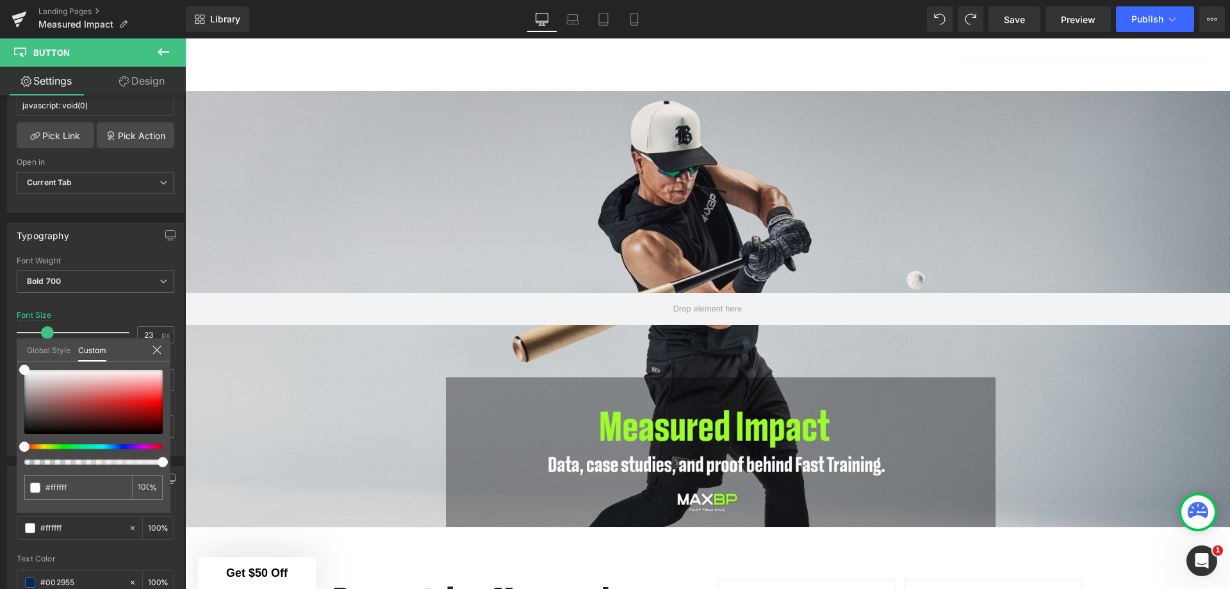
click at [62, 447] on div at bounding box center [88, 446] width 138 height 5
drag, startPoint x: 73, startPoint y: 444, endPoint x: 57, endPoint y: 450, distance: 17.0
click at [57, 450] on div at bounding box center [93, 417] width 138 height 95
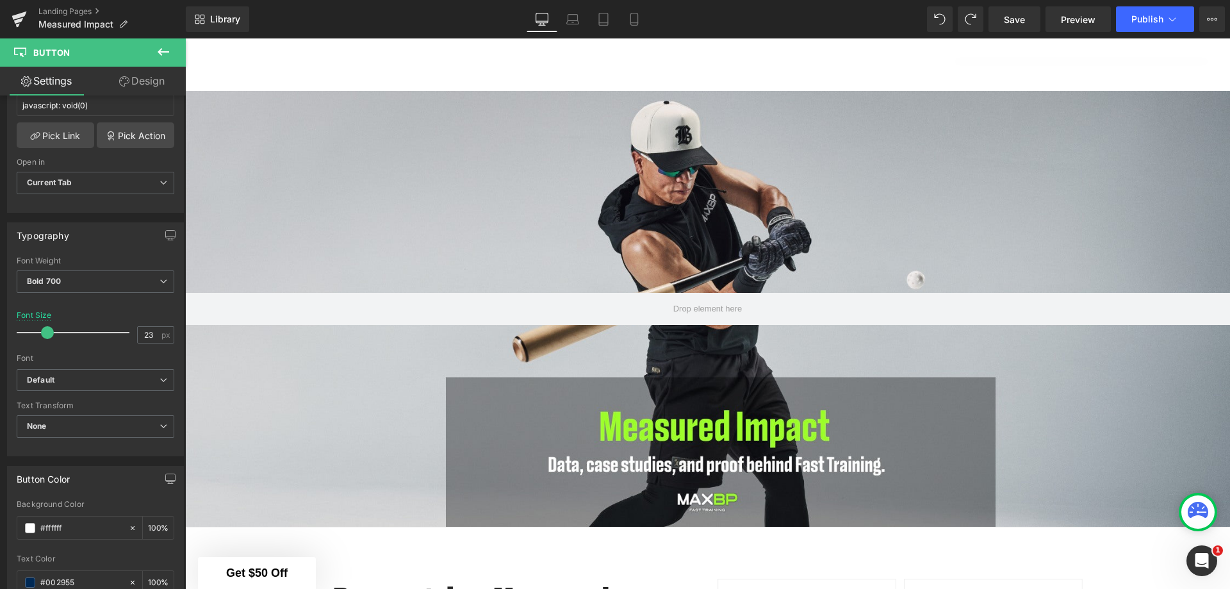
click at [33, 580] on span at bounding box center [30, 582] width 10 height 10
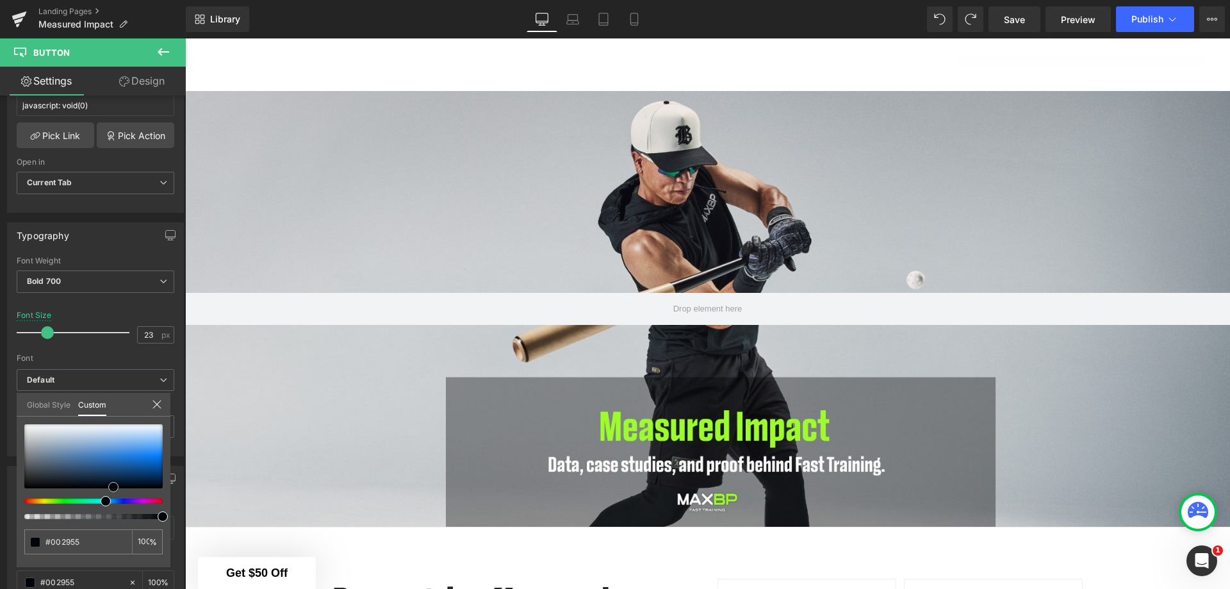
type input "#01254b"
type input "#000000"
drag, startPoint x: 162, startPoint y: 477, endPoint x: 6, endPoint y: 494, distance: 156.5
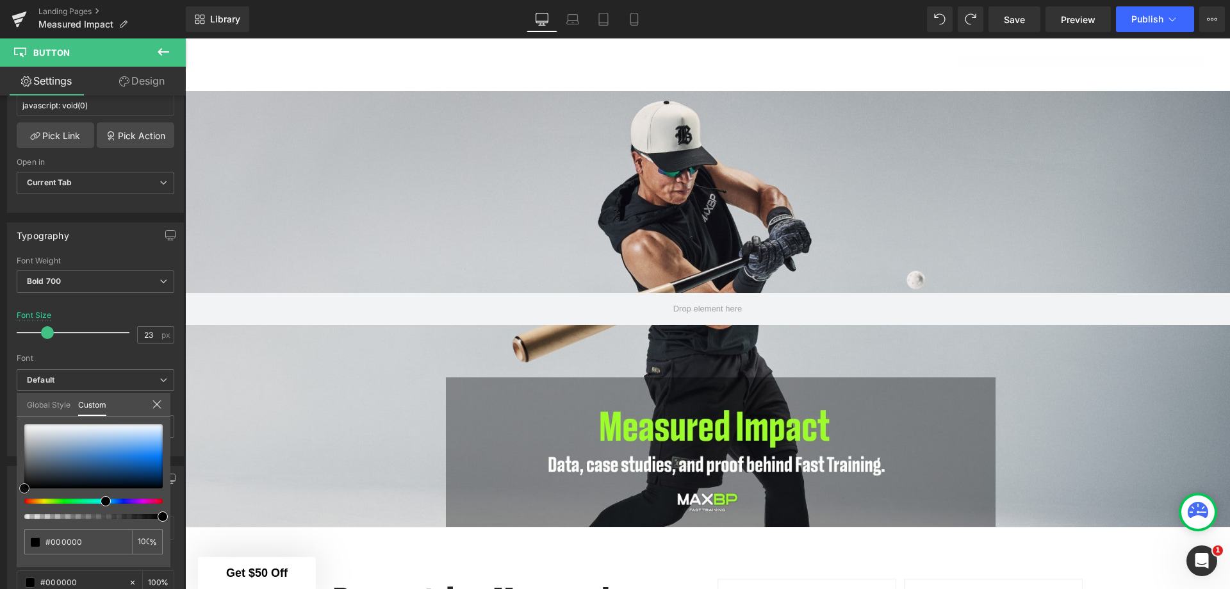
click at [6, 494] on div "Button Color rgba(255, 255, 255, 1) Background Color #ffffff 100 % rgba(0, 0, 0…" at bounding box center [95, 546] width 191 height 181
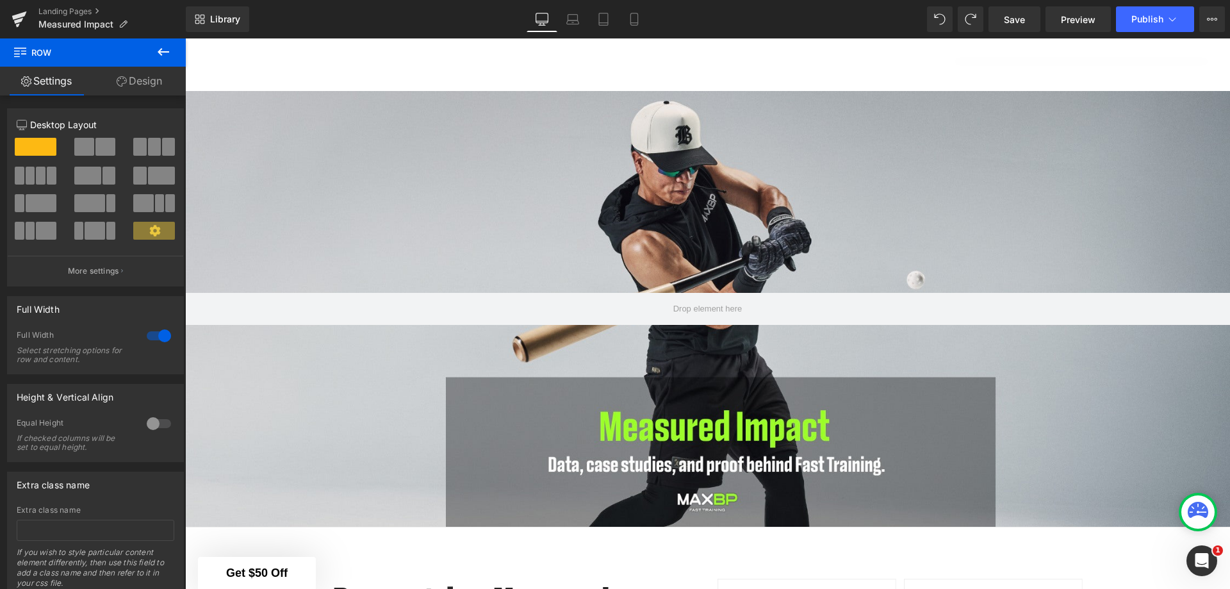
click at [140, 87] on link "Design" at bounding box center [139, 81] width 93 height 29
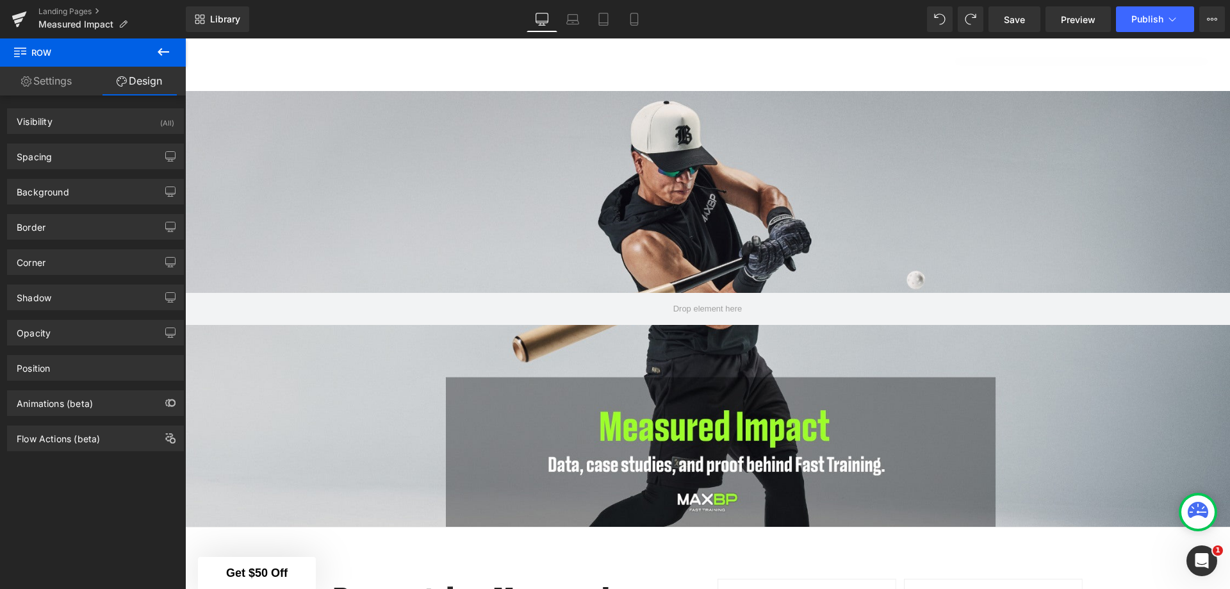
click at [42, 96] on div "Visibility (All) 0|0|0|0 1 Show on Desktop 1 Show on Laptop 1 Show on Tablet 1 …" at bounding box center [95, 272] width 191 height 355
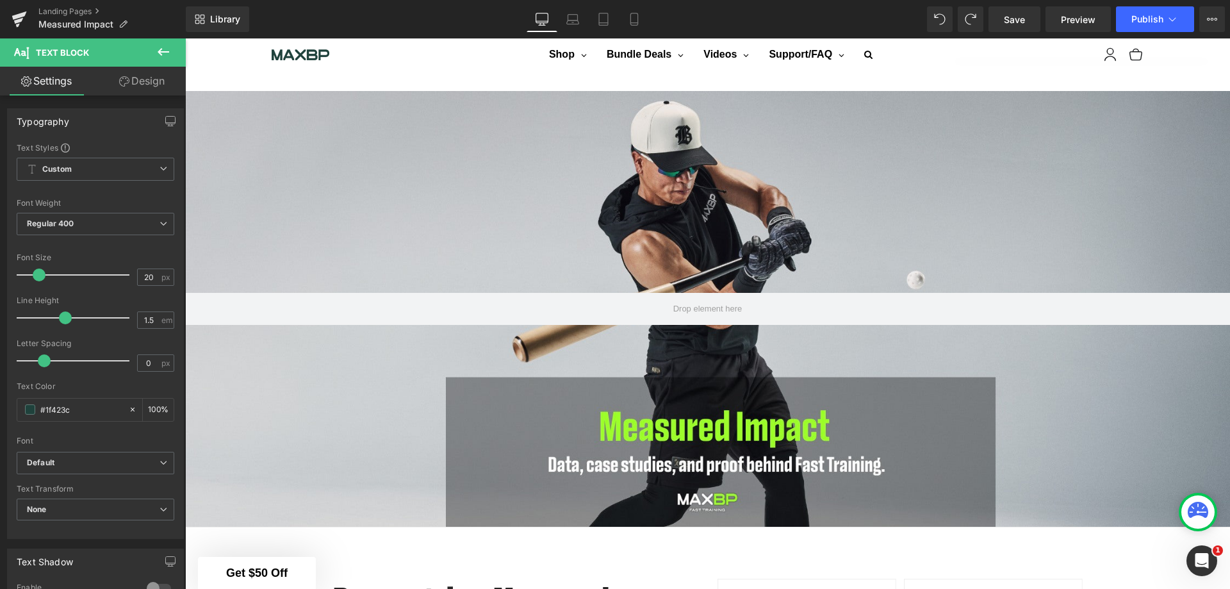
scroll to position [917, 0]
click at [99, 411] on input "#575757" at bounding box center [81, 409] width 82 height 14
drag, startPoint x: 99, startPoint y: 411, endPoint x: 20, endPoint y: 414, distance: 78.8
click at [20, 414] on div "#575757" at bounding box center [72, 409] width 111 height 22
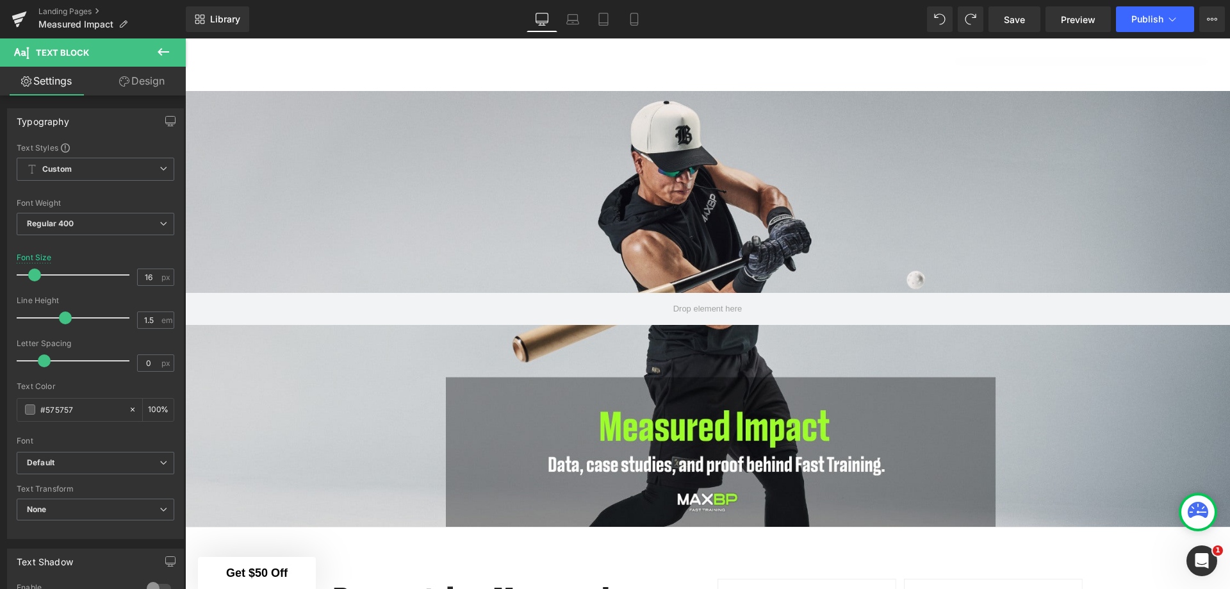
scroll to position [1237, 0]
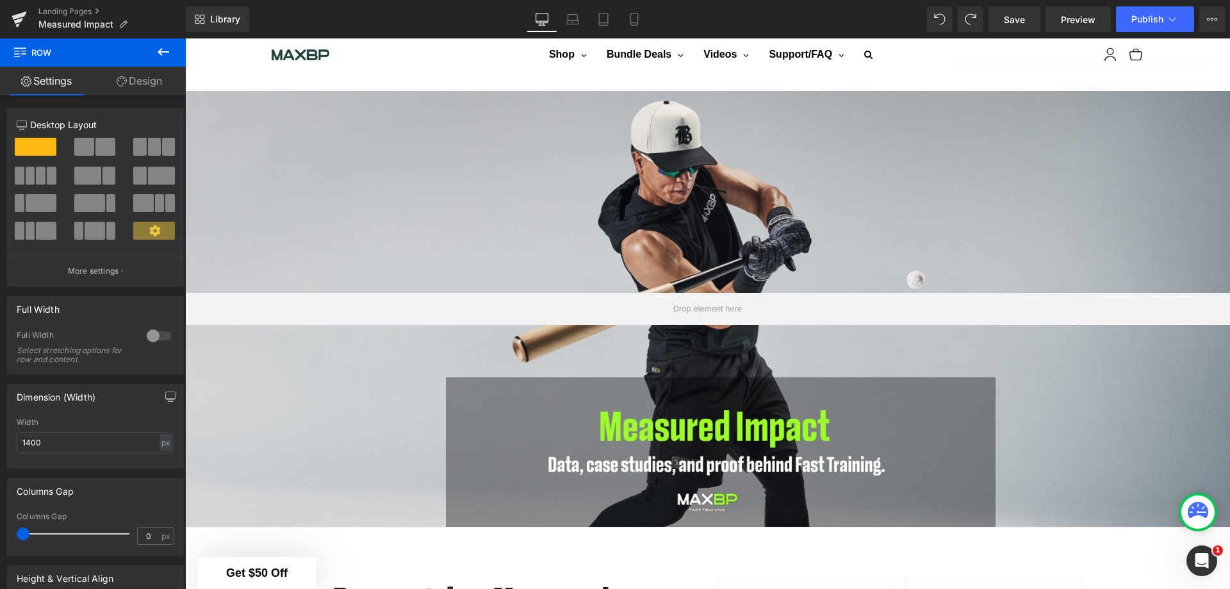
drag, startPoint x: 437, startPoint y: 182, endPoint x: 462, endPoint y: 331, distance: 151.4
click at [163, 51] on icon at bounding box center [164, 52] width 12 height 8
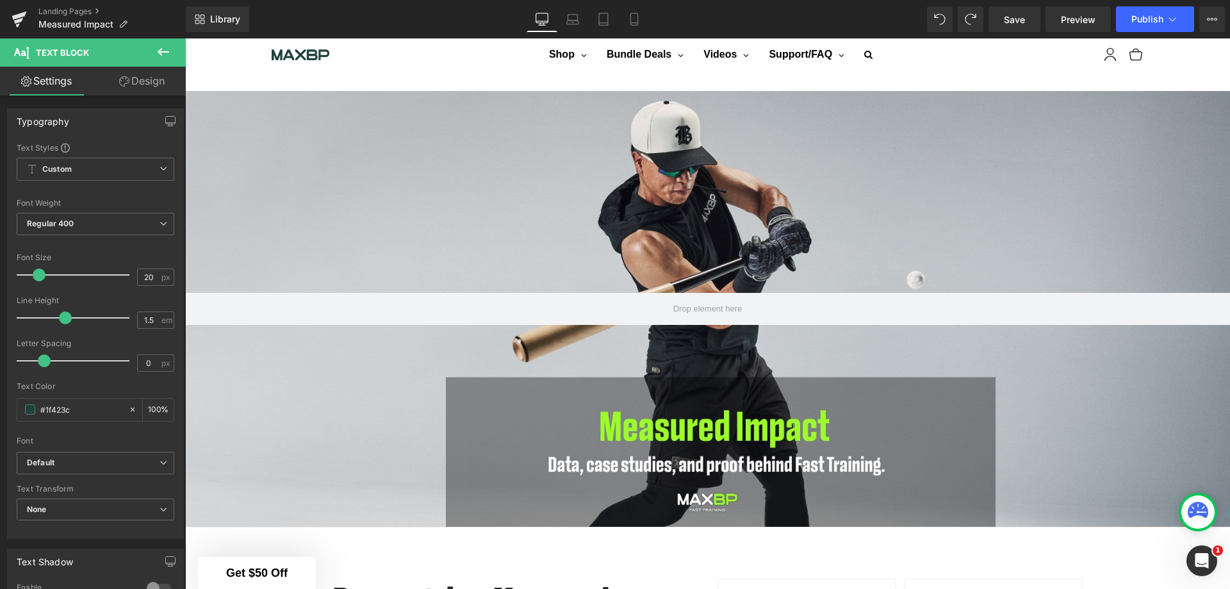
click at [53, 409] on input "#1f423c" at bounding box center [81, 409] width 82 height 14
click at [28, 412] on span at bounding box center [30, 409] width 10 height 10
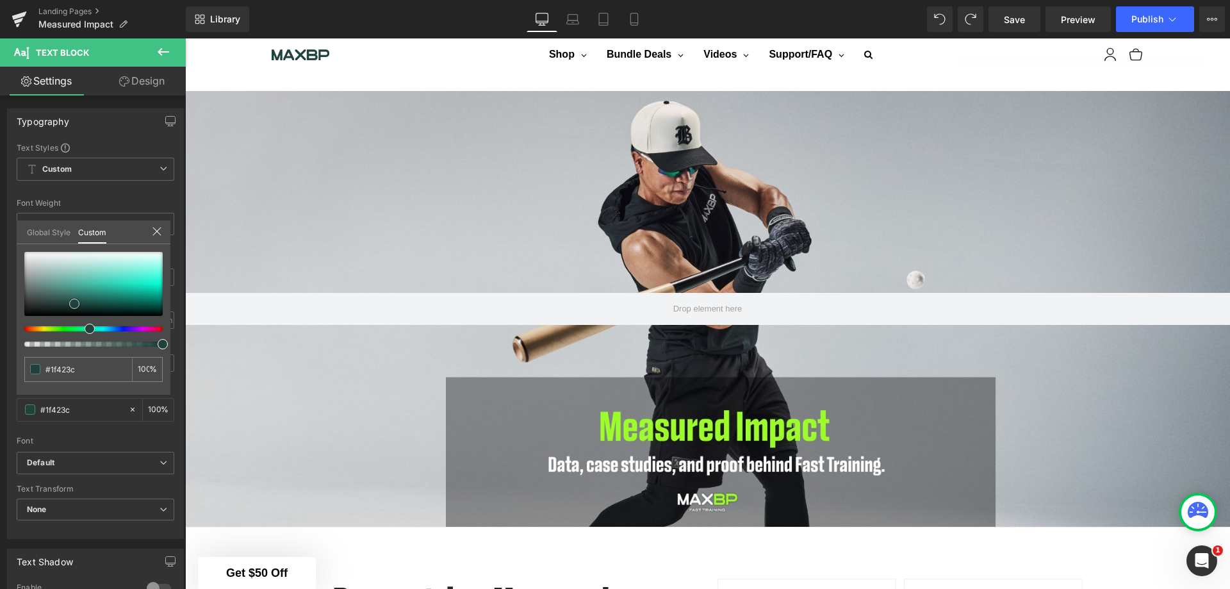
type input "#21443e"
type input "#1d3e38"
type input "#090f0e"
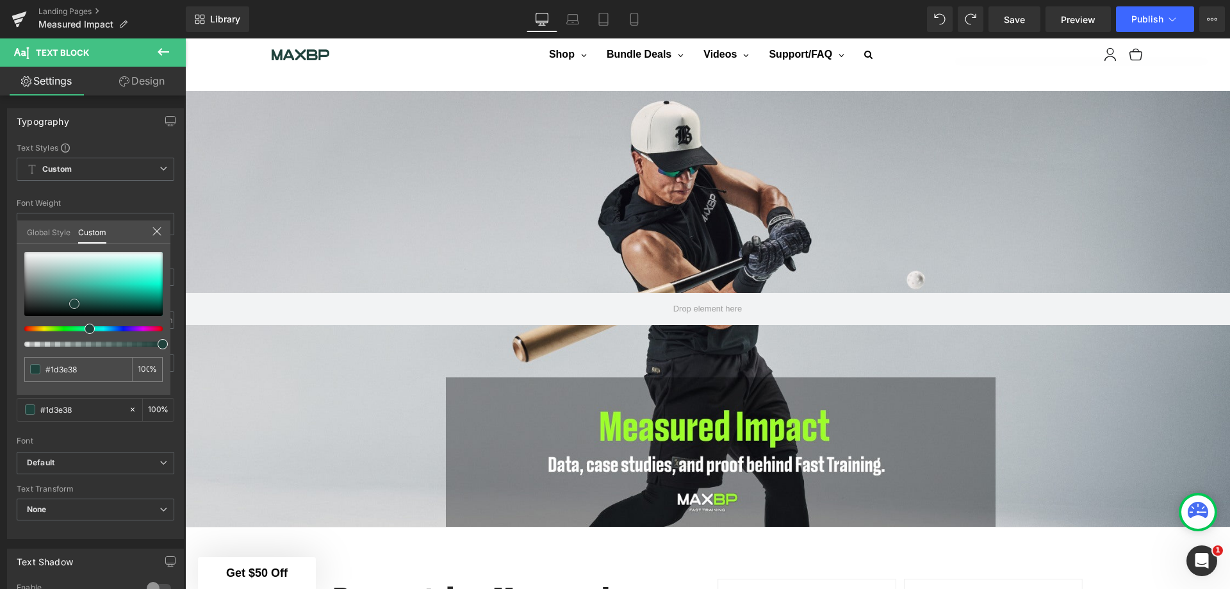
type input "#090f0e"
type input "#000000"
drag, startPoint x: 54, startPoint y: 314, endPoint x: 0, endPoint y: 338, distance: 58.5
click at [0, 338] on div "Typography Text Styles Custom Custom Setup Global Style Custom Setup Global Sty…" at bounding box center [95, 319] width 191 height 440
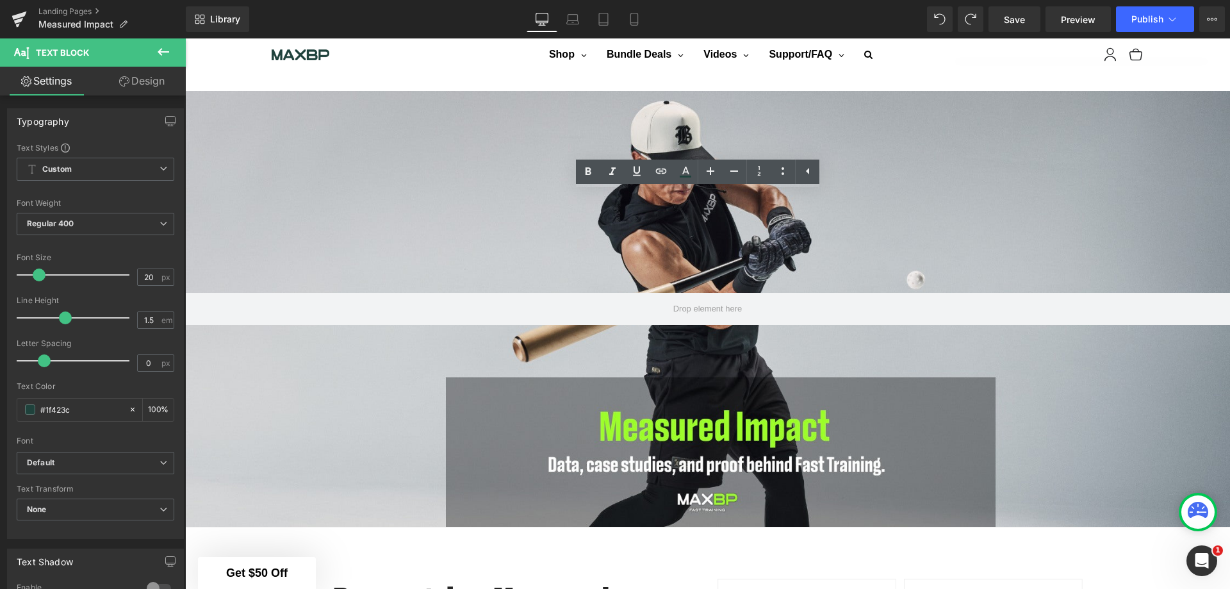
drag, startPoint x: 421, startPoint y: 389, endPoint x: 252, endPoint y: 204, distance: 250.7
click at [31, 409] on span at bounding box center [30, 409] width 10 height 10
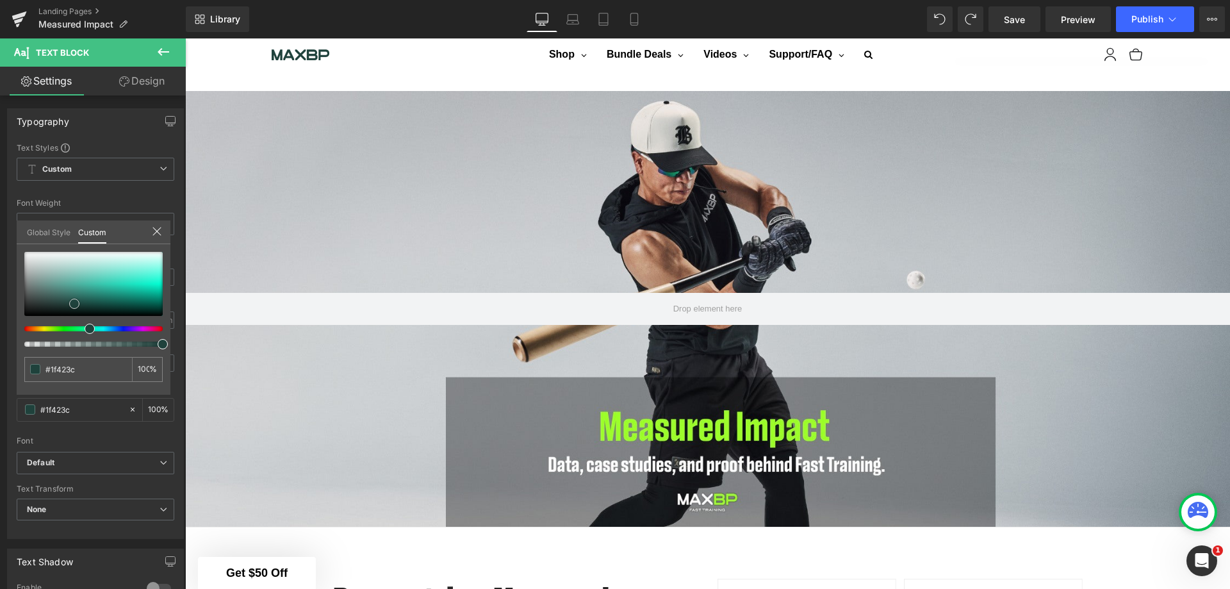
type input "#1f413b"
type input "#0b0e0d"
type input "#000000"
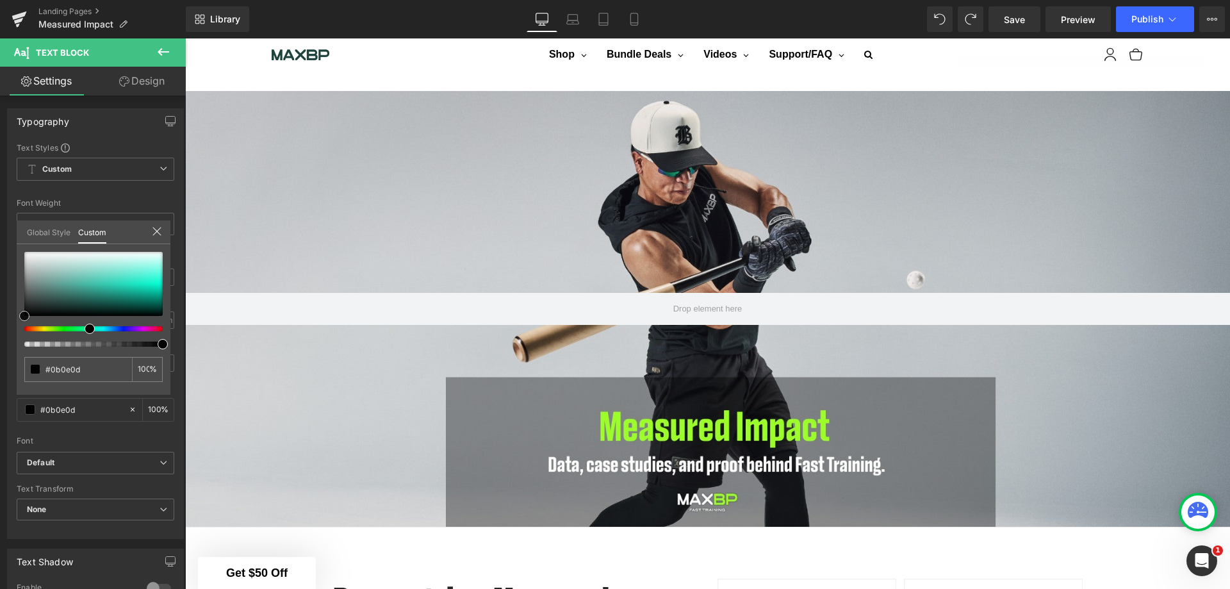
type input "#000000"
drag, startPoint x: 74, startPoint y: 300, endPoint x: 0, endPoint y: 317, distance: 76.3
click at [0, 317] on div "Typography Text Styles Custom Custom Setup Global Style Custom Setup Global Sty…" at bounding box center [95, 319] width 191 height 440
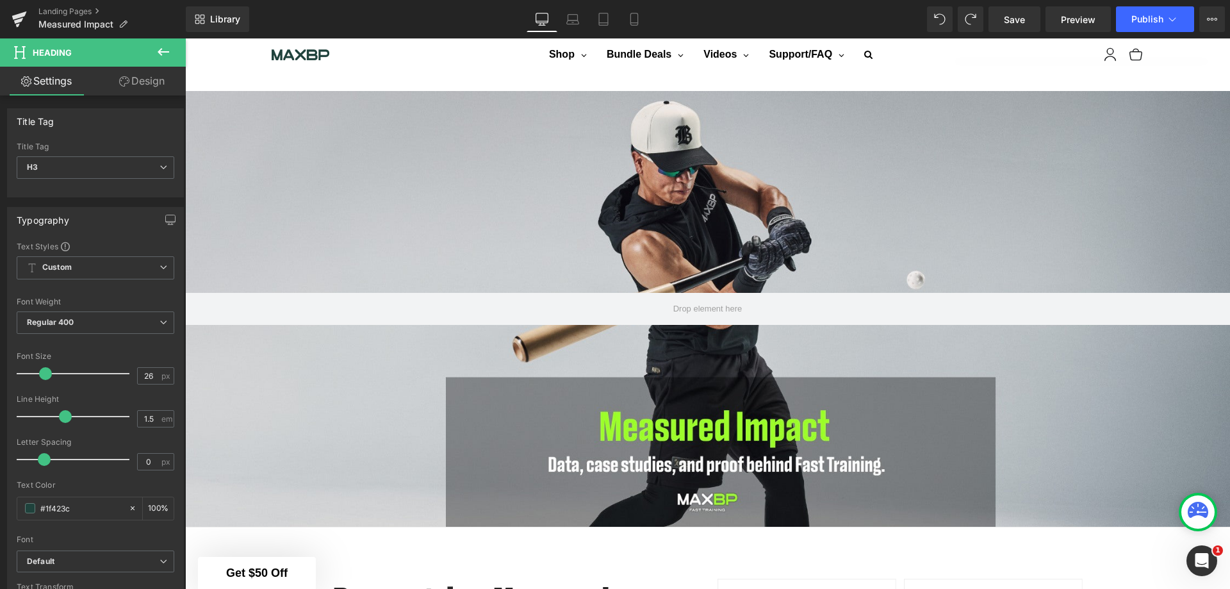
click at [33, 507] on span at bounding box center [30, 508] width 10 height 10
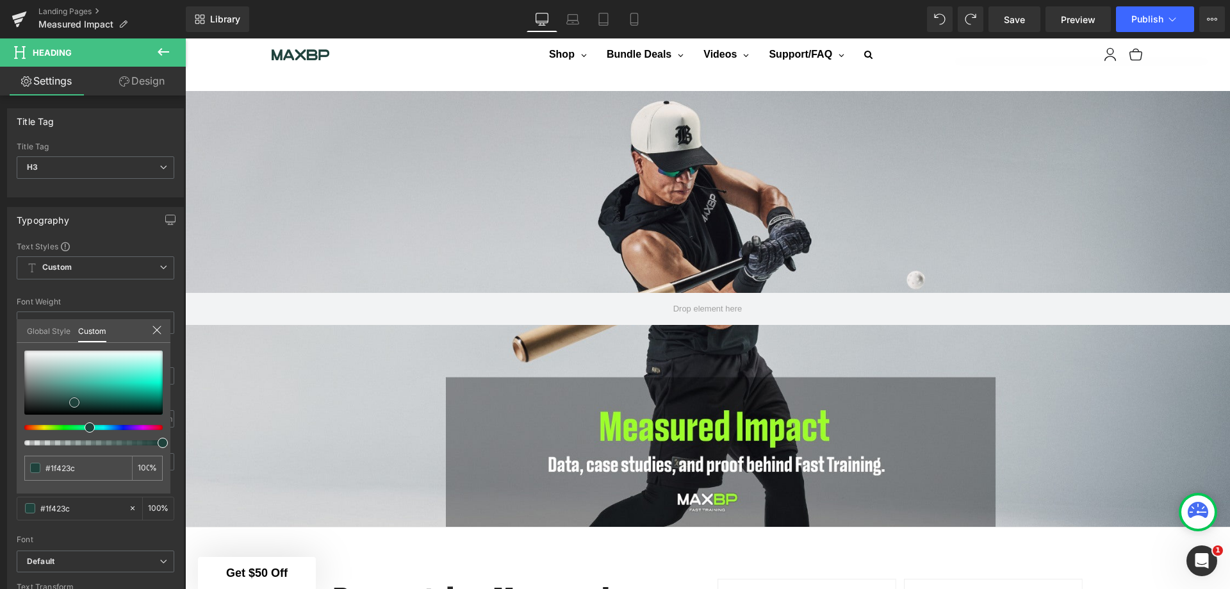
type input "#0e0f0f"
type input "#0c0d0d"
type input "#050505"
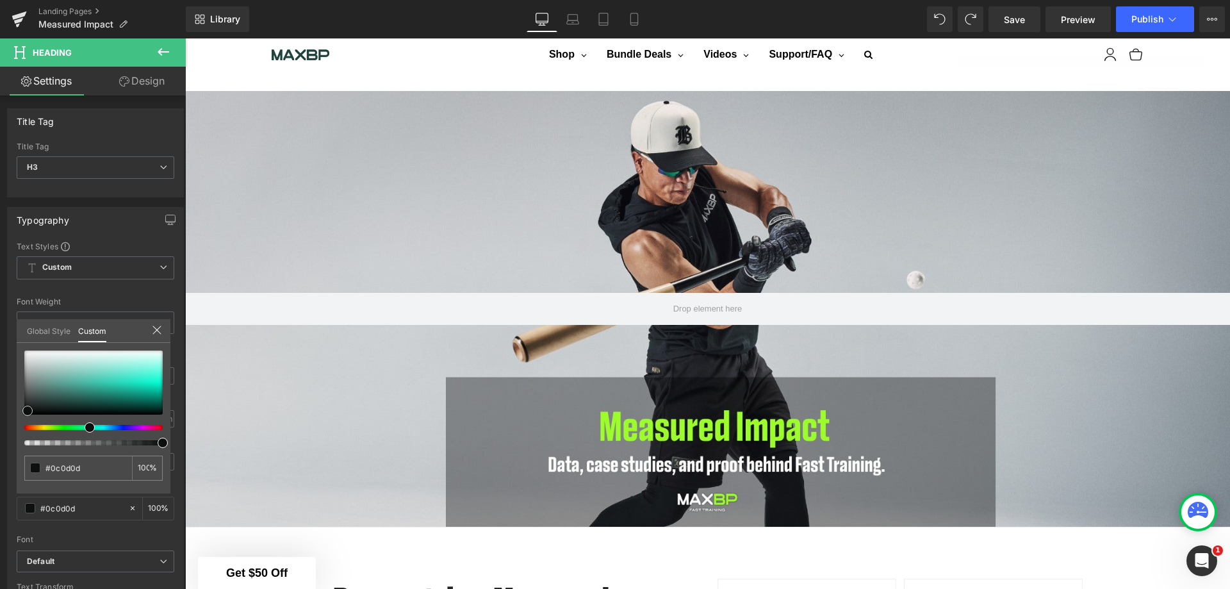
type input "#050505"
type input "#020202"
type input "#000000"
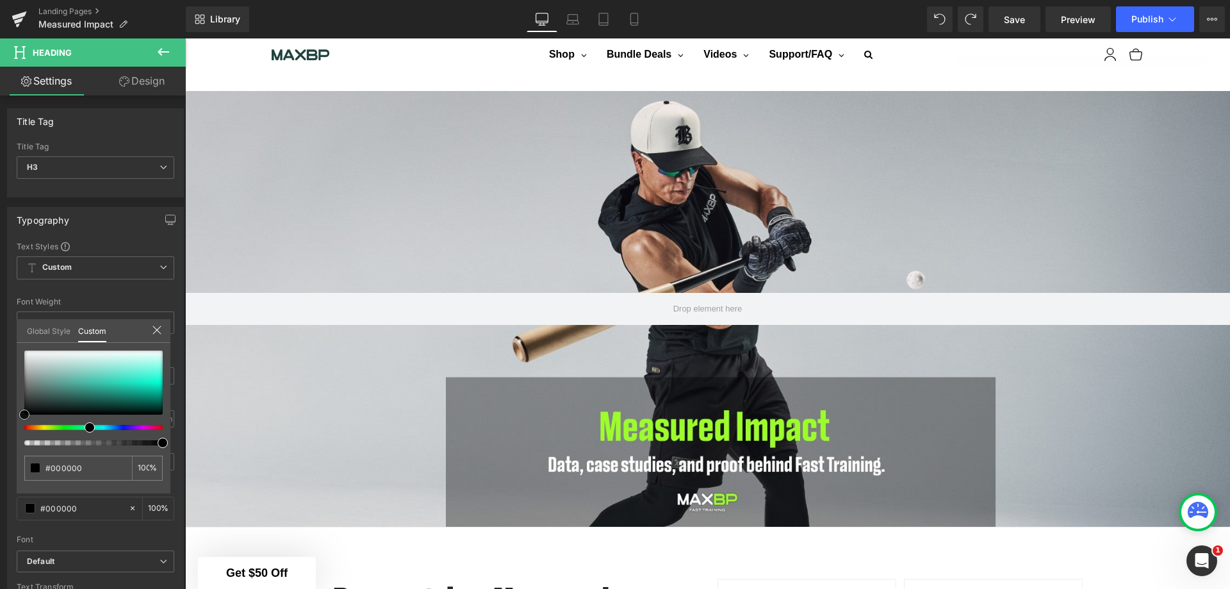
drag, startPoint x: 28, startPoint y: 411, endPoint x: 19, endPoint y: 435, distance: 26.3
click at [19, 434] on div "#000000 100 %" at bounding box center [94, 421] width 154 height 143
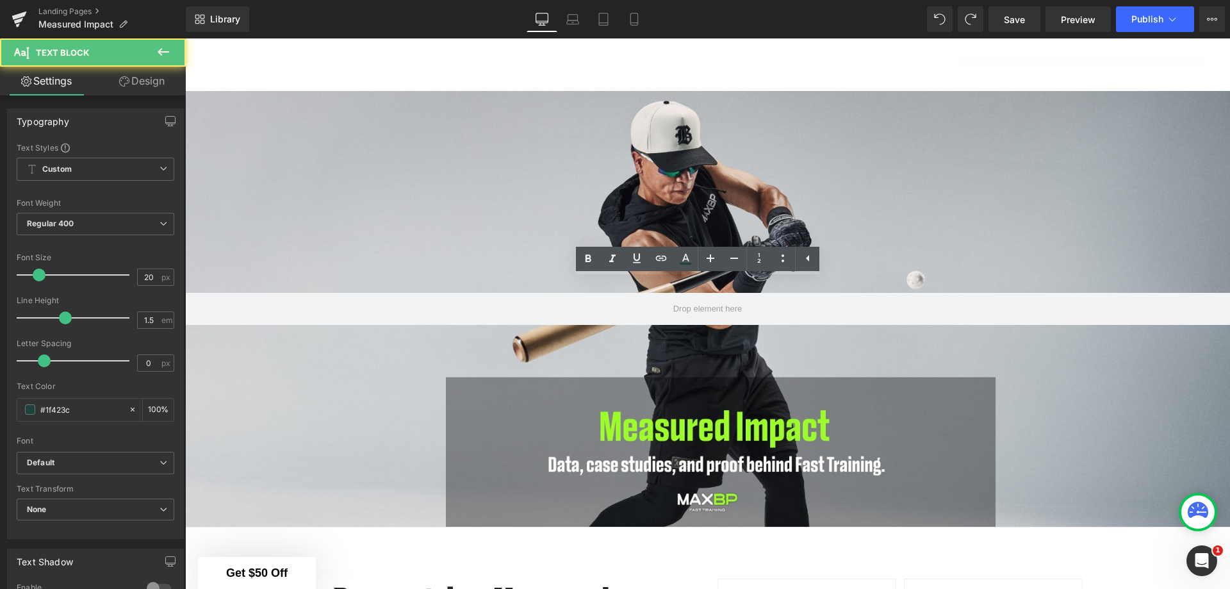
drag, startPoint x: 717, startPoint y: 309, endPoint x: 222, endPoint y: 290, distance: 495.4
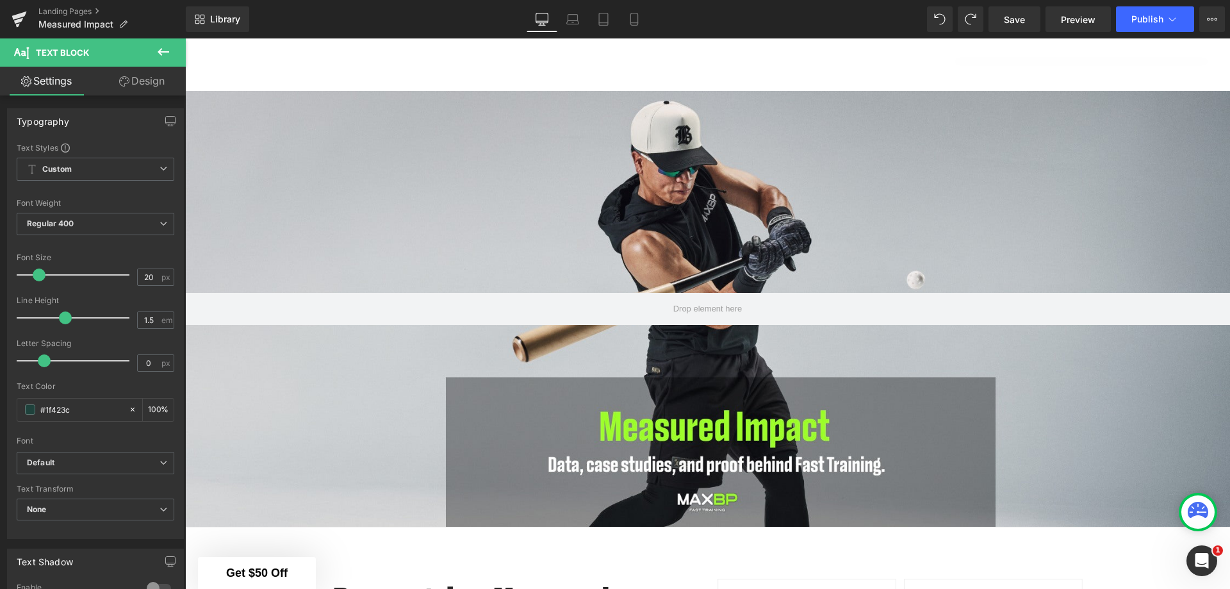
click at [27, 409] on span at bounding box center [30, 409] width 10 height 10
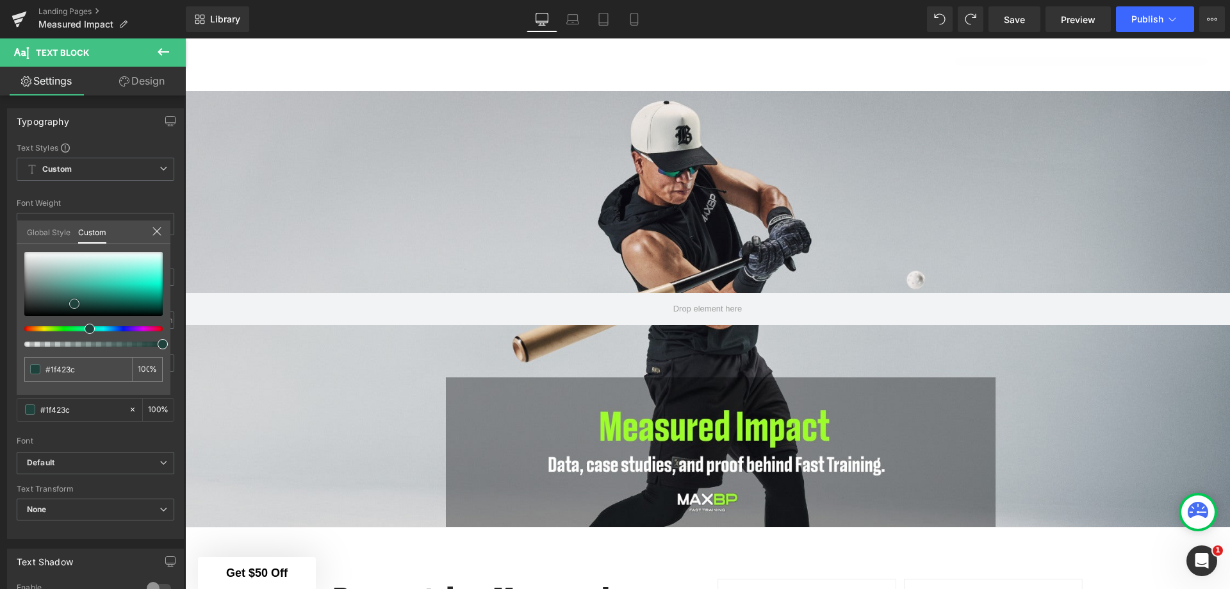
type input "#1f413b"
type input "#1c3530"
type input "#121b1a"
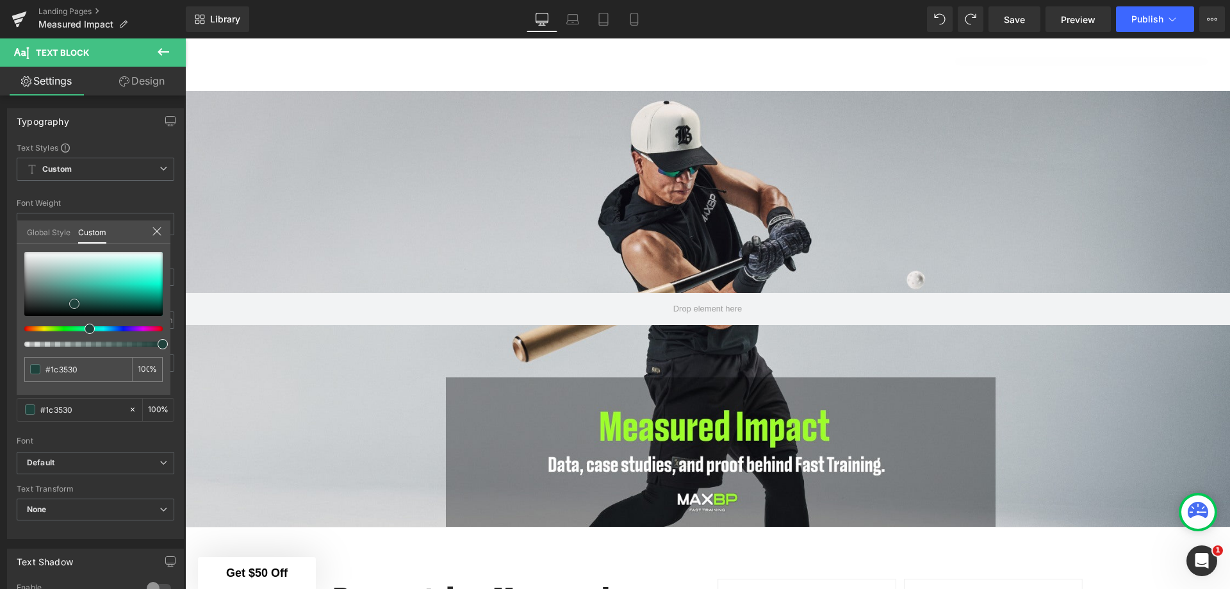
type input "#121b1a"
type input "#0b0d0d"
type input "#050505"
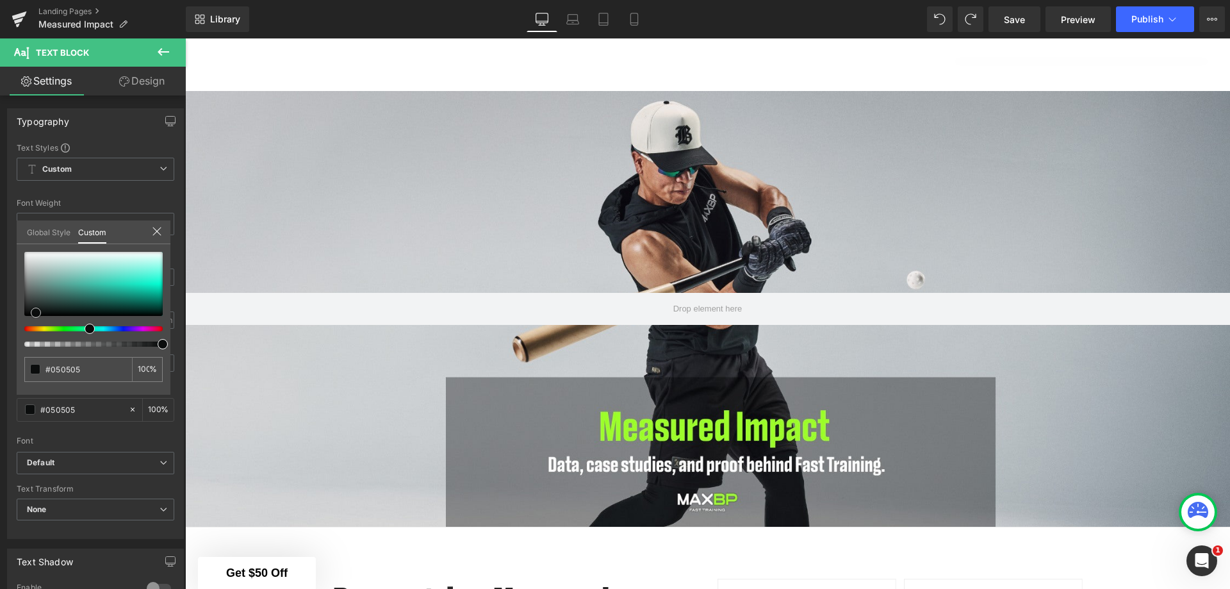
type input "#000000"
drag, startPoint x: 72, startPoint y: 305, endPoint x: 20, endPoint y: 318, distance: 53.4
click at [20, 318] on span at bounding box center [24, 316] width 10 height 10
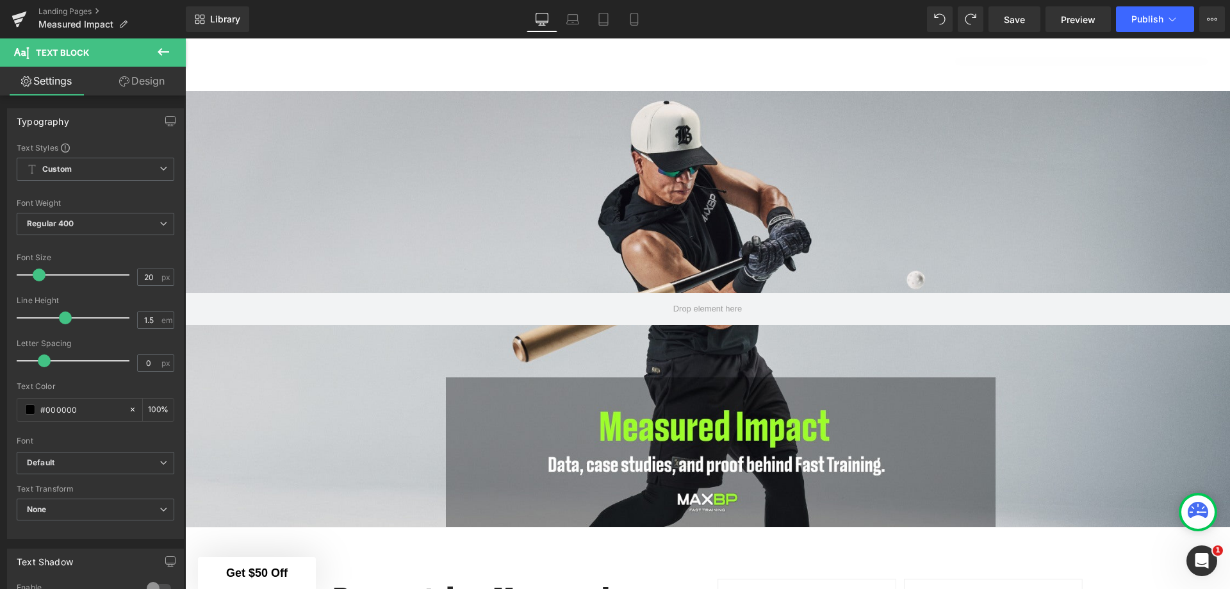
scroll to position [2215, 0]
click at [158, 49] on icon at bounding box center [163, 51] width 15 height 15
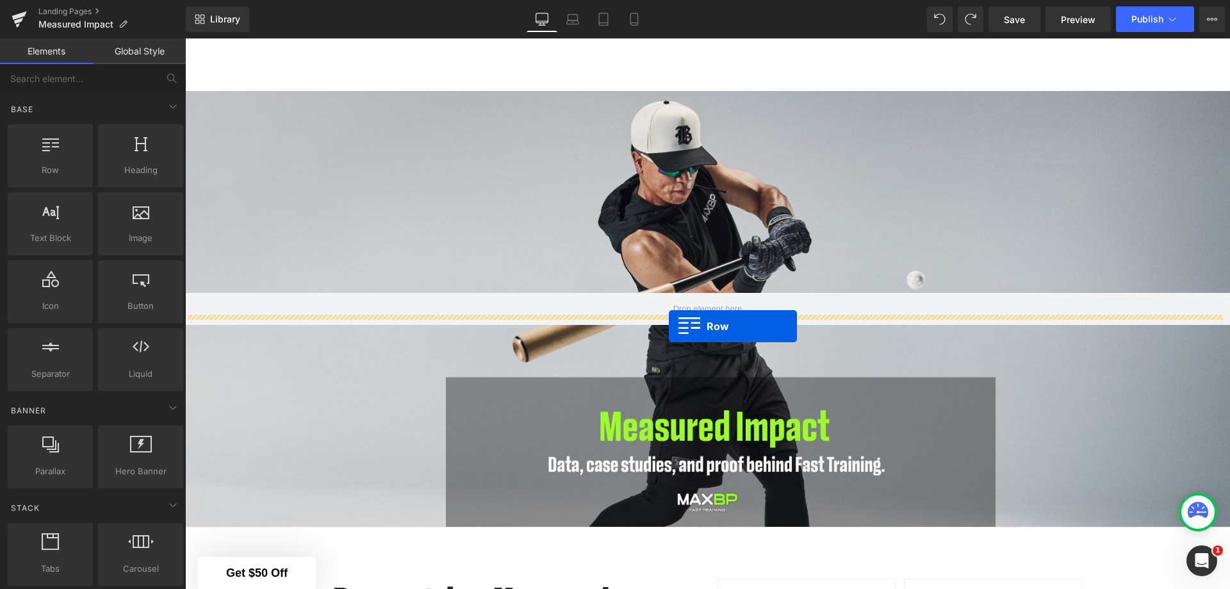
drag, startPoint x: 250, startPoint y: 201, endPoint x: 669, endPoint y: 326, distance: 437.1
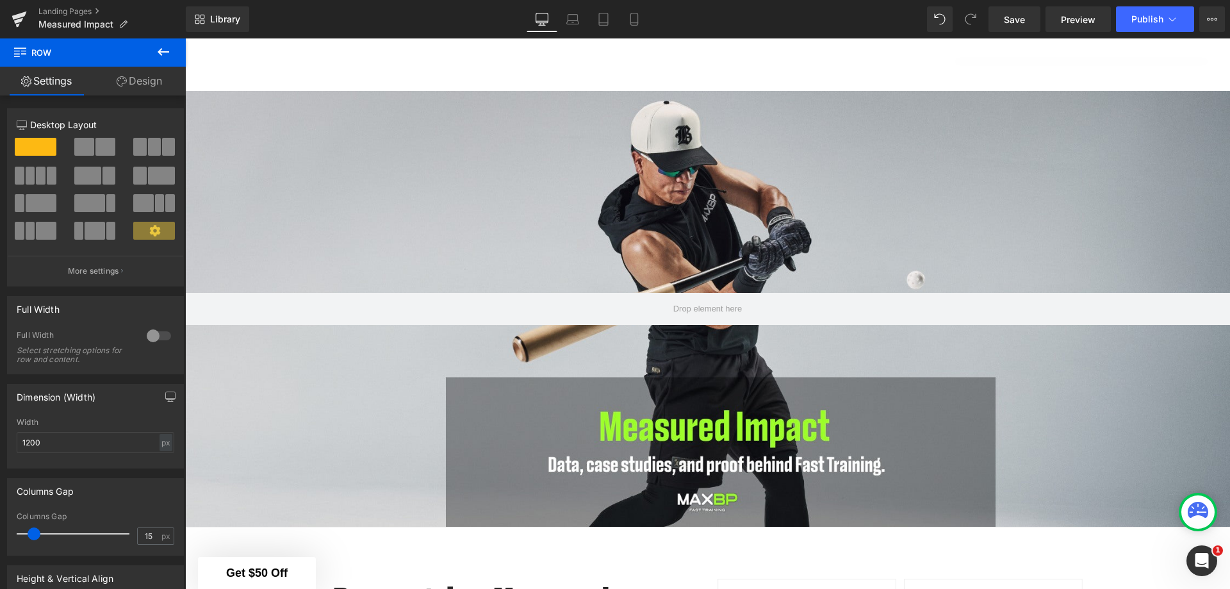
click at [162, 56] on icon at bounding box center [163, 51] width 15 height 15
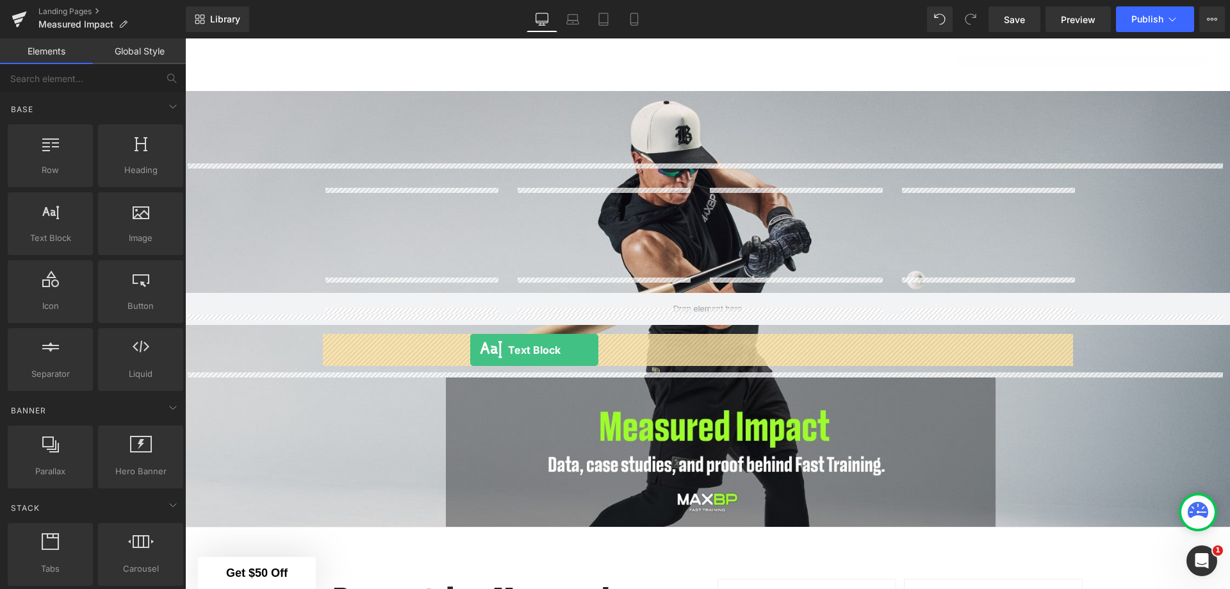
drag, startPoint x: 254, startPoint y: 272, endPoint x: 470, endPoint y: 350, distance: 230.1
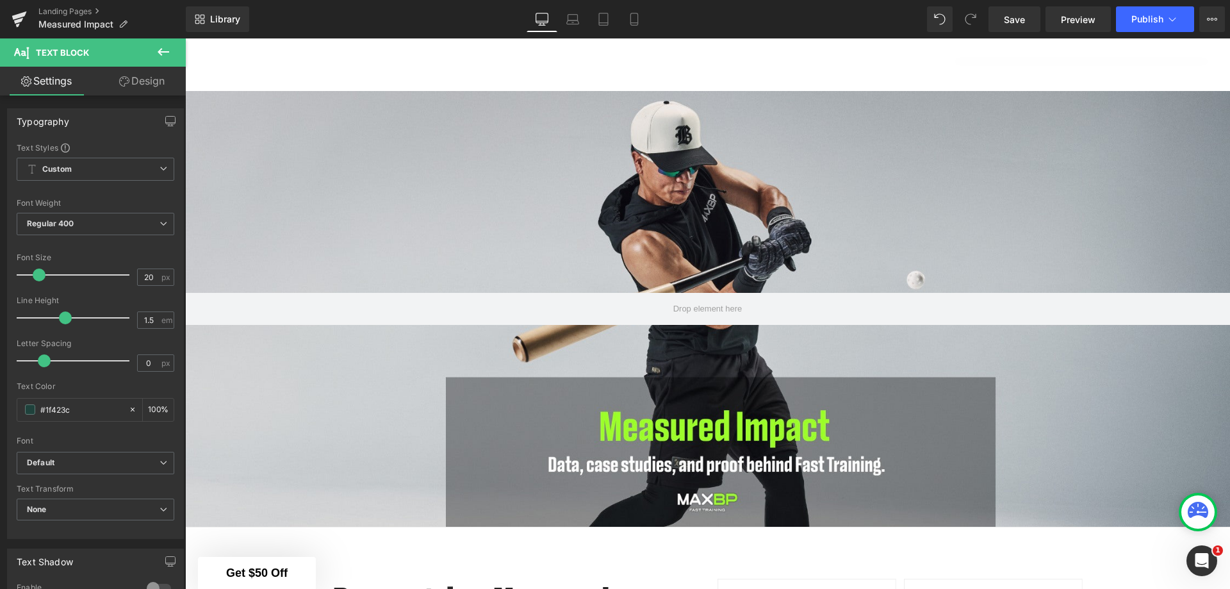
drag, startPoint x: 623, startPoint y: 396, endPoint x: 277, endPoint y: 335, distance: 351.9
paste div
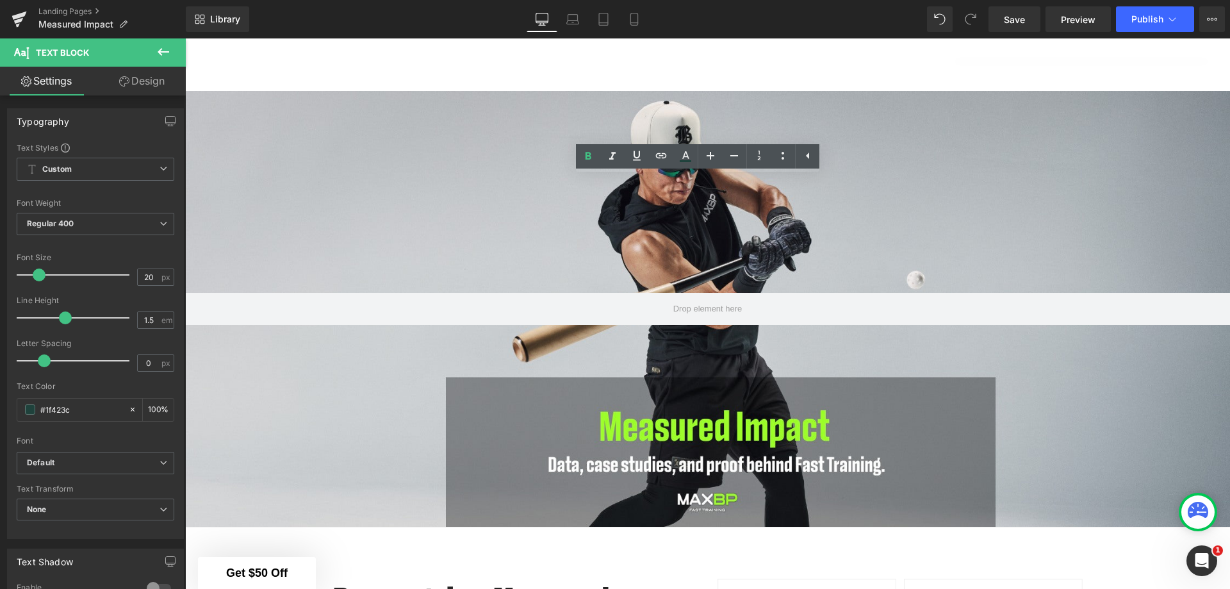
drag, startPoint x: 673, startPoint y: 210, endPoint x: 328, endPoint y: 207, distance: 345.2
click at [29, 412] on span at bounding box center [30, 409] width 10 height 10
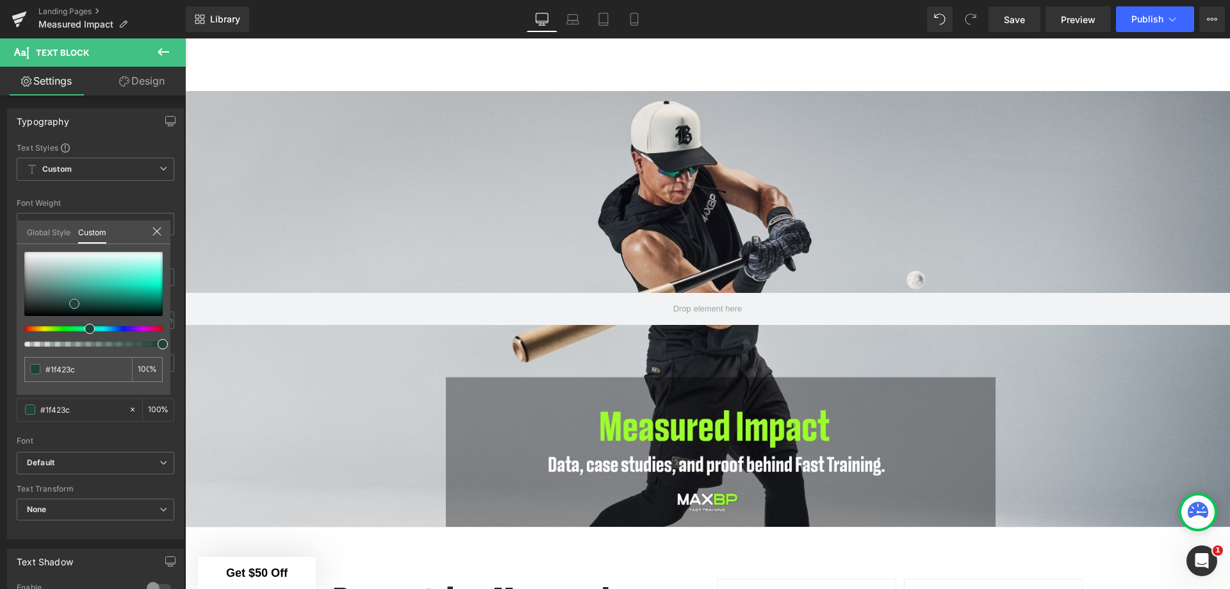
type input "#0c0d0d"
click at [27, 313] on div at bounding box center [93, 284] width 138 height 64
type input "#0f0f0f"
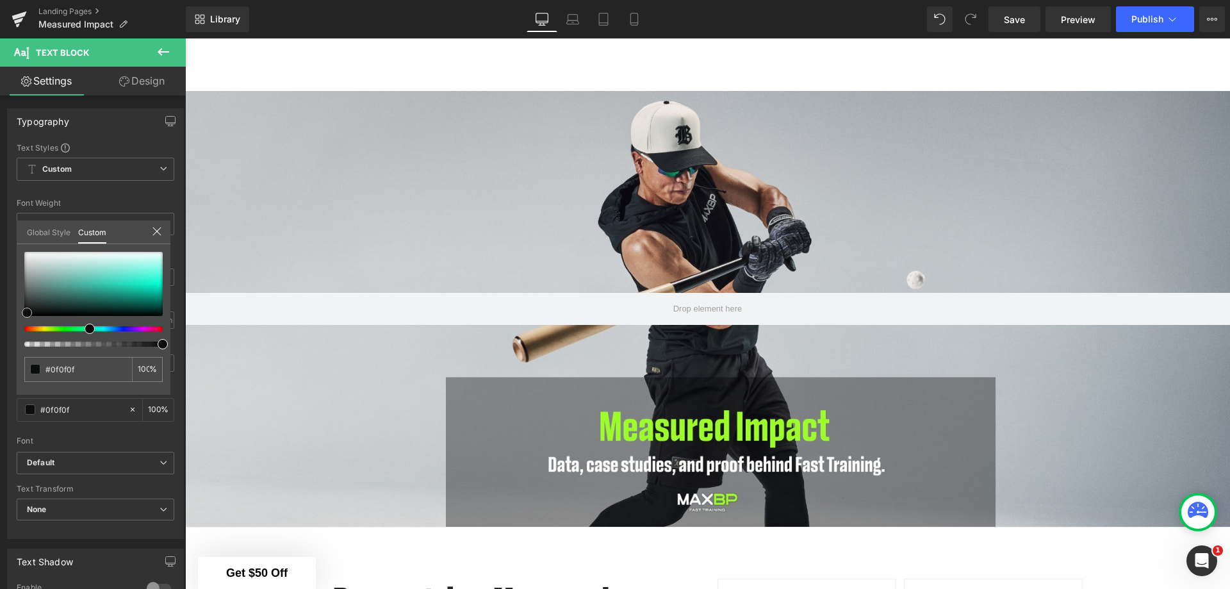
type input "#0a0a0a"
type input "#070707"
type input "#020202"
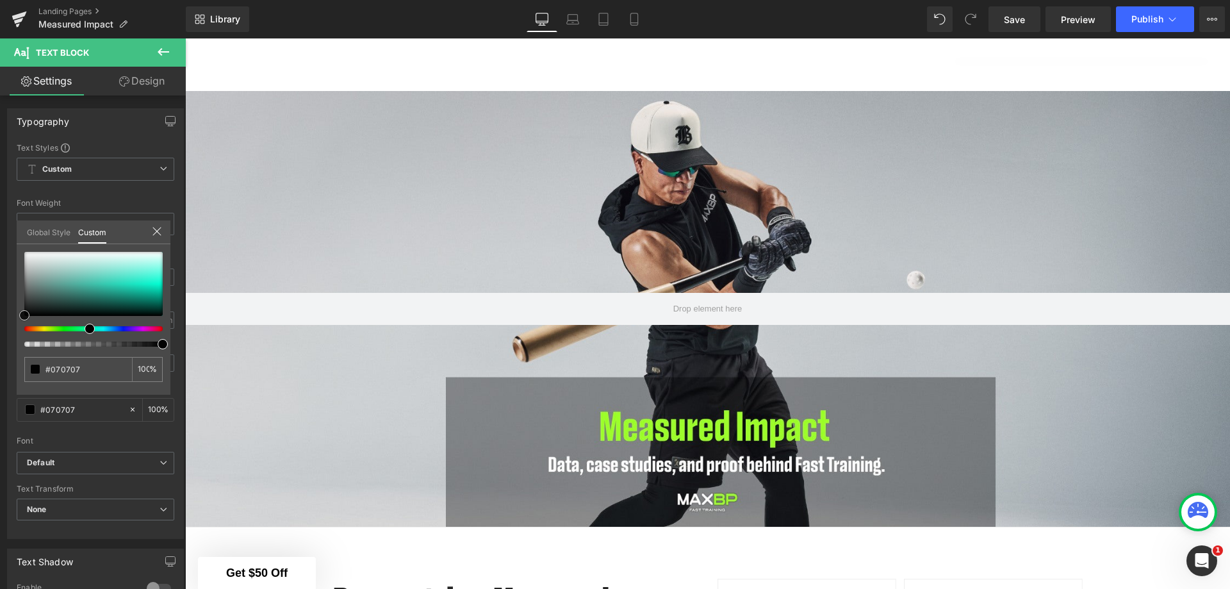
type input "#020202"
type input "#000000"
drag, startPoint x: 27, startPoint y: 313, endPoint x: 19, endPoint y: 330, distance: 19.8
click at [6, 327] on div "Typography Text Styles Custom Custom Setup Global Style Custom Setup Global Sty…" at bounding box center [95, 319] width 191 height 440
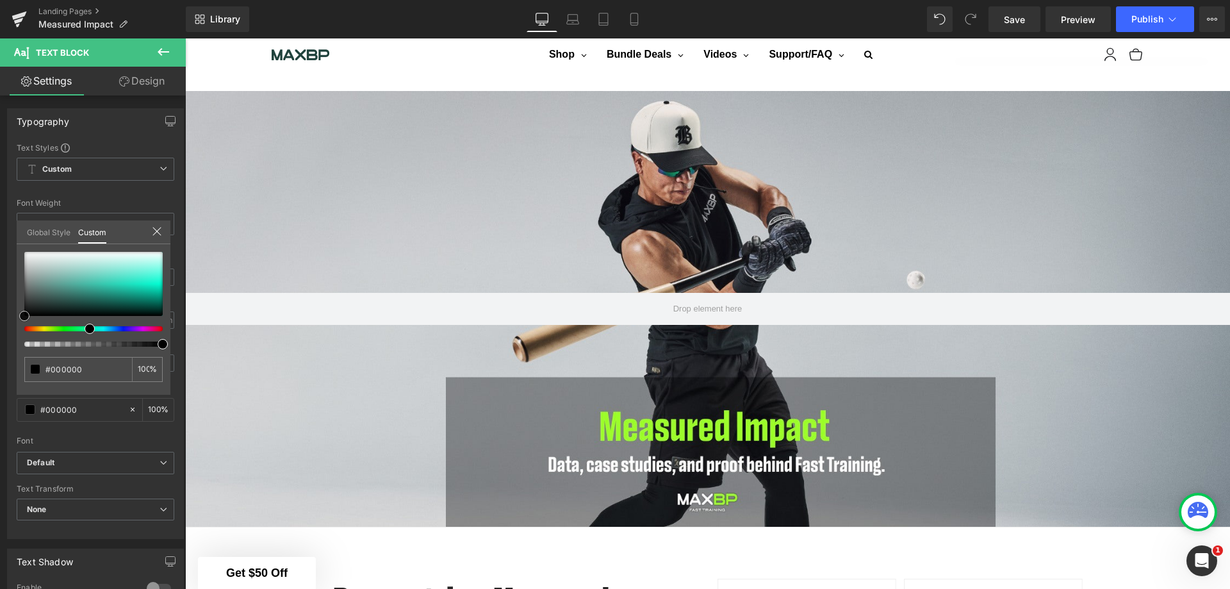
scroll to position [2245, 0]
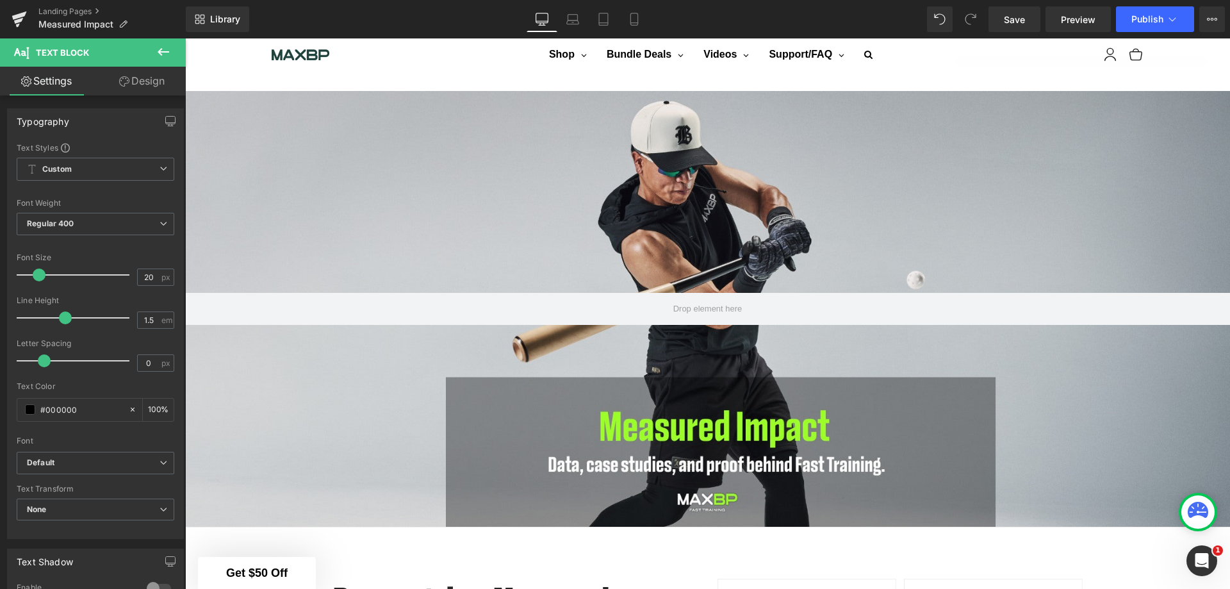
drag, startPoint x: 470, startPoint y: 314, endPoint x: 309, endPoint y: 313, distance: 161.4
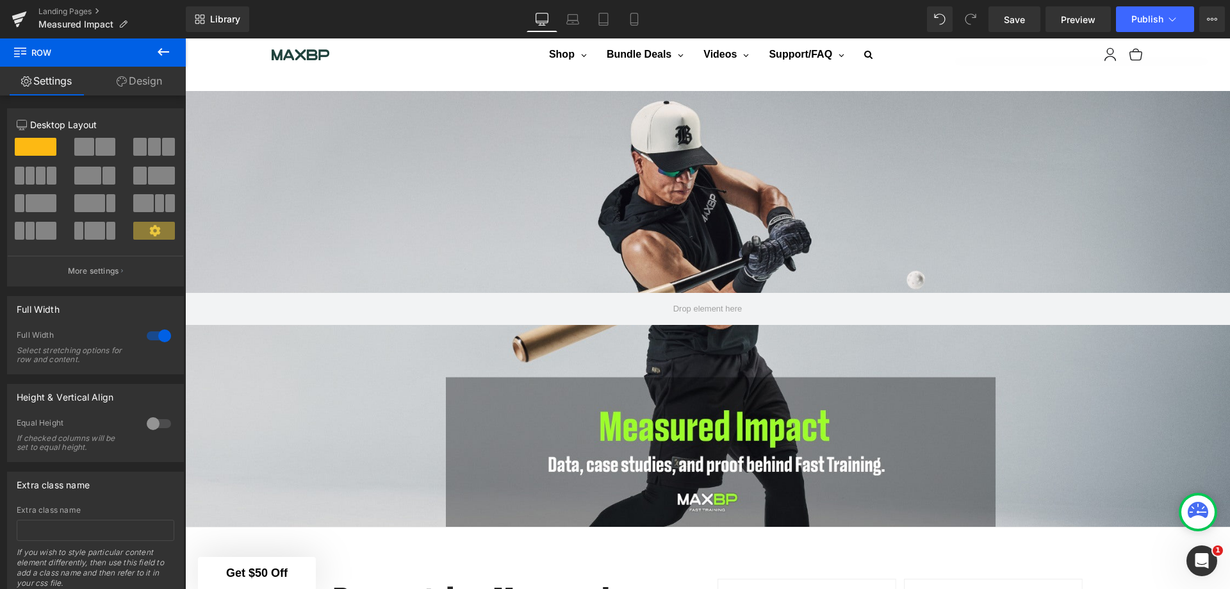
scroll to position [2117, 0]
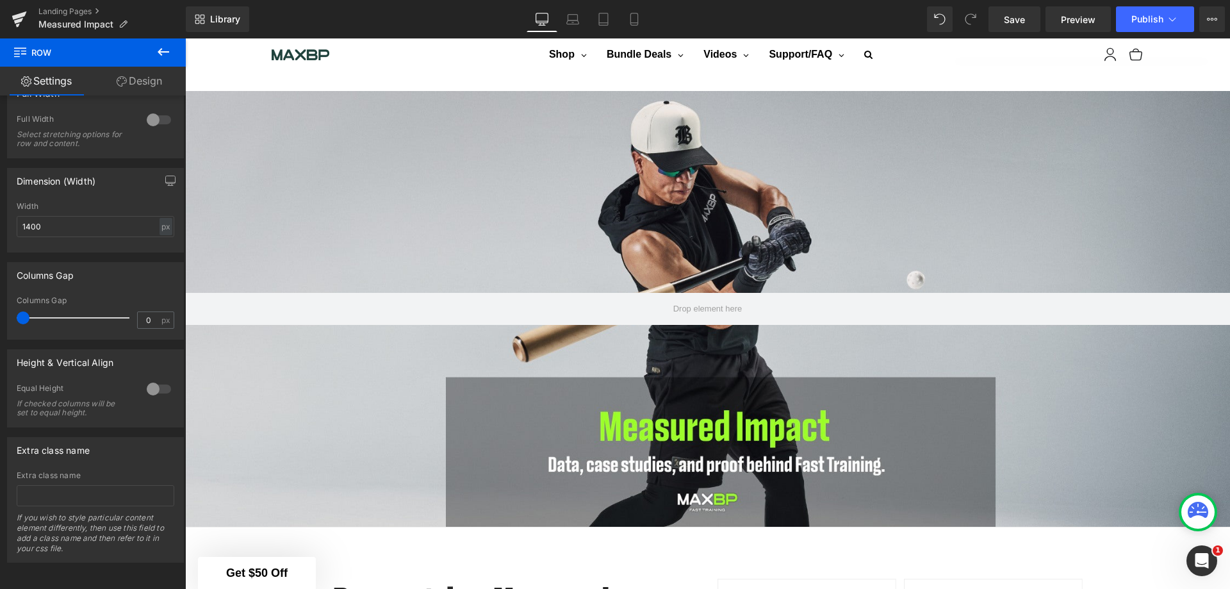
scroll to position [0, 0]
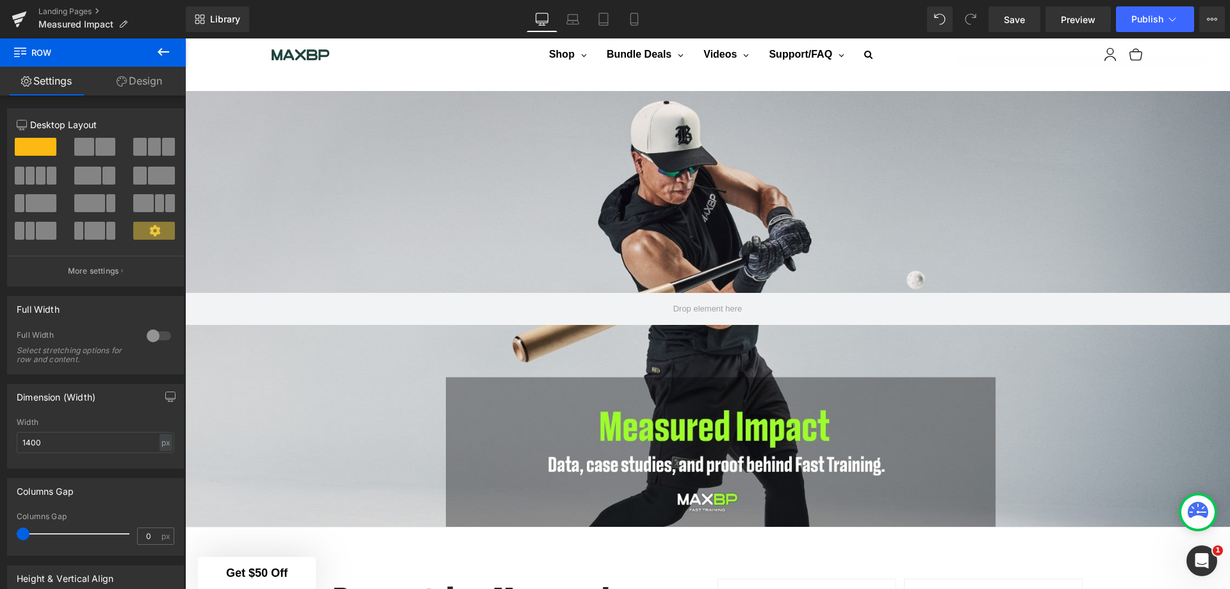
click at [140, 75] on link "Design" at bounding box center [139, 81] width 93 height 29
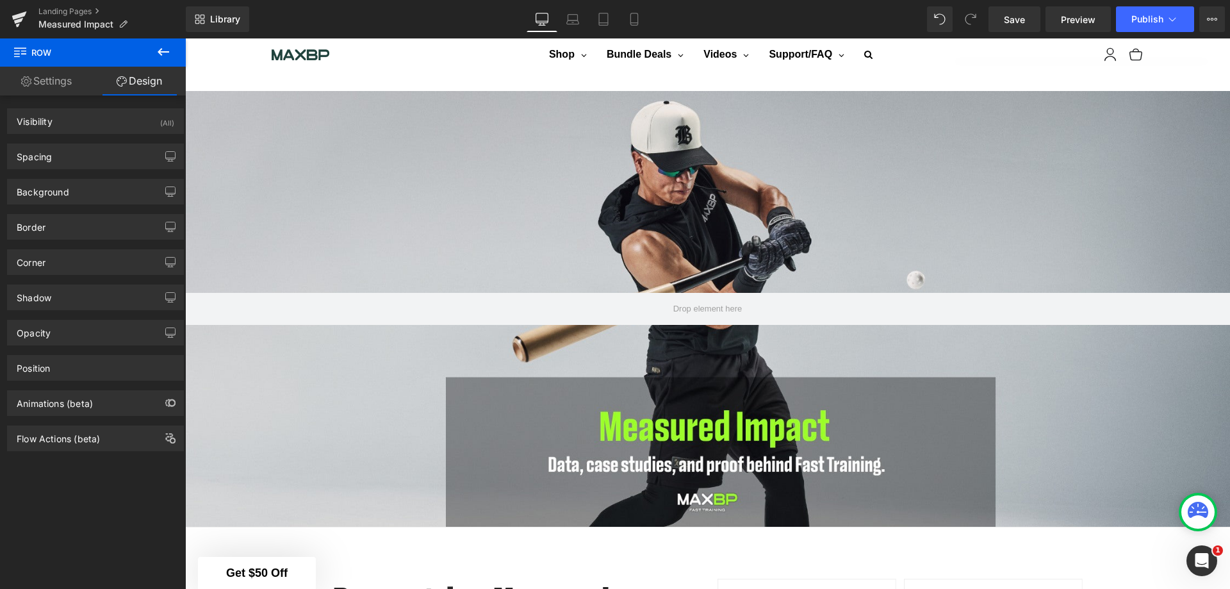
click at [168, 193] on icon "button" at bounding box center [171, 193] width 10 height 0
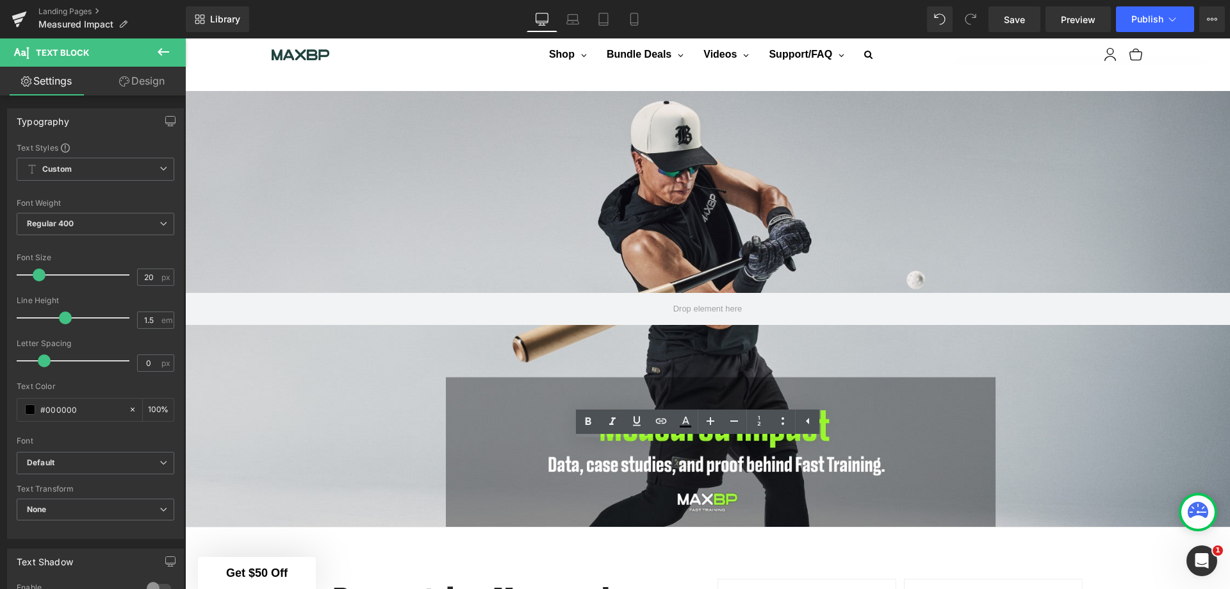
drag, startPoint x: 733, startPoint y: 460, endPoint x: 221, endPoint y: 426, distance: 512.8
copy p "MaxBP isn’t theory - it’s proof. After a 4 week training cycle, built around fo…"
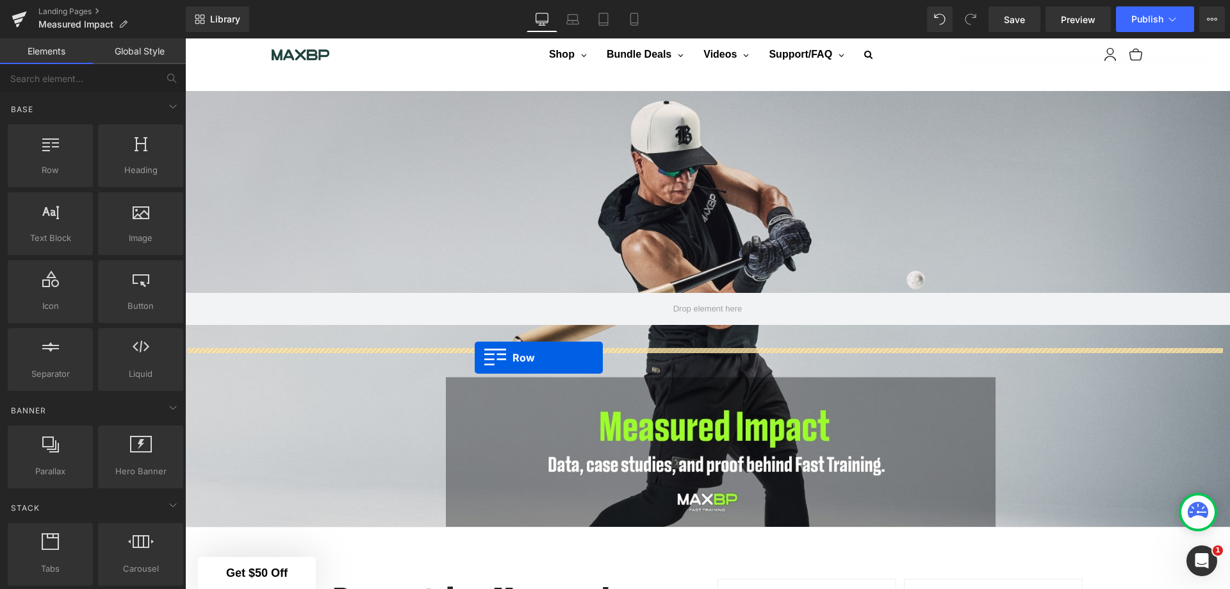
drag, startPoint x: 224, startPoint y: 206, endPoint x: 475, endPoint y: 357, distance: 293.0
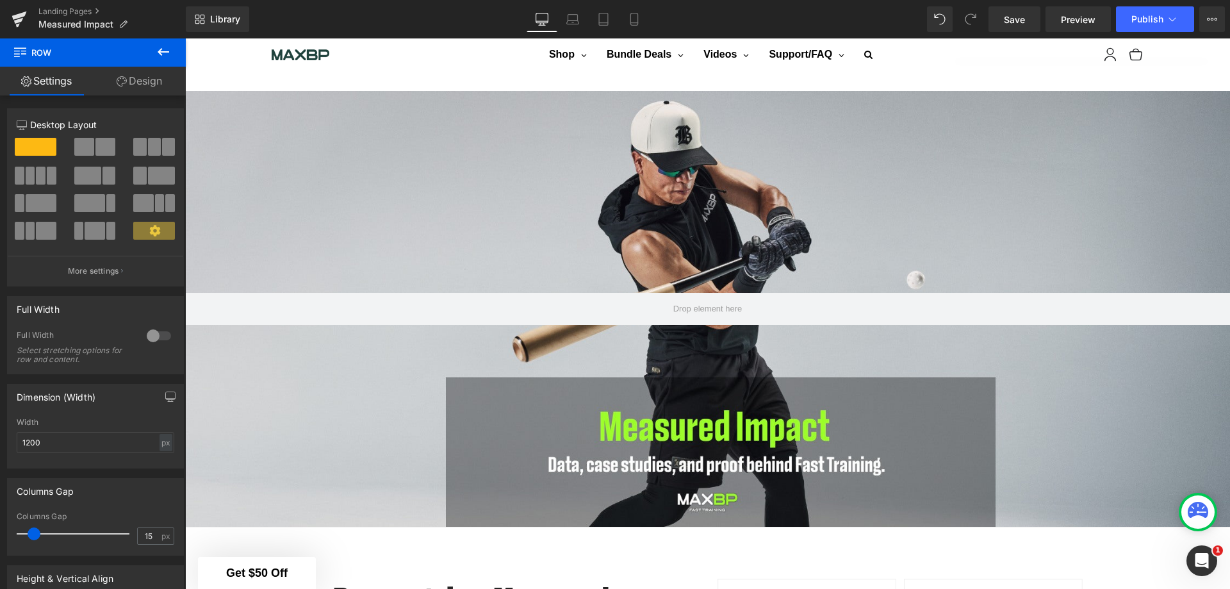
click at [163, 52] on icon at bounding box center [164, 52] width 12 height 8
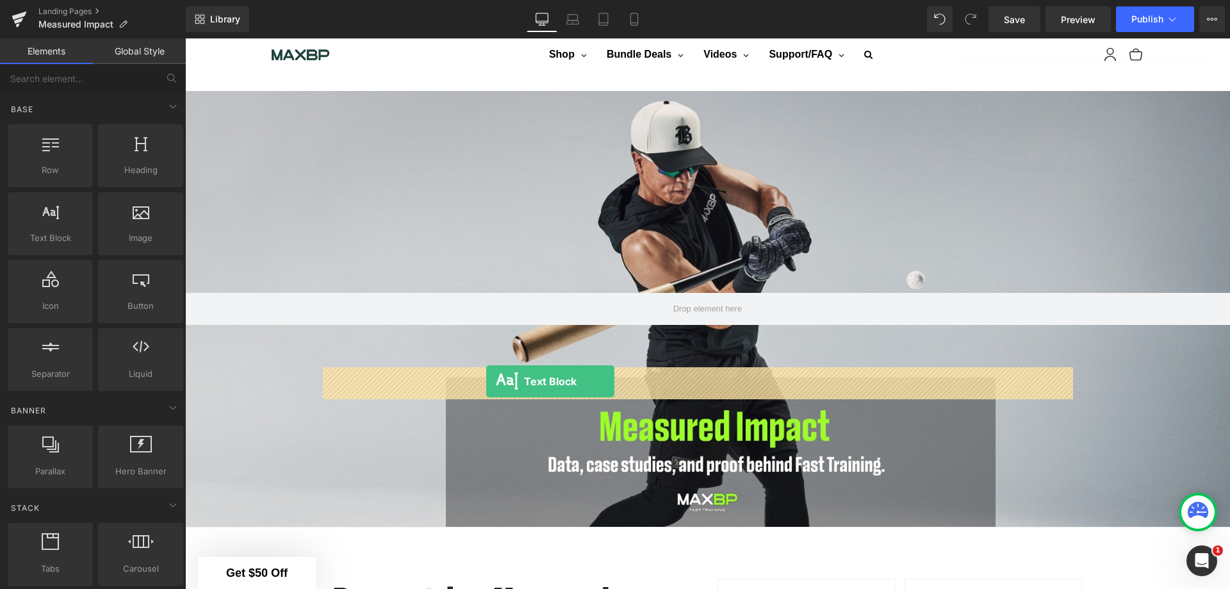
drag, startPoint x: 253, startPoint y: 264, endPoint x: 486, endPoint y: 381, distance: 260.9
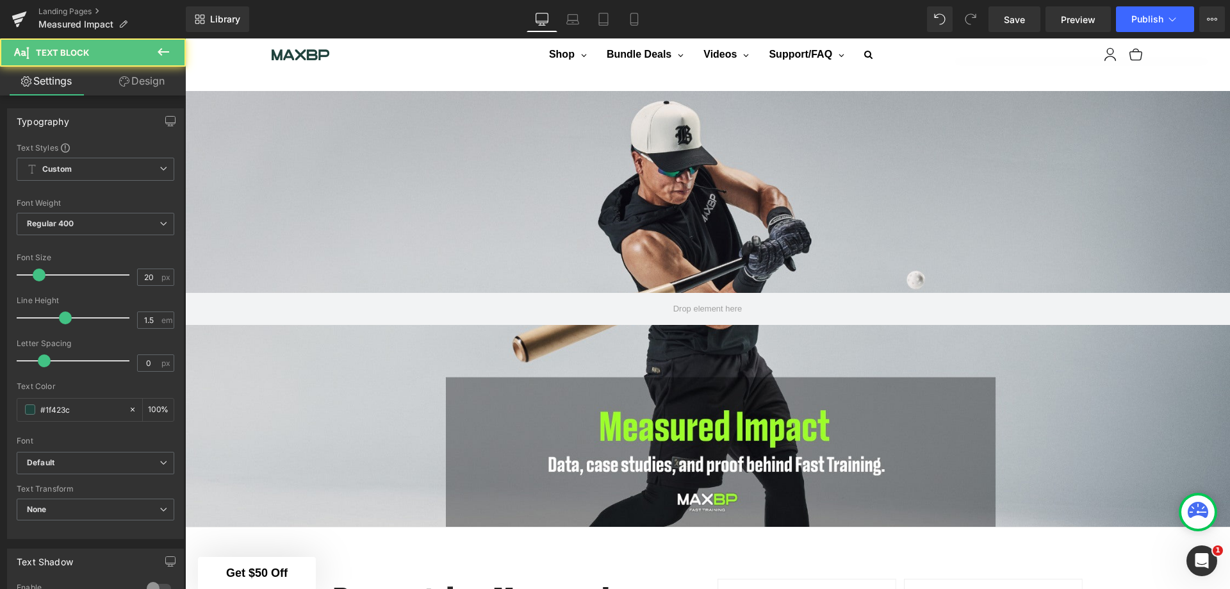
drag, startPoint x: 616, startPoint y: 432, endPoint x: 319, endPoint y: 375, distance: 302.6
paste div
click at [28, 415] on div "#1f423c" at bounding box center [72, 409] width 111 height 22
click at [30, 411] on span at bounding box center [30, 409] width 10 height 10
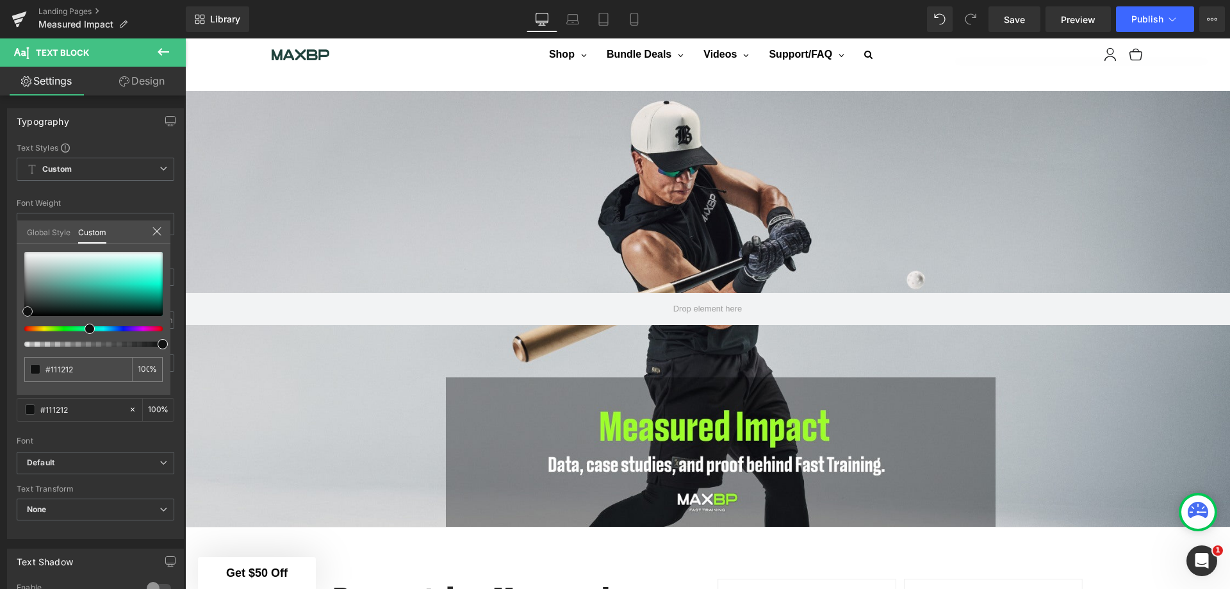
type input "#111212"
click at [28, 311] on div at bounding box center [93, 284] width 138 height 64
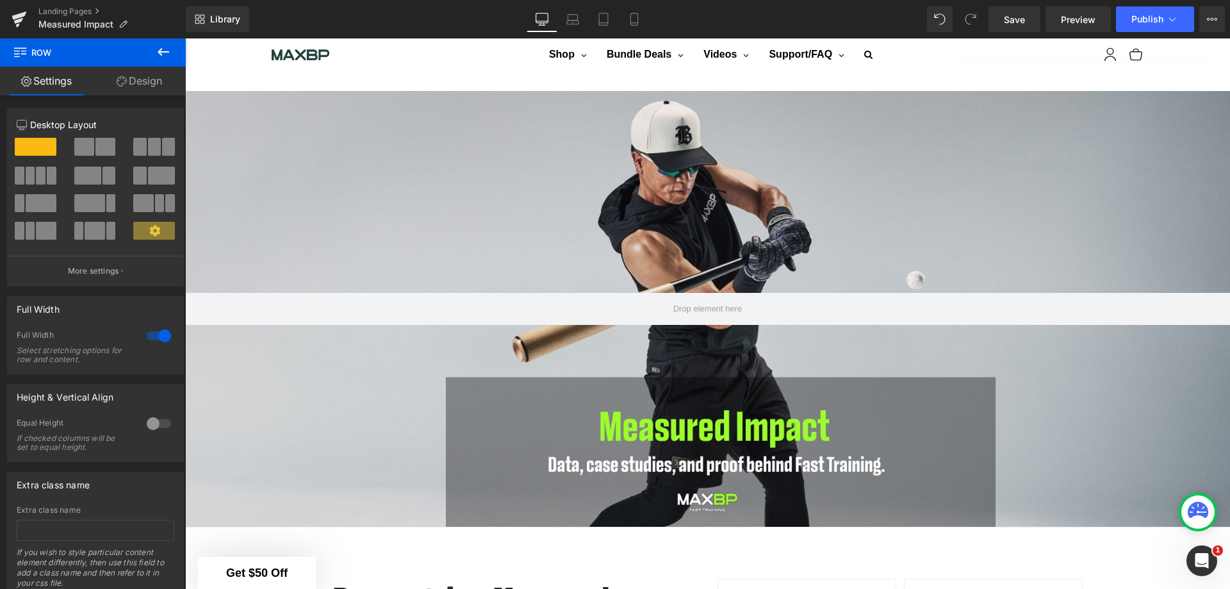
click at [166, 49] on icon at bounding box center [163, 51] width 15 height 15
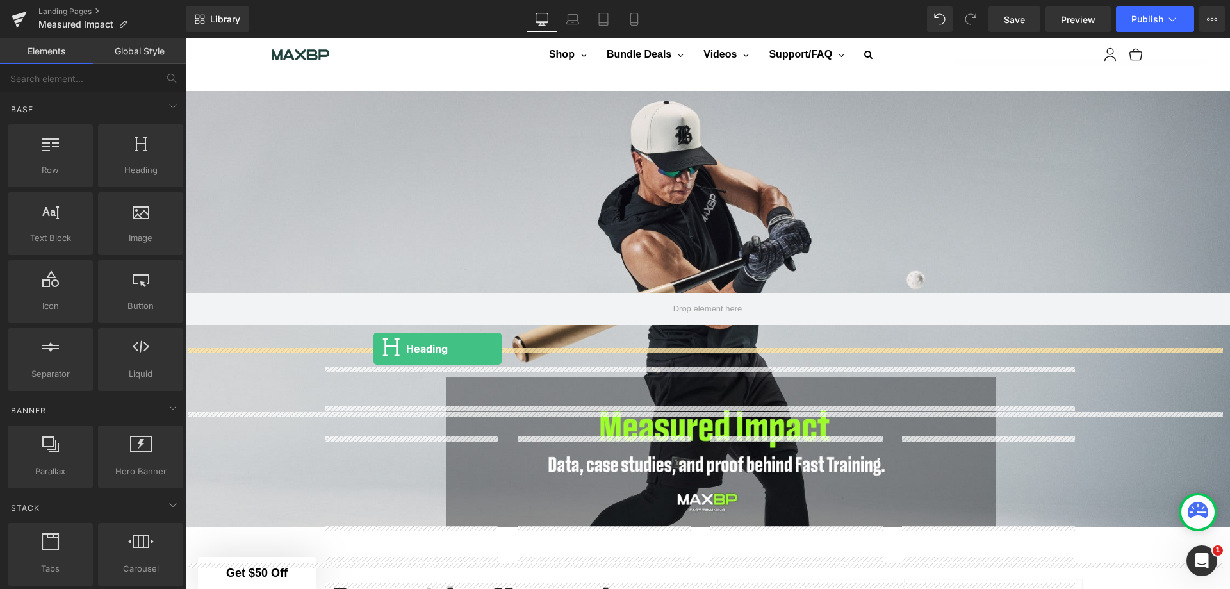
drag, startPoint x: 324, startPoint y: 187, endPoint x: 373, endPoint y: 348, distance: 168.8
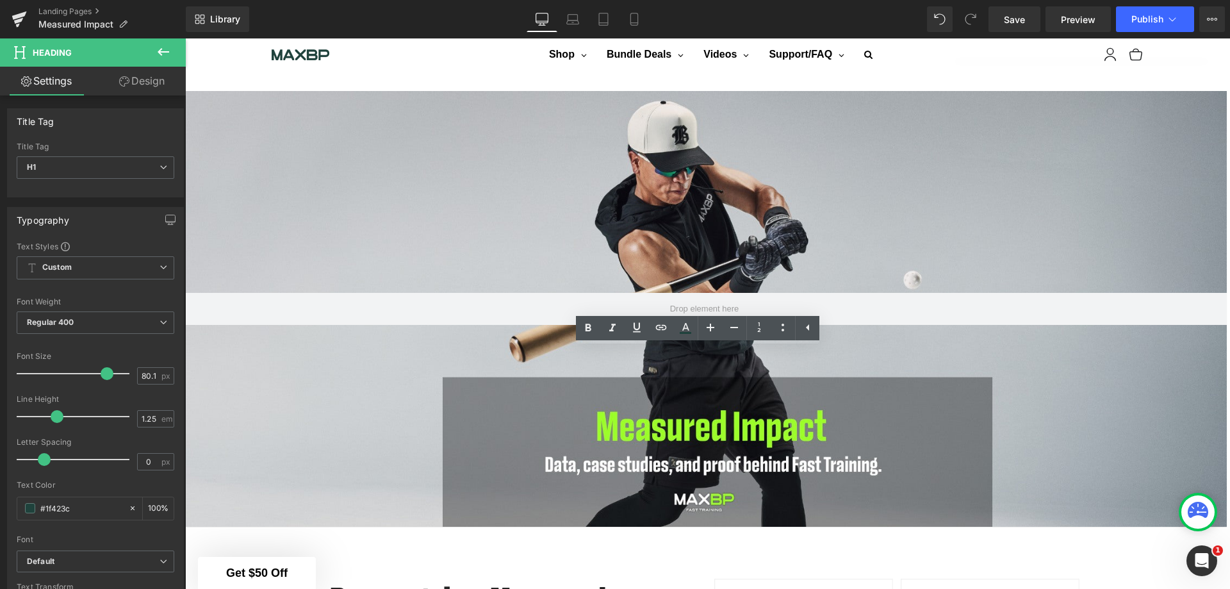
drag, startPoint x: 812, startPoint y: 380, endPoint x: 484, endPoint y: 371, distance: 328.0
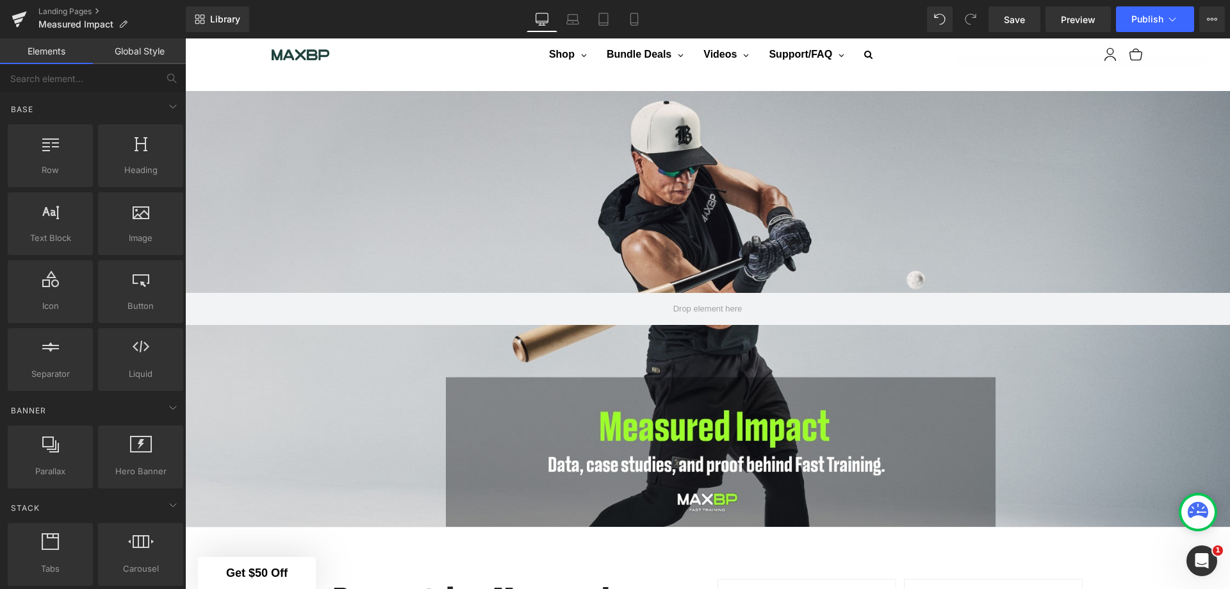
scroll to position [1092, 0]
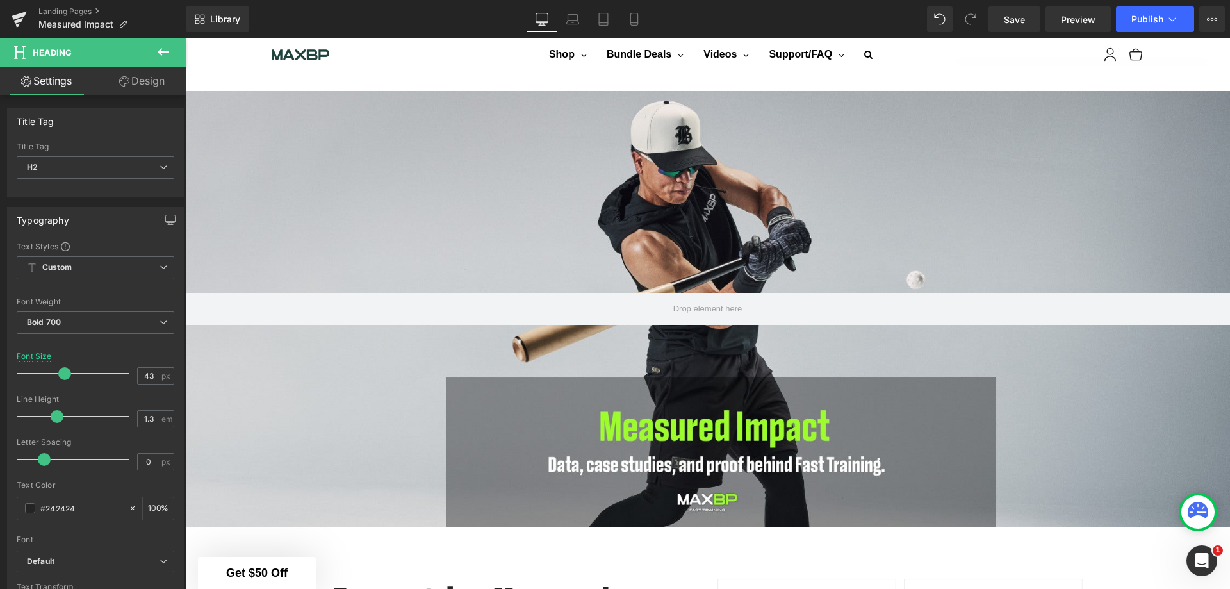
scroll to position [516, 0]
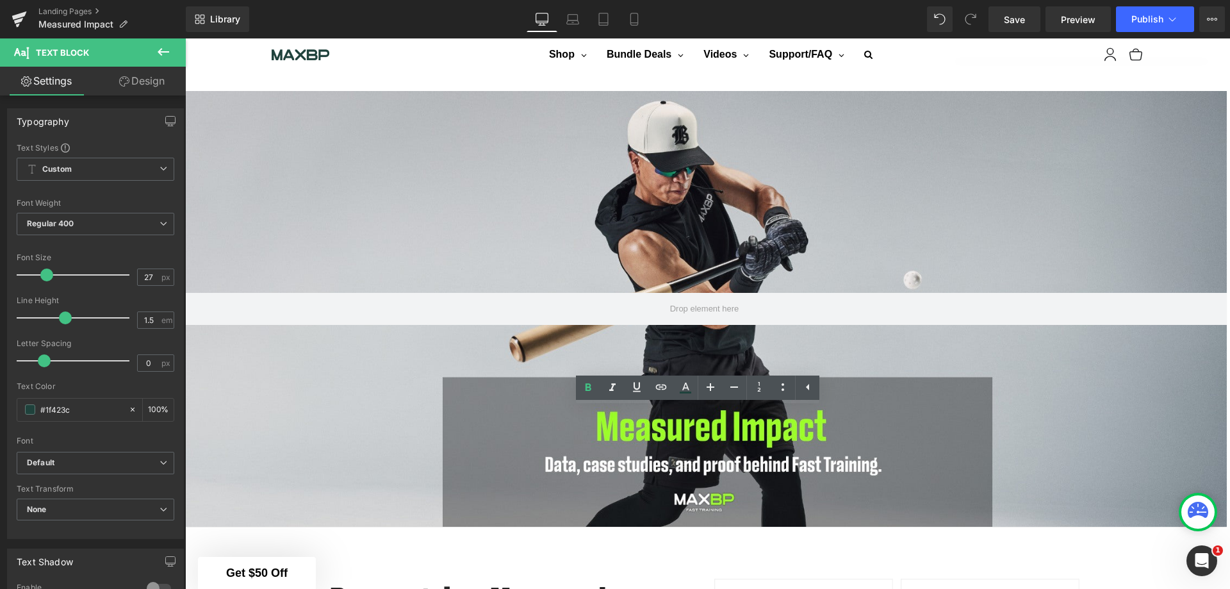
drag, startPoint x: 842, startPoint y: 418, endPoint x: 545, endPoint y: 408, distance: 297.3
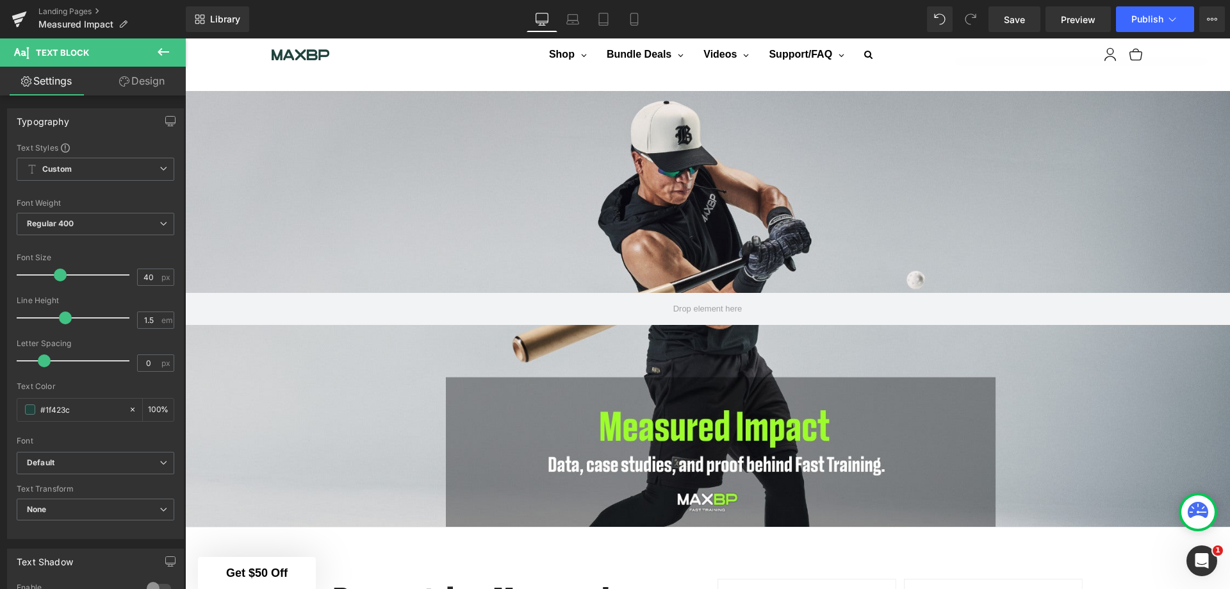
type input "41"
drag, startPoint x: 47, startPoint y: 273, endPoint x: 62, endPoint y: 275, distance: 15.0
click at [62, 275] on span at bounding box center [62, 274] width 13 height 13
type input "0.5"
drag, startPoint x: 63, startPoint y: 318, endPoint x: 0, endPoint y: 316, distance: 62.8
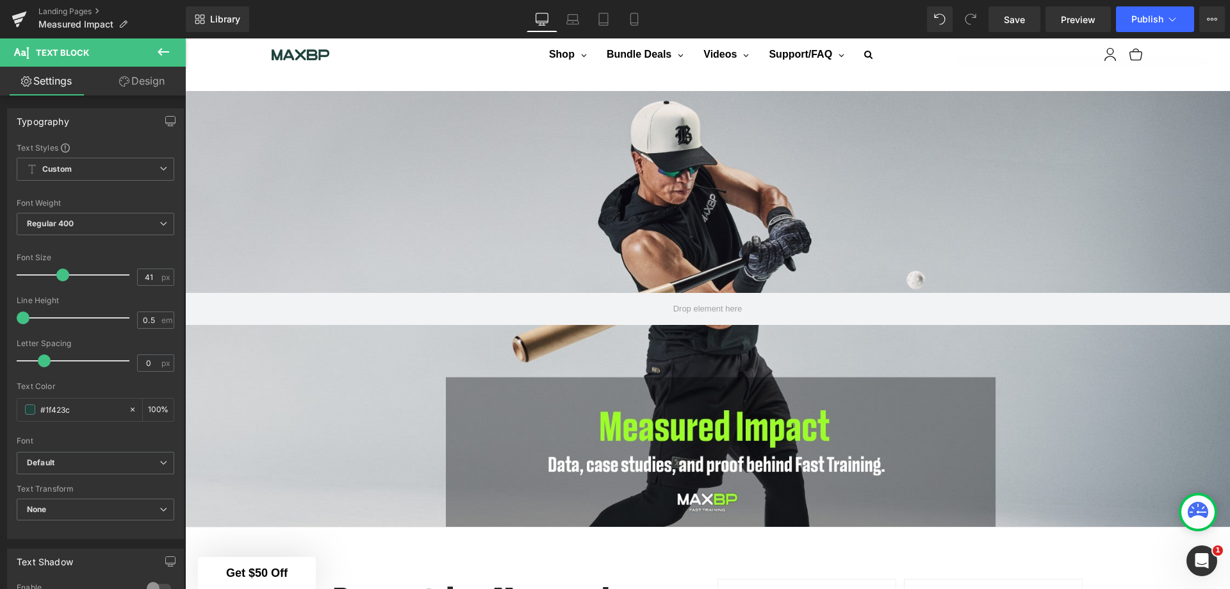
click at [0, 316] on div "Typography Text Styles Custom Custom Setup Global Style Custom Setup Global Sty…" at bounding box center [95, 319] width 191 height 440
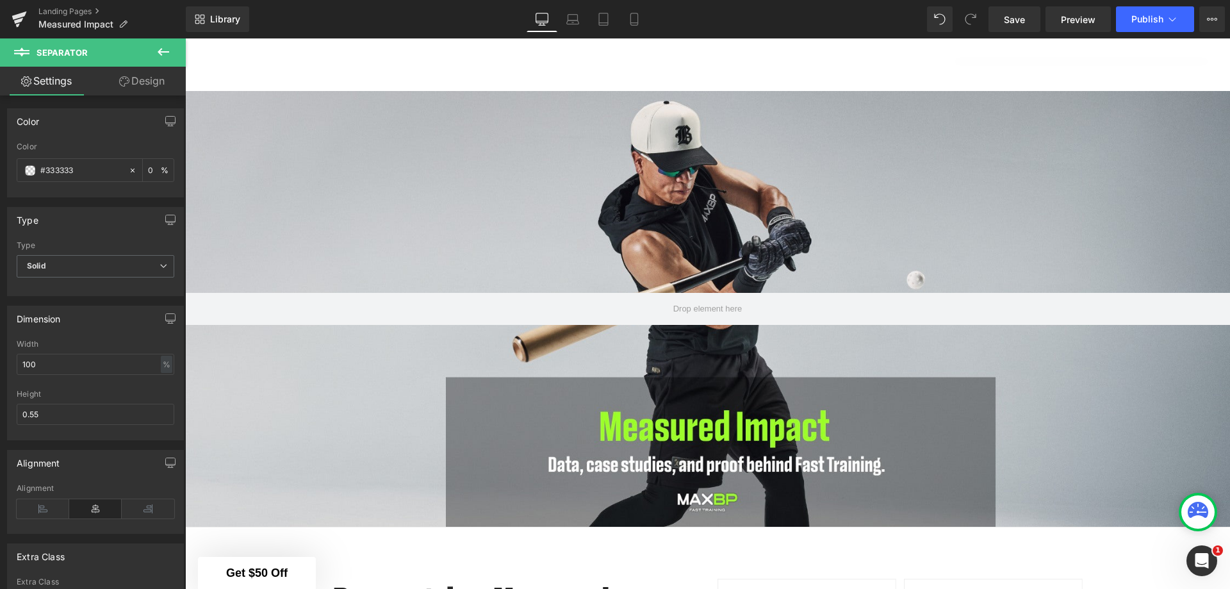
scroll to position [1860, 0]
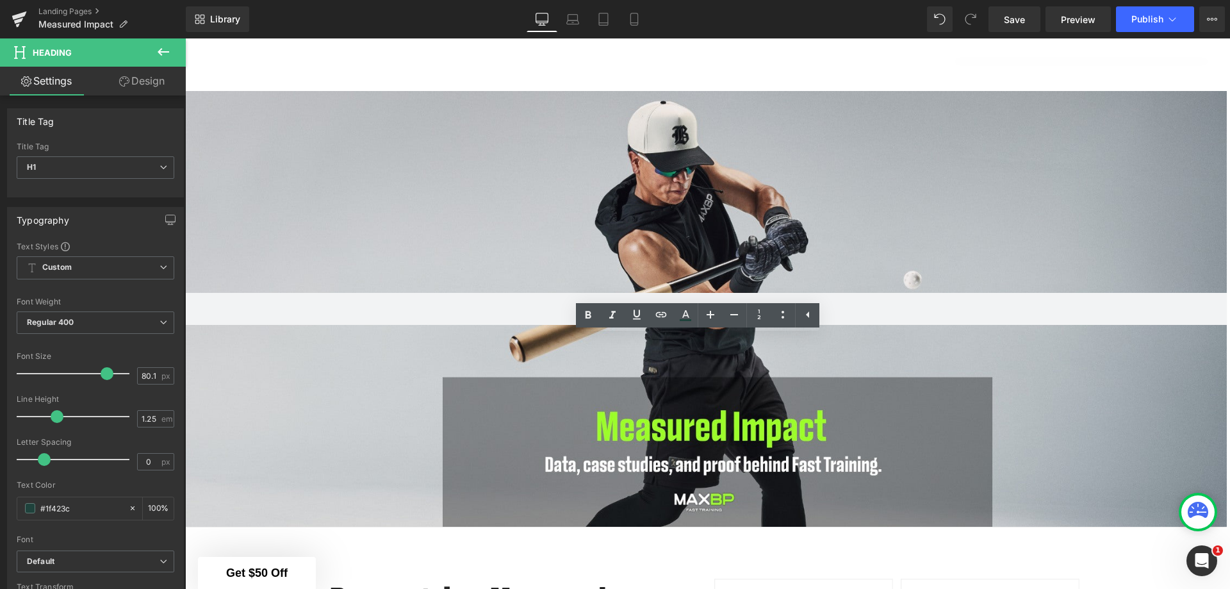
drag, startPoint x: 768, startPoint y: 367, endPoint x: 614, endPoint y: 367, distance: 154.3
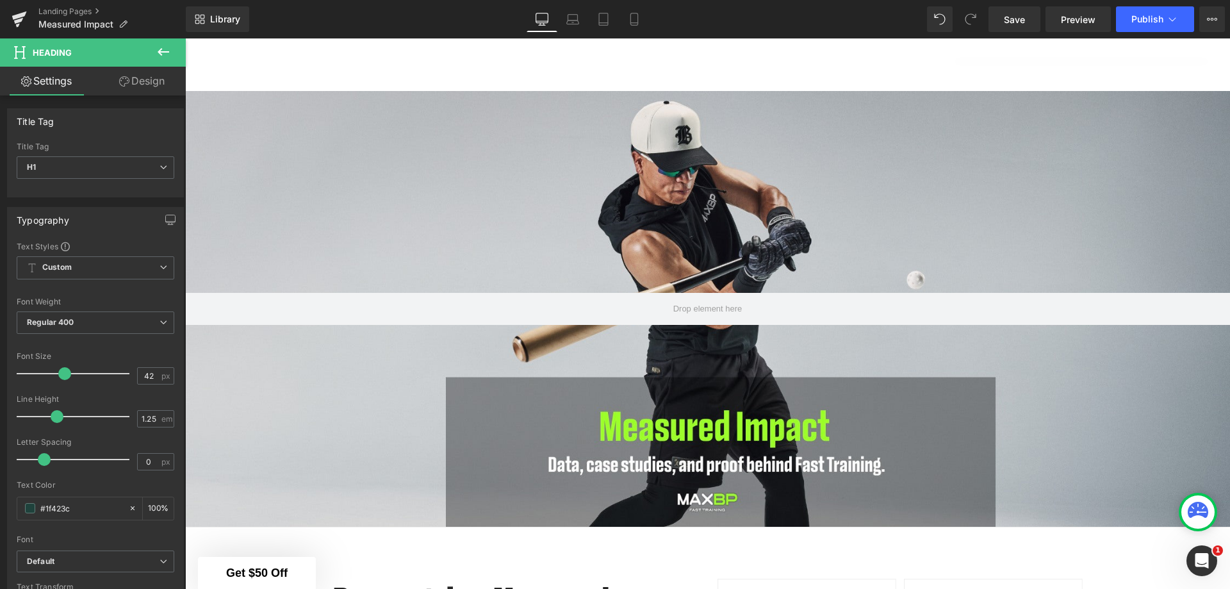
type input "41"
drag, startPoint x: 97, startPoint y: 372, endPoint x: 55, endPoint y: 376, distance: 42.4
click at [56, 376] on span at bounding box center [62, 373] width 13 height 13
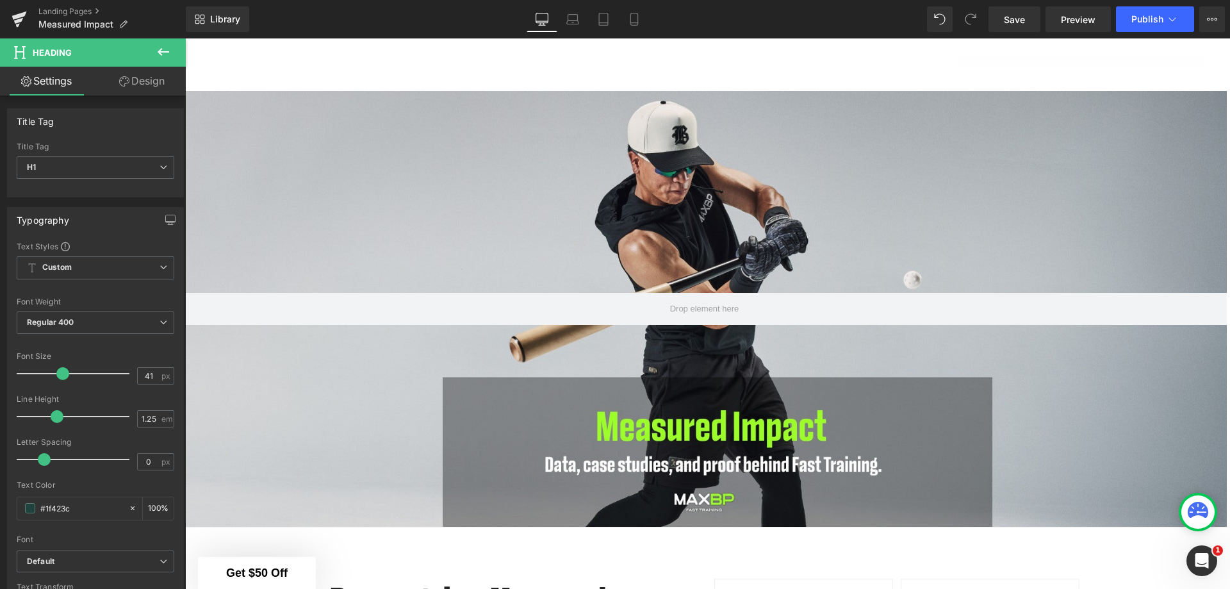
scroll to position [708, 0]
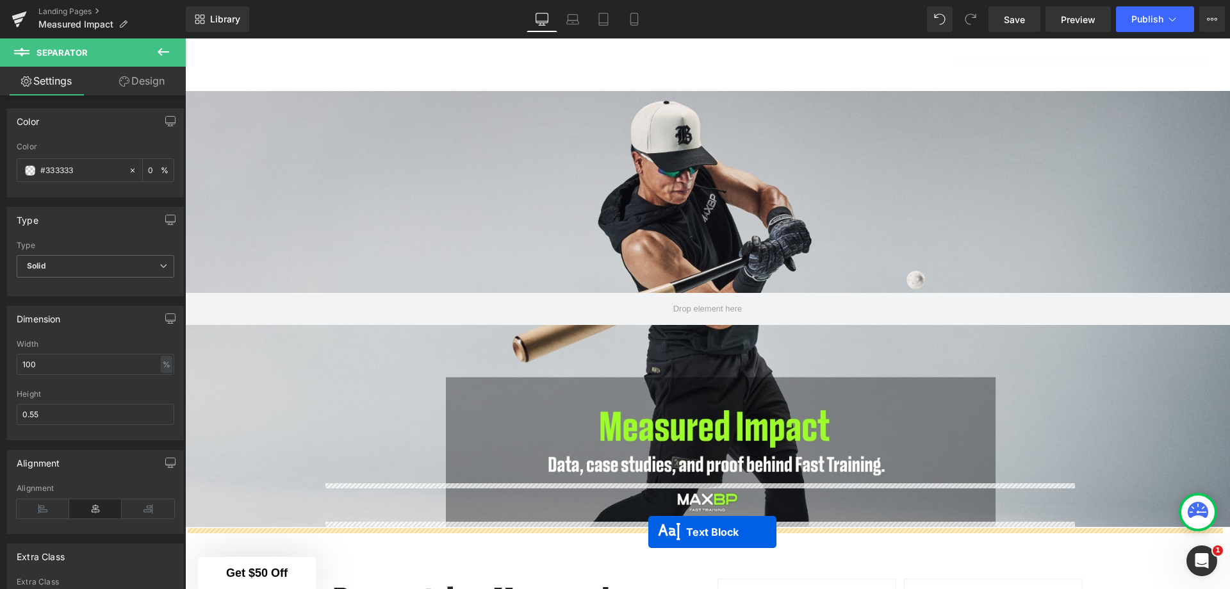
scroll to position [1809, 0]
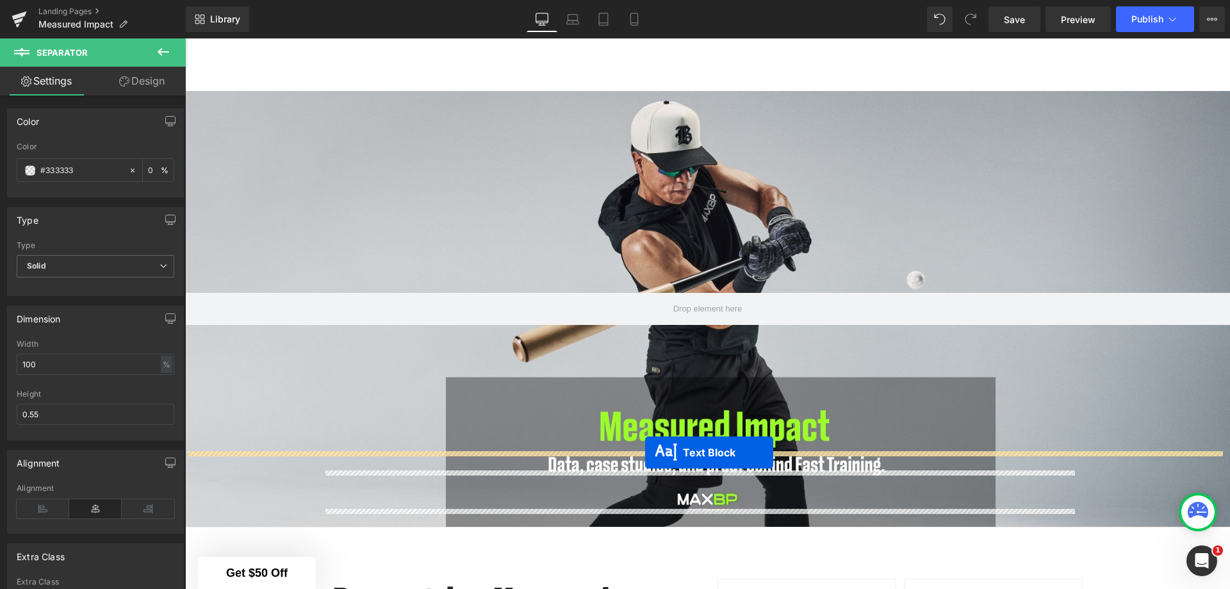
drag, startPoint x: 664, startPoint y: 236, endPoint x: 645, endPoint y: 452, distance: 216.7
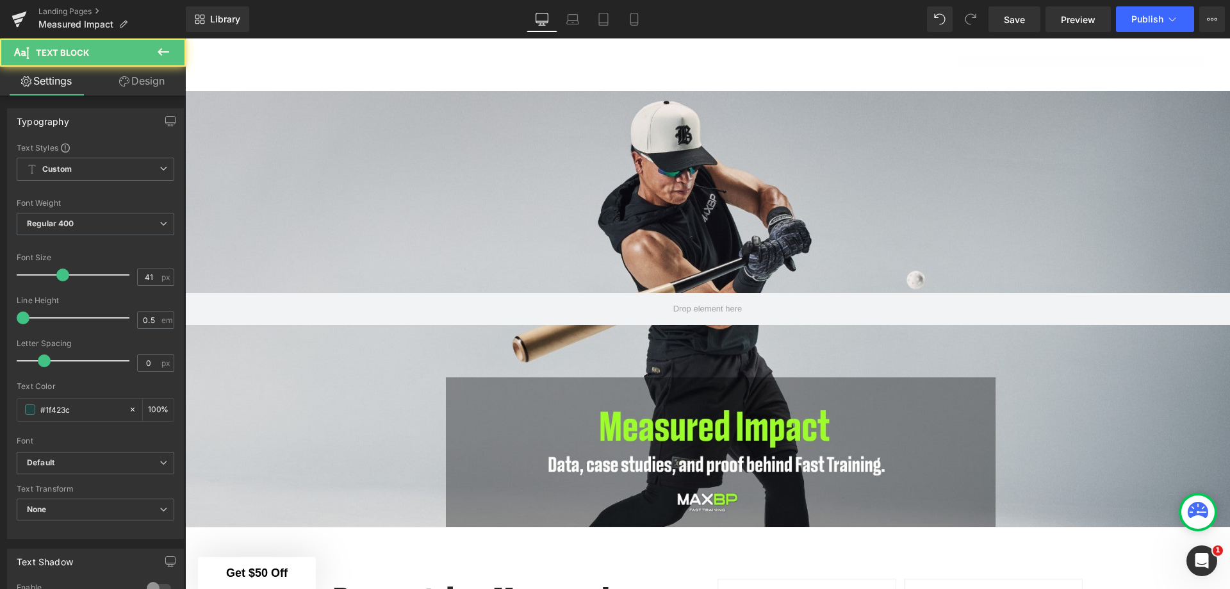
scroll to position [1777, 0]
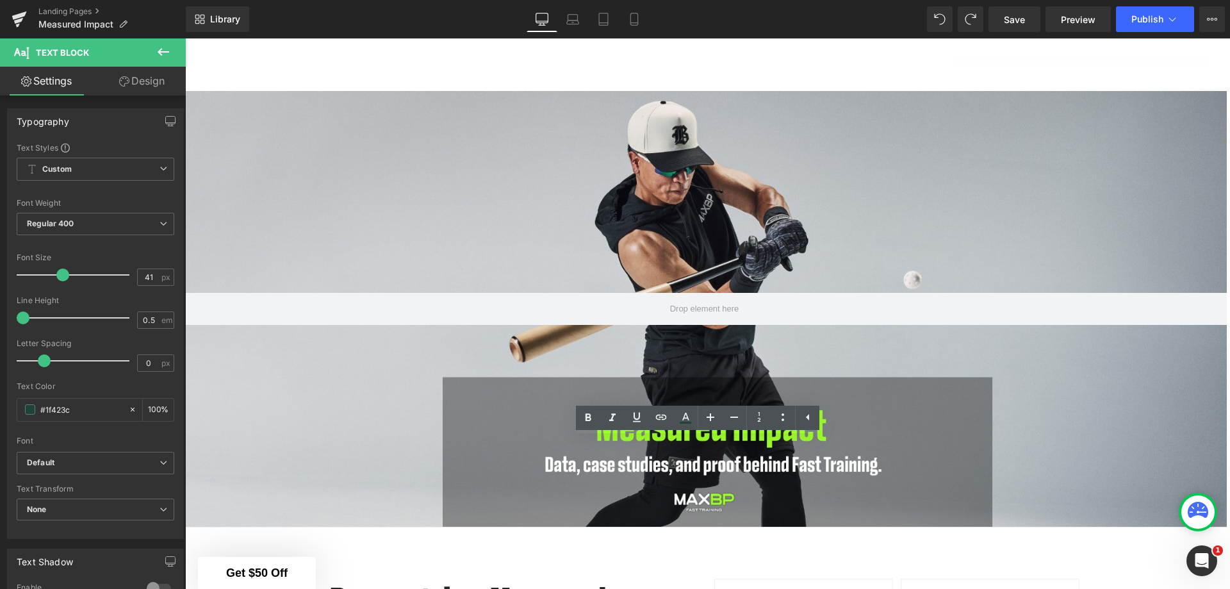
drag, startPoint x: 908, startPoint y: 444, endPoint x: 762, endPoint y: 442, distance: 145.4
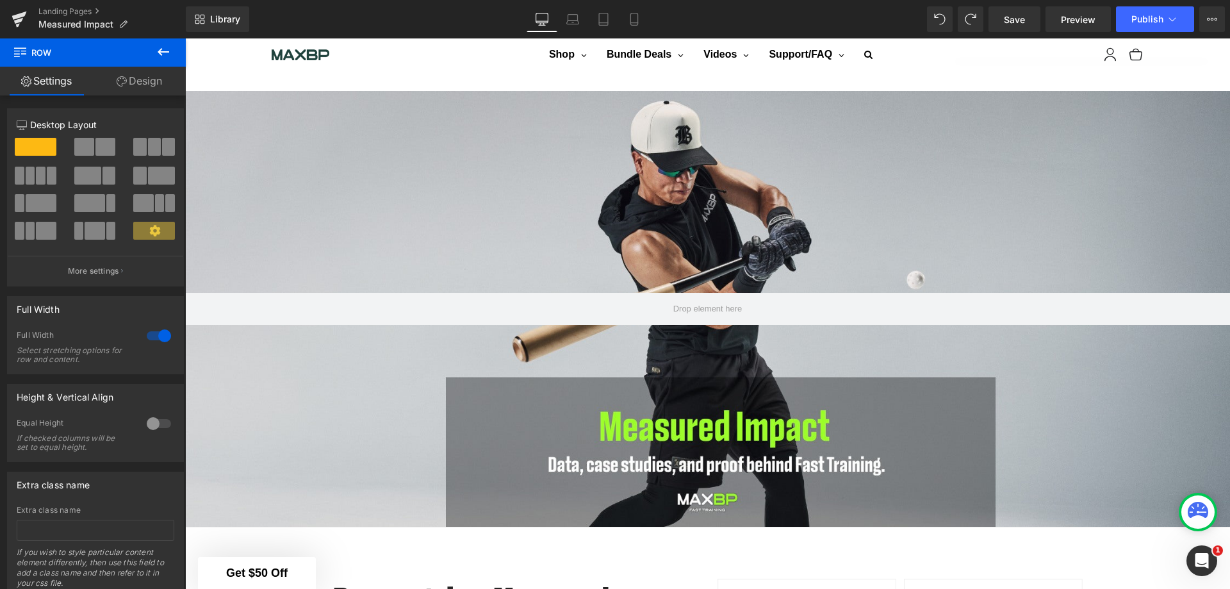
scroll to position [2097, 0]
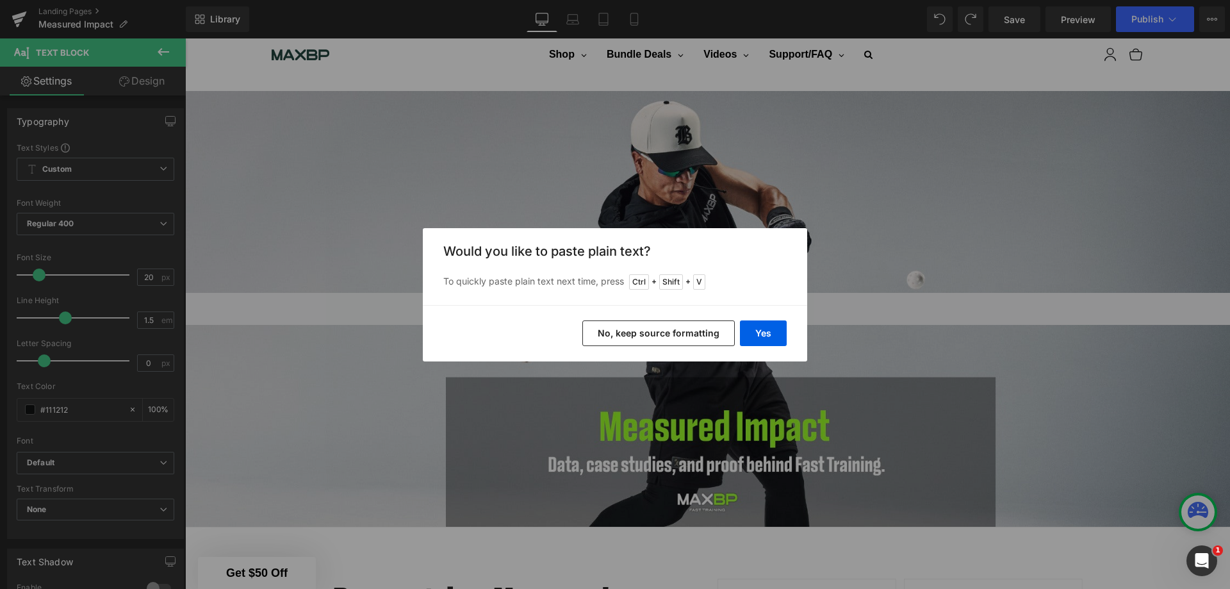
click at [783, 334] on button "Yes" at bounding box center [763, 333] width 47 height 26
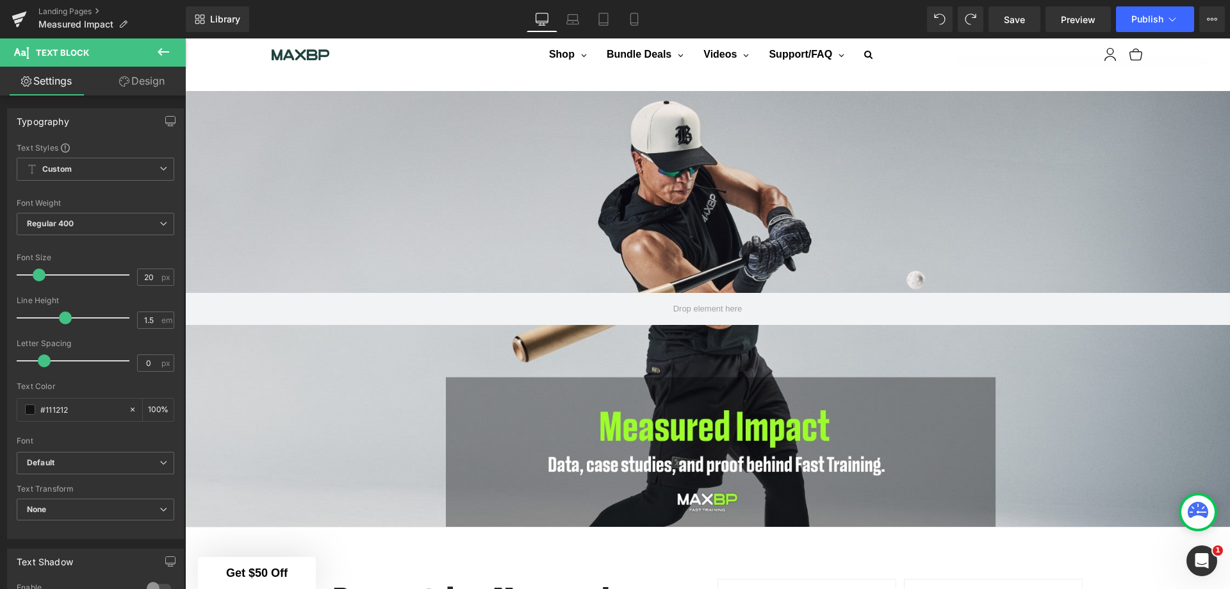
drag, startPoint x: 845, startPoint y: 271, endPoint x: 323, endPoint y: 218, distance: 524.6
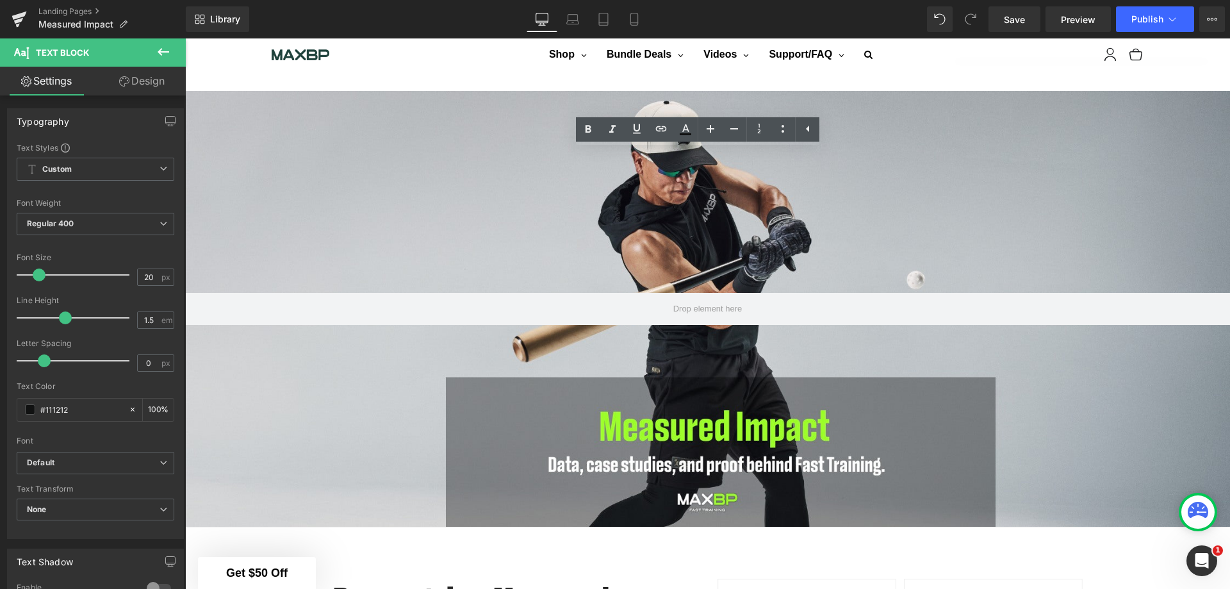
copy div "Key Takeaway: Batting average more than doubled, hard-hit balls nearly quadrupl…"
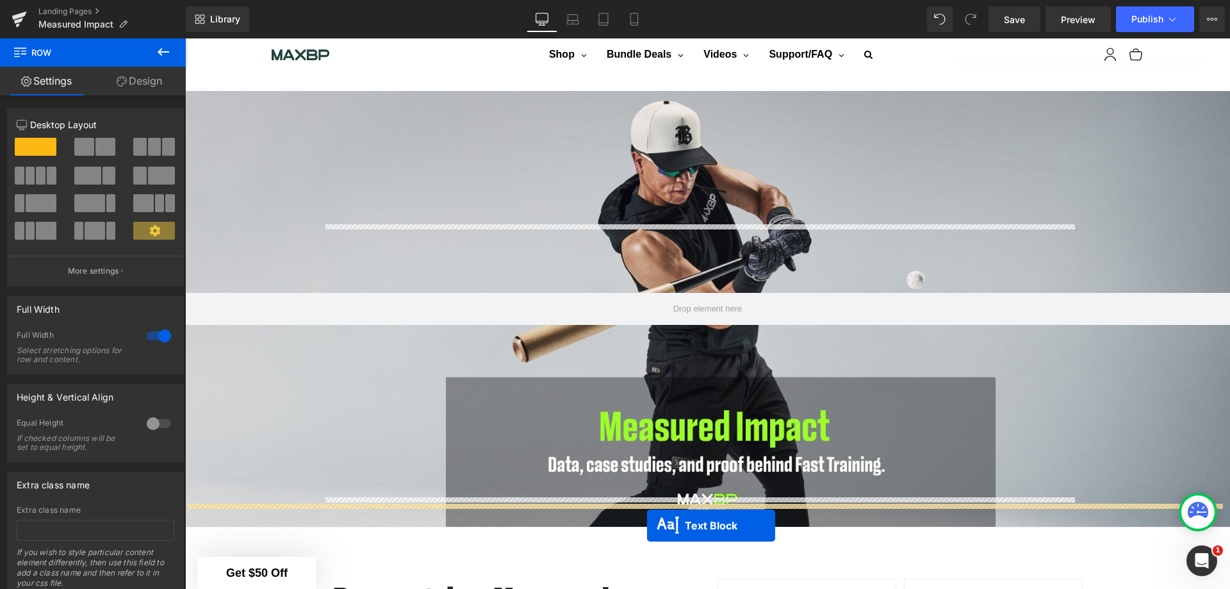
scroll to position [2328, 0]
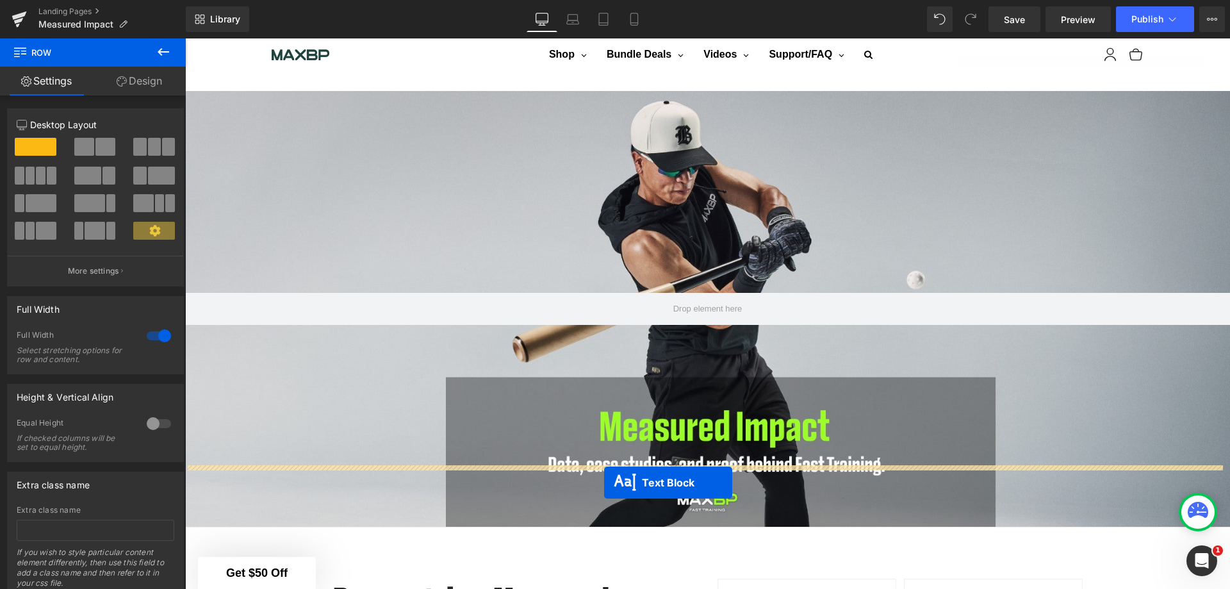
drag, startPoint x: 662, startPoint y: 241, endPoint x: 604, endPoint y: 482, distance: 247.1
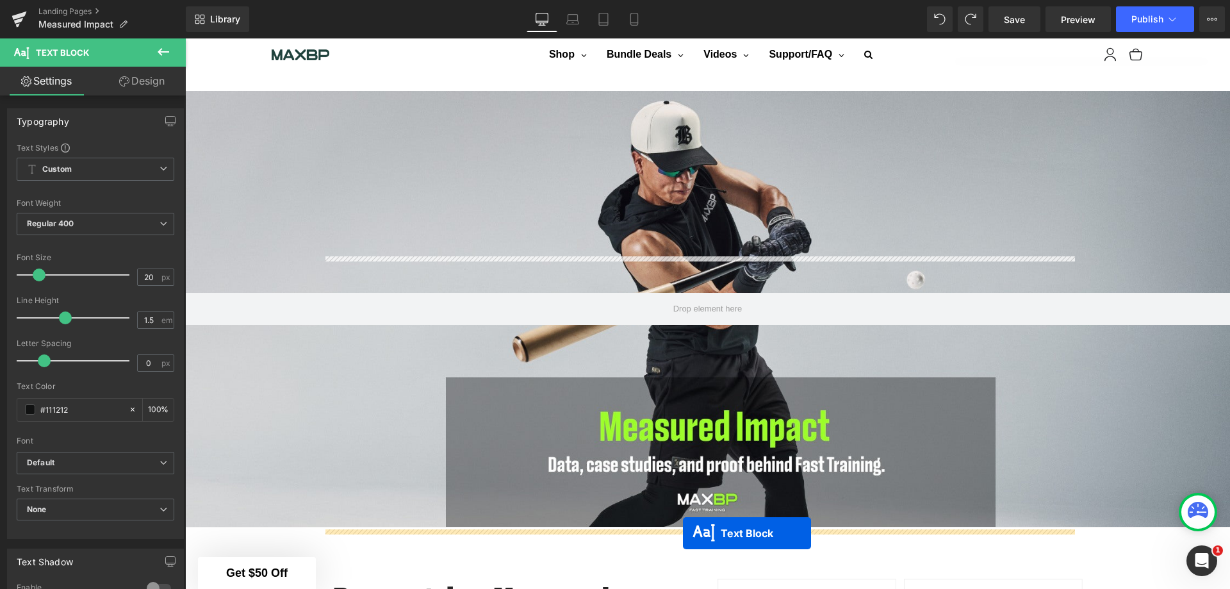
scroll to position [2296, 0]
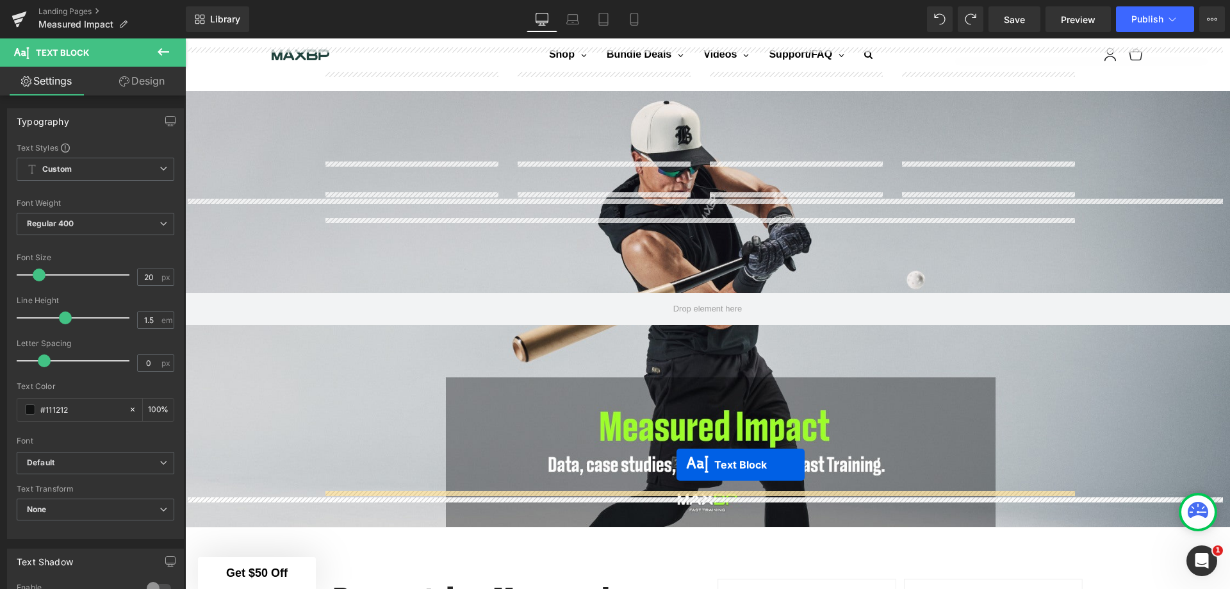
drag, startPoint x: 663, startPoint y: 409, endPoint x: 676, endPoint y: 464, distance: 57.2
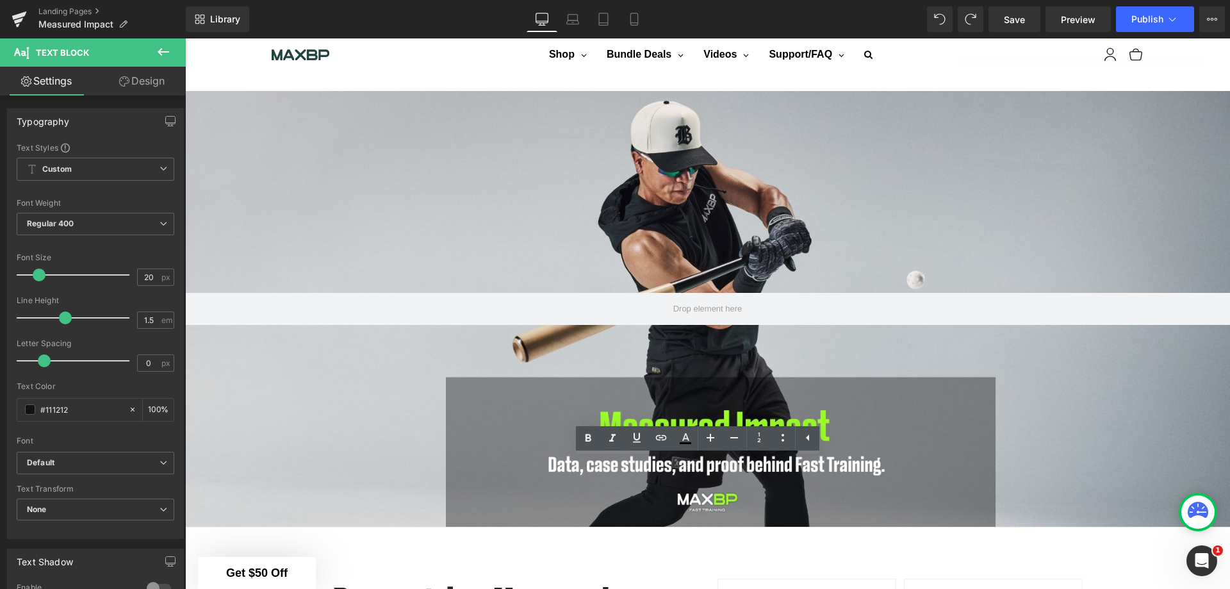
drag, startPoint x: 863, startPoint y: 475, endPoint x: 315, endPoint y: 476, distance: 547.6
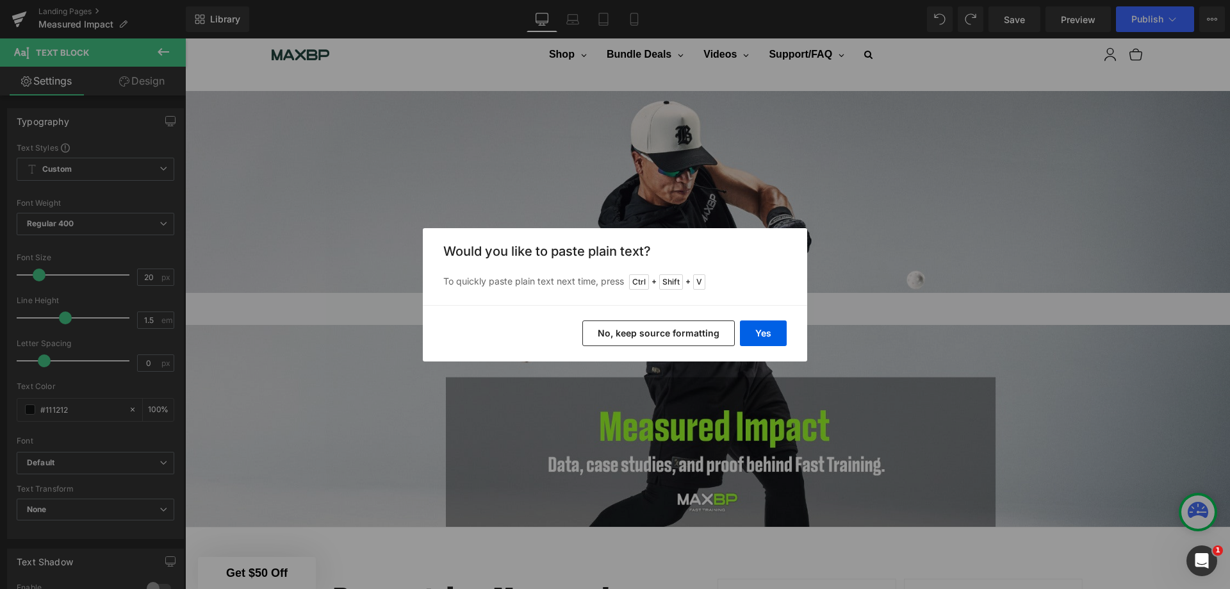
drag, startPoint x: 767, startPoint y: 327, endPoint x: 582, endPoint y: 297, distance: 187.5
click at [767, 327] on button "Yes" at bounding box center [763, 333] width 47 height 26
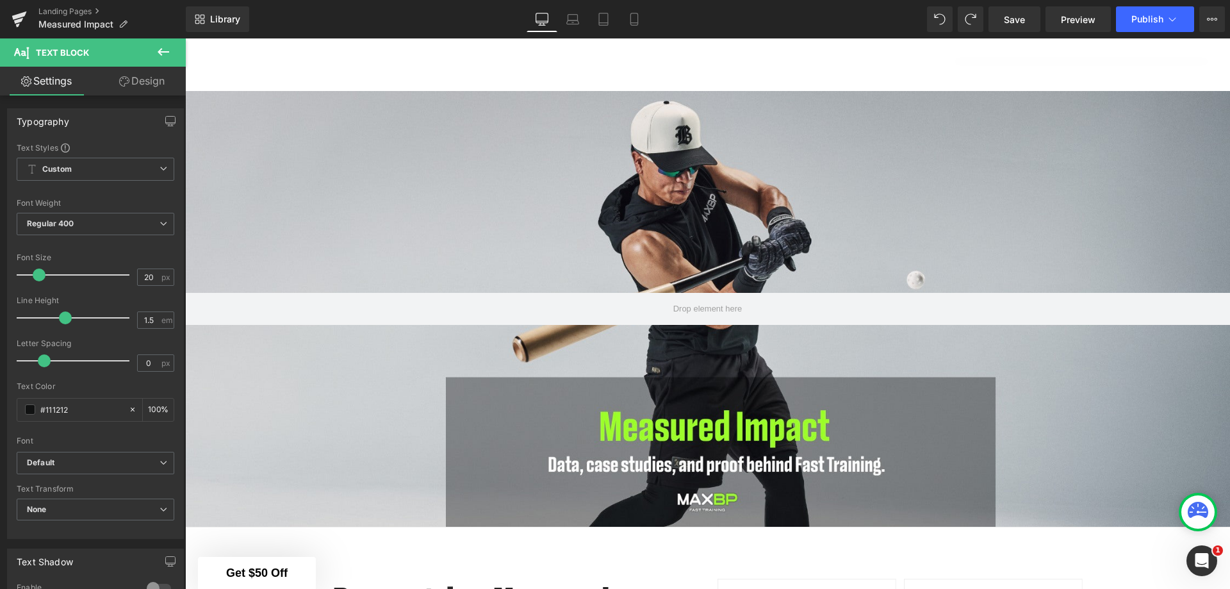
scroll to position [2424, 0]
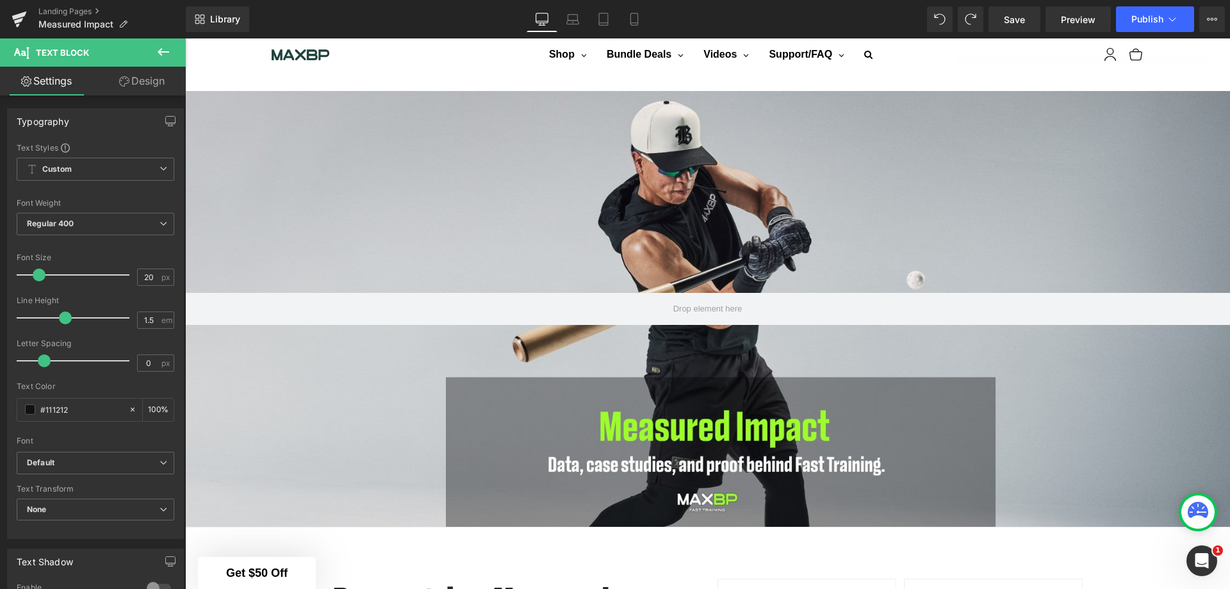
scroll to position [1720, 0]
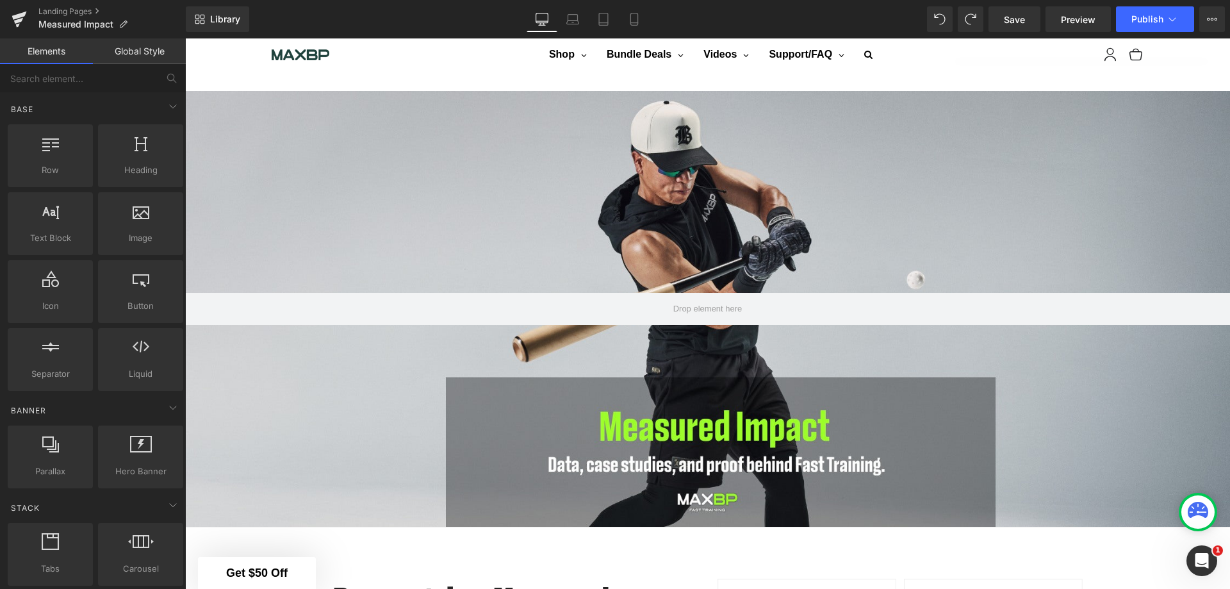
scroll to position [1271, 0]
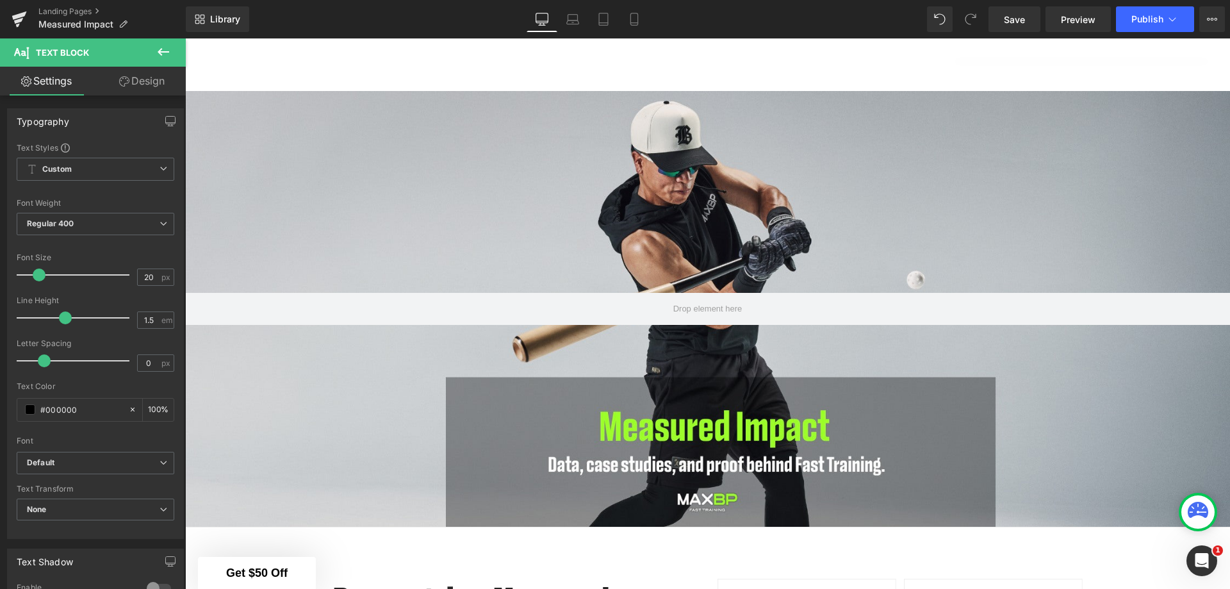
scroll to position [1109, 0]
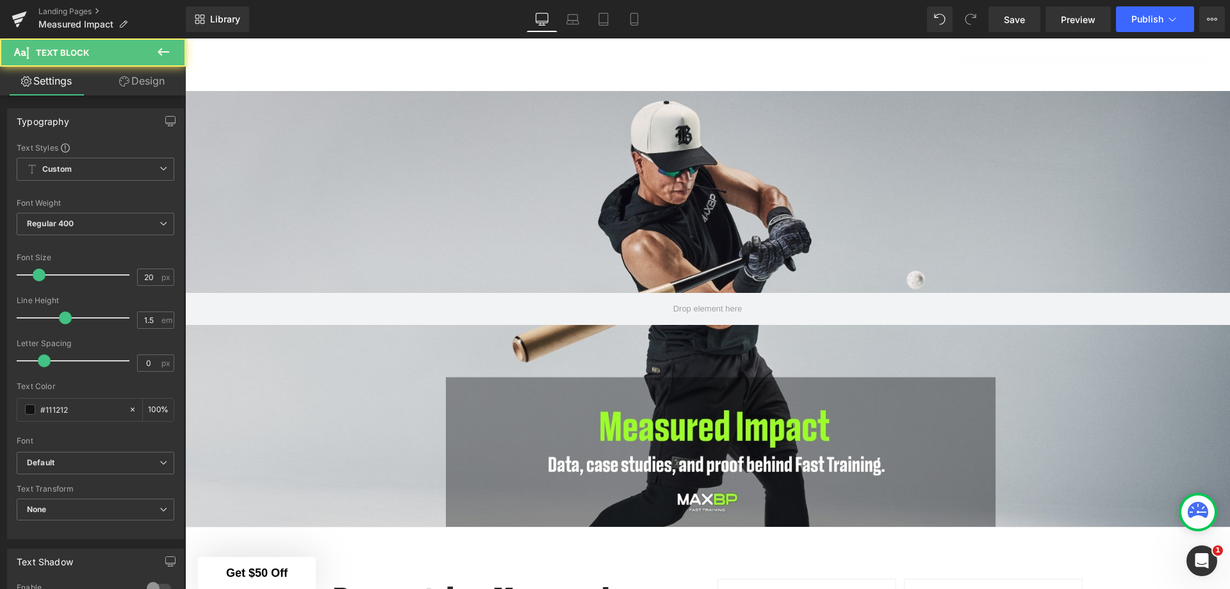
drag, startPoint x: 495, startPoint y: 248, endPoint x: 325, endPoint y: 252, distance: 170.4
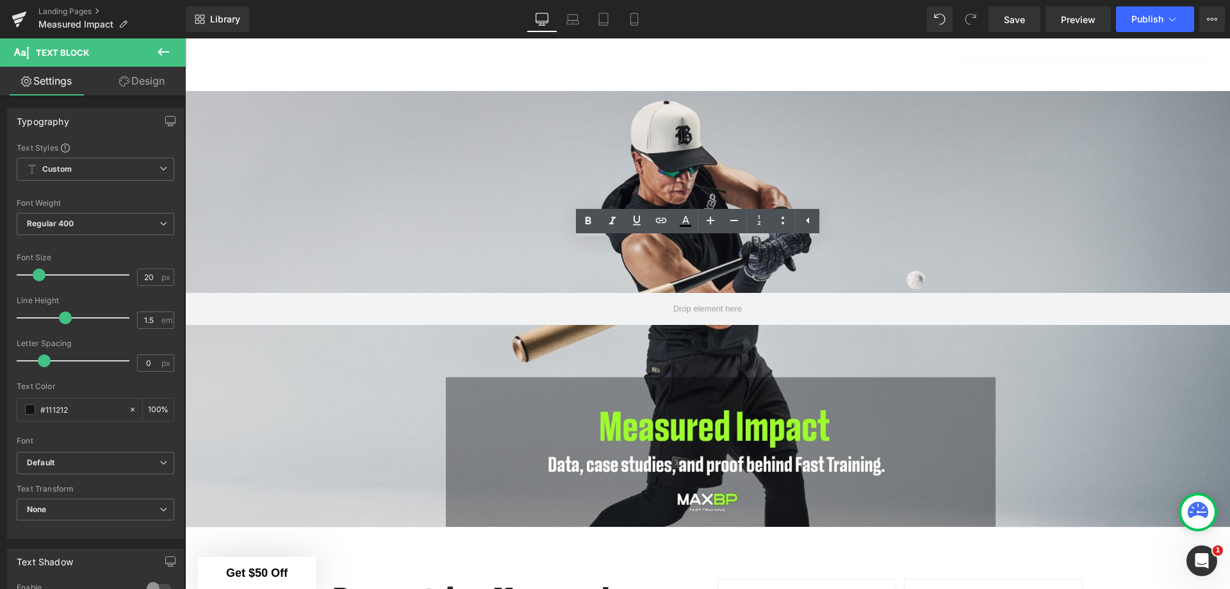
drag, startPoint x: 658, startPoint y: 269, endPoint x: 325, endPoint y: 253, distance: 333.4
copy span "After a 4 week training cycle, built around four core drills, hitters recorded …"
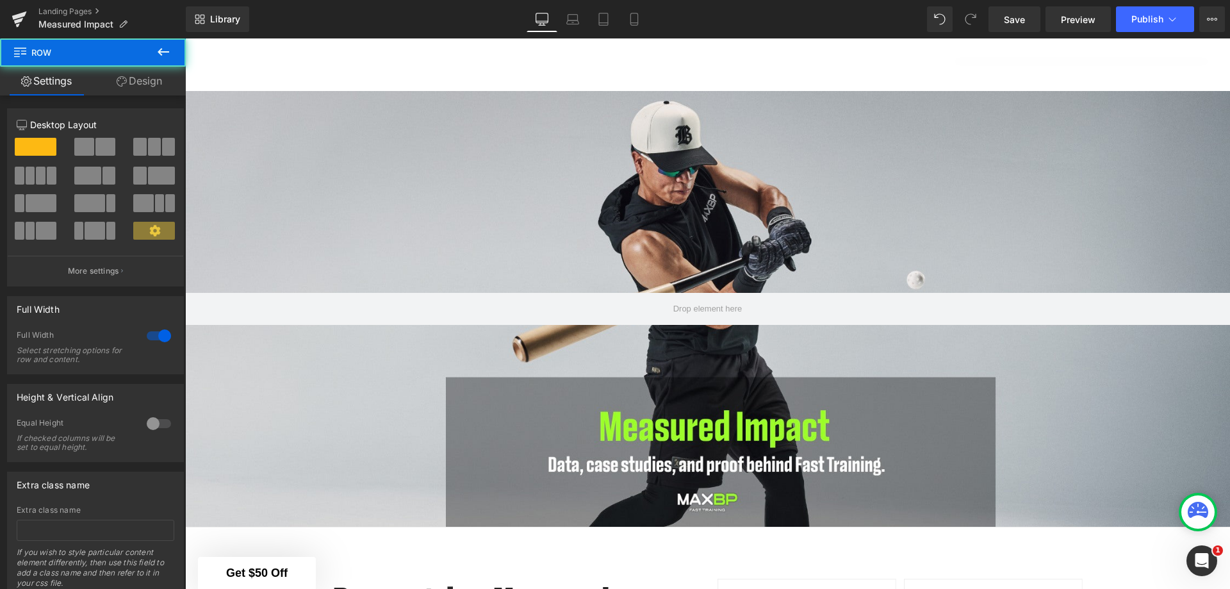
scroll to position [2518, 0]
click at [165, 50] on icon at bounding box center [163, 51] width 15 height 15
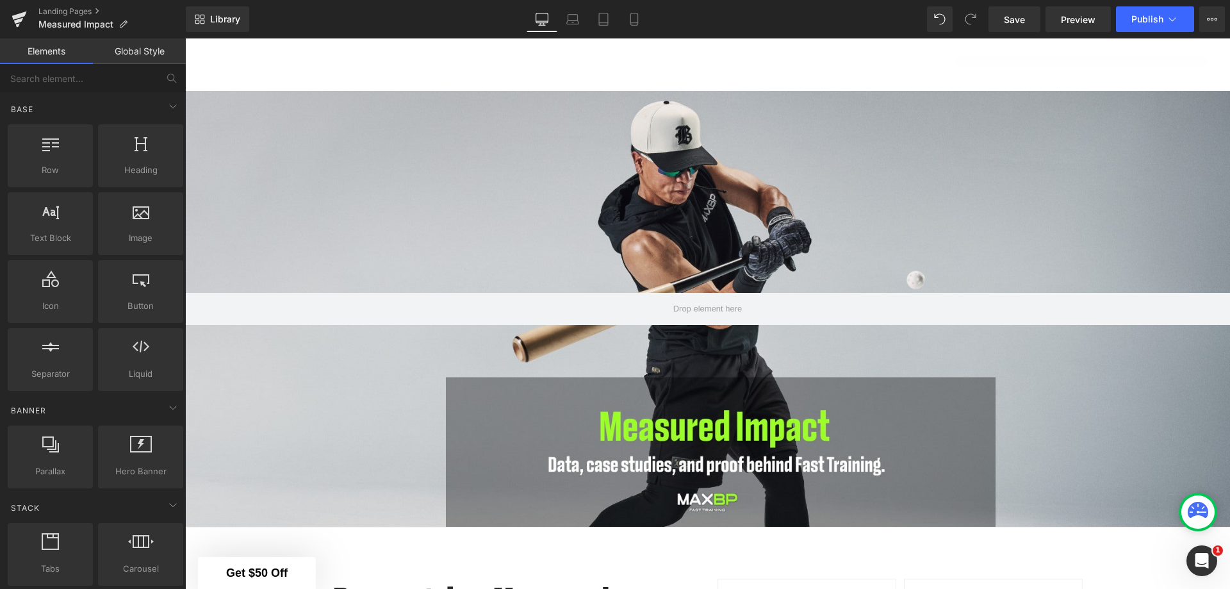
scroll to position [2582, 0]
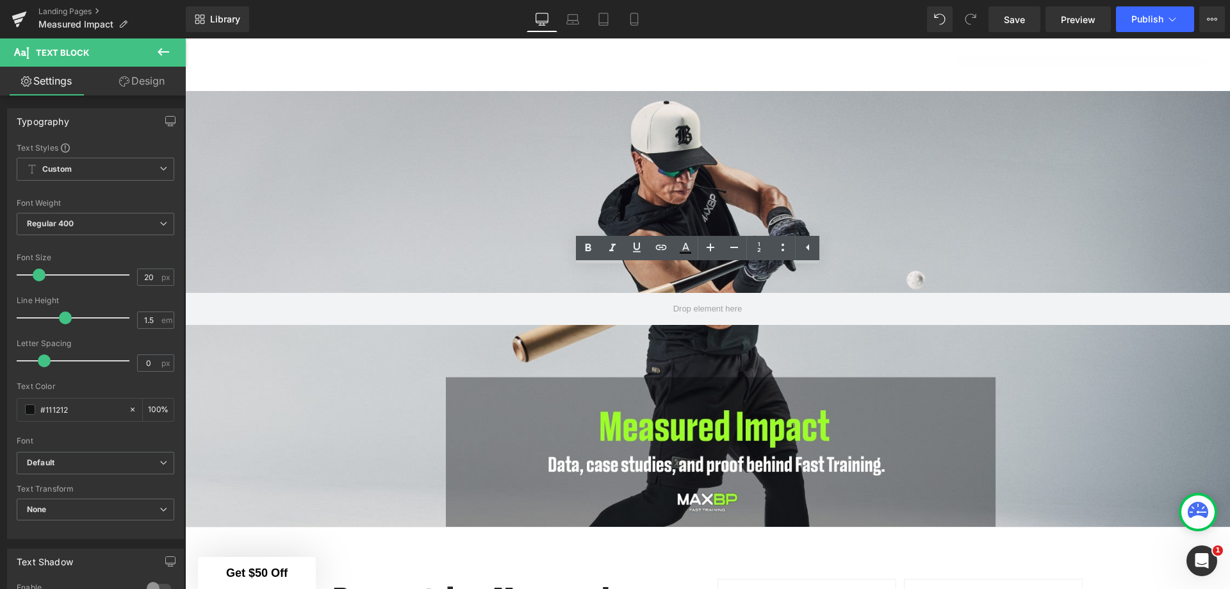
drag, startPoint x: 833, startPoint y: 345, endPoint x: 319, endPoint y: 278, distance: 518.0
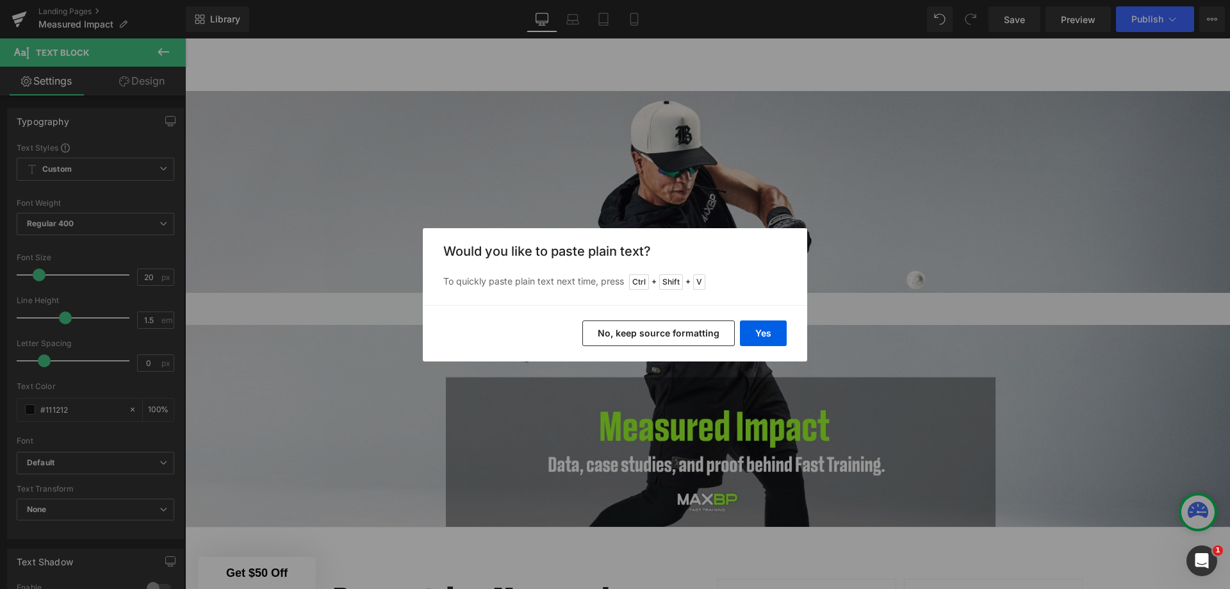
click at [758, 335] on button "Yes" at bounding box center [763, 333] width 47 height 26
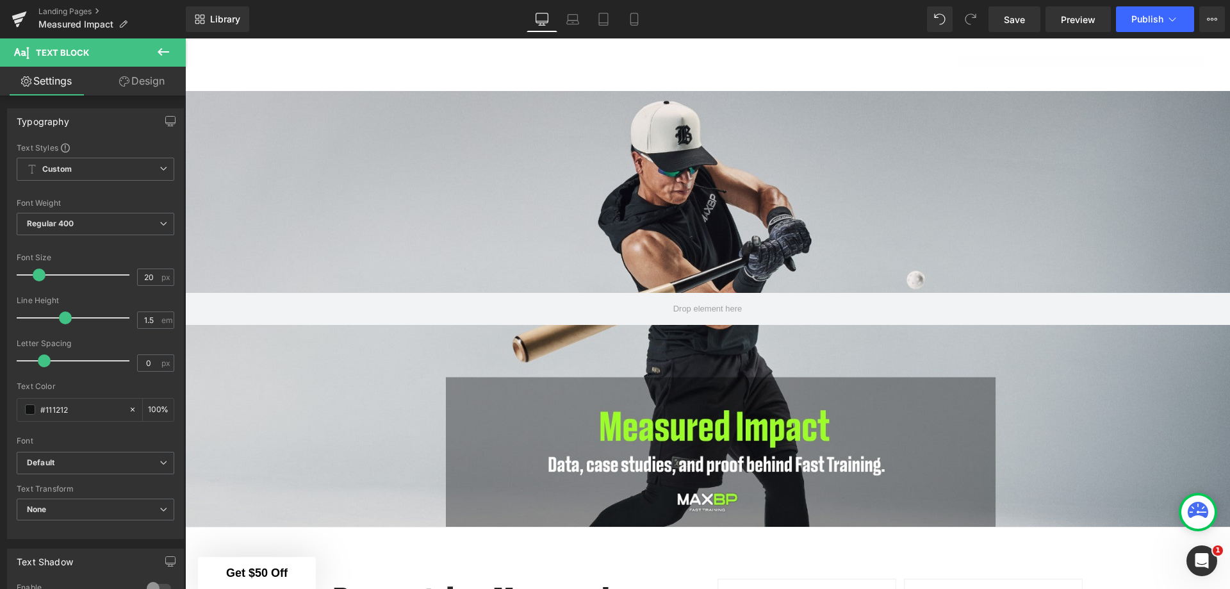
drag, startPoint x: 470, startPoint y: 275, endPoint x: 327, endPoint y: 273, distance: 142.8
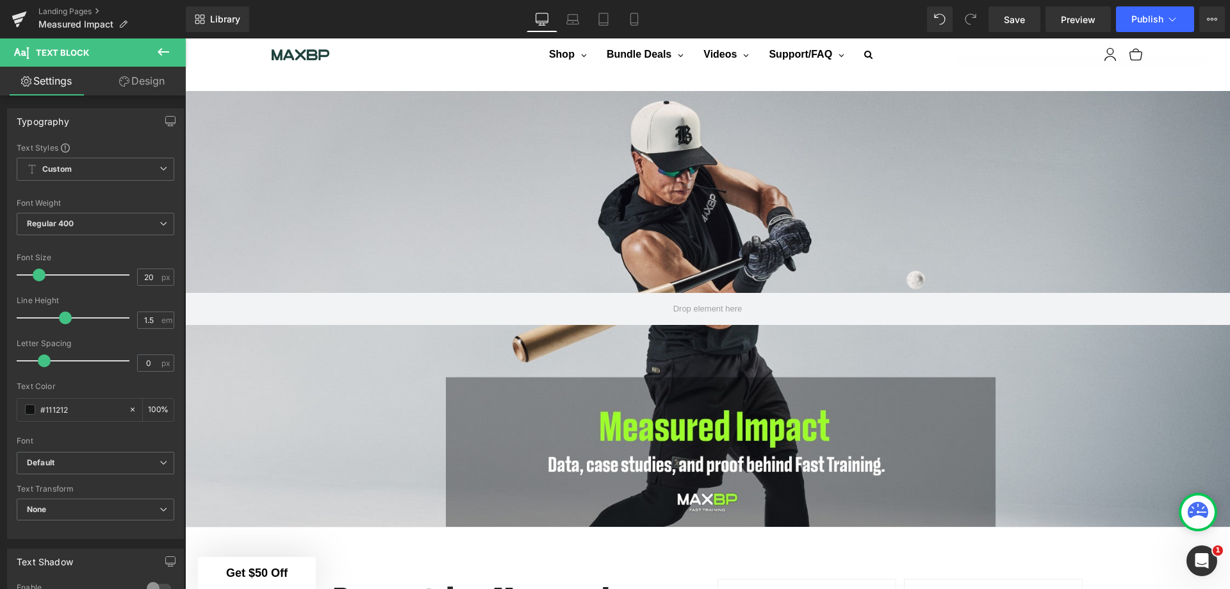
scroll to position [2070, 0]
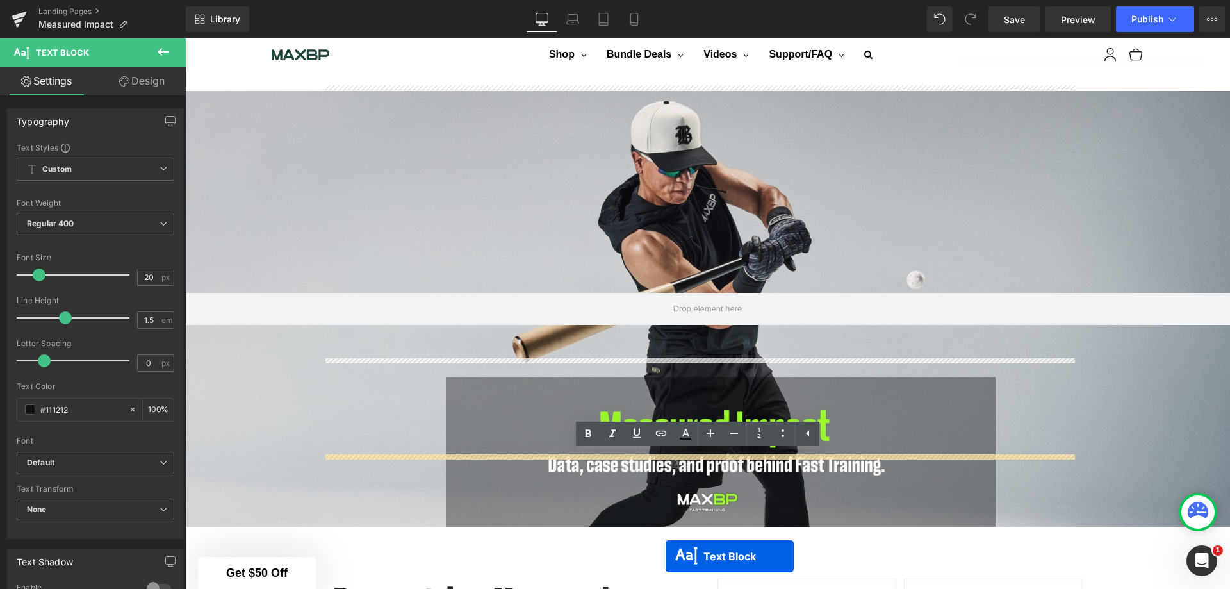
scroll to position [2467, 0]
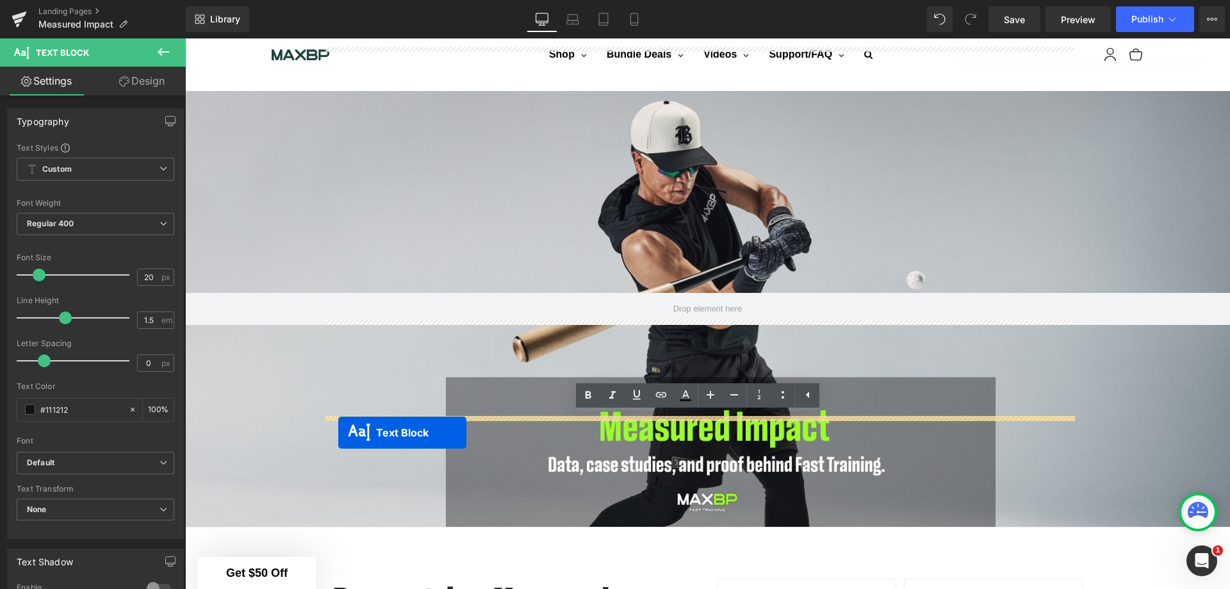
drag, startPoint x: 661, startPoint y: 165, endPoint x: 338, endPoint y: 432, distance: 419.3
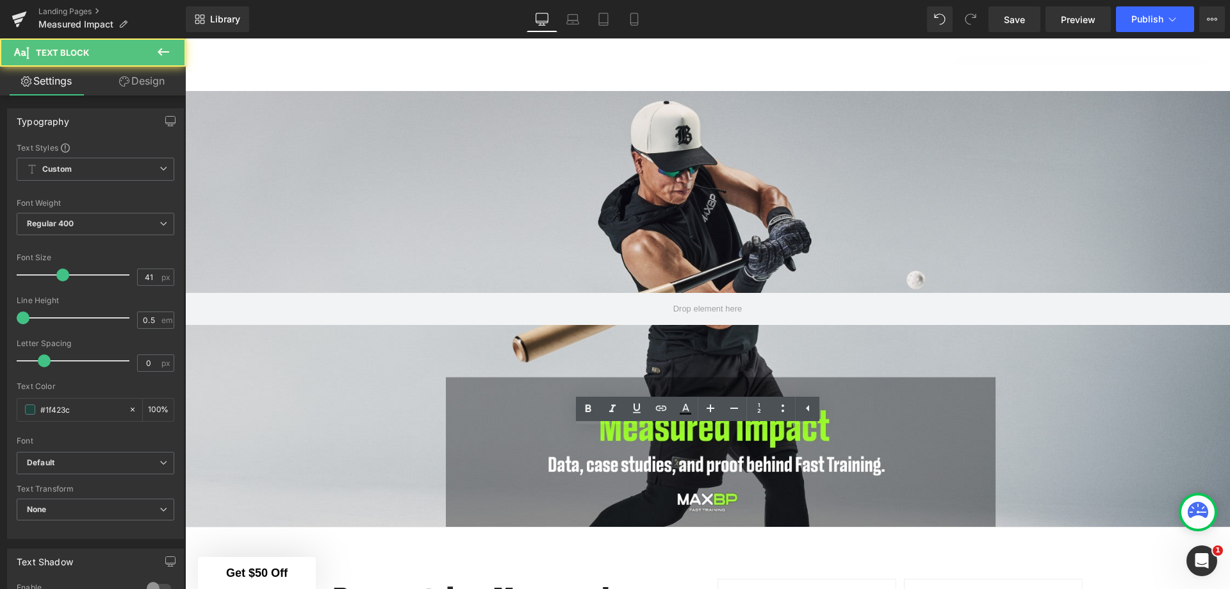
scroll to position [2435, 0]
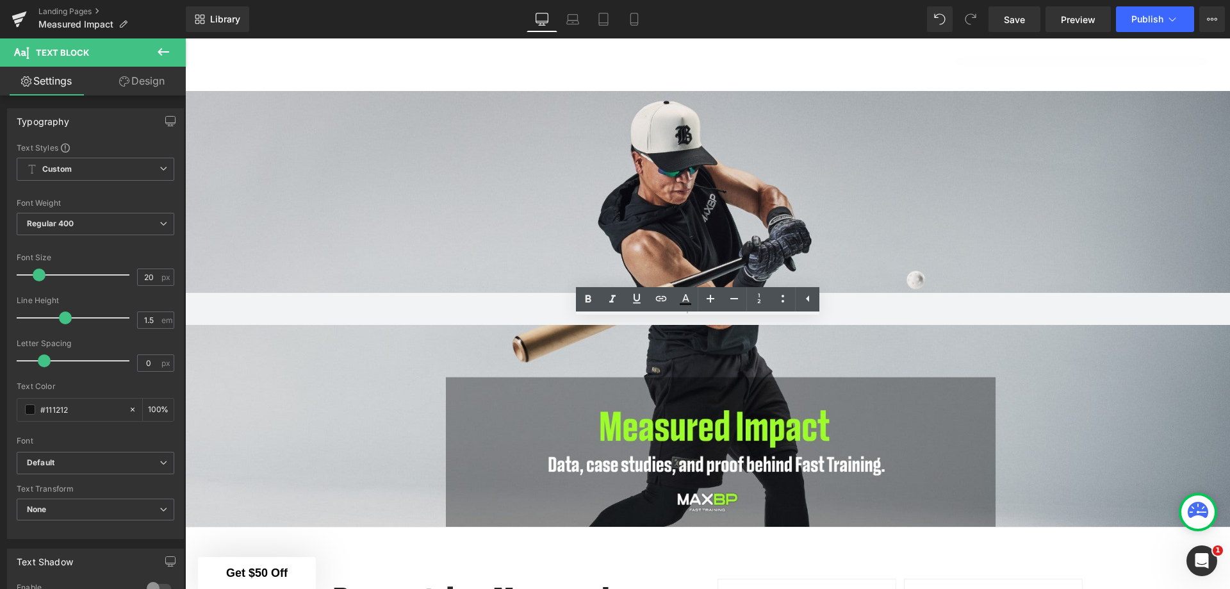
drag, startPoint x: 846, startPoint y: 399, endPoint x: 324, endPoint y: 329, distance: 526.6
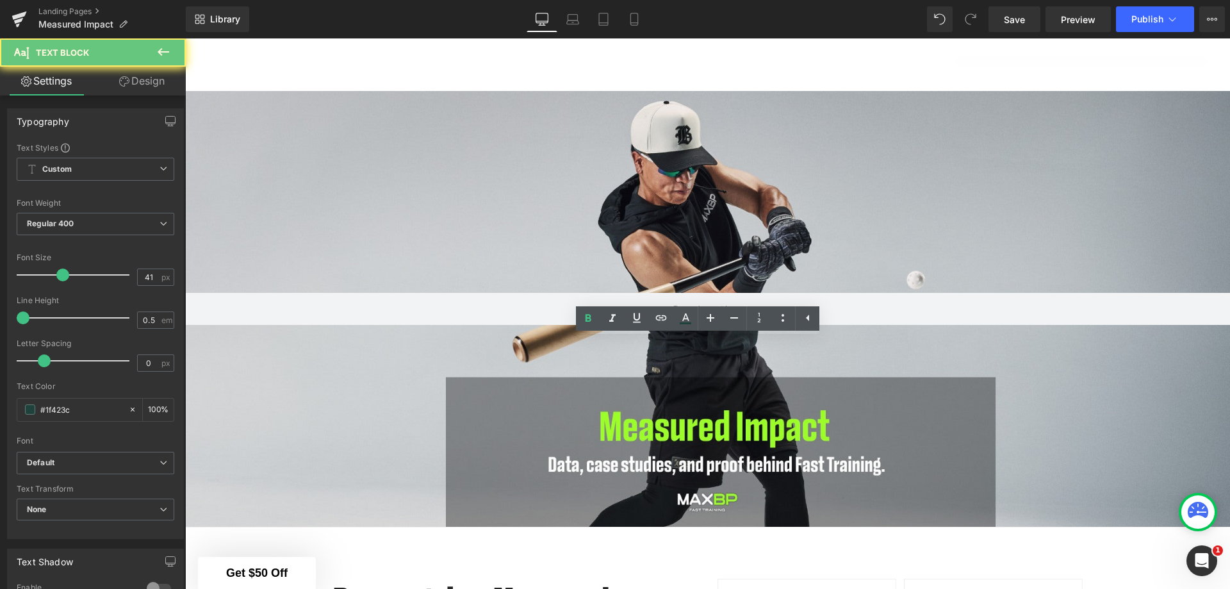
drag, startPoint x: 813, startPoint y: 346, endPoint x: 500, endPoint y: 345, distance: 313.2
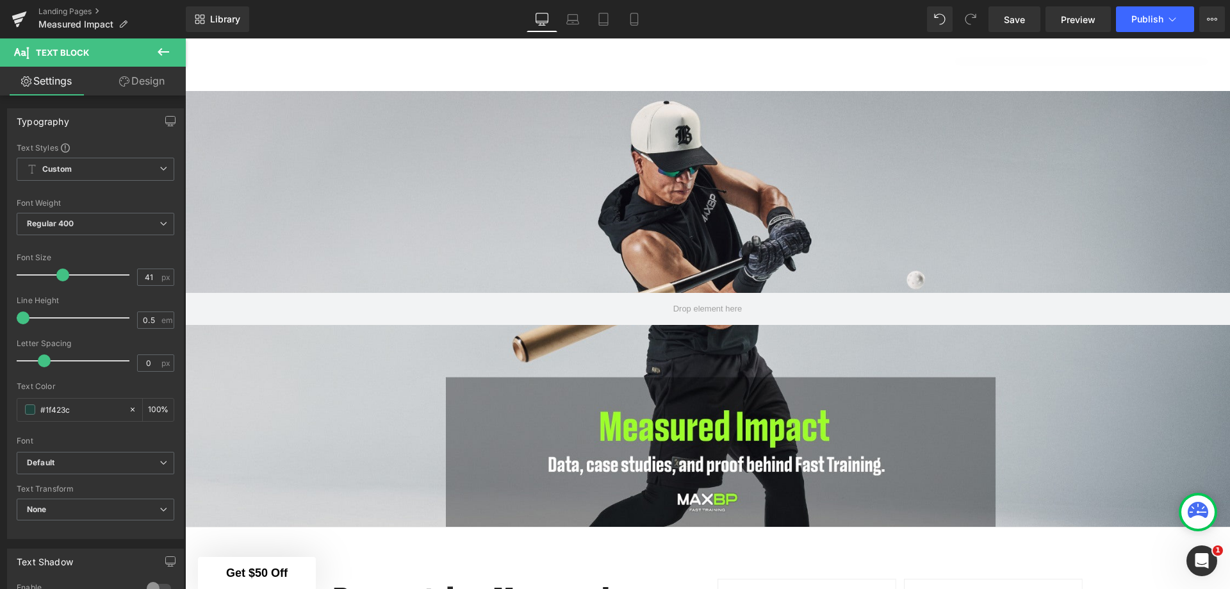
scroll to position [2499, 0]
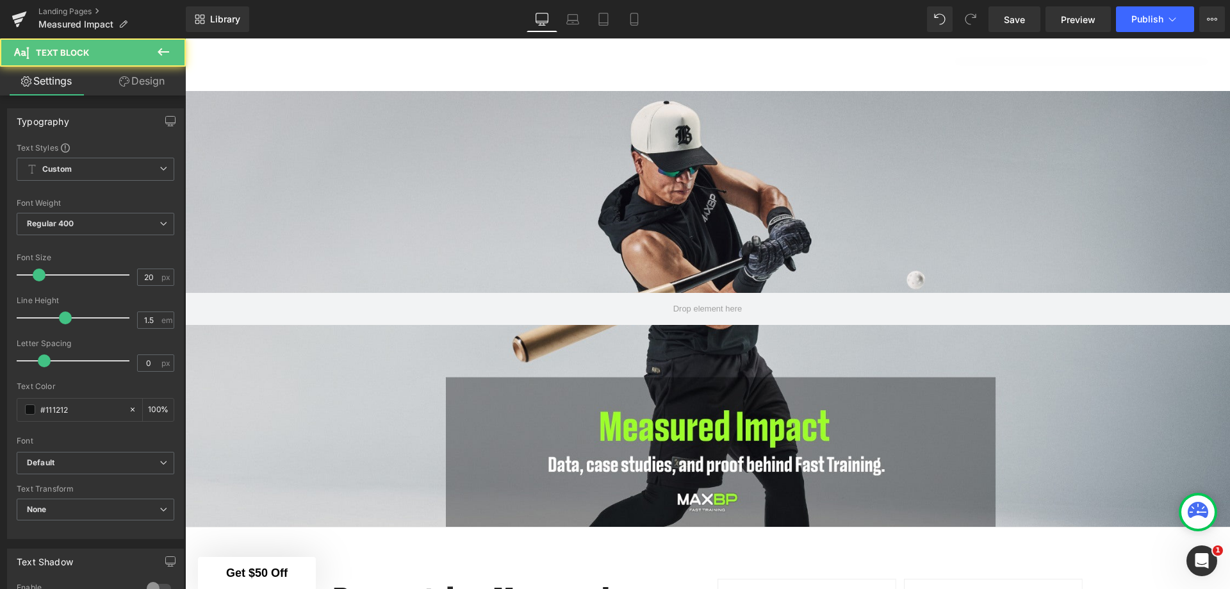
drag, startPoint x: 455, startPoint y: 336, endPoint x: 325, endPoint y: 335, distance: 129.4
drag, startPoint x: 445, startPoint y: 412, endPoint x: 291, endPoint y: 412, distance: 154.3
drag, startPoint x: 462, startPoint y: 491, endPoint x: 319, endPoint y: 491, distance: 142.8
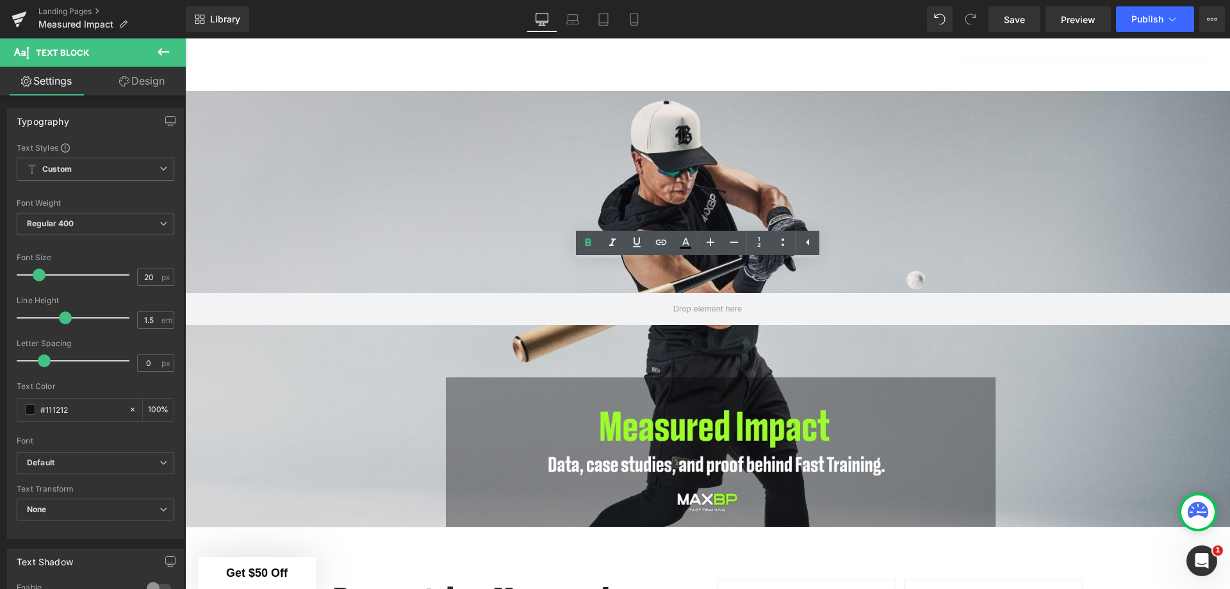
scroll to position [2627, 0]
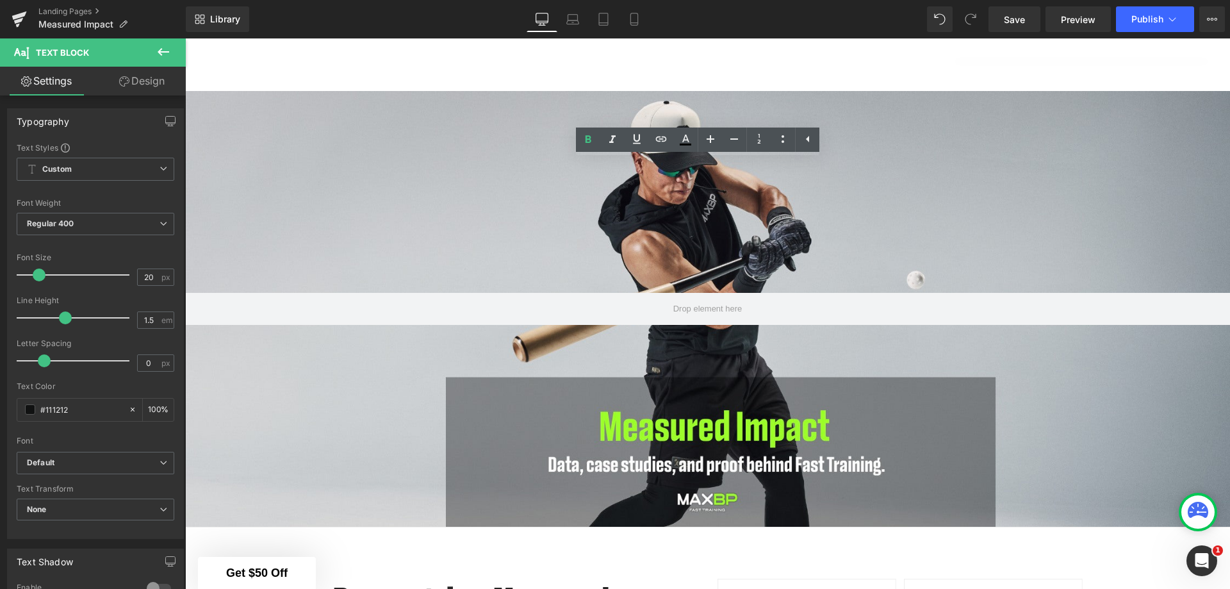
drag, startPoint x: 432, startPoint y: 419, endPoint x: 311, endPoint y: 416, distance: 120.4
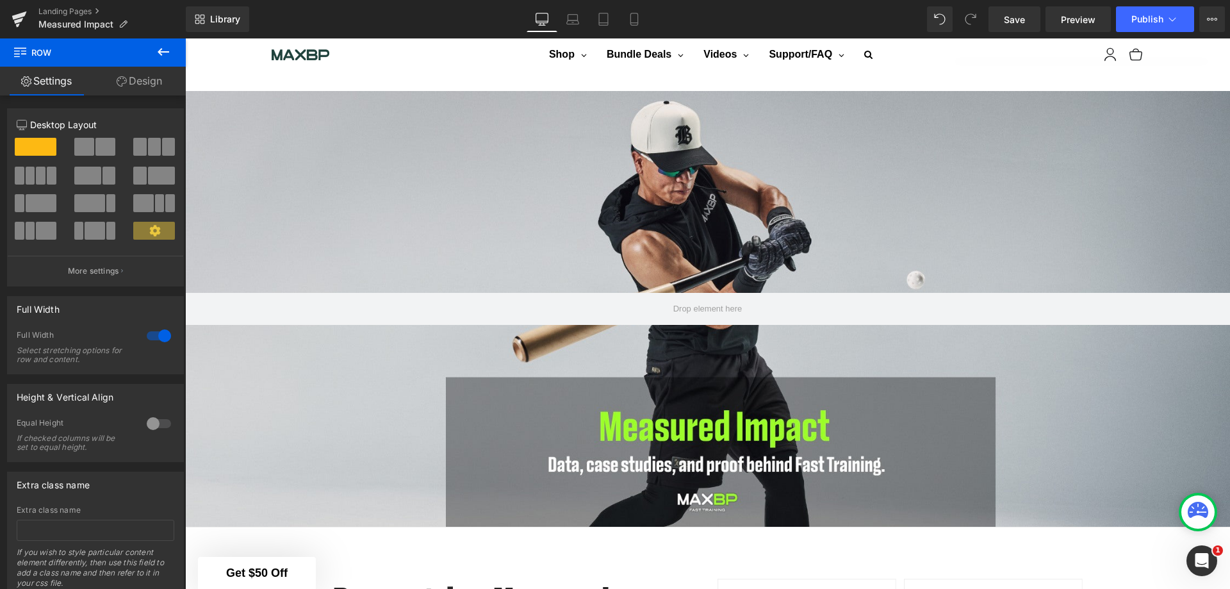
click at [1005, 19] on span "Save" at bounding box center [1014, 19] width 21 height 13
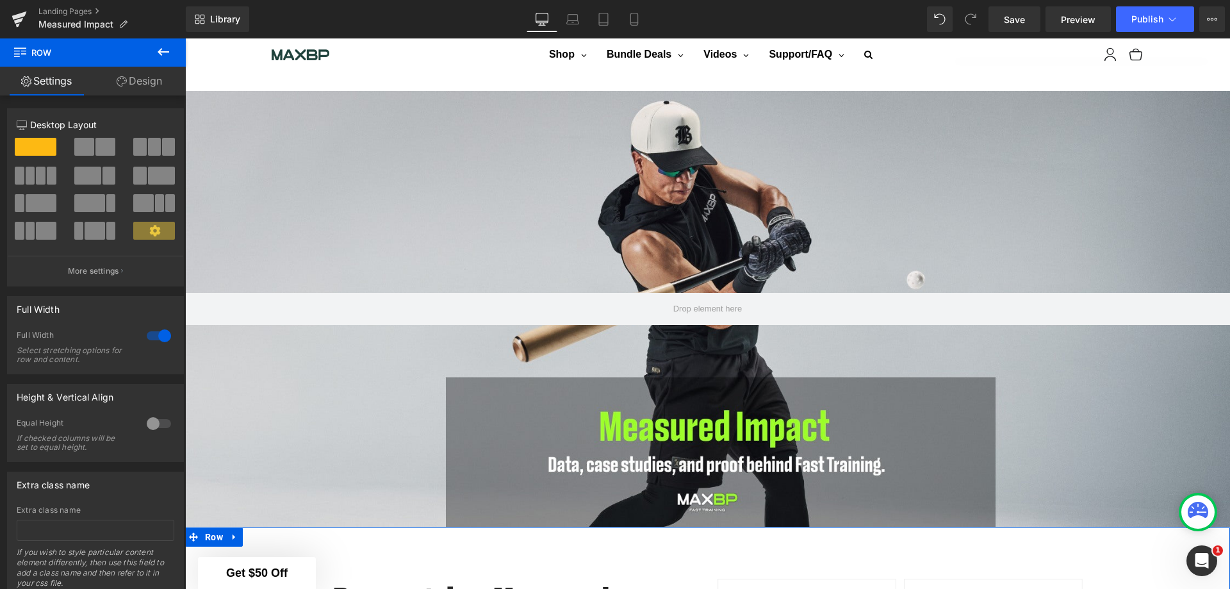
click at [746, 578] on span "Row" at bounding box center [746, 587] width 24 height 19
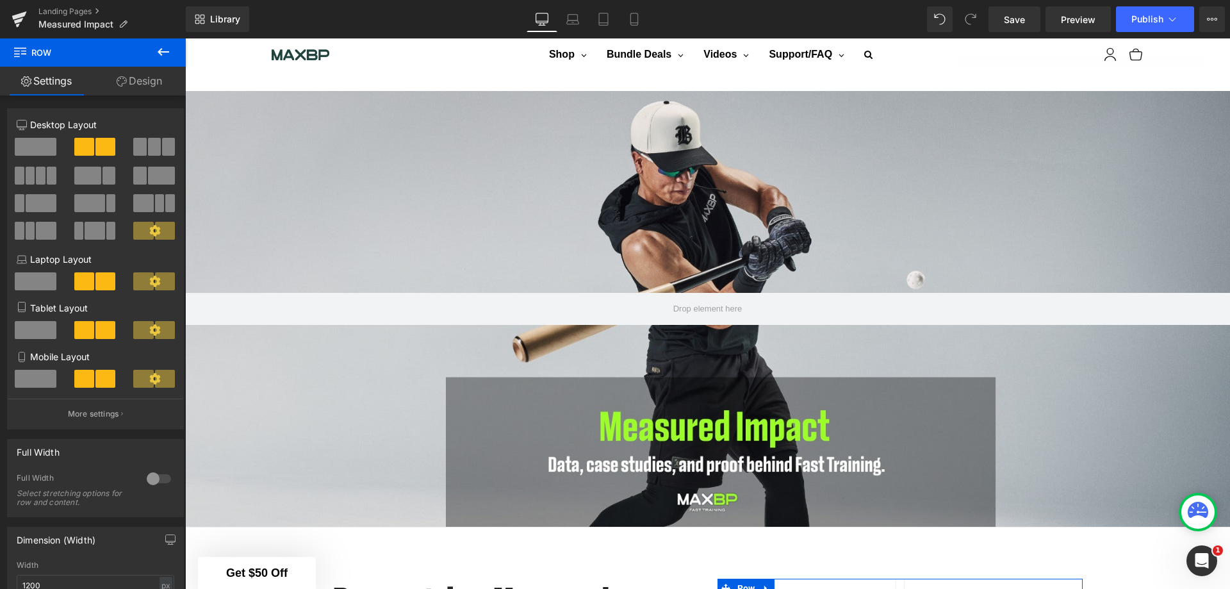
click at [48, 143] on span at bounding box center [36, 147] width 42 height 18
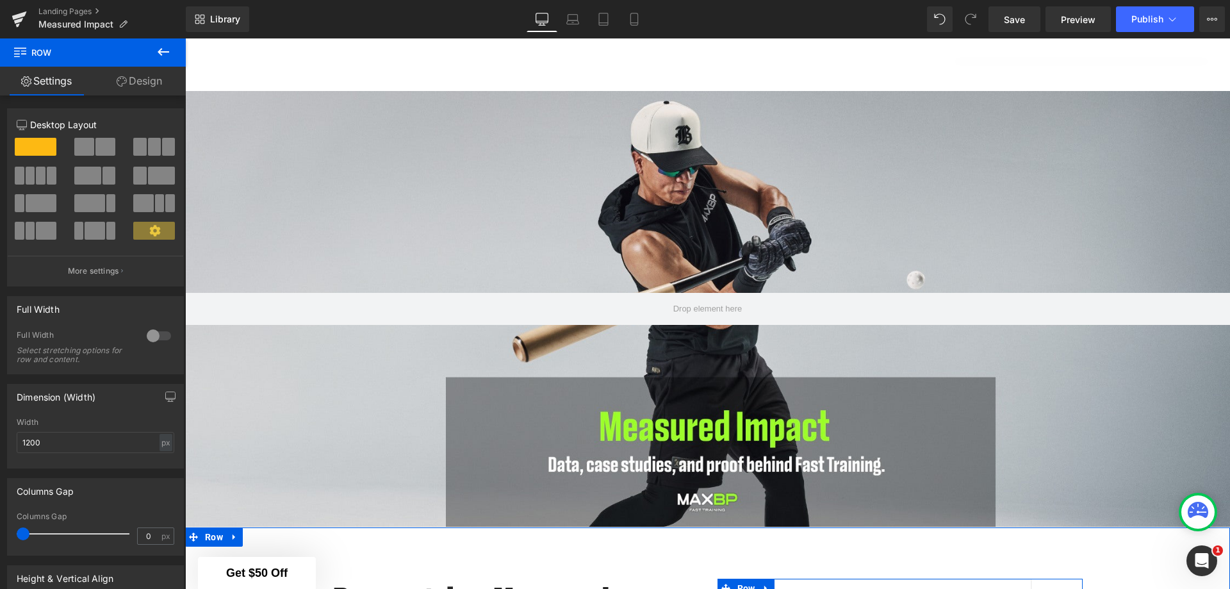
scroll to position [770, 0]
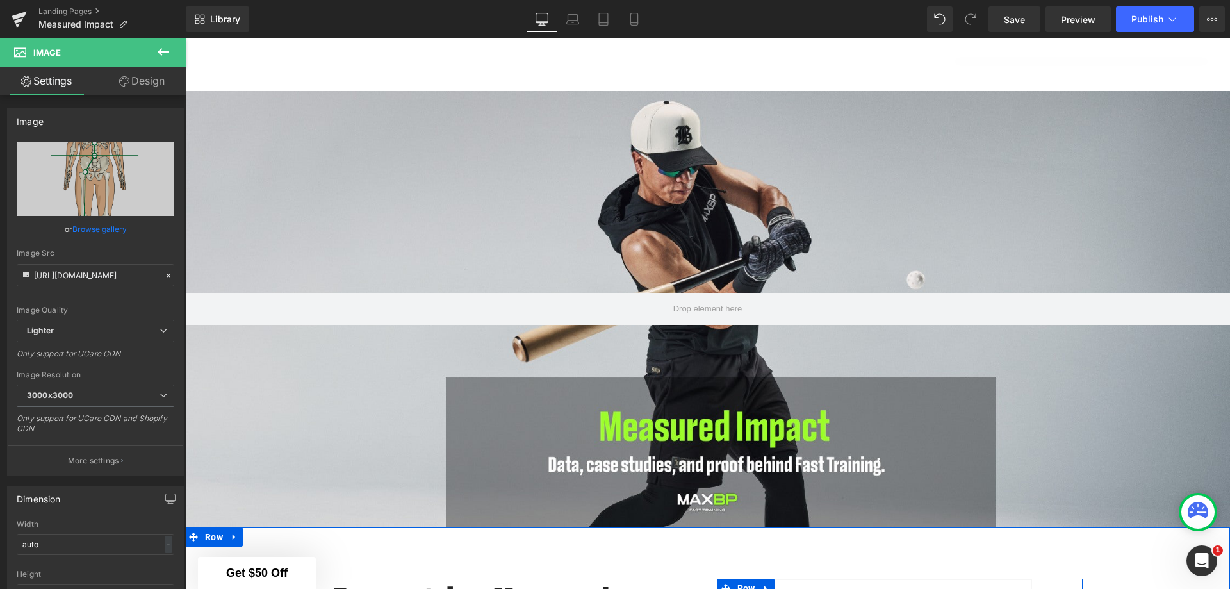
scroll to position [834, 0]
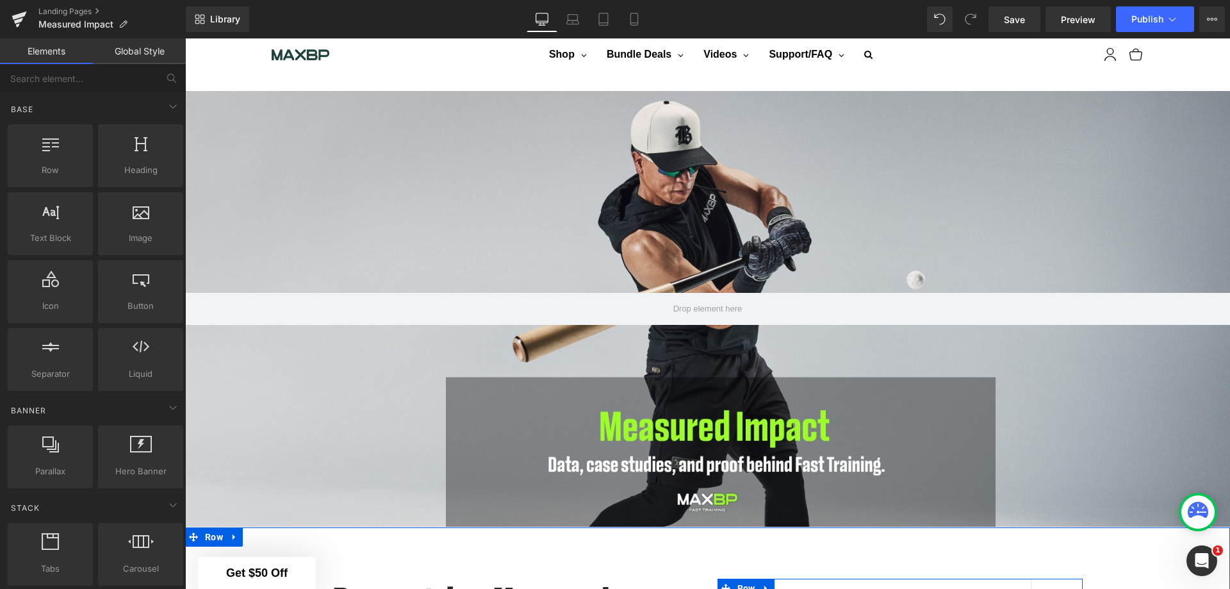
scroll to position [514, 0]
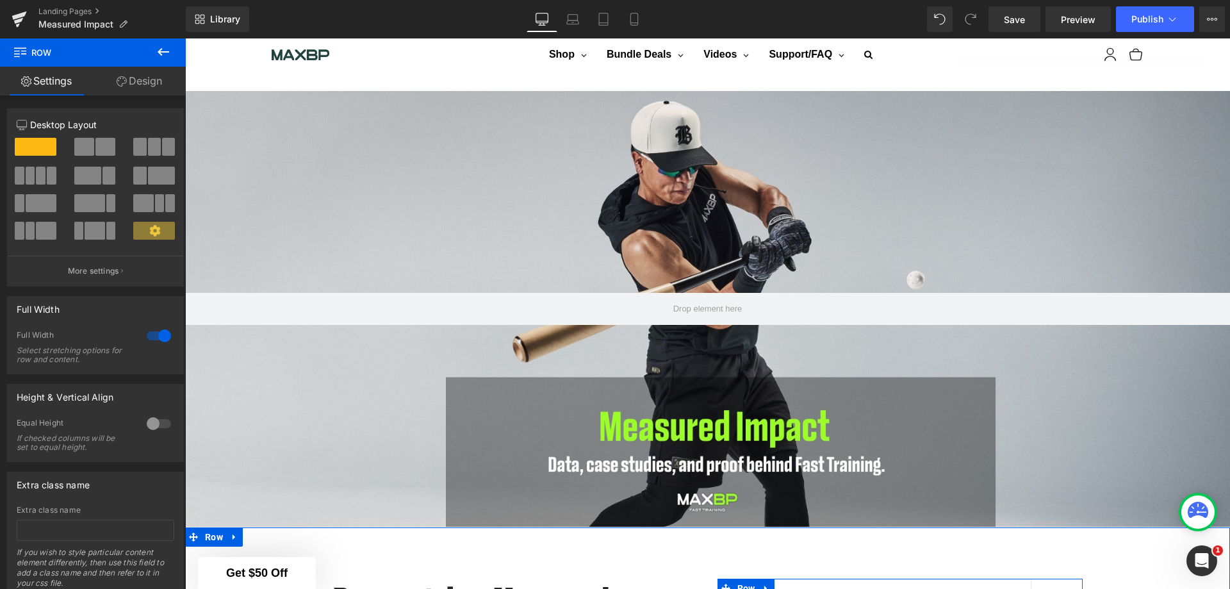
scroll to position [450, 0]
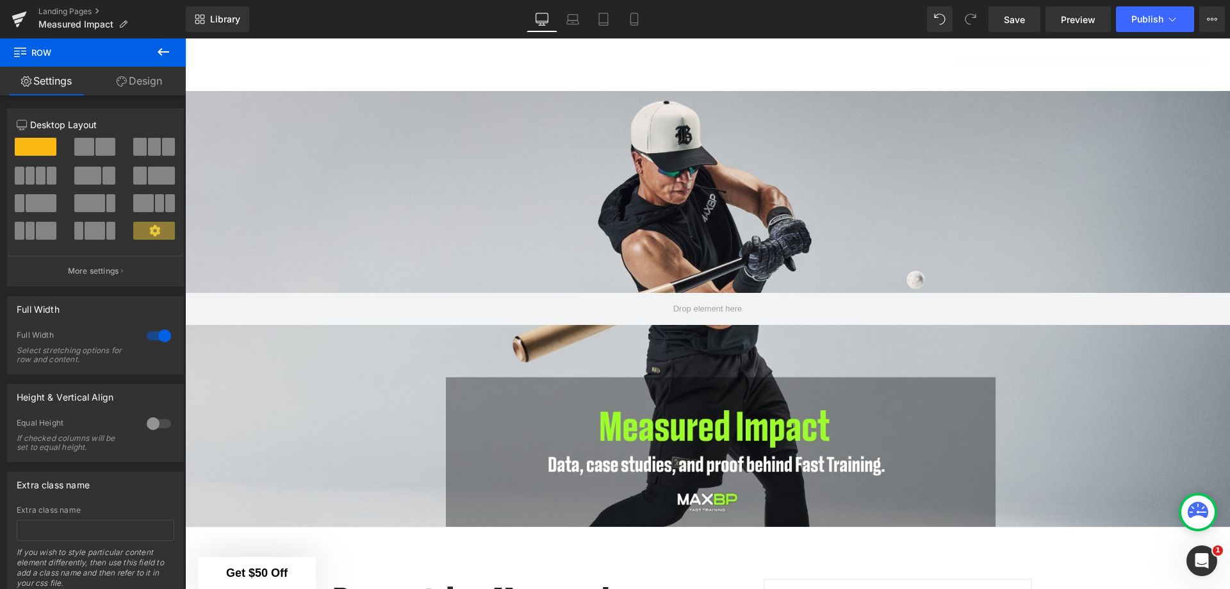
scroll to position [853, 0]
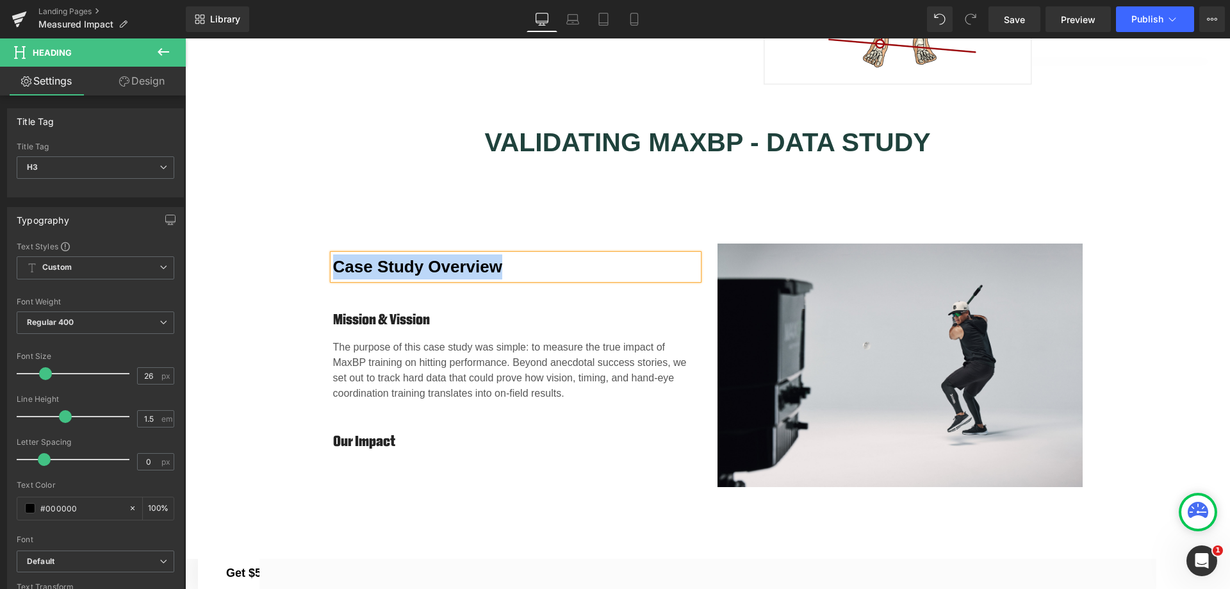
scroll to position [0, 5]
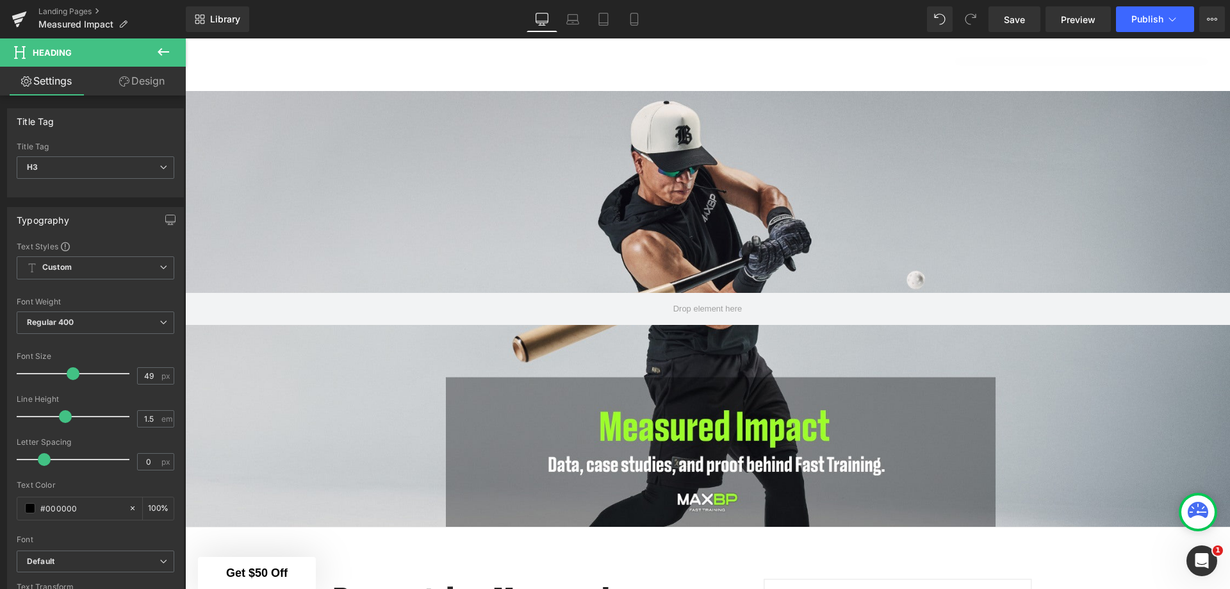
type input "48"
drag, startPoint x: 42, startPoint y: 377, endPoint x: 65, endPoint y: 384, distance: 24.5
click at [65, 384] on div at bounding box center [76, 374] width 106 height 26
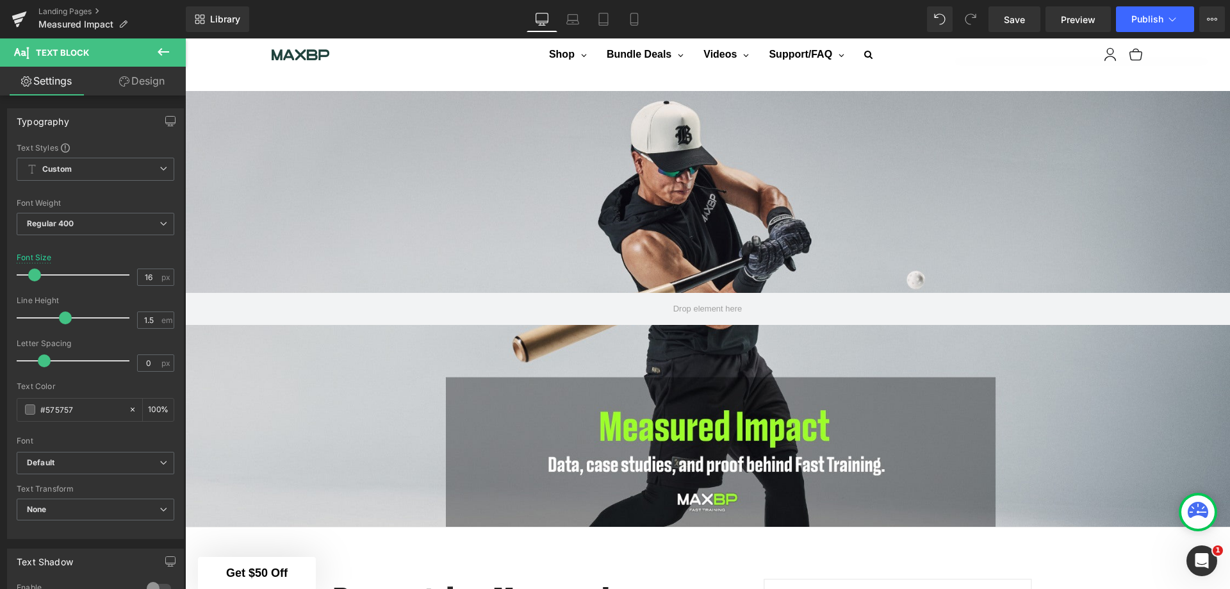
scroll to position [2582, 0]
click at [165, 50] on icon at bounding box center [163, 51] width 15 height 15
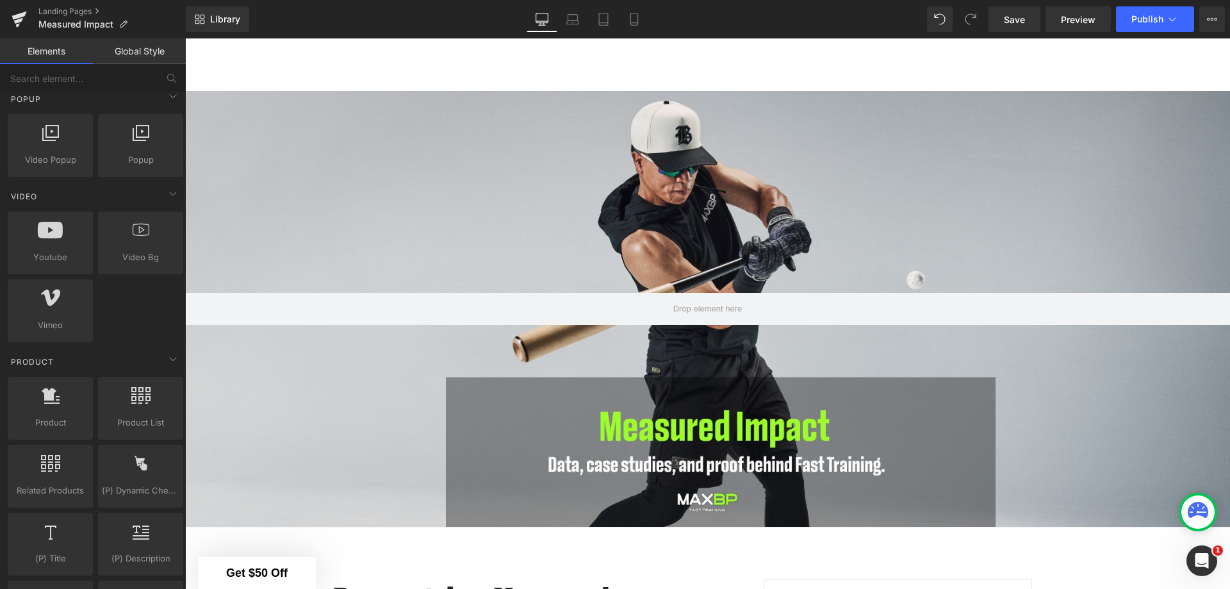
scroll to position [2902, 0]
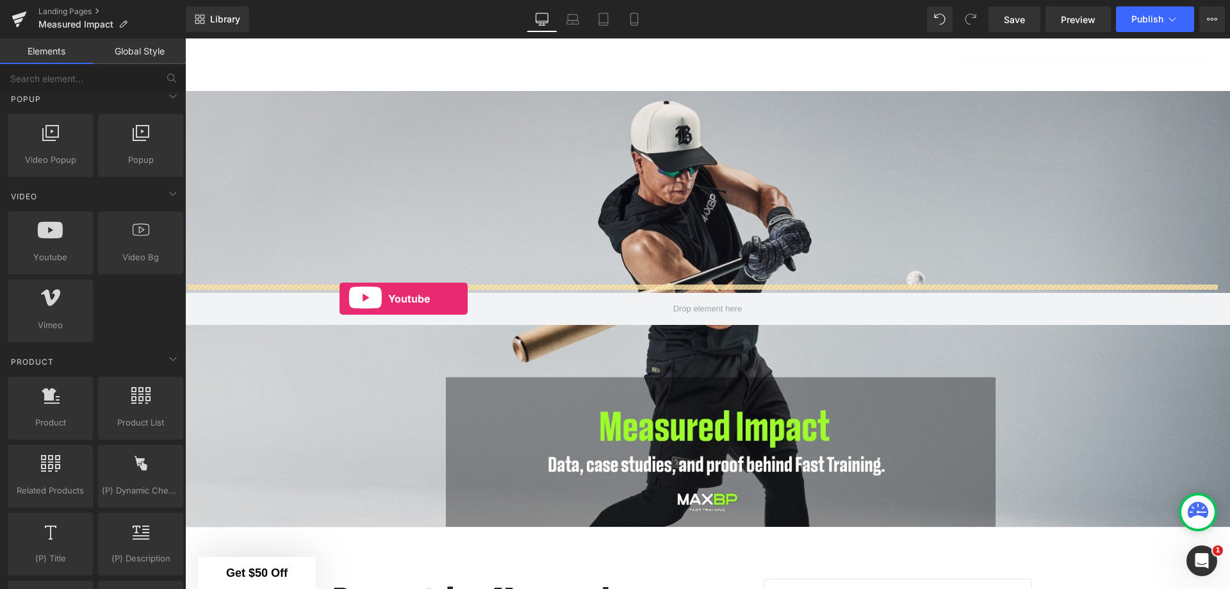
drag, startPoint x: 243, startPoint y: 295, endPoint x: 339, endPoint y: 298, distance: 96.8
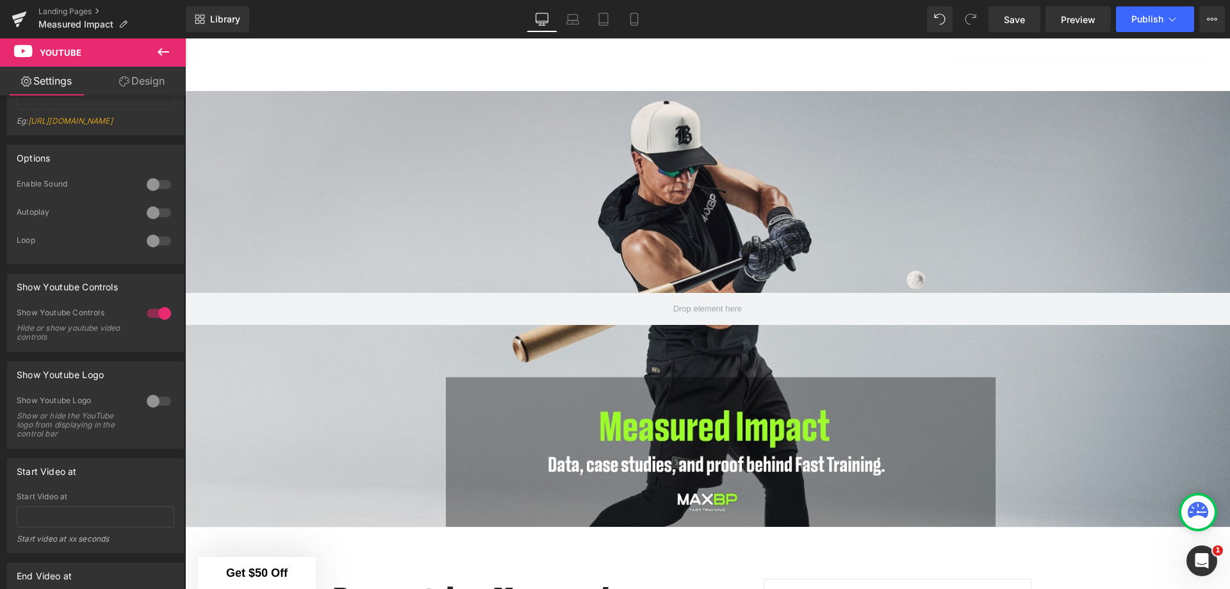
scroll to position [0, 0]
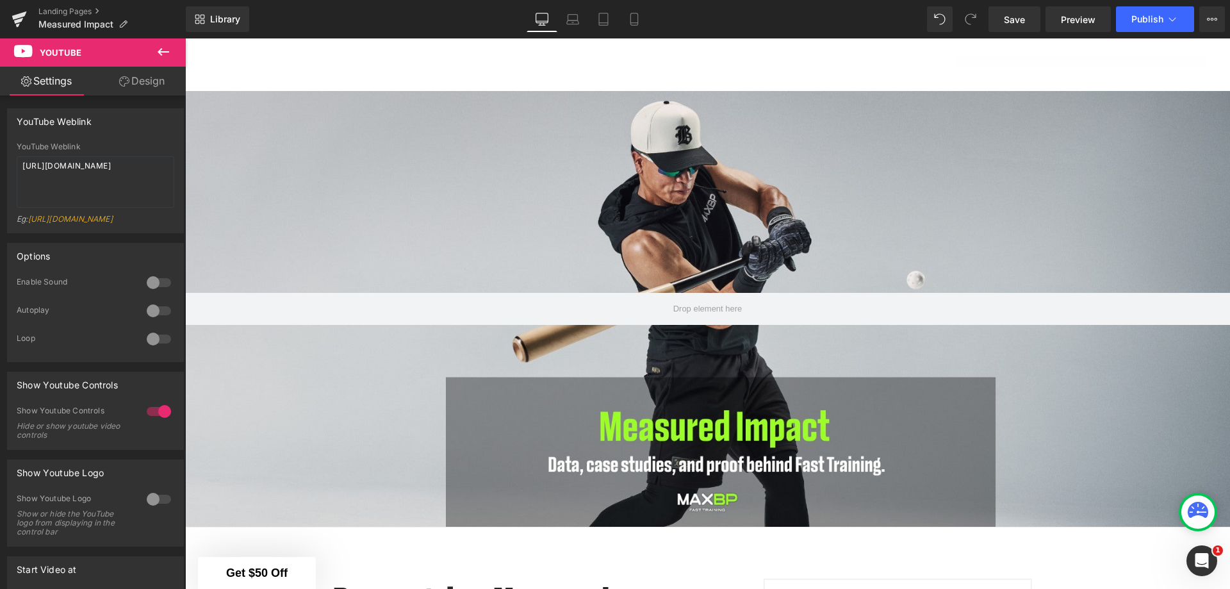
click at [161, 51] on icon at bounding box center [164, 52] width 12 height 8
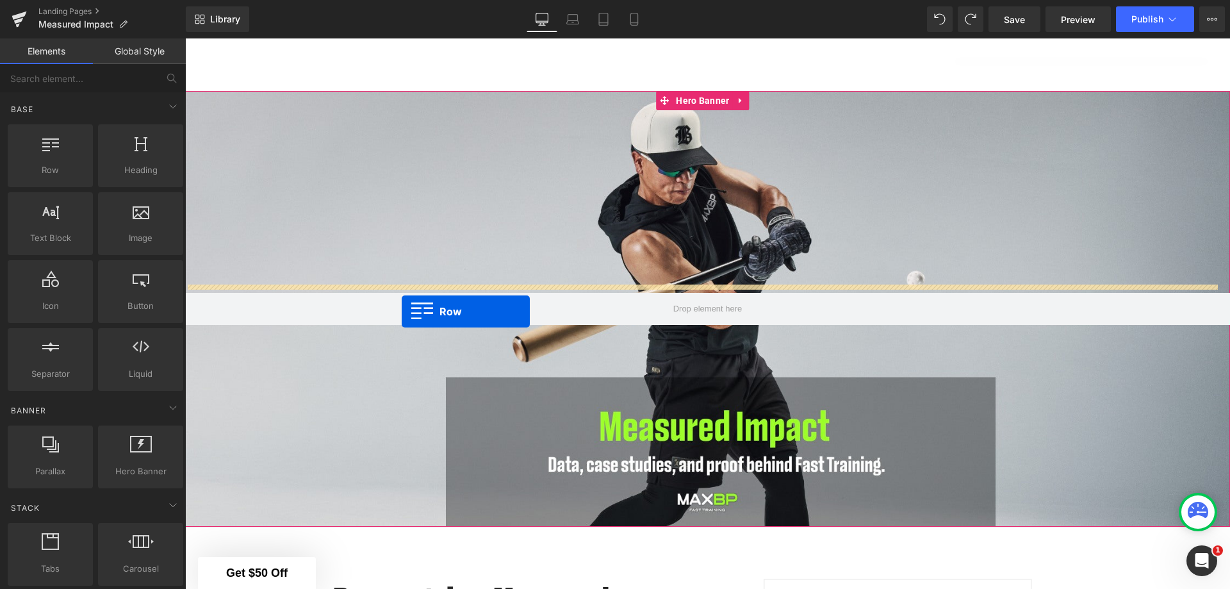
drag, startPoint x: 248, startPoint y: 204, endPoint x: 402, endPoint y: 311, distance: 186.7
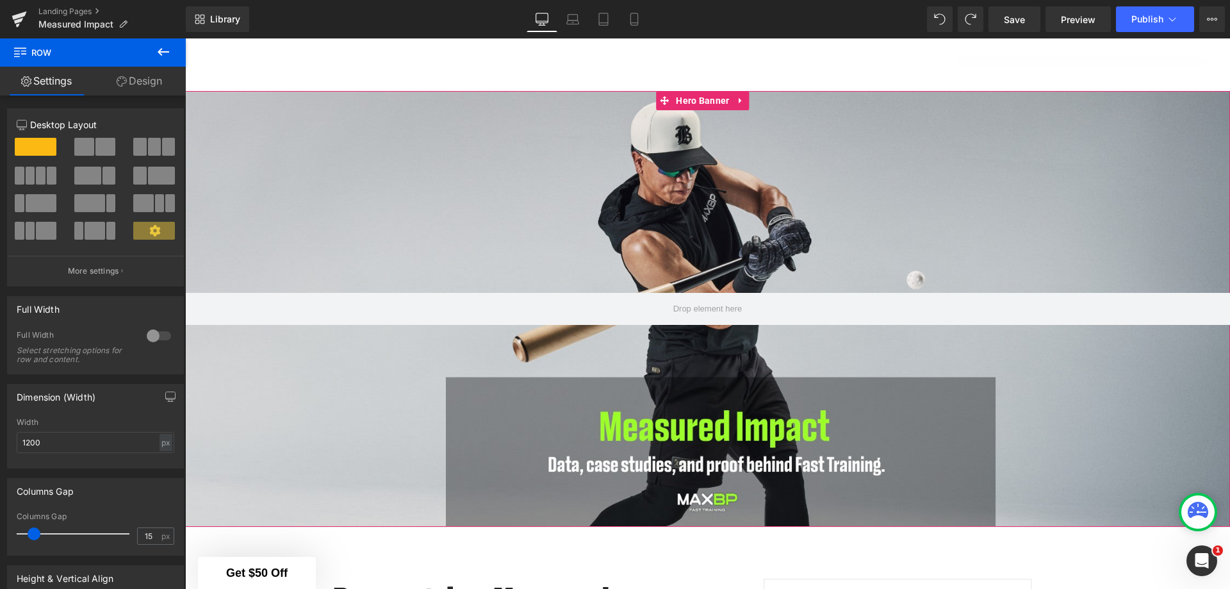
click at [48, 175] on span at bounding box center [52, 176] width 10 height 18
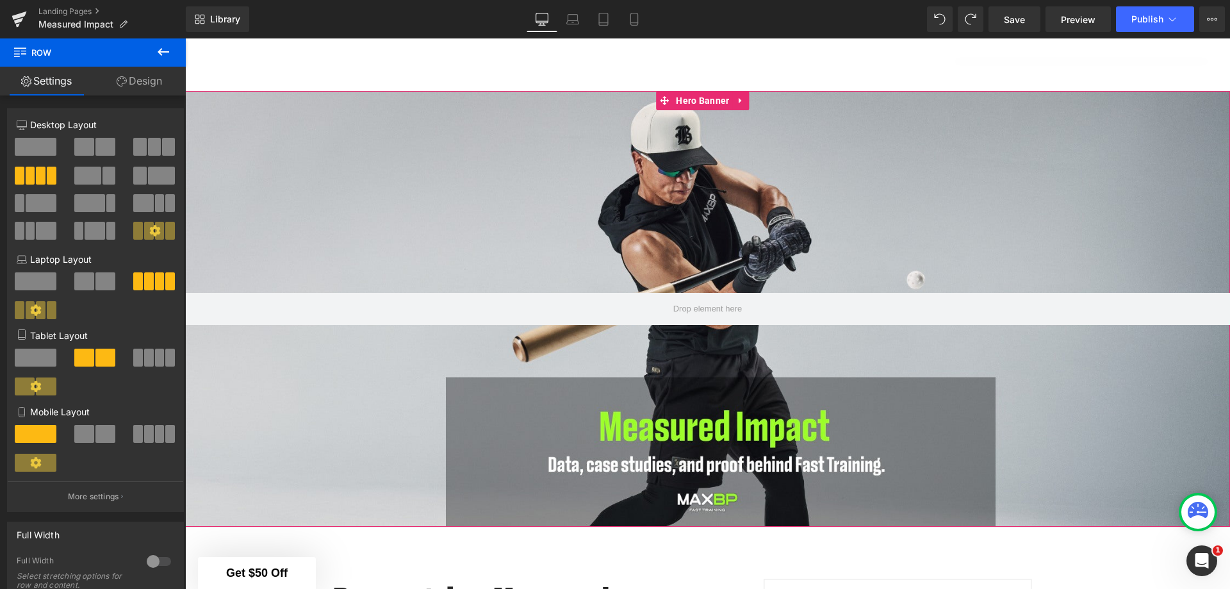
click at [161, 53] on icon at bounding box center [163, 51] width 15 height 15
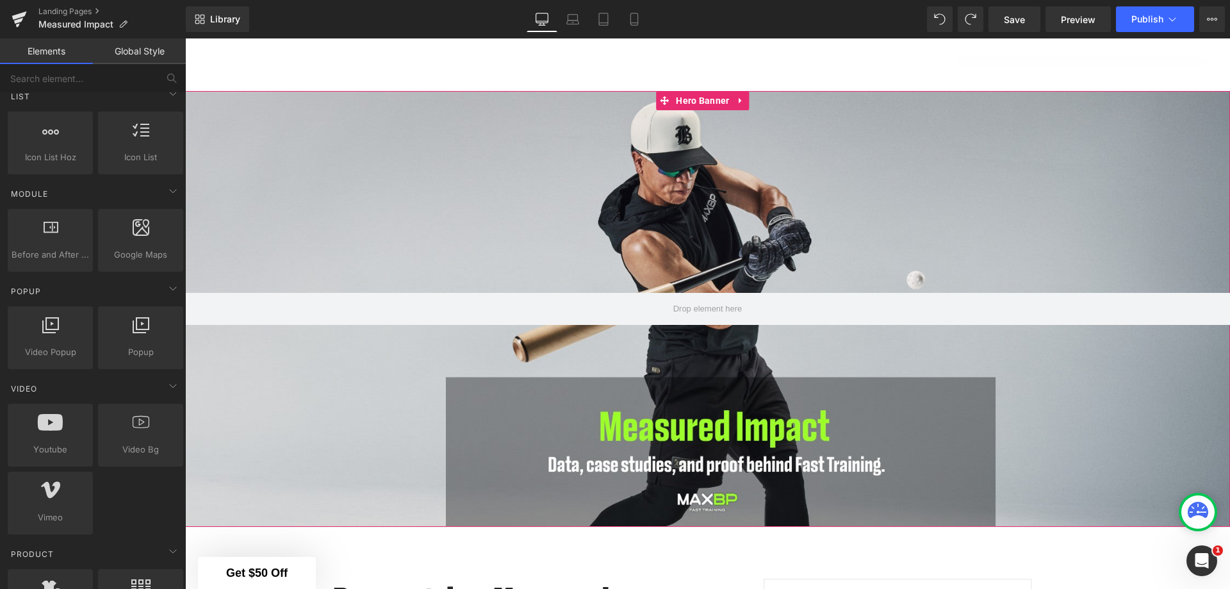
scroll to position [704, 0]
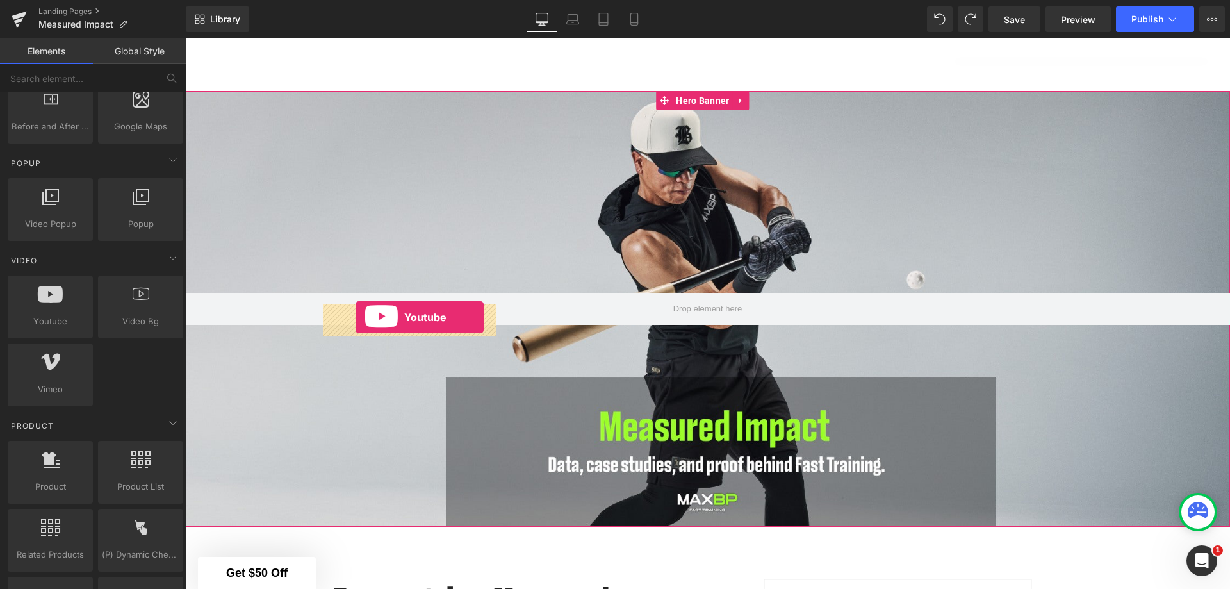
drag, startPoint x: 243, startPoint y: 353, endPoint x: 355, endPoint y: 317, distance: 118.3
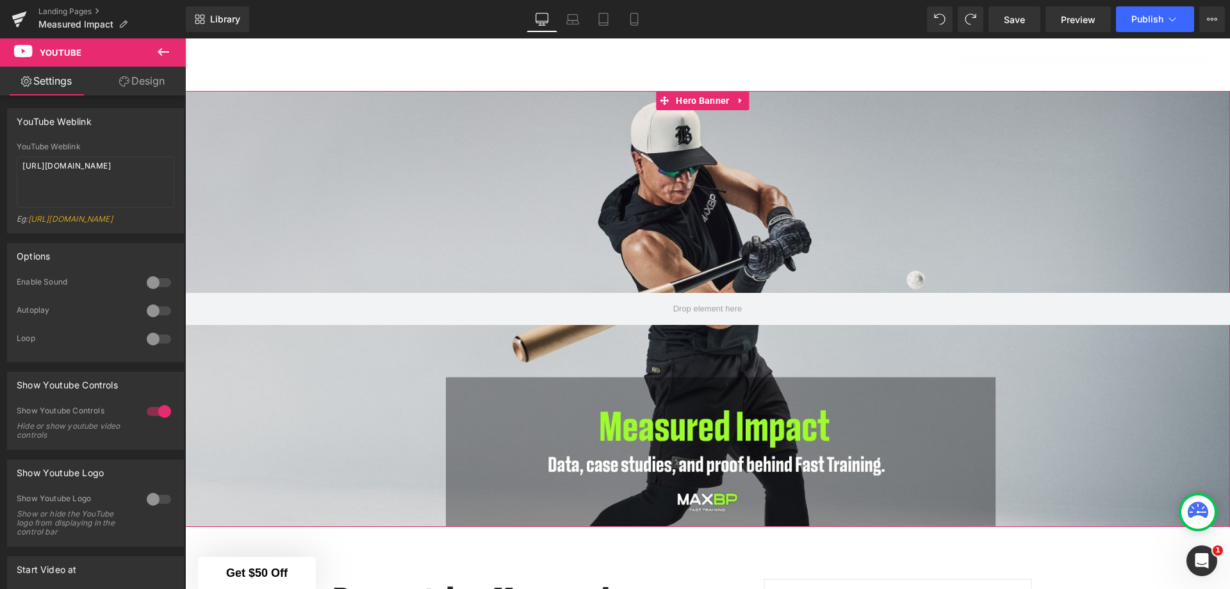
click at [165, 52] on icon at bounding box center [164, 52] width 12 height 8
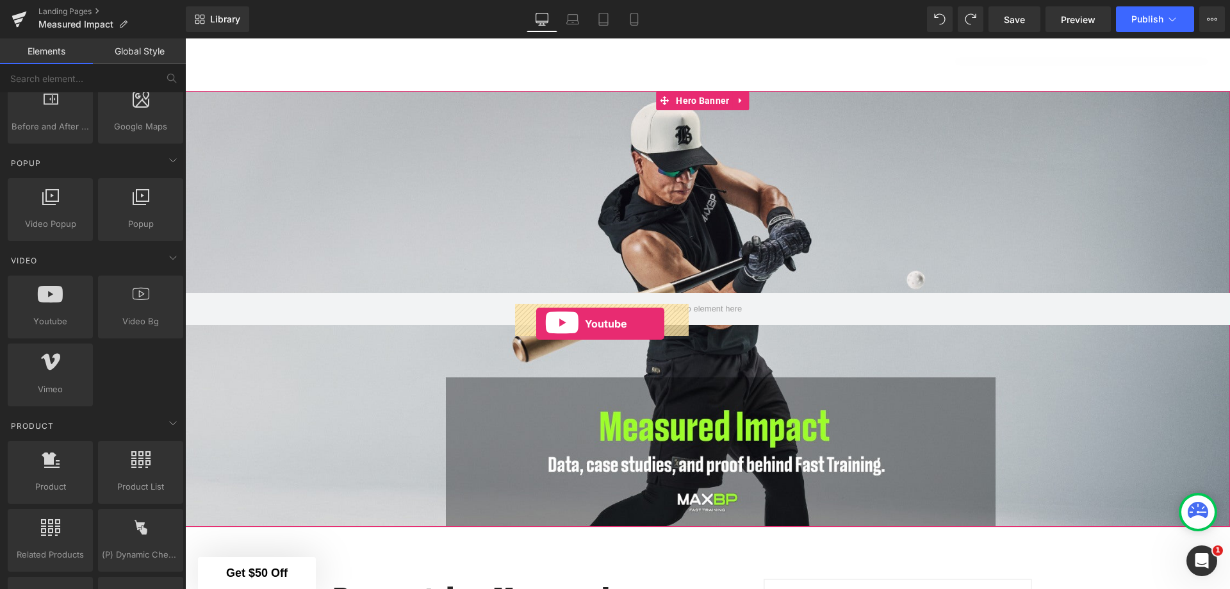
drag, startPoint x: 254, startPoint y: 357, endPoint x: 536, endPoint y: 323, distance: 283.8
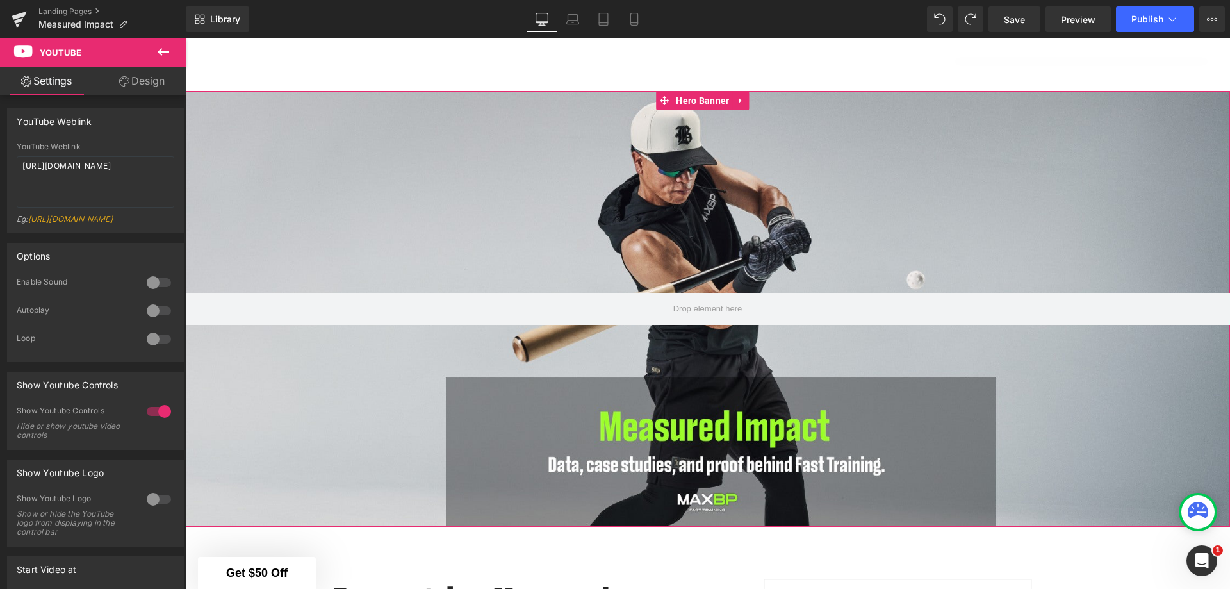
click at [164, 47] on icon at bounding box center [163, 51] width 15 height 15
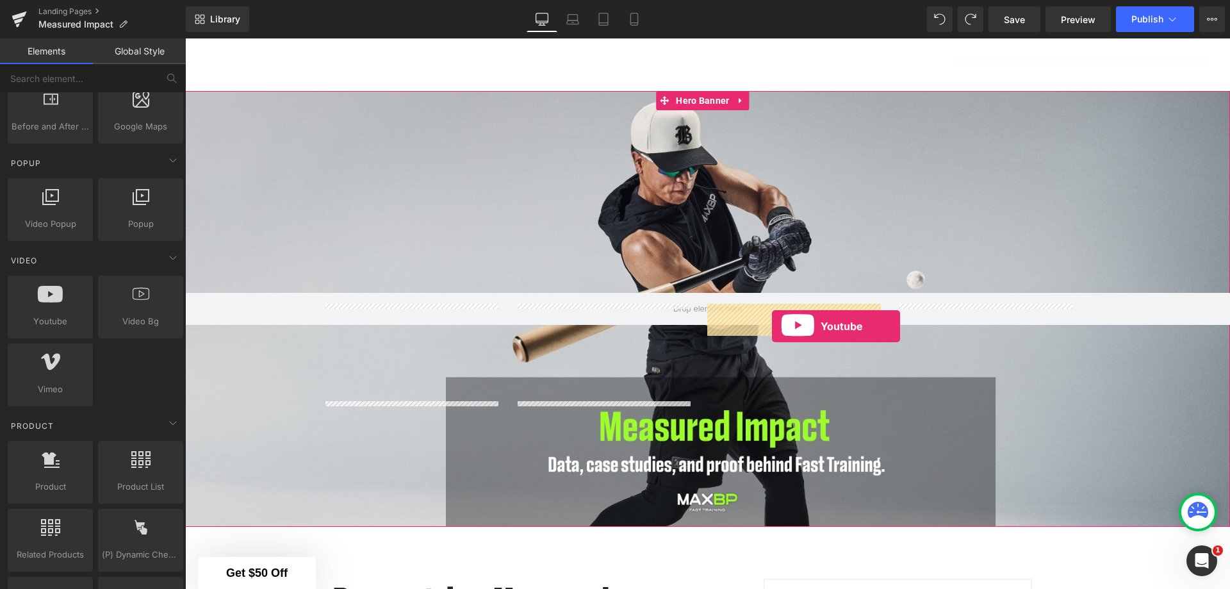
drag, startPoint x: 261, startPoint y: 342, endPoint x: 769, endPoint y: 326, distance: 508.1
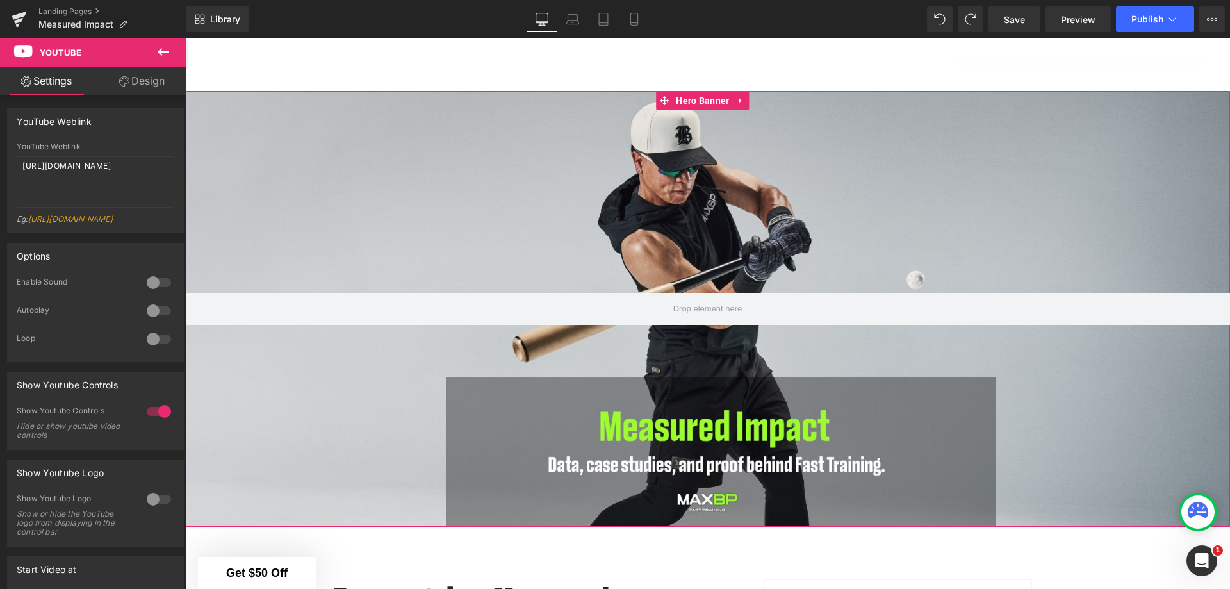
click at [161, 56] on icon at bounding box center [163, 51] width 15 height 15
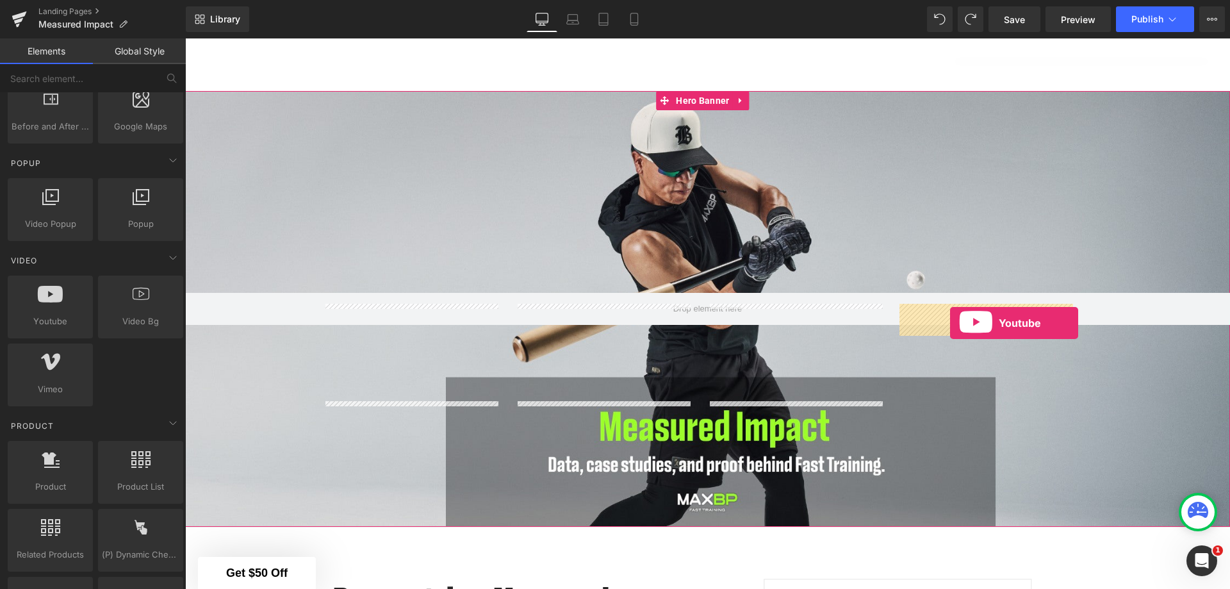
drag, startPoint x: 235, startPoint y: 346, endPoint x: 950, endPoint y: 323, distance: 715.1
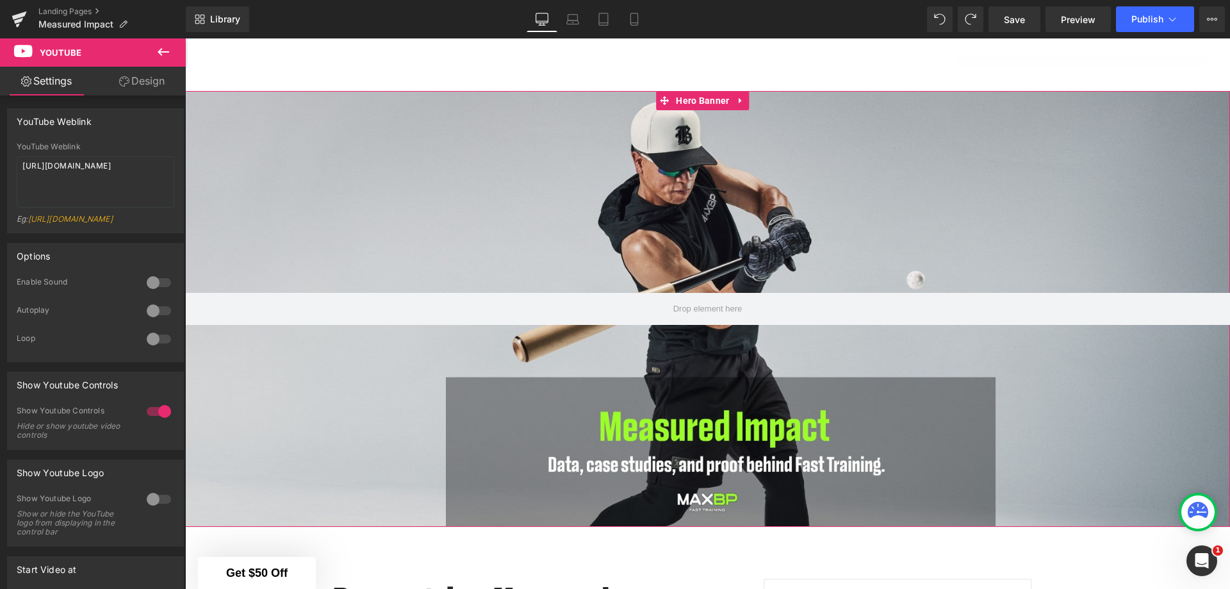
click at [167, 56] on icon at bounding box center [163, 51] width 15 height 15
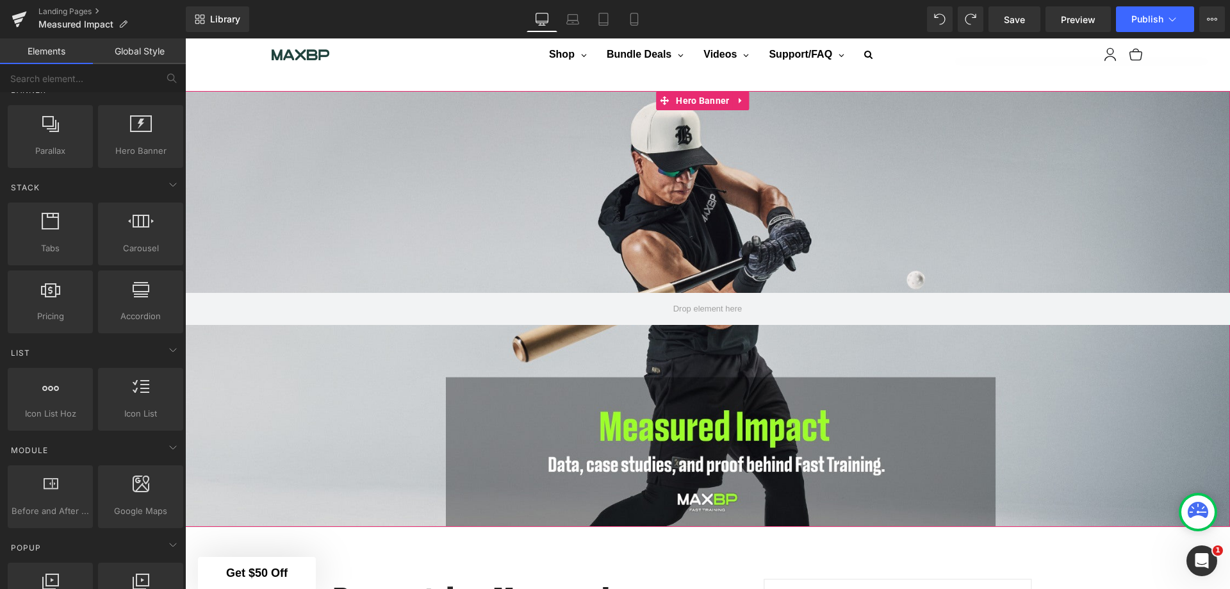
scroll to position [2646, 0]
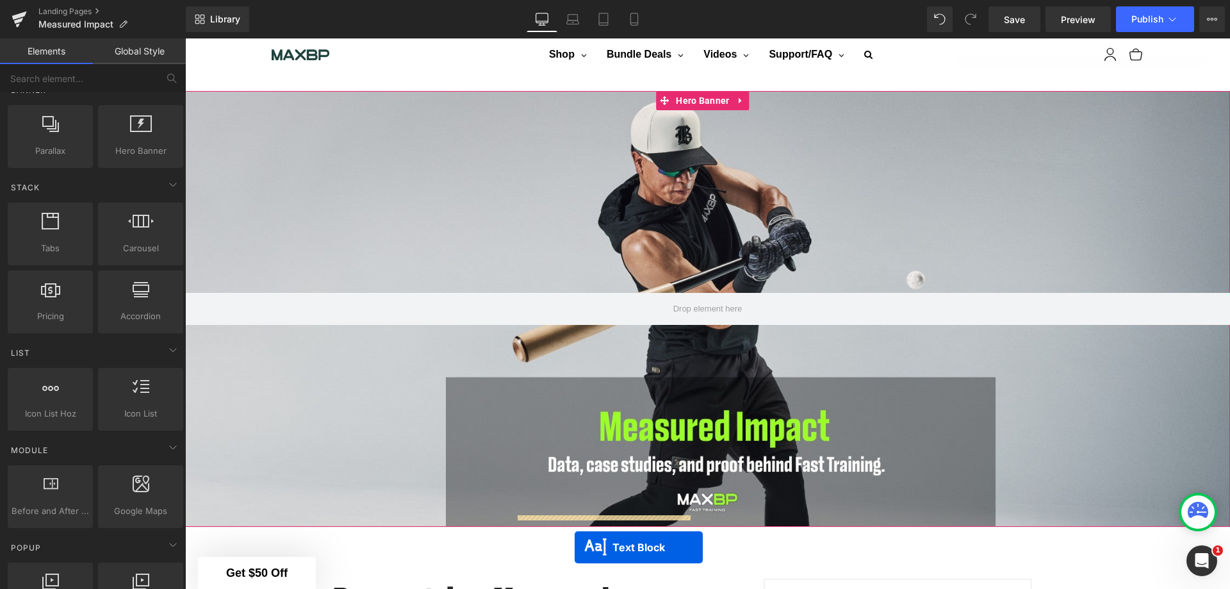
scroll to position [2749, 0]
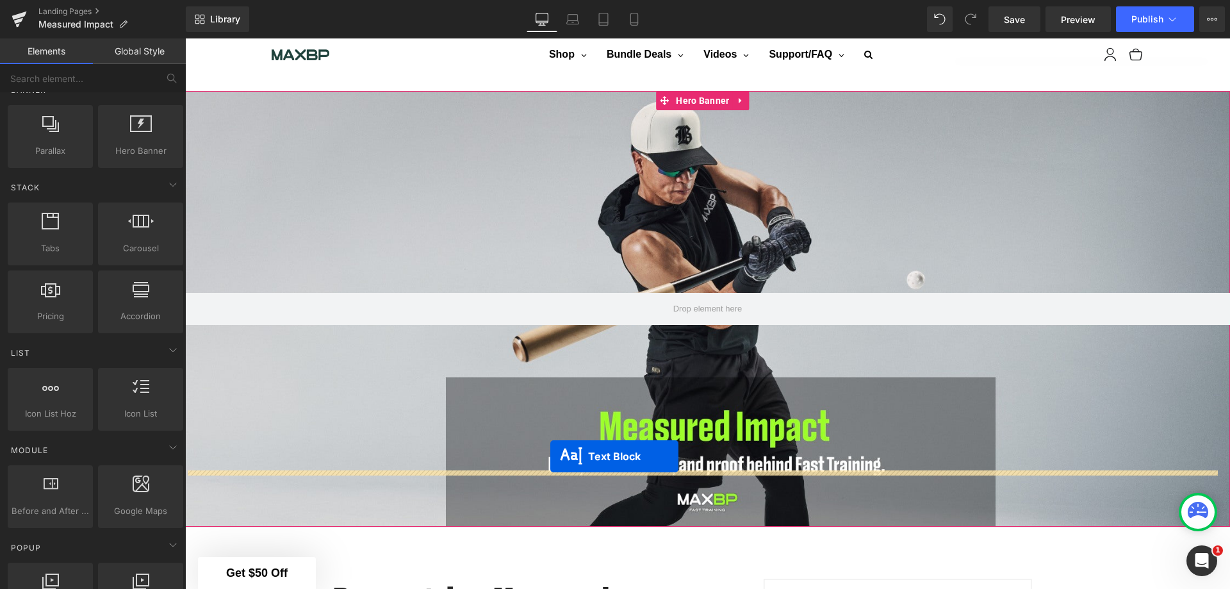
drag, startPoint x: 663, startPoint y: 208, endPoint x: 550, endPoint y: 456, distance: 272.9
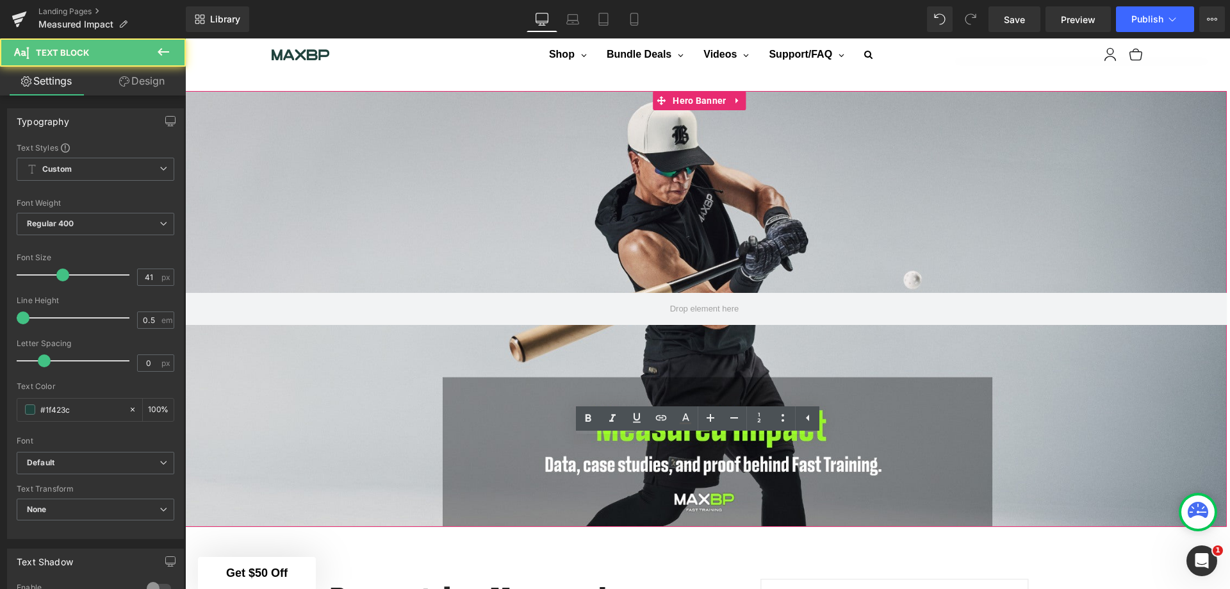
drag, startPoint x: 872, startPoint y: 443, endPoint x: 529, endPoint y: 441, distance: 342.6
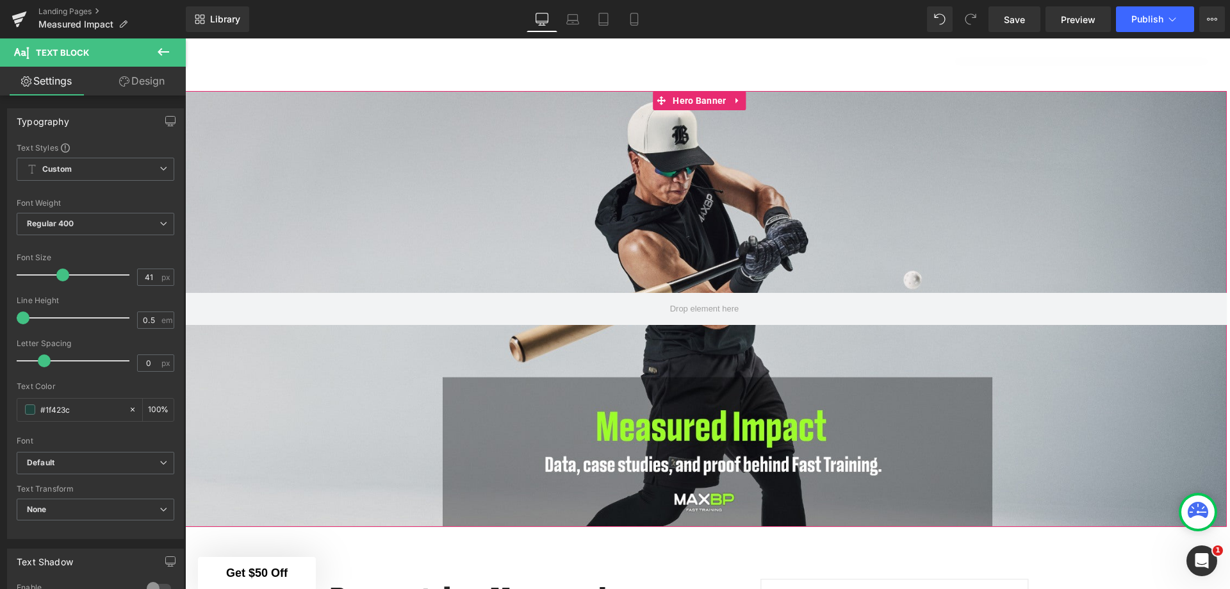
scroll to position [2925, 0]
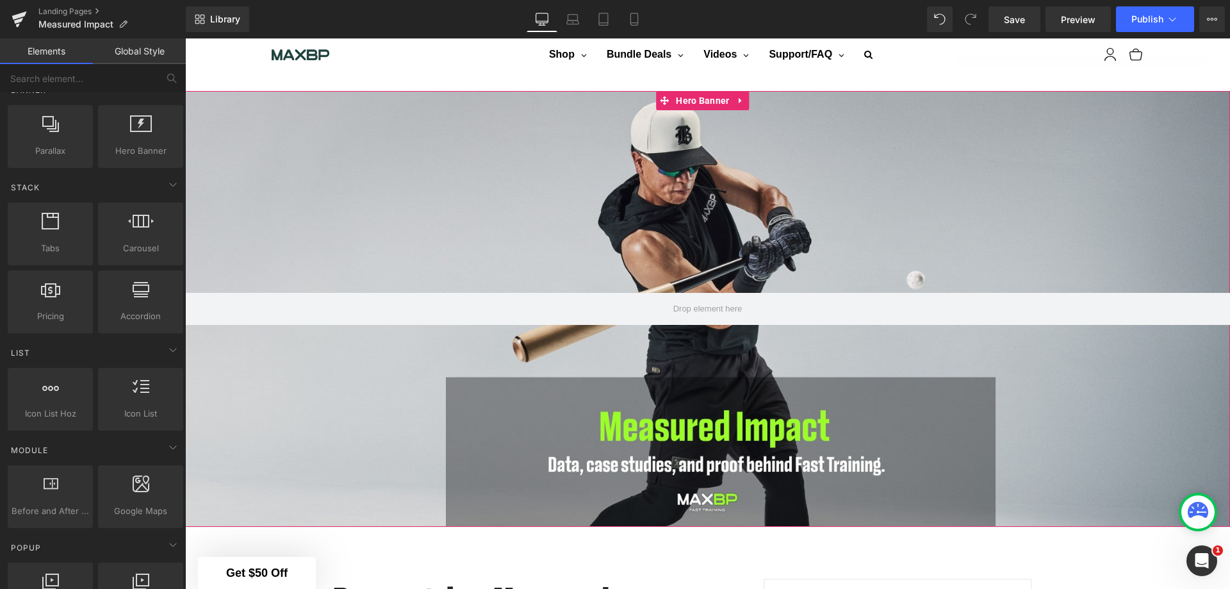
scroll to position [2284, 0]
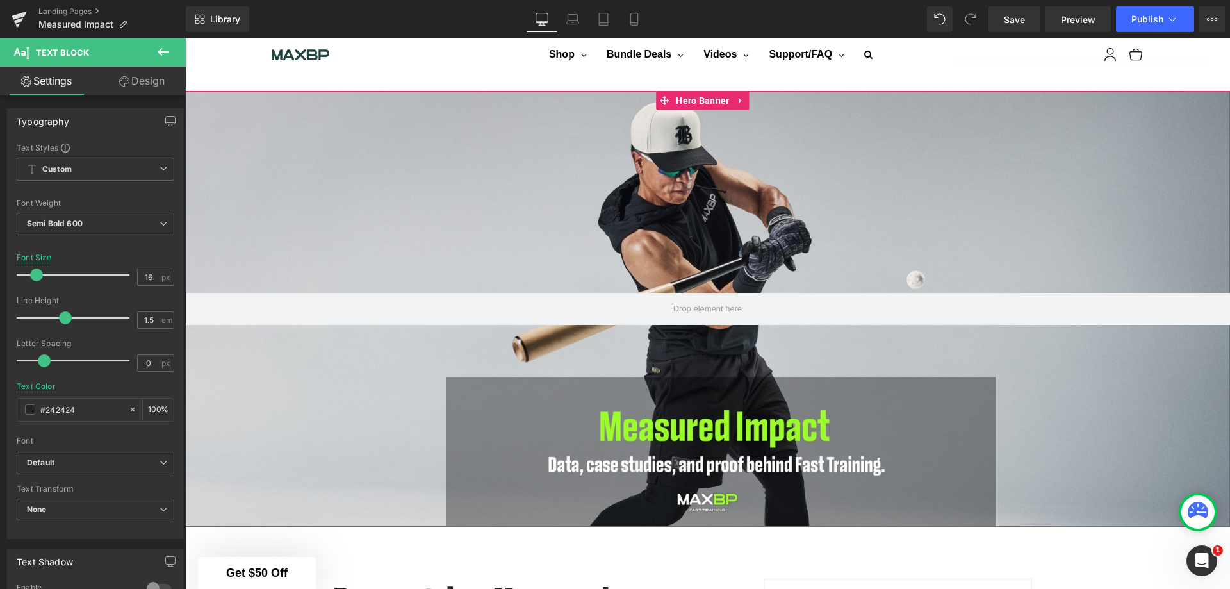
type input "15"
click at [34, 277] on span at bounding box center [33, 274] width 13 height 13
type input "16"
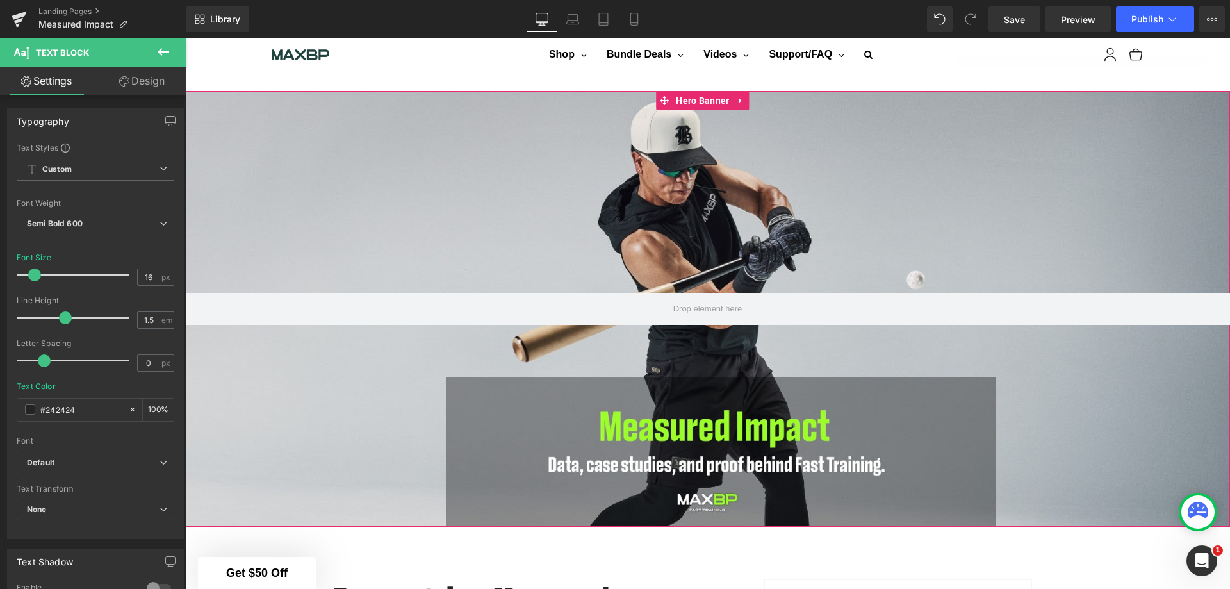
click at [31, 279] on span at bounding box center [34, 274] width 13 height 13
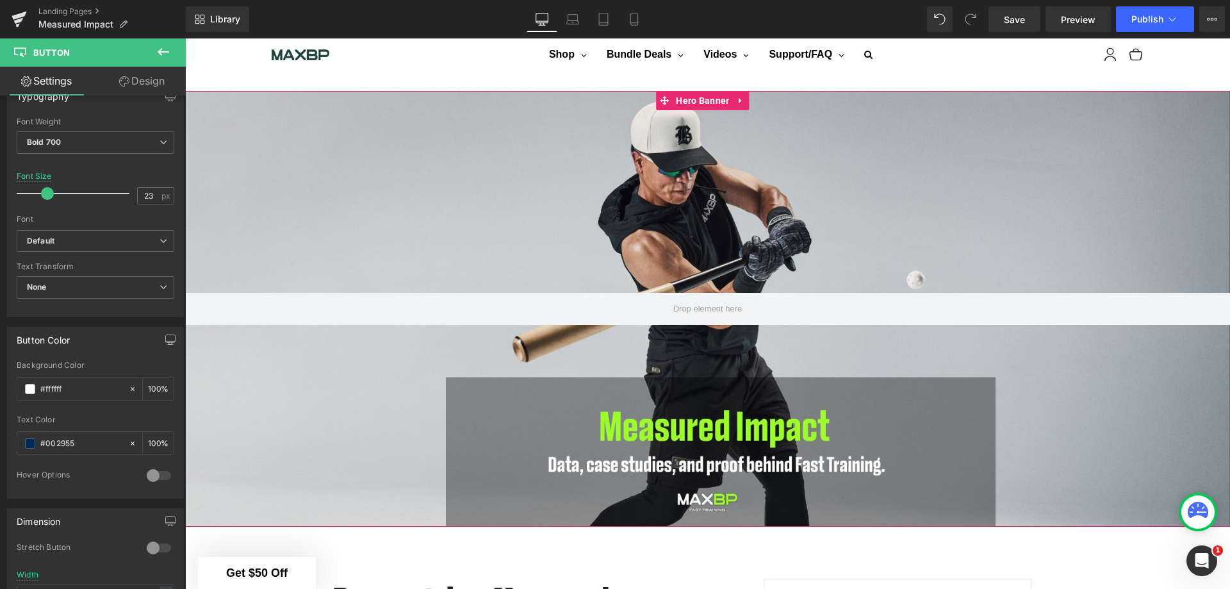
scroll to position [448, 0]
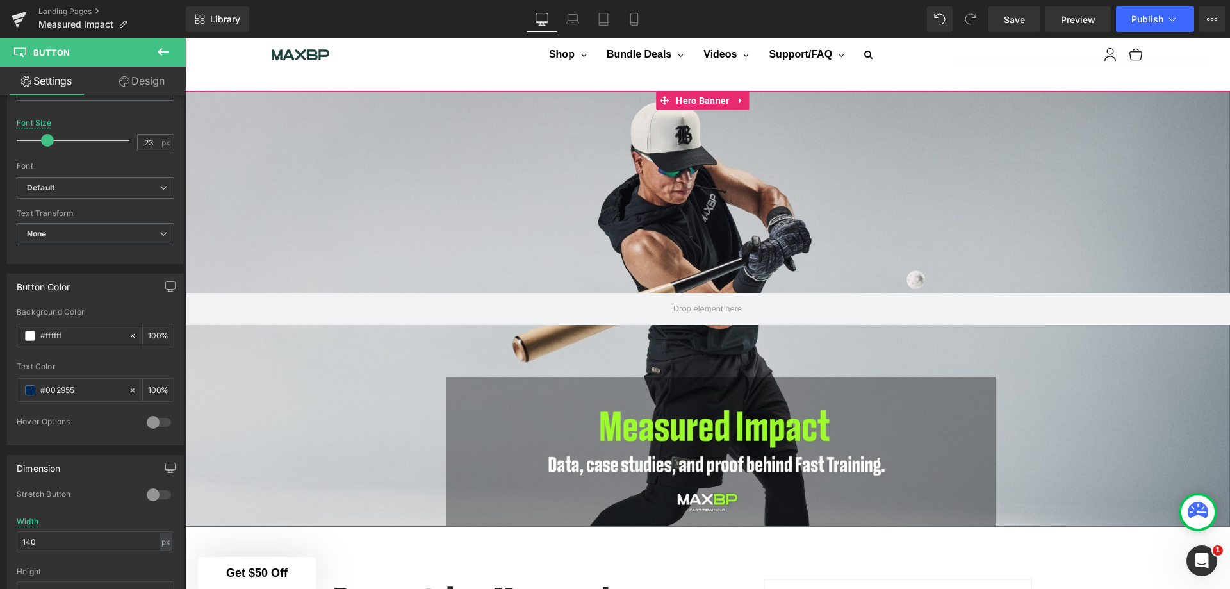
click at [26, 392] on span at bounding box center [30, 390] width 10 height 10
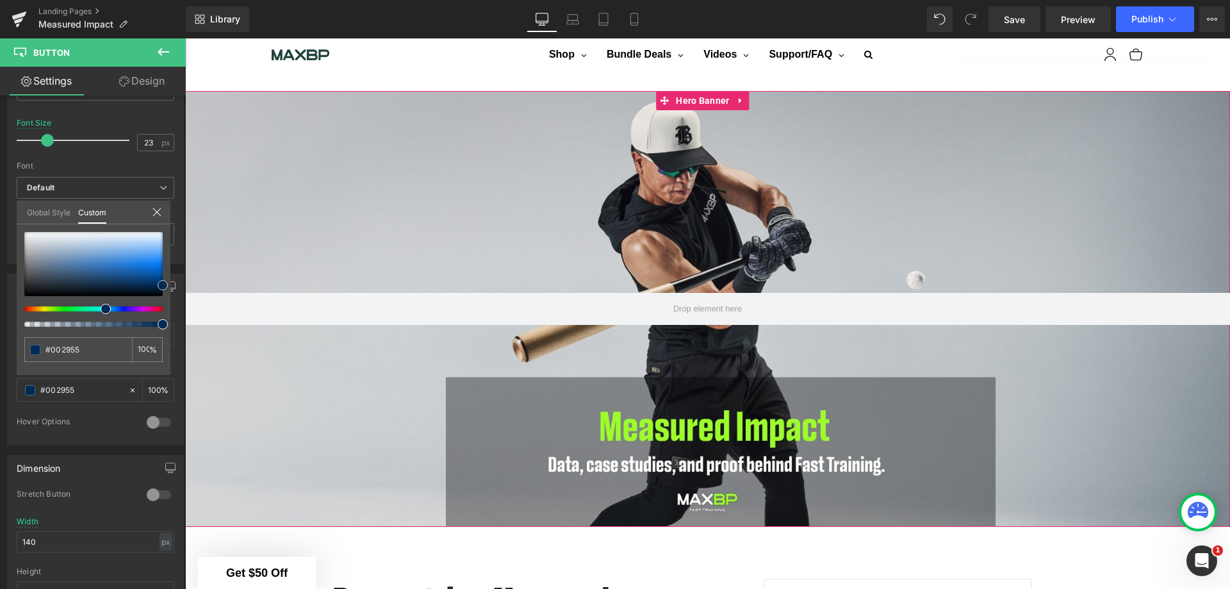
type input "#040505"
click at [27, 295] on div at bounding box center [93, 264] width 138 height 64
click at [26, 295] on span at bounding box center [27, 294] width 10 height 10
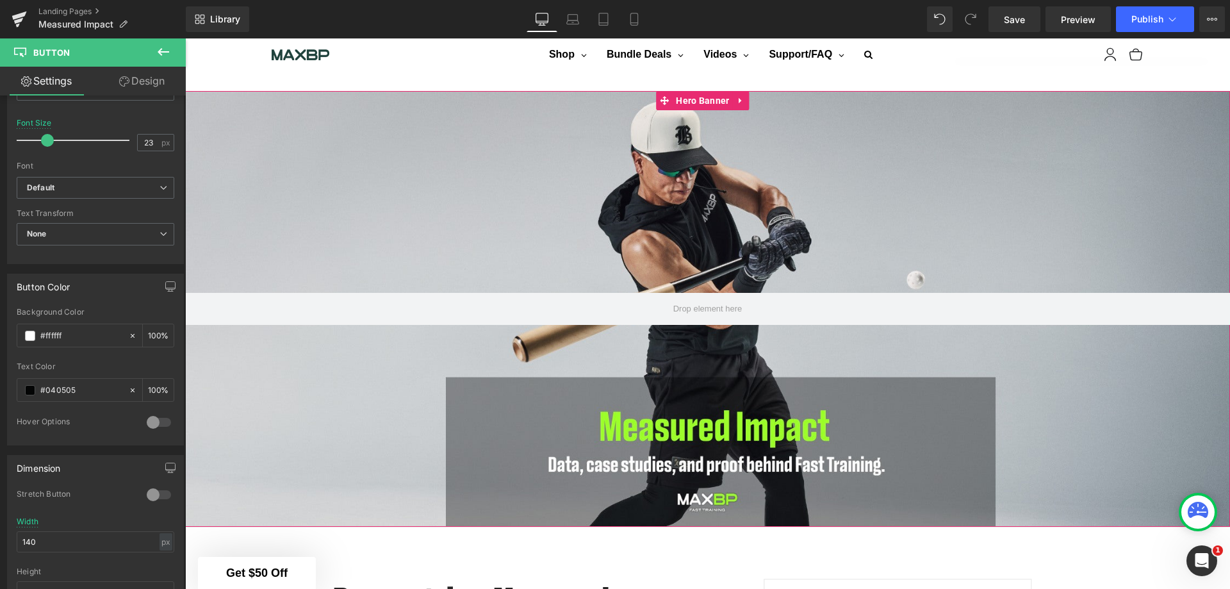
click at [122, 337] on div "#ffffff" at bounding box center [72, 335] width 111 height 22
click at [131, 337] on icon at bounding box center [133, 336] width 4 height 4
type input "none"
type input "0"
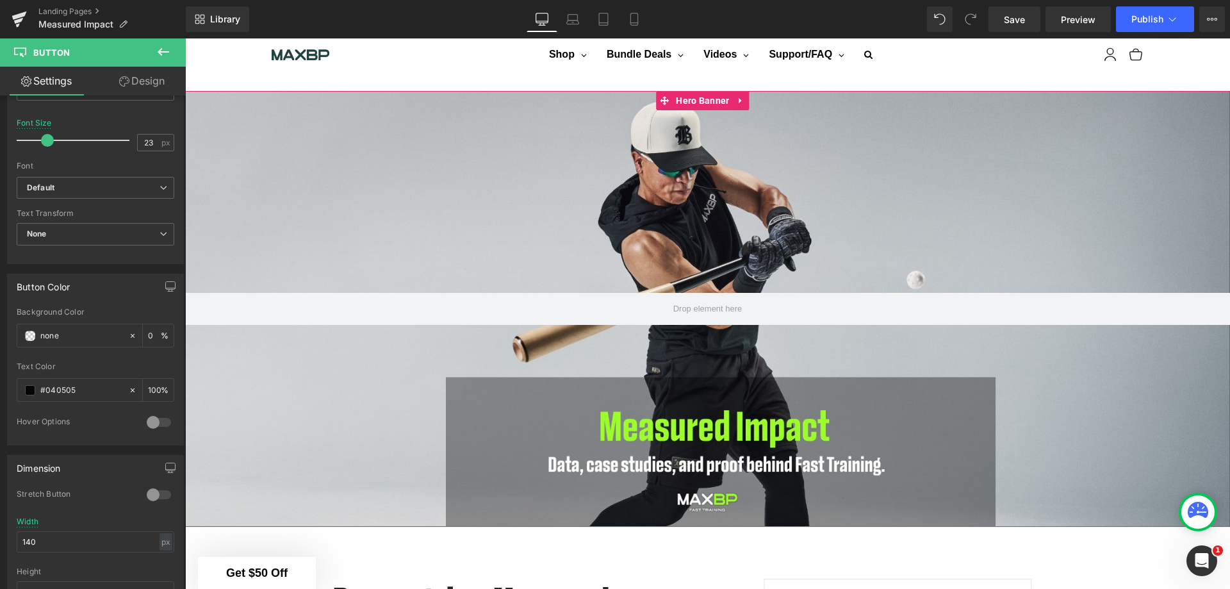
click at [35, 335] on div "none" at bounding box center [72, 335] width 111 height 22
click at [31, 336] on span at bounding box center [30, 335] width 10 height 10
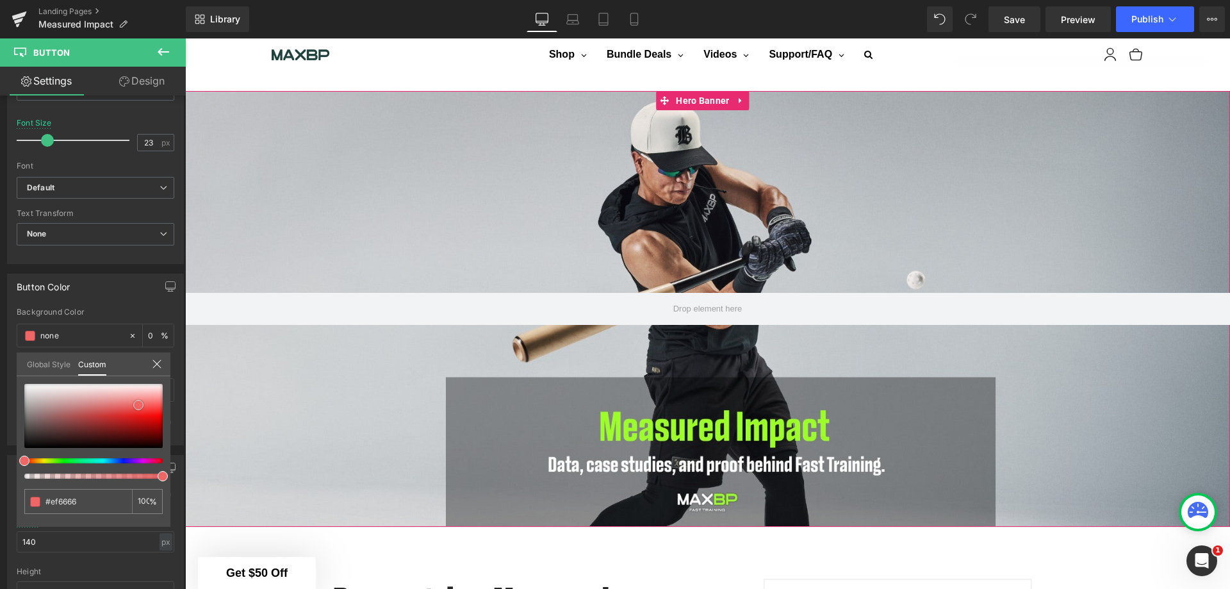
type input "#ef6666"
type input "100"
type input "#ef6666"
type input "100"
type input "#f41a1a"
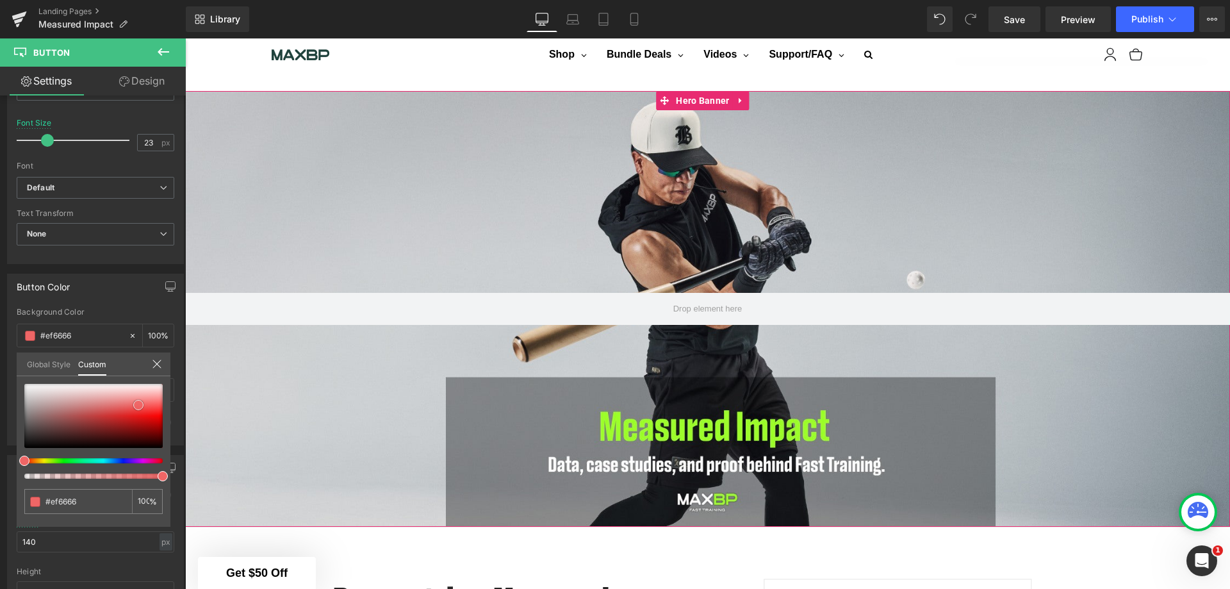
type input "#f41a1a"
type input "#e30707"
type input "#e20808"
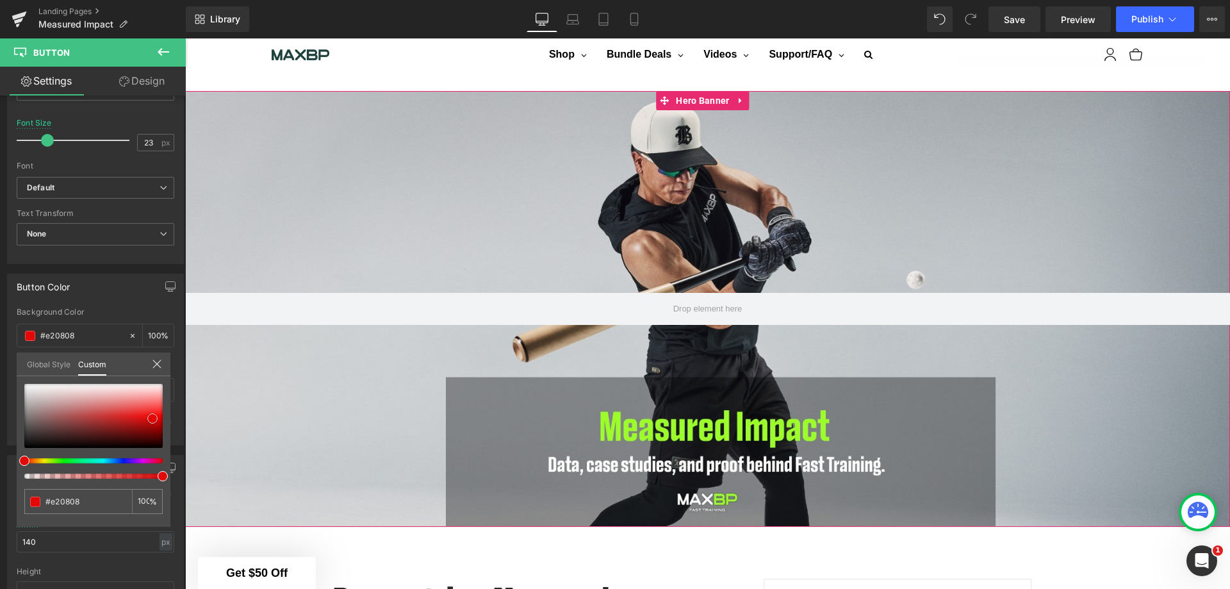
type input "#e60909"
type input "#eb0909"
type input "#f31515"
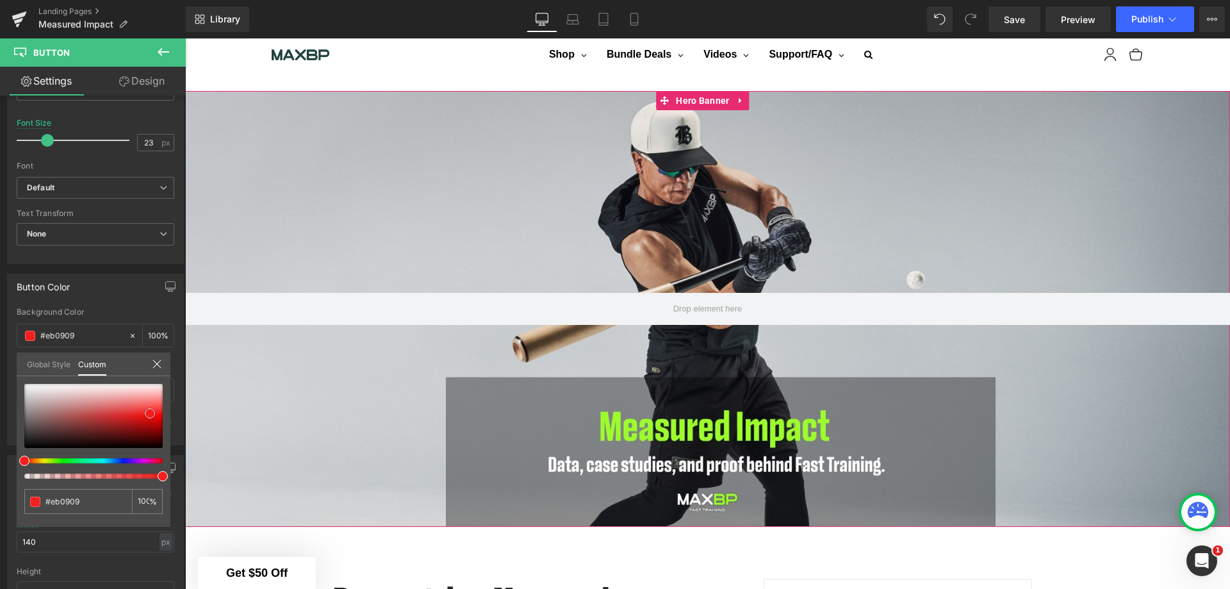
type input "#f31515"
type input "#f88b8b"
type input "#ffffff"
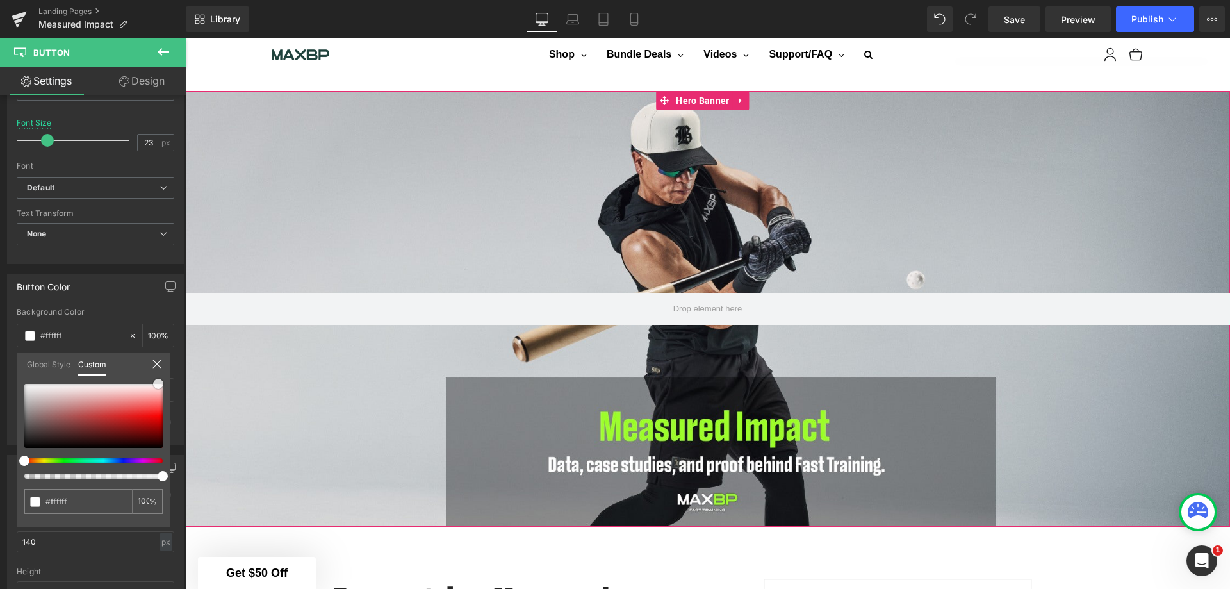
drag, startPoint x: 138, startPoint y: 405, endPoint x: 158, endPoint y: 352, distance: 56.7
click at [158, 357] on div "Global Style Custom Setup Global Style #ffffff 100 %" at bounding box center [94, 371] width 154 height 39
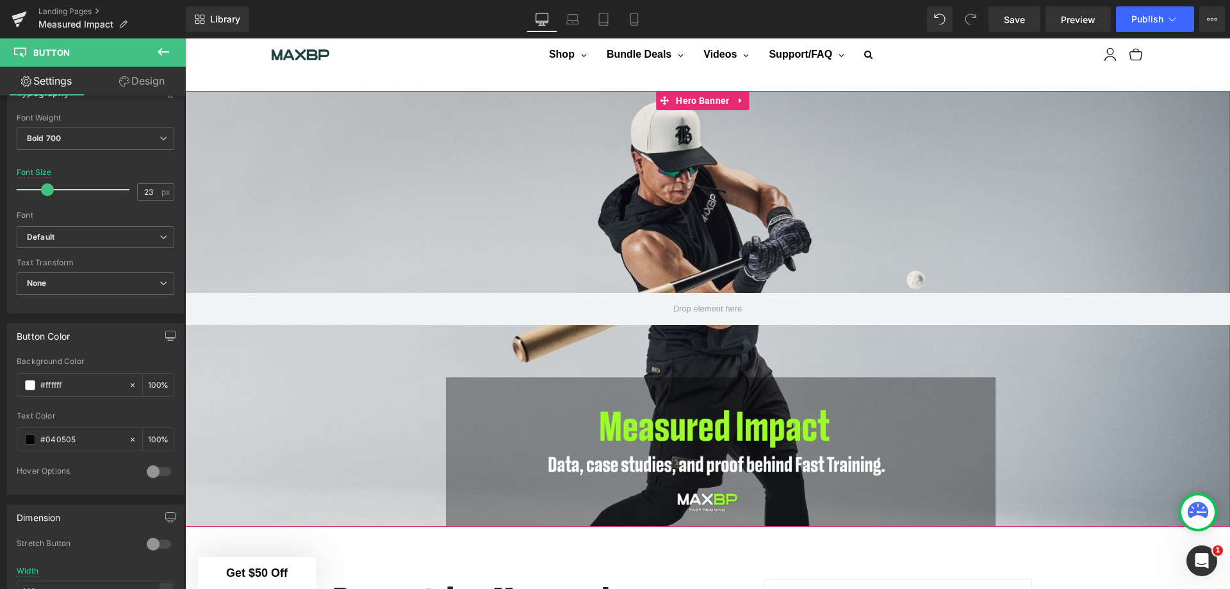
scroll to position [384, 0]
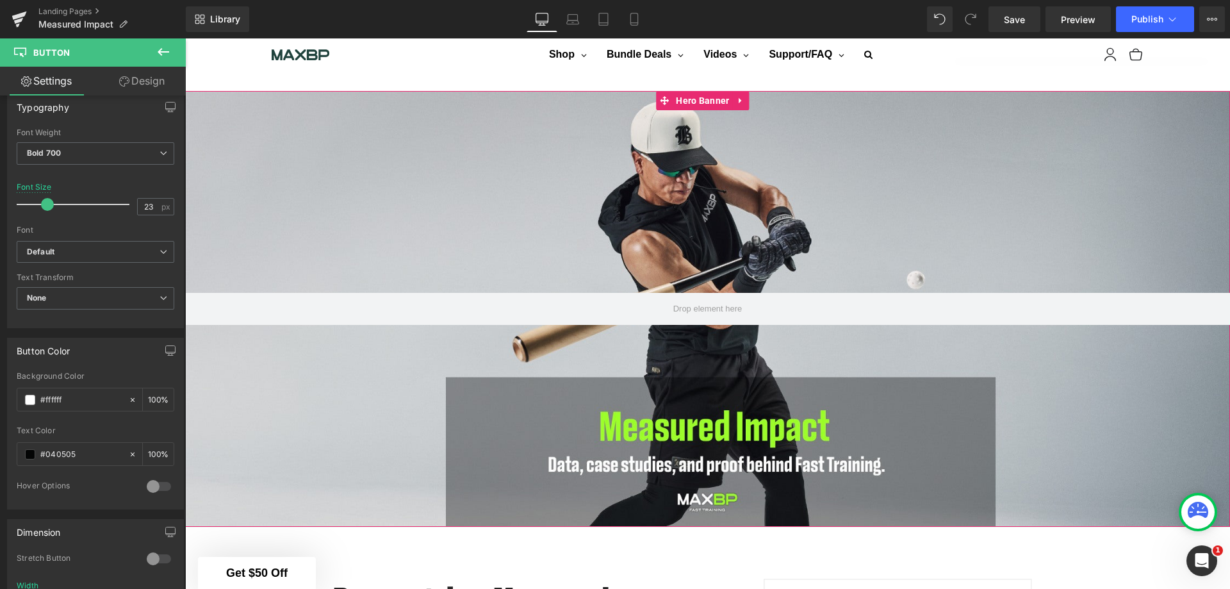
click at [133, 79] on link "Design" at bounding box center [141, 81] width 93 height 29
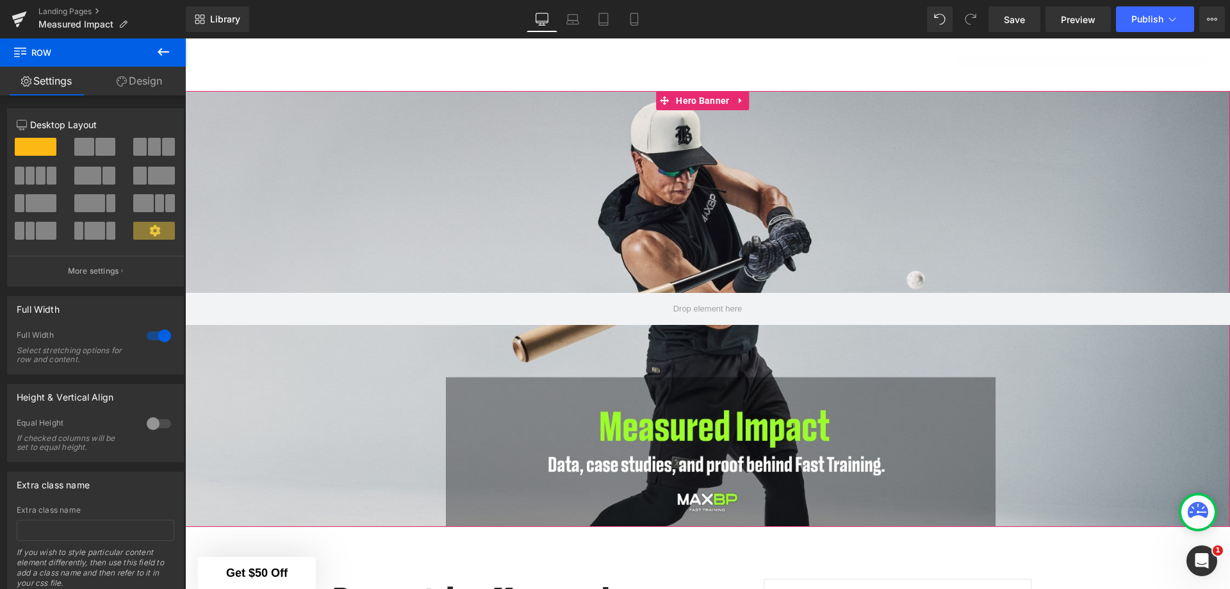
scroll to position [2541, 0]
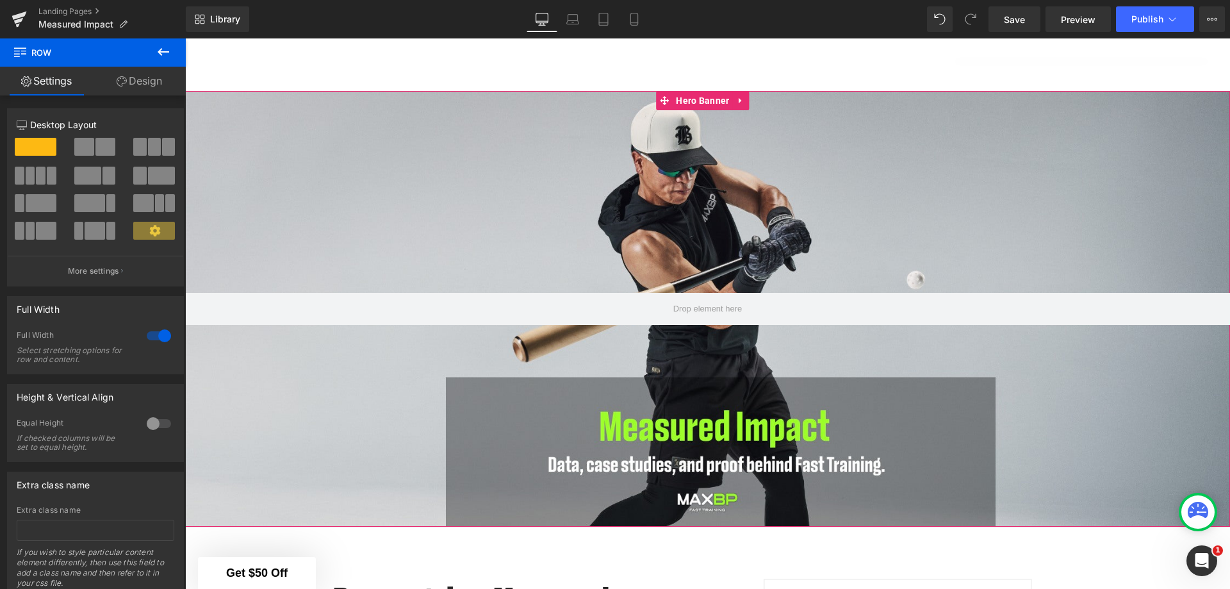
scroll to position [3053, 0]
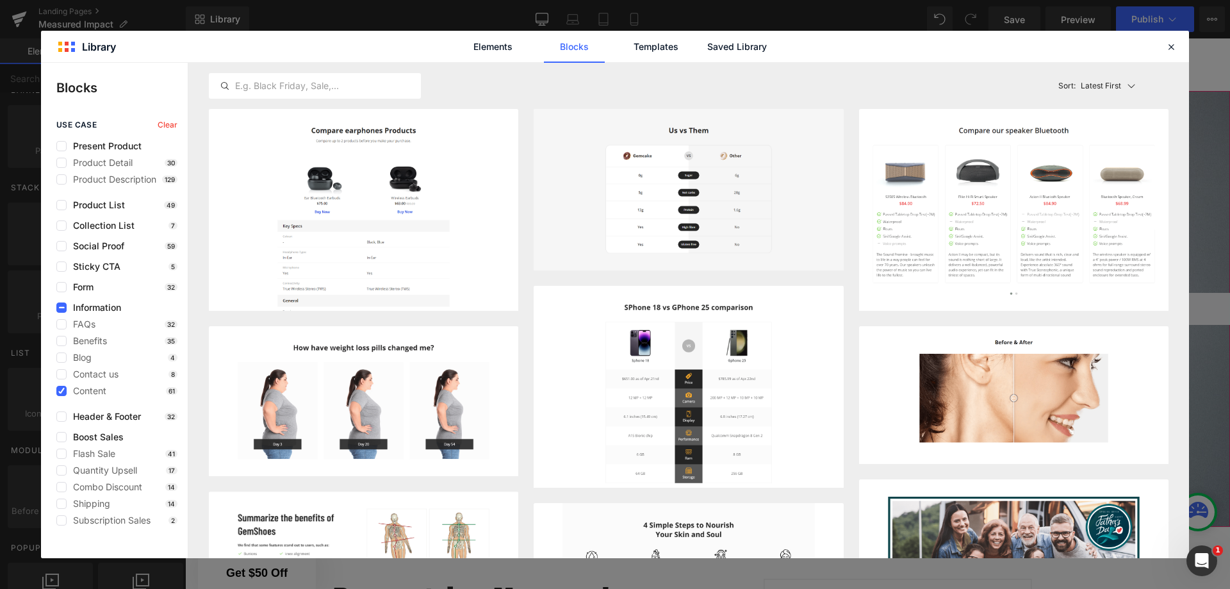
click at [63, 248] on label at bounding box center [61, 246] width 10 height 10
click at [61, 246] on input "checkbox" at bounding box center [61, 246] width 0 height 0
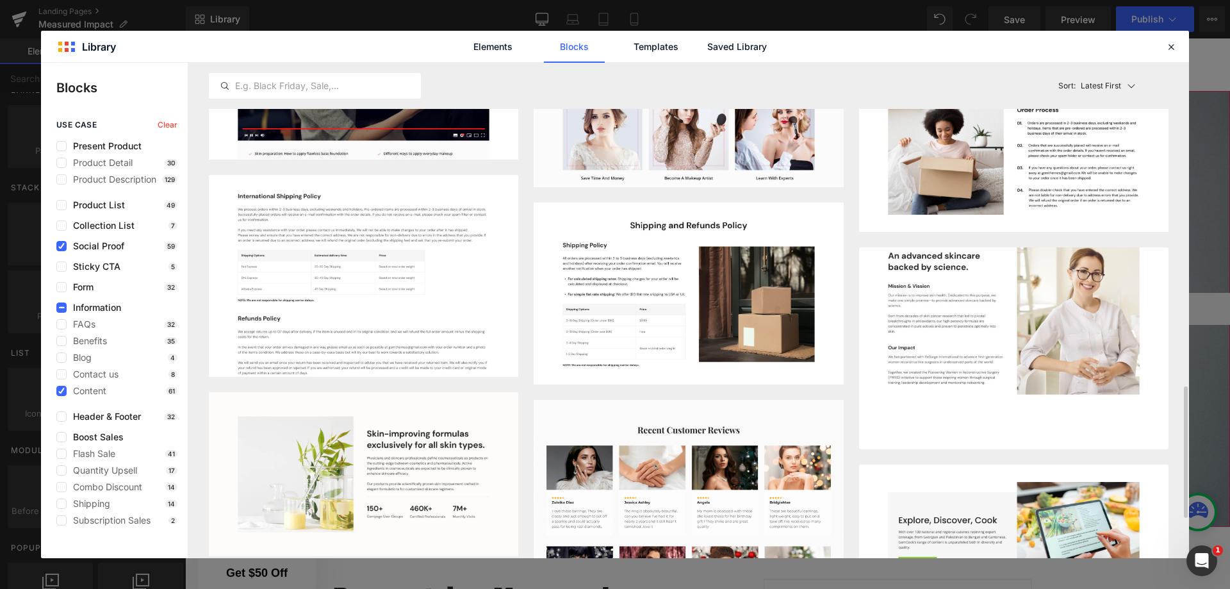
scroll to position [1431, 0]
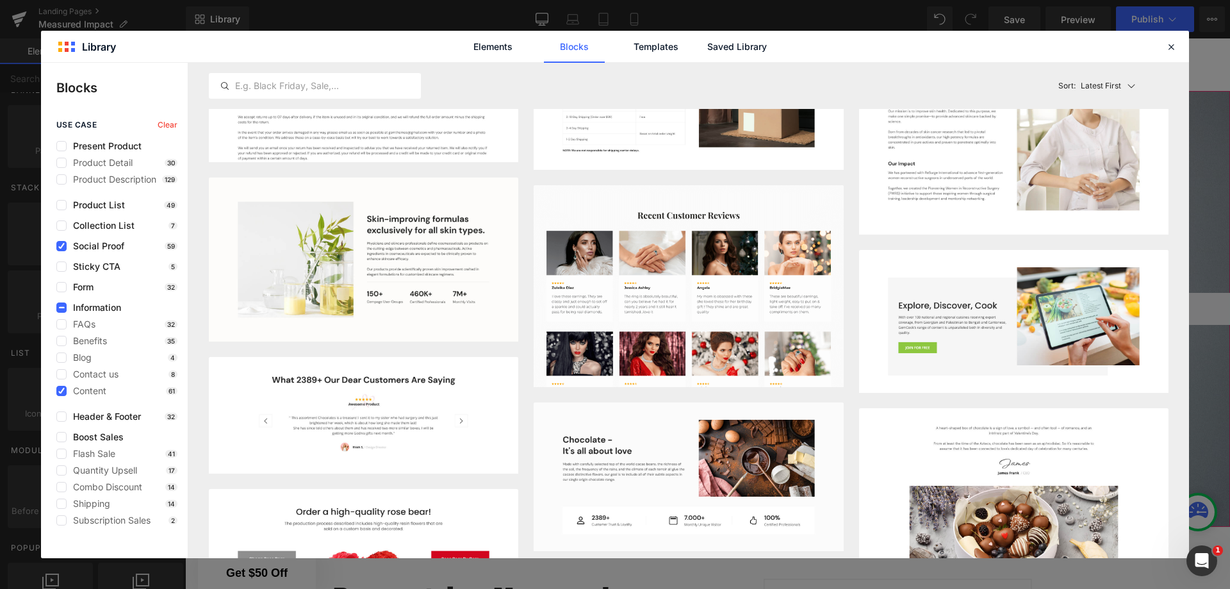
click at [473, 458] on button "Add to page" at bounding box center [455, 458] width 104 height 20
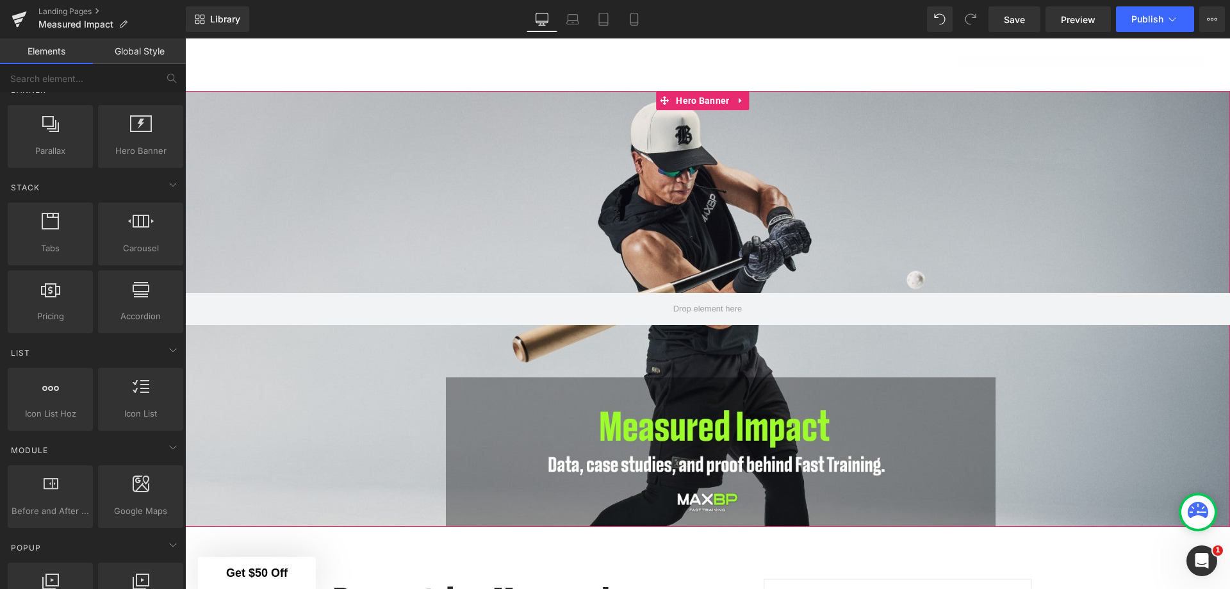
scroll to position [3221, 0]
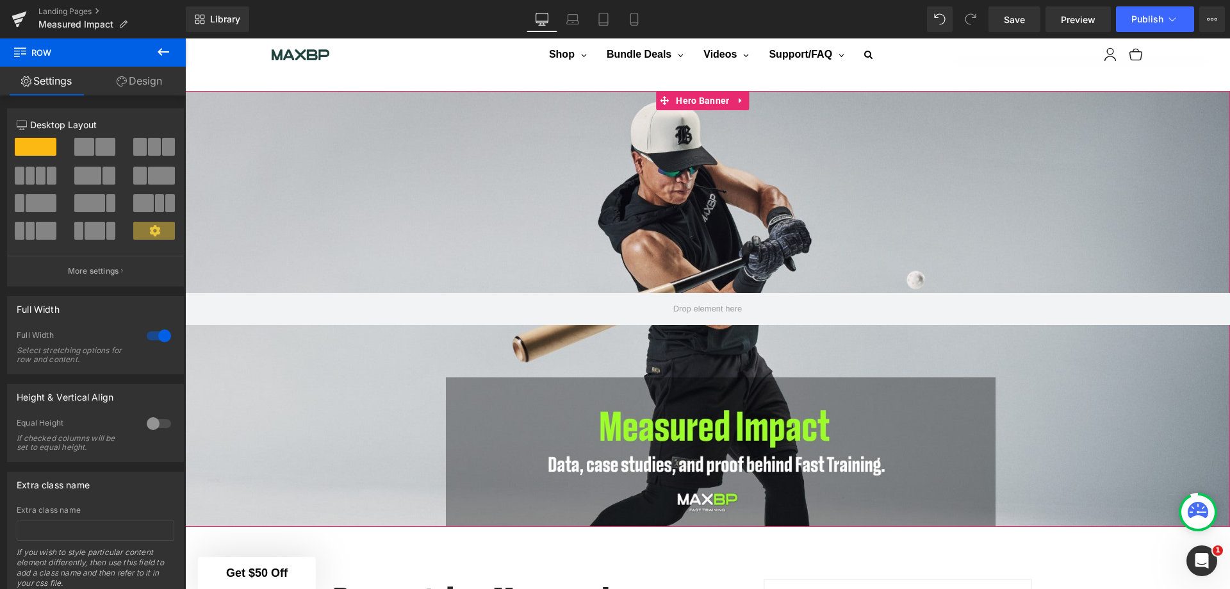
scroll to position [3029, 0]
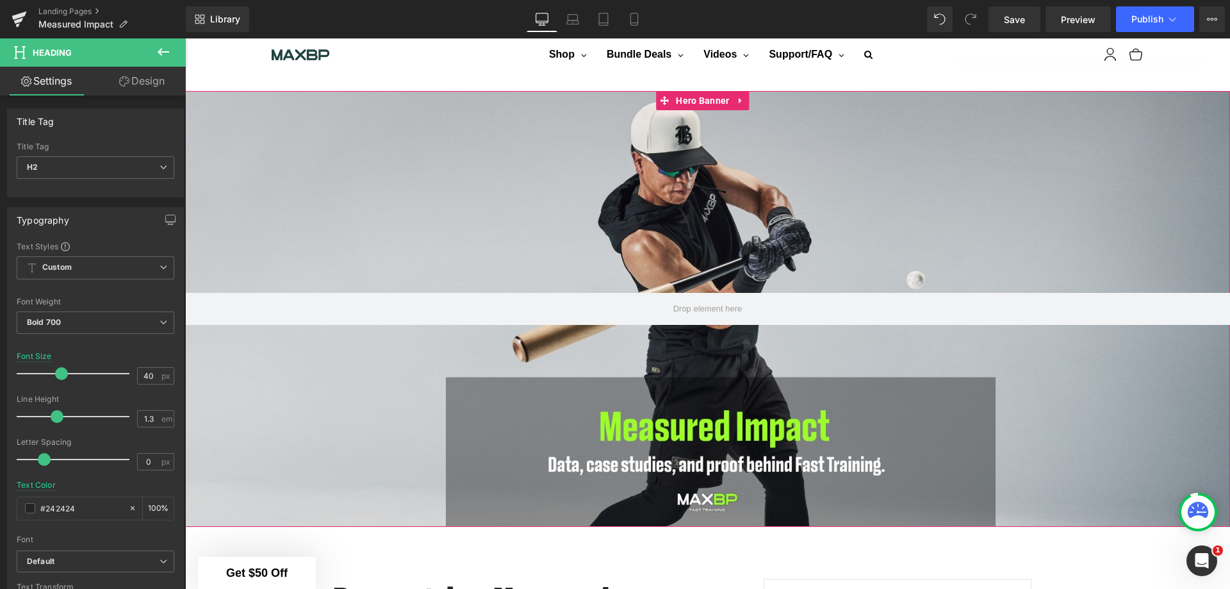
drag, startPoint x: 590, startPoint y: 364, endPoint x: 544, endPoint y: 364, distance: 46.8
drag, startPoint x: 592, startPoint y: 363, endPoint x: 547, endPoint y: 363, distance: 44.8
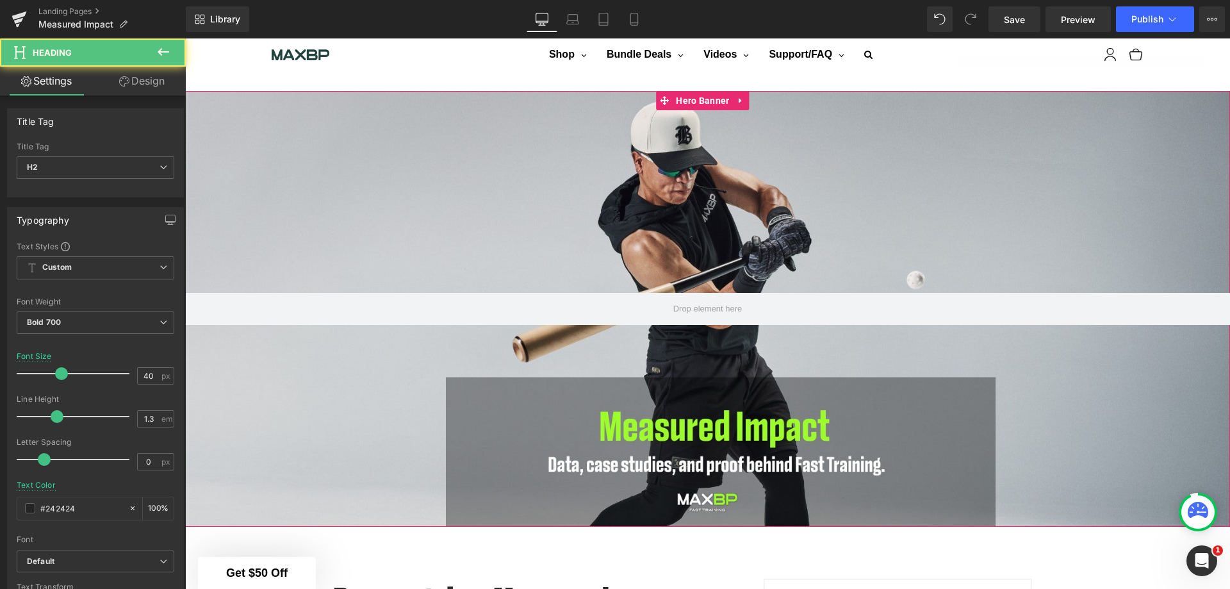
drag, startPoint x: 649, startPoint y: 359, endPoint x: 633, endPoint y: 359, distance: 16.0
drag, startPoint x: 715, startPoint y: 353, endPoint x: 674, endPoint y: 355, distance: 41.0
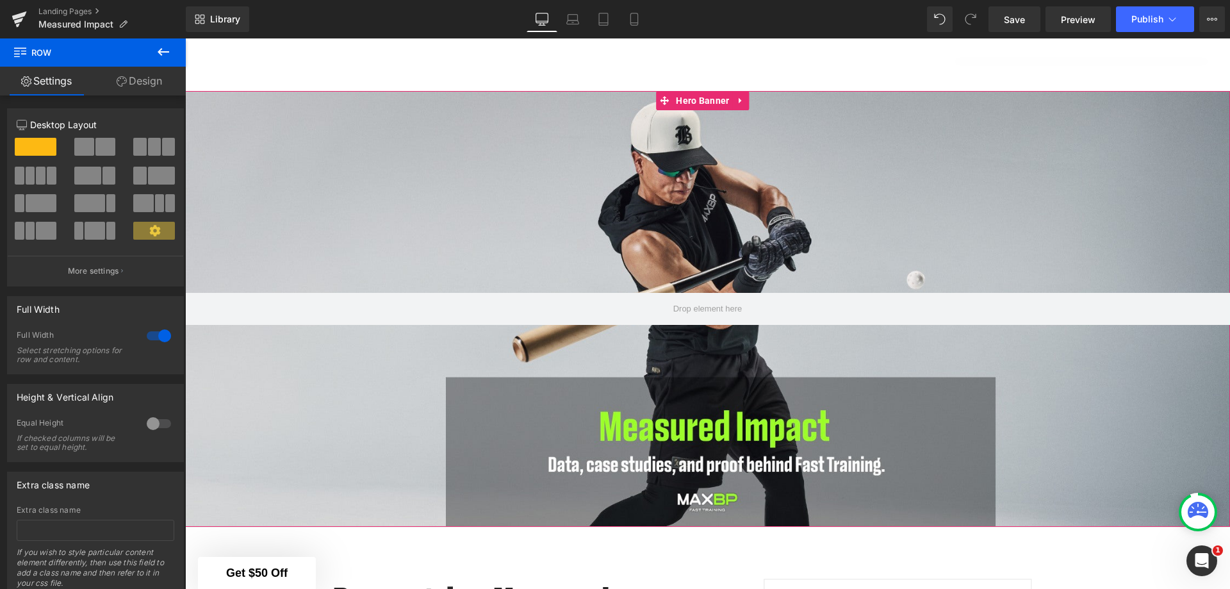
scroll to position [3285, 0]
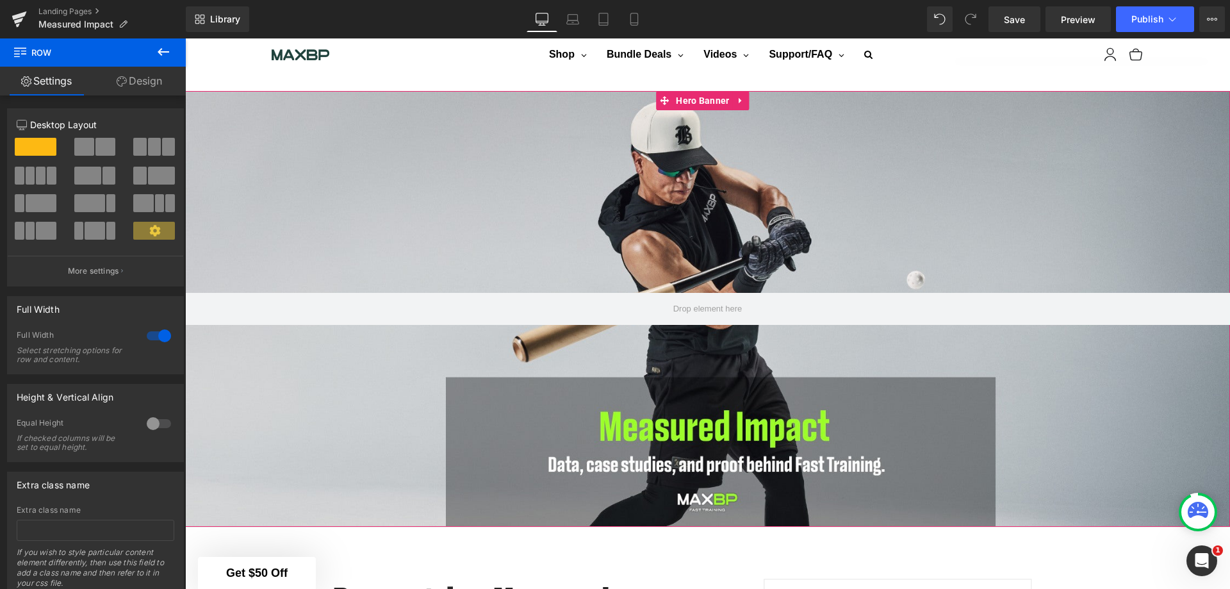
scroll to position [2901, 0]
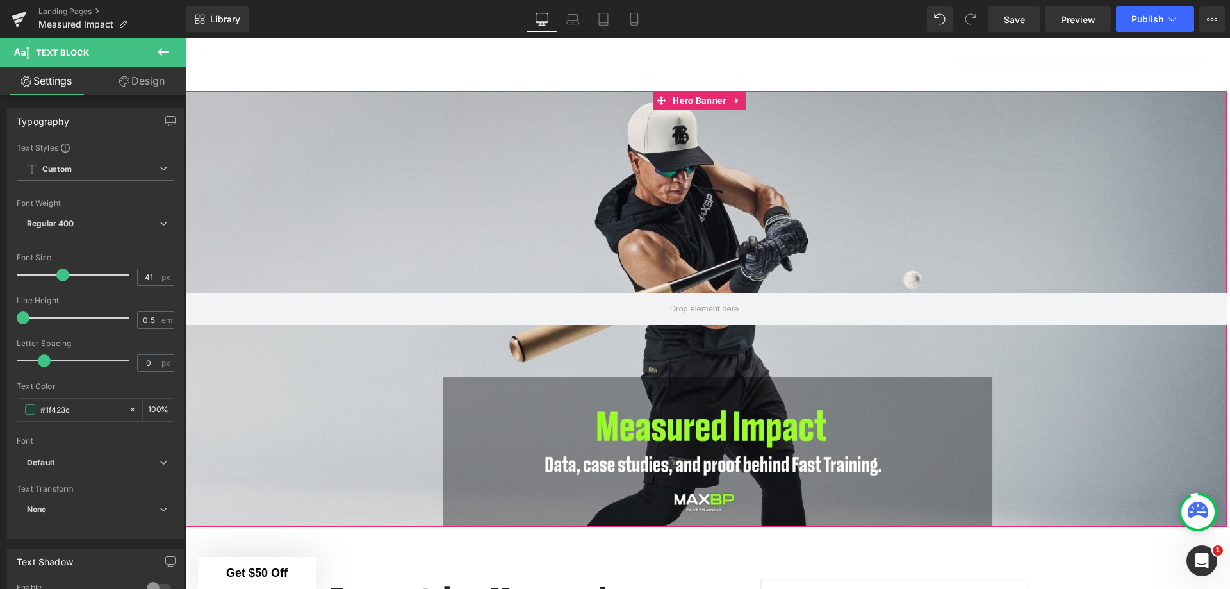
scroll to position [2452, 0]
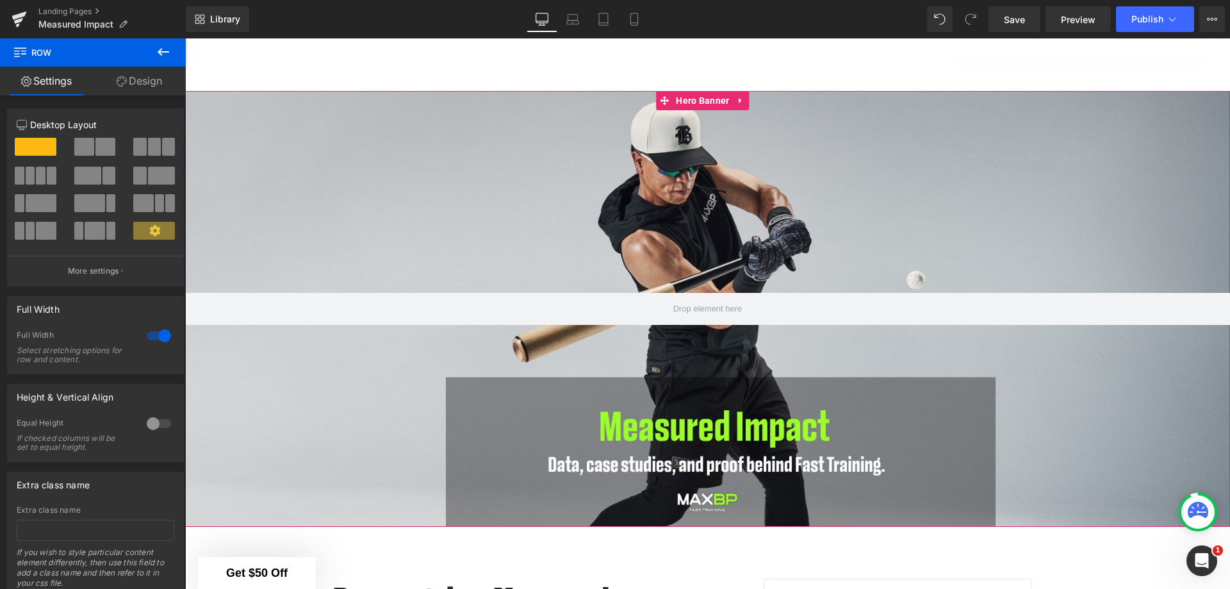
scroll to position [1492, 0]
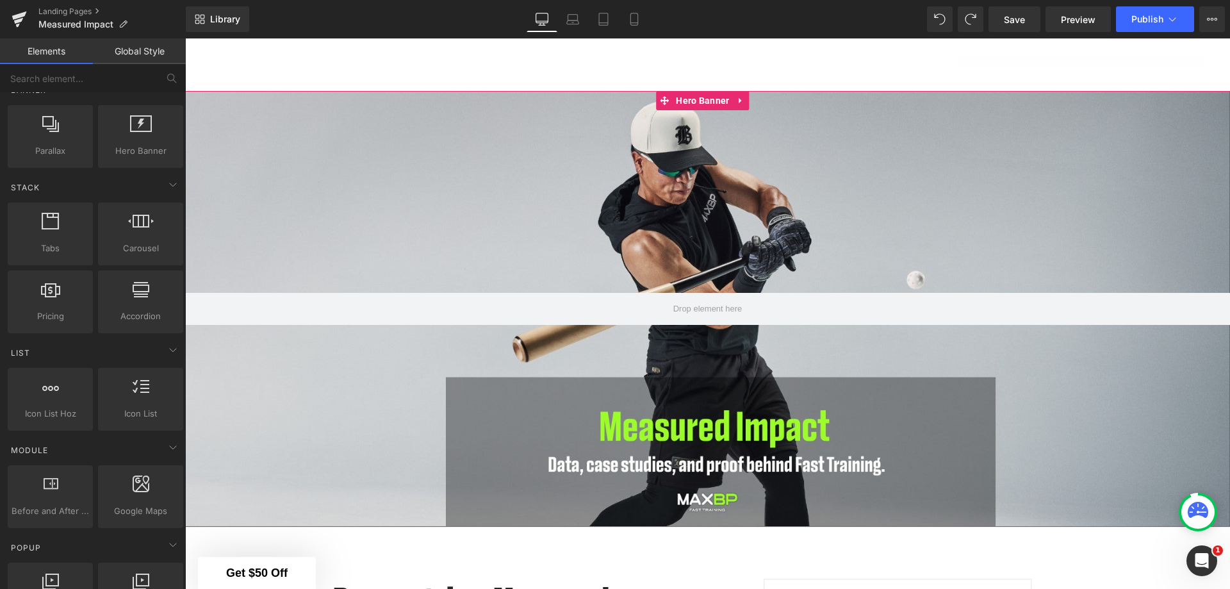
drag, startPoint x: 1020, startPoint y: 13, endPoint x: 1023, endPoint y: 206, distance: 192.8
click at [1020, 13] on span "Save" at bounding box center [1014, 19] width 21 height 13
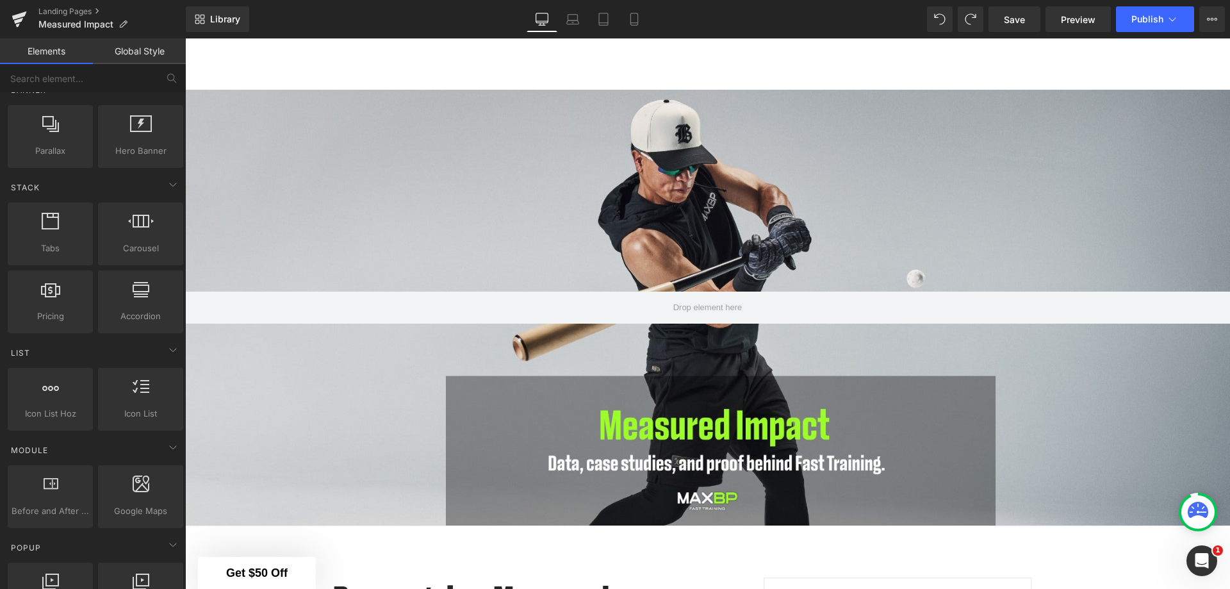
scroll to position [469, 0]
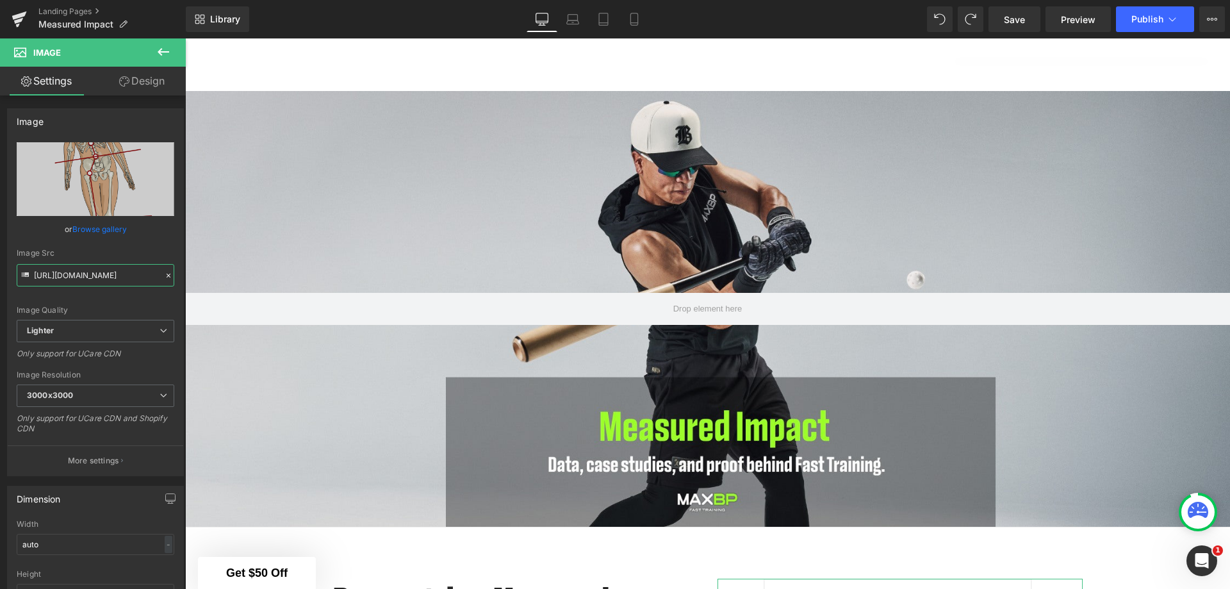
click at [113, 271] on input "https://ucarecdn.com/4b19aa3f-2bdc-4cb1-a5fd-6832ffccfccd/-/format/auto/-/previ…" at bounding box center [96, 275] width 158 height 22
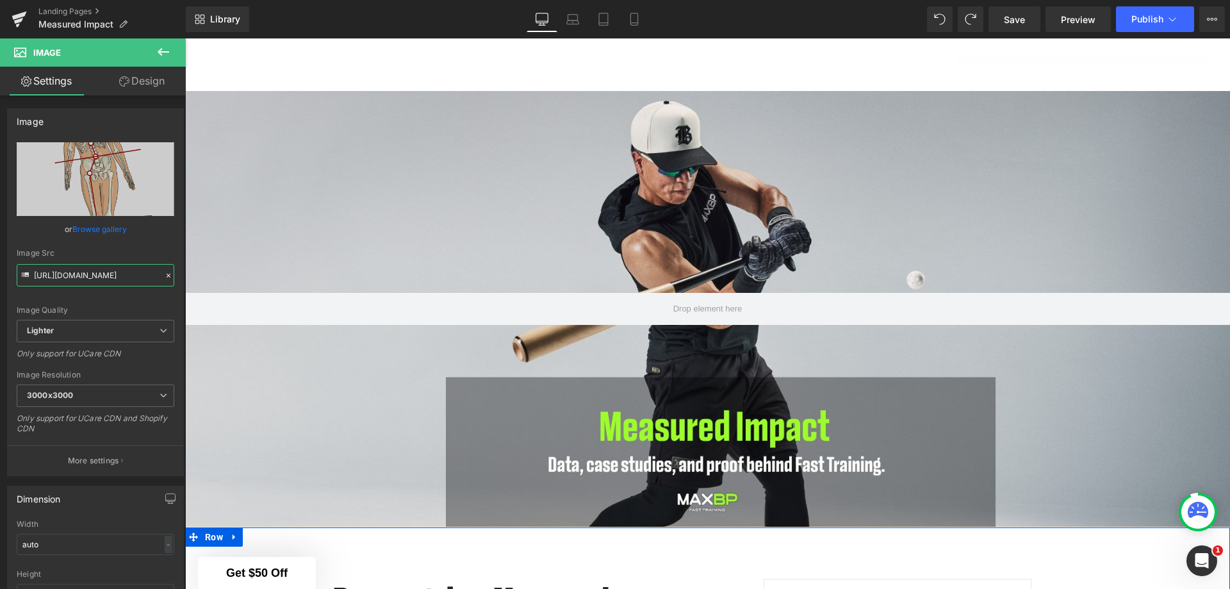
type input "https://cdn.shopify.com/s/files/1/1499/9260/files/Measured_impact.jpg?v=1758742…"
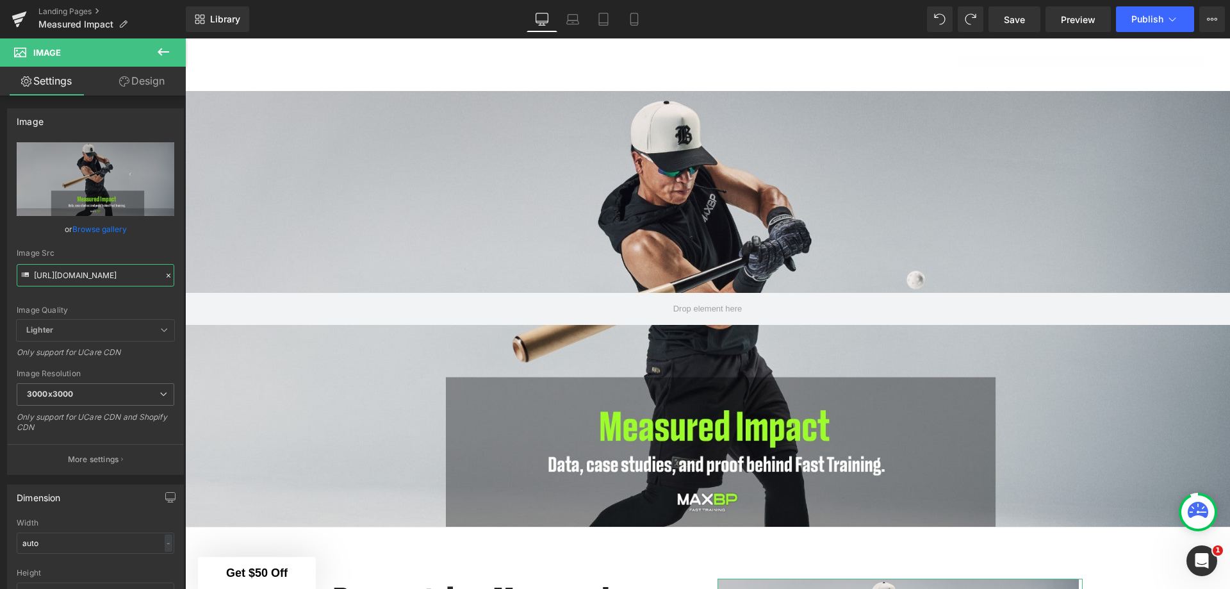
click at [140, 273] on input "https://cdn.shopify.com/s/files/1/1499/9260/files/Measured_impact_3000x3000.jpg…" at bounding box center [96, 275] width 158 height 22
paste input "be03ac4a-f9fb-4a92-81bc-b2d1dd036baa.png?v=1758749265"
type input "https://cdn.shopify.com/s/files/1/1499/9260/files/Measured_impact_3000x3000.jpg…"
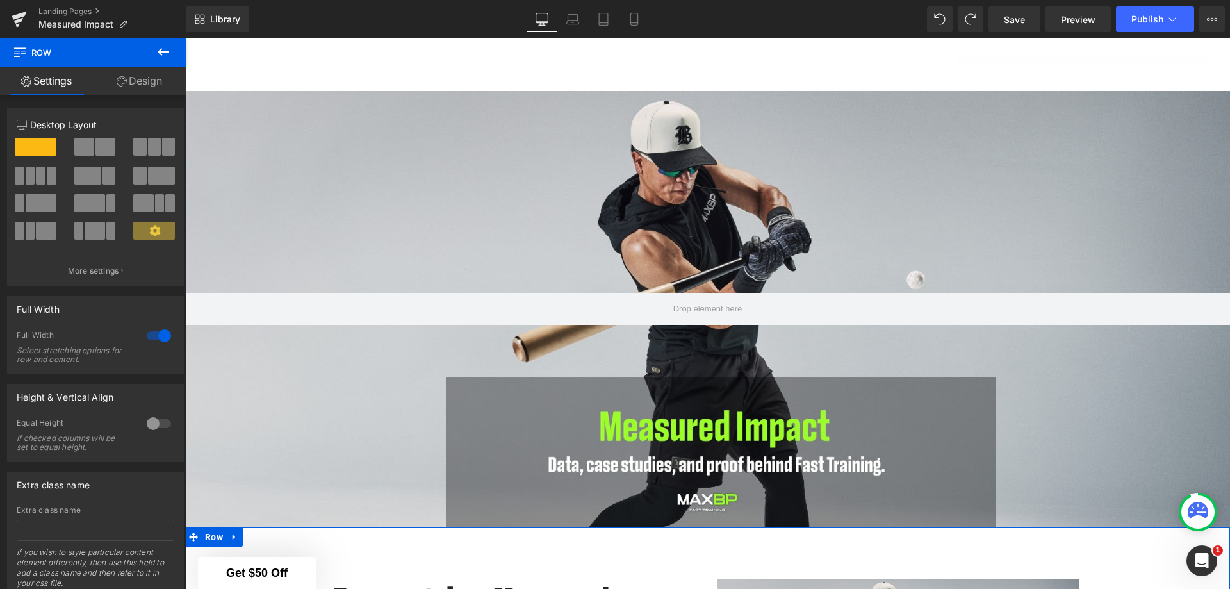
click at [165, 101] on div "Column Size Customizer 12 Desktop Layout Laptop Layout Tablet Layout Mobile Lay…" at bounding box center [95, 193] width 191 height 188
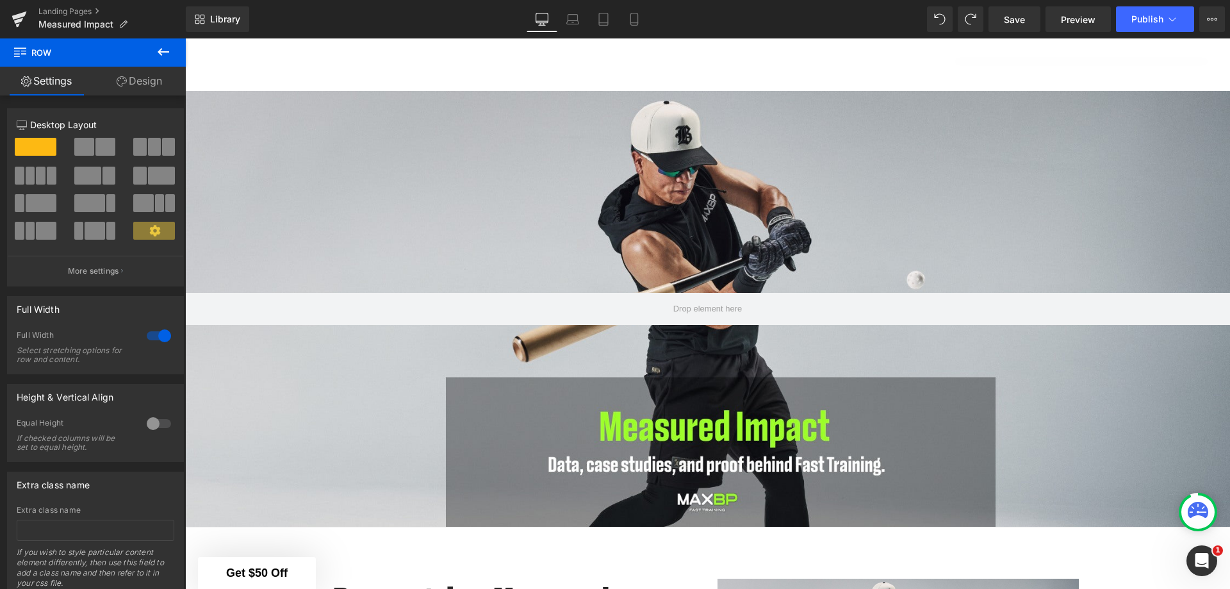
click at [164, 51] on icon at bounding box center [163, 51] width 15 height 15
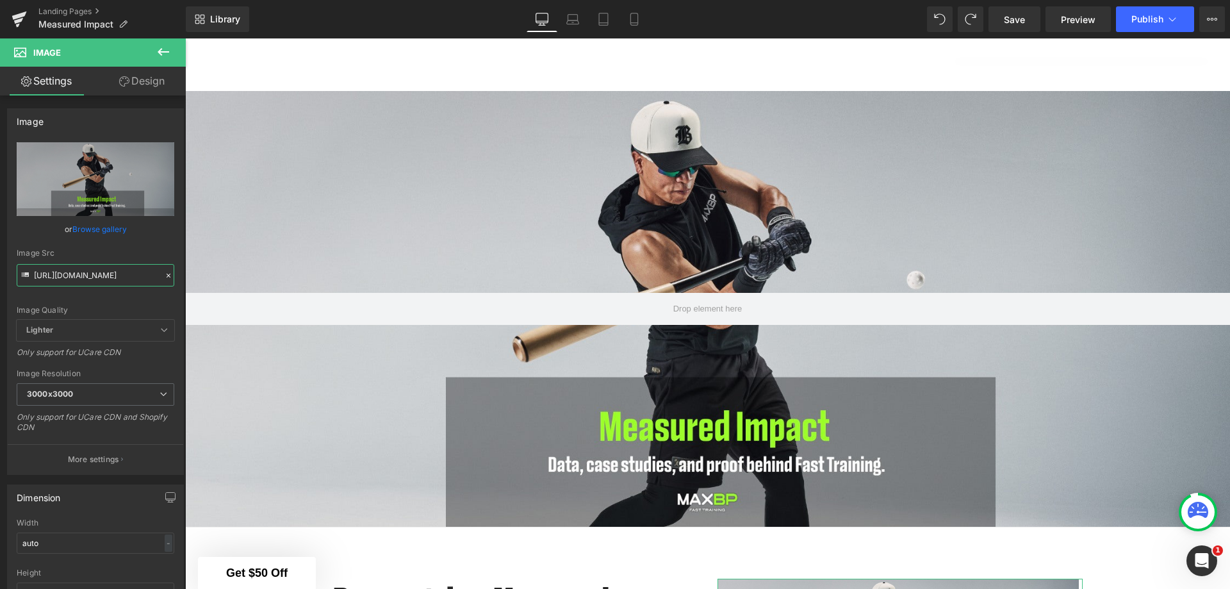
click at [129, 276] on input "https://cdn.shopify.com/s/files/1/1499/9260/files/Measured_impact_3000x3000.jpg…" at bounding box center [96, 275] width 158 height 22
type input "https://cdn.shopify.com/s/files/1/1499/9260/files/be03ac4a-f9fb-4a92-81bc-b2d1d…"
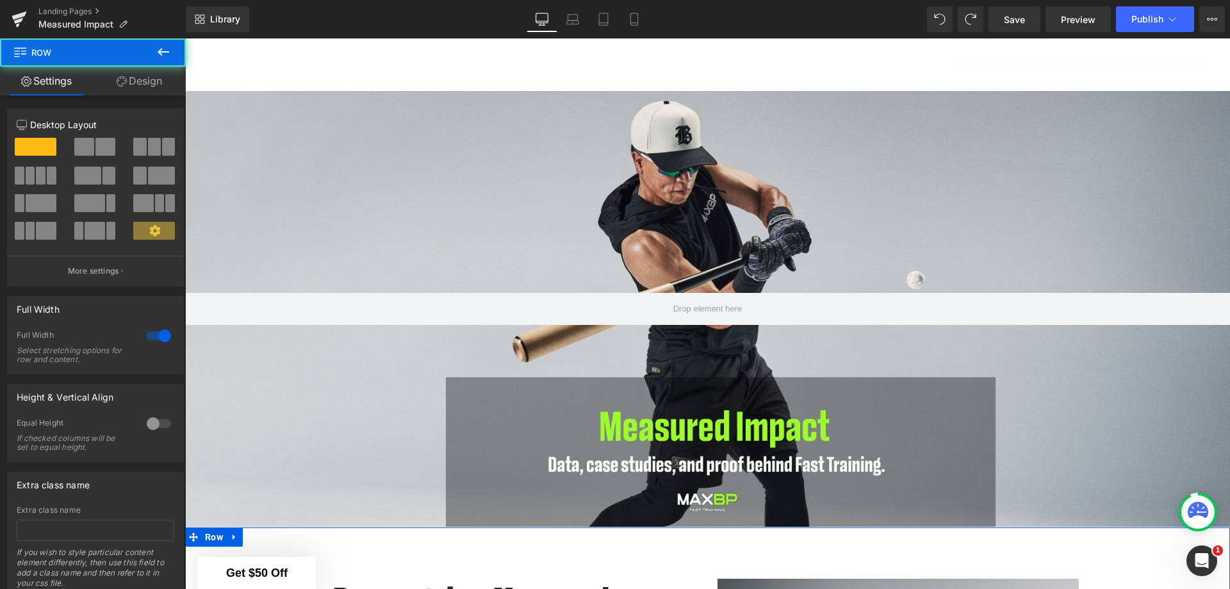
scroll to position [597, 0]
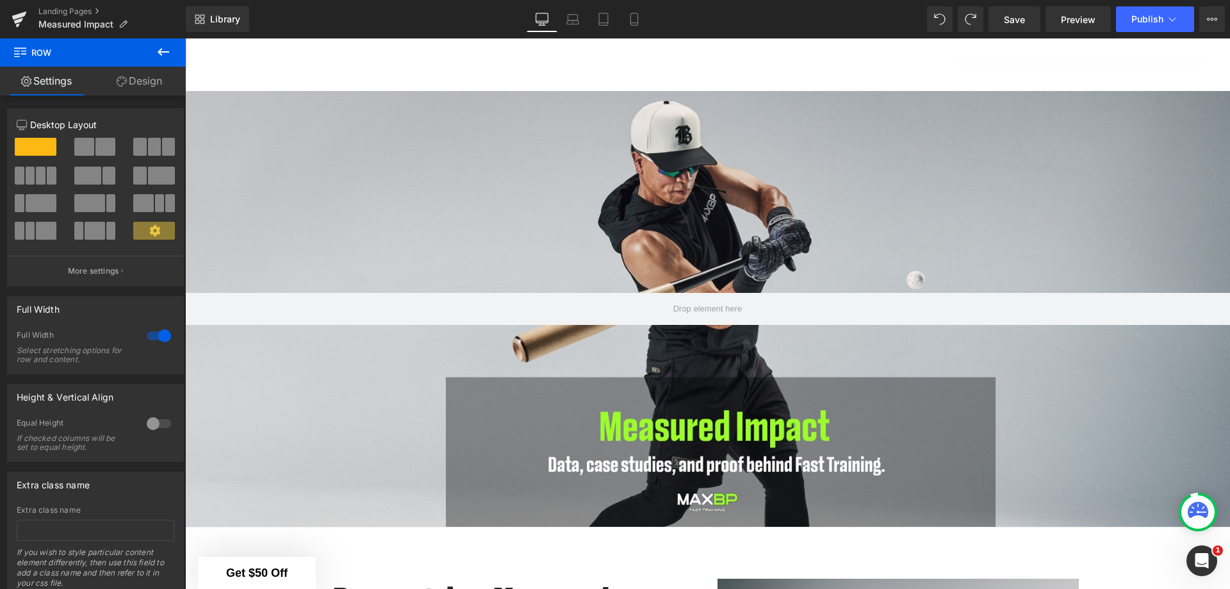
click at [1001, 23] on link "Save" at bounding box center [1014, 19] width 52 height 26
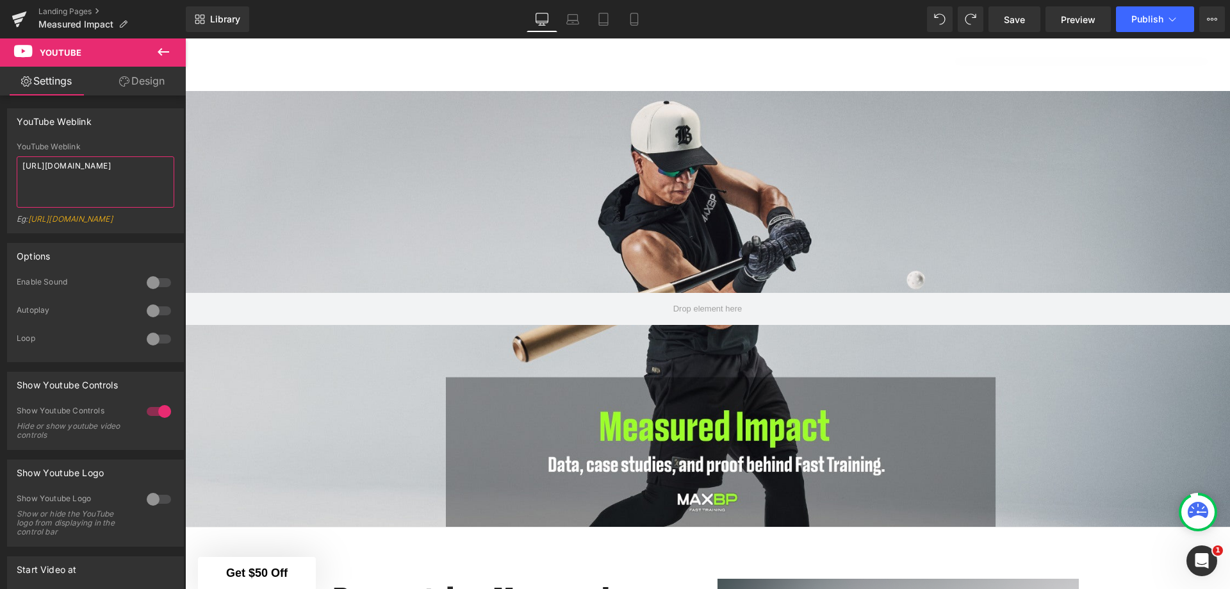
drag, startPoint x: 126, startPoint y: 181, endPoint x: 3, endPoint y: 159, distance: 124.9
click at [3, 159] on div "YouTube Weblink YouTube Weblink https://www.youtube.com/watch?v=OQBlWco72c4 Eg:…" at bounding box center [95, 166] width 191 height 134
paste textarea "XZJKuHpicuI"
type textarea "https://www.youtube.com/watch?v=XZJKuHpicuI"
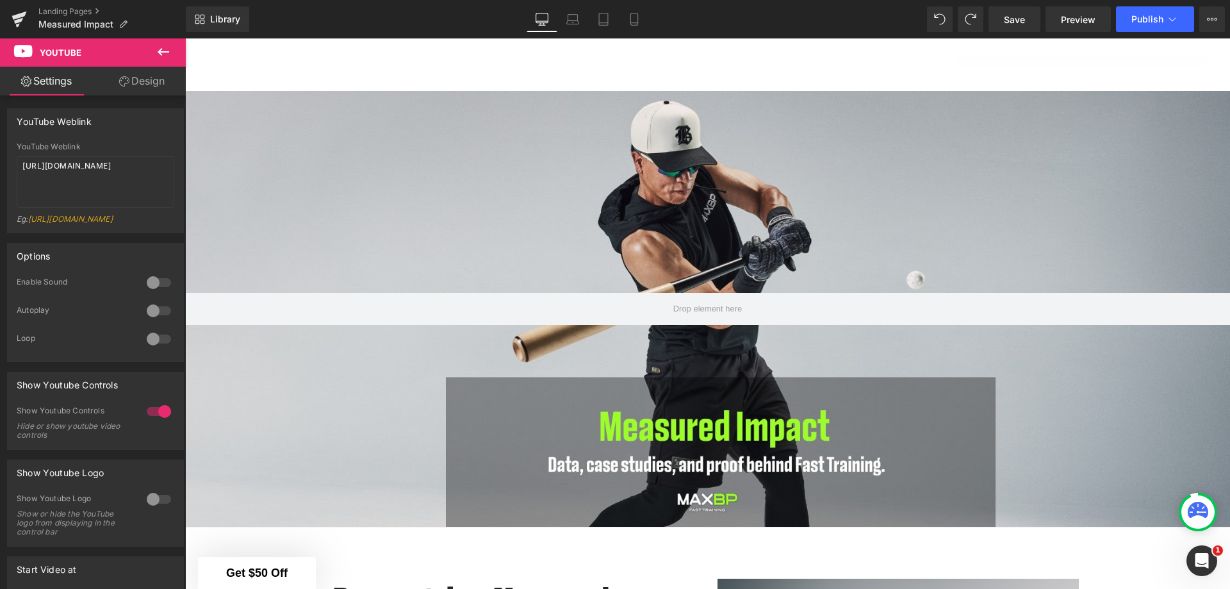
drag, startPoint x: 74, startPoint y: 179, endPoint x: 0, endPoint y: 167, distance: 74.6
click at [0, 167] on div "YouTube Weblink YouTube Weblink https://www.youtube.com/watch?v=OQBlWco72c4 Eg:…" at bounding box center [95, 166] width 191 height 134
type textarea "https://www.youtube.com/watch?v=bu1BGY-xAf0"
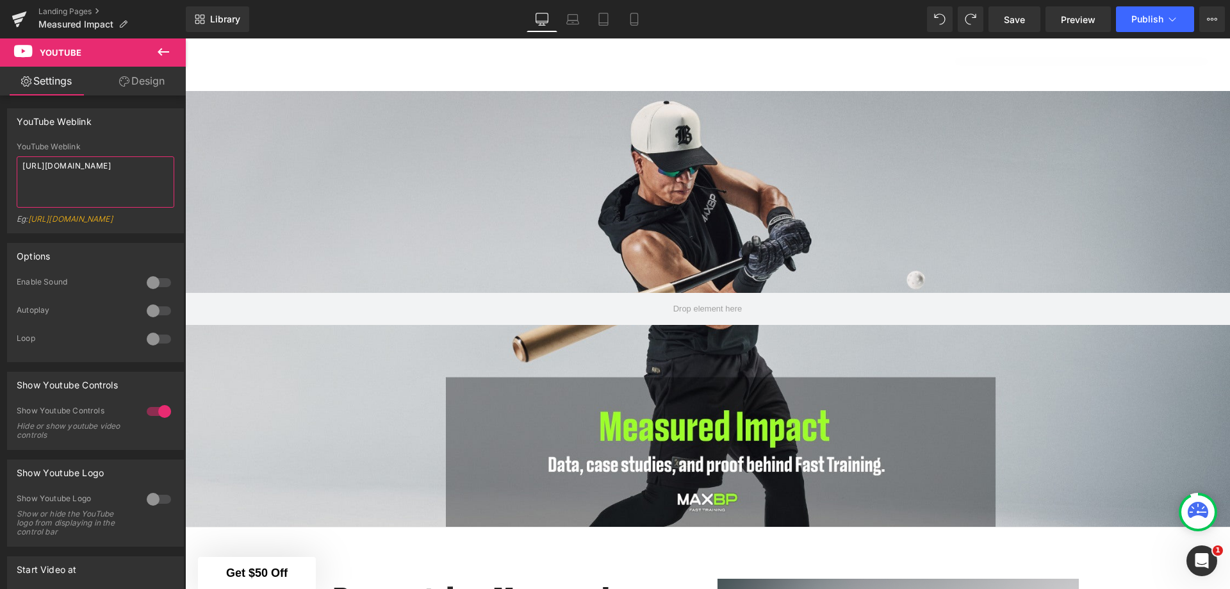
drag, startPoint x: 103, startPoint y: 183, endPoint x: 2, endPoint y: 168, distance: 102.3
click at [2, 168] on div "YouTube Weblink YouTube Weblink https://www.youtube.com/watch?v=OQBlWco72c4 Eg:…" at bounding box center [95, 166] width 191 height 134
paste textarea "1UkMuvaMkMI"
type textarea "https://www.youtube.com/watch?v=1UkMuvaMkMI"
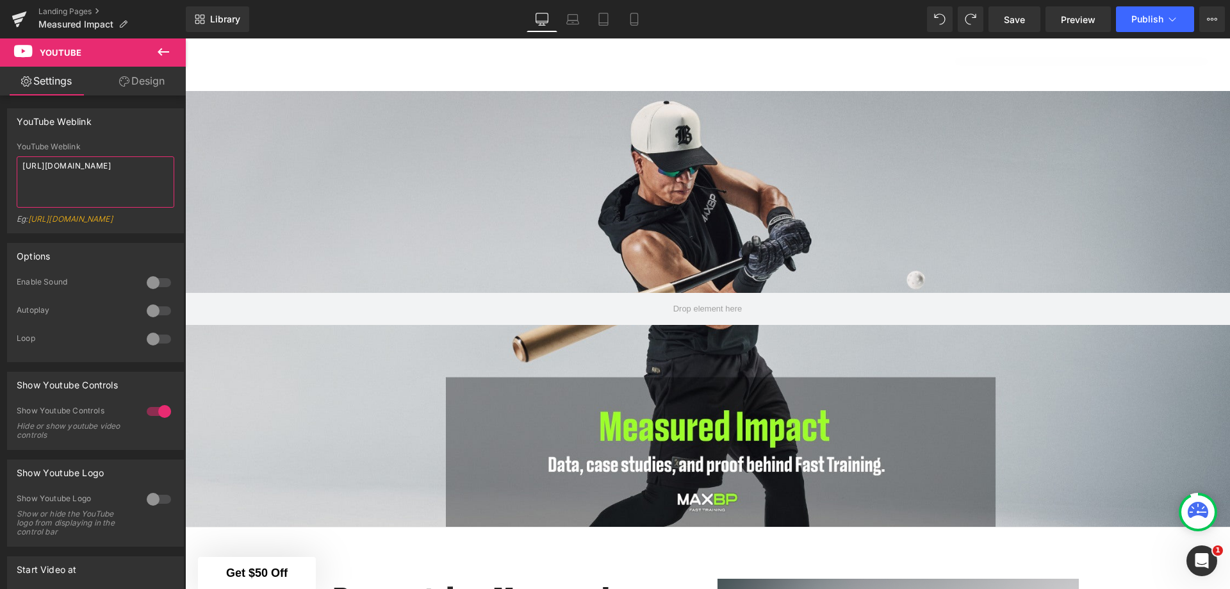
drag, startPoint x: 108, startPoint y: 188, endPoint x: 1, endPoint y: 161, distance: 109.8
click at [1, 161] on div "YouTube Weblink YouTube Weblink https://www.youtube.com/watch?v=OQBlWco72c4 Eg:…" at bounding box center [95, 166] width 191 height 134
paste textarea "9FGJ3kS2H8A"
type textarea "https://www.youtube.com/watch?v=9FGJ3kS2H8A"
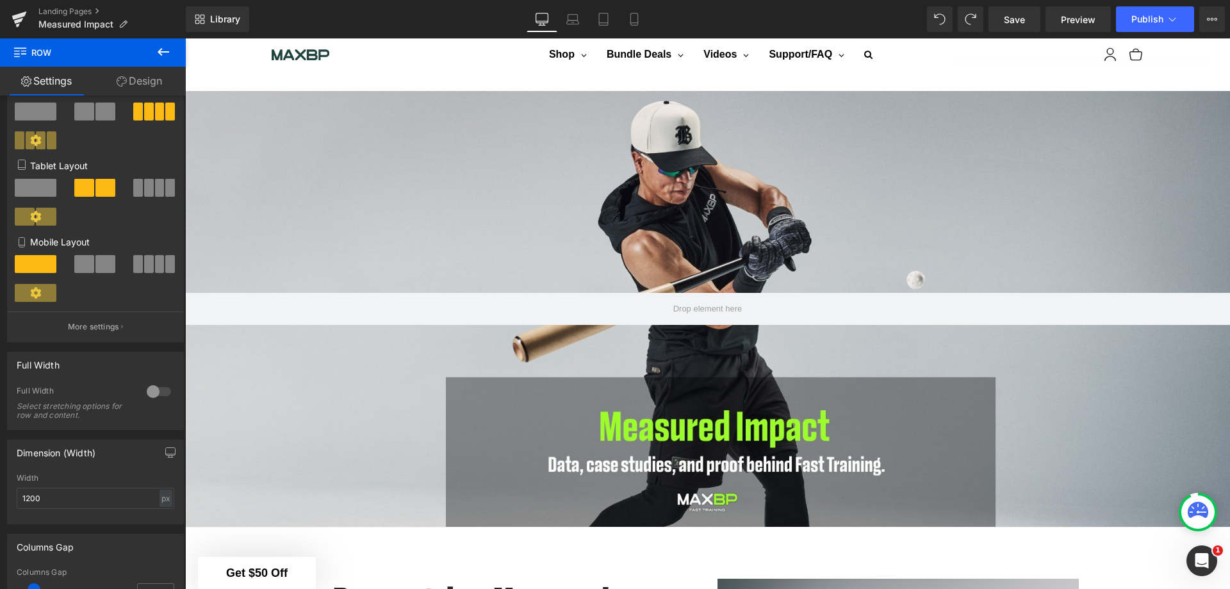
scroll to position [192, 0]
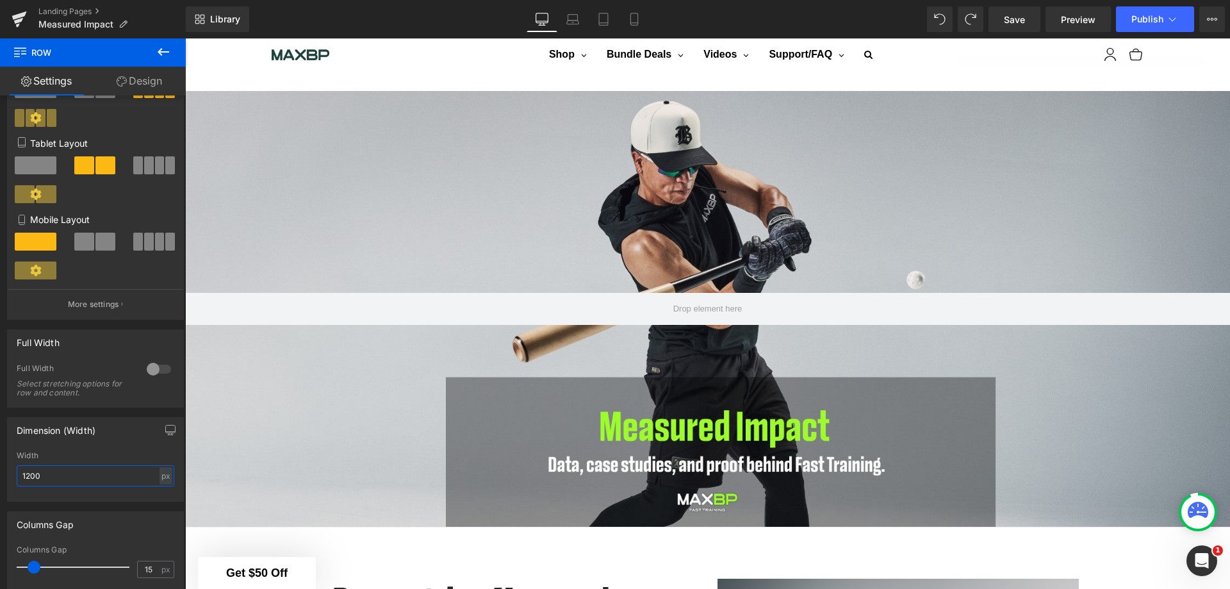
drag, startPoint x: 109, startPoint y: 470, endPoint x: 0, endPoint y: 469, distance: 108.9
click at [0, 469] on div "Dimension (Width) 1200px Width 1200 px % px" at bounding box center [95, 454] width 191 height 94
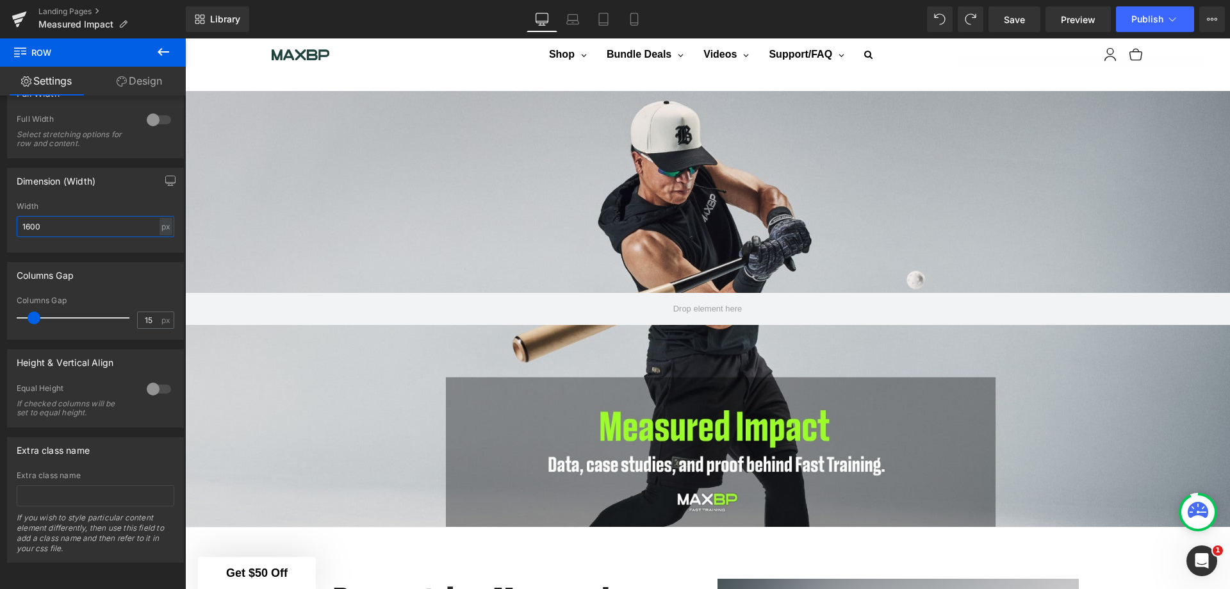
scroll to position [2678, 0]
type input "1600"
click at [1013, 28] on link "Save" at bounding box center [1014, 19] width 52 height 26
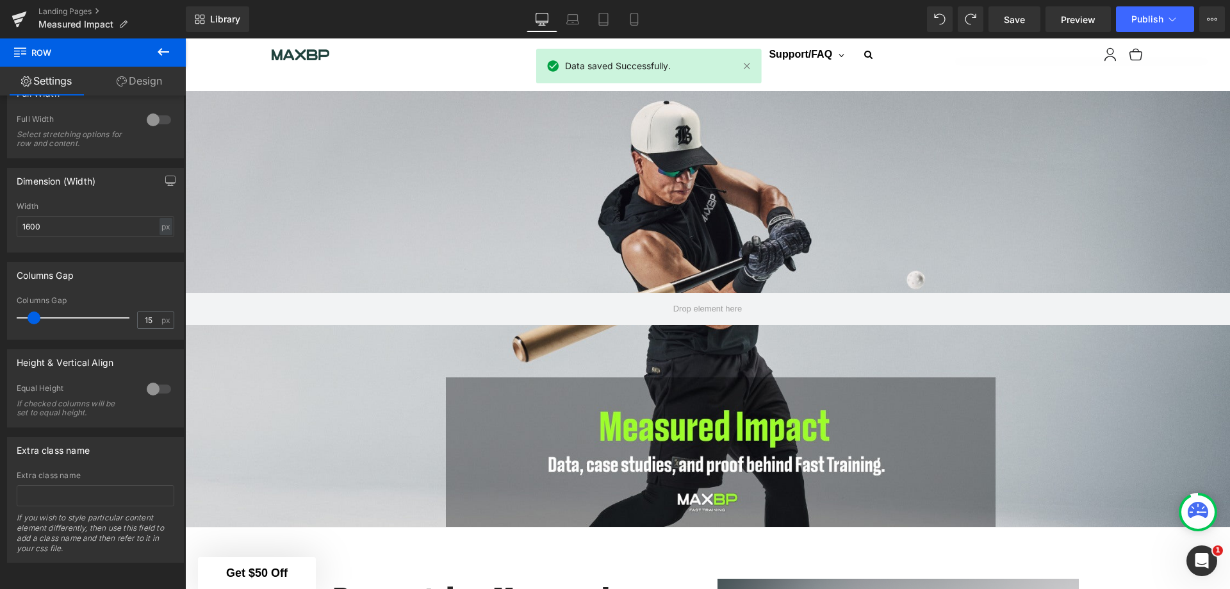
click at [163, 53] on icon at bounding box center [163, 51] width 15 height 15
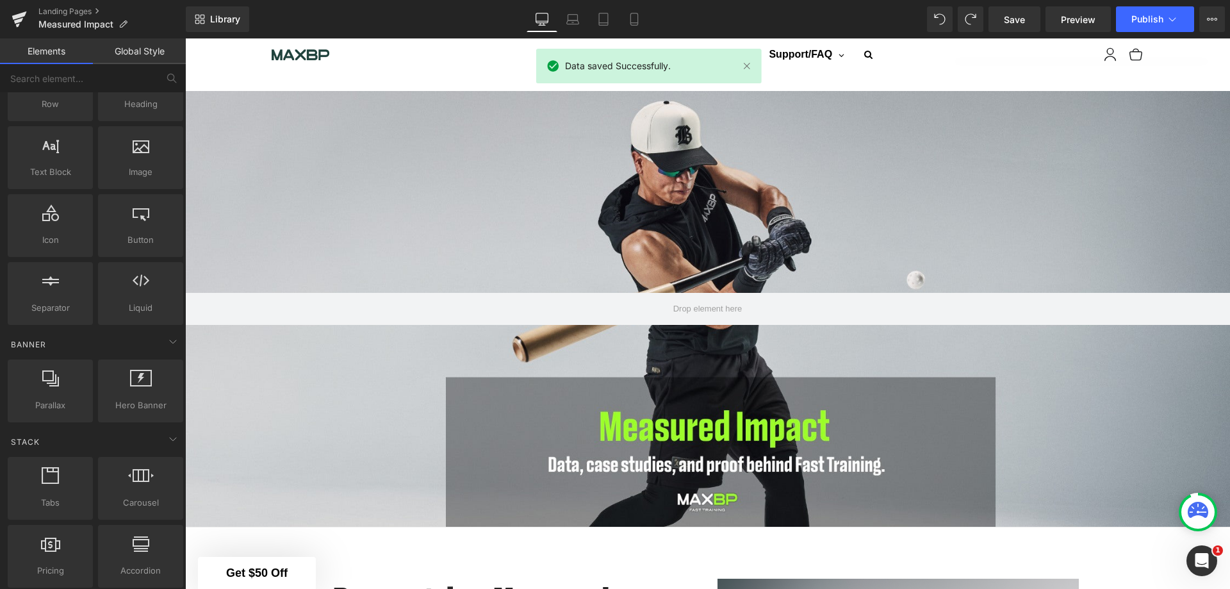
scroll to position [64, 0]
click at [66, 8] on link "Landing Pages" at bounding box center [111, 11] width 147 height 10
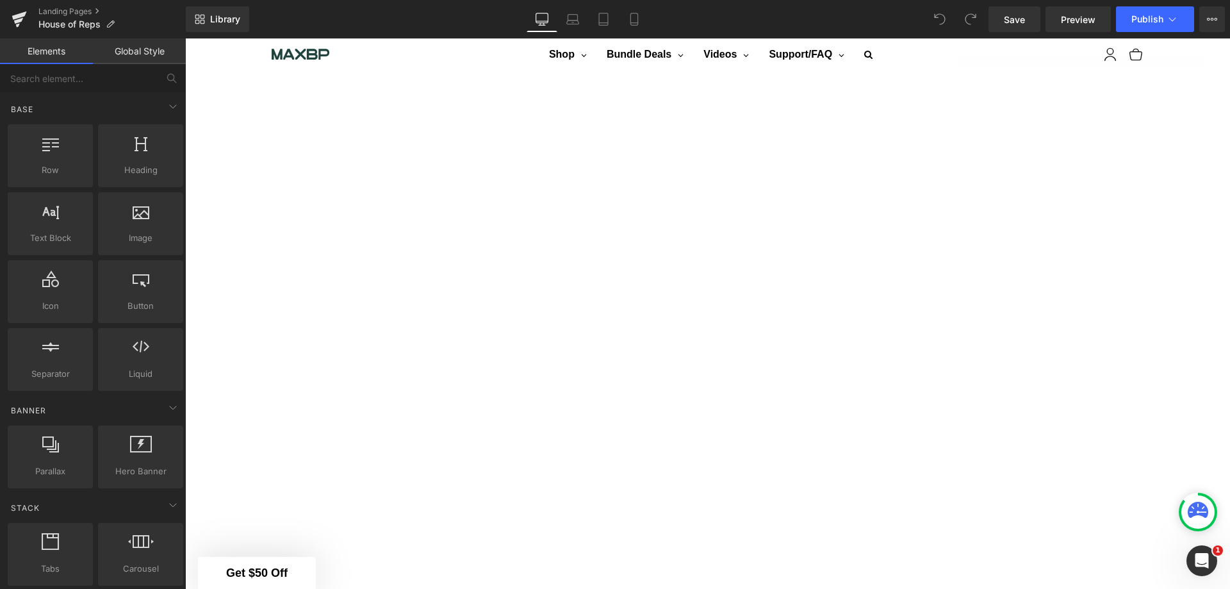
scroll to position [405, 0]
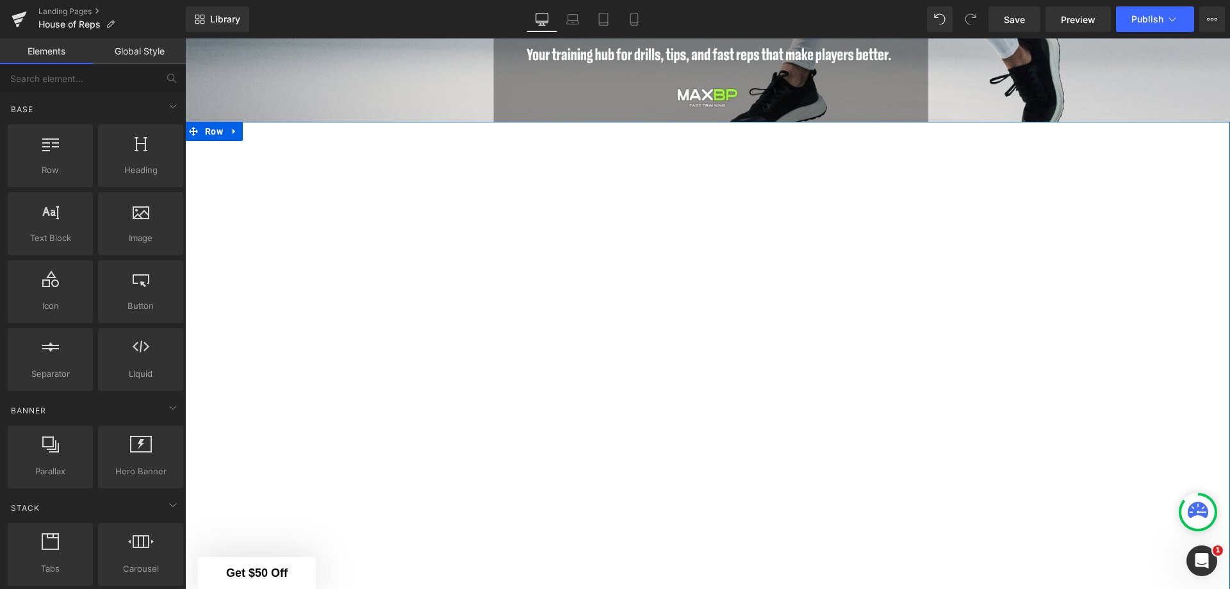
click at [206, 126] on span "Row" at bounding box center [214, 131] width 24 height 19
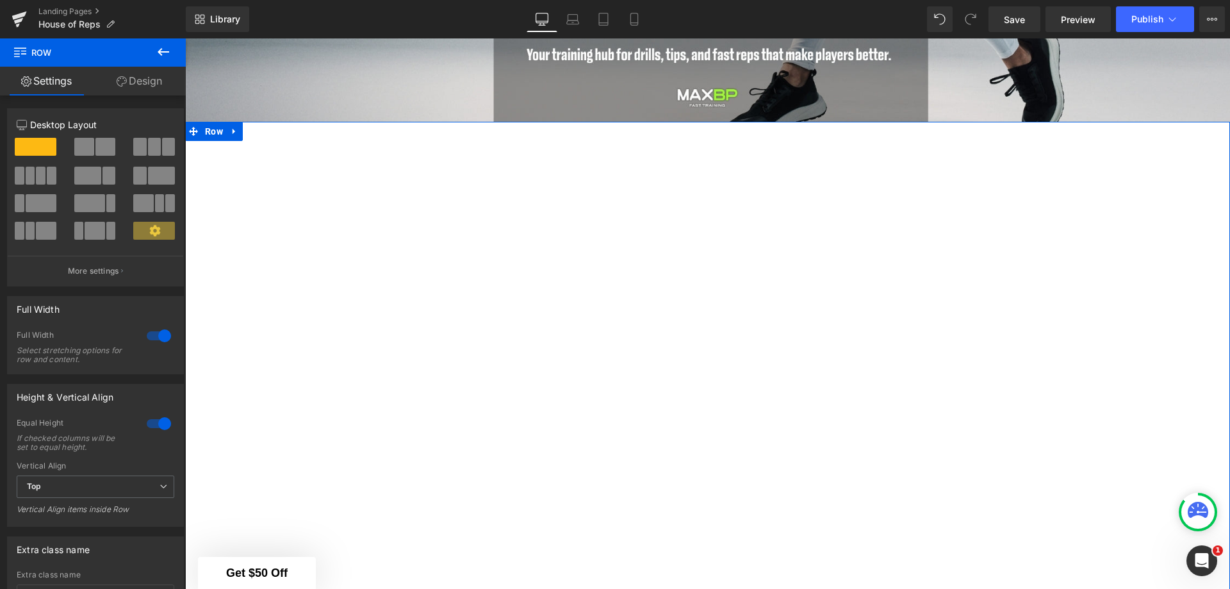
click at [365, 160] on div "Youtube Row" at bounding box center [707, 462] width 1045 height 680
click at [366, 146] on div "Youtube Row" at bounding box center [707, 462] width 1045 height 680
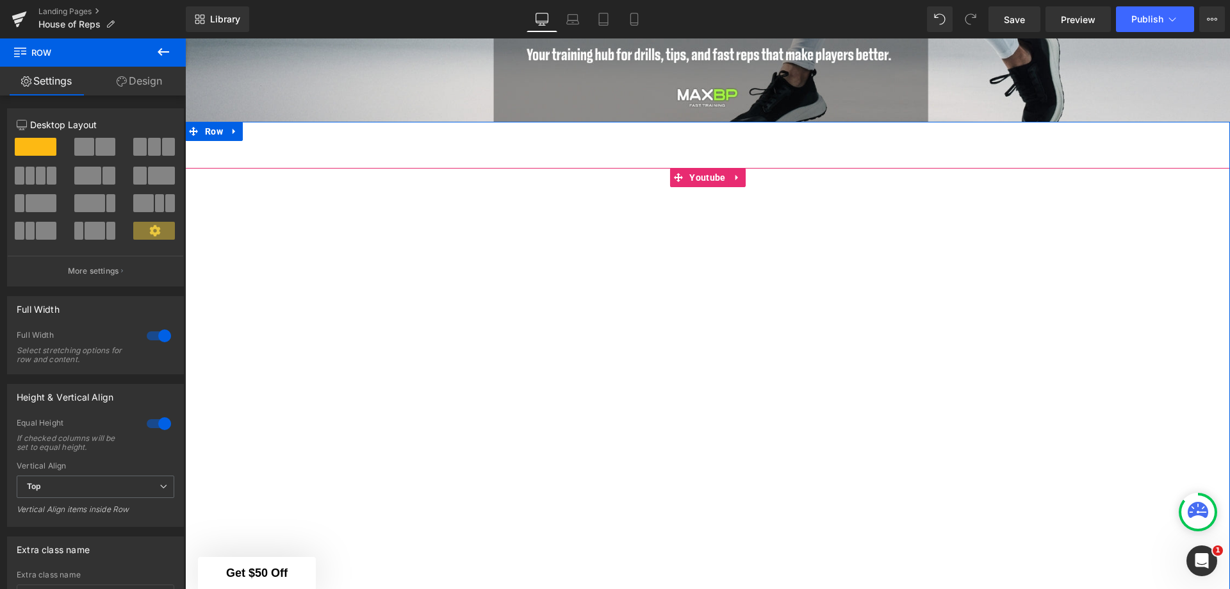
click at [699, 168] on span "Youtube" at bounding box center [707, 177] width 42 height 19
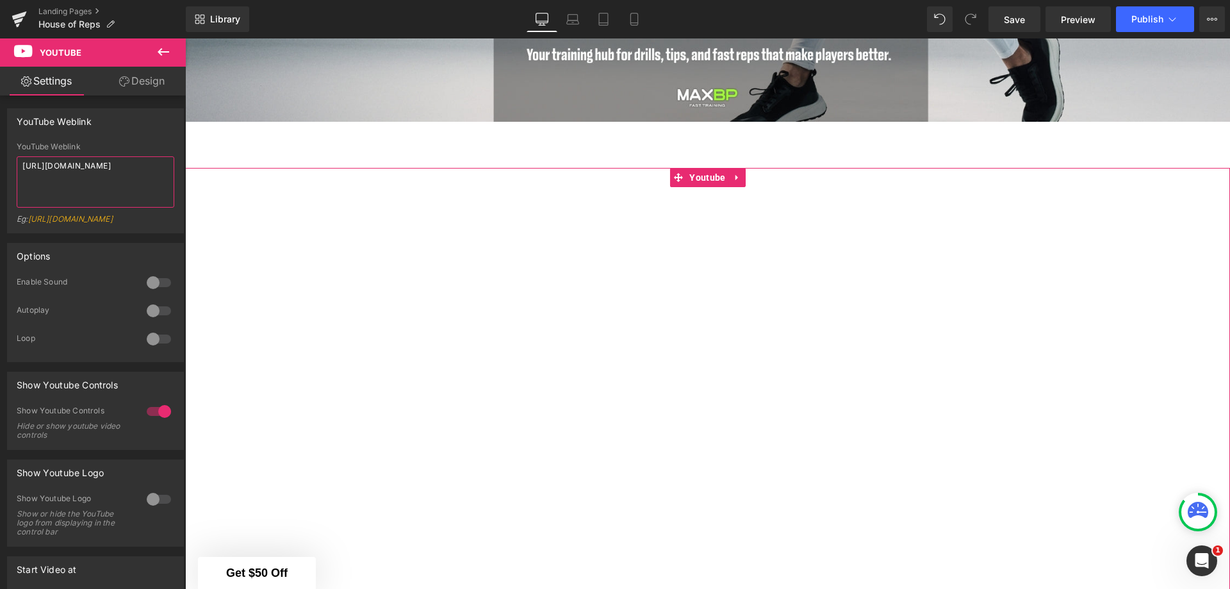
drag, startPoint x: 79, startPoint y: 180, endPoint x: 48, endPoint y: 176, distance: 31.6
click at [48, 176] on textarea "https://www.youtube.com/watch?v=roOiTIjnAyM" at bounding box center [96, 181] width 158 height 51
click at [104, 172] on textarea "https://www.youtube.com/watch?v=roOiTIjnAyM" at bounding box center [96, 181] width 158 height 51
drag, startPoint x: 103, startPoint y: 181, endPoint x: 16, endPoint y: 170, distance: 87.7
click at [16, 170] on div "YouTube Weblink https://www.youtube.com/watch?v=roOiTIjnAyM Eg: https://www.you…" at bounding box center [95, 187] width 175 height 90
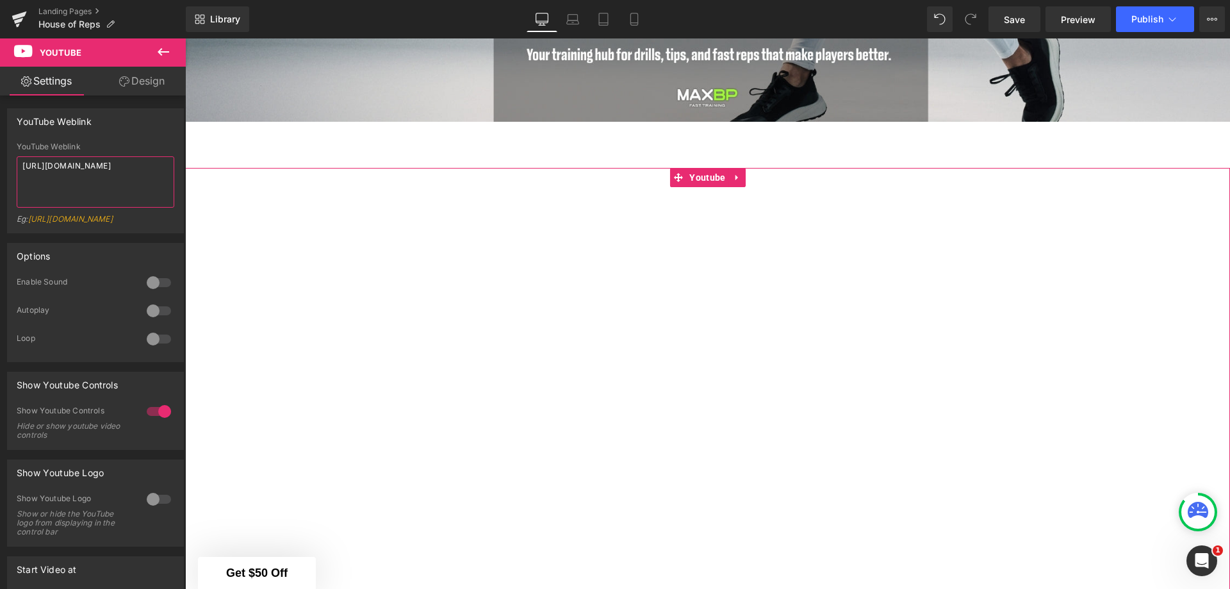
paste textarea "9uSoA7XLl4E"
drag, startPoint x: 91, startPoint y: 180, endPoint x: 13, endPoint y: 168, distance: 79.0
click at [13, 168] on div "https://www.youtube.com/watch?v=9uSoA7XLl4E YouTube Weblink https://www.youtube…" at bounding box center [95, 187] width 175 height 90
paste textarea "Lr8HSPhEwAQ"
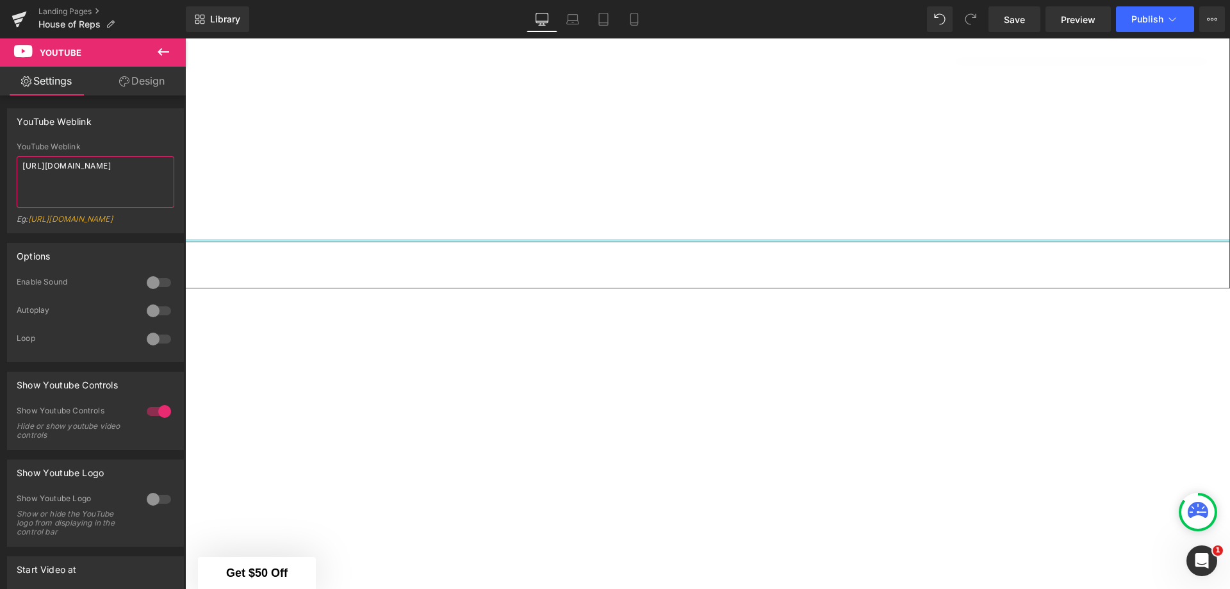
scroll to position [981, 0]
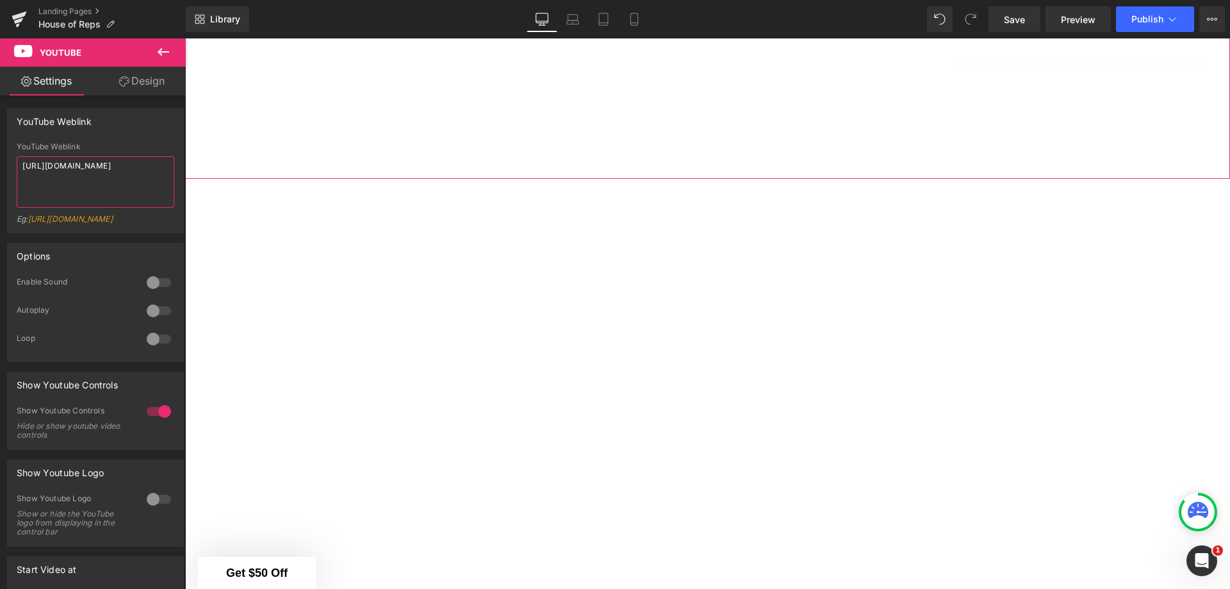
drag, startPoint x: 115, startPoint y: 191, endPoint x: 16, endPoint y: 167, distance: 101.6
click at [16, 167] on div "https://www.youtube.com/watch?v=Lr8HSPhEwAQ YouTube Weblink https://www.youtube…" at bounding box center [95, 187] width 175 height 90
paste textarea "W8dh_wmwadE"
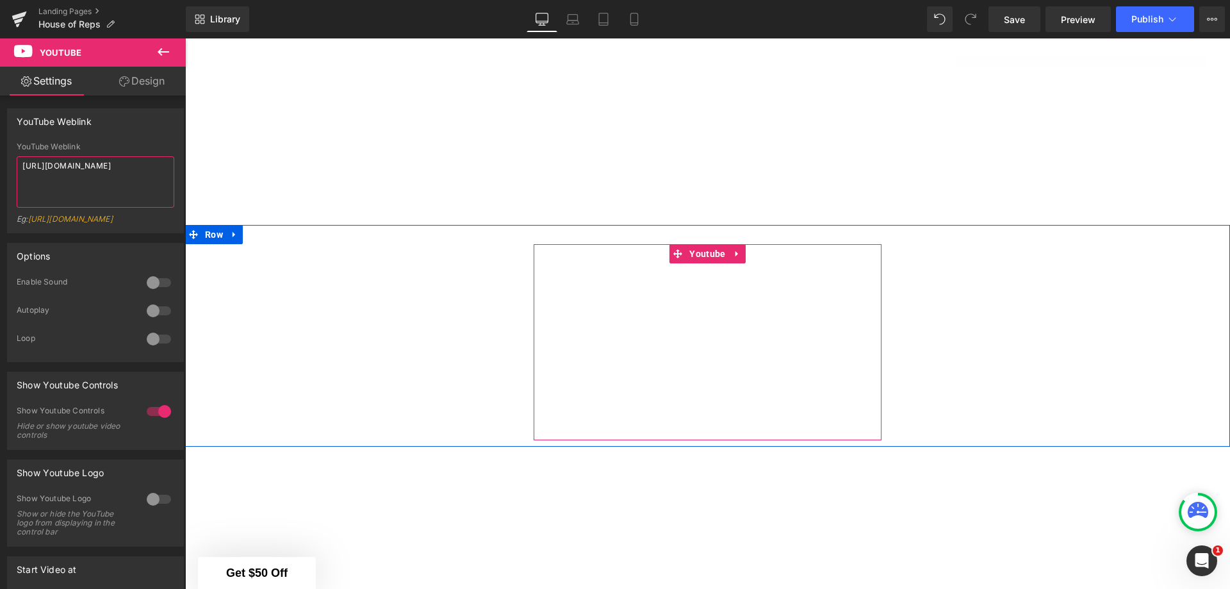
type textarea "https://www.youtube.com/watch?v=W8dh_wmwadE"
click at [699, 252] on span "Youtube" at bounding box center [707, 254] width 42 height 19
click at [708, 246] on span "Youtube" at bounding box center [707, 254] width 42 height 19
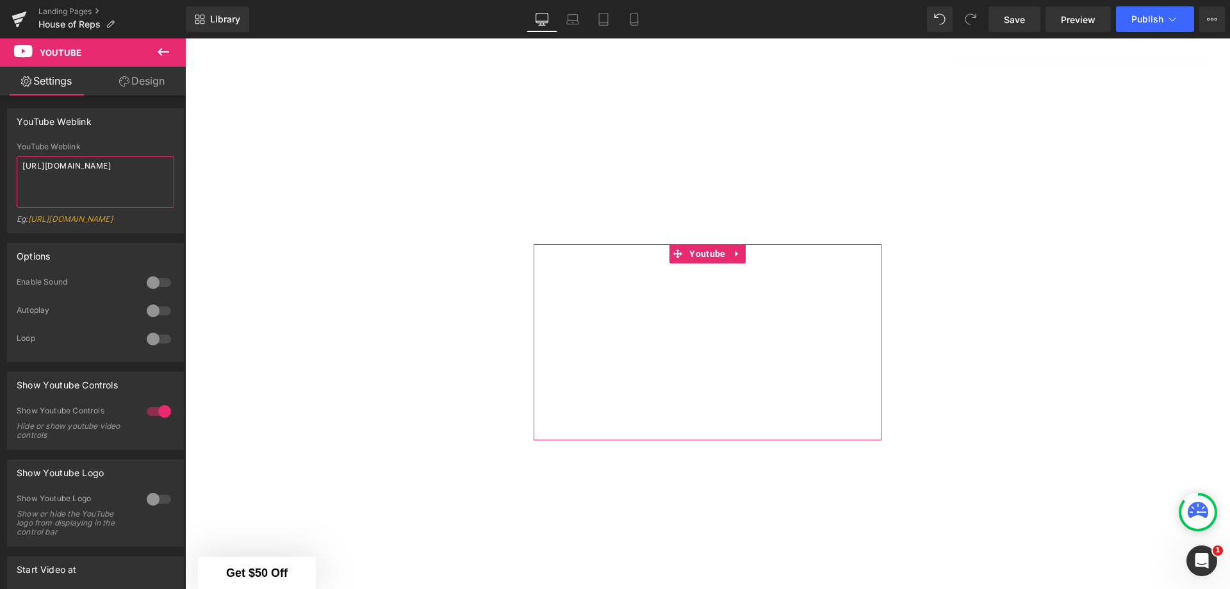
drag, startPoint x: 95, startPoint y: 181, endPoint x: 22, endPoint y: 159, distance: 76.2
click at [22, 159] on textarea "https://www.youtube.com/watch?v=YY9tErIBVQw" at bounding box center [96, 181] width 158 height 51
paste textarea "rAhQkkufOfo"
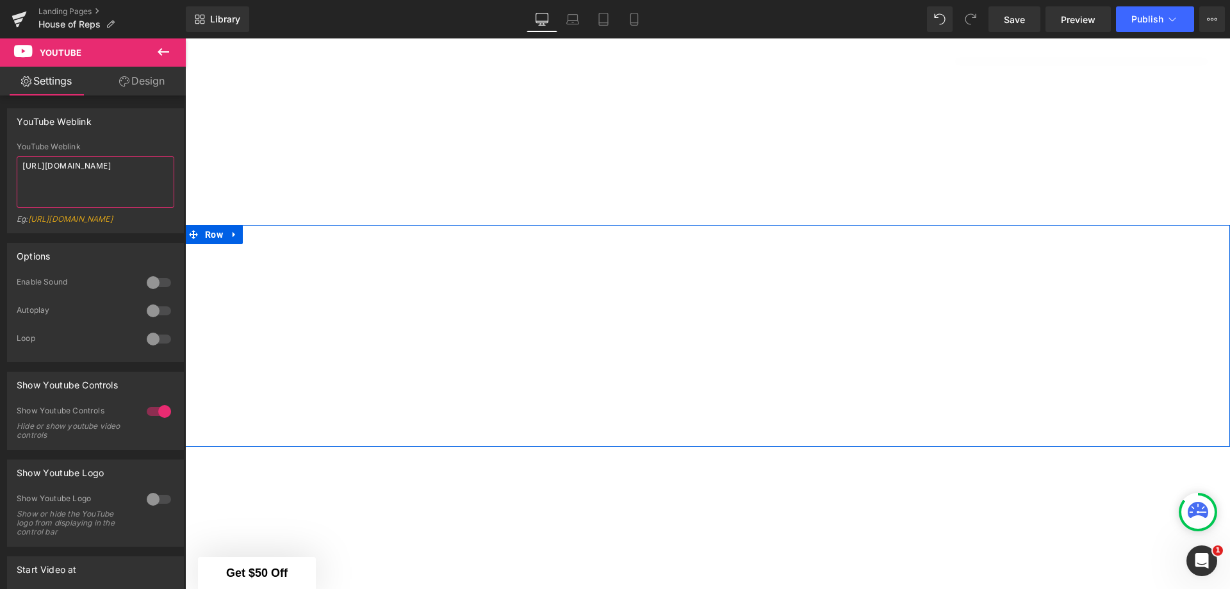
type textarea "https://www.youtube.com/watch?v=rAhQkkufOfo"
click at [354, 248] on span "Youtube" at bounding box center [359, 254] width 42 height 19
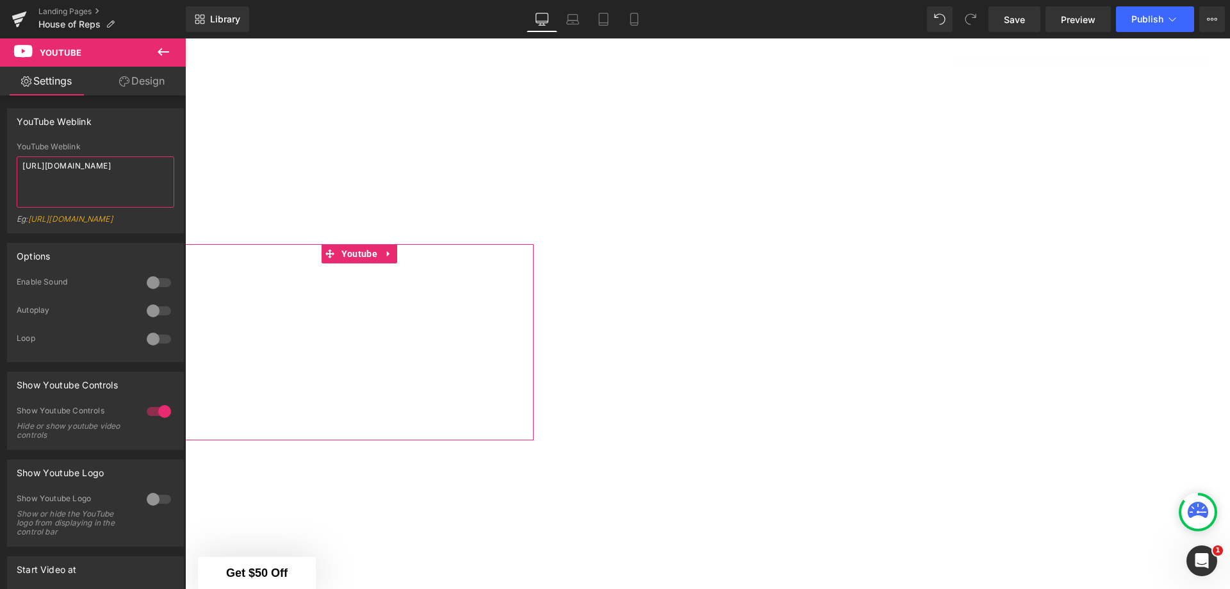
drag, startPoint x: 72, startPoint y: 172, endPoint x: 24, endPoint y: 160, distance: 48.9
click at [24, 160] on textarea "https://www.youtube.com/watch?v=YY9tErIBVQw" at bounding box center [96, 181] width 158 height 51
paste textarea "rAhQkkufOfo"
type textarea "https://www.youtube.com/watch?v=rAhQkkufOfo"
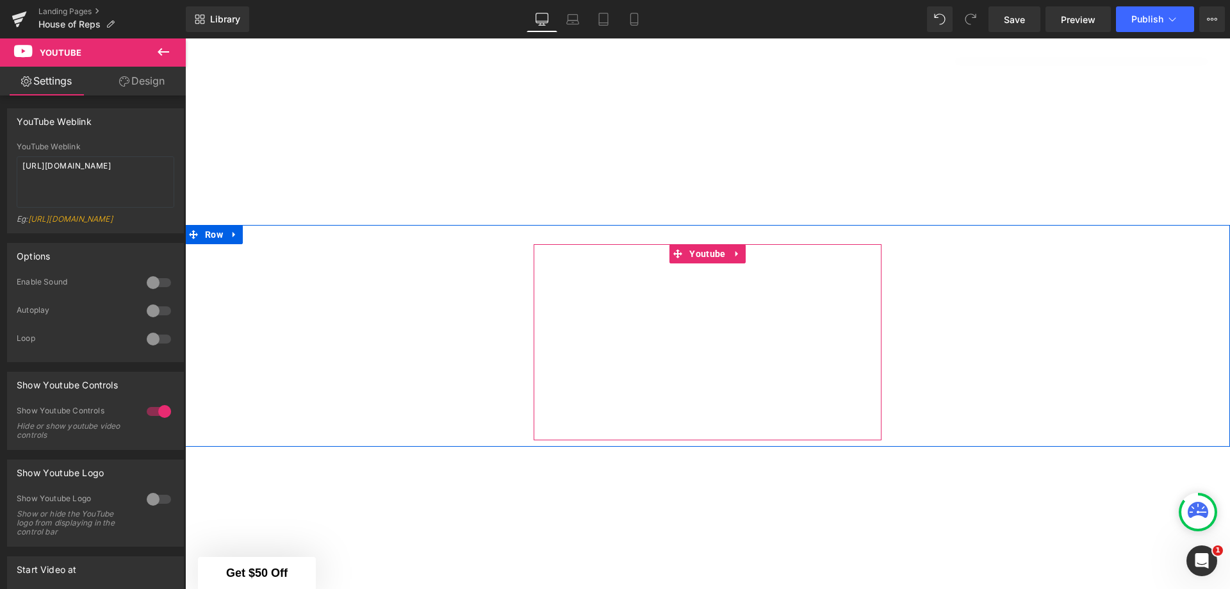
click at [710, 252] on span "Youtube" at bounding box center [707, 253] width 42 height 19
click at [688, 244] on span "Youtube" at bounding box center [707, 253] width 42 height 19
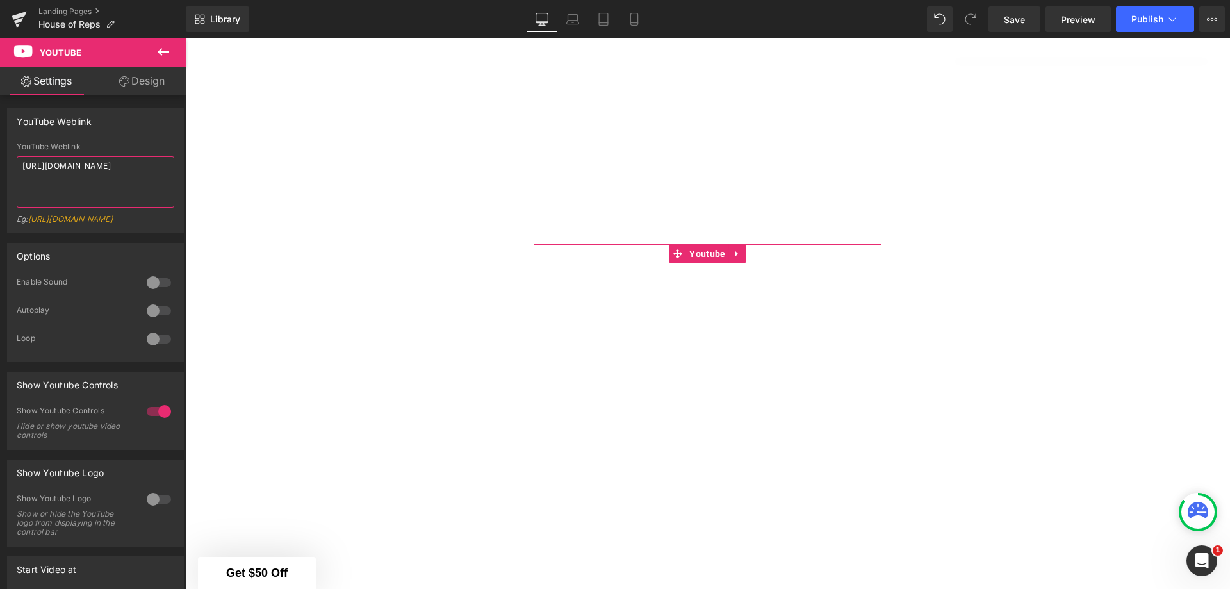
drag, startPoint x: 87, startPoint y: 179, endPoint x: 17, endPoint y: 162, distance: 72.4
click at [17, 162] on textarea "https://www.youtube.com/watch?v=rAhQkkufOfo" at bounding box center [96, 181] width 158 height 51
paste textarea "0pqe75r5XC4"
type textarea "https://www.youtube.com/watch?v=0pqe75r5XC4"
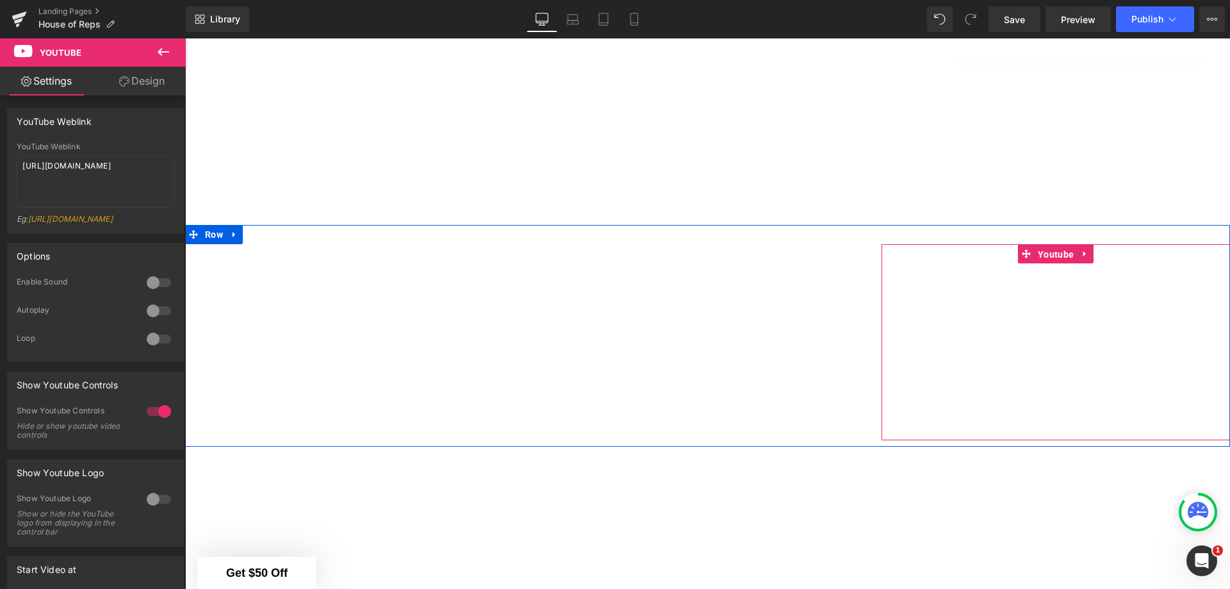
click at [1051, 248] on span "Youtube" at bounding box center [1055, 254] width 42 height 19
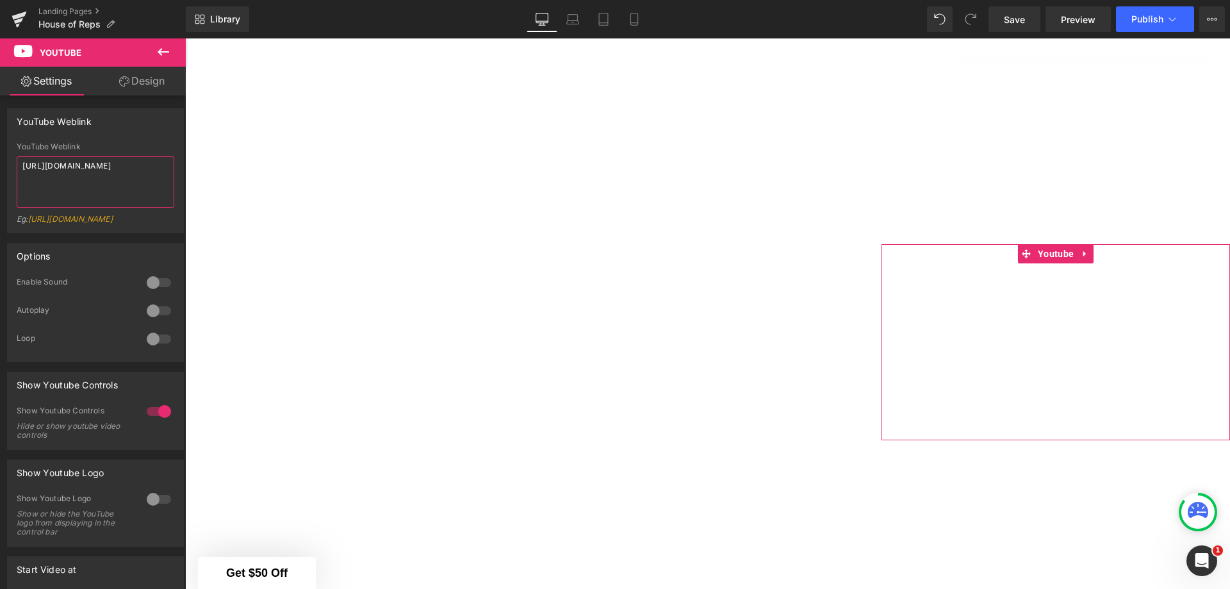
drag, startPoint x: 110, startPoint y: 177, endPoint x: 0, endPoint y: 163, distance: 111.1
click at [0, 163] on div "YouTube Weblink YouTube Weblink https://www.youtube.com/watch?v=YY9tErIBVQw Eg:…" at bounding box center [95, 166] width 191 height 134
paste textarea "_oU-ZdZ7Qbo"
type textarea "https://www.youtube.com/watch?v=_oU-ZdZ7Qbo"
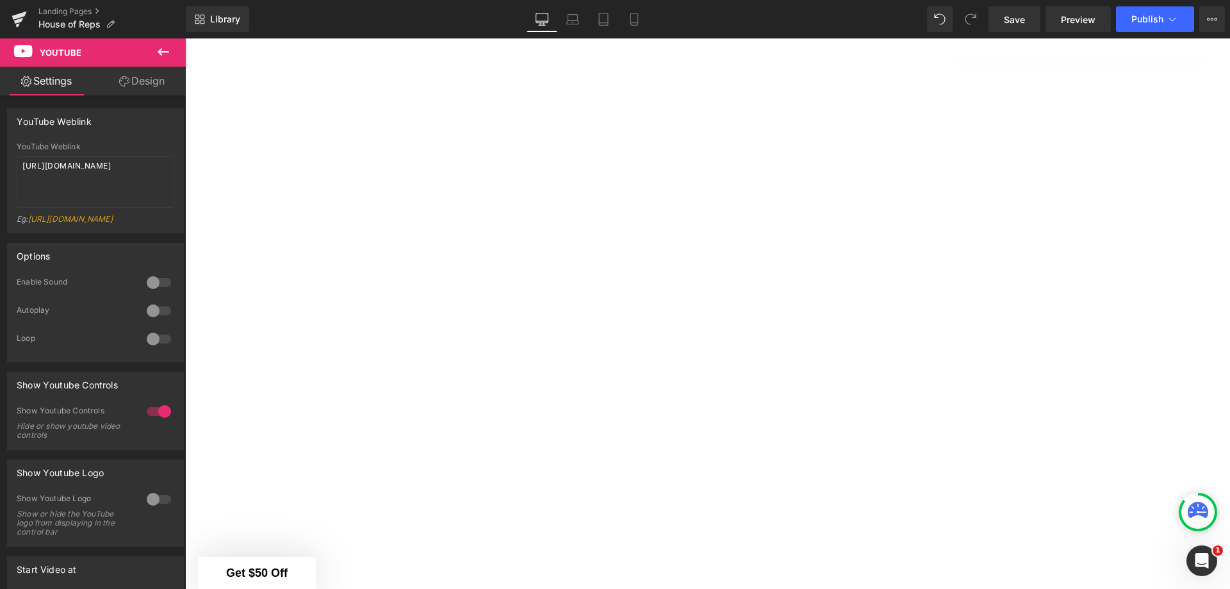
scroll to position [1173, 0]
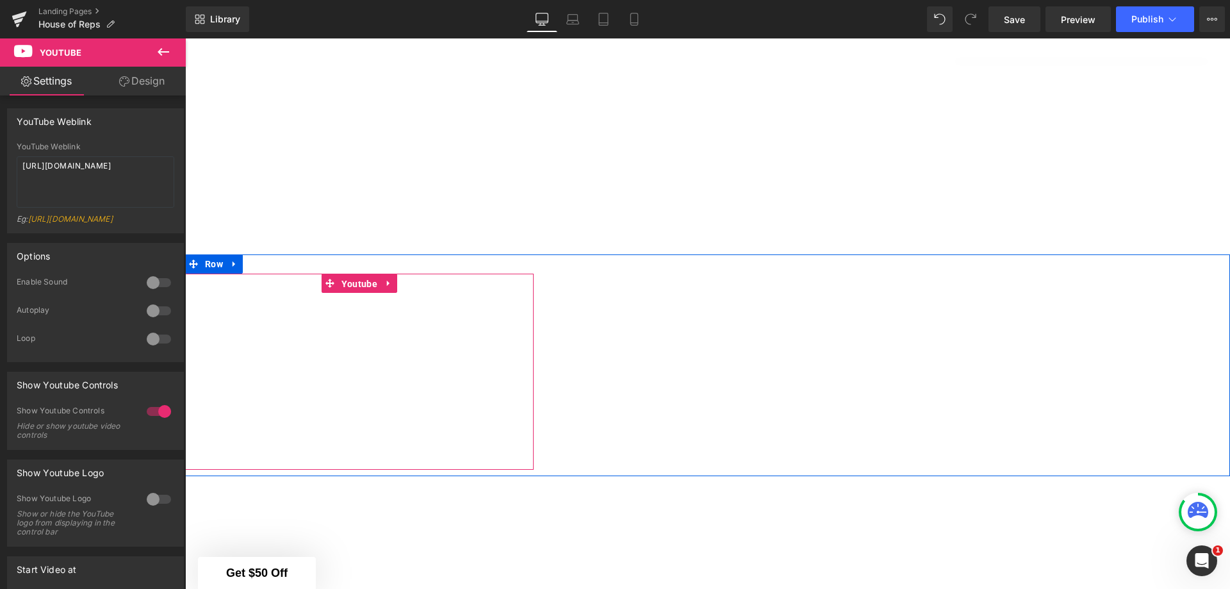
click at [346, 276] on span "Youtube" at bounding box center [359, 283] width 42 height 19
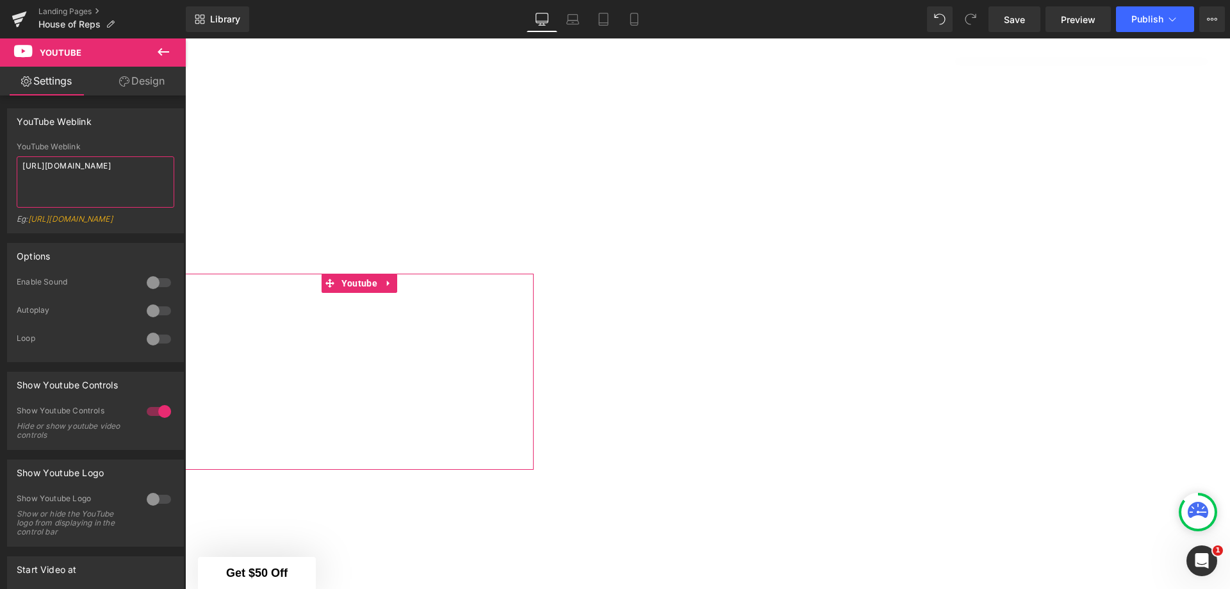
drag, startPoint x: 118, startPoint y: 181, endPoint x: 21, endPoint y: 163, distance: 98.9
click at [21, 163] on textarea "https://www.youtube.com/watch?v=YY9tErIBVQw" at bounding box center [96, 181] width 158 height 51
paste textarea "5YclZuKjAFM"
type textarea "https://www.youtube.com/watch?v=5YclZuKjAFM"
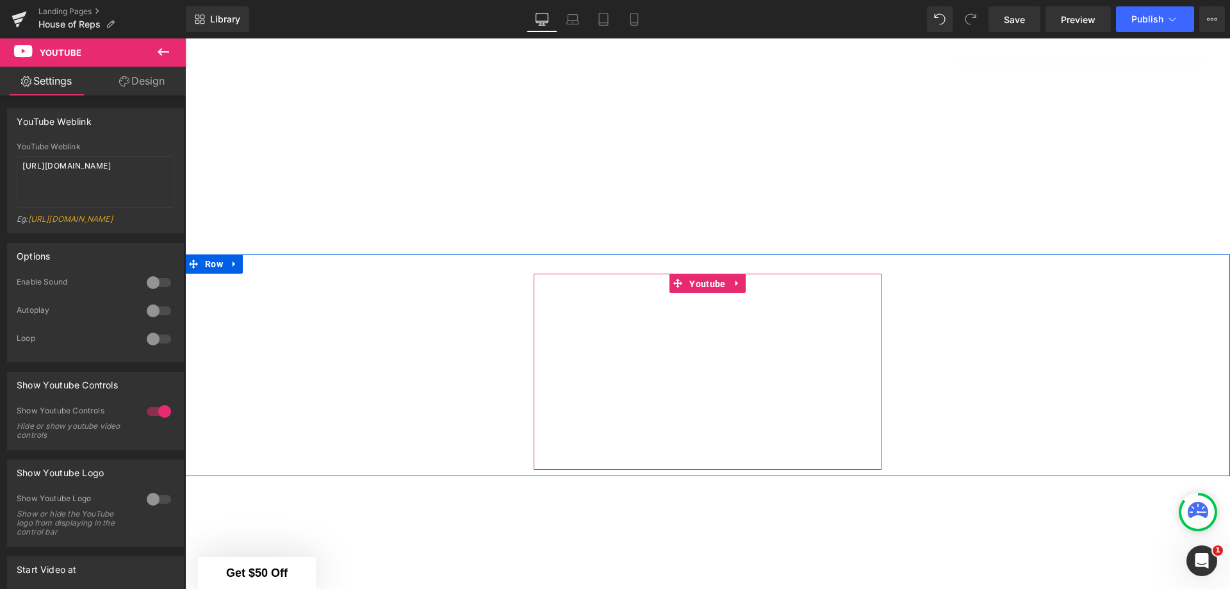
click at [696, 278] on span "Youtube" at bounding box center [707, 283] width 42 height 19
click at [708, 275] on span "Youtube" at bounding box center [707, 282] width 42 height 19
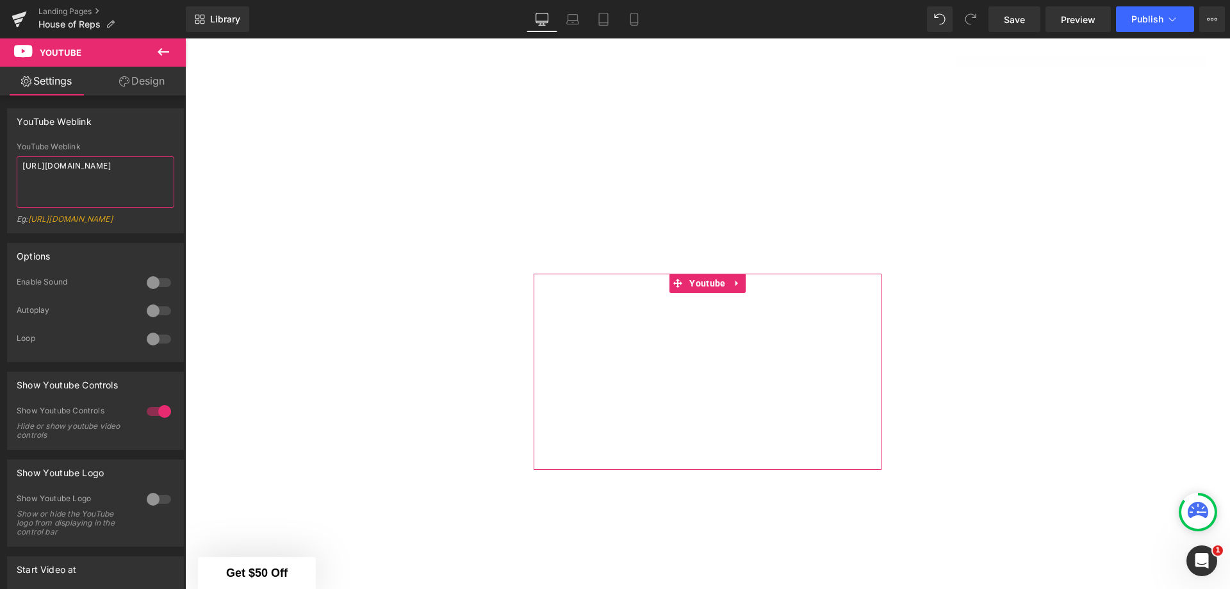
drag, startPoint x: 108, startPoint y: 185, endPoint x: 20, endPoint y: 161, distance: 91.1
click at [20, 161] on textarea "https://www.youtube.com/watch?v=YY9tErIBVQw" at bounding box center [96, 181] width 158 height 51
paste textarea "M-vjlYCTtpY"
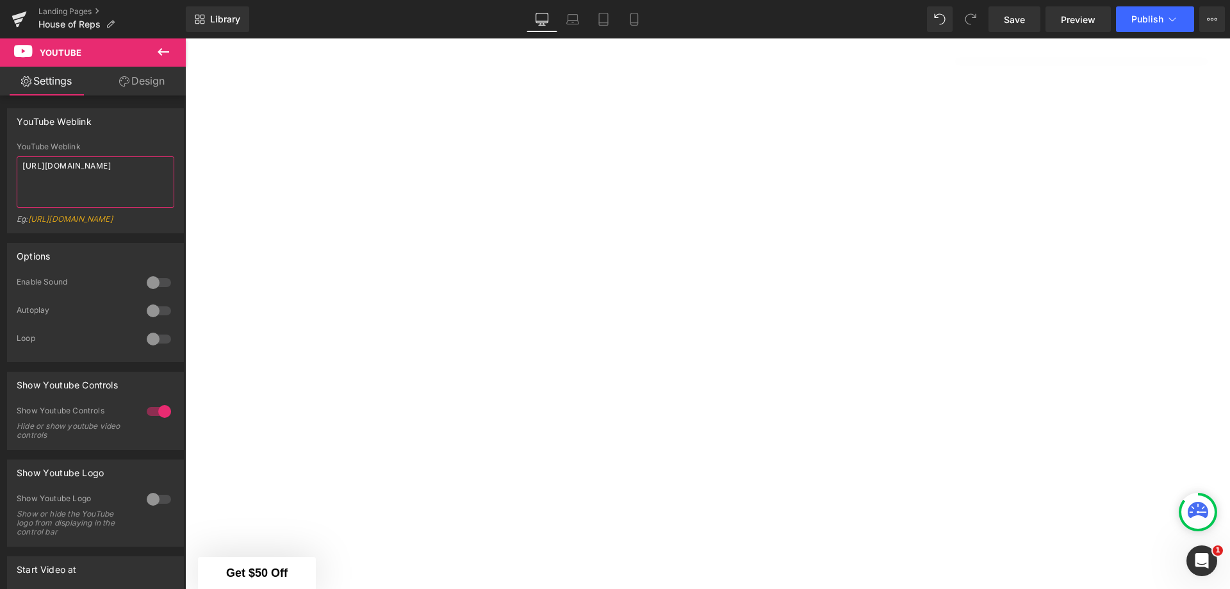
type textarea "https://www.youtube.com/watch?v=M-vjlYCTtpY"
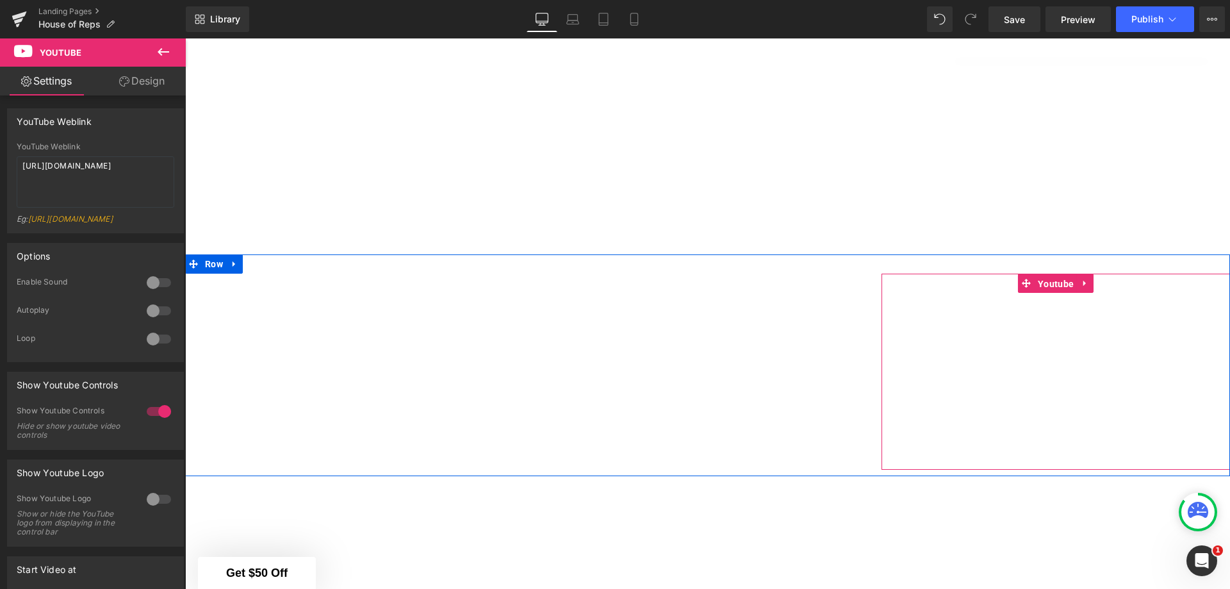
click at [1055, 277] on span "Youtube" at bounding box center [1055, 283] width 42 height 19
drag, startPoint x: 104, startPoint y: 185, endPoint x: 19, endPoint y: 158, distance: 89.5
click at [19, 158] on textarea "https://www.youtube.com/watch?v=YY9tErIBVQw" at bounding box center [96, 181] width 158 height 51
paste textarea "TB-1x_Q6J0I"
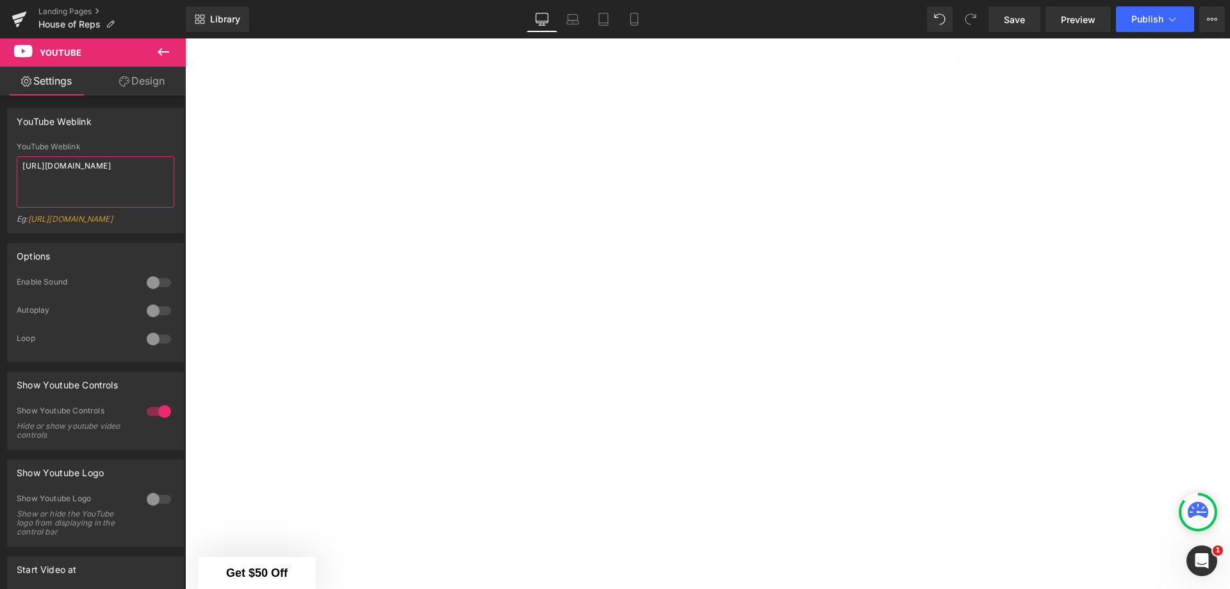
scroll to position [1301, 0]
type textarea "https://www.youtube.com/watch?v=TB-1x_Q6J0I"
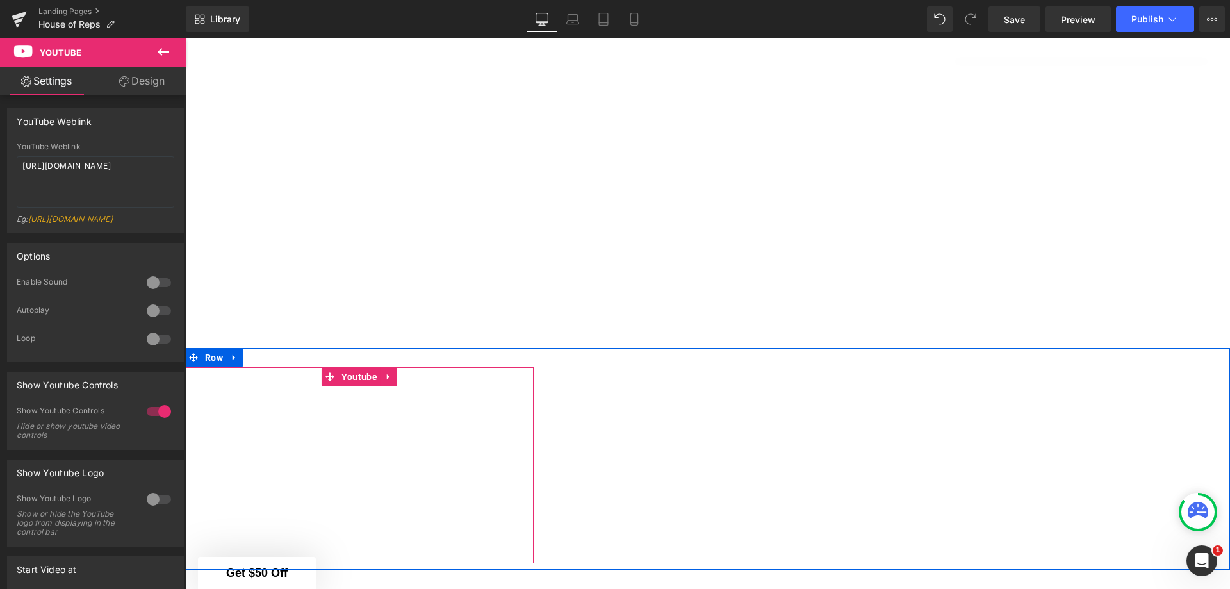
click at [343, 367] on span "Youtube" at bounding box center [359, 376] width 42 height 19
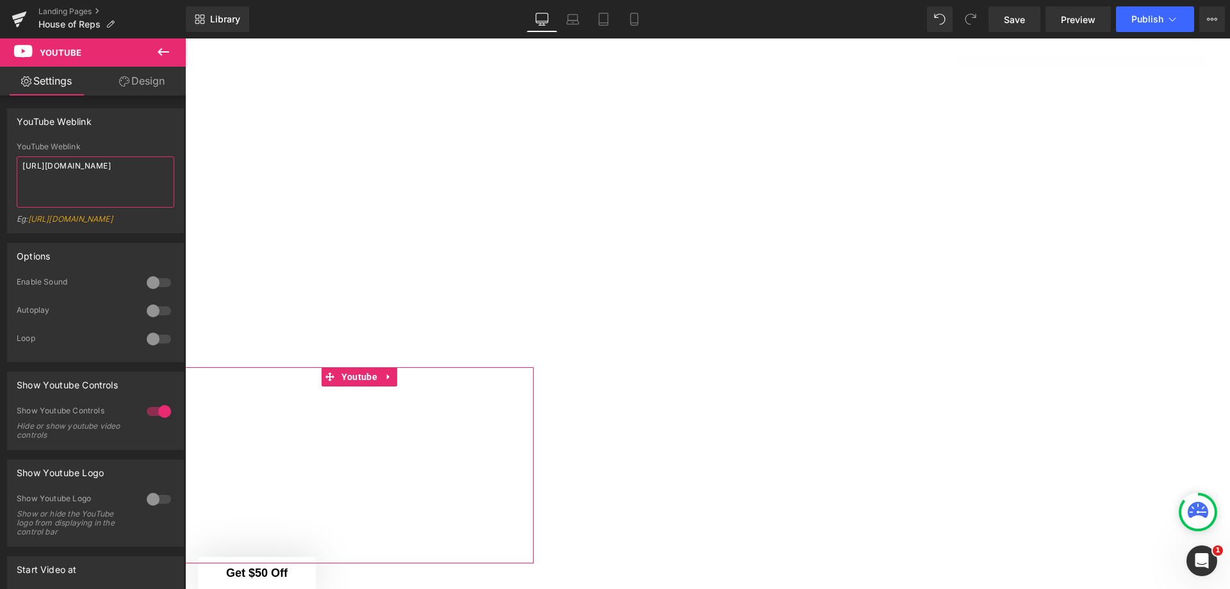
drag, startPoint x: 86, startPoint y: 173, endPoint x: 17, endPoint y: 156, distance: 70.7
click at [17, 156] on div "YouTube Weblink https://www.youtube.com/watch?v=YY9tErIBVQw Eg: https://www.you…" at bounding box center [96, 187] width 158 height 90
paste textarea "RPwnyZPuCMc"
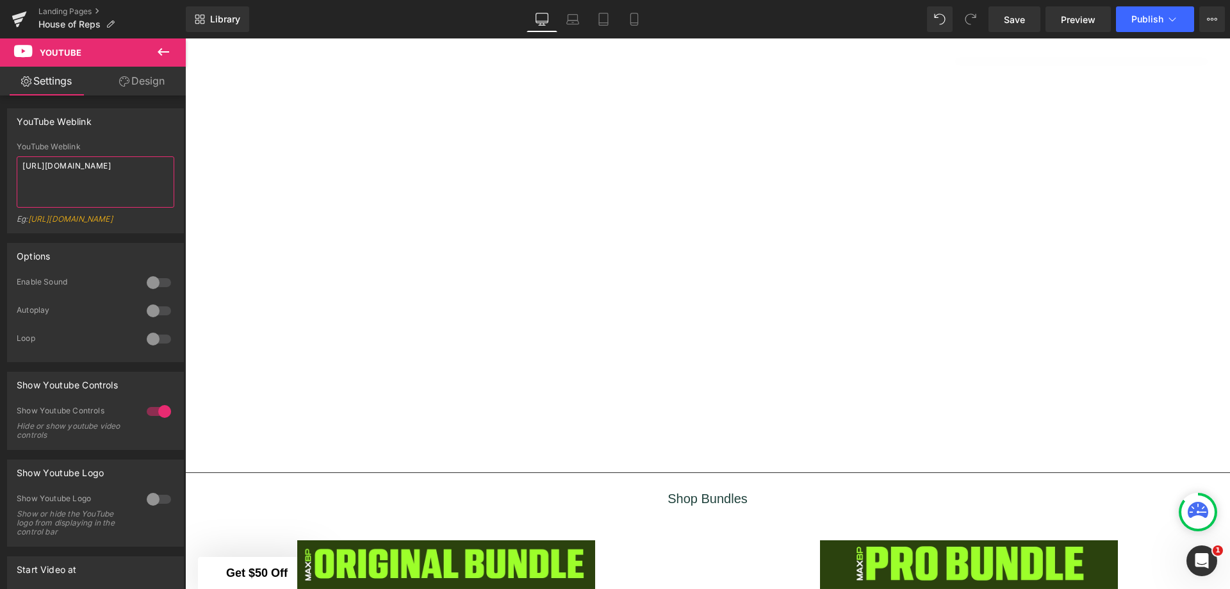
scroll to position [1429, 0]
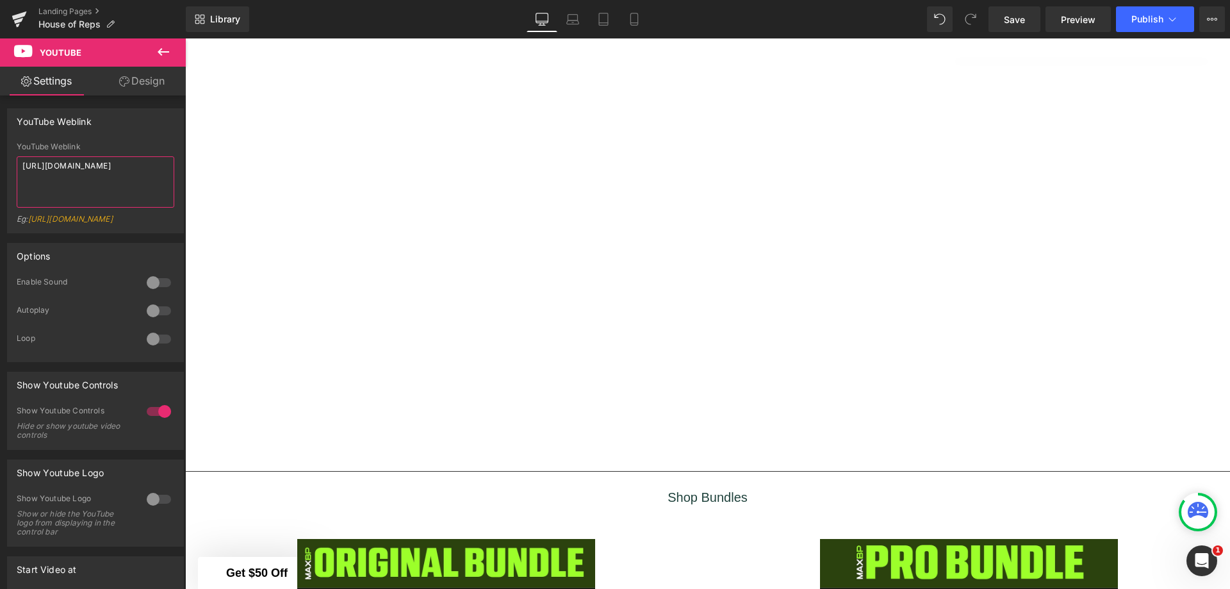
type textarea "https://www.youtube.com/watch?v=RPwnyZPuCMc"
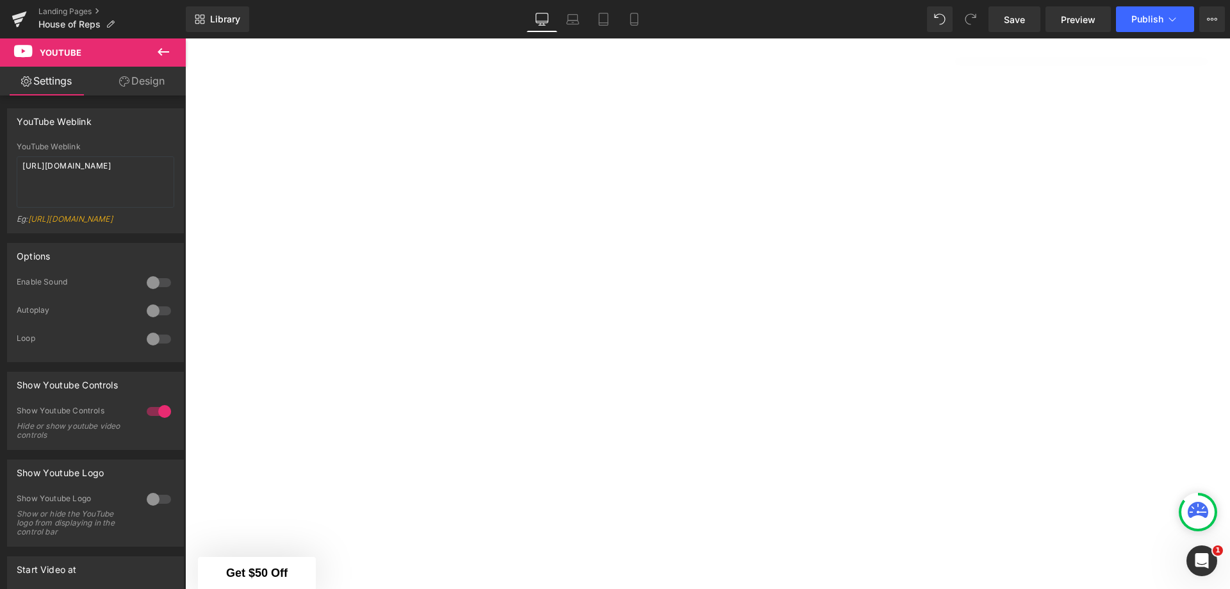
scroll to position [1301, 0]
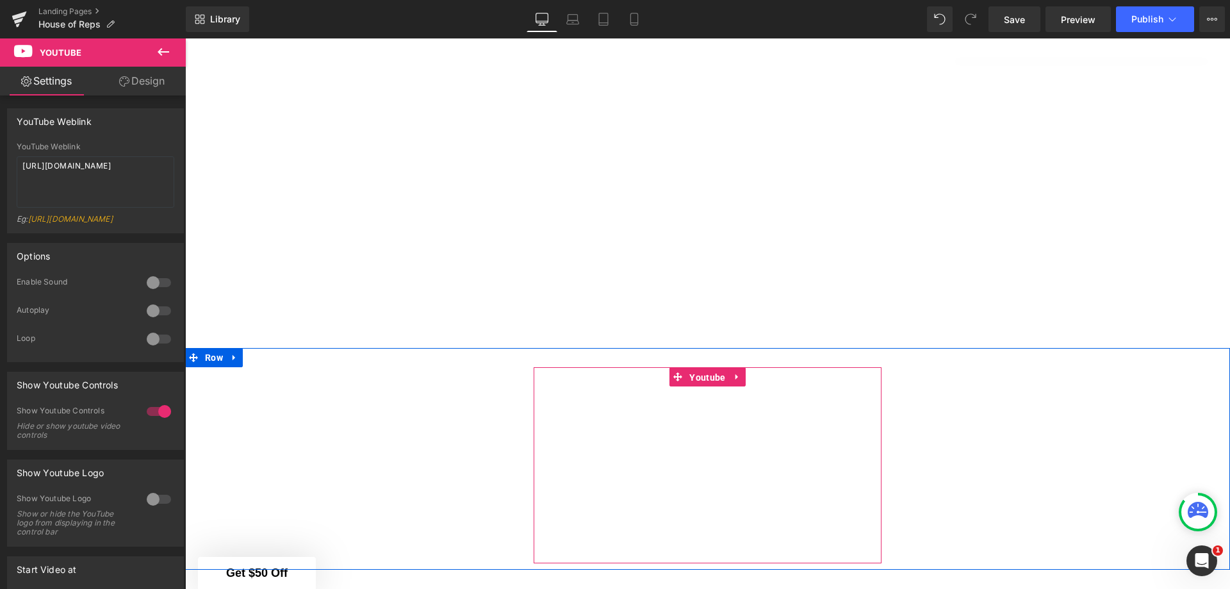
click at [691, 370] on span "Youtube" at bounding box center [707, 377] width 42 height 19
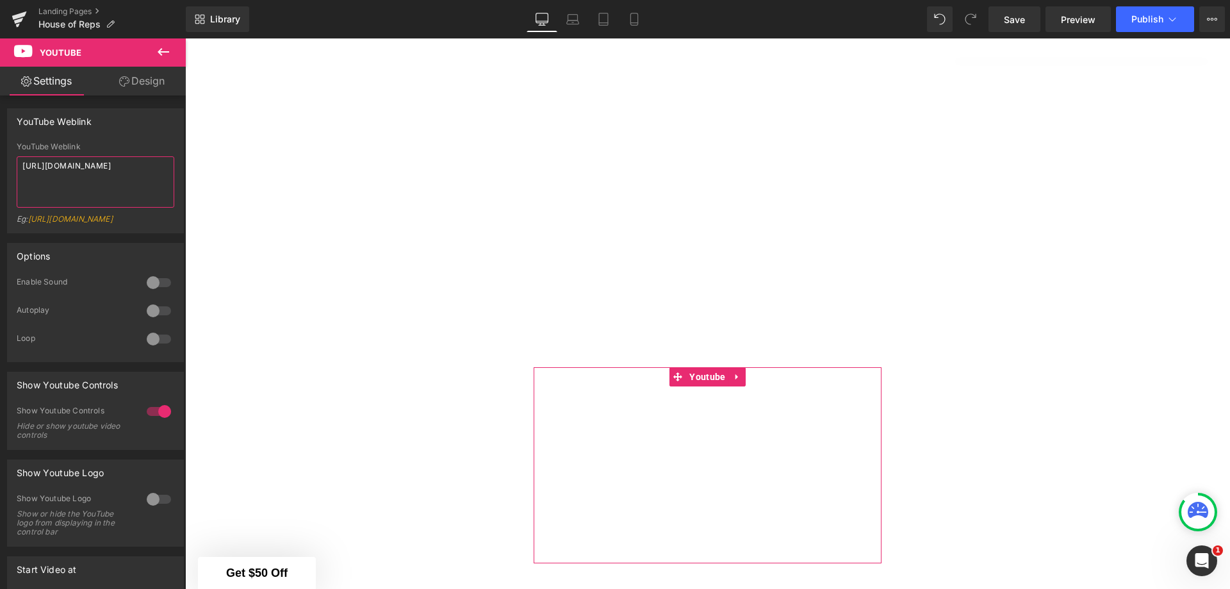
drag, startPoint x: 102, startPoint y: 172, endPoint x: 11, endPoint y: 162, distance: 92.2
click at [11, 162] on div "YouTube Weblink https://www.youtube.com/watch?v=YY9tErIBVQw Eg: https://www.you…" at bounding box center [95, 187] width 175 height 90
paste textarea "WjOq7SqnnnY"
type textarea "https://www.youtube.com/watch?v=WjOq7SqnnnY"
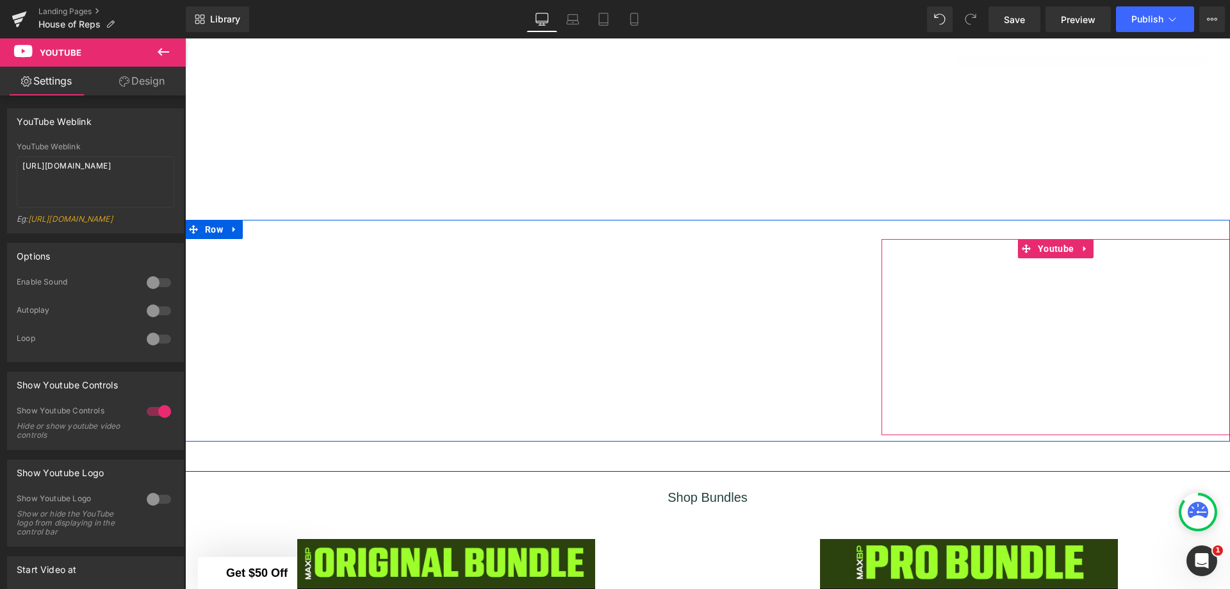
click at [1046, 245] on span "Youtube" at bounding box center [1055, 248] width 42 height 19
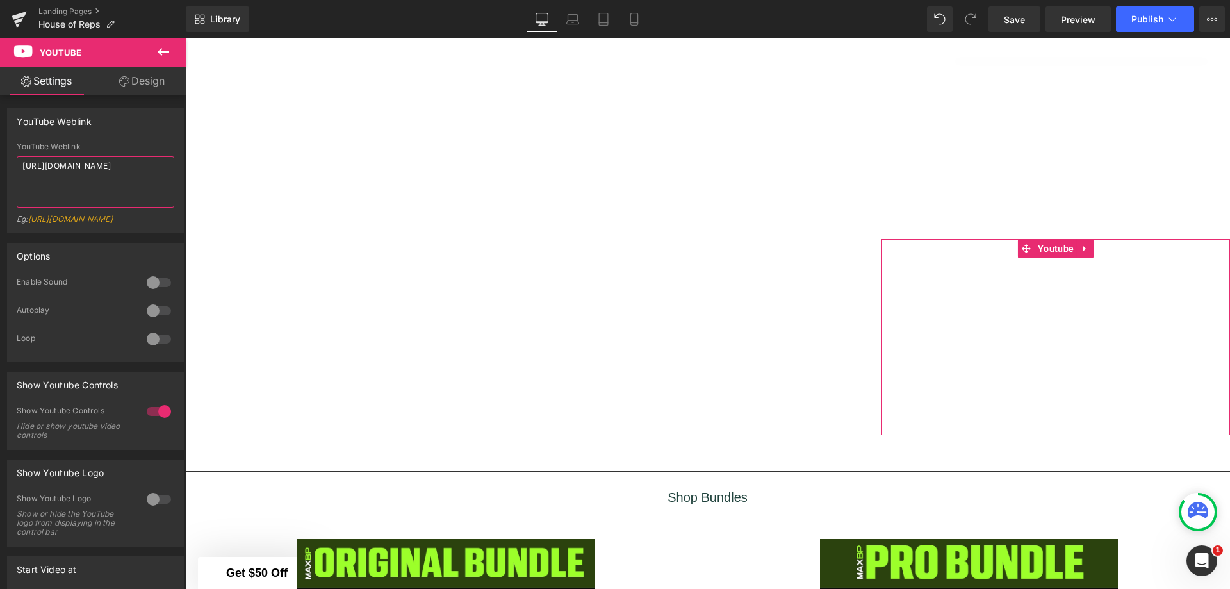
drag, startPoint x: 97, startPoint y: 177, endPoint x: 17, endPoint y: 154, distance: 83.5
click at [17, 154] on div "YouTube Weblink https://www.youtube.com/watch?v=YY9tErIBVQw Eg: https://www.you…" at bounding box center [96, 187] width 158 height 90
paste textarea "4lZBKRrYM5A"
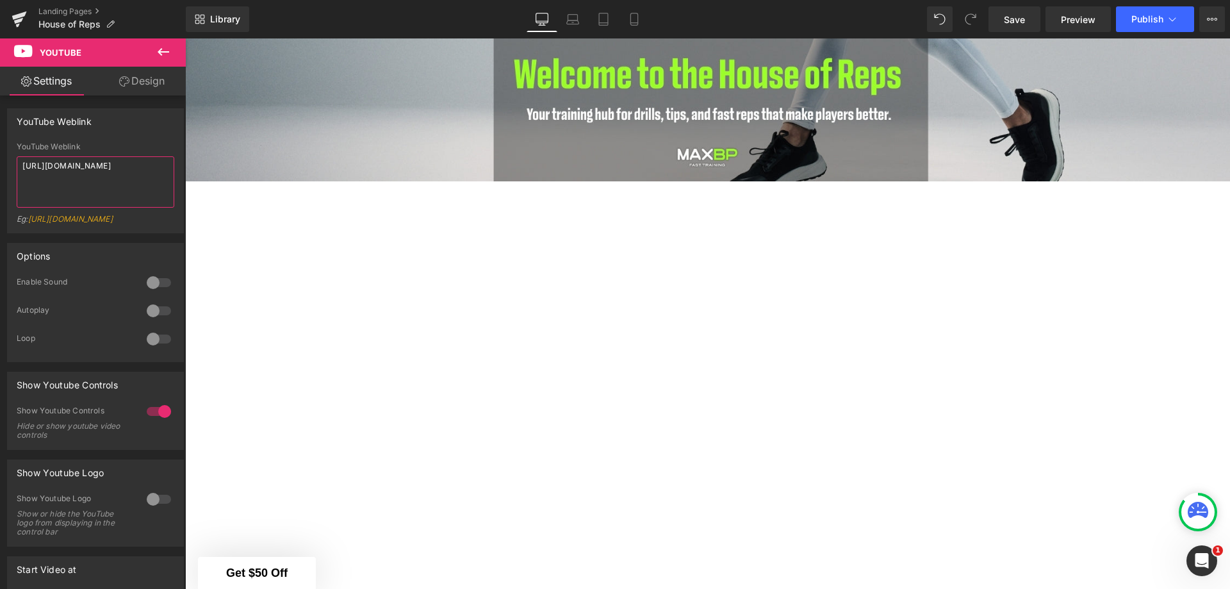
scroll to position [341, 0]
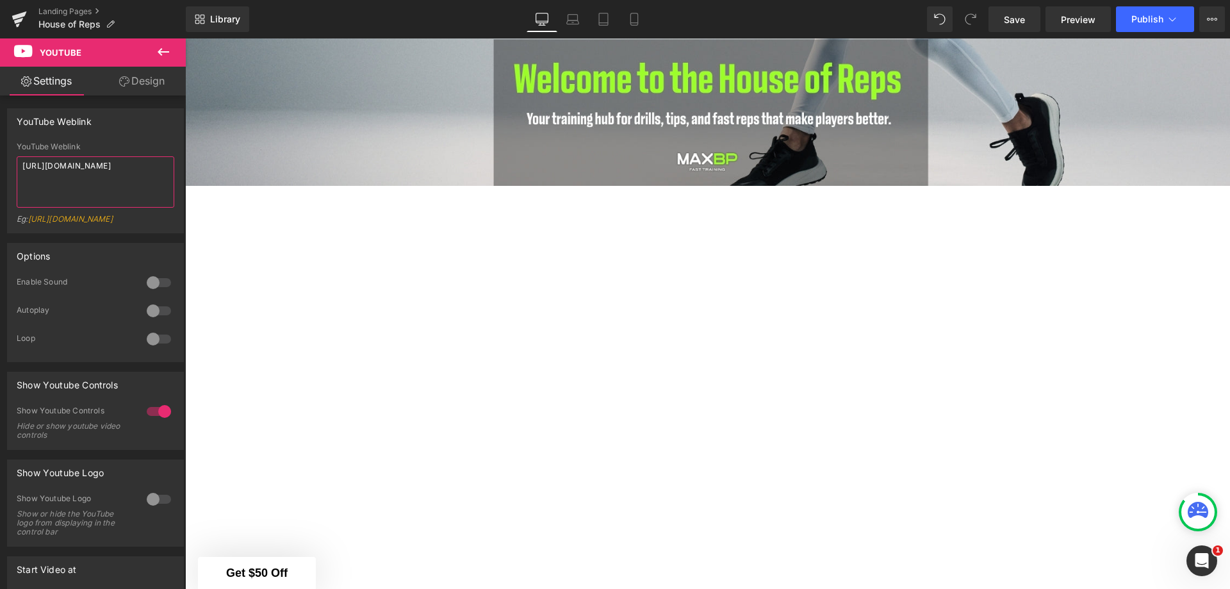
type textarea "https://www.youtube.com/watch?v=4lZBKRrYM5A"
click at [1030, 19] on link "Save" at bounding box center [1014, 19] width 52 height 26
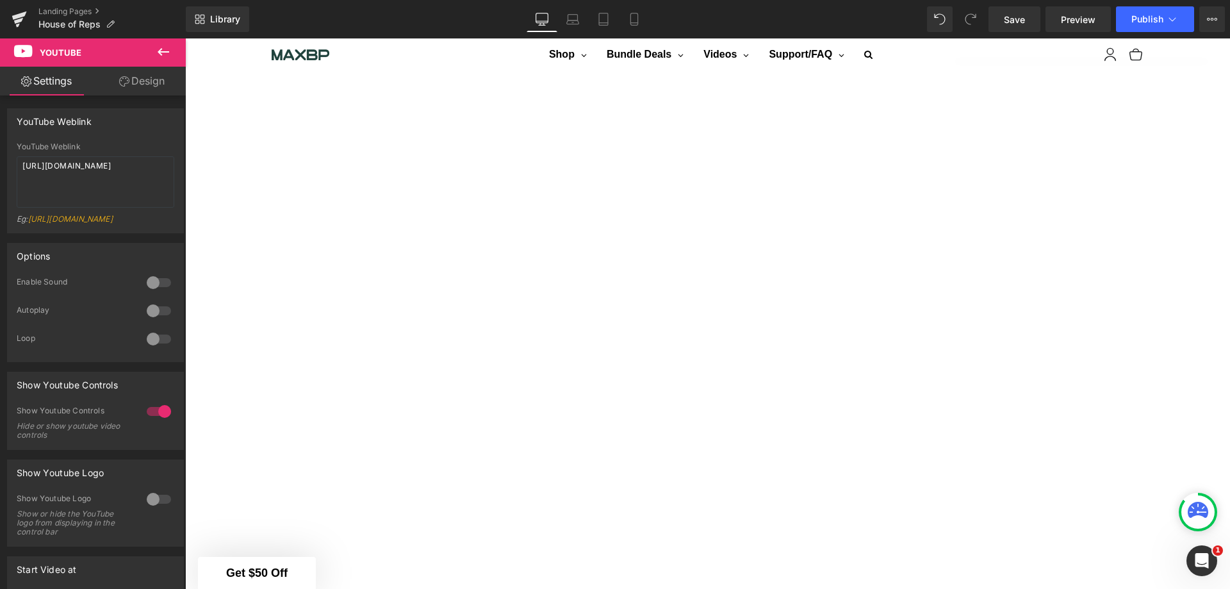
scroll to position [277, 0]
